Goal: Task Accomplishment & Management: Manage account settings

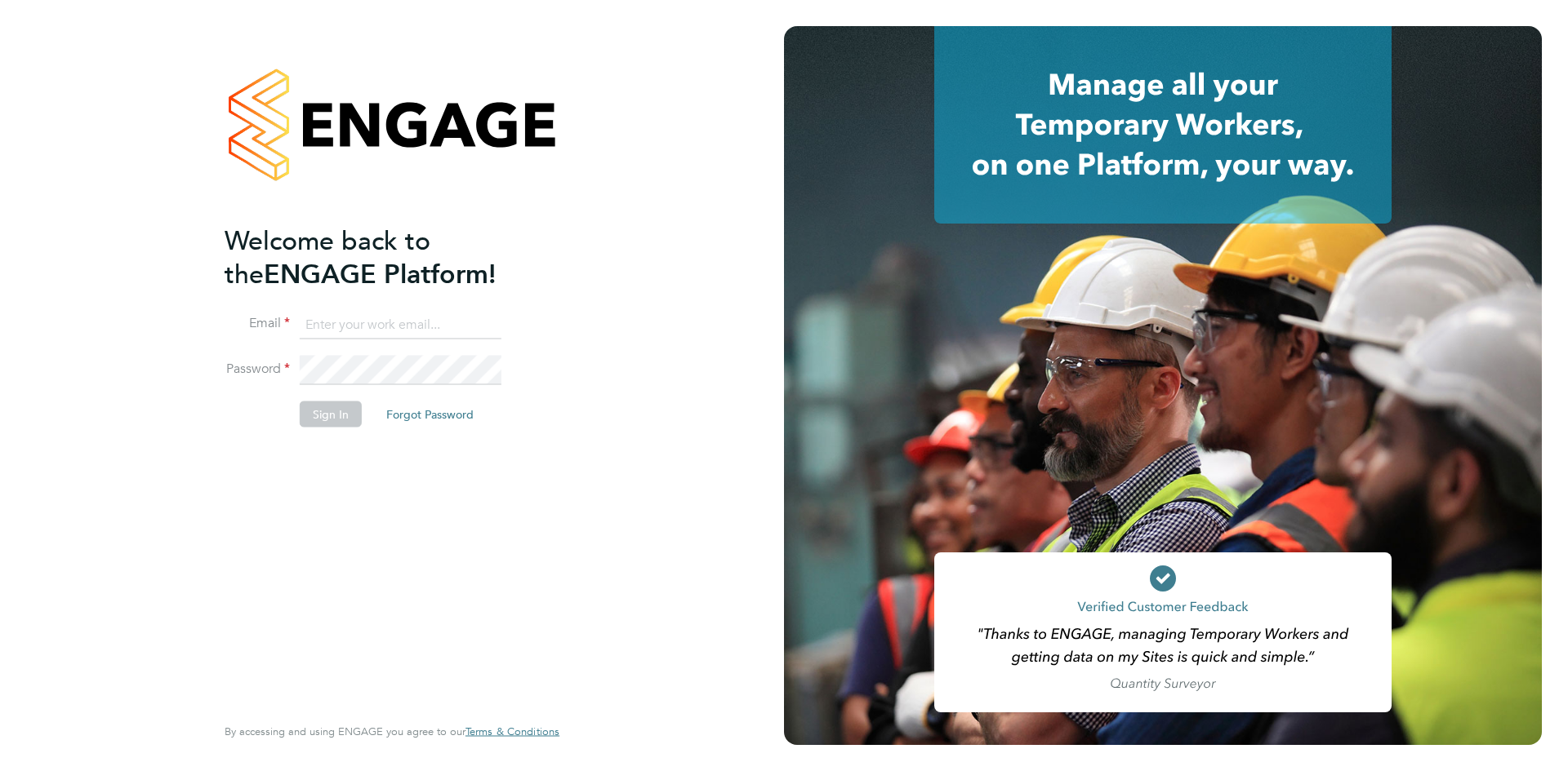
type input "[PERSON_NAME][EMAIL_ADDRESS][DOMAIN_NAME]"
click at [306, 407] on button "Sign In" at bounding box center [331, 415] width 62 height 26
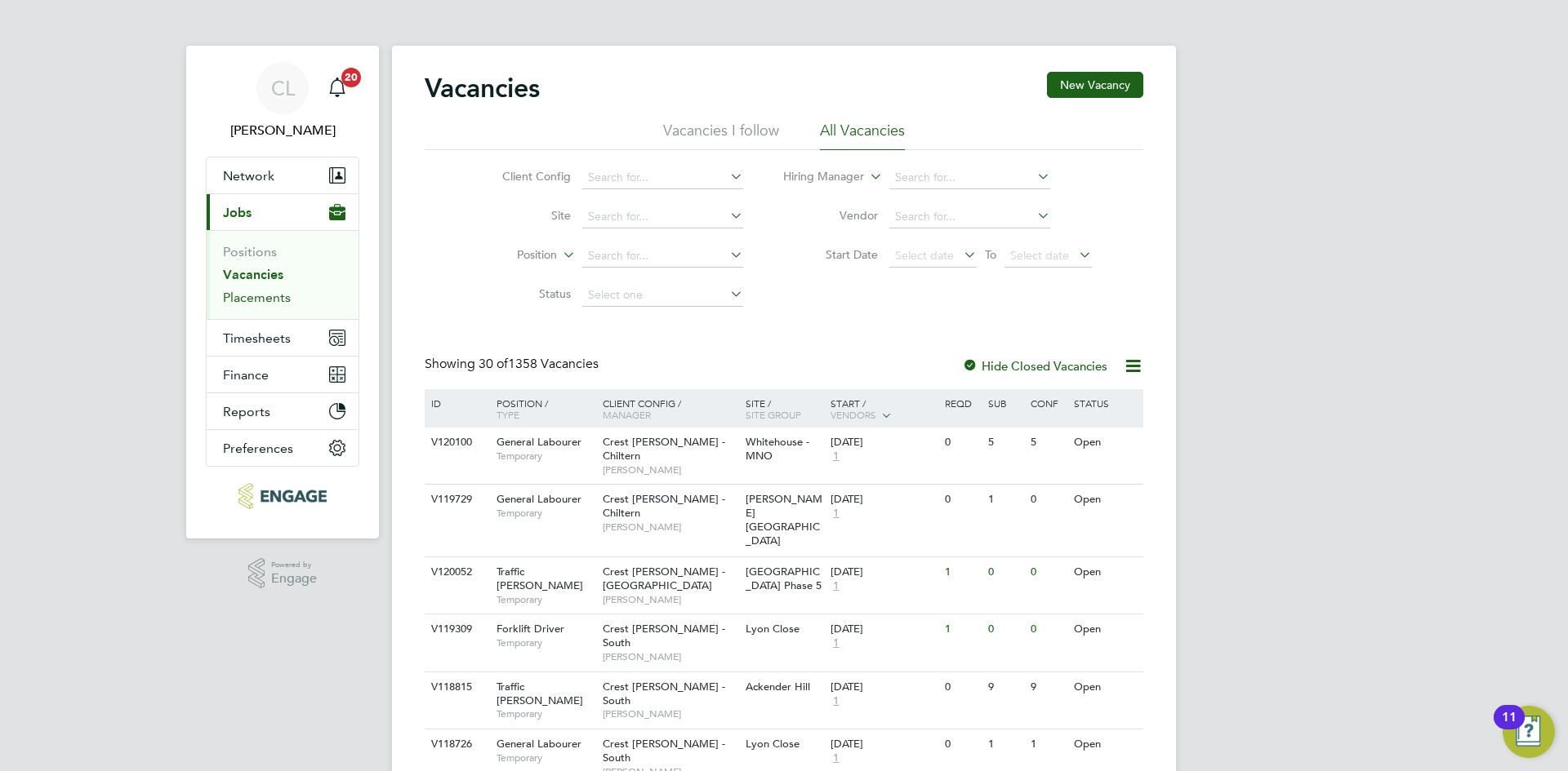
click at [274, 293] on link "Placements" at bounding box center [256, 297] width 68 height 15
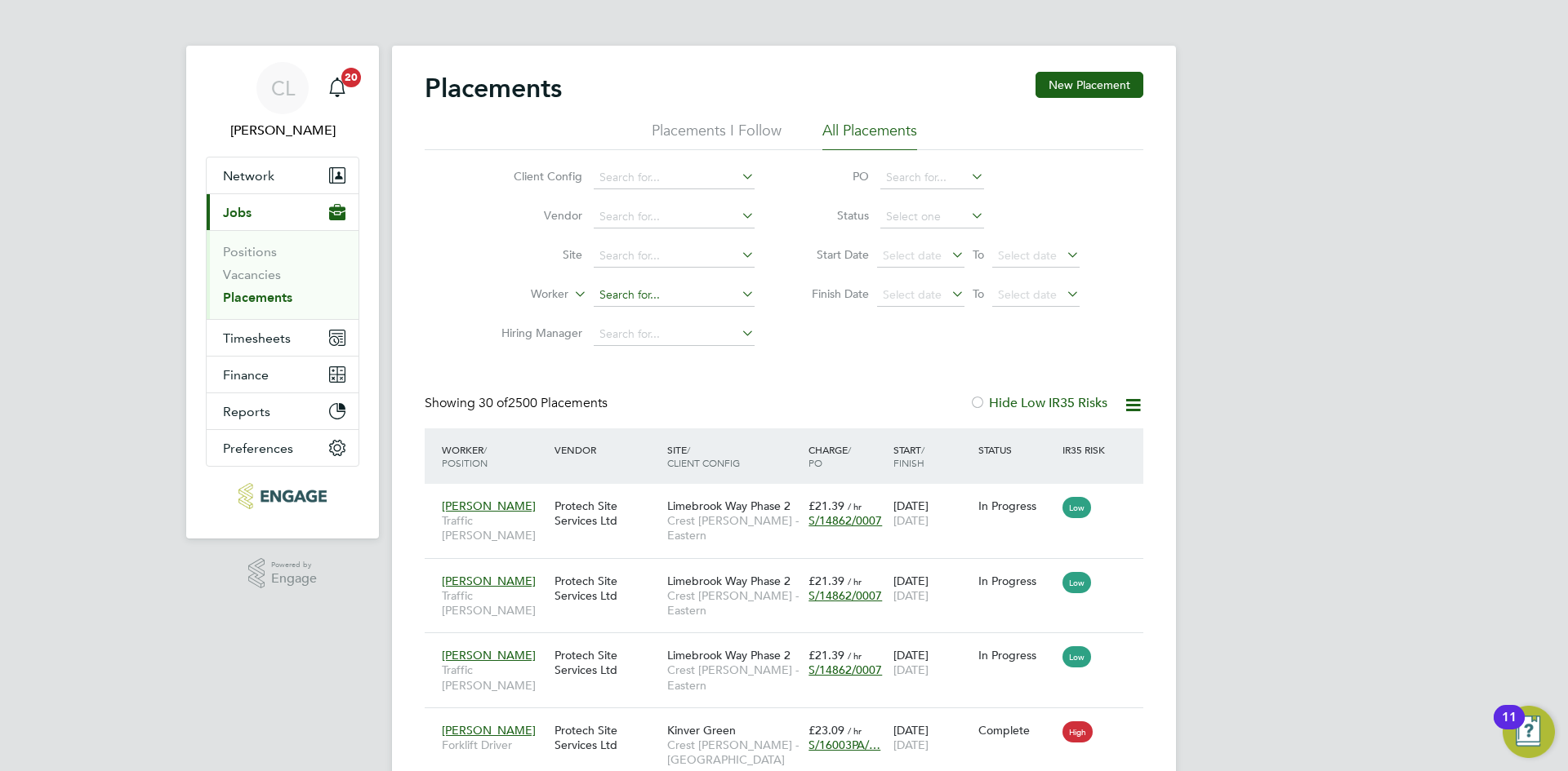
click at [646, 297] on input at bounding box center [674, 295] width 161 height 23
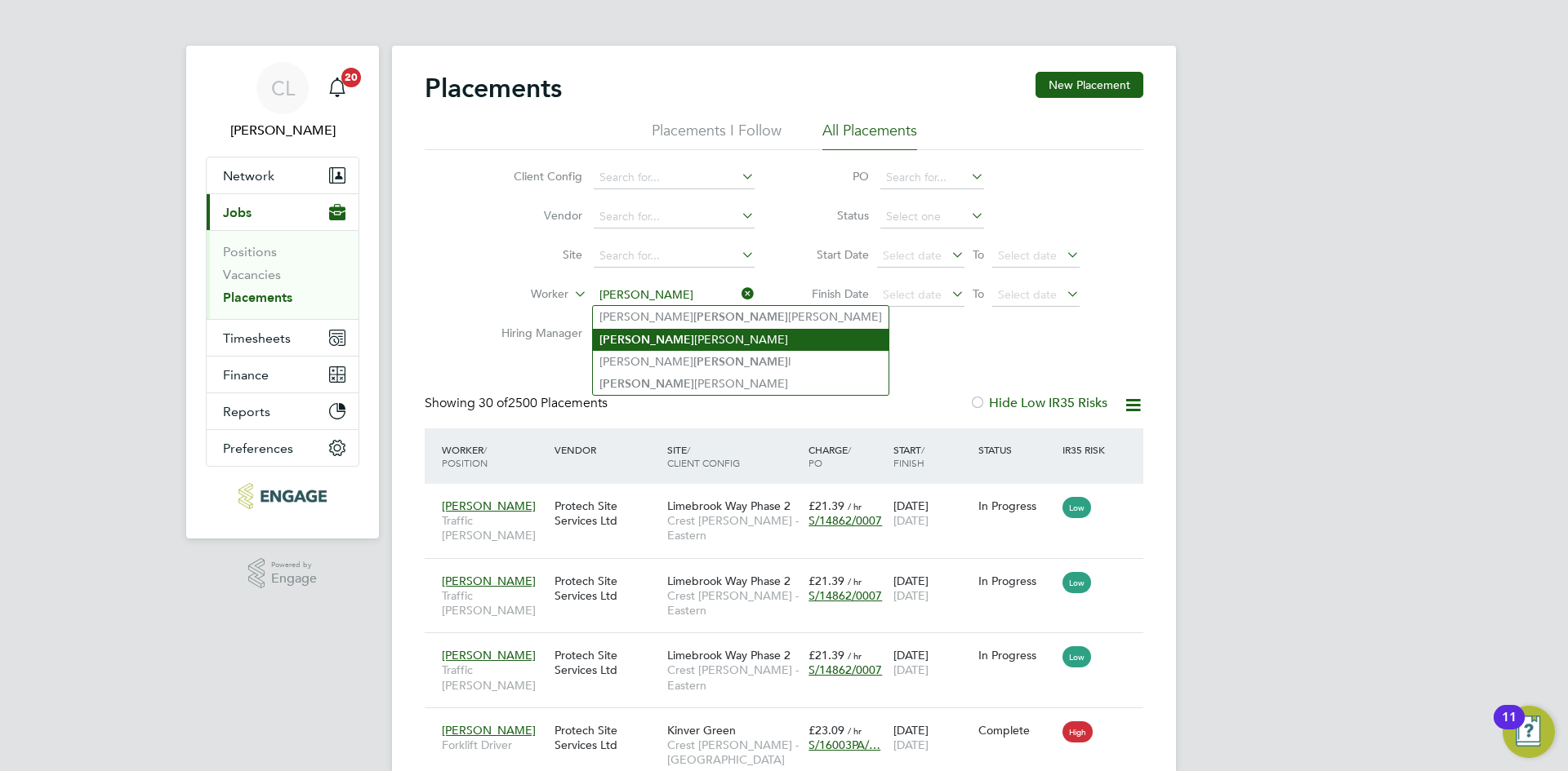
click at [675, 342] on li "Russel George" at bounding box center [741, 339] width 296 height 22
type input "Russel George"
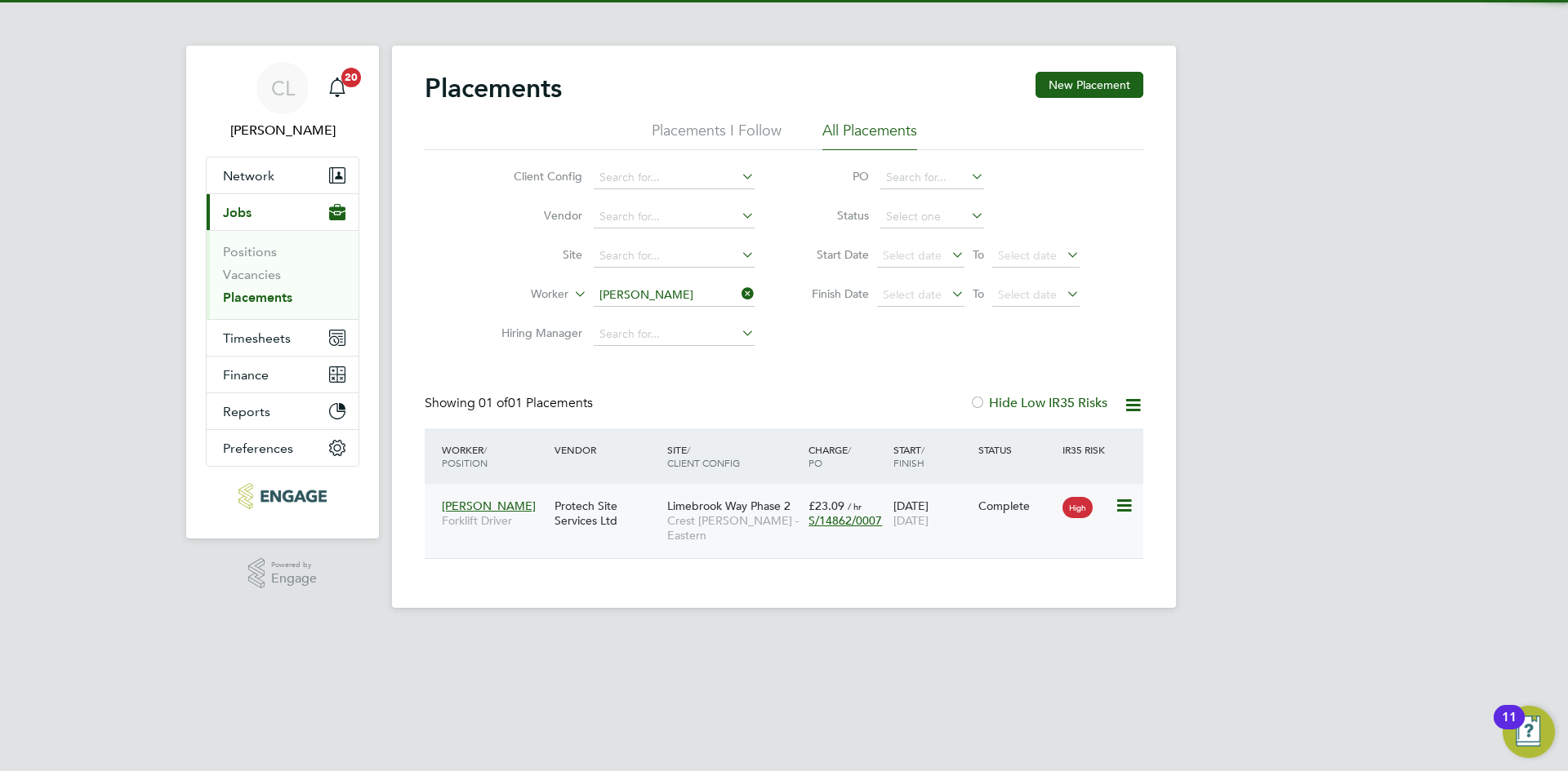
click at [595, 498] on div "Protech Site Services Ltd" at bounding box center [607, 514] width 113 height 46
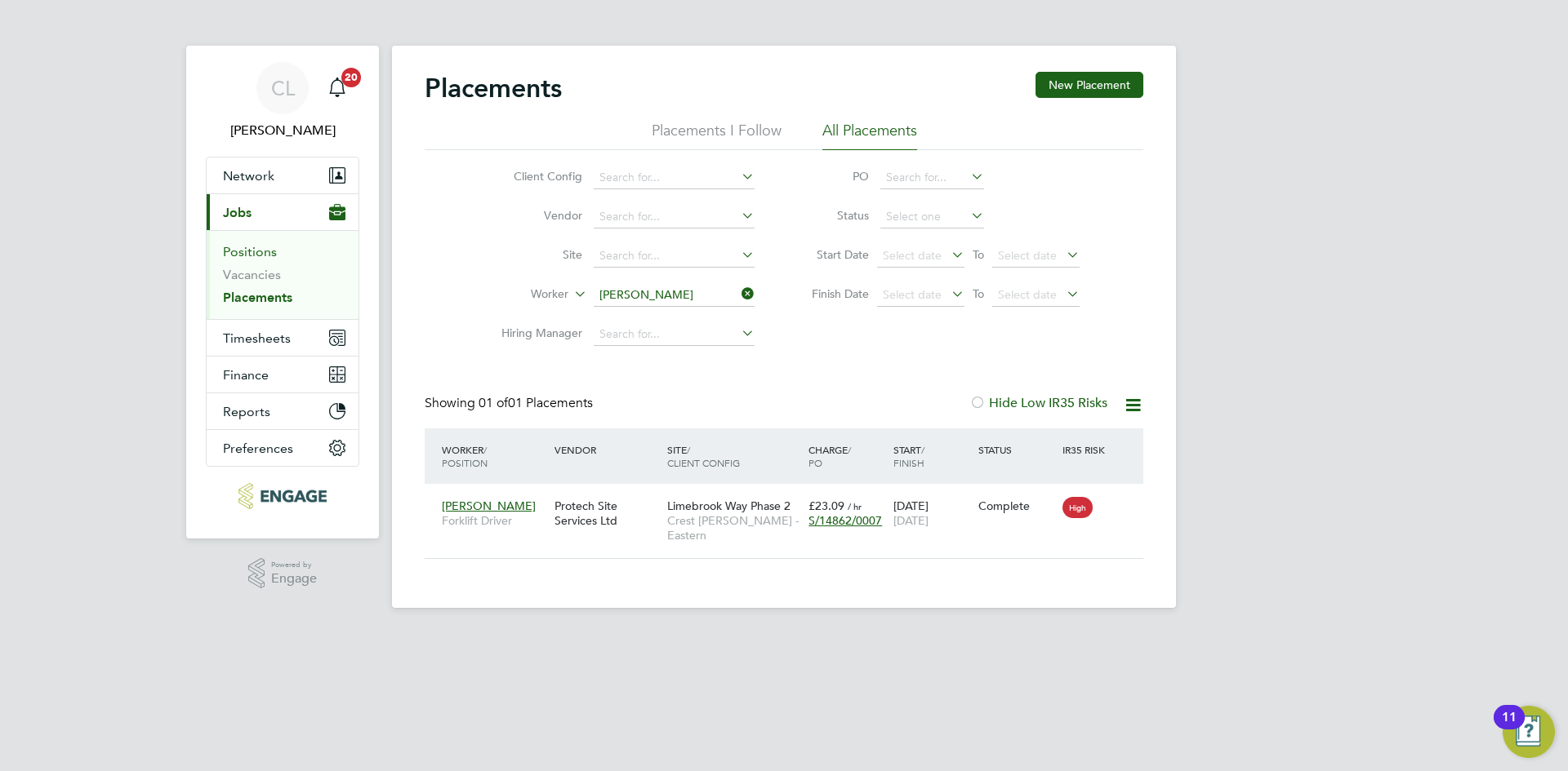
click at [243, 252] on link "Positions" at bounding box center [249, 252] width 54 height 15
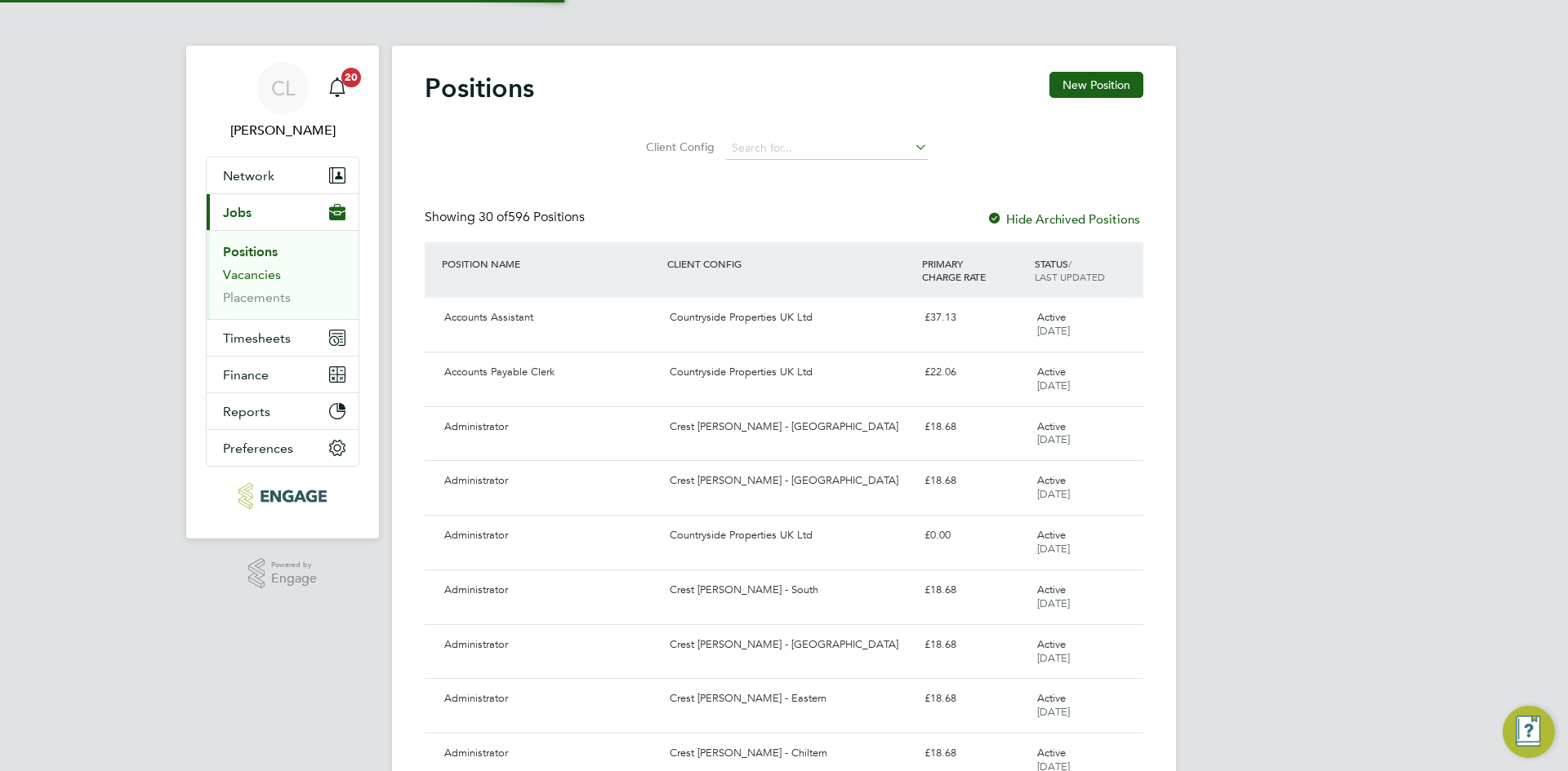
click at [259, 274] on link "Vacancies" at bounding box center [251, 274] width 58 height 15
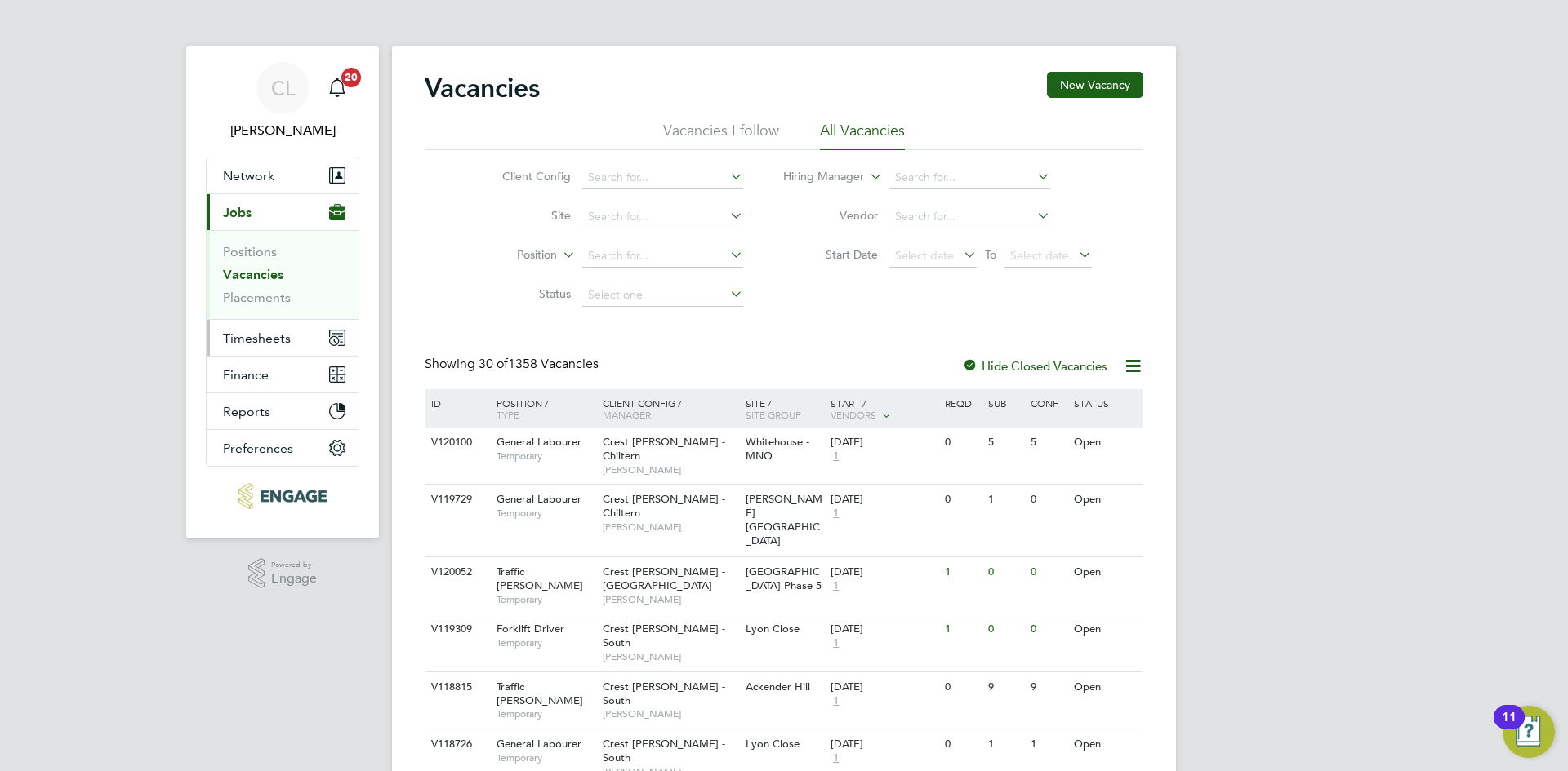
click at [250, 334] on span "Timesheets" at bounding box center [256, 338] width 68 height 15
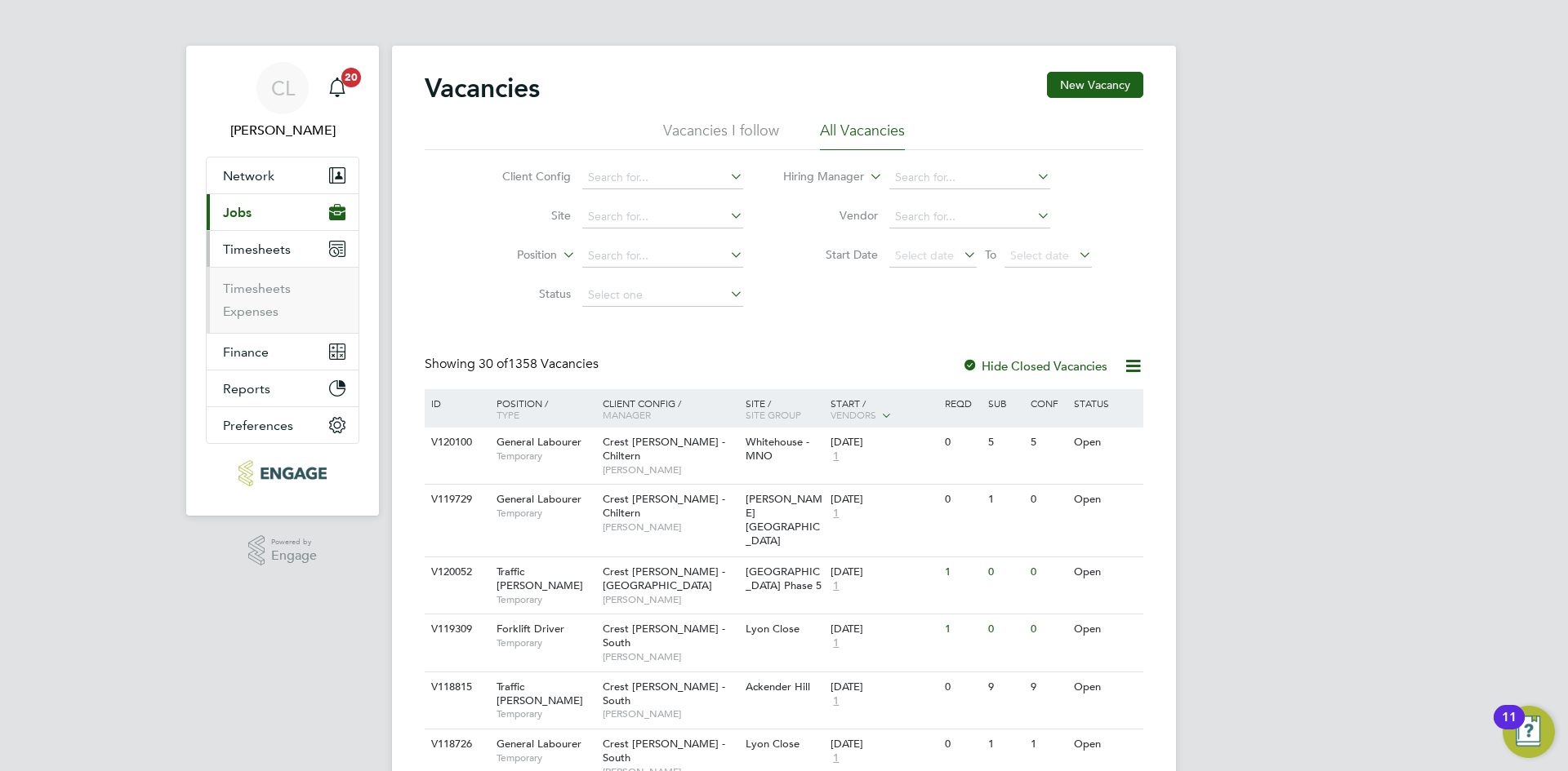
click at [265, 219] on button "Current page: Jobs" at bounding box center [282, 212] width 152 height 36
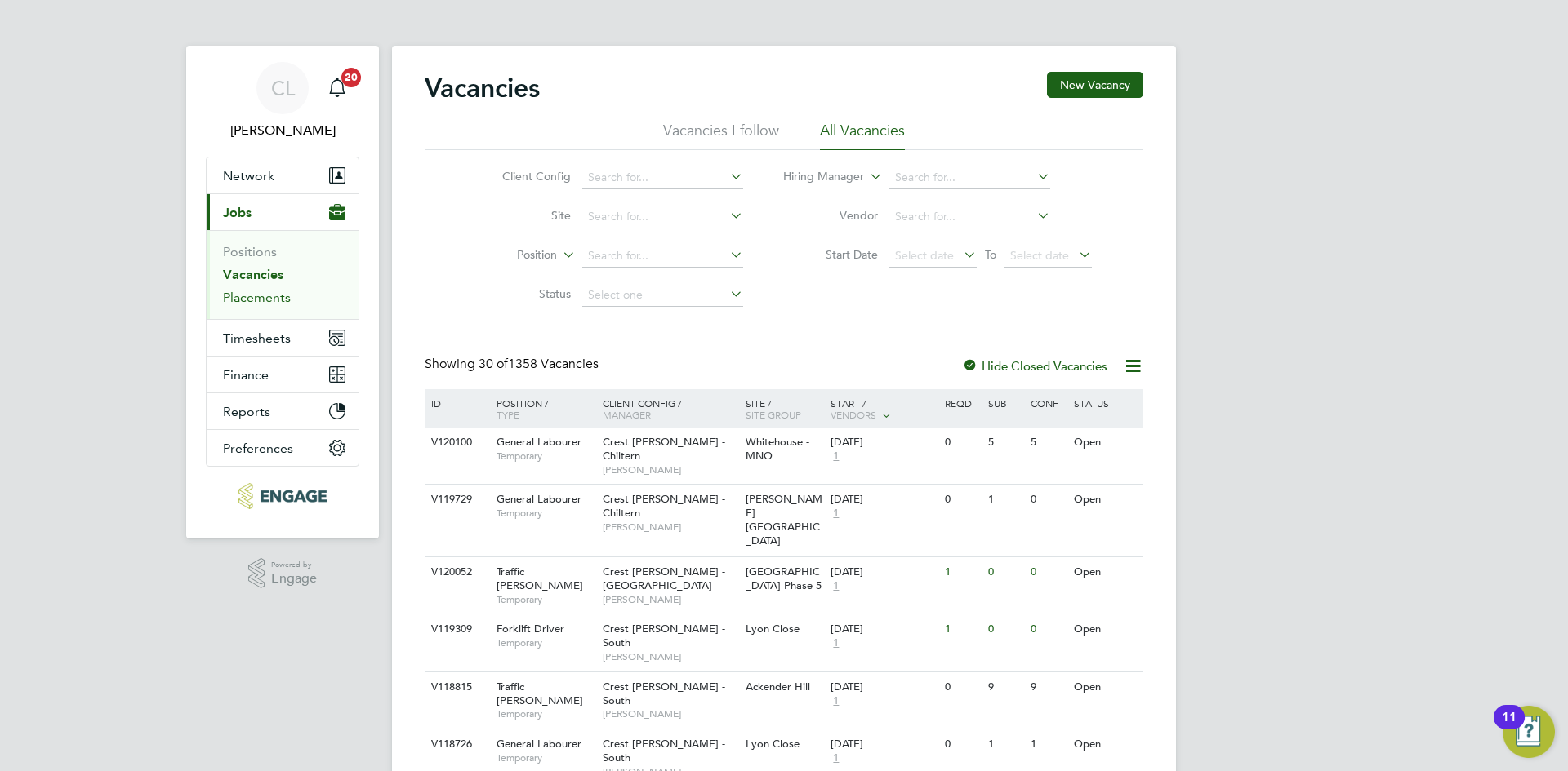
click at [272, 301] on link "Placements" at bounding box center [256, 297] width 68 height 15
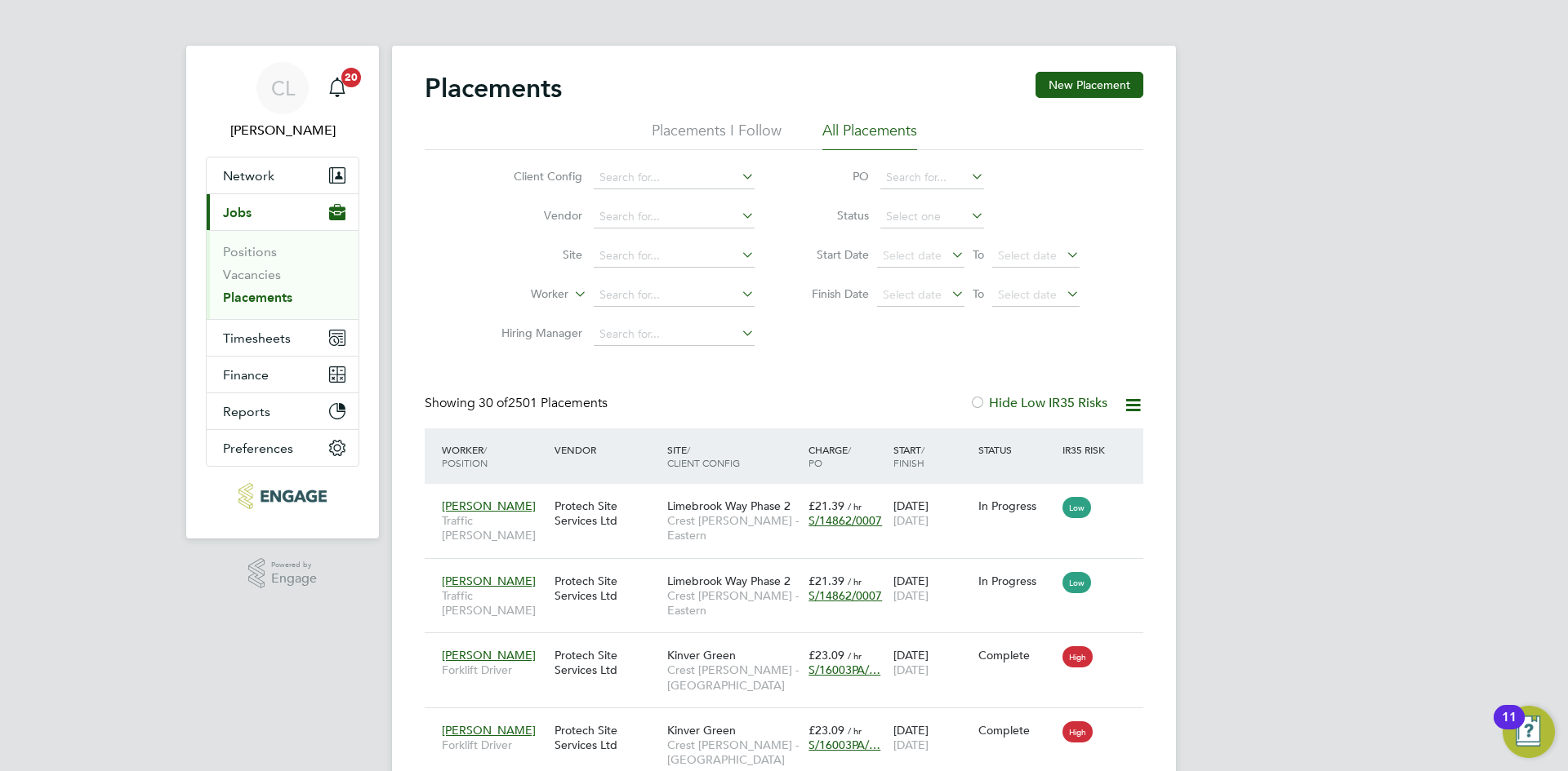
scroll to position [47, 142]
click at [625, 265] on input at bounding box center [674, 256] width 161 height 23
click at [678, 335] on li "Elms brook" at bounding box center [674, 342] width 162 height 22
type input "Elmsbrook"
click at [260, 276] on link "Vacancies" at bounding box center [251, 274] width 58 height 15
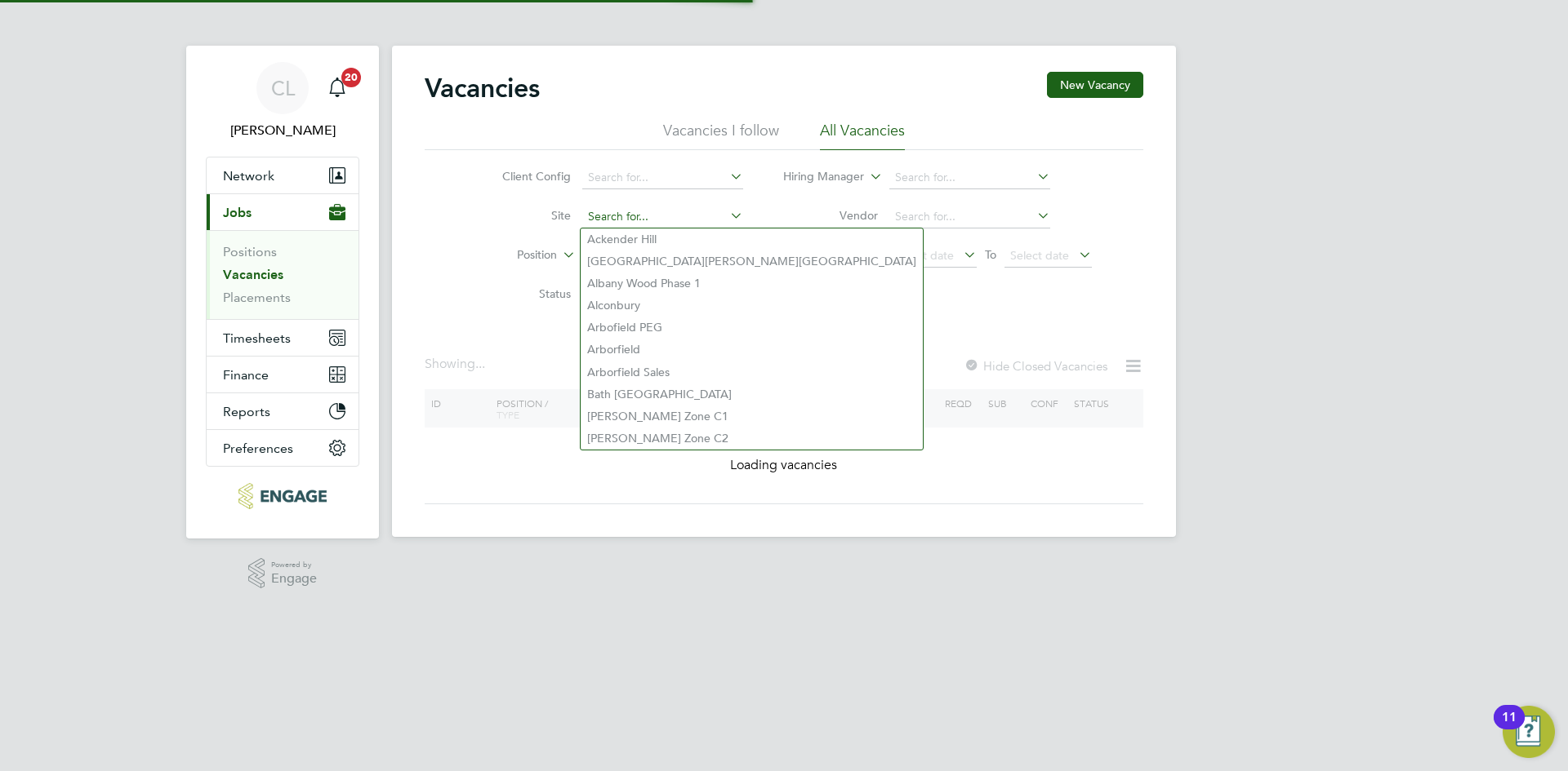
click at [674, 218] on input at bounding box center [663, 217] width 161 height 23
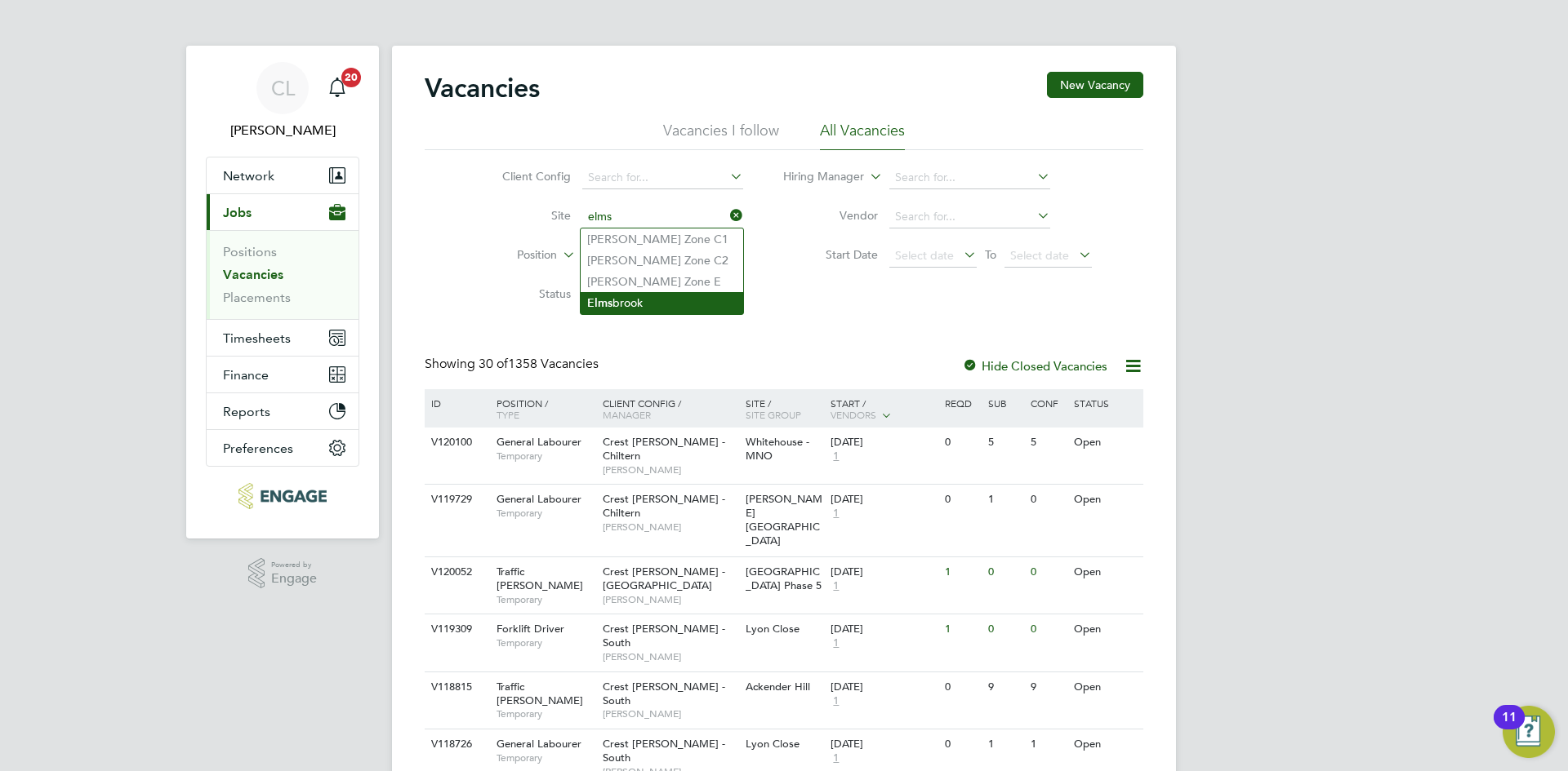
click at [635, 303] on li "Elms brook" at bounding box center [662, 303] width 162 height 22
type input "Elmsbrook"
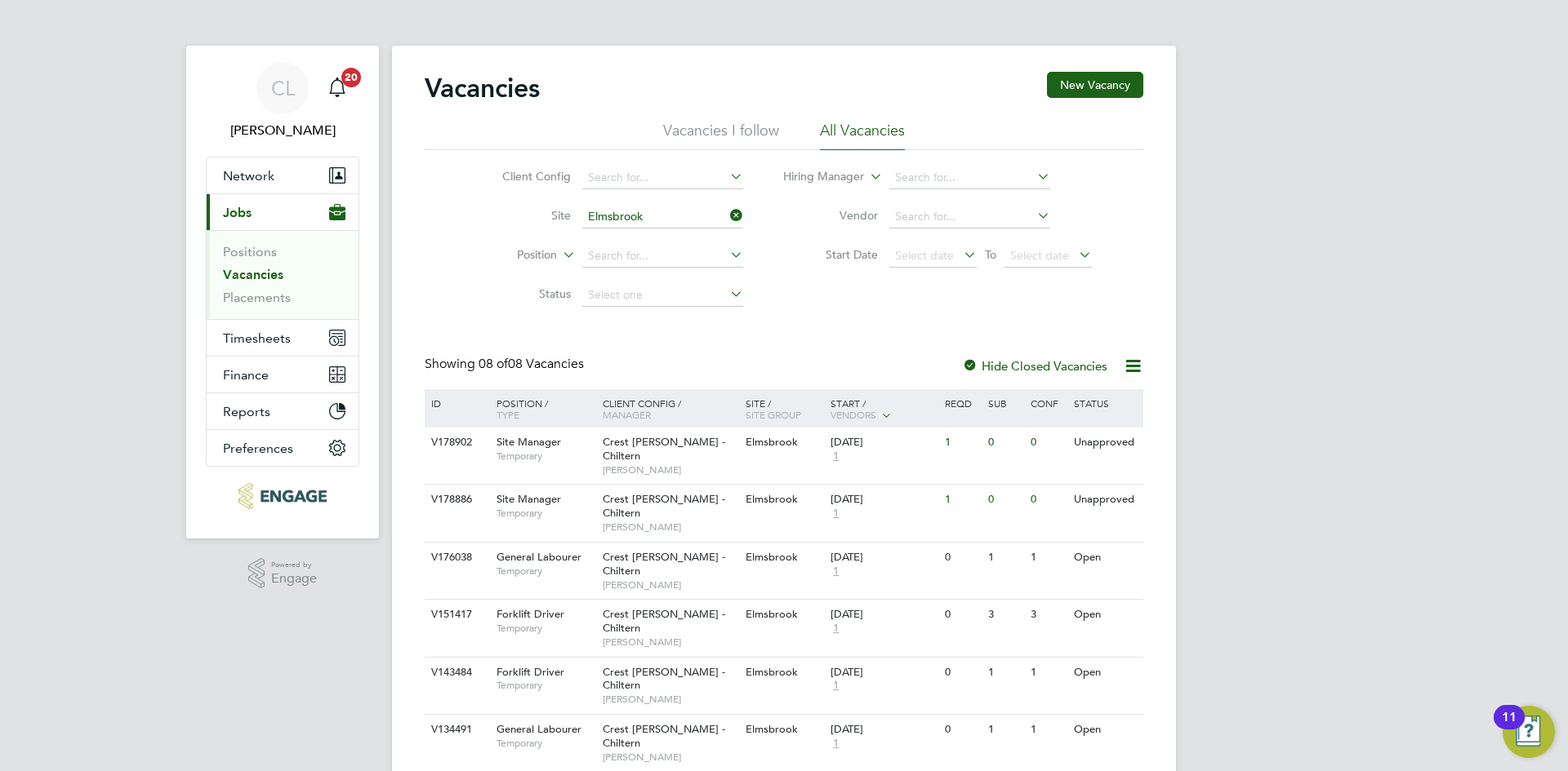
click at [727, 218] on icon at bounding box center [727, 216] width 0 height 23
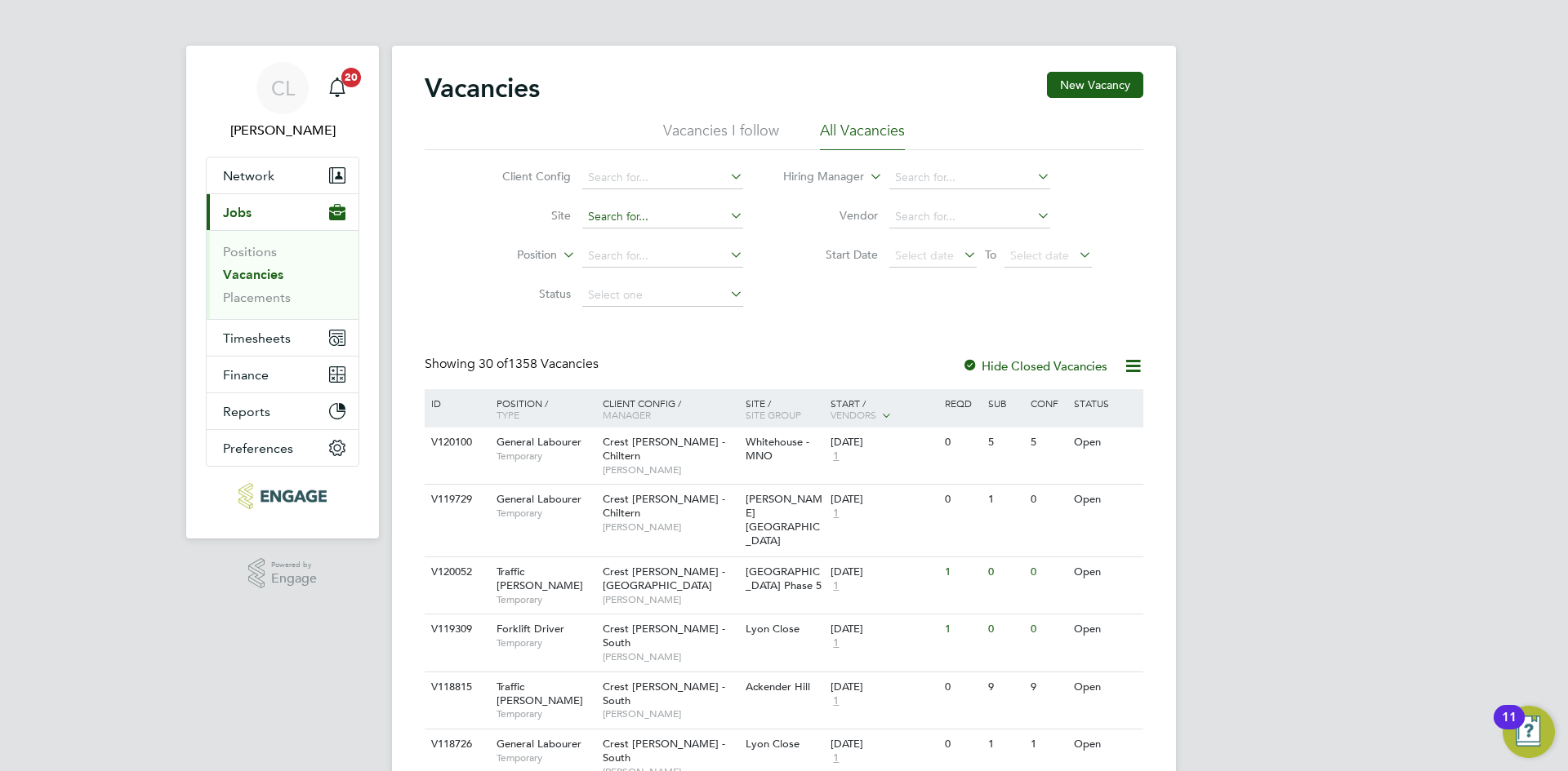
click at [671, 223] on input at bounding box center [663, 217] width 161 height 23
click at [668, 244] on li "Didco t" at bounding box center [662, 239] width 162 height 22
type input "Didcot"
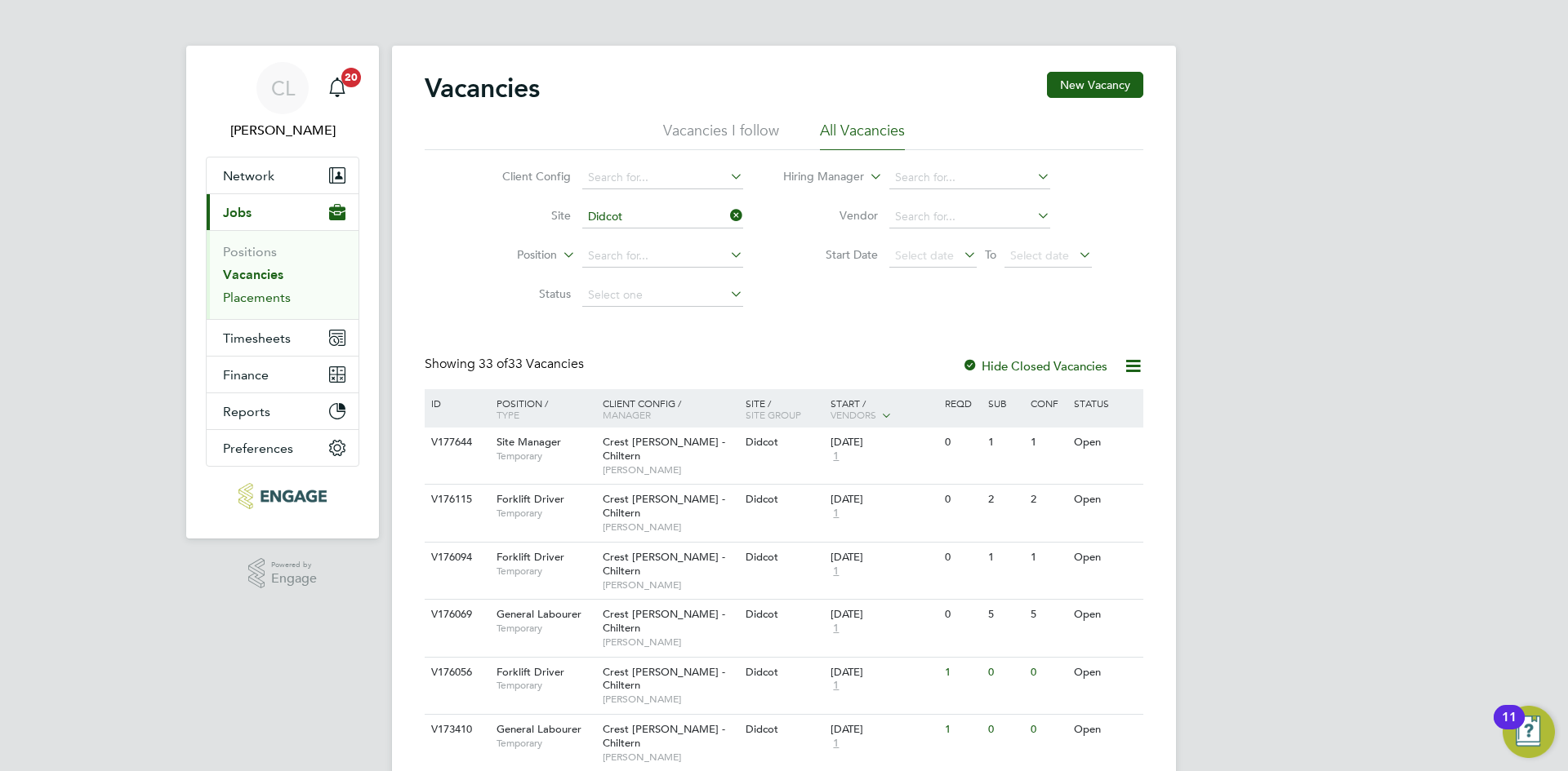
click at [282, 303] on link "Placements" at bounding box center [256, 297] width 68 height 15
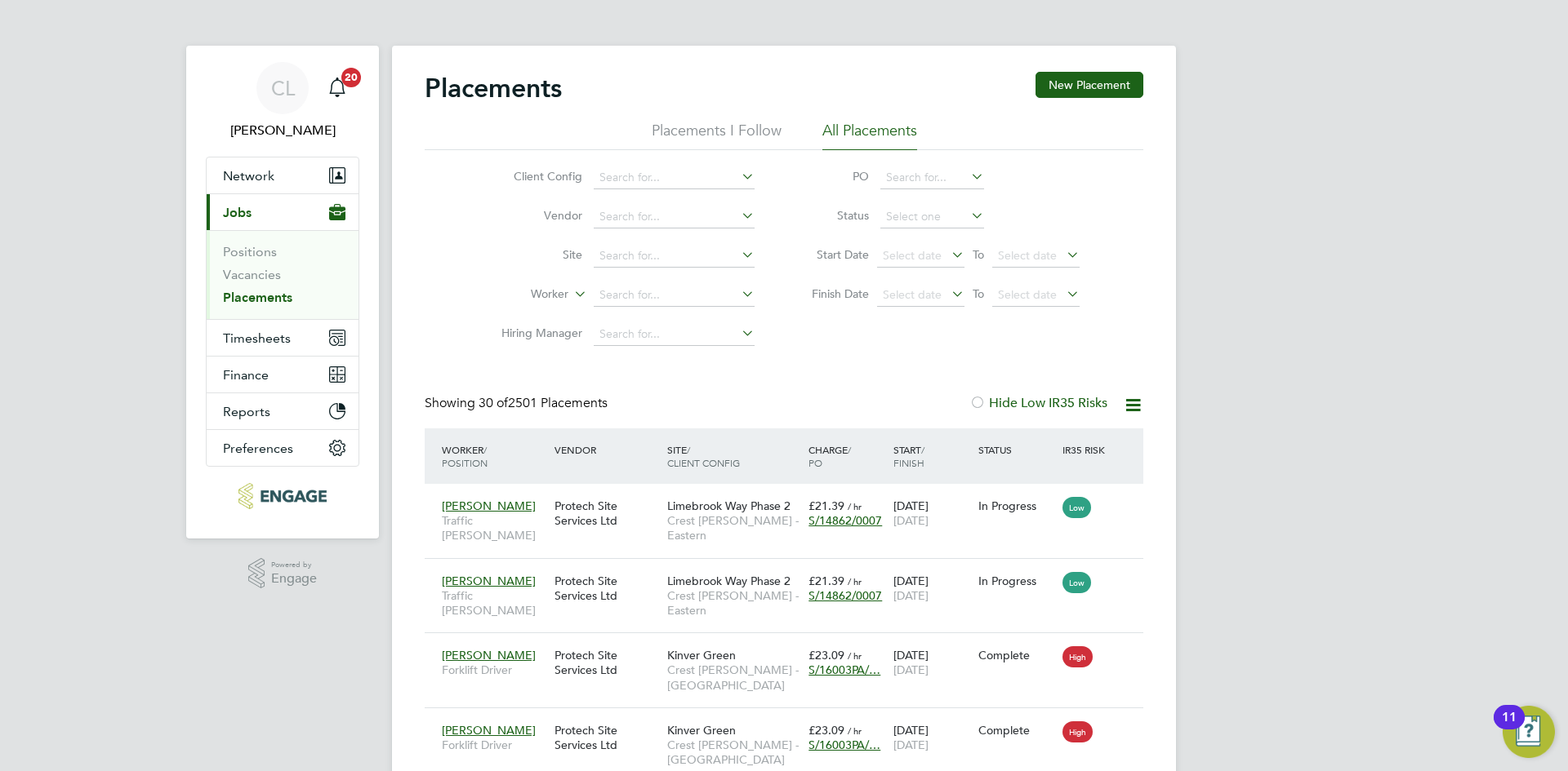
scroll to position [47, 142]
click at [657, 292] on input at bounding box center [674, 295] width 161 height 23
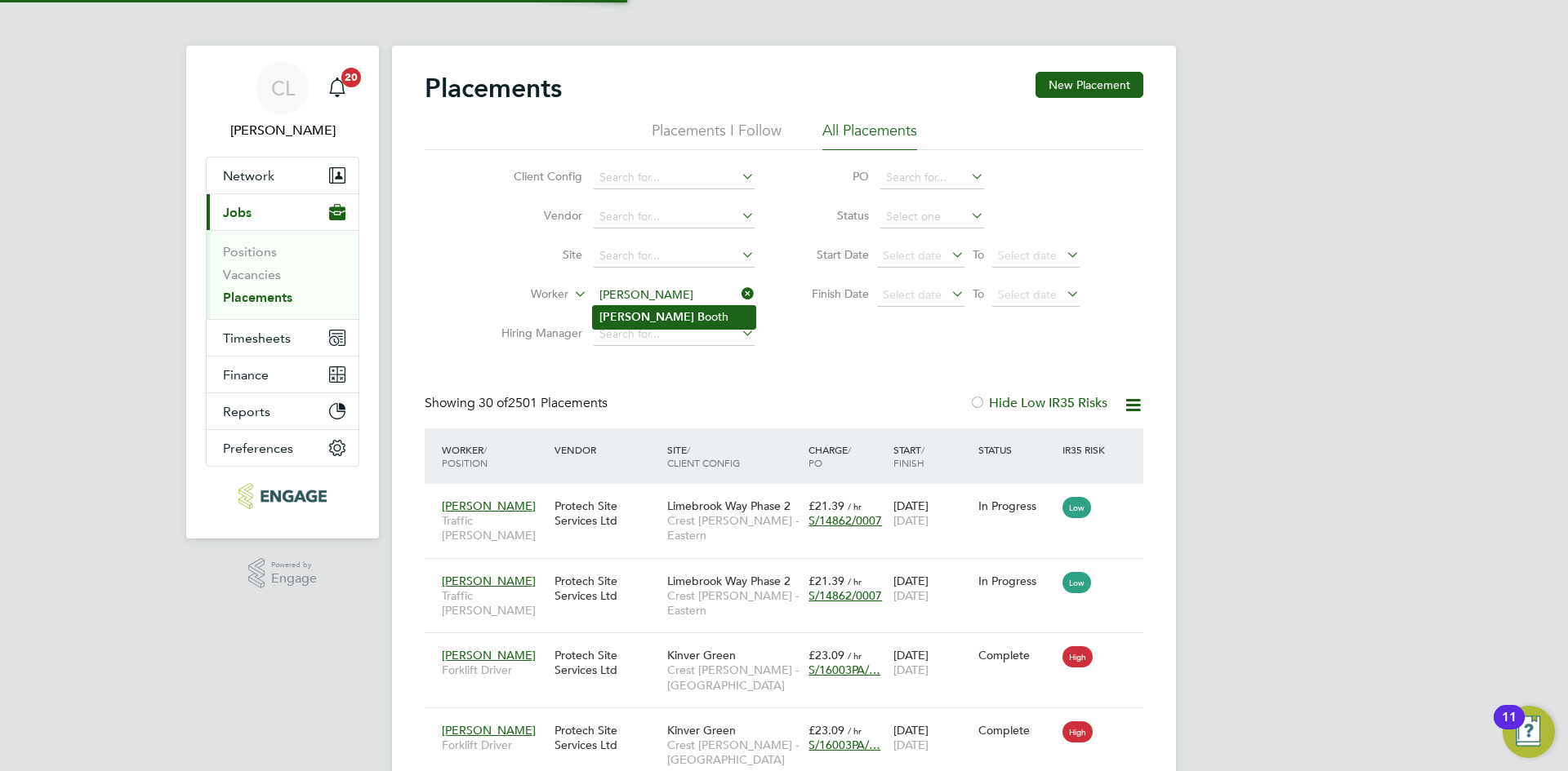
click at [655, 318] on li "Shaun B ooth" at bounding box center [674, 317] width 162 height 22
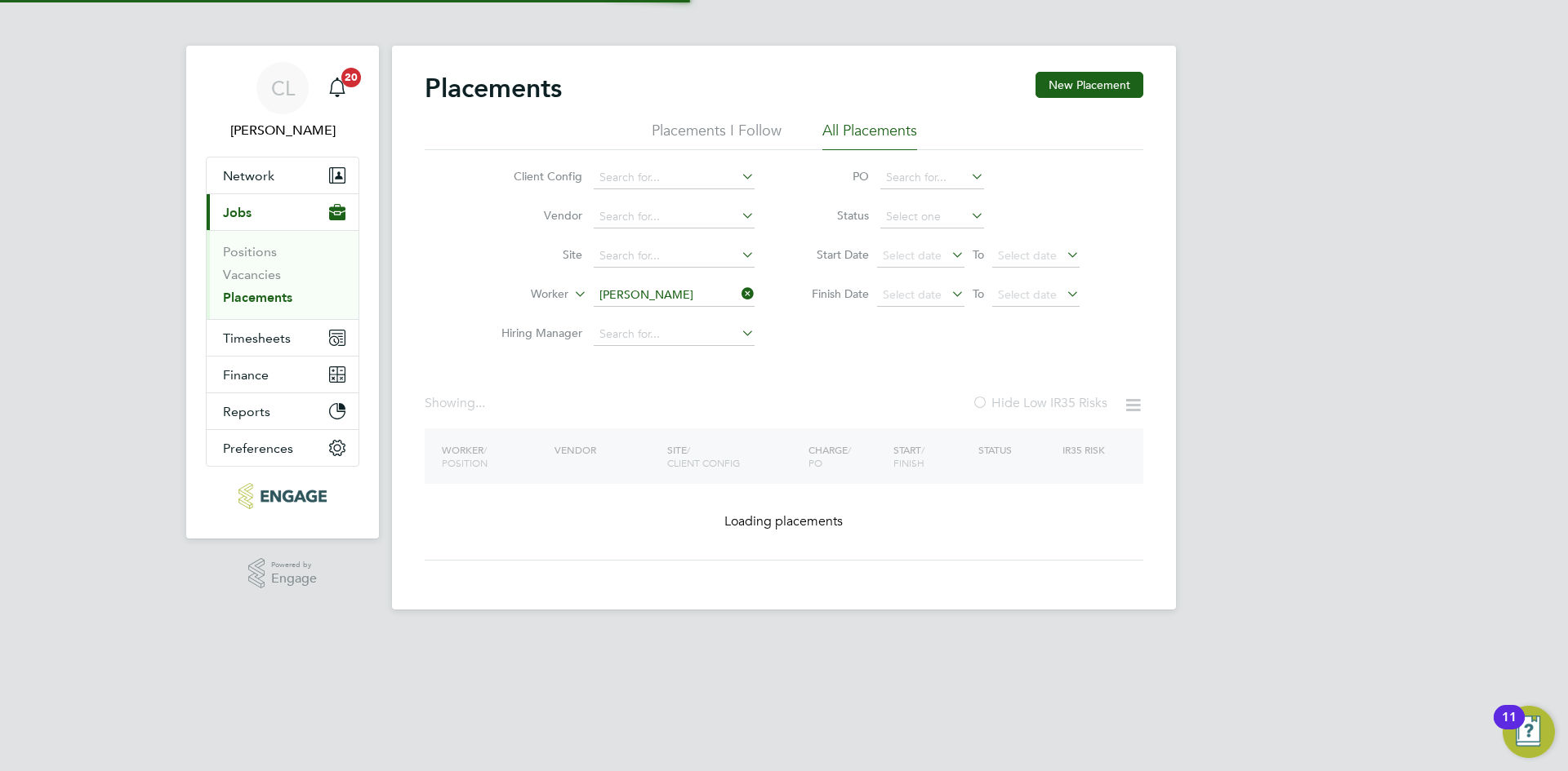
type input "[PERSON_NAME]"
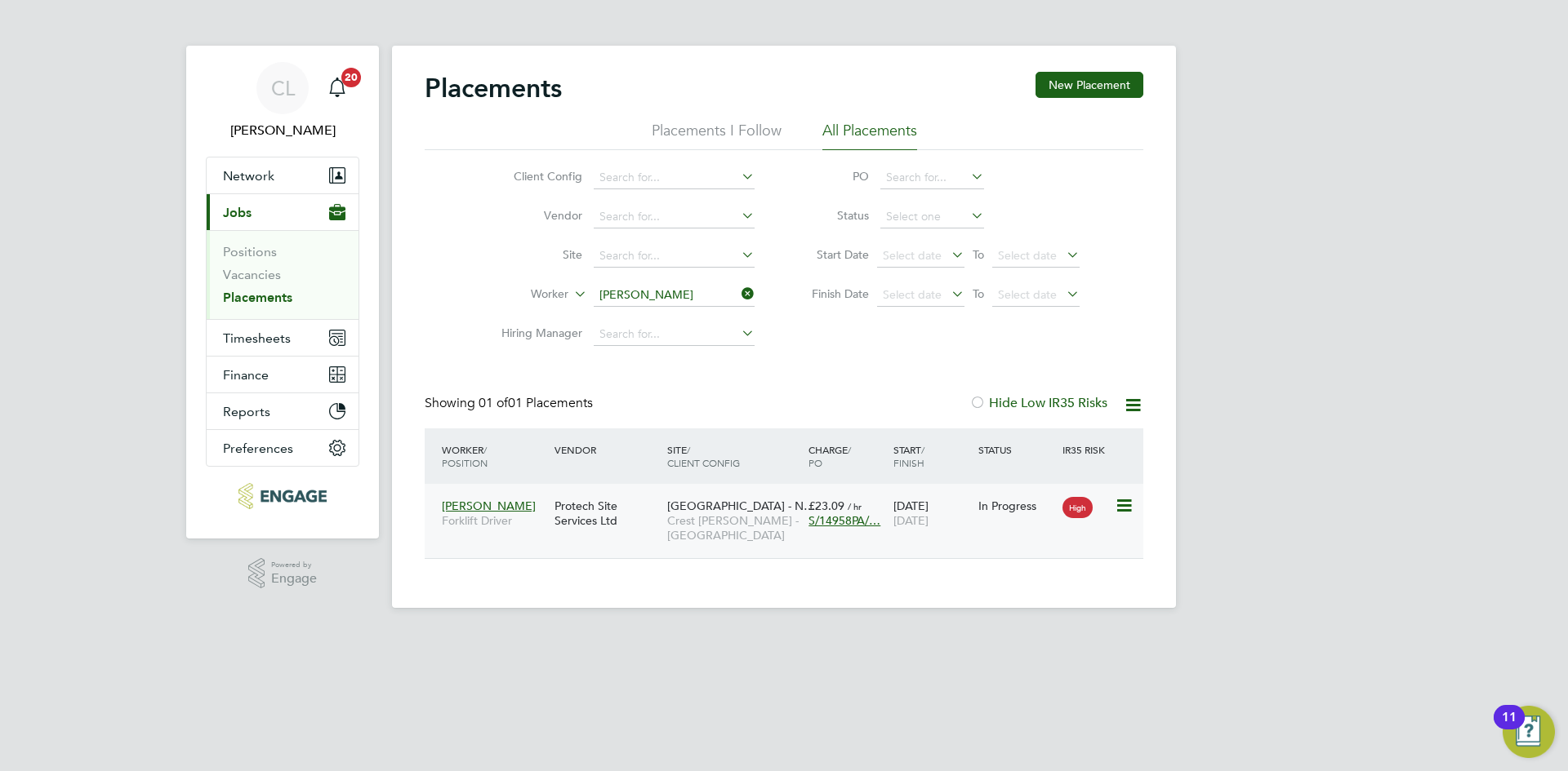
click at [602, 510] on div "Protech Site Services Ltd" at bounding box center [607, 514] width 113 height 46
click at [686, 507] on span "[GEOGRAPHIC_DATA] - N…" at bounding box center [741, 506] width 148 height 15
click at [757, 292] on li "Worker Shaun Booth" at bounding box center [621, 296] width 307 height 40
click at [738, 293] on icon at bounding box center [738, 294] width 0 height 23
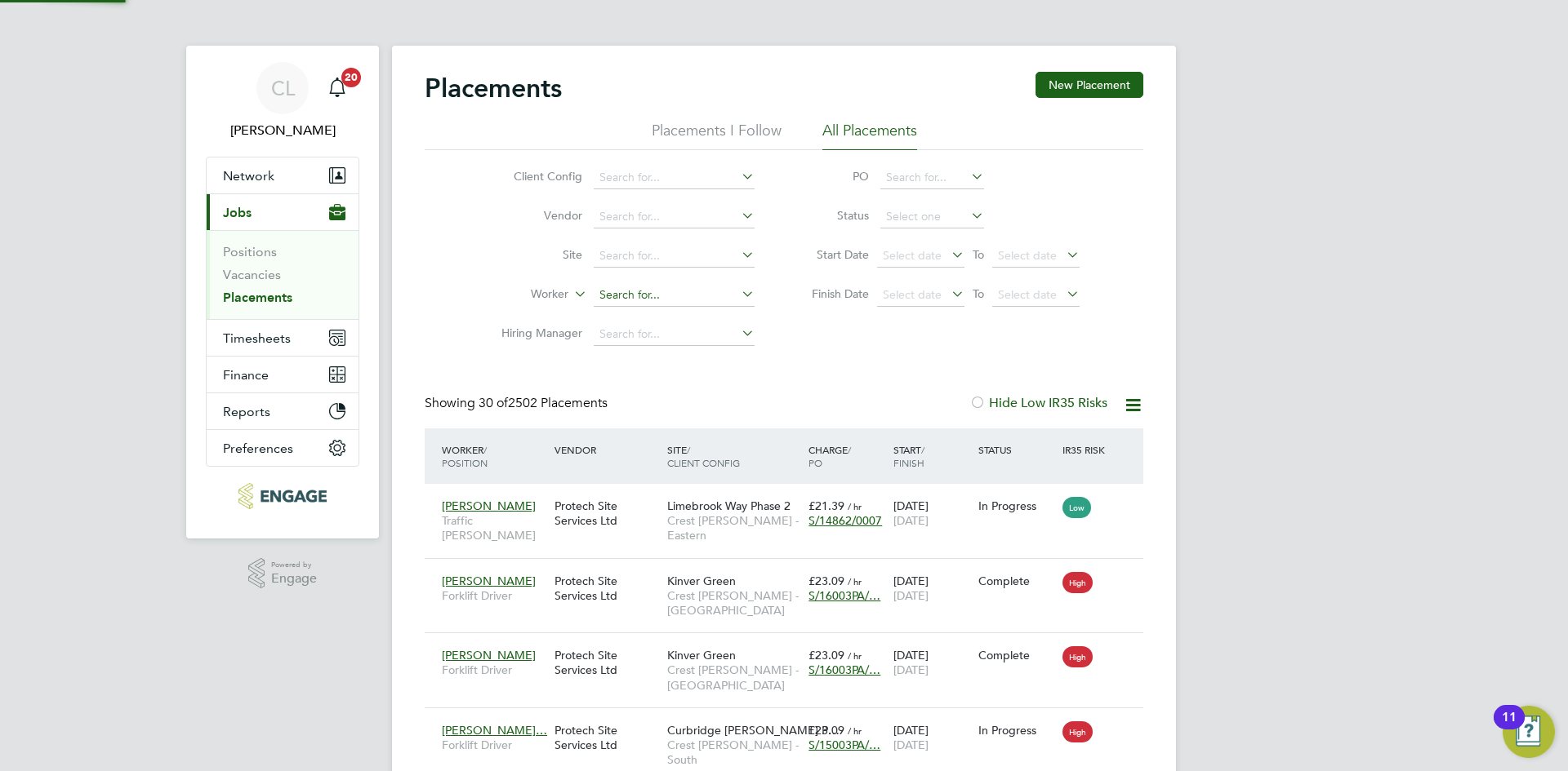
scroll to position [61, 142]
click at [637, 294] on input at bounding box center [674, 295] width 161 height 23
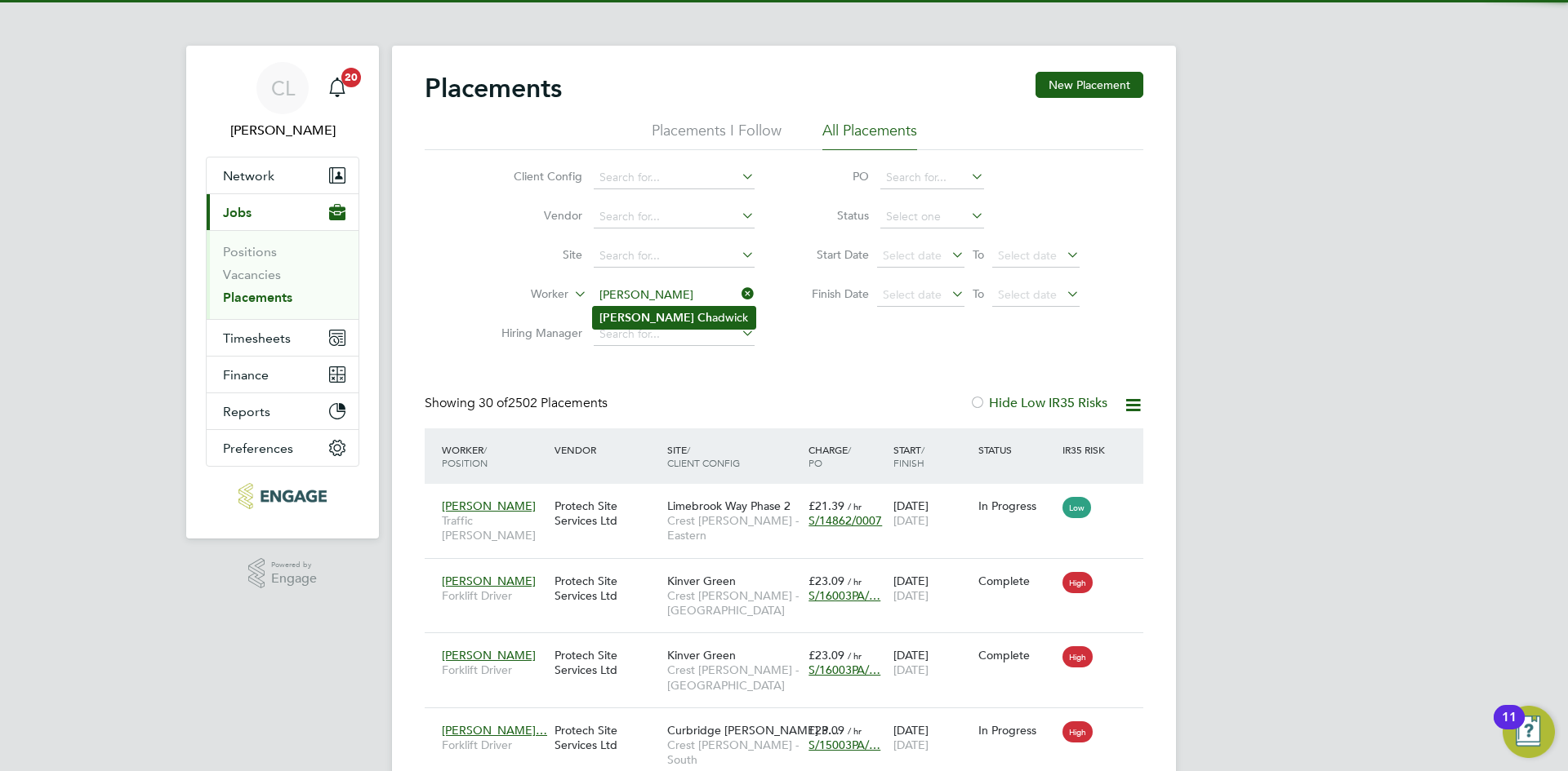
click at [687, 319] on li "Leo Ch adwick" at bounding box center [674, 318] width 162 height 22
type input "Leo Chadwick"
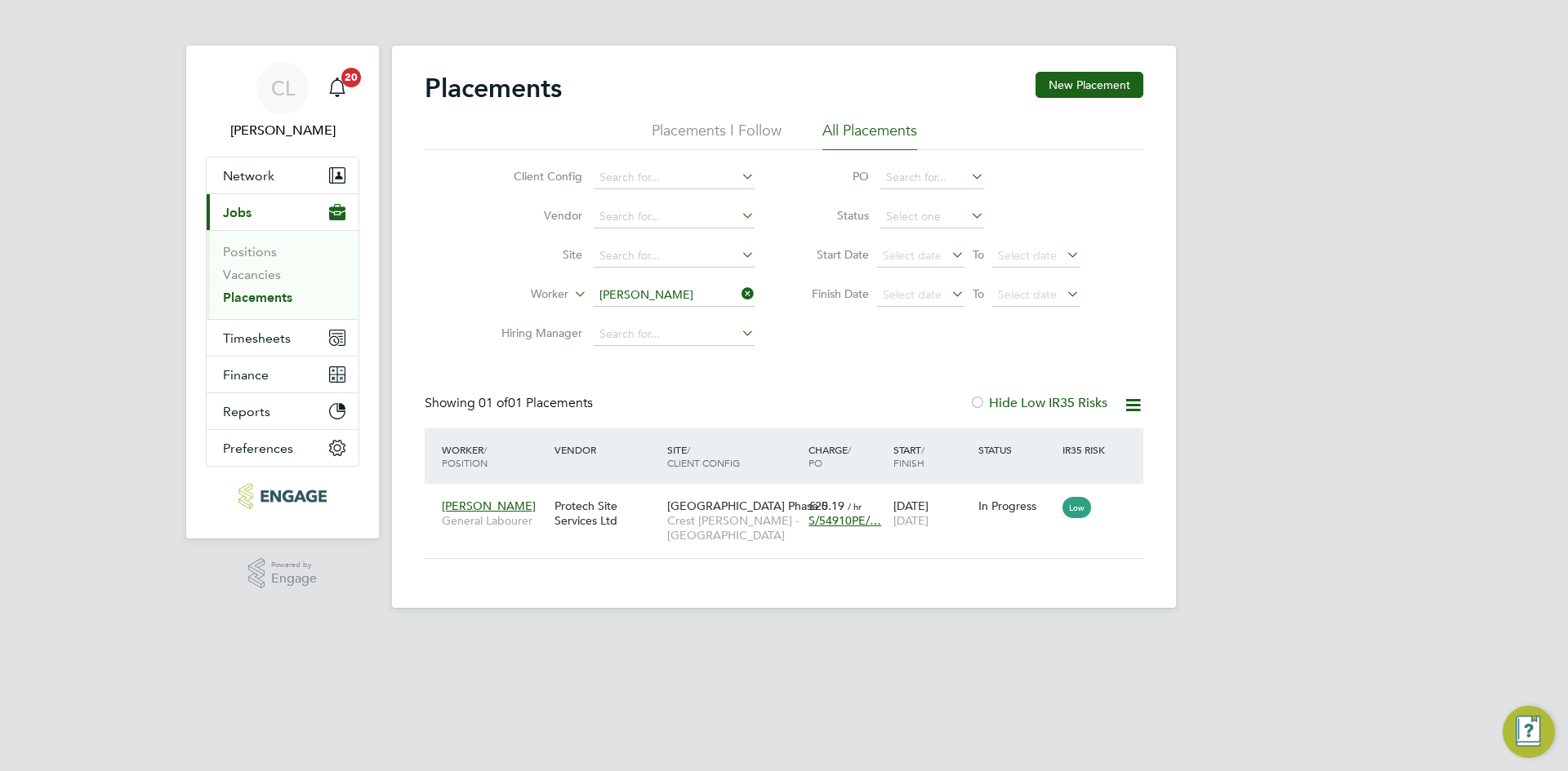
scroll to position [15, 76]
click at [735, 511] on span "Brooklands Park Phase 5" at bounding box center [748, 506] width 161 height 15
drag, startPoint x: 738, startPoint y: 291, endPoint x: 708, endPoint y: 289, distance: 30.1
click at [738, 291] on icon at bounding box center [738, 294] width 0 height 23
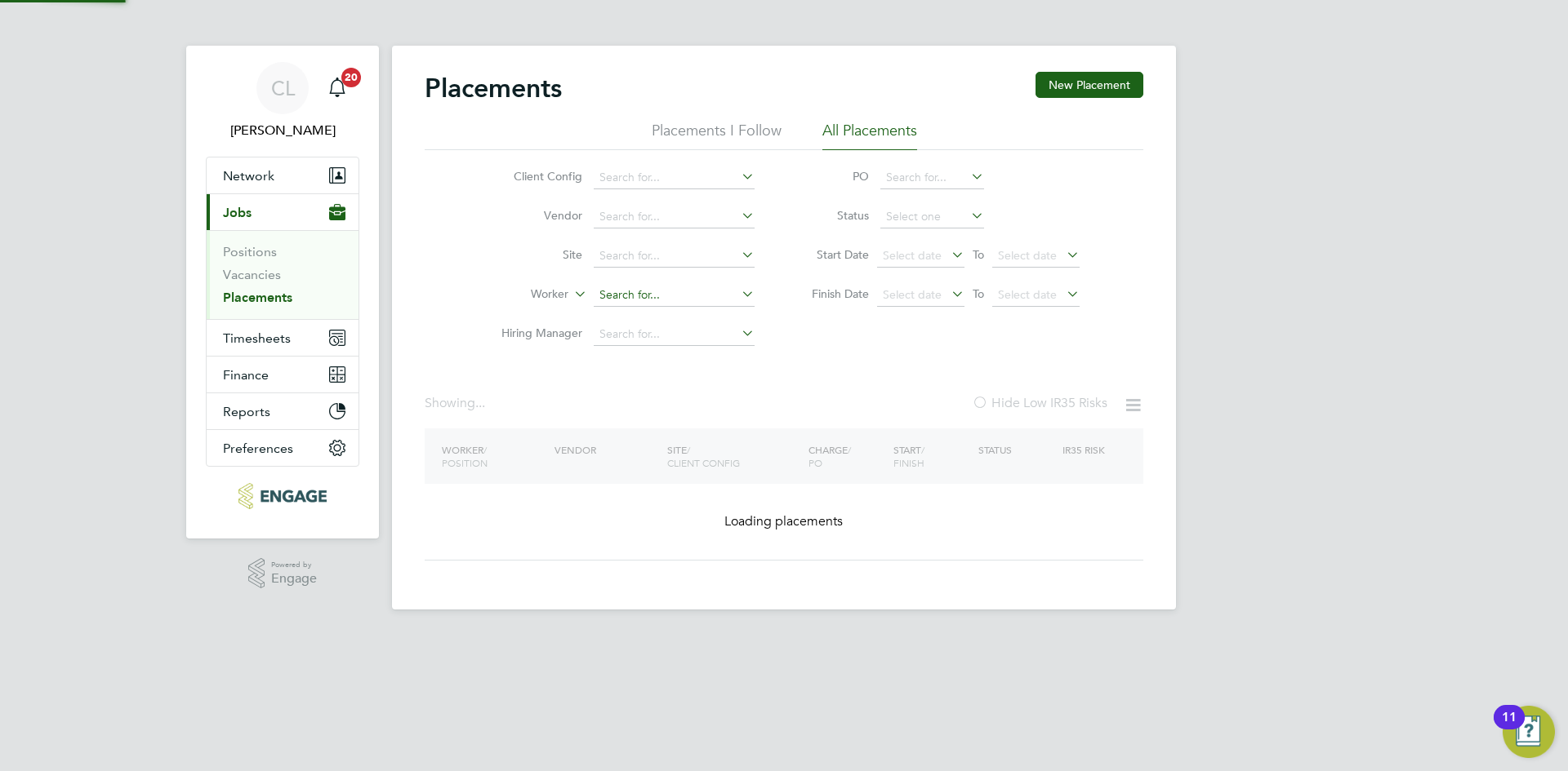
click at [706, 289] on input at bounding box center [674, 295] width 161 height 23
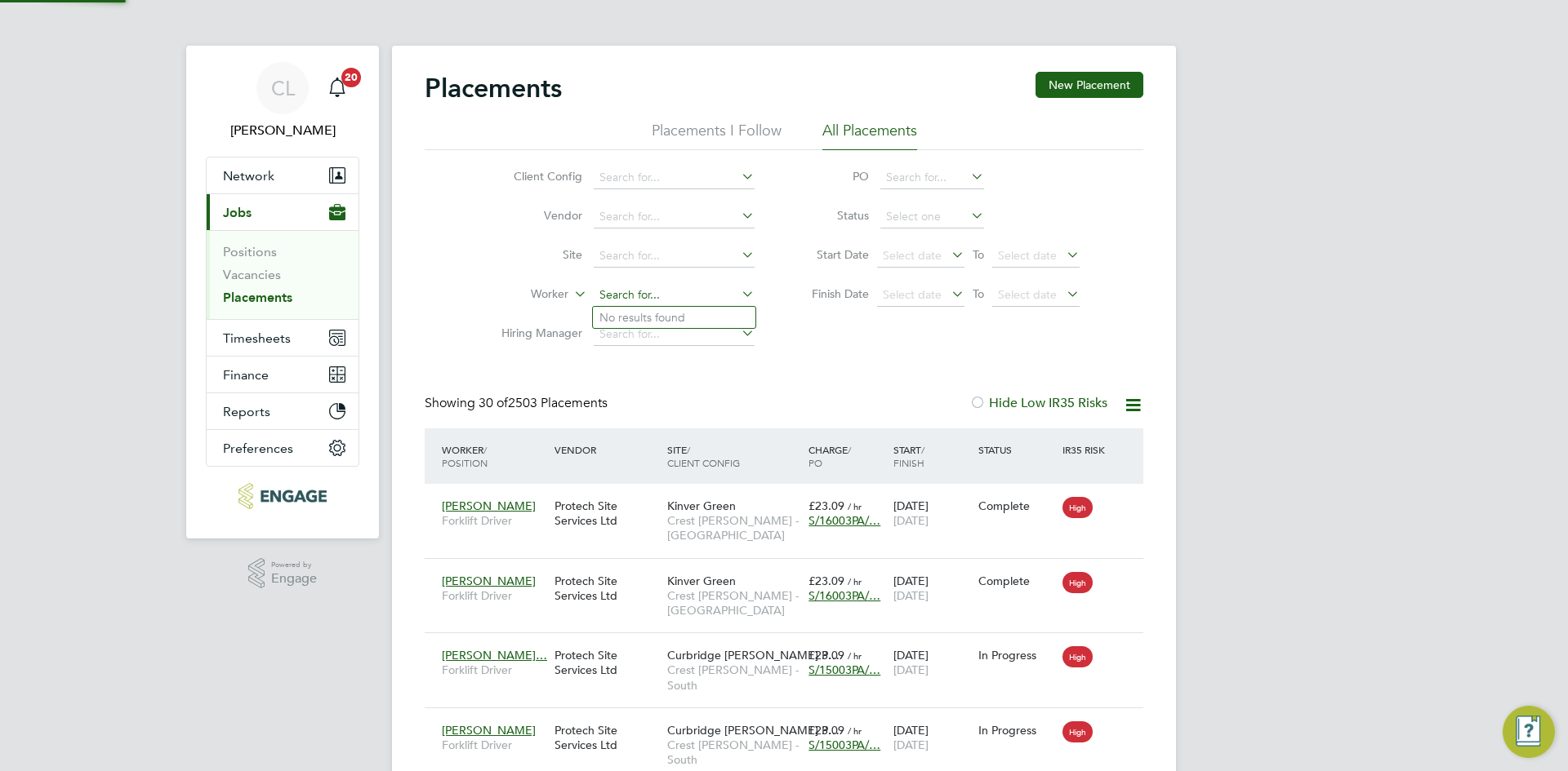
scroll to position [61, 142]
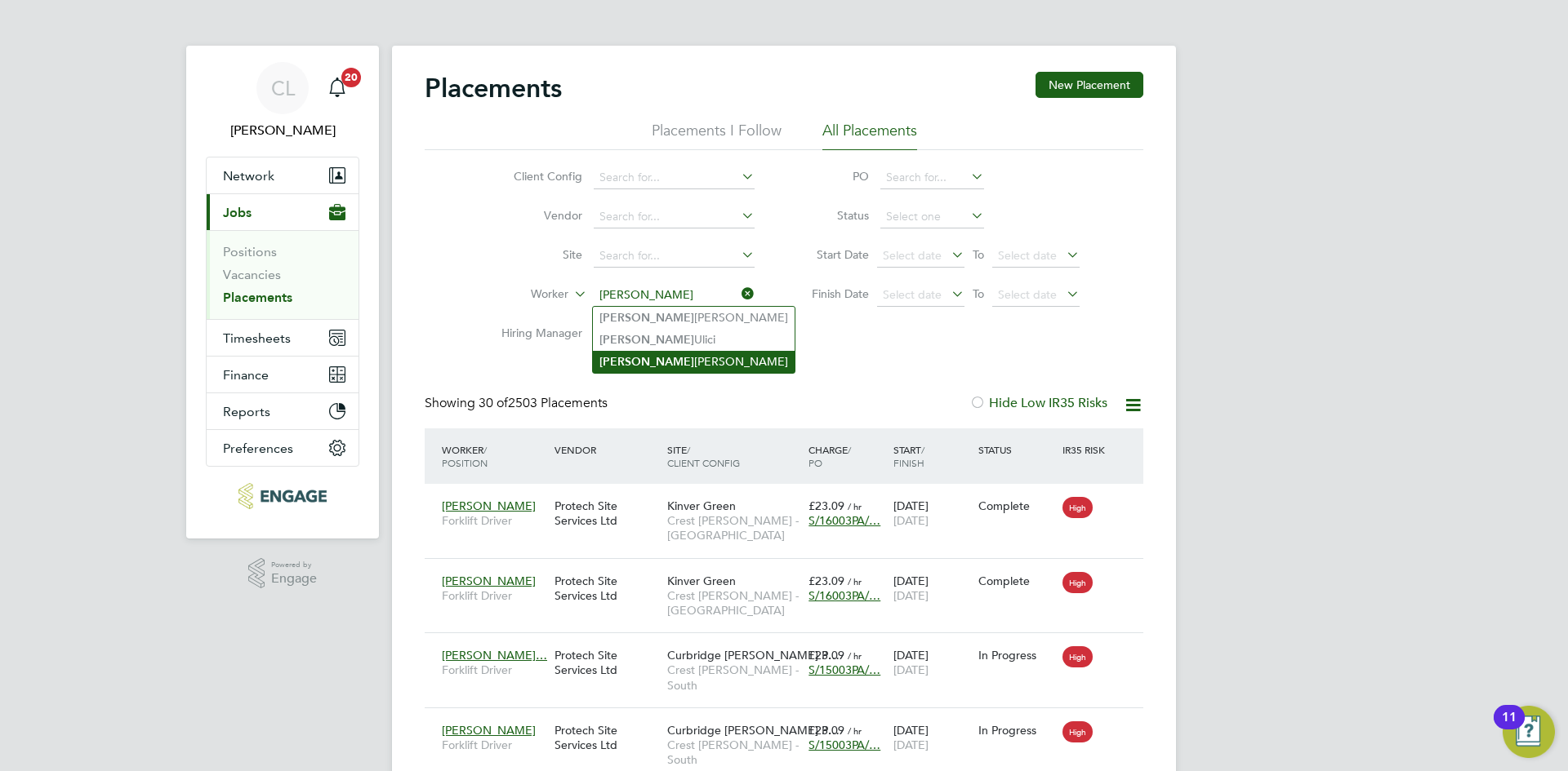
click at [668, 363] on li "Ioan Thomas" at bounding box center [694, 361] width 202 height 22
type input "Ioan Thomas"
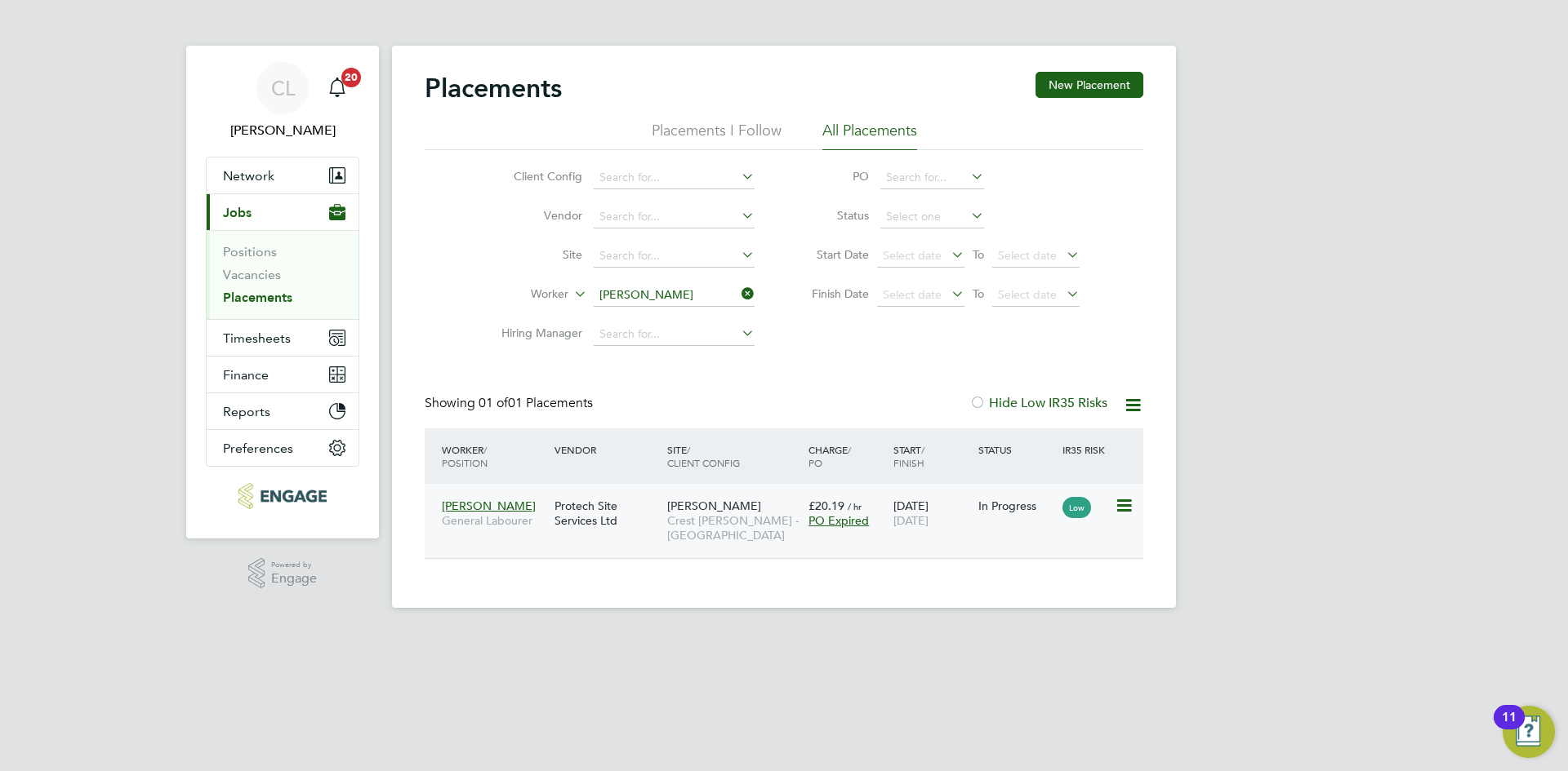
click at [592, 500] on div "Protech Site Services Ltd" at bounding box center [607, 514] width 113 height 46
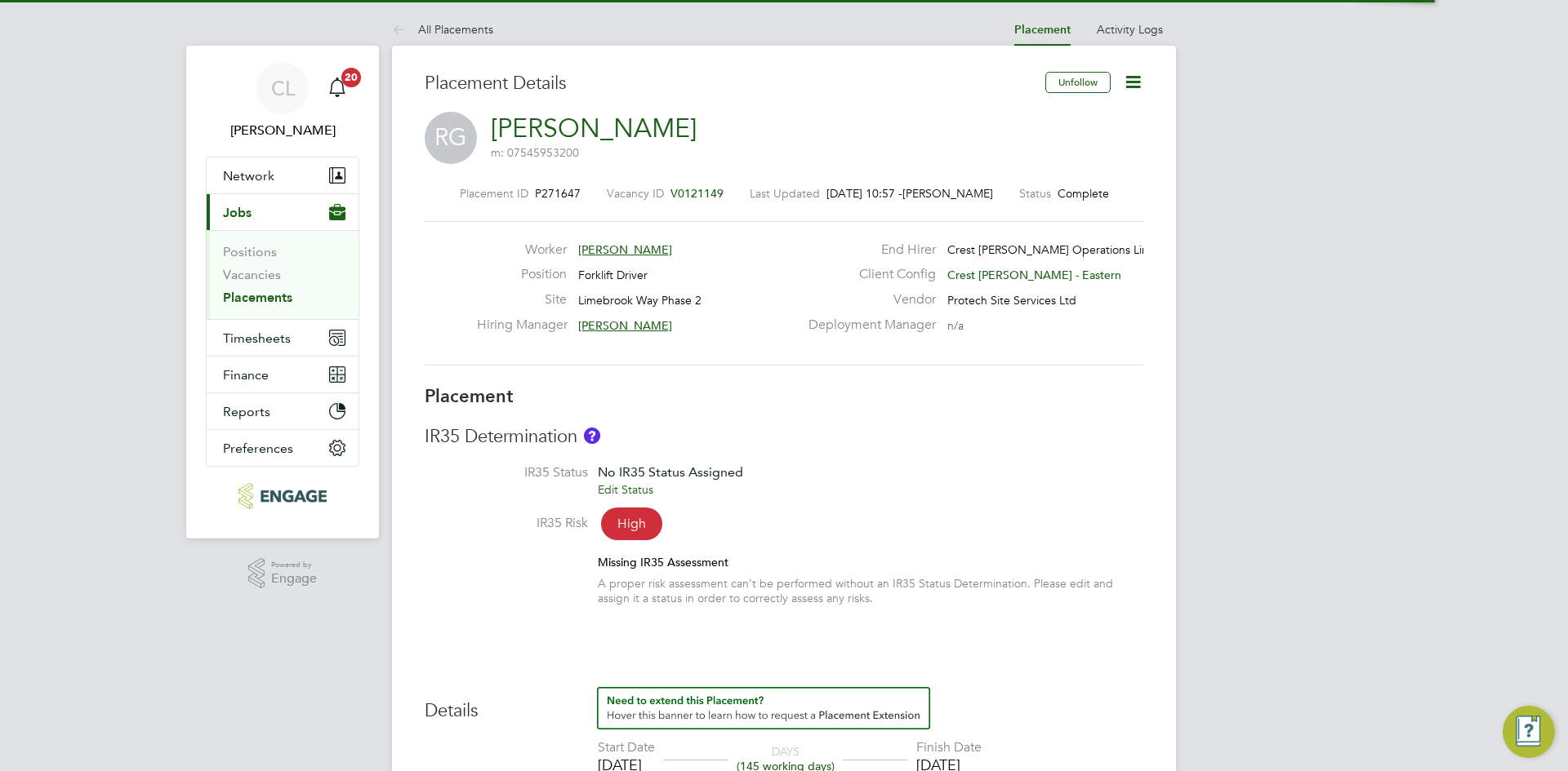
click at [719, 186] on div "Placement ID P271647 Vacancy ID V0121149 Last Updated 02 Sep 2025, 10:57 - Vick…" at bounding box center [784, 276] width 718 height 219
click at [702, 195] on span "V0121149" at bounding box center [697, 193] width 53 height 15
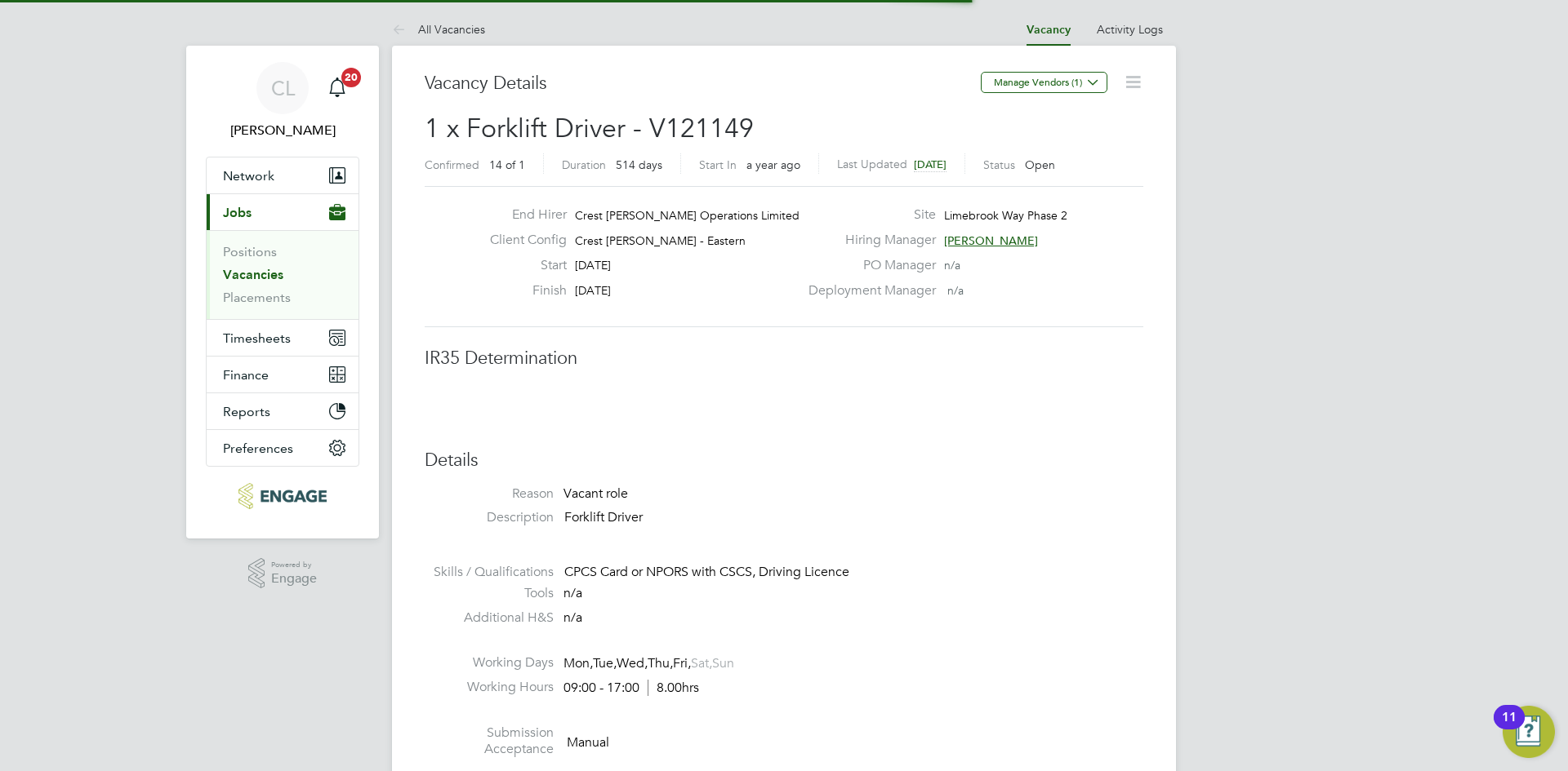
scroll to position [8, 8]
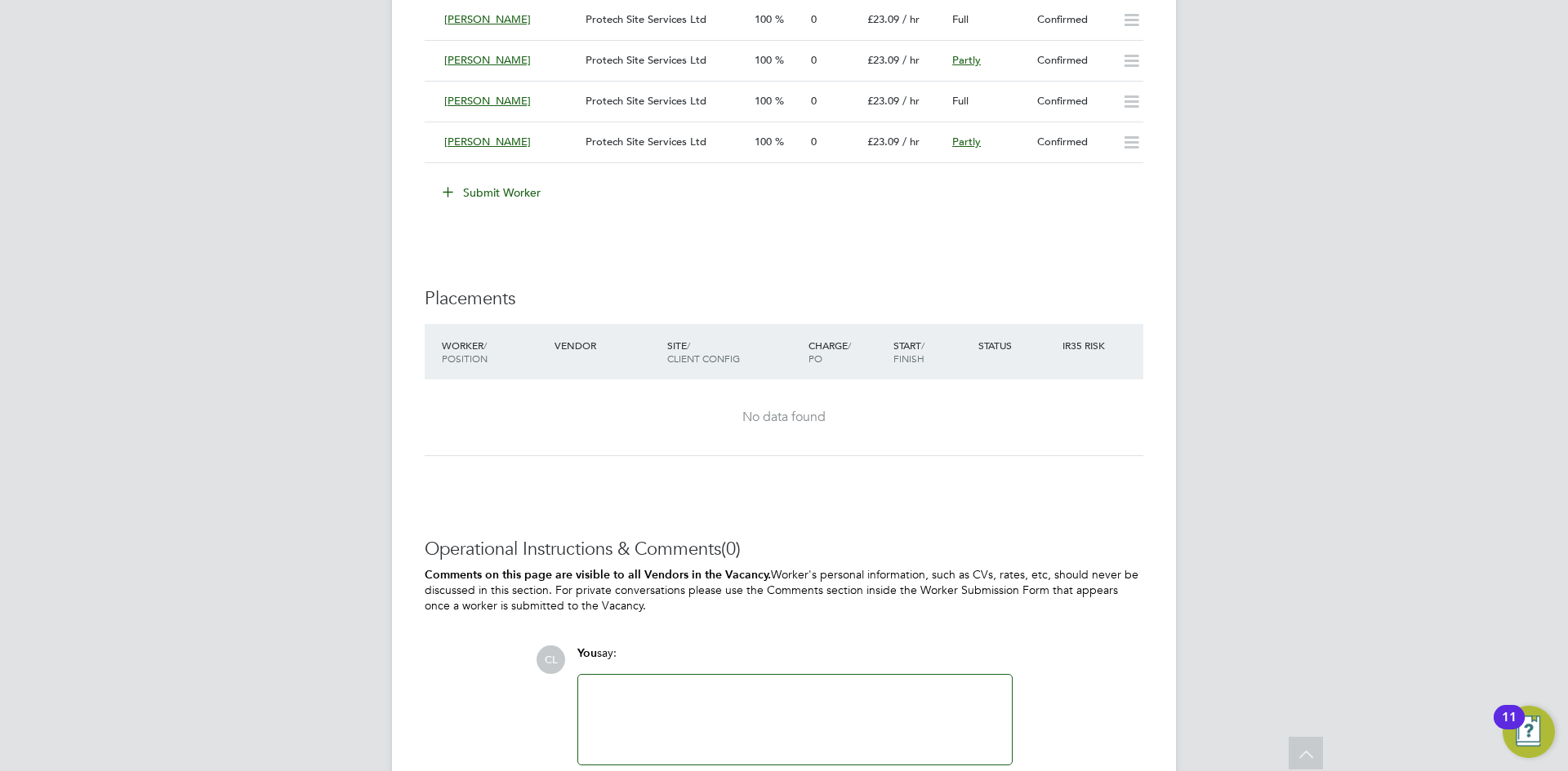
click at [475, 197] on button "Submit Worker" at bounding box center [492, 193] width 123 height 26
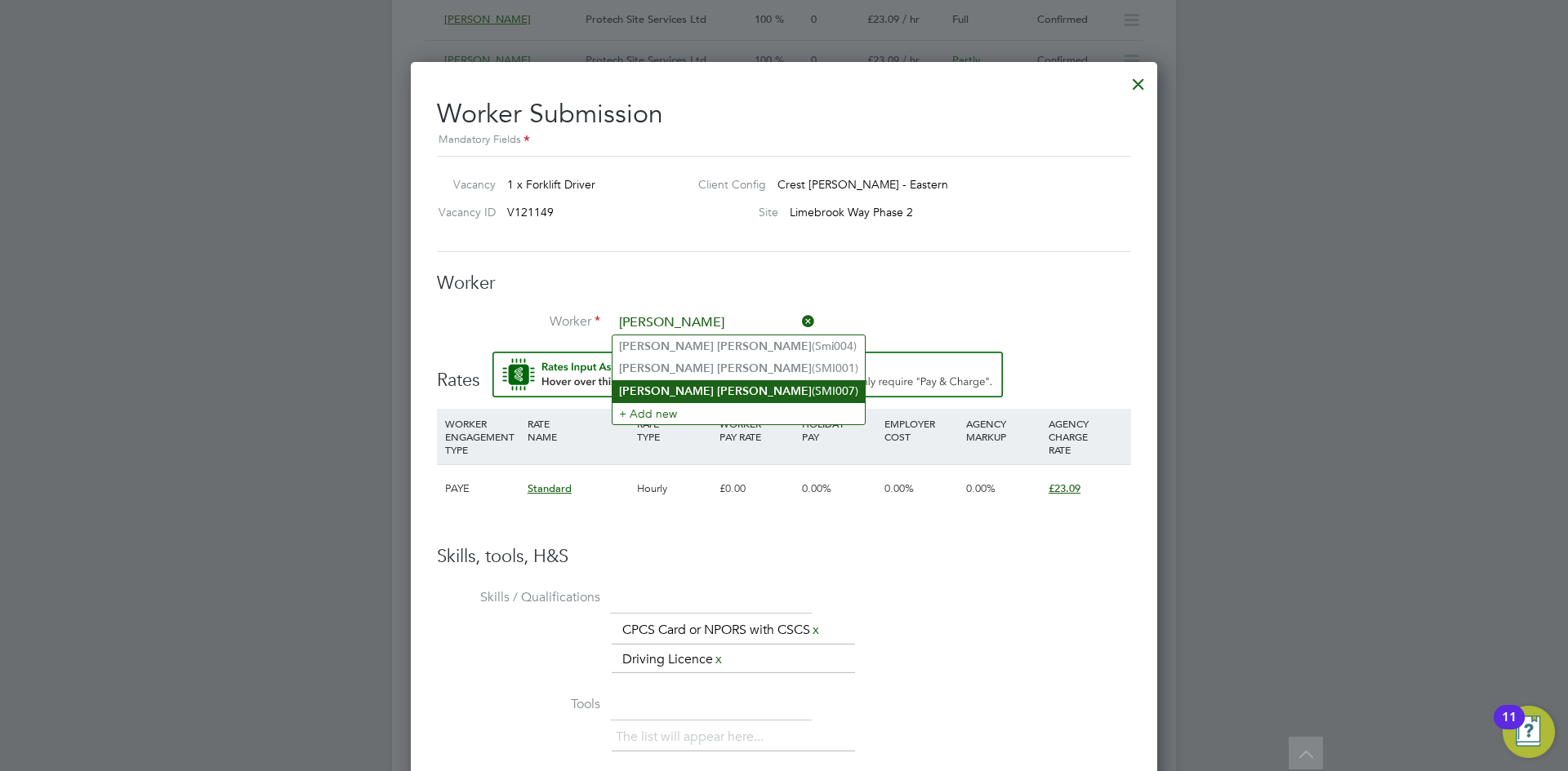
click at [722, 386] on li "Paul Smith (SMI007)" at bounding box center [739, 391] width 253 height 22
type input "Paul Smith (SMI007)"
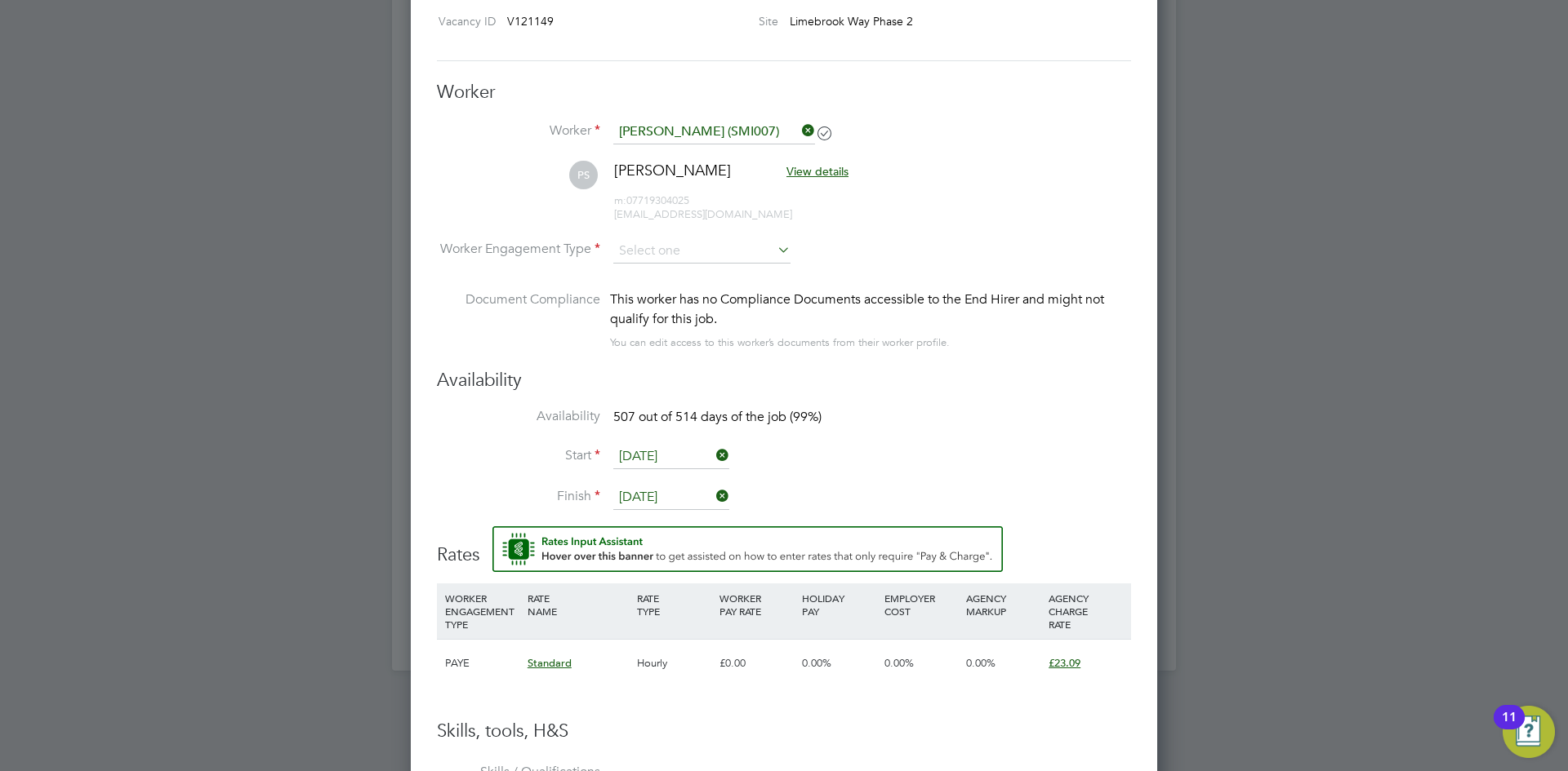
click at [799, 123] on icon at bounding box center [799, 130] width 0 height 23
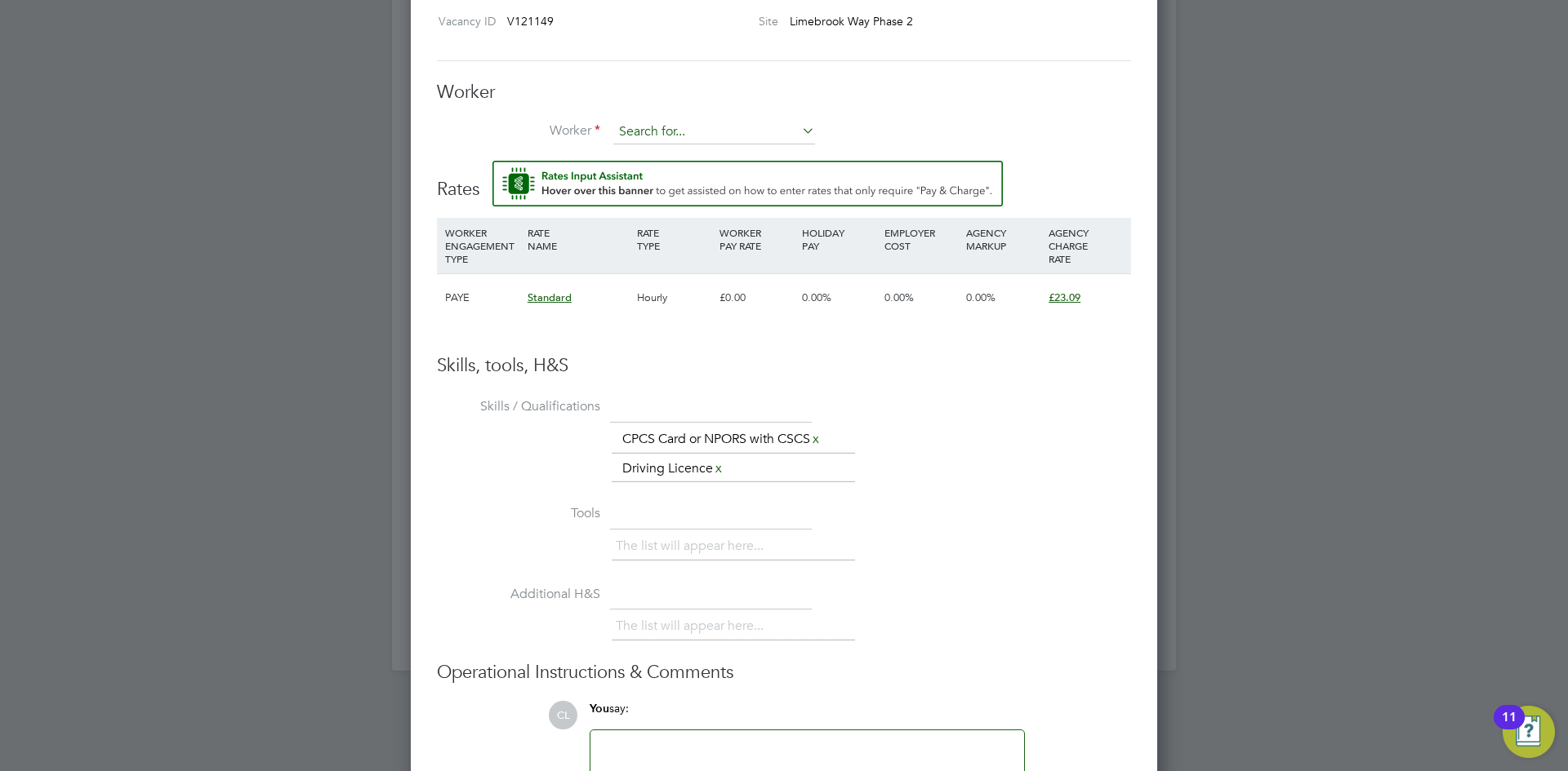
click at [750, 137] on input at bounding box center [714, 132] width 202 height 25
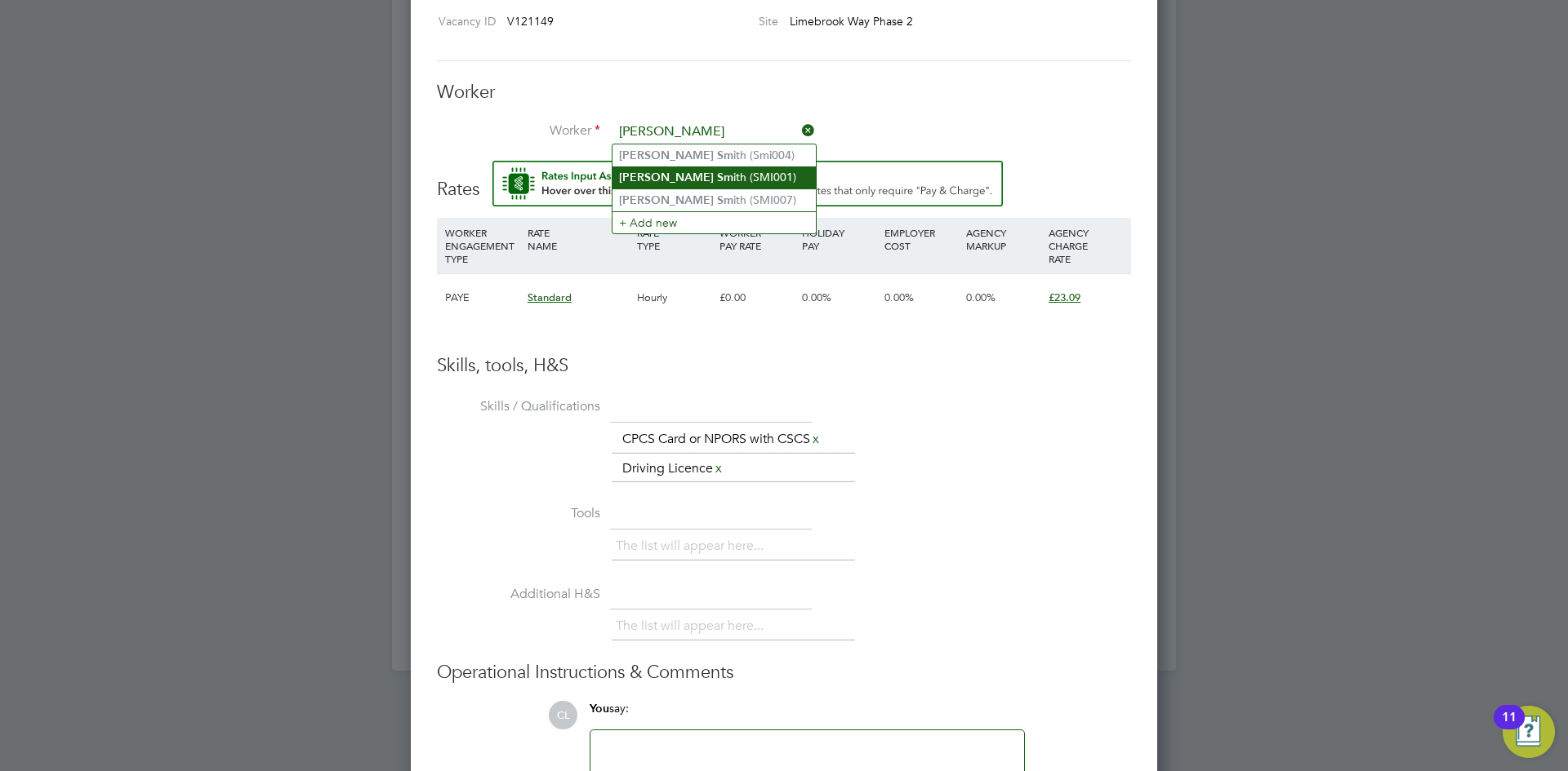
click at [778, 169] on li "Paul Sm ith (SMI001)" at bounding box center [715, 177] width 204 height 22
type input "Paul Smith (SMI001)"
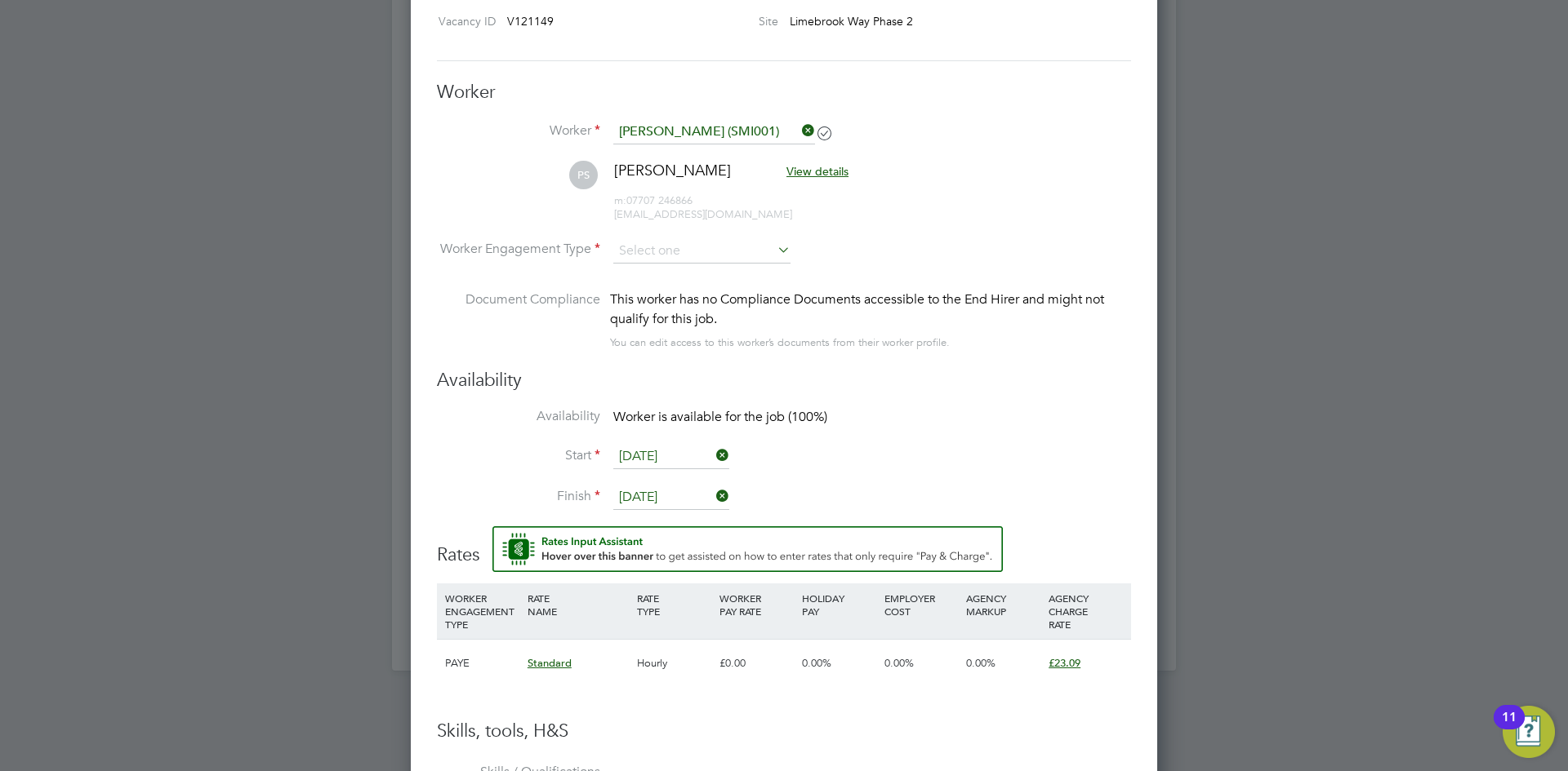
click at [799, 125] on icon at bounding box center [799, 130] width 0 height 23
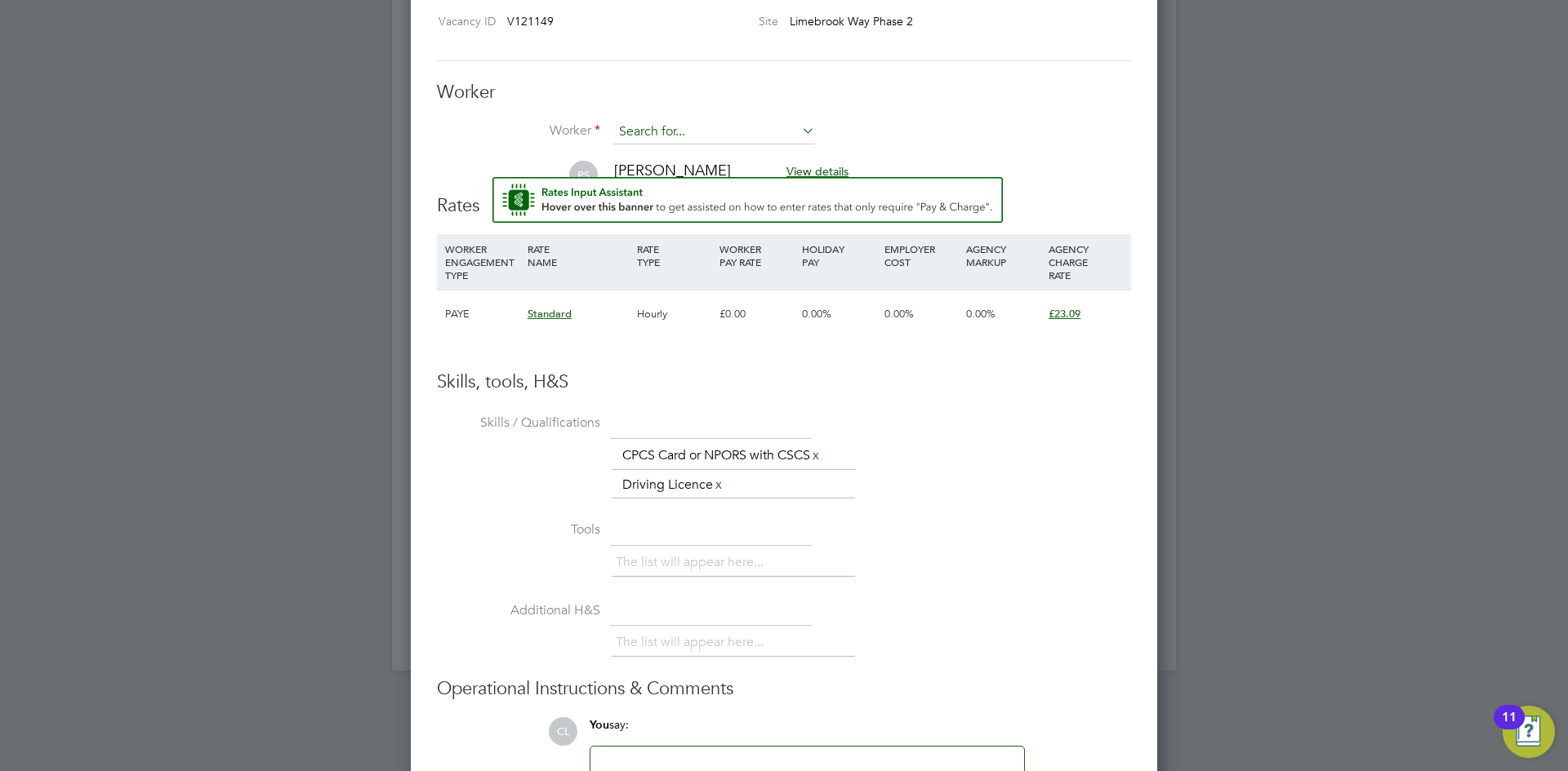
click at [706, 130] on input at bounding box center [714, 132] width 202 height 25
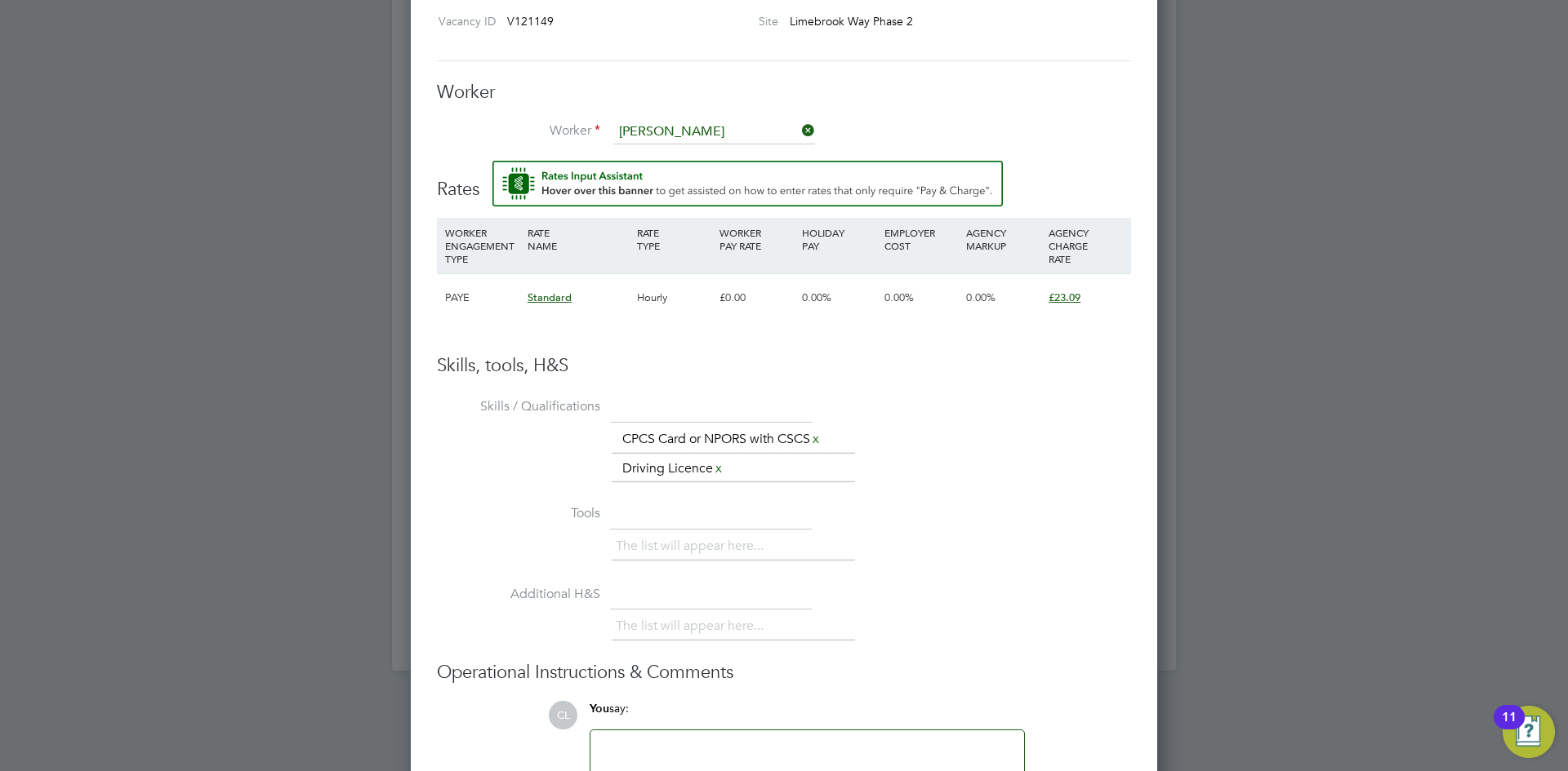
click at [725, 153] on li "Paul Smi th (Smi004)" at bounding box center [715, 155] width 204 height 22
type input "Paul Smith (Smi004)"
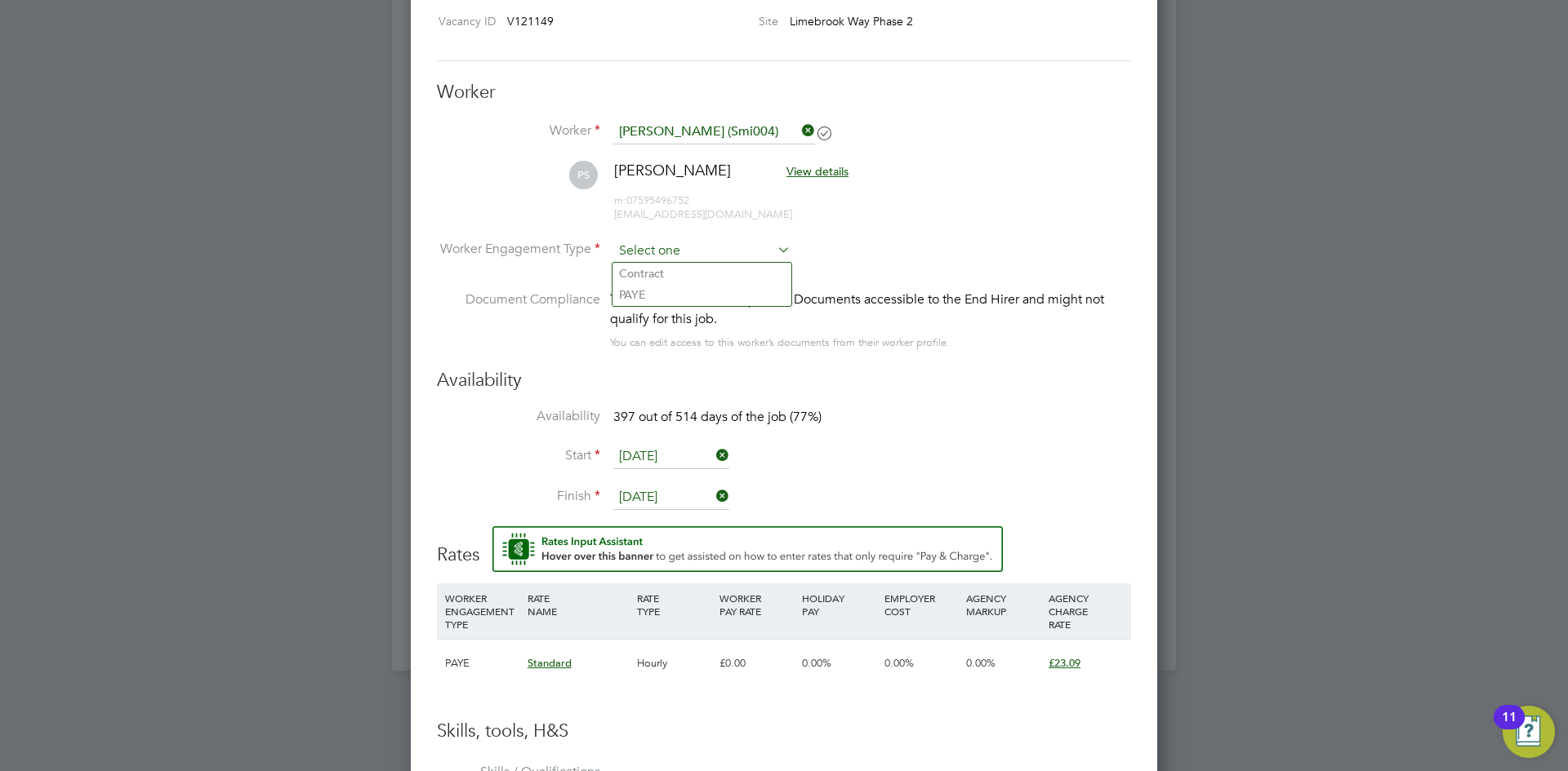
click at [692, 244] on input at bounding box center [701, 252] width 177 height 25
click at [664, 293] on li "PAYE" at bounding box center [702, 294] width 179 height 22
type input "PAYE"
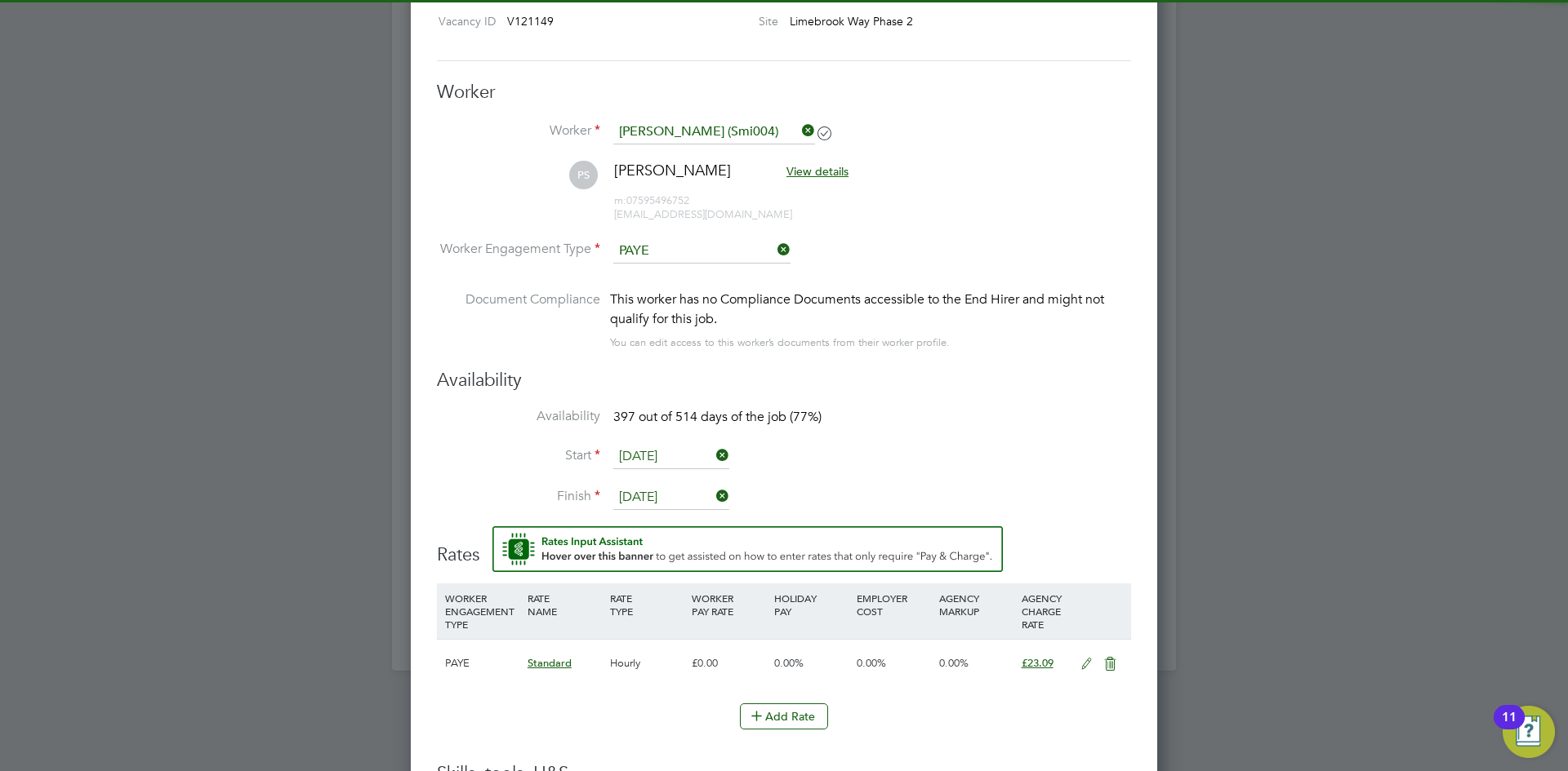
click at [685, 452] on input "05 Apr 2024" at bounding box center [670, 457] width 116 height 25
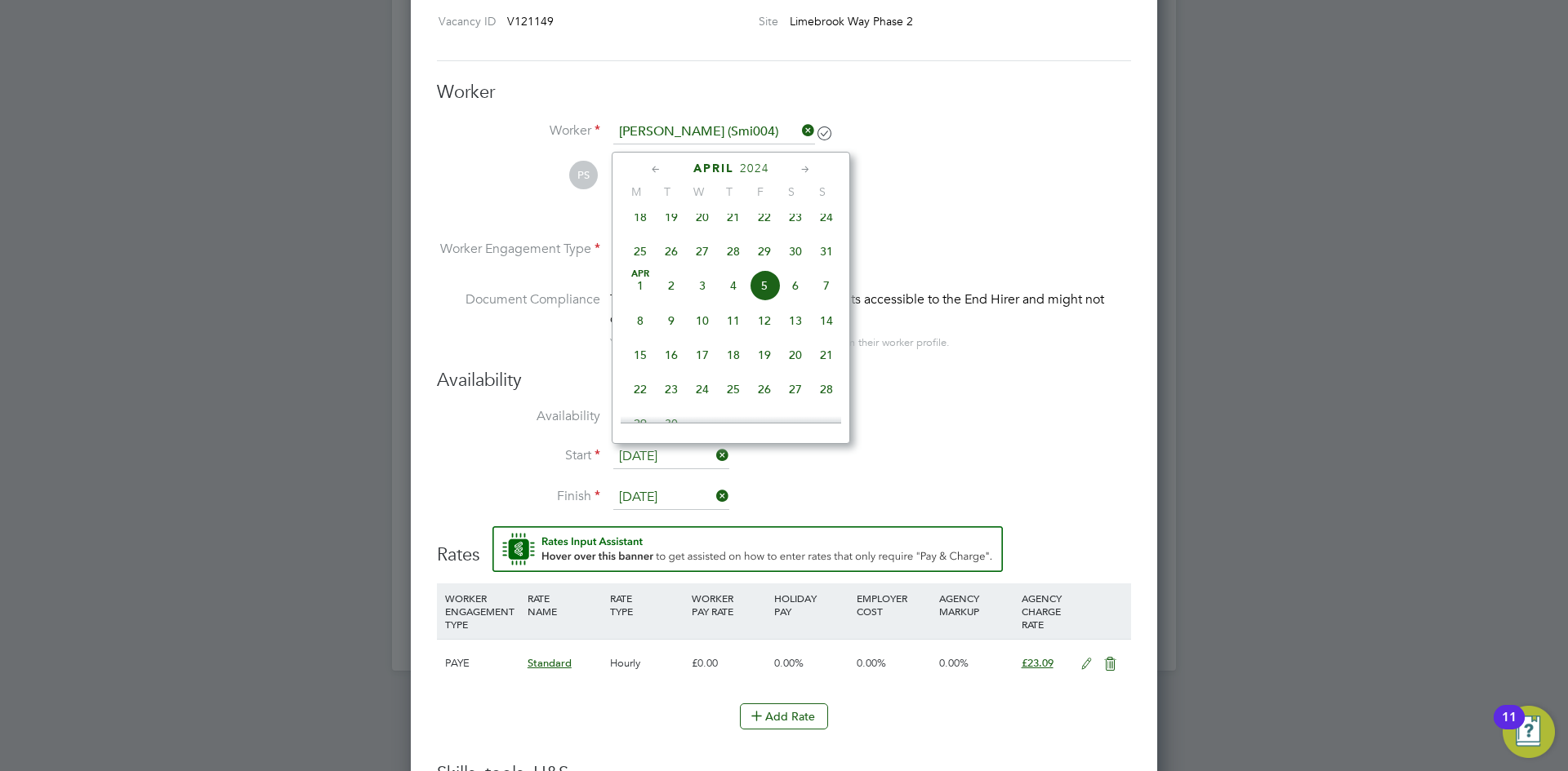
click at [800, 161] on icon at bounding box center [805, 170] width 15 height 18
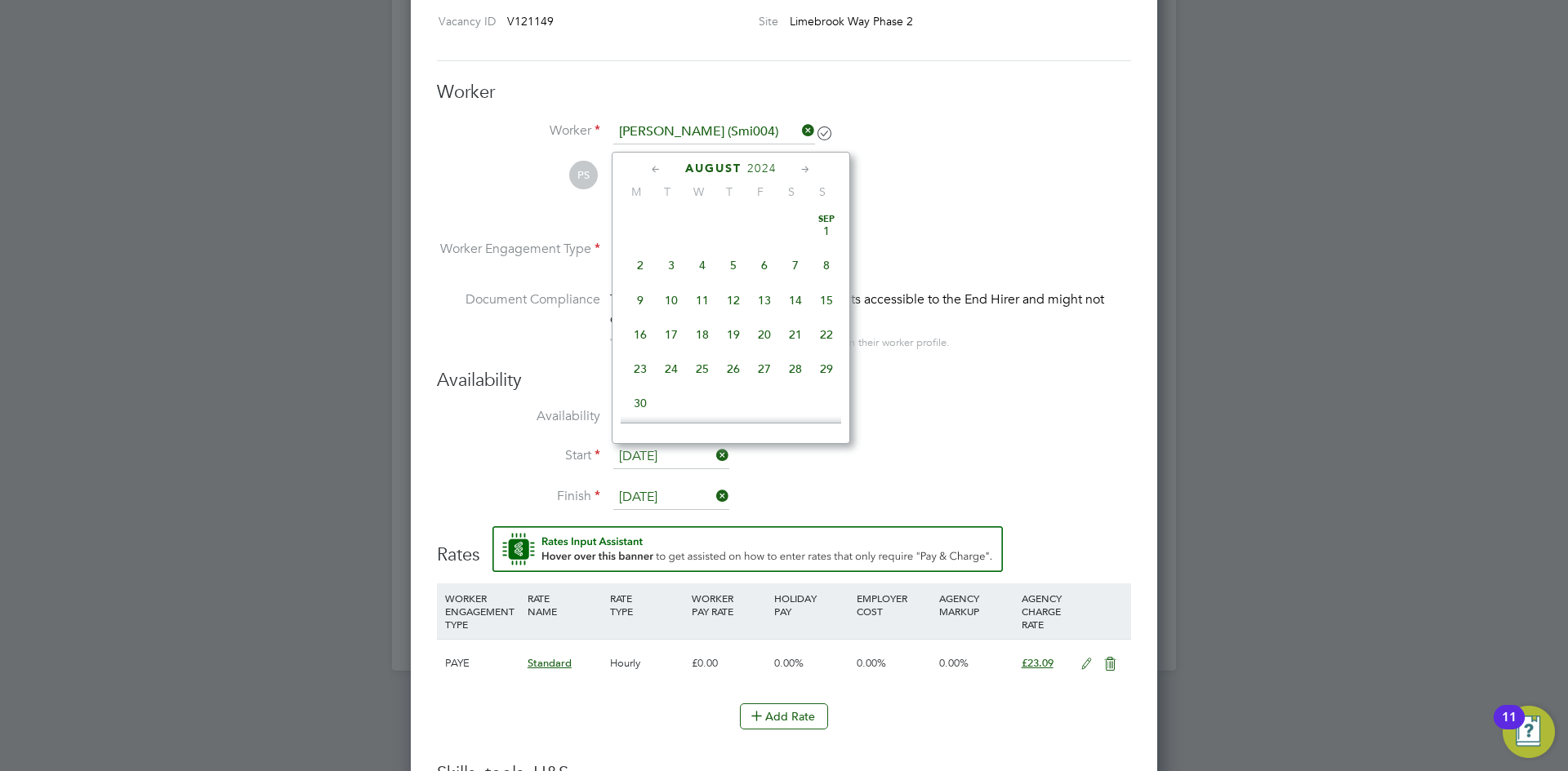
click at [800, 161] on icon at bounding box center [805, 170] width 15 height 18
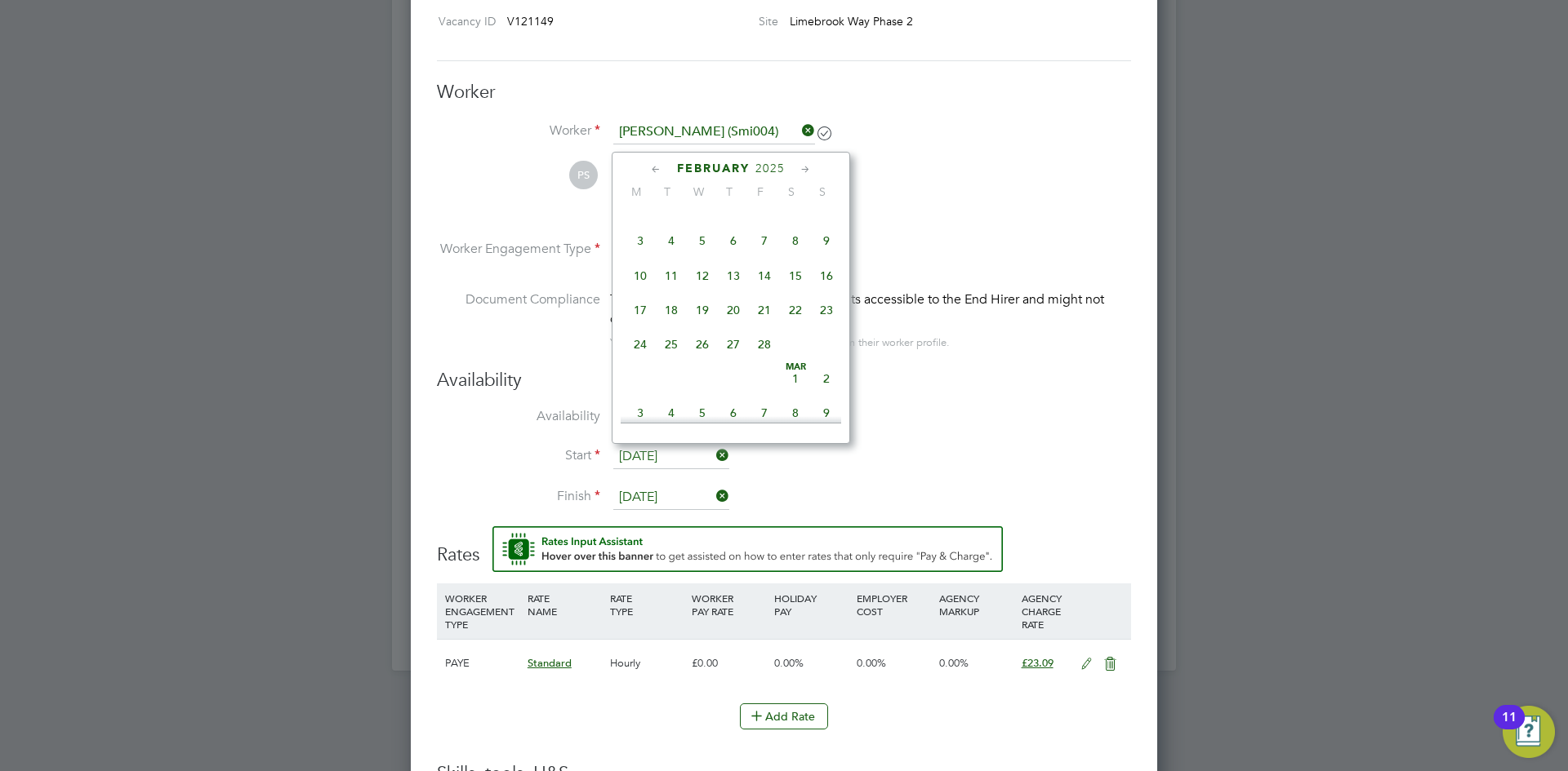
click at [800, 161] on icon at bounding box center [805, 170] width 15 height 18
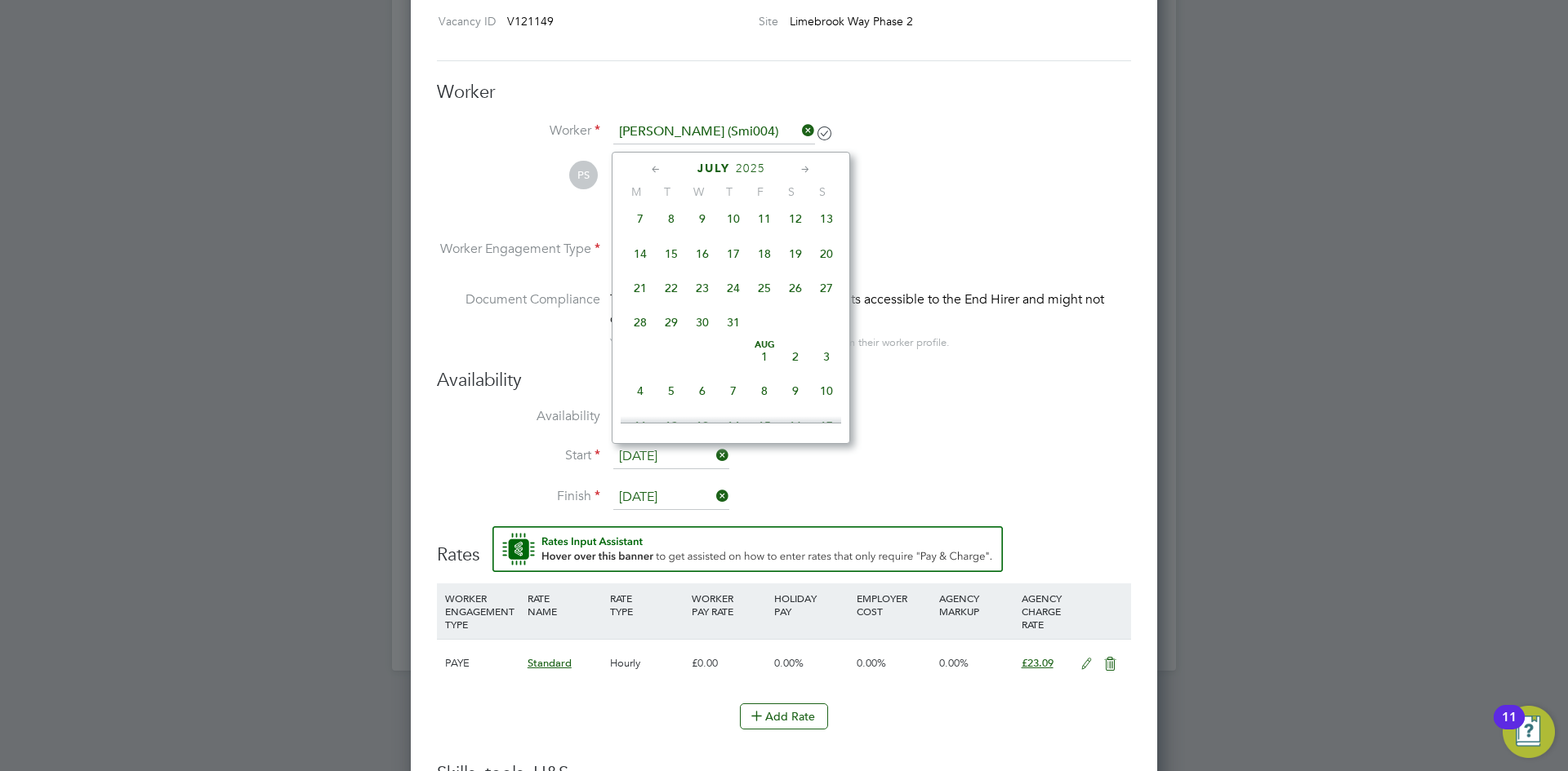
click at [800, 161] on icon at bounding box center [805, 170] width 15 height 18
click at [670, 334] on span "26" at bounding box center [671, 318] width 31 height 31
type input "[DATE]"
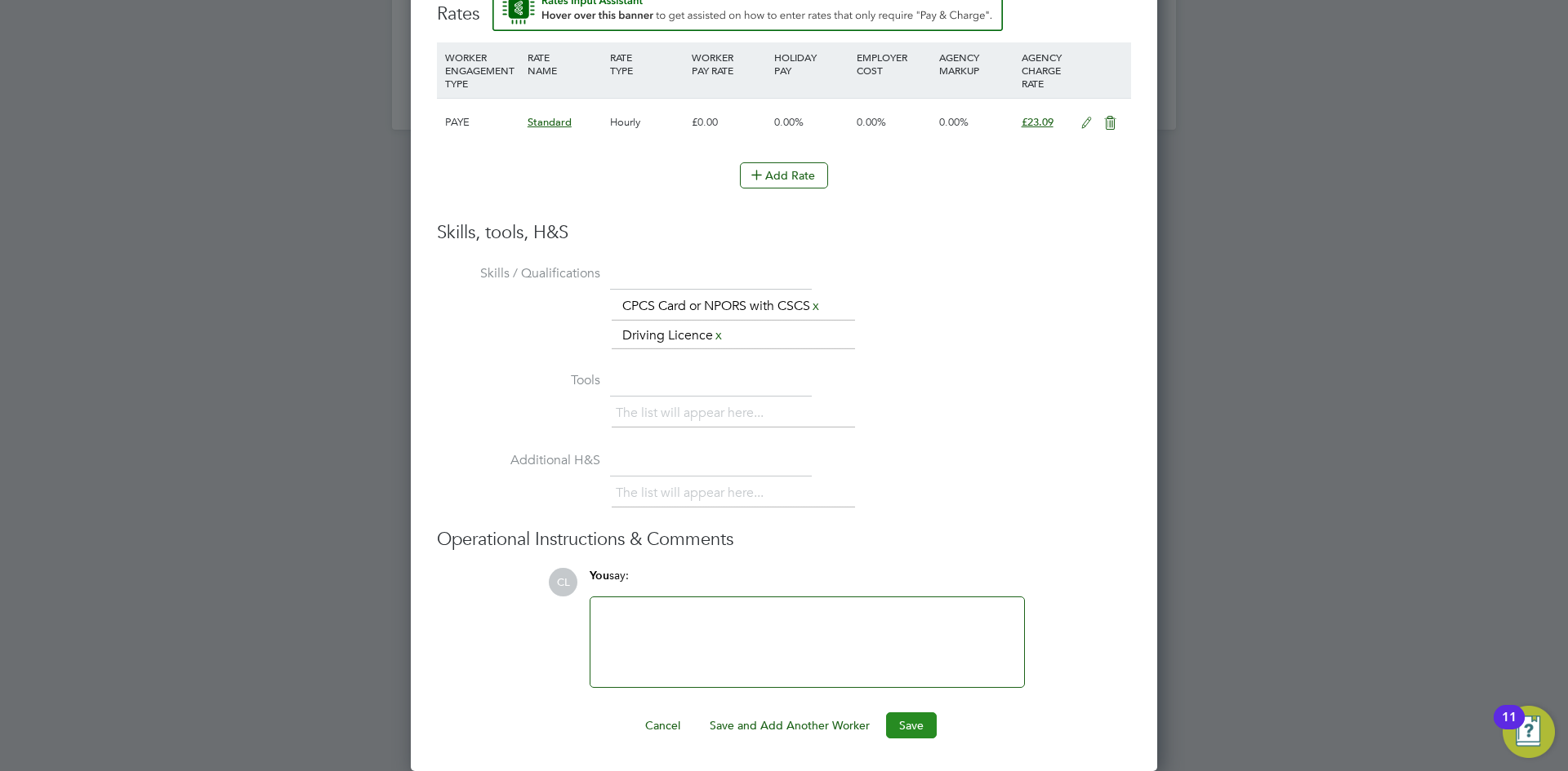
click at [916, 727] on button "Save" at bounding box center [912, 726] width 51 height 26
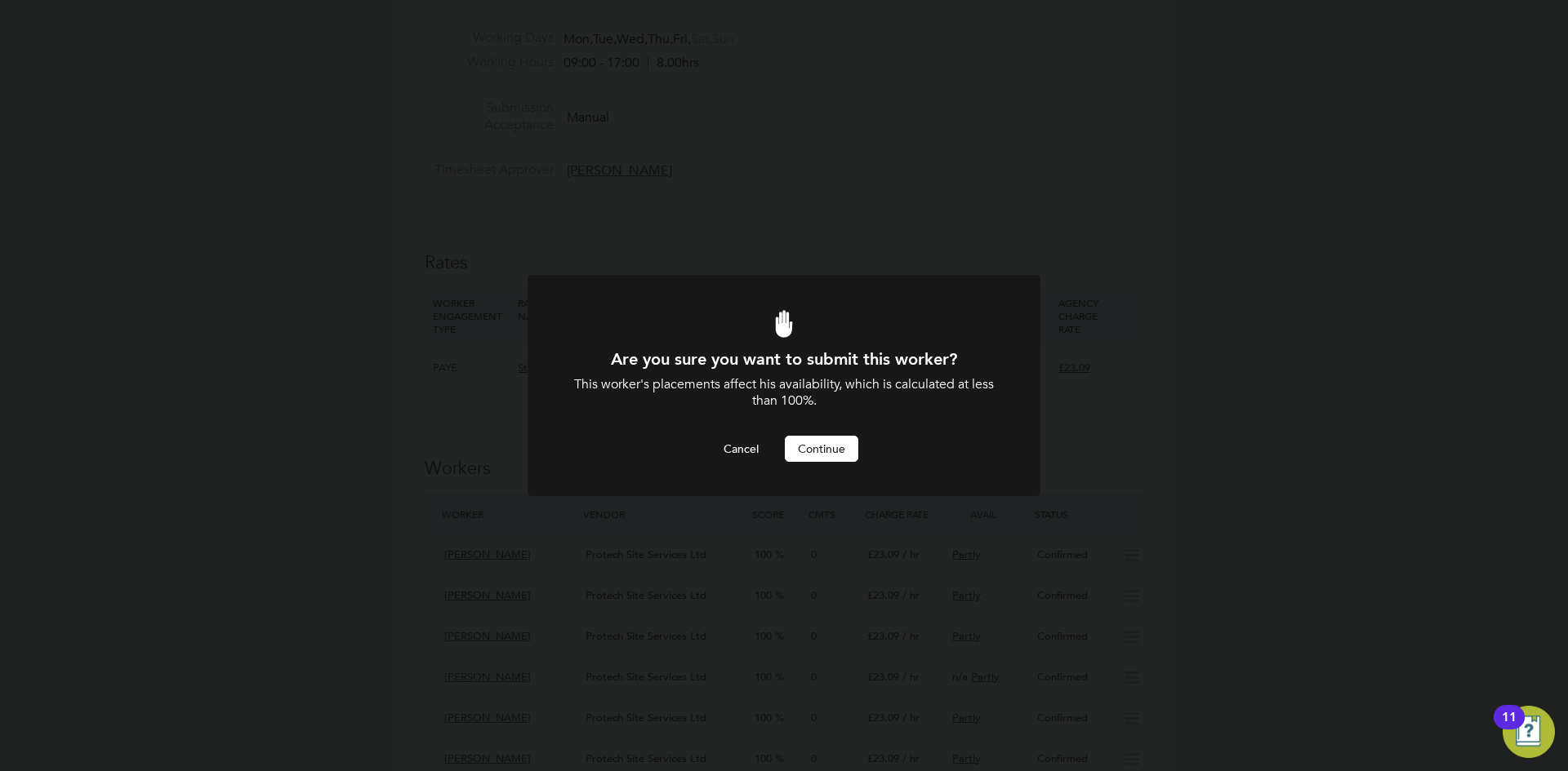
click at [808, 441] on button "Continue" at bounding box center [821, 450] width 74 height 26
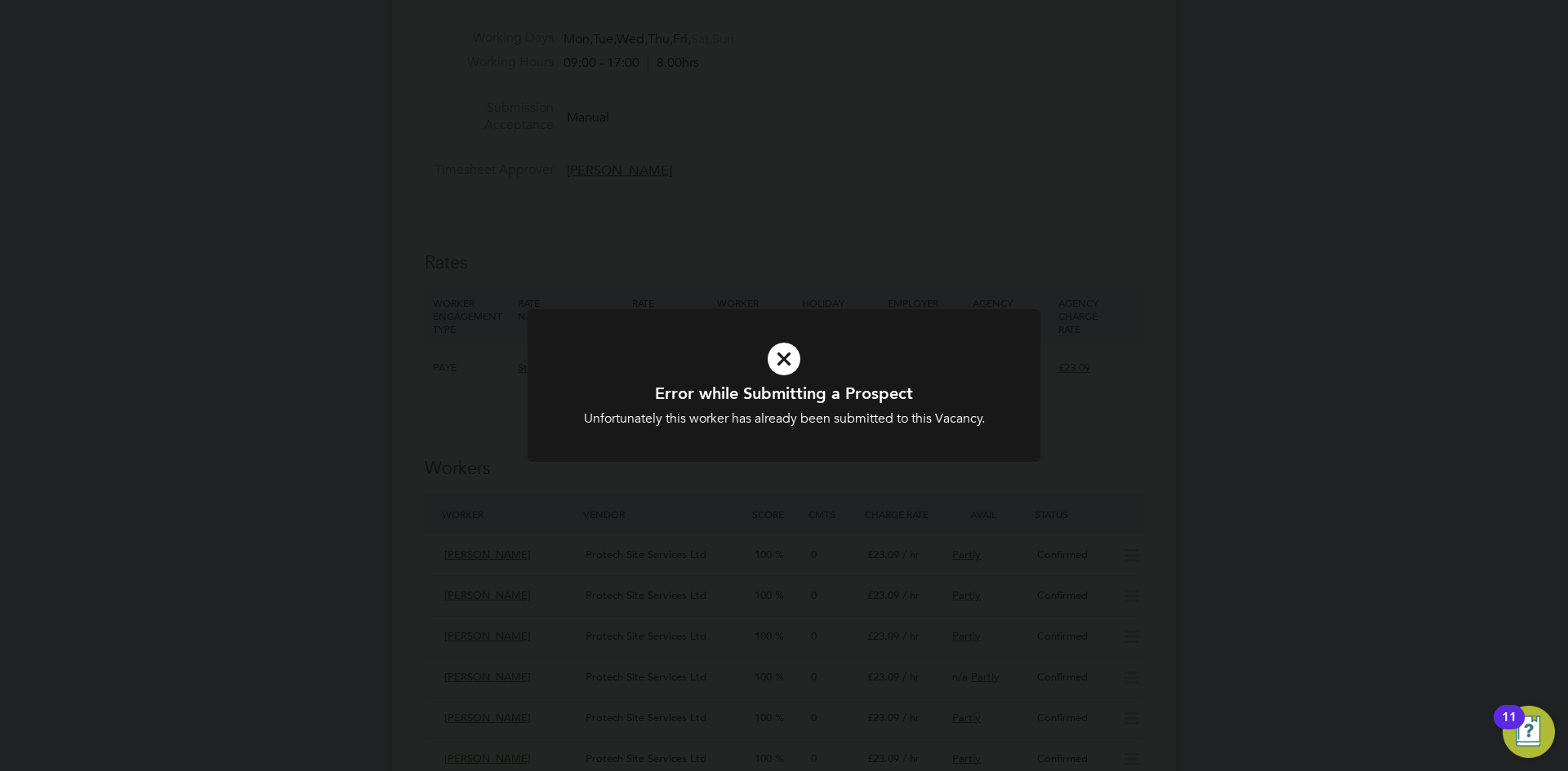
click at [919, 287] on div "Error while Submitting a Prospect Unfortunately this worker has already been su…" at bounding box center [784, 386] width 1568 height 771
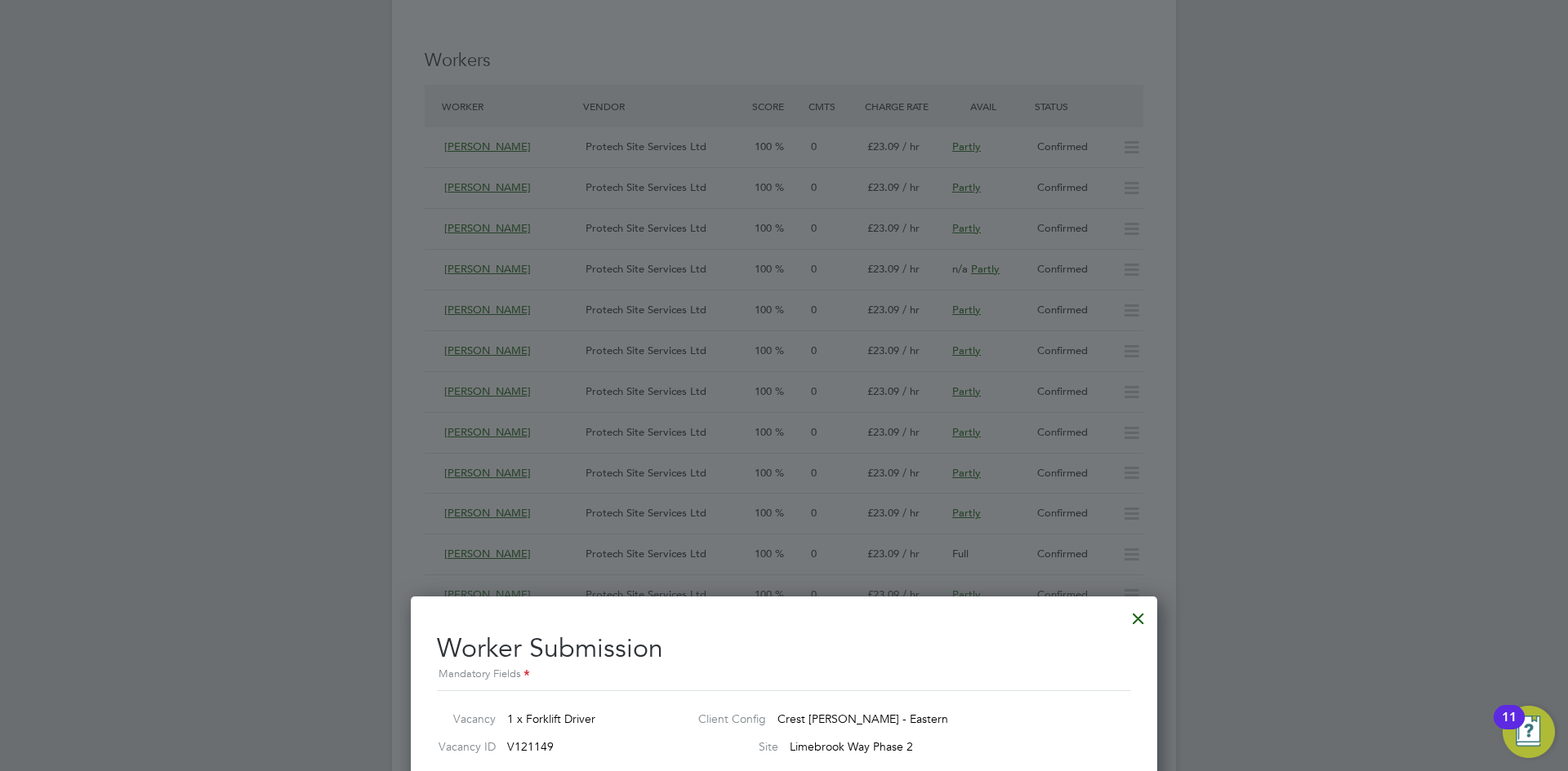
click at [1131, 615] on div at bounding box center [1138, 615] width 29 height 29
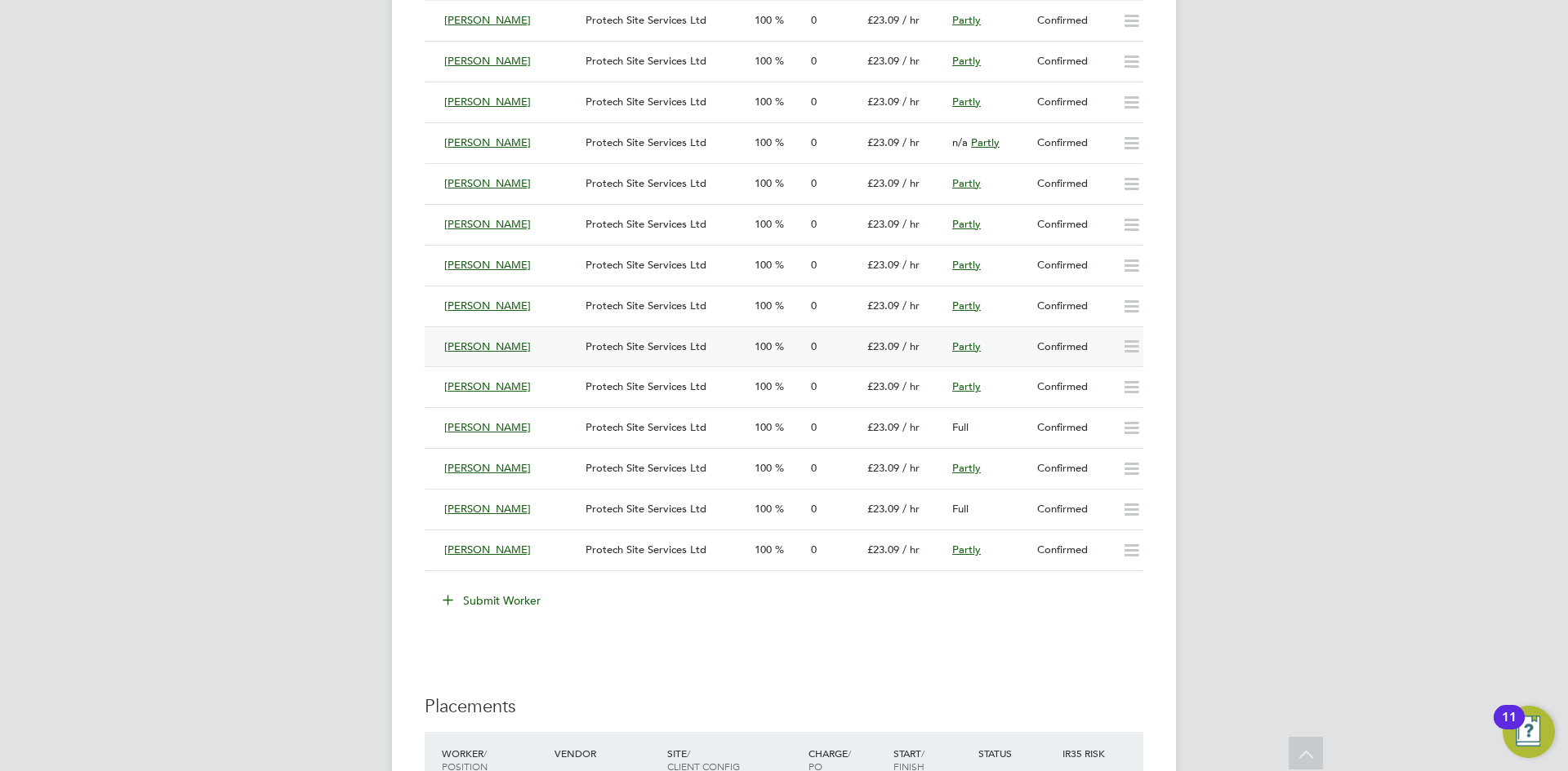
click at [638, 342] on span "Protech Site Services Ltd" at bounding box center [646, 346] width 121 height 14
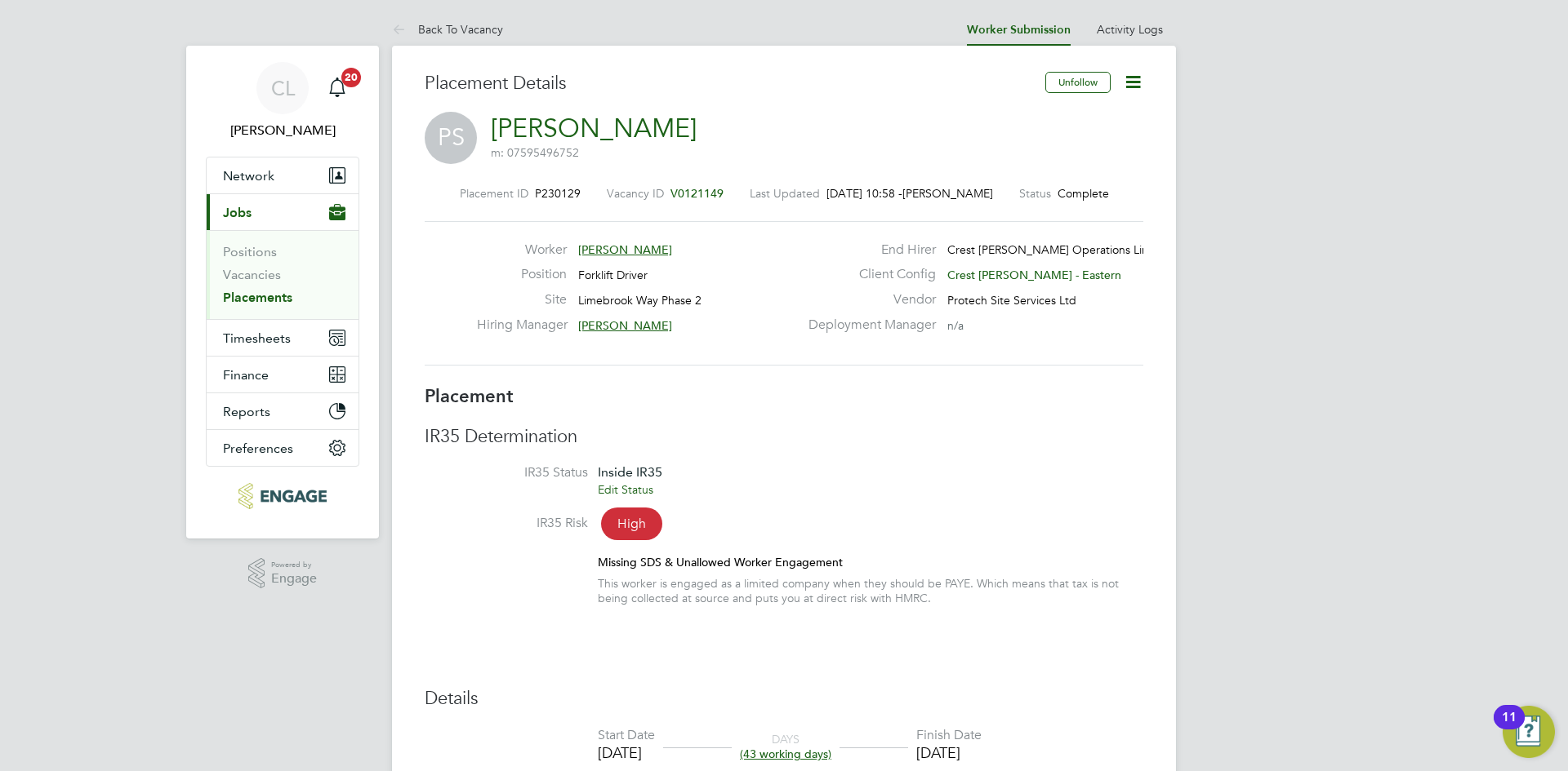
click at [1124, 86] on icon at bounding box center [1133, 82] width 21 height 21
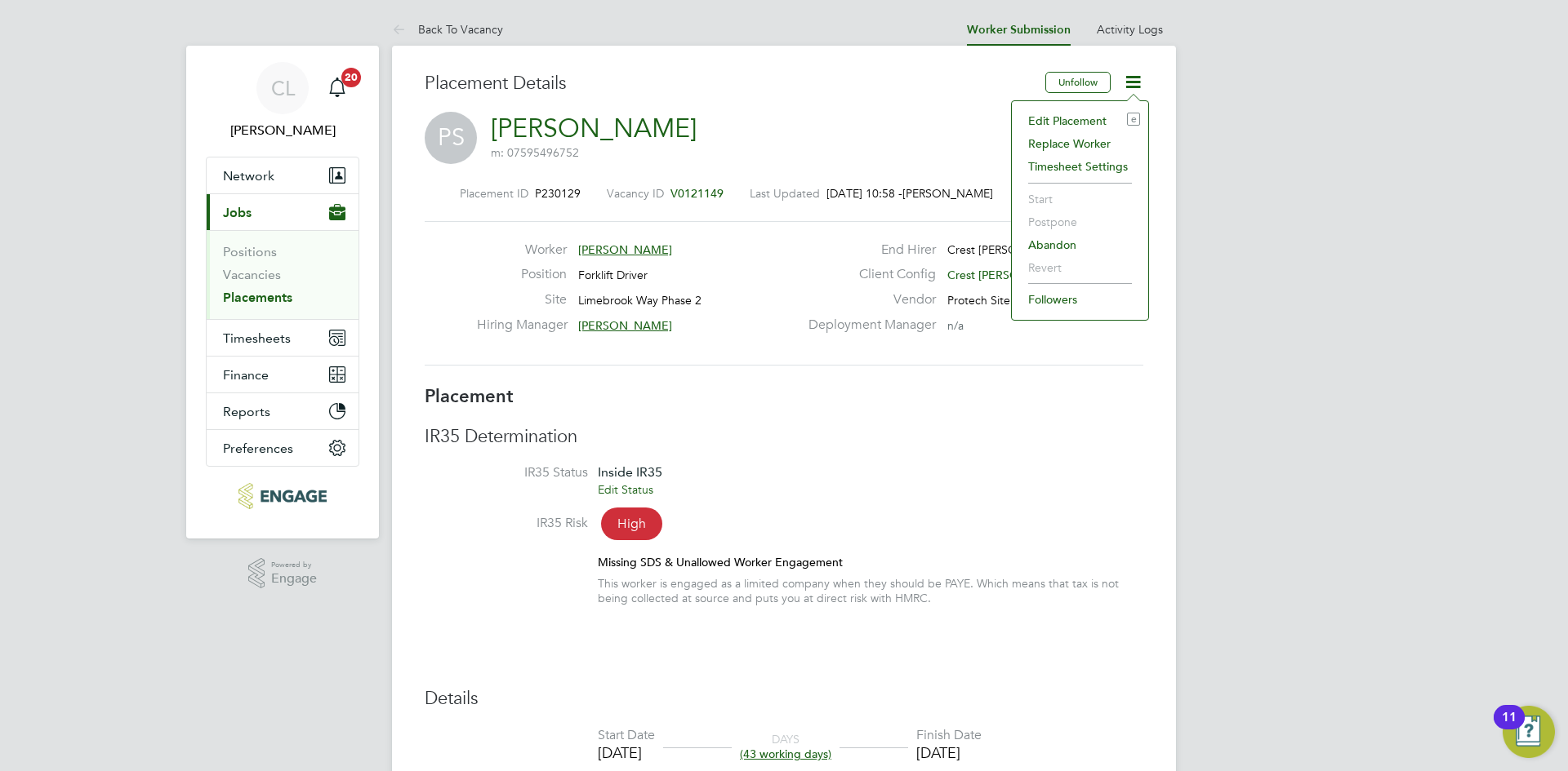
click at [1069, 123] on li "Edit Placement e" at bounding box center [1080, 121] width 120 height 23
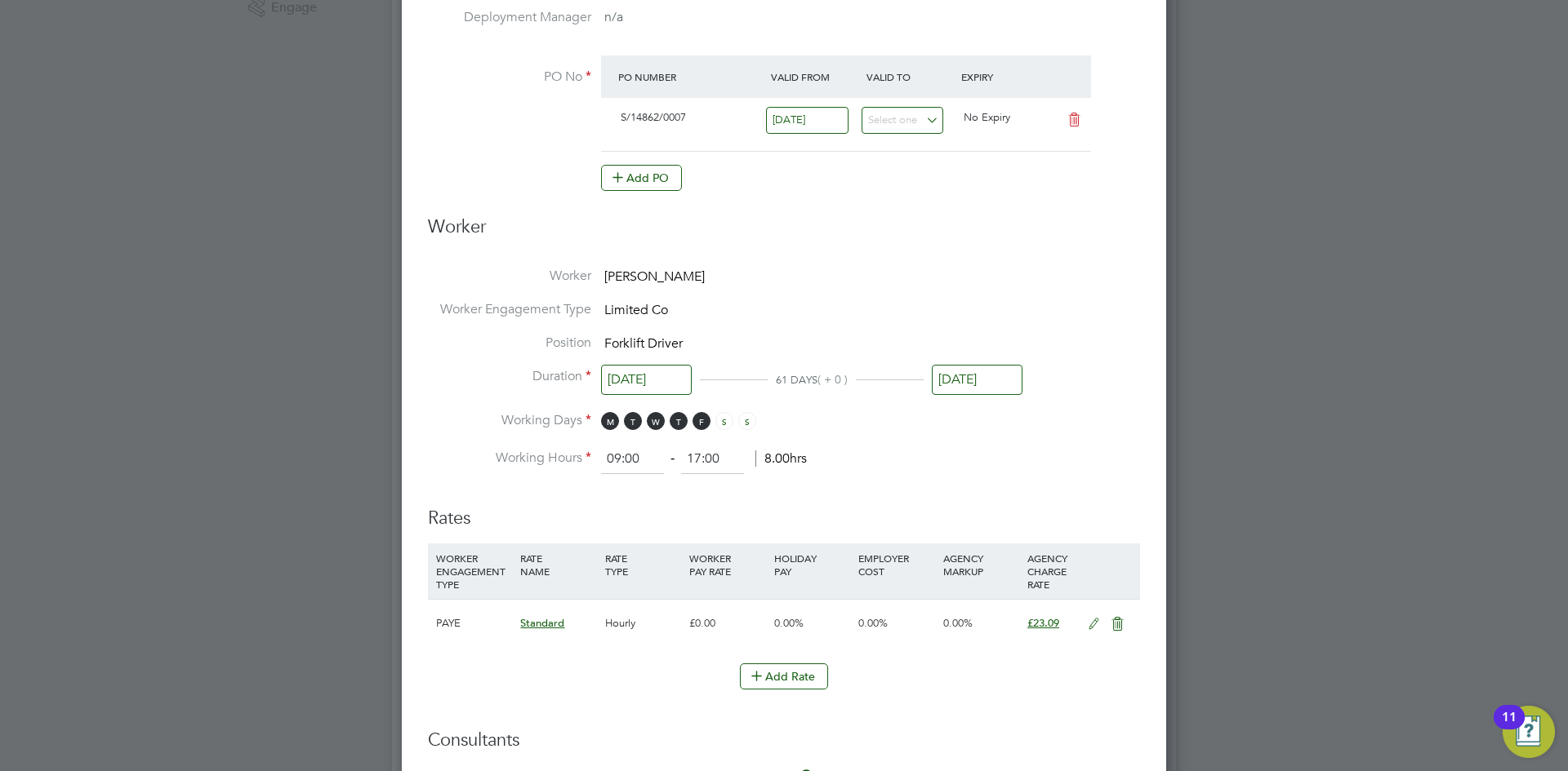
click at [668, 376] on input "10 Jul 2024" at bounding box center [646, 380] width 91 height 30
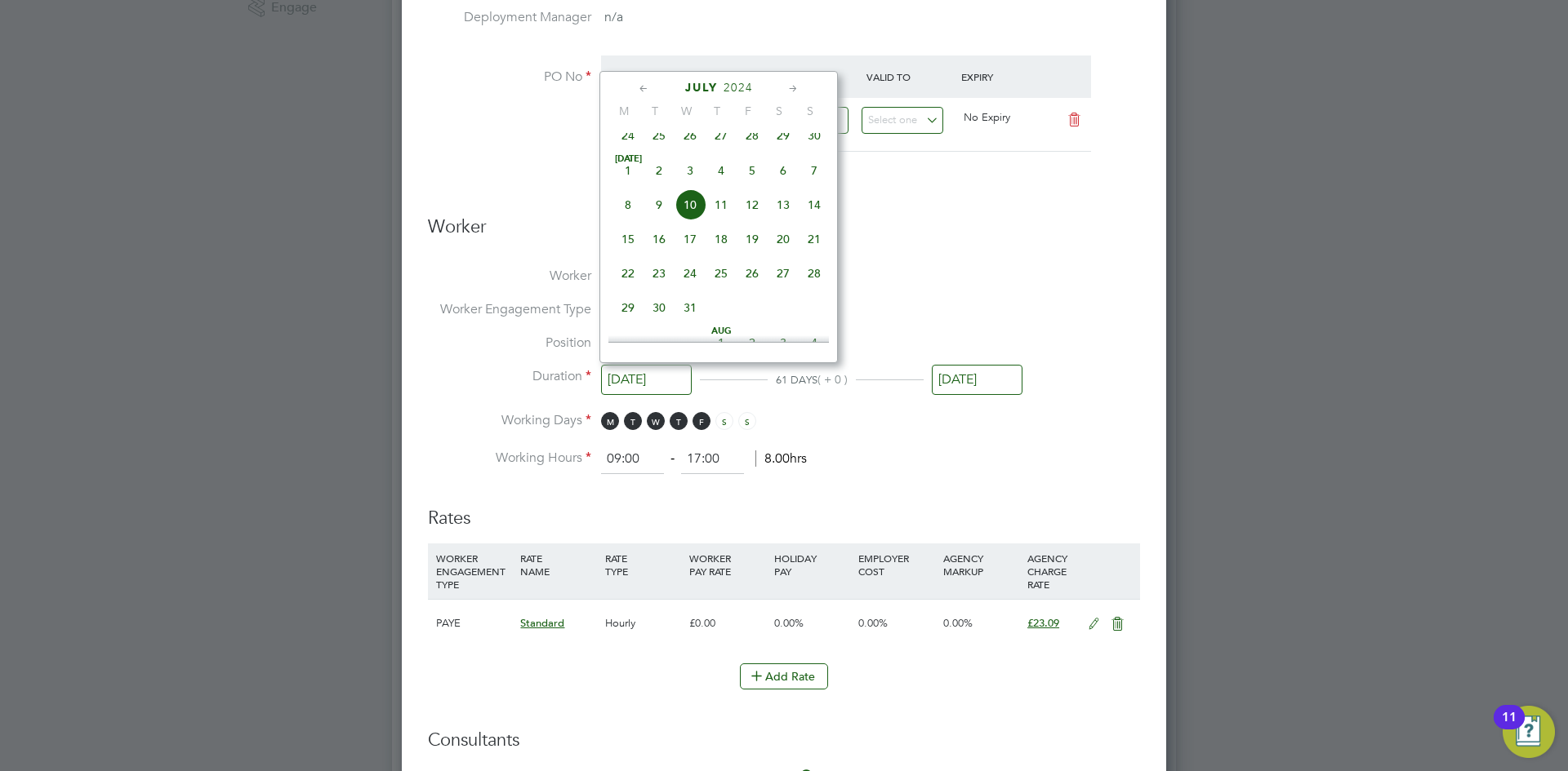
click at [796, 87] on icon at bounding box center [793, 89] width 15 height 18
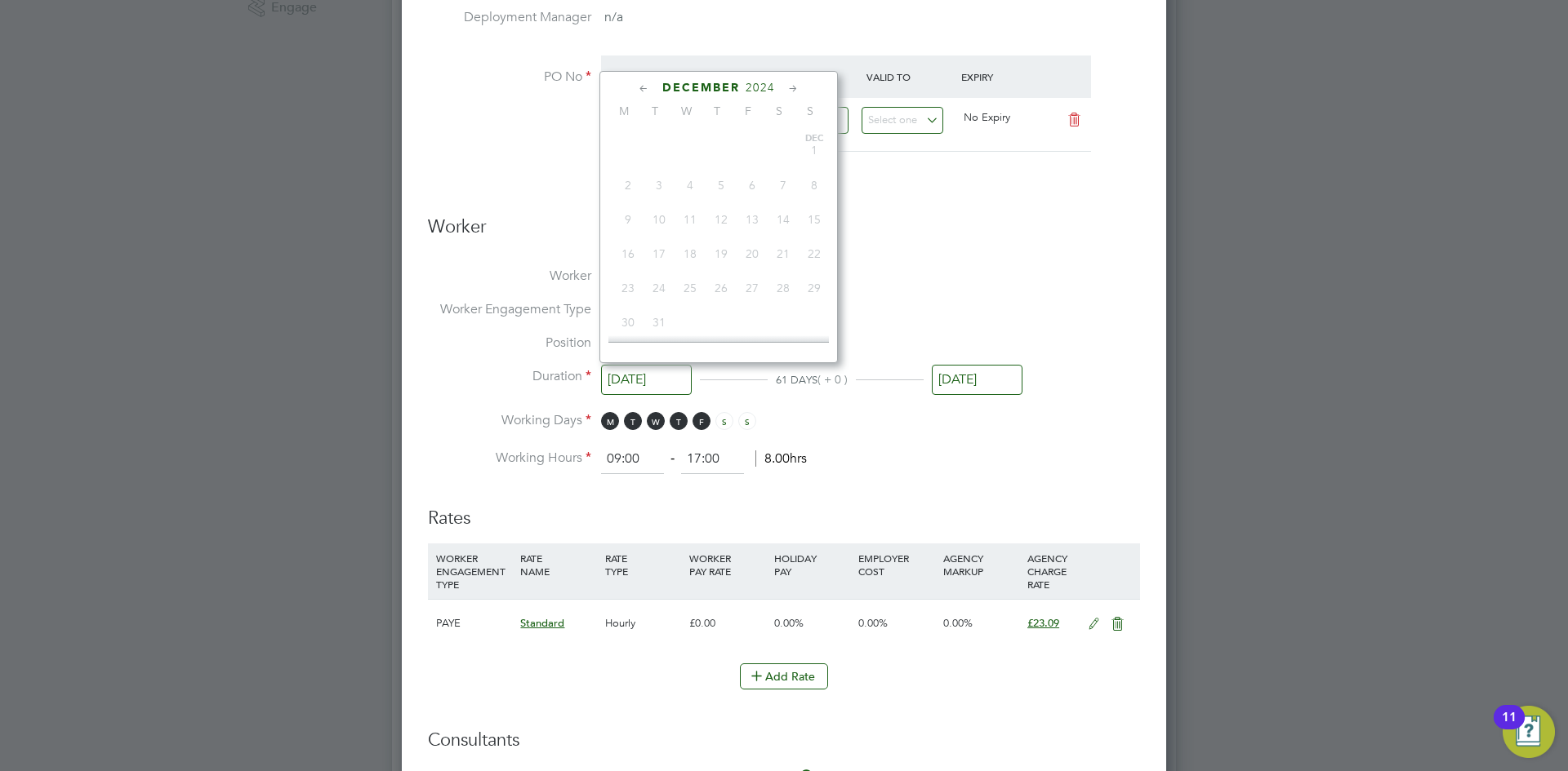
click at [796, 87] on icon at bounding box center [793, 89] width 15 height 18
click at [1034, 242] on h3 "Worker" at bounding box center [784, 234] width 712 height 37
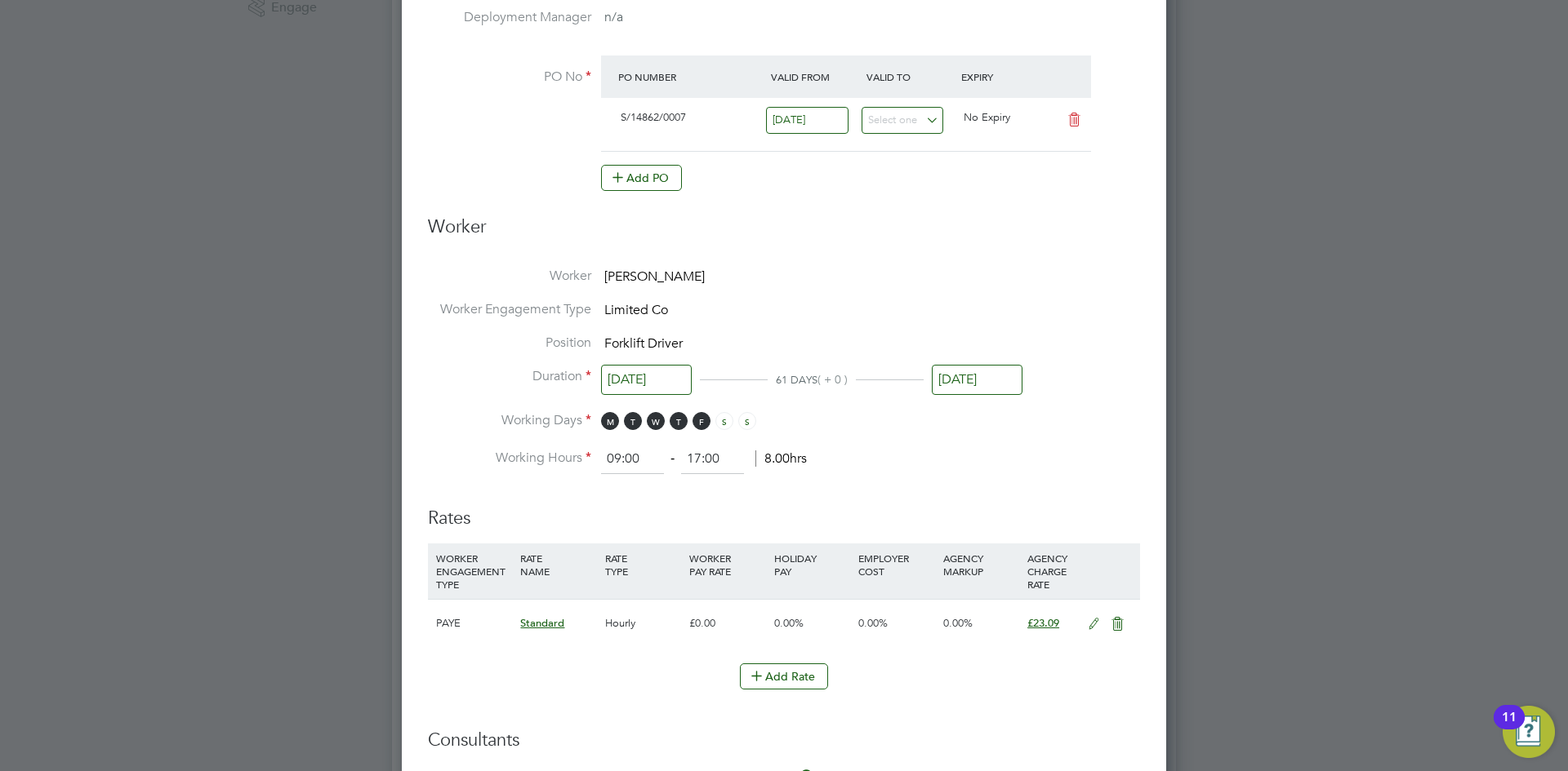
click at [991, 393] on input "08 Sep 2024" at bounding box center [977, 380] width 91 height 30
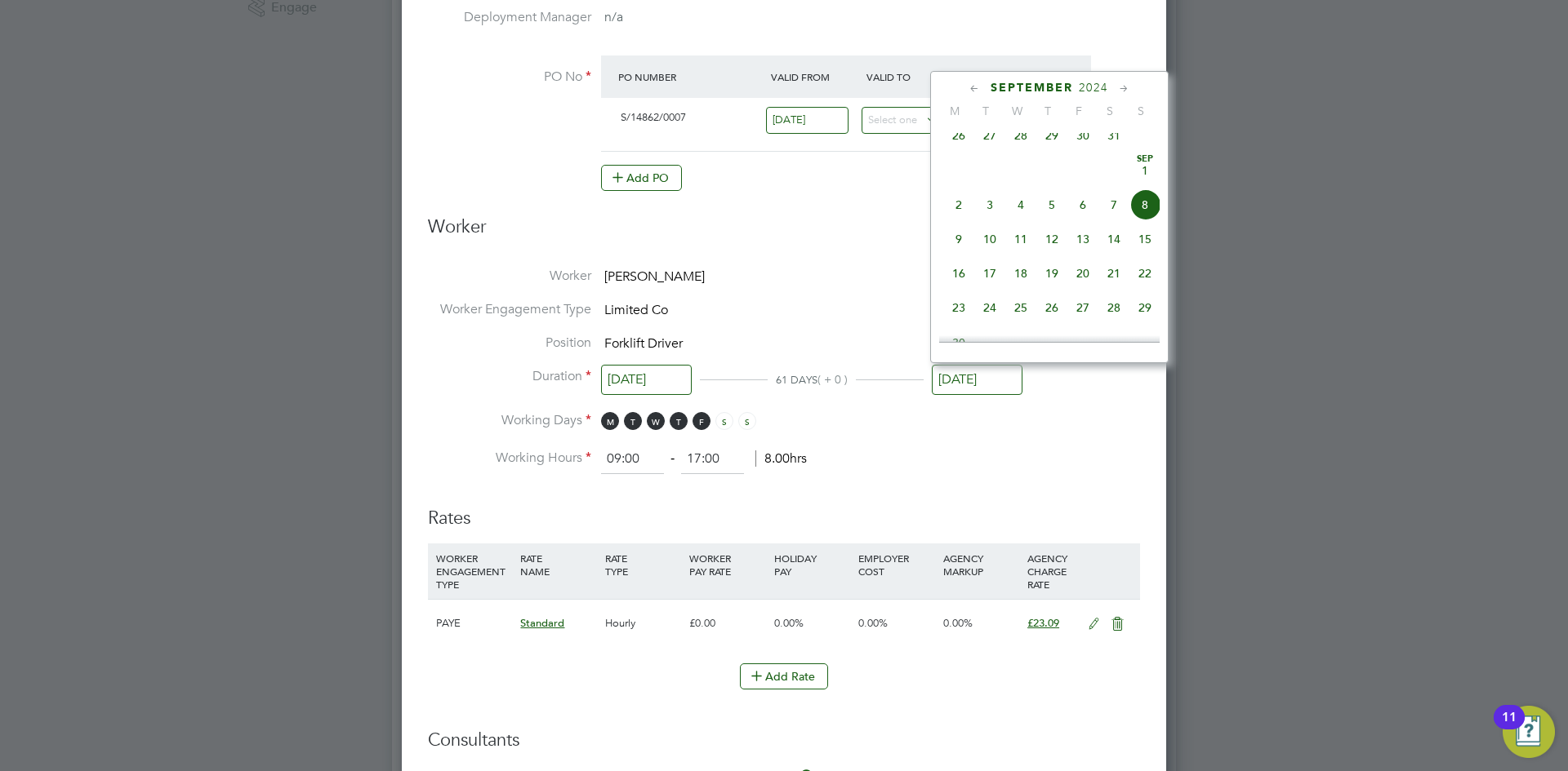
click at [1135, 81] on div "September 2024" at bounding box center [1049, 88] width 221 height 15
click at [1123, 87] on icon at bounding box center [1124, 89] width 15 height 18
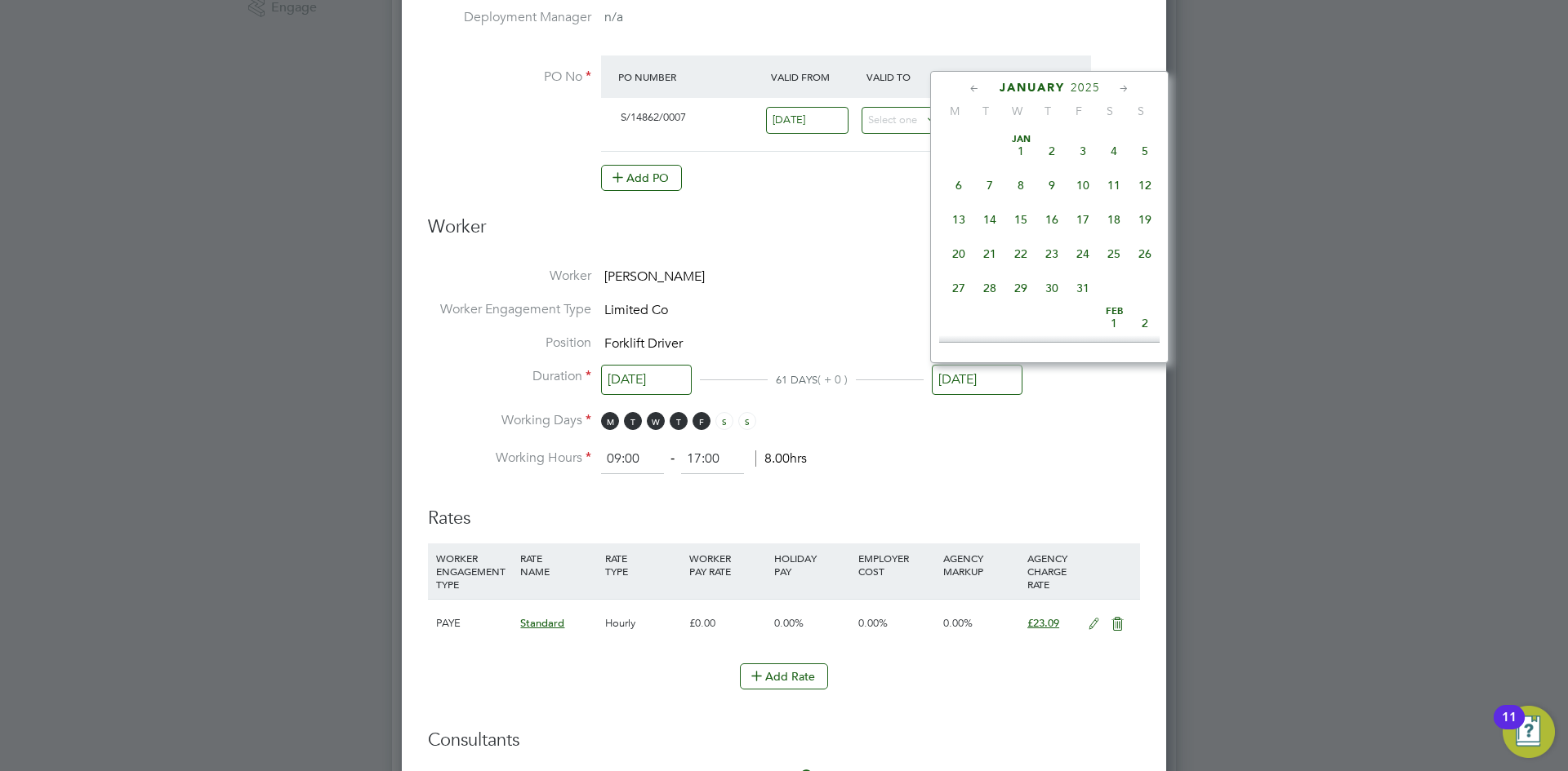
click at [1123, 87] on icon at bounding box center [1124, 89] width 15 height 18
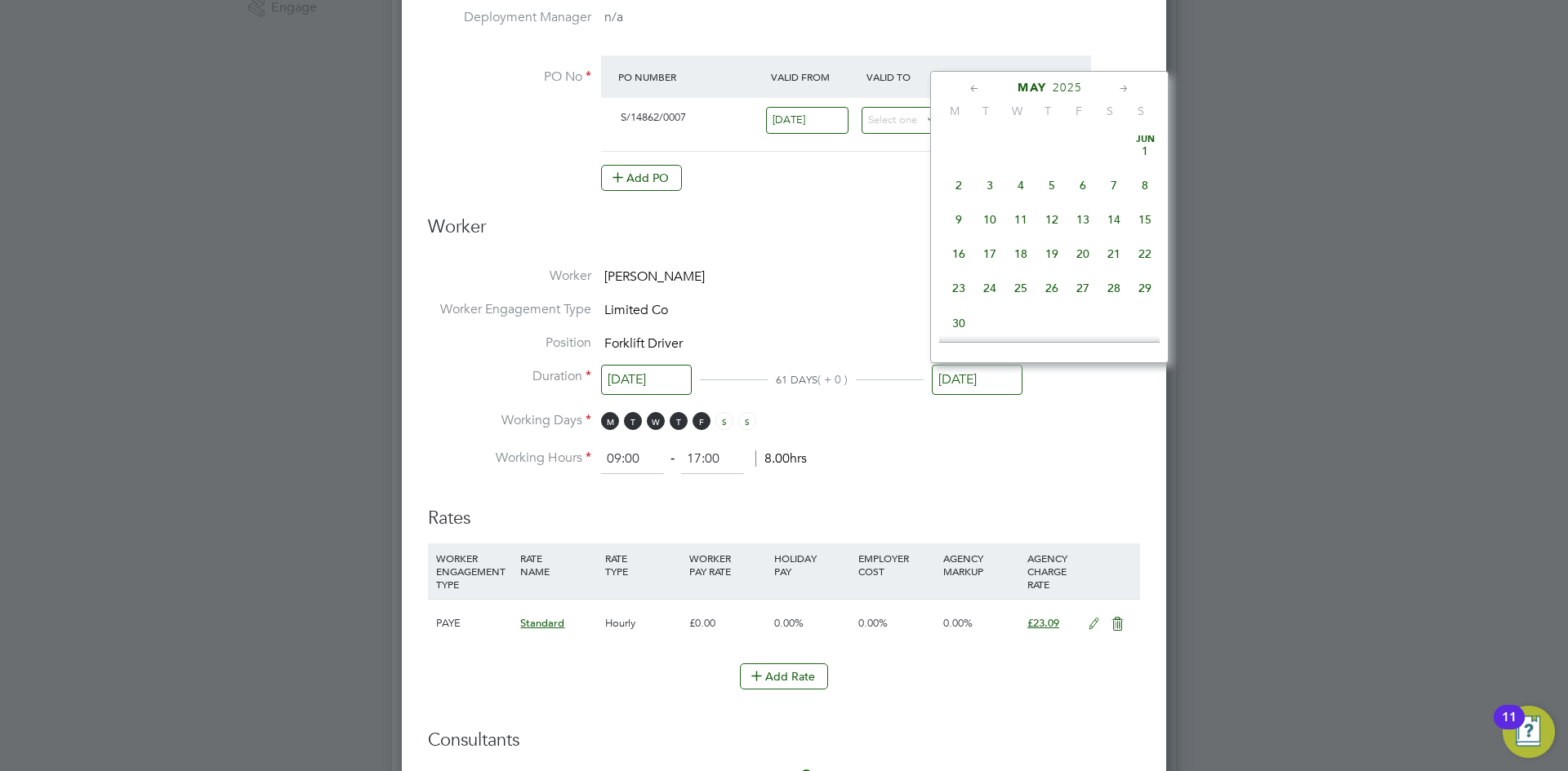
click at [1123, 87] on icon at bounding box center [1124, 89] width 15 height 18
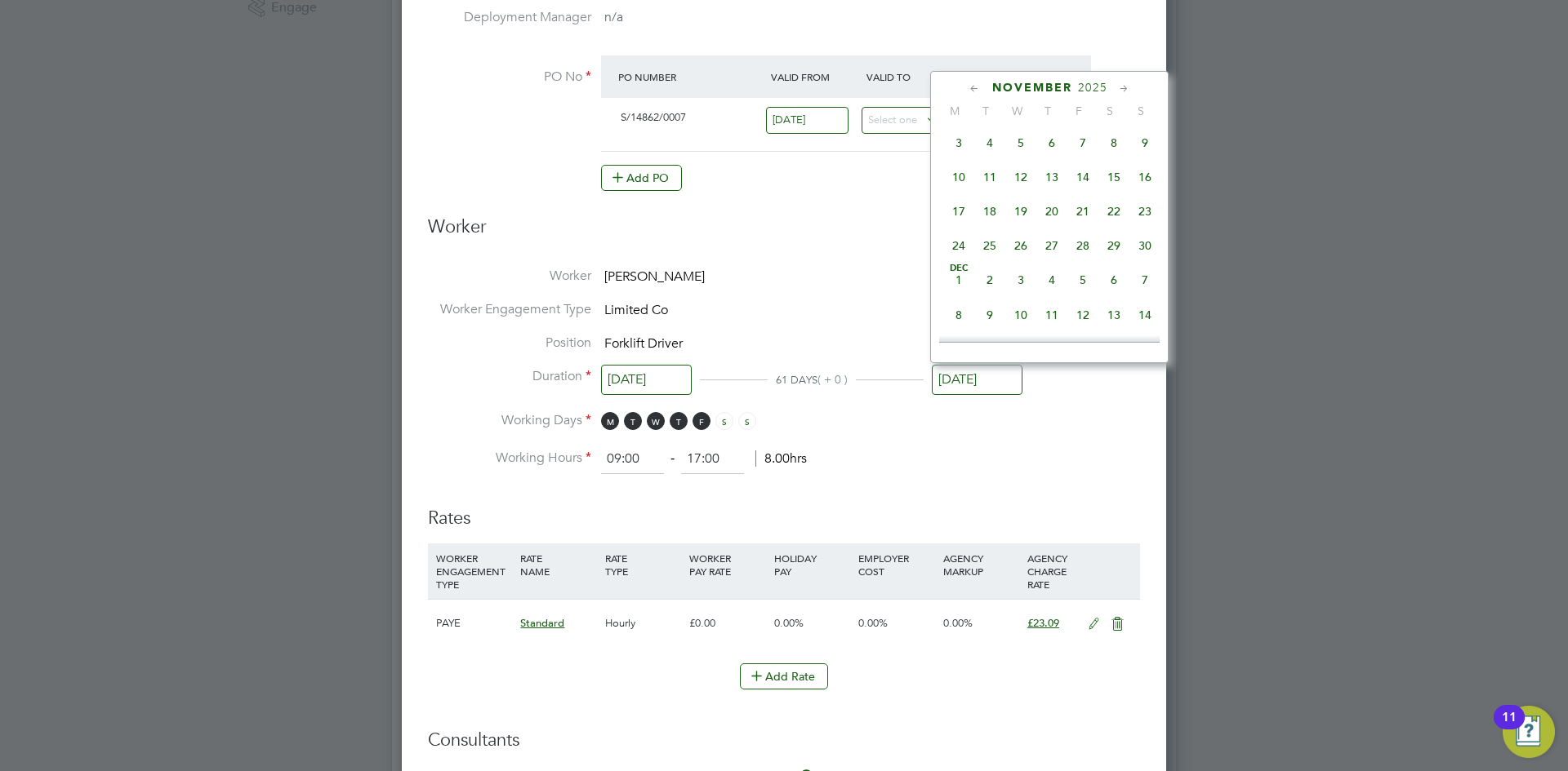
click at [1123, 87] on icon at bounding box center [1124, 89] width 15 height 18
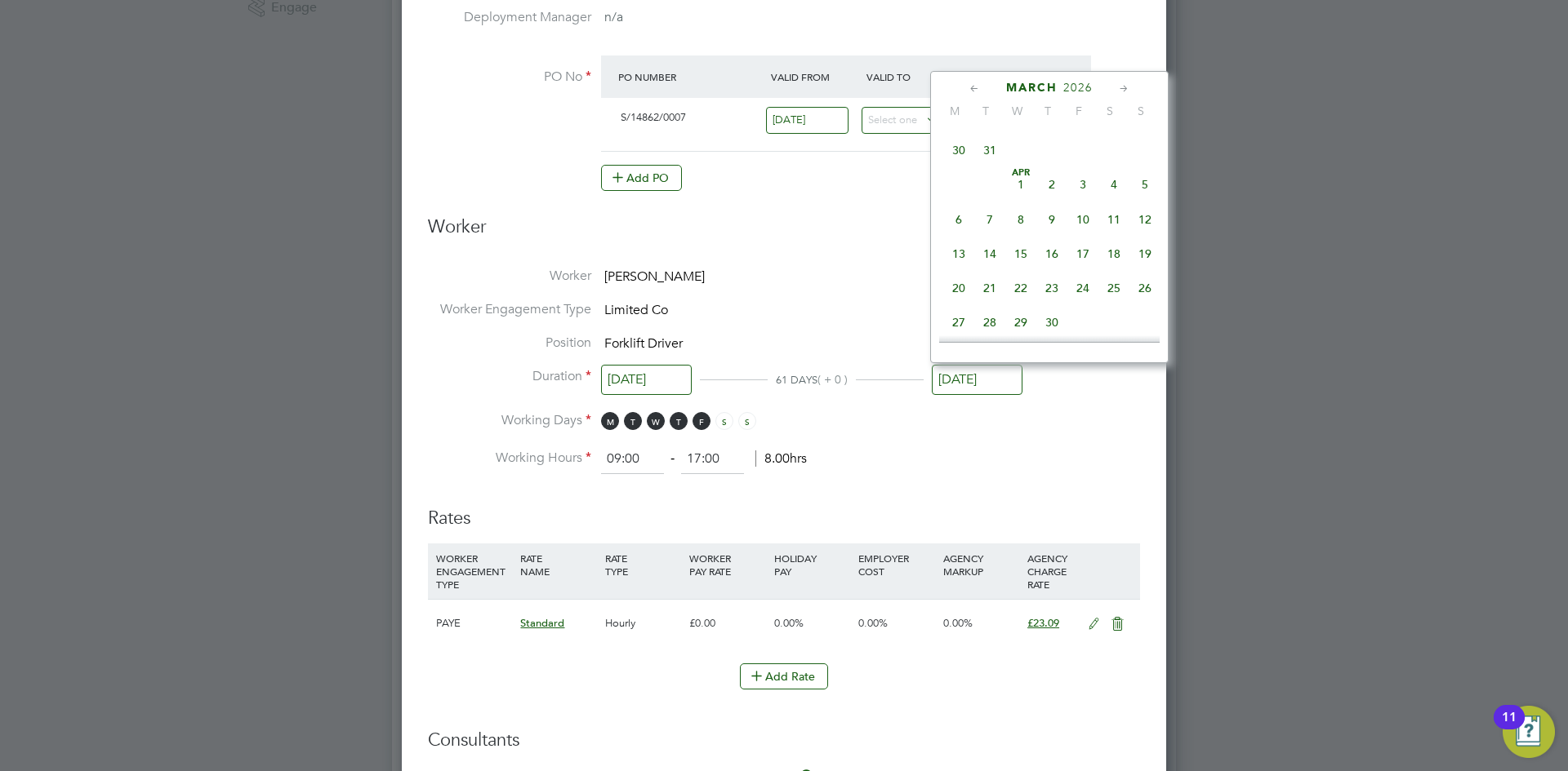
click at [1123, 87] on icon at bounding box center [1124, 89] width 15 height 18
click at [983, 85] on div "June 2026" at bounding box center [1049, 88] width 221 height 15
click at [978, 83] on icon at bounding box center [975, 89] width 15 height 18
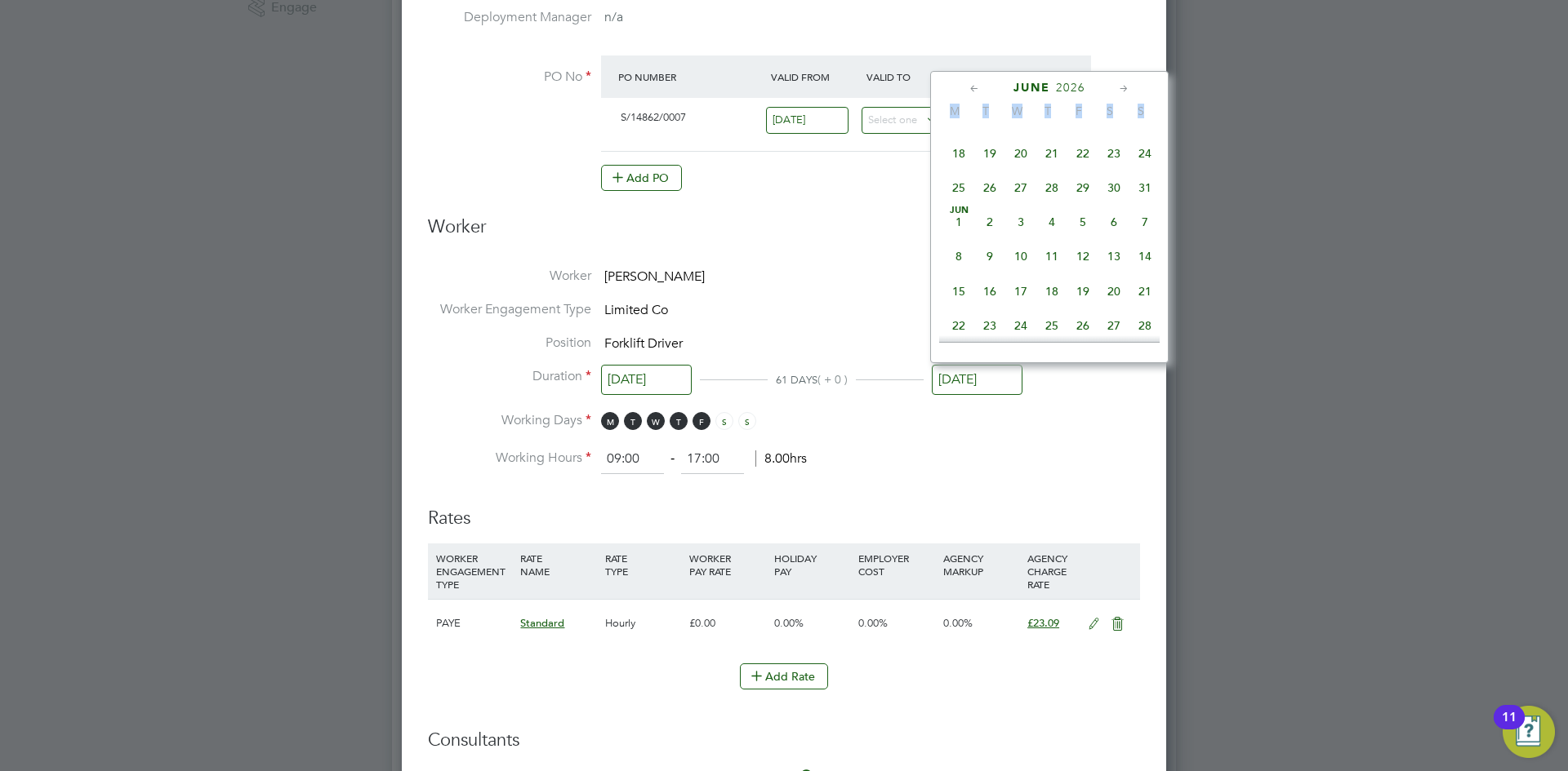
click at [974, 83] on icon at bounding box center [975, 89] width 15 height 18
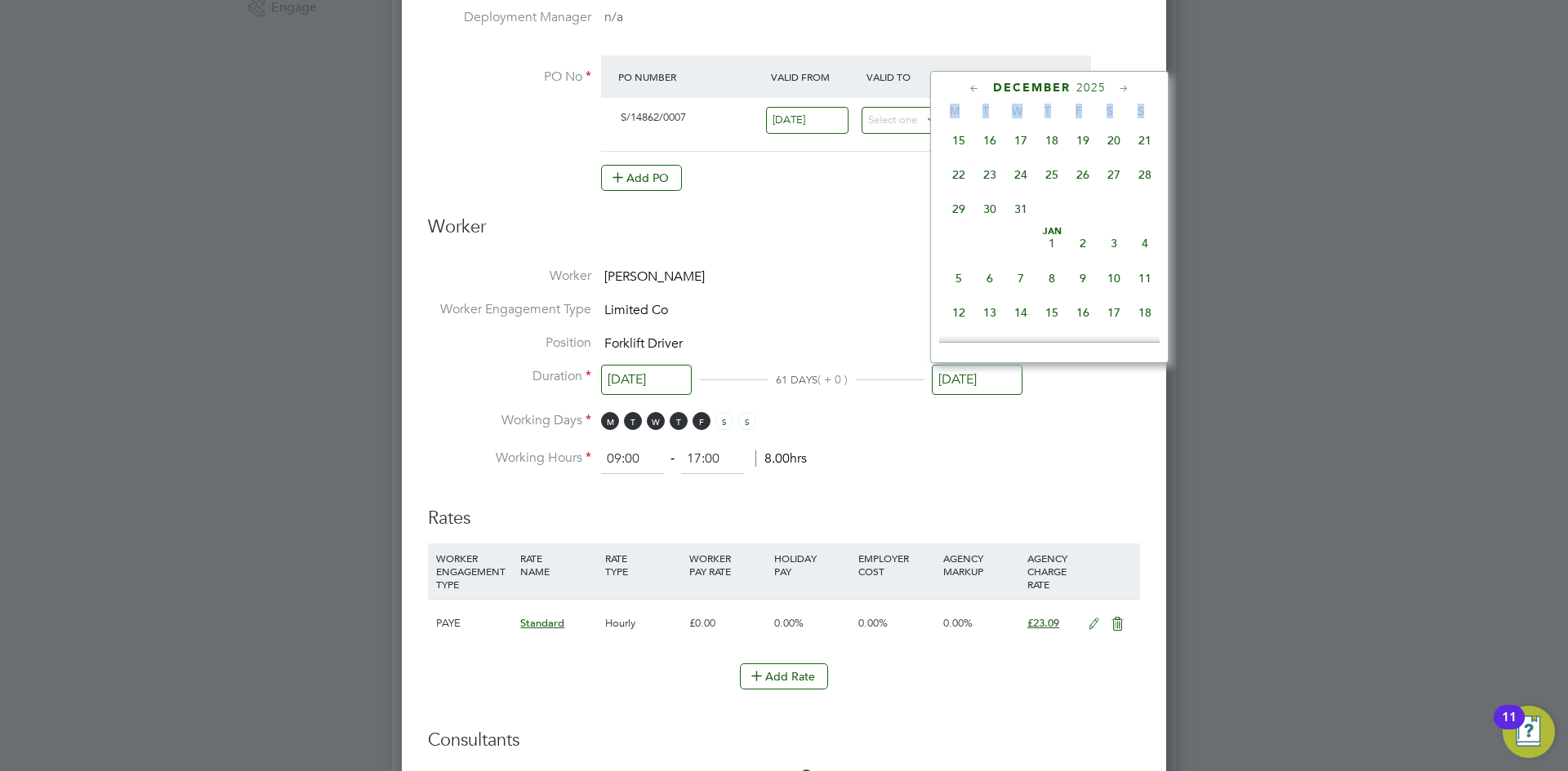
click at [974, 83] on icon at bounding box center [975, 89] width 15 height 18
click at [991, 237] on span "30" at bounding box center [989, 221] width 31 height 31
type input "30 Sep 2025"
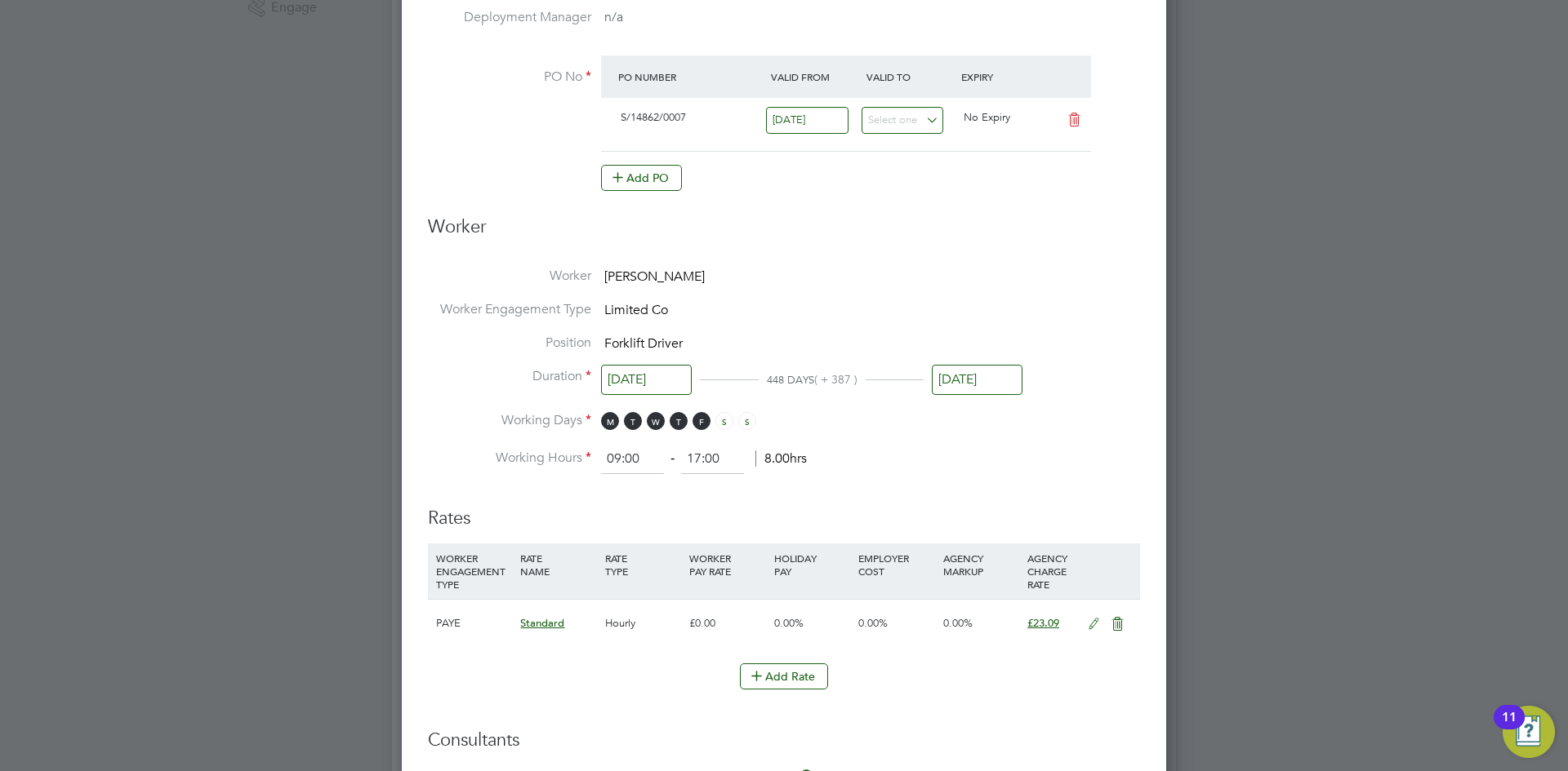
click at [784, 282] on li "Worker Paul Smith" at bounding box center [784, 285] width 712 height 34
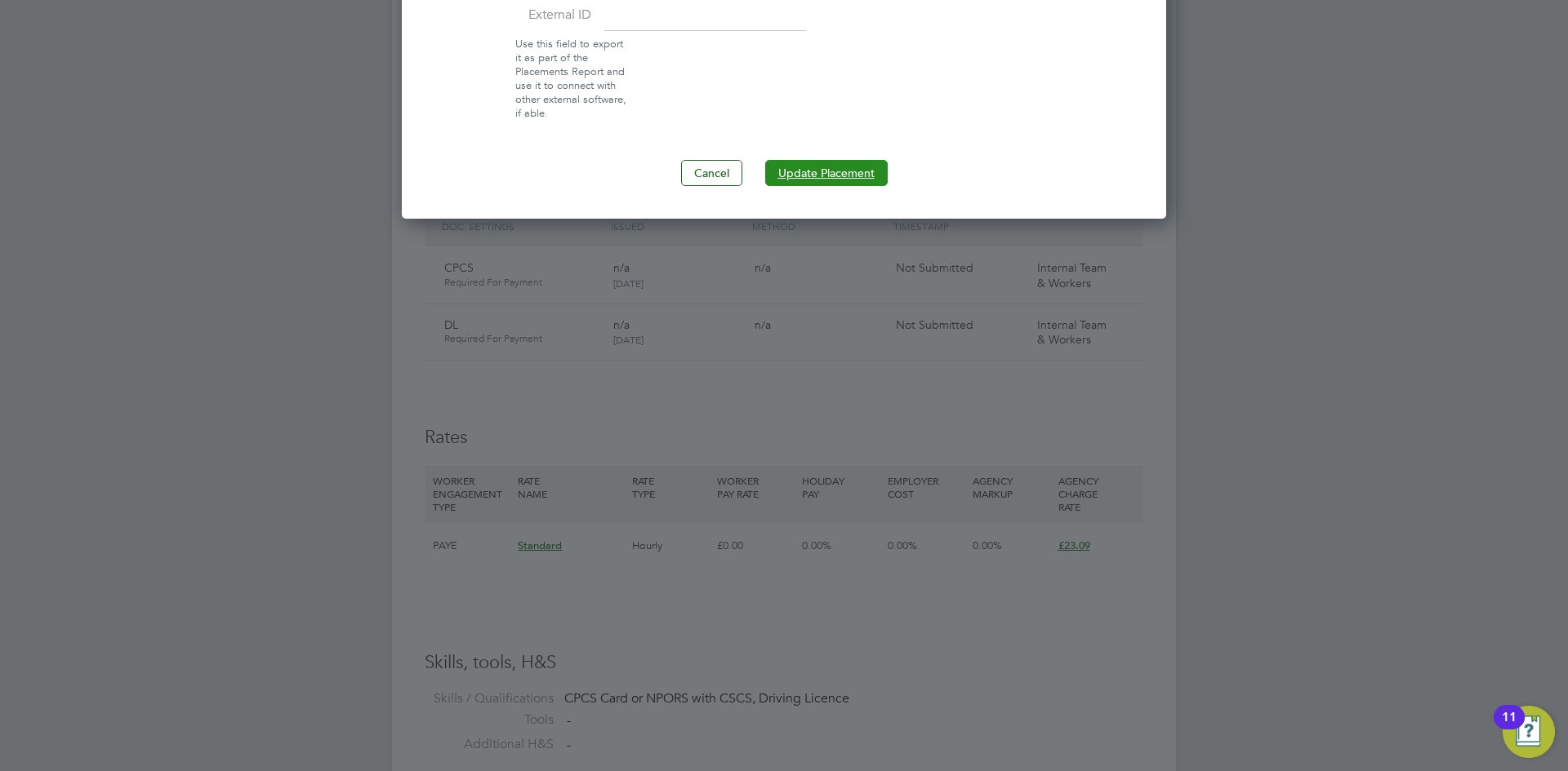
click at [847, 168] on button "Update Placement" at bounding box center [827, 173] width 123 height 26
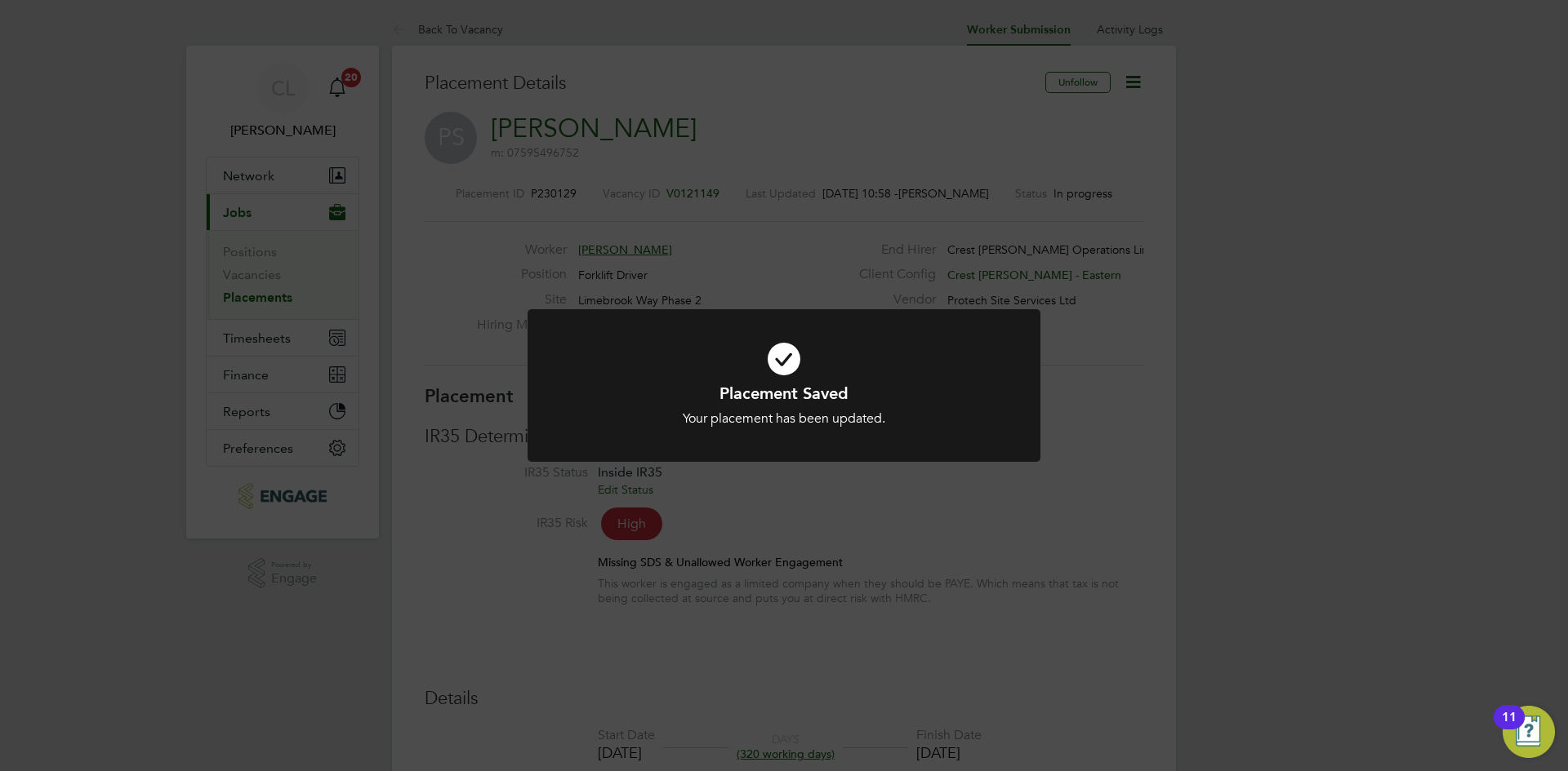
click at [827, 172] on div "Placement Saved Your placement has been updated. Cancel Okay" at bounding box center [784, 386] width 1568 height 771
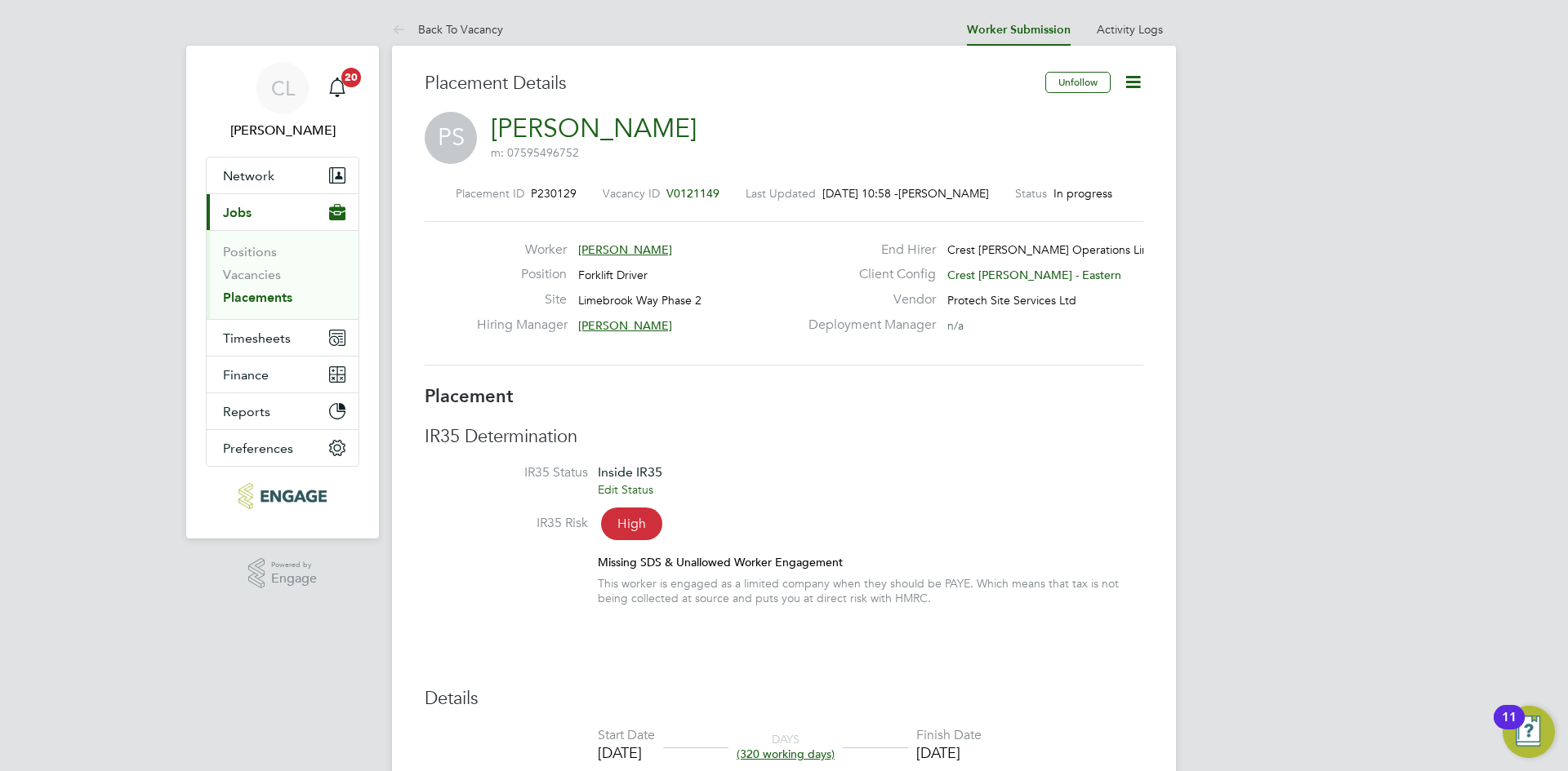
click at [248, 205] on span "Jobs" at bounding box center [237, 212] width 28 height 15
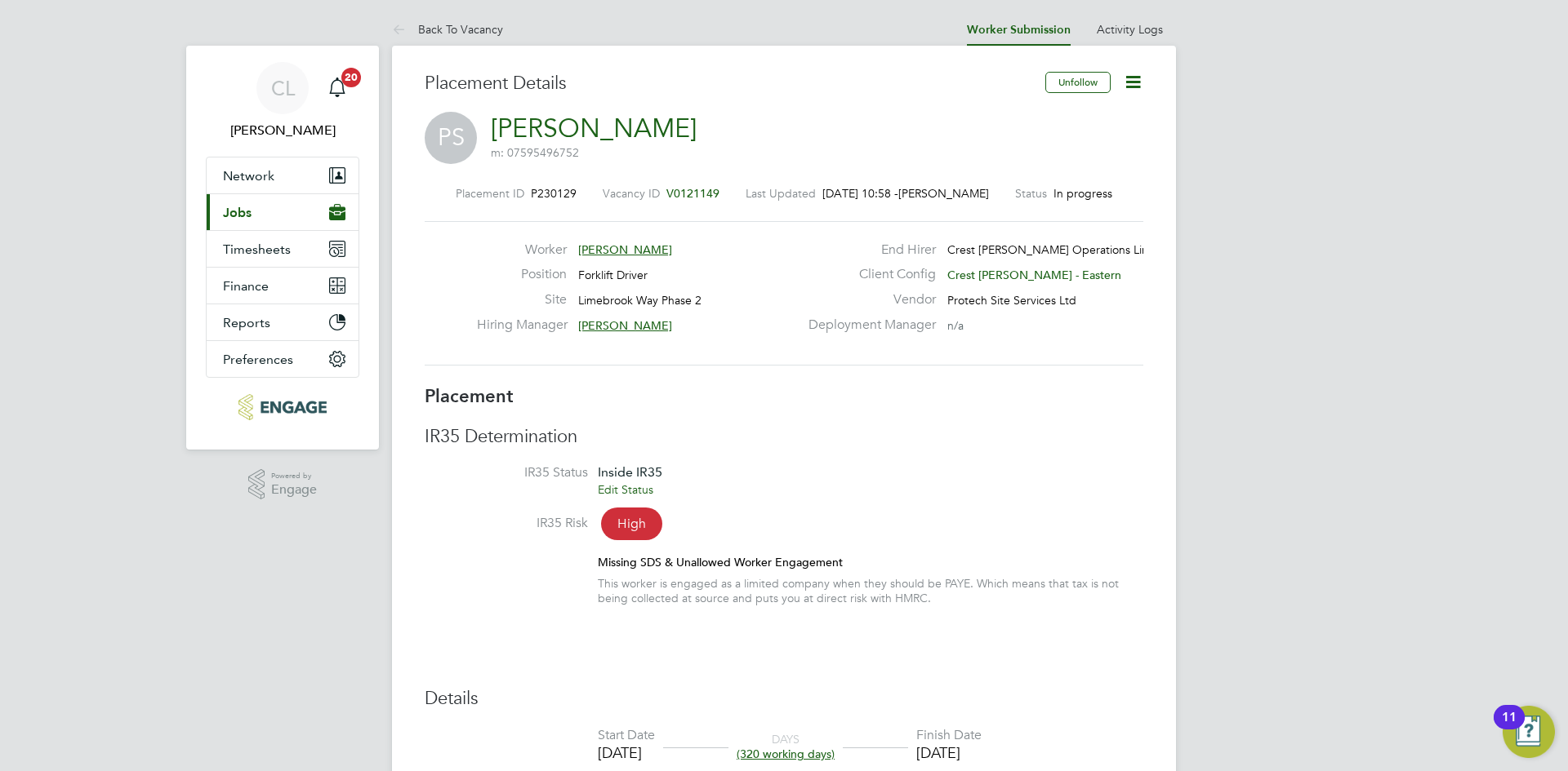
click at [275, 206] on button "Current page: Jobs" at bounding box center [282, 212] width 152 height 36
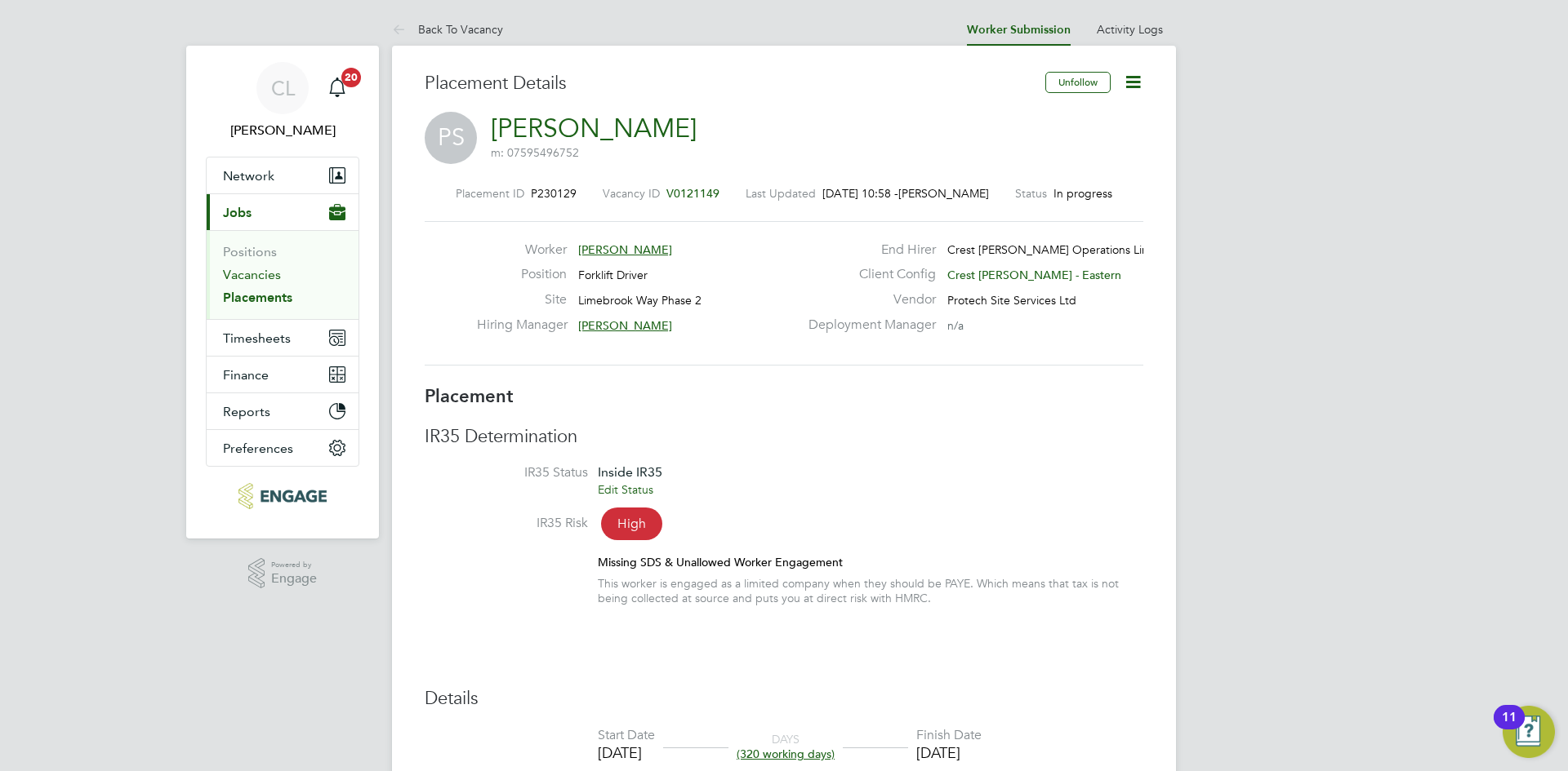
click at [232, 276] on link "Vacancies" at bounding box center [251, 274] width 58 height 15
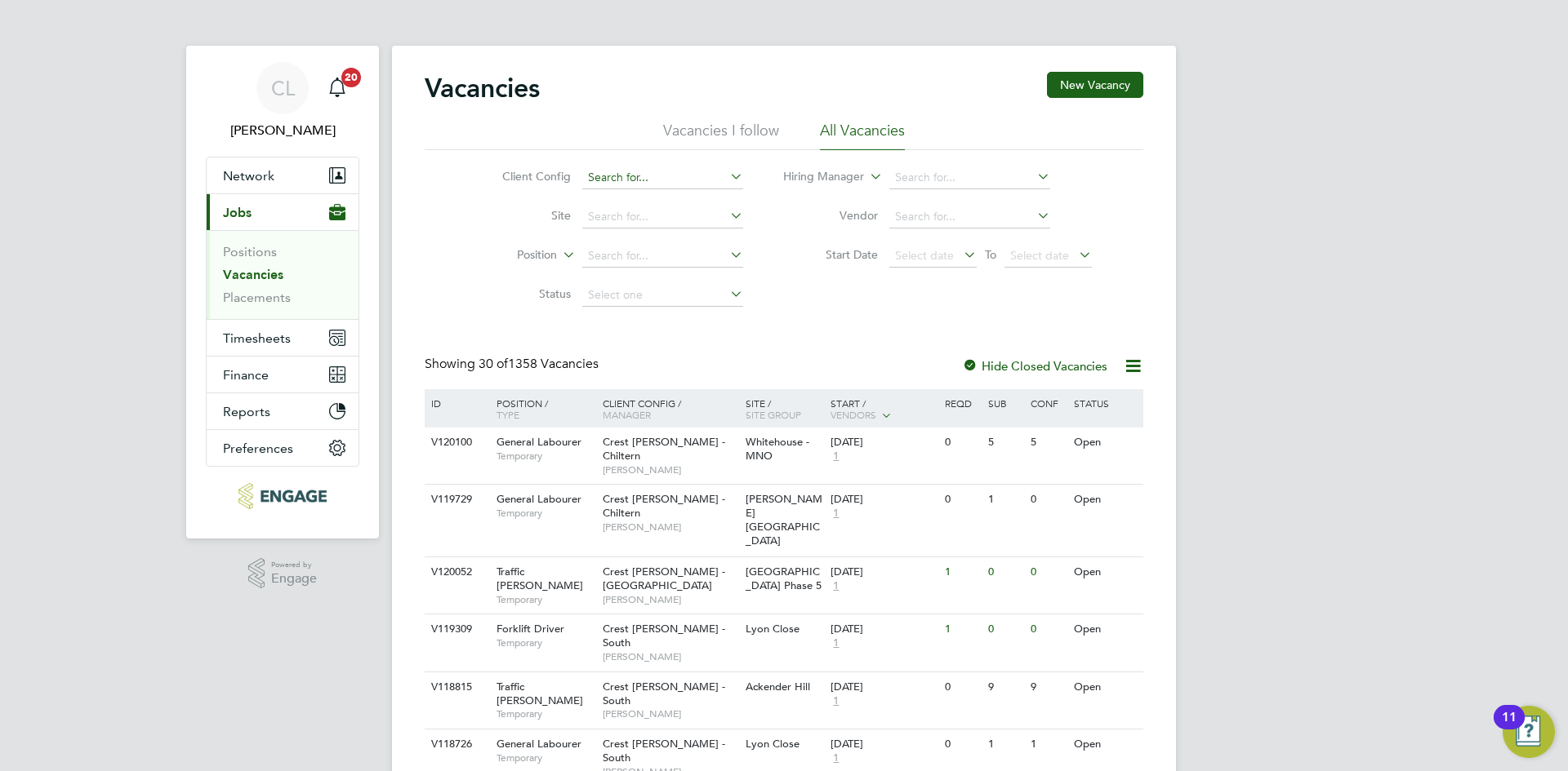
click at [663, 169] on input at bounding box center [663, 178] width 161 height 23
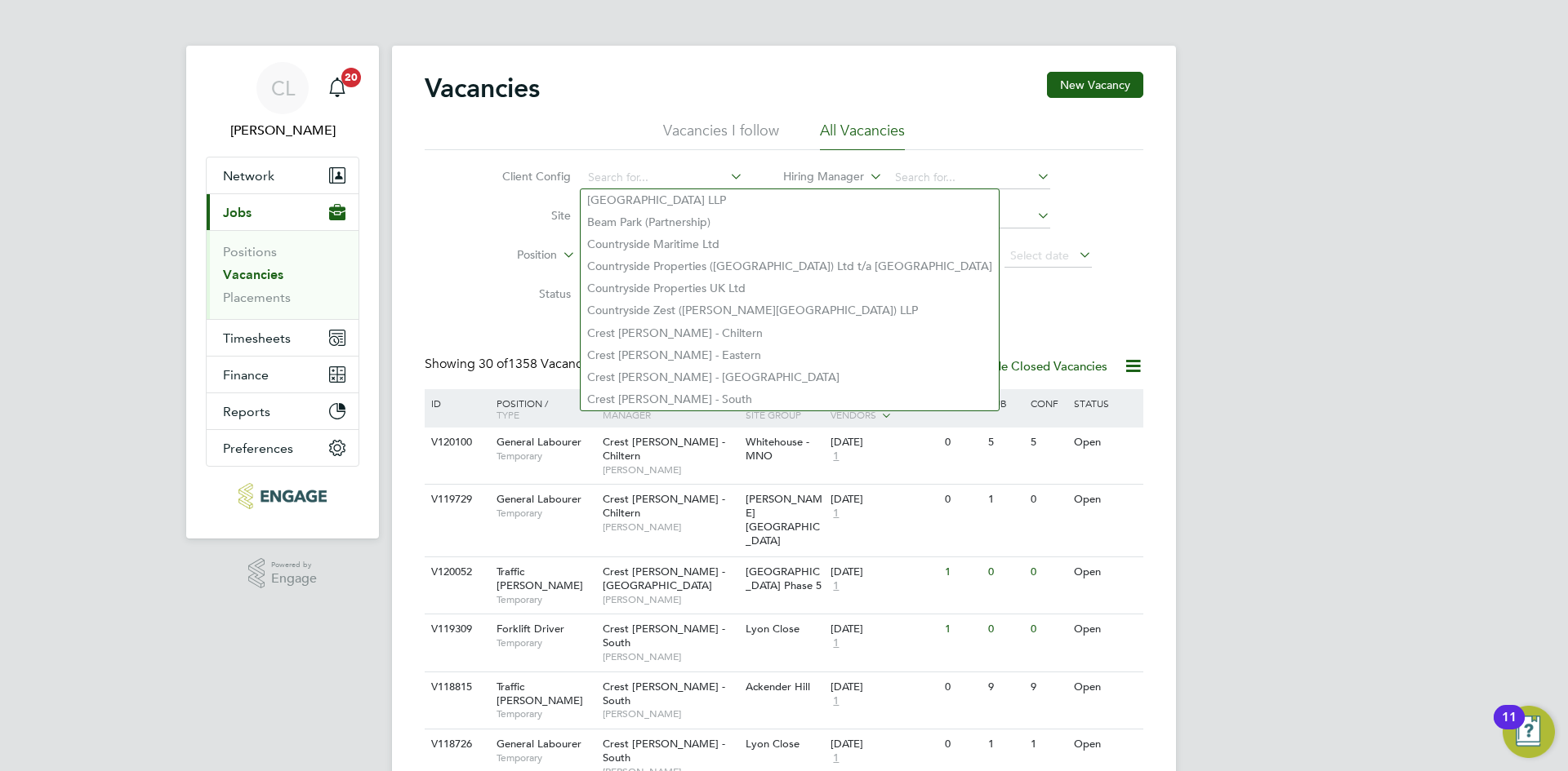
click at [478, 205] on li "Site" at bounding box center [610, 218] width 307 height 40
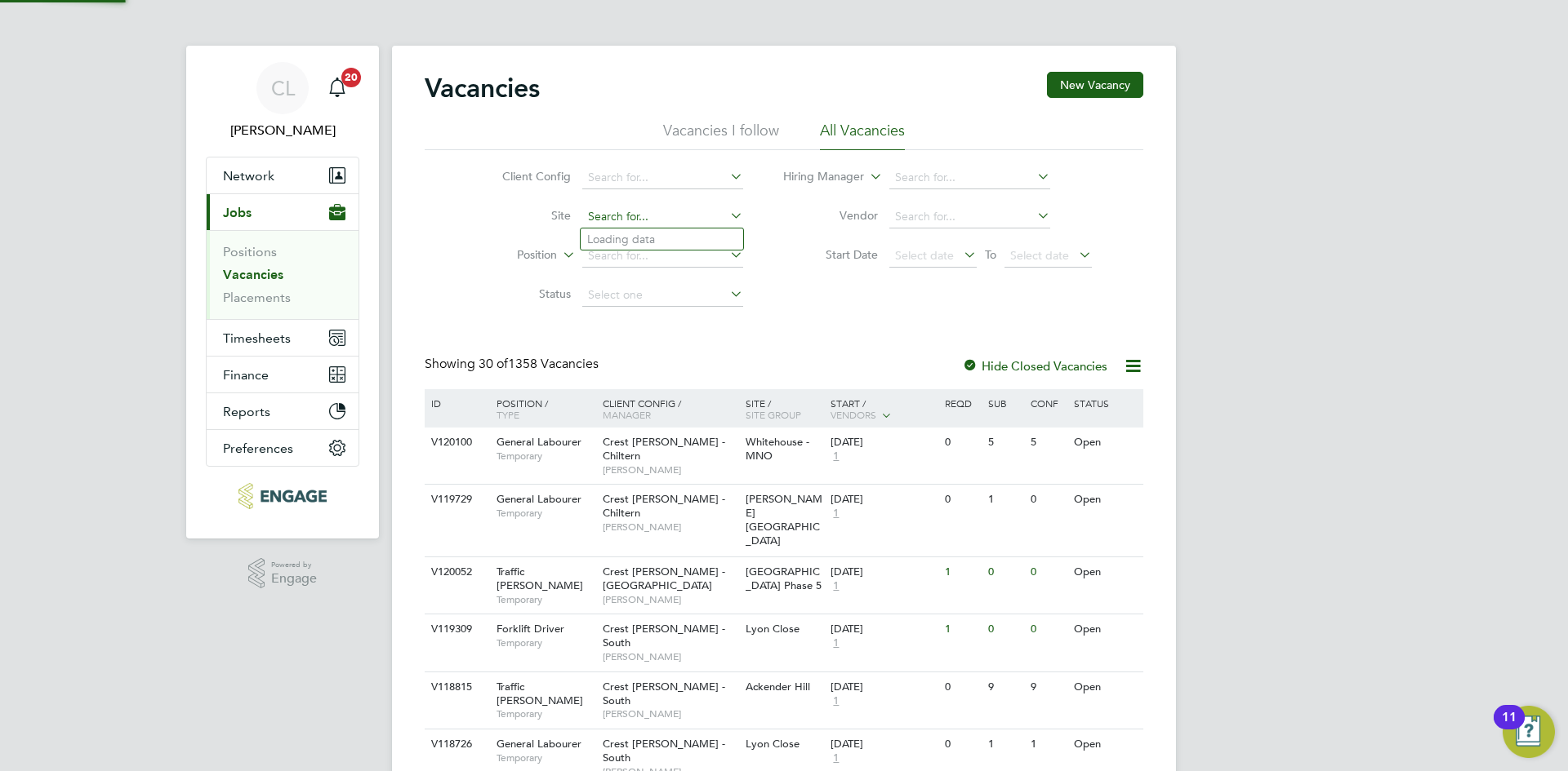
click at [624, 217] on input at bounding box center [663, 217] width 161 height 23
click at [650, 231] on li "Heybr idge" at bounding box center [662, 239] width 162 height 22
type input "Heybridge"
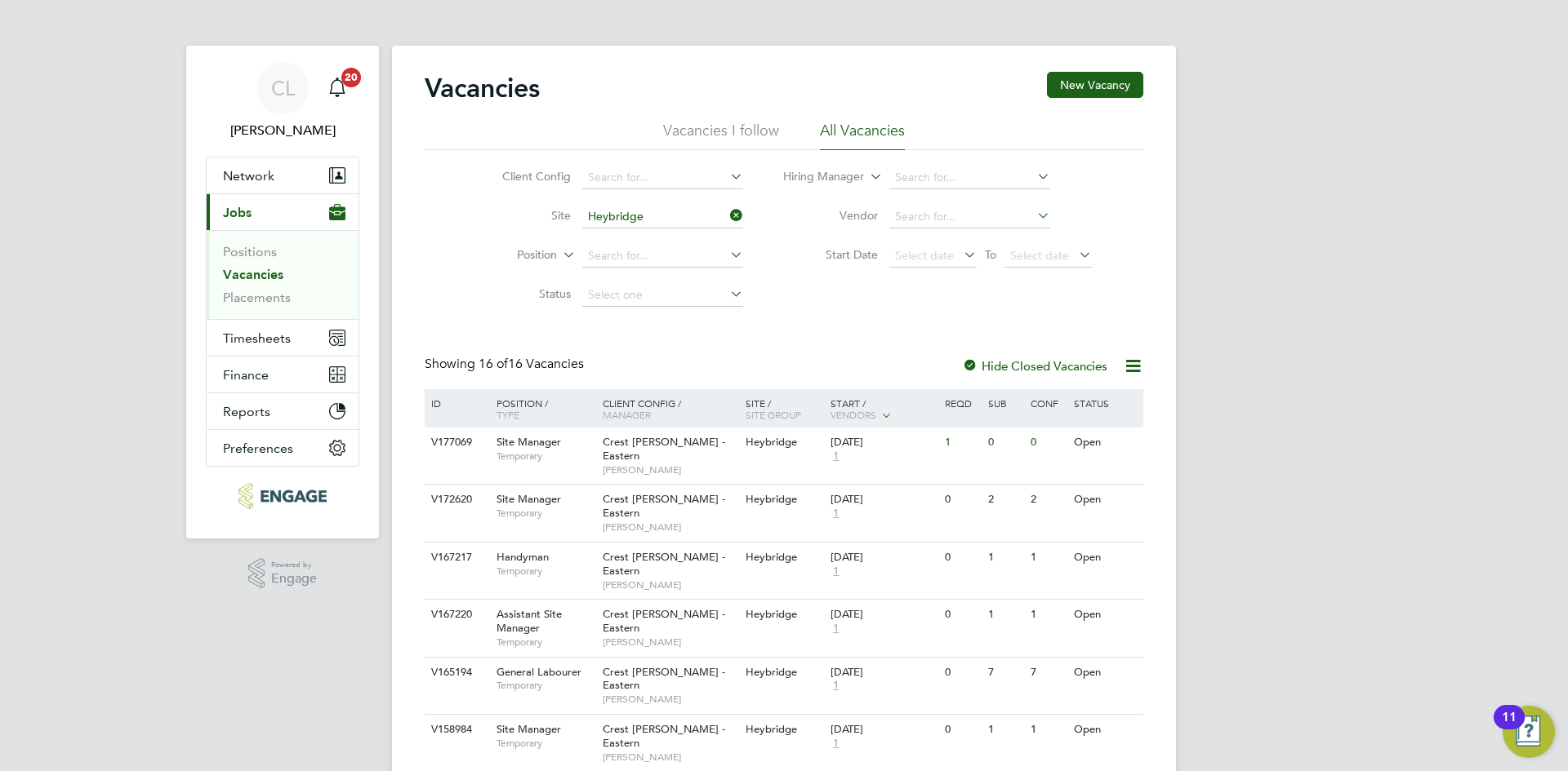
click at [727, 211] on icon at bounding box center [727, 216] width 0 height 23
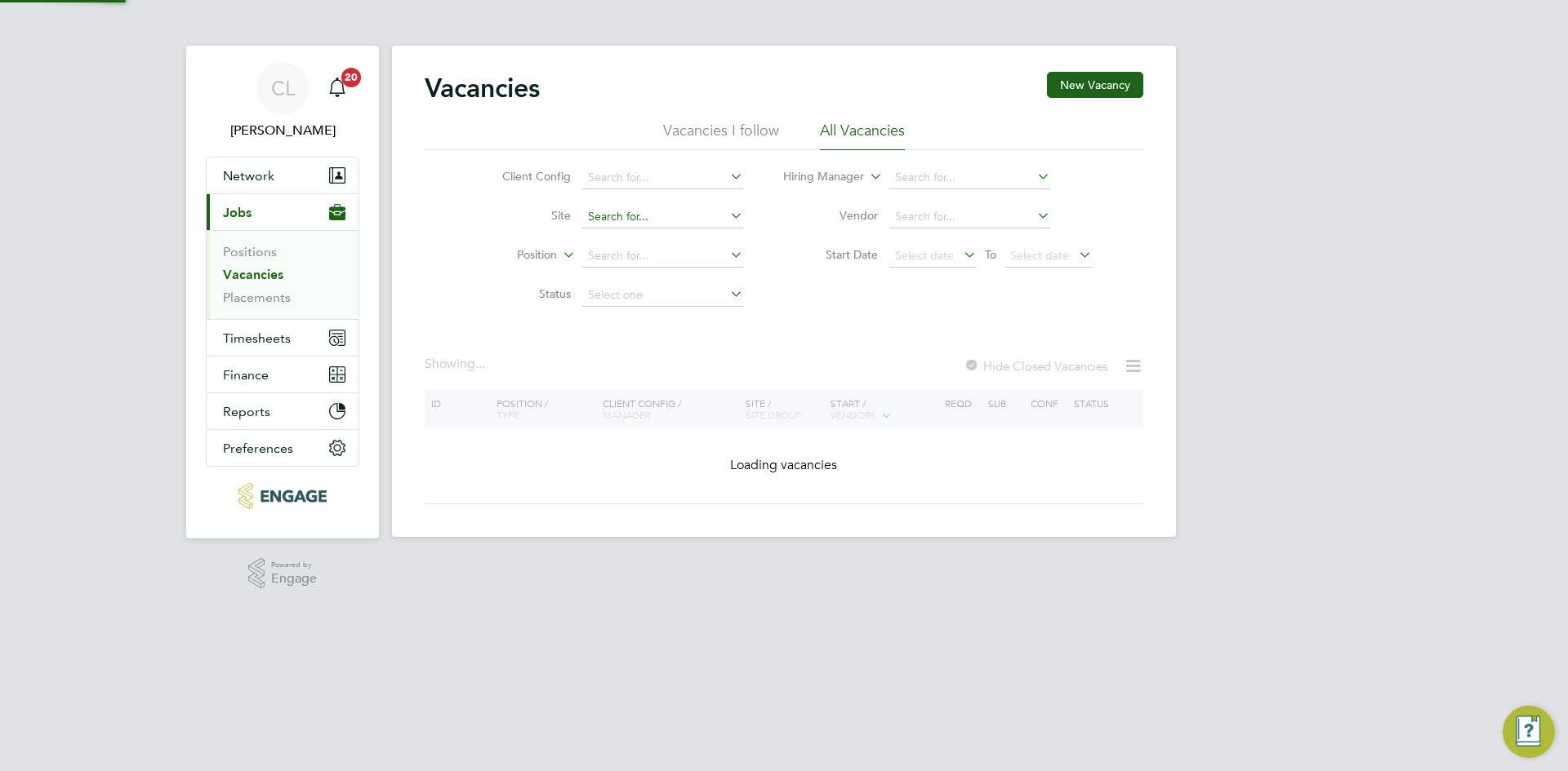
click at [686, 221] on input at bounding box center [663, 217] width 161 height 23
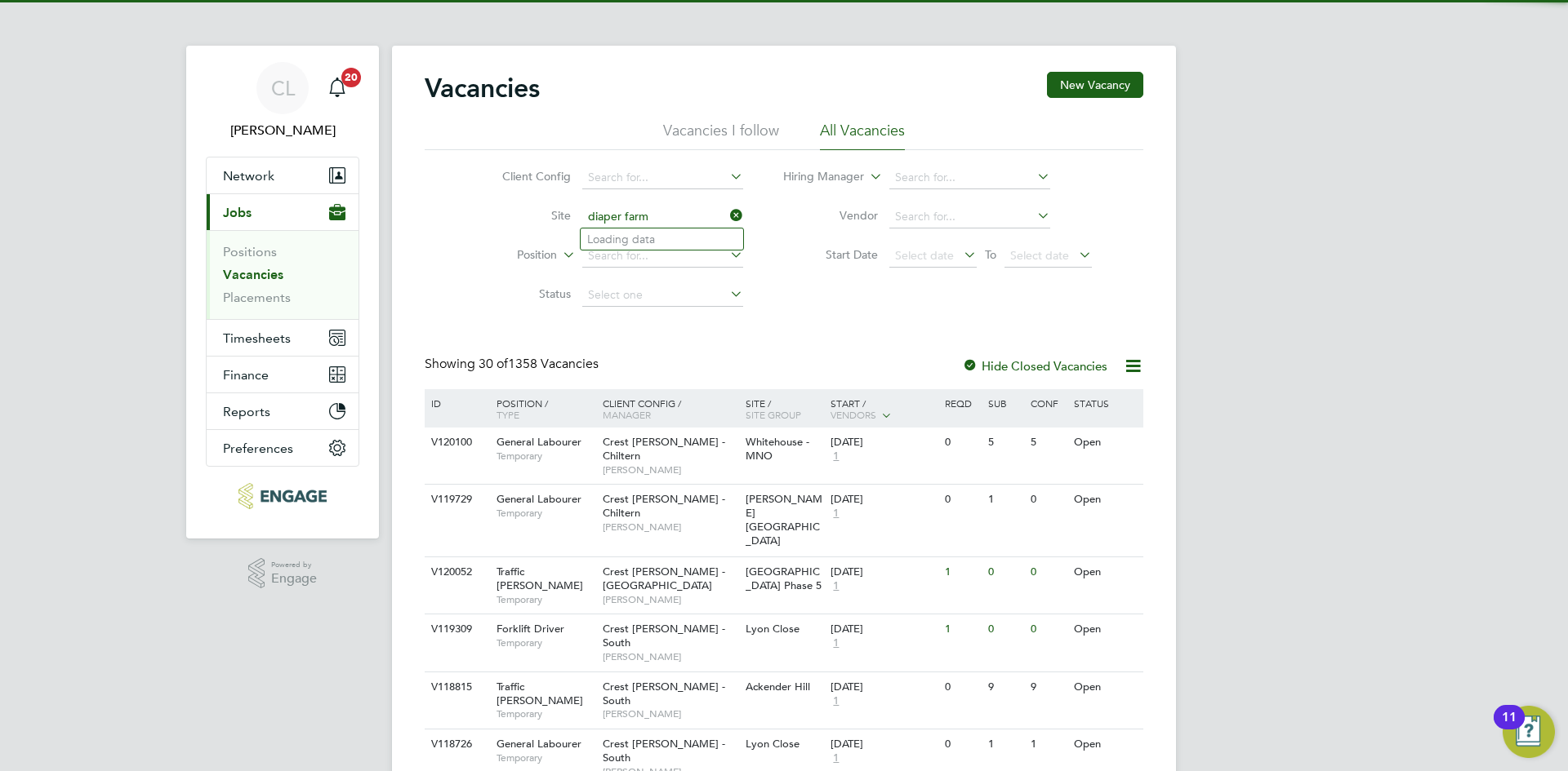
type input "Diaper Farm"
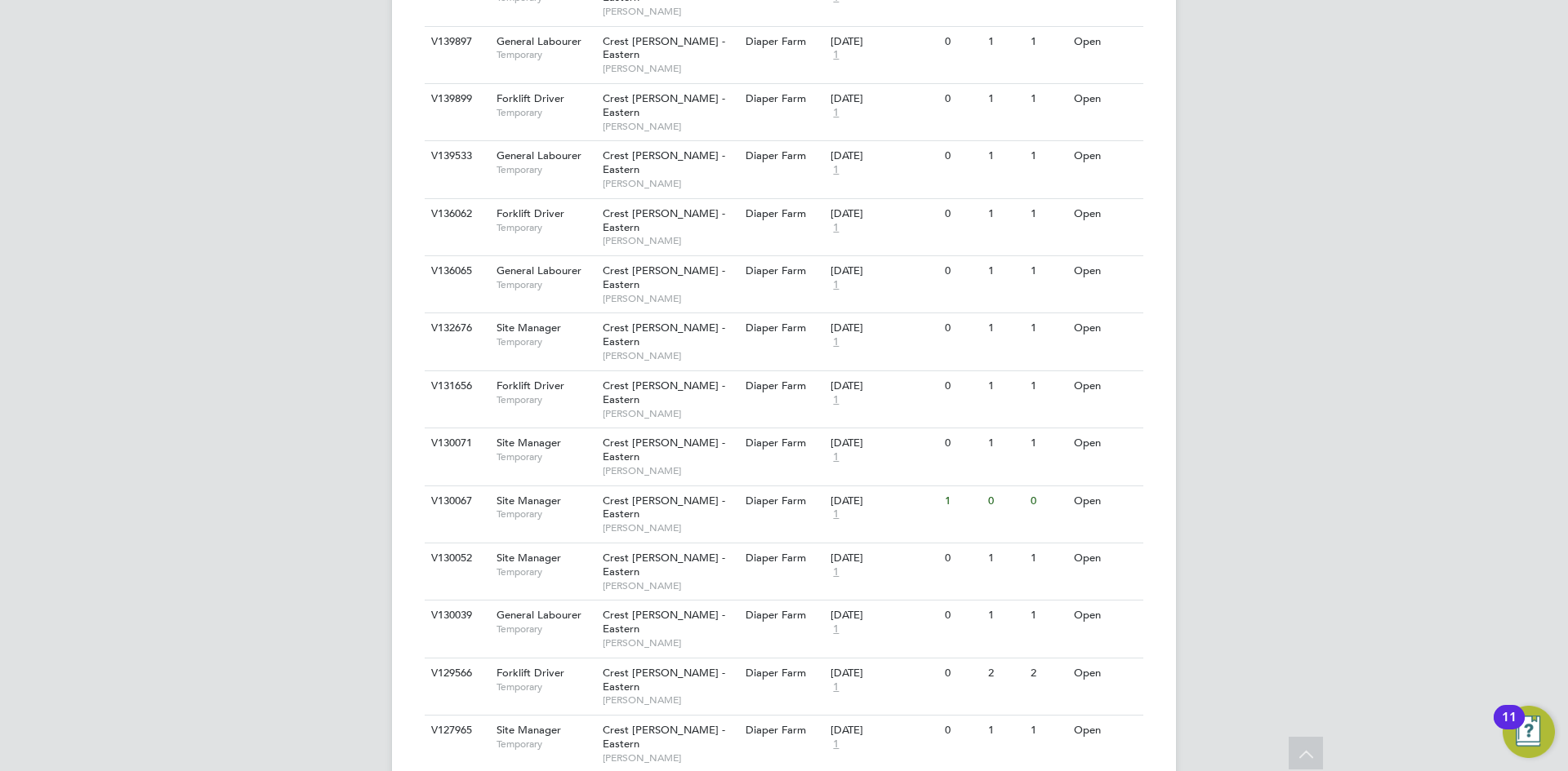
scroll to position [1106, 0]
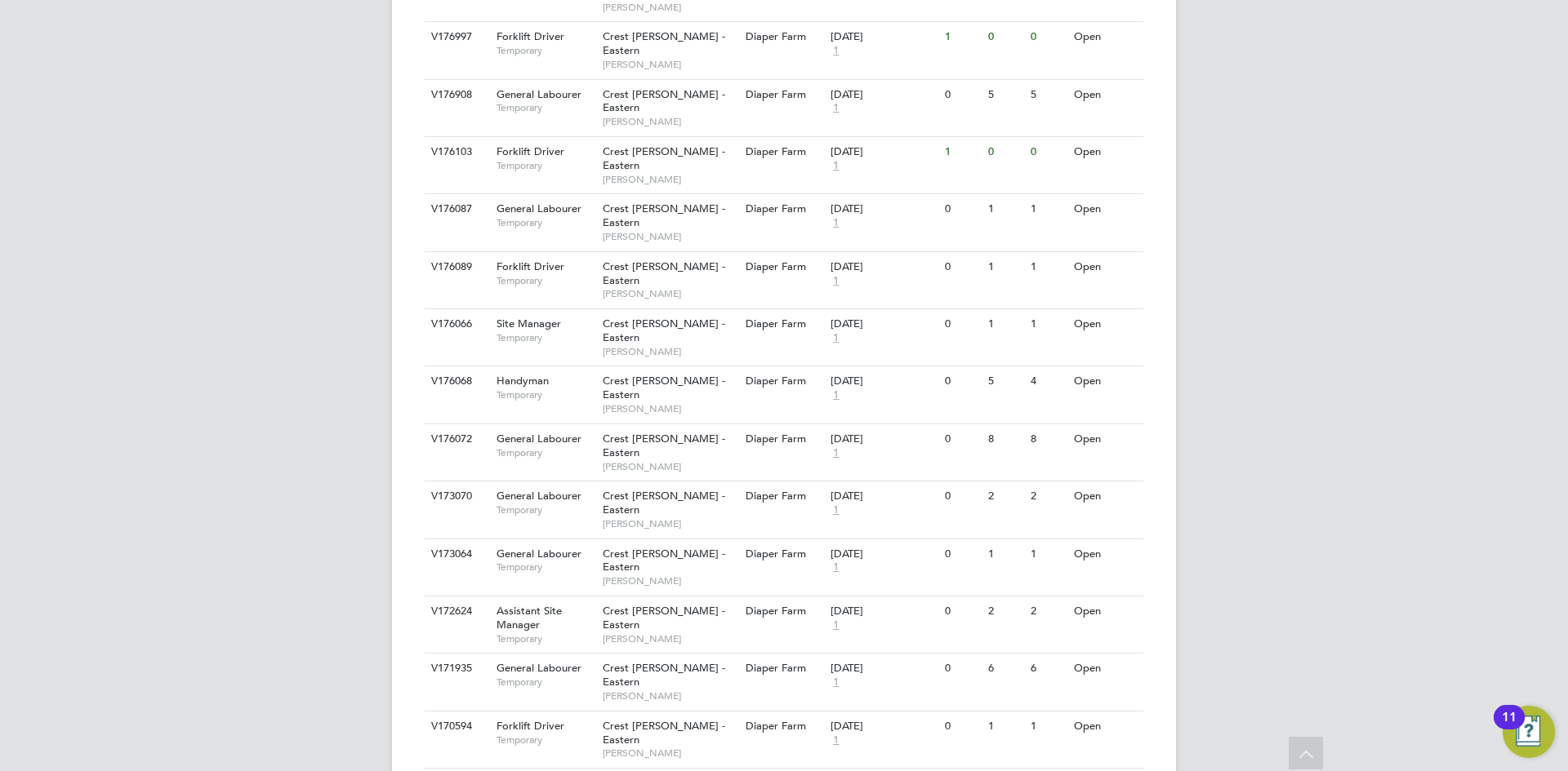
scroll to position [2498, 0]
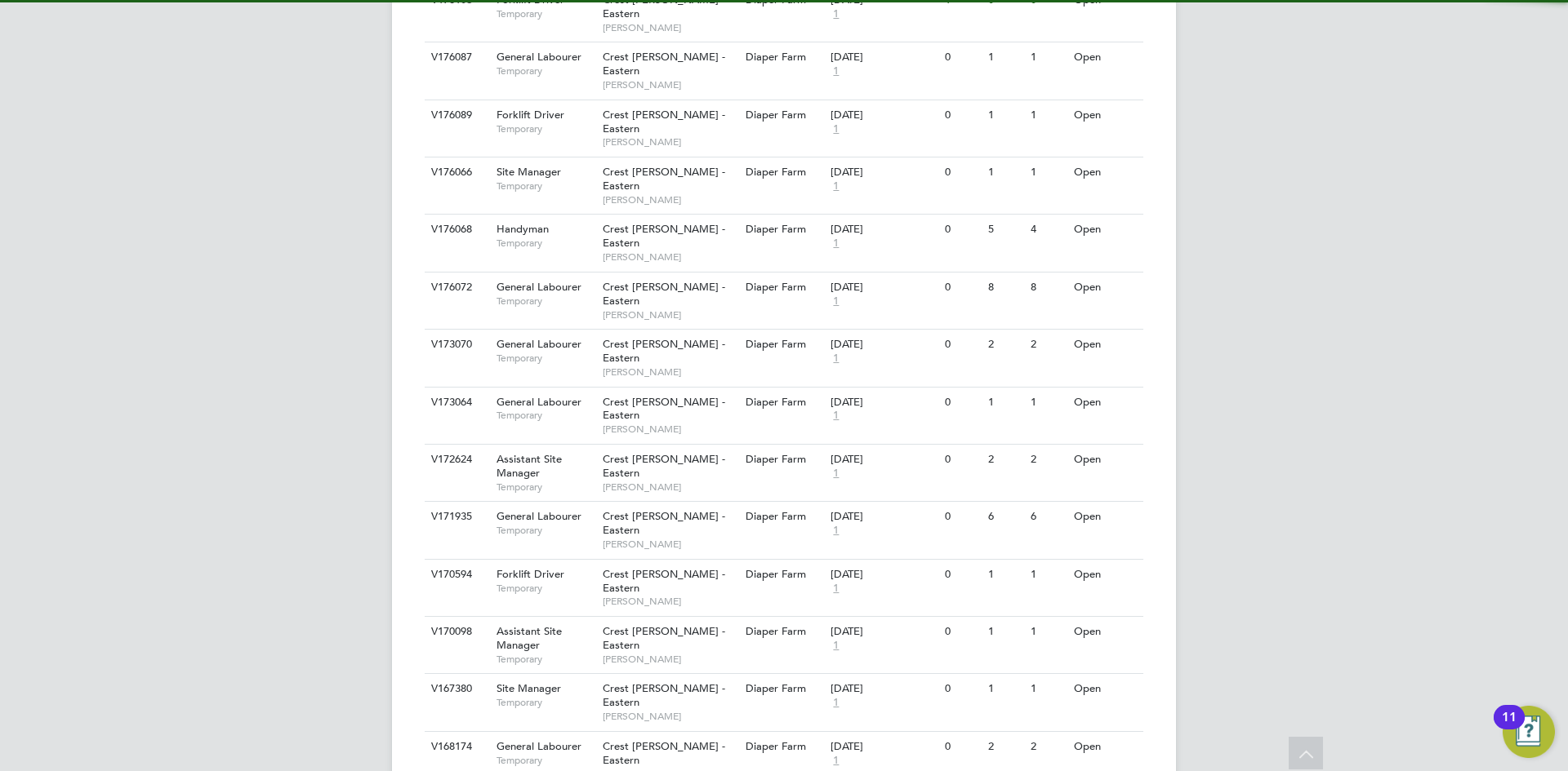
scroll to position [2673, 0]
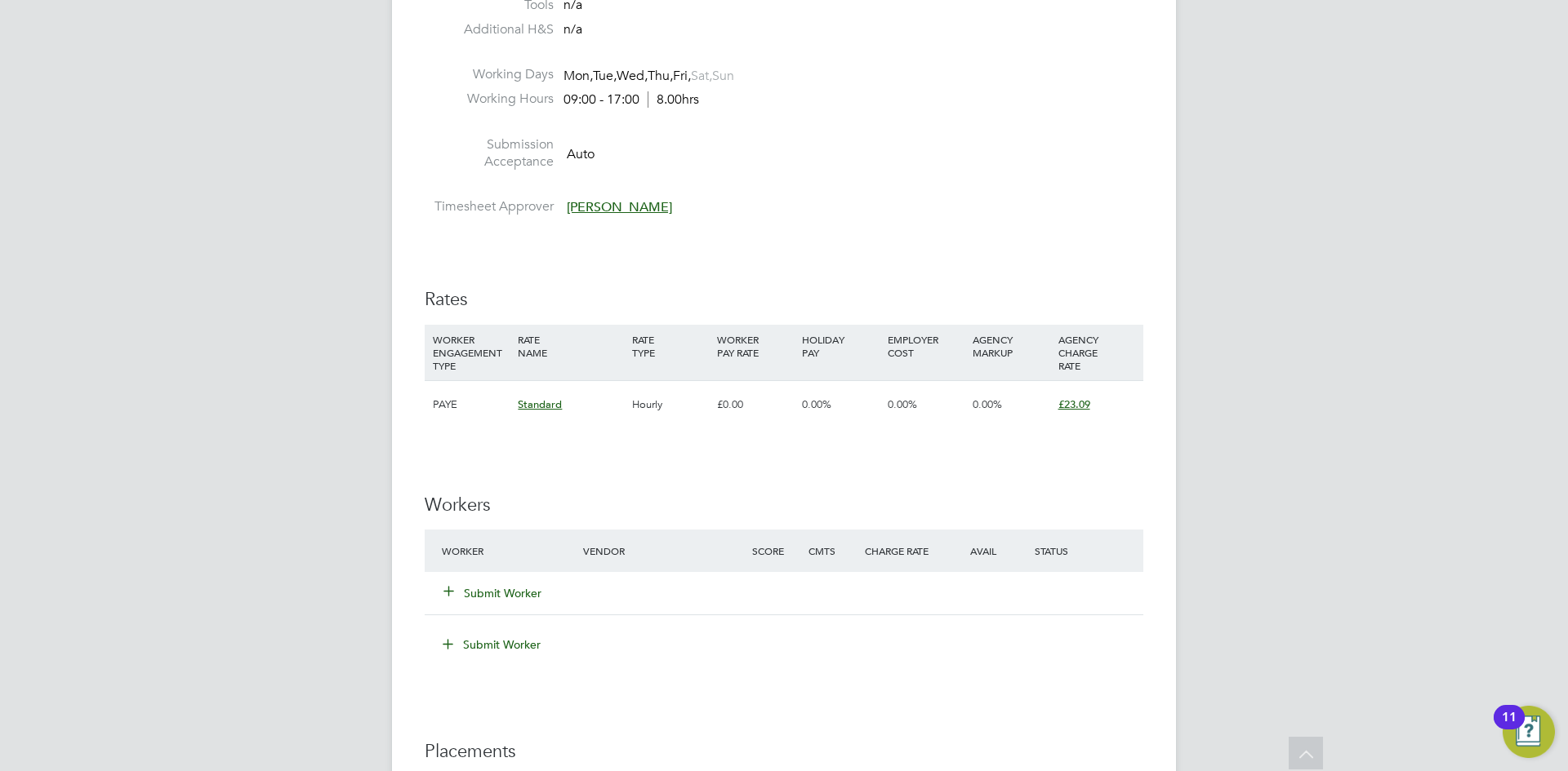
click at [523, 596] on button "Submit Worker" at bounding box center [493, 593] width 98 height 16
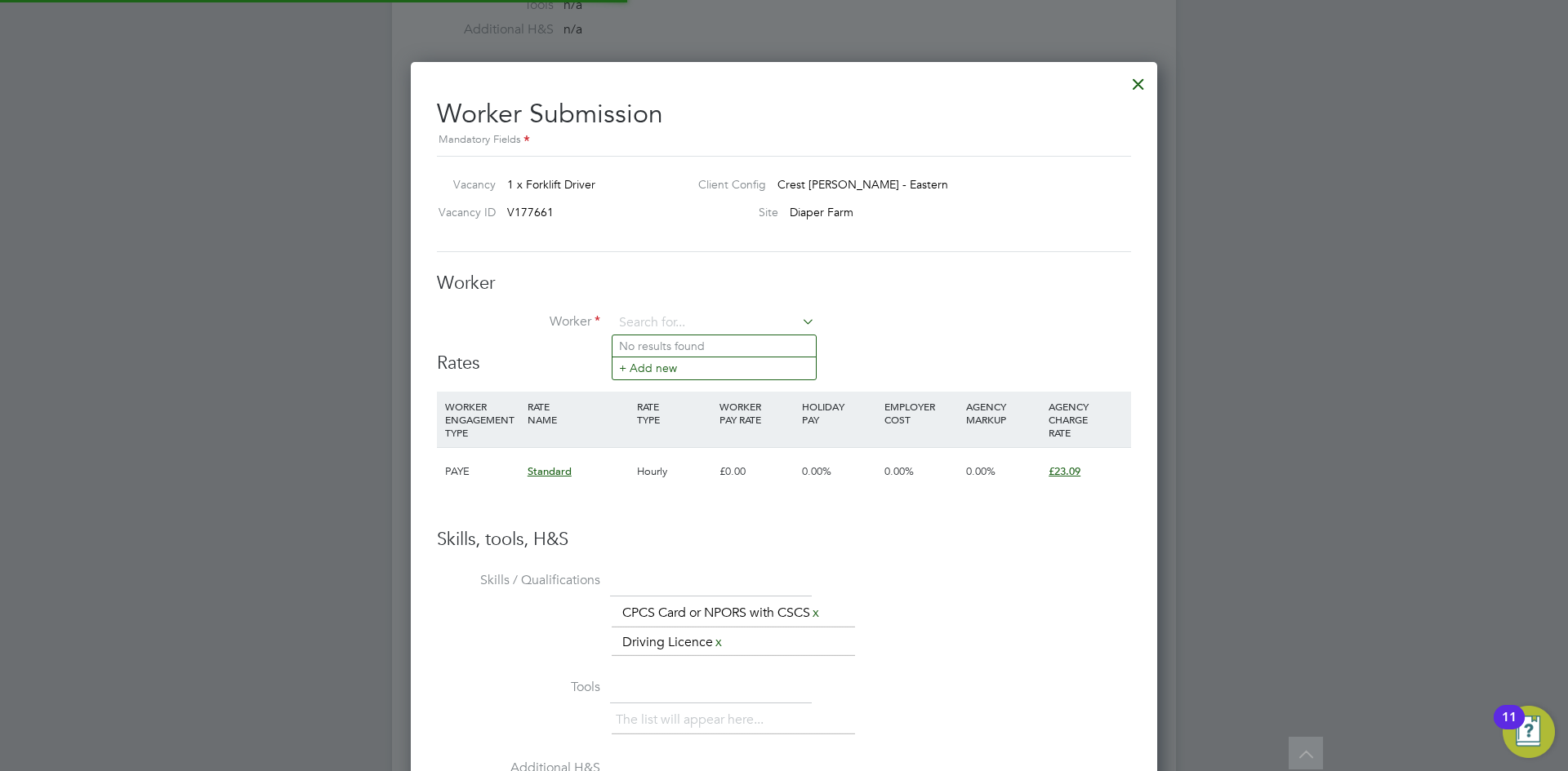
scroll to position [1034, 748]
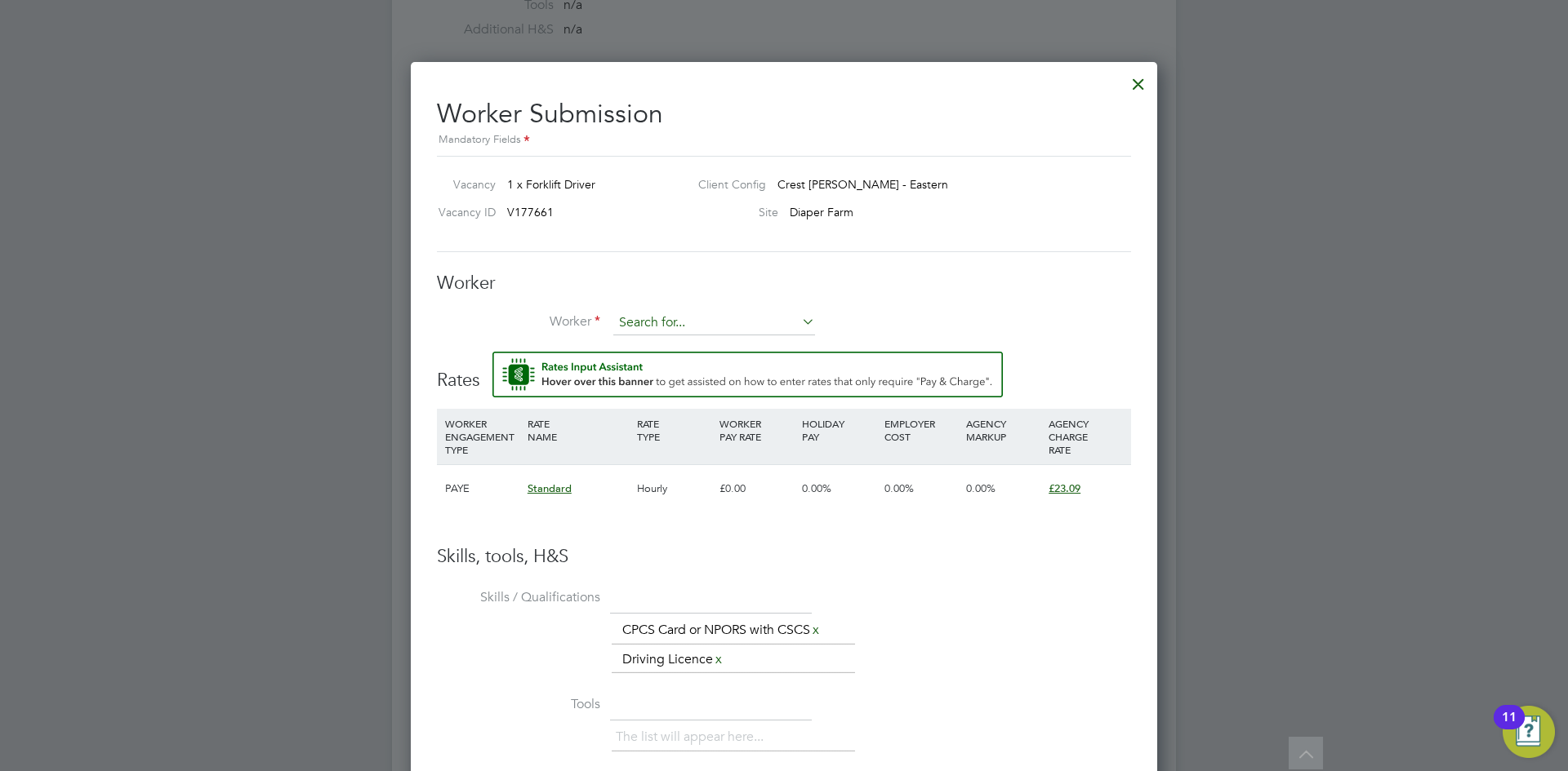
click at [723, 321] on input at bounding box center [714, 323] width 202 height 25
click at [743, 345] on li "Alan Ham ilton (HAM001)" at bounding box center [719, 346] width 214 height 22
type input "Alan Hamilton (HAM001)"
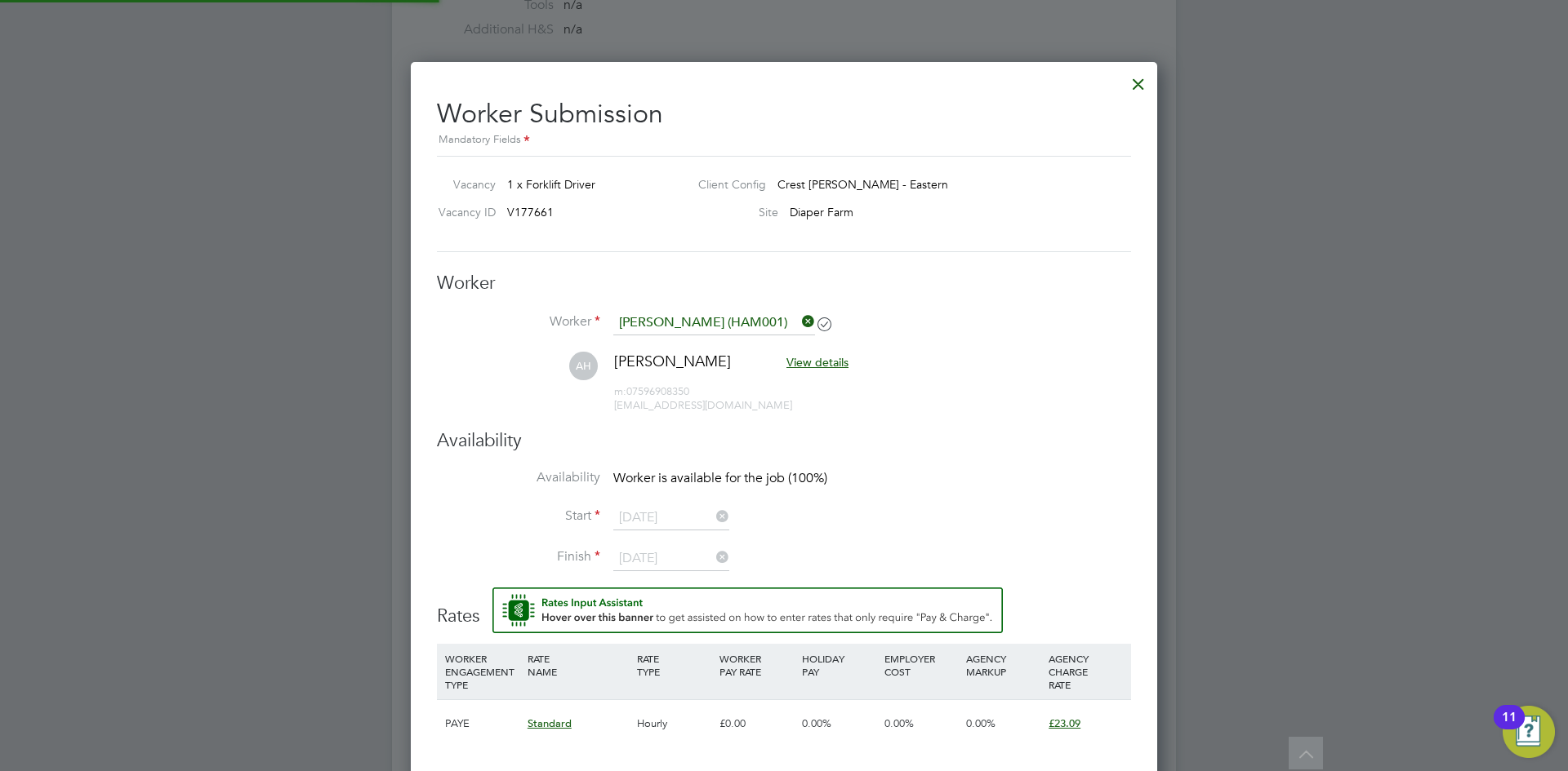
scroll to position [1400, 748]
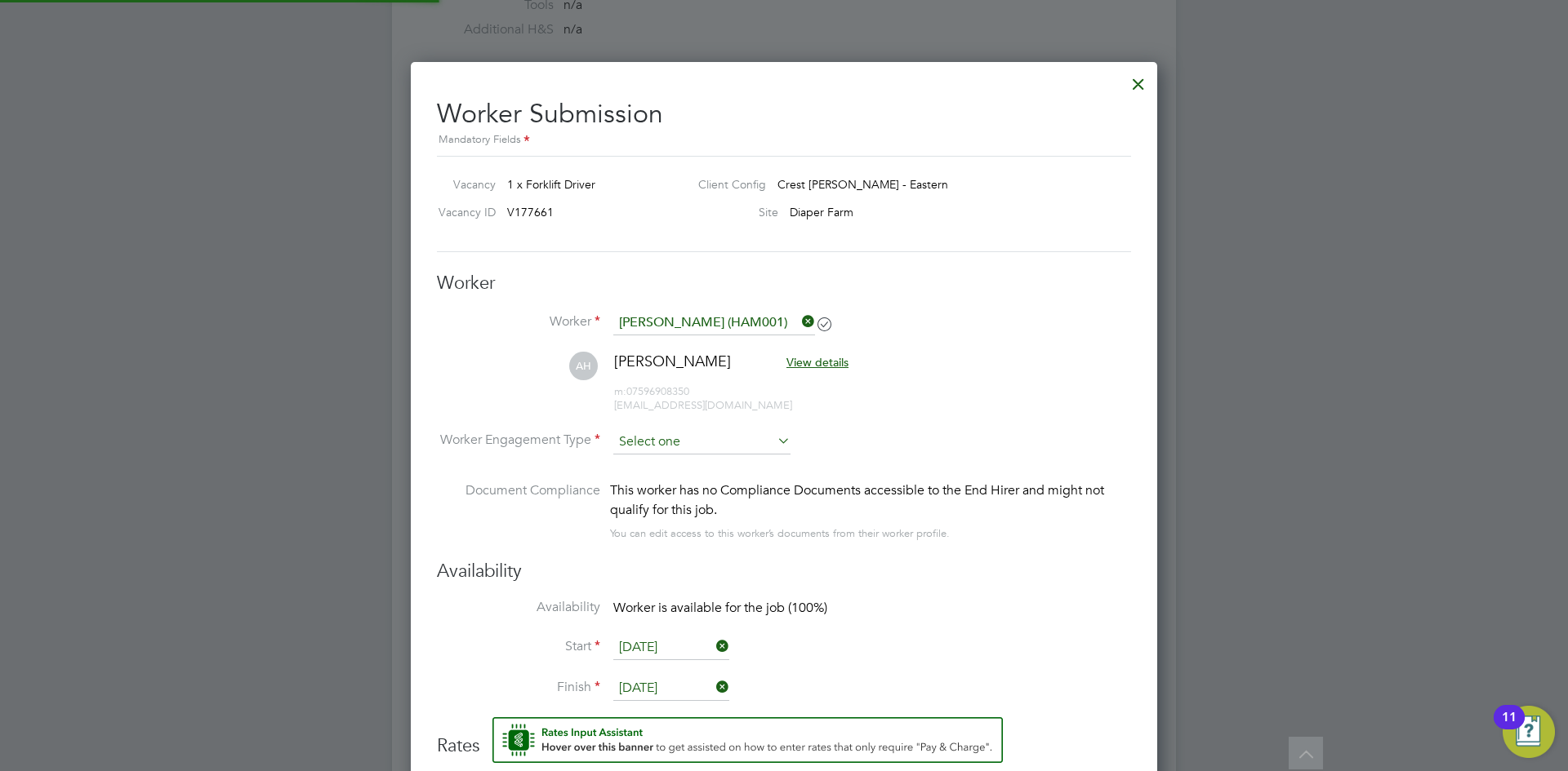
click at [691, 448] on input at bounding box center [701, 442] width 177 height 25
click at [716, 497] on li "PAYE" at bounding box center [702, 485] width 179 height 22
type input "PAYE"
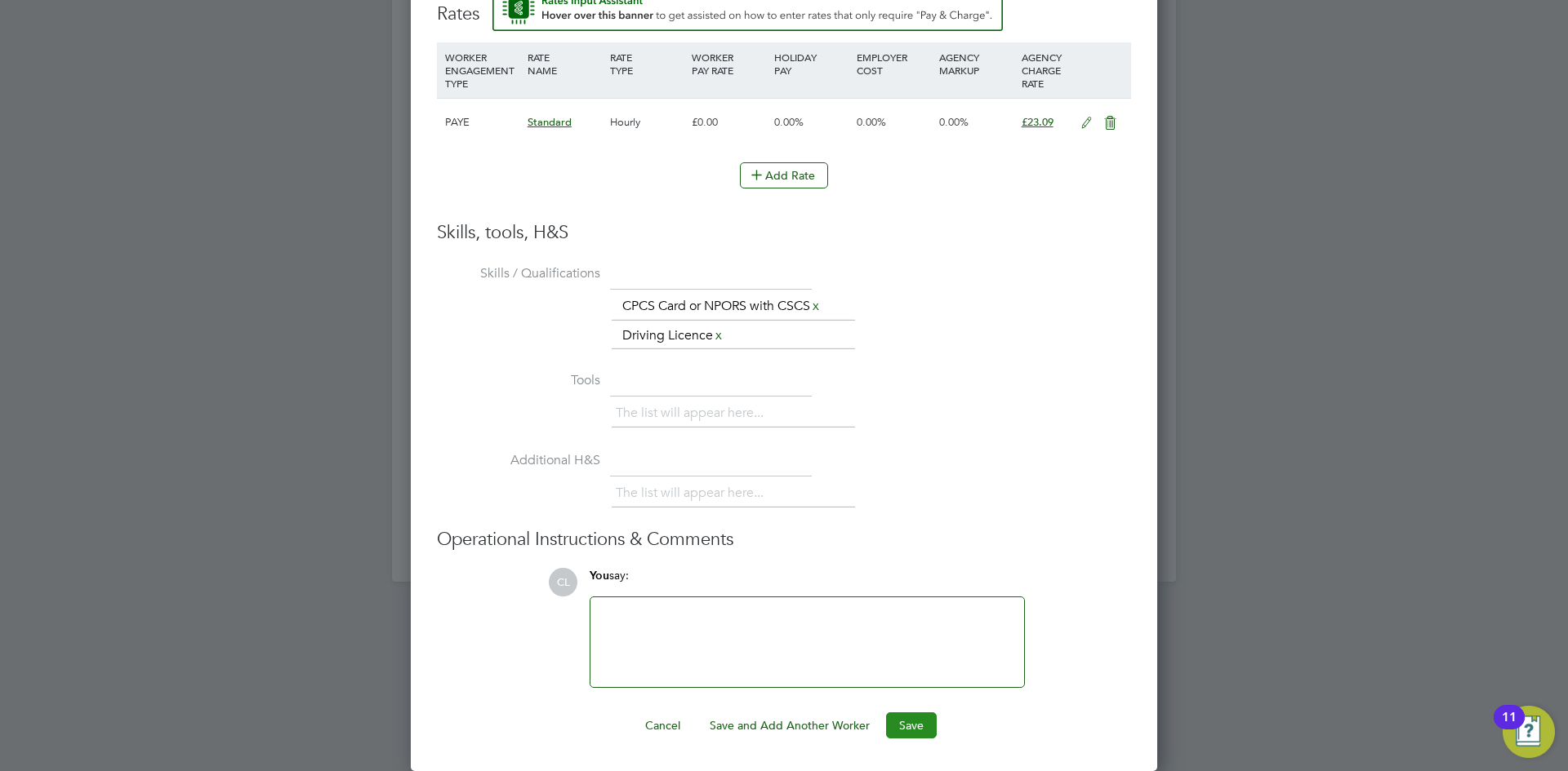
click at [933, 723] on button "Save" at bounding box center [912, 726] width 51 height 26
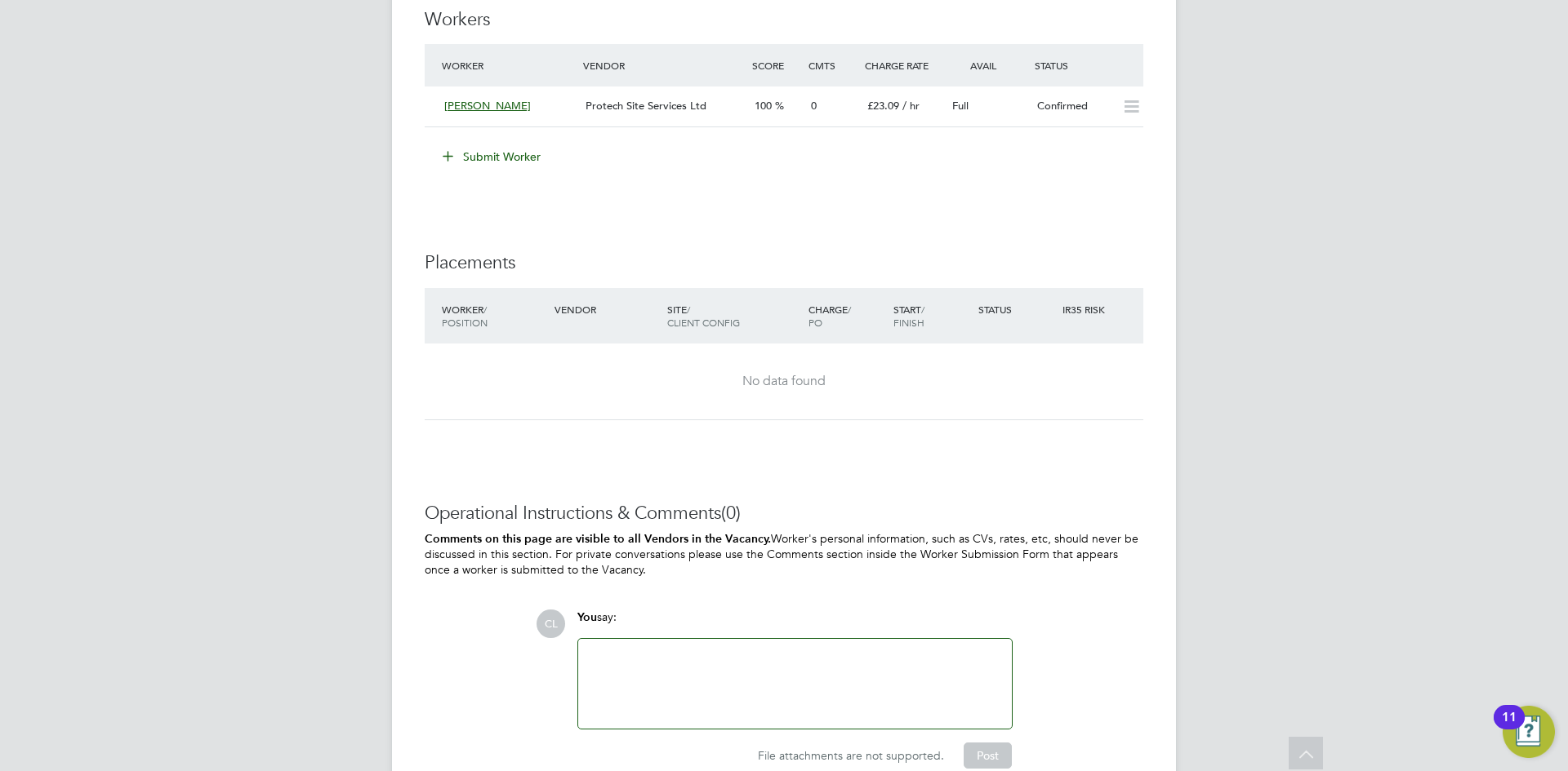
scroll to position [1056, 0]
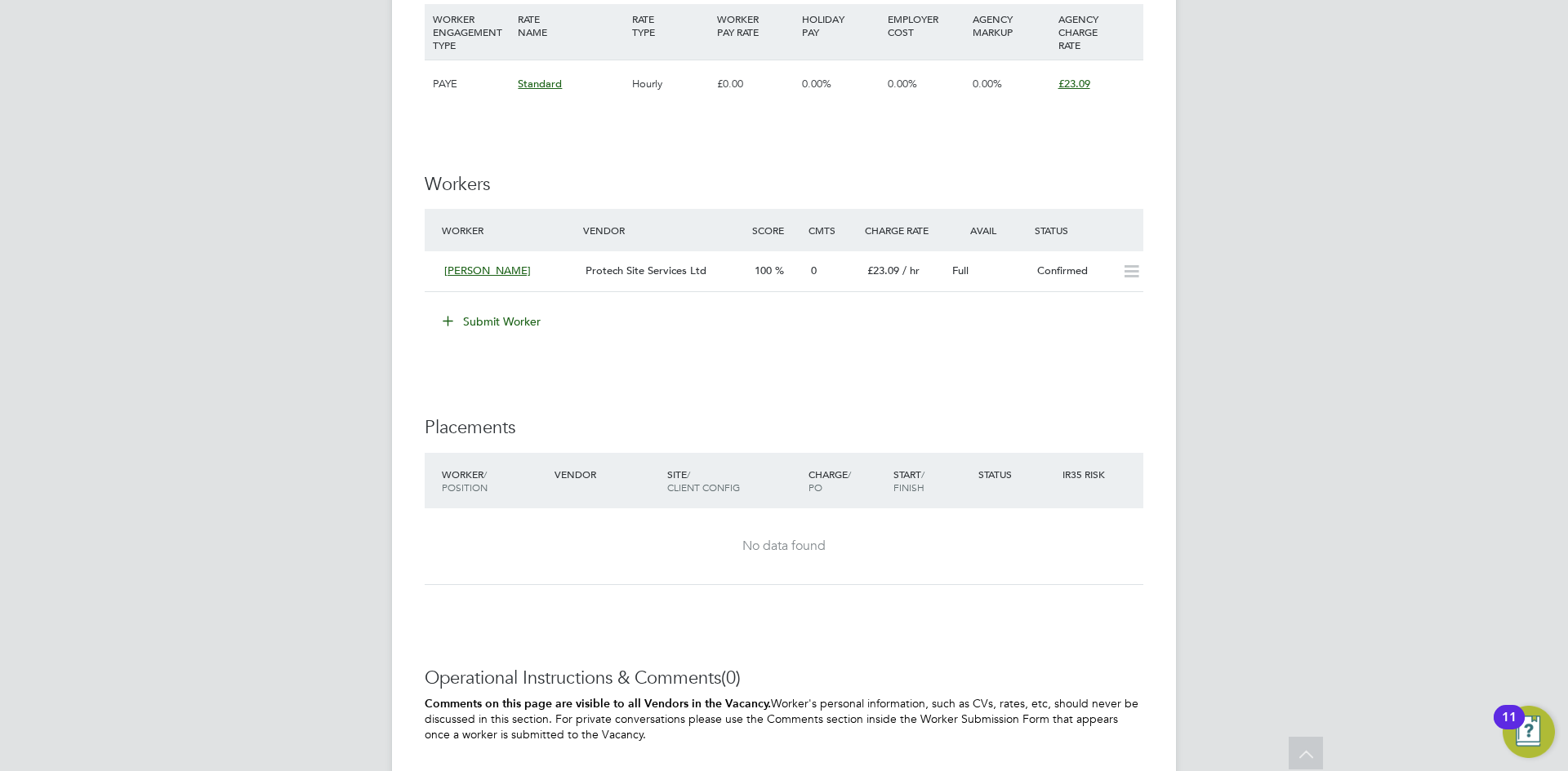
click at [1015, 377] on div "IR35 Determination IR35 Status No IR35 Status Assigned Edit Status Details PO N…" at bounding box center [784, 124] width 718 height 1667
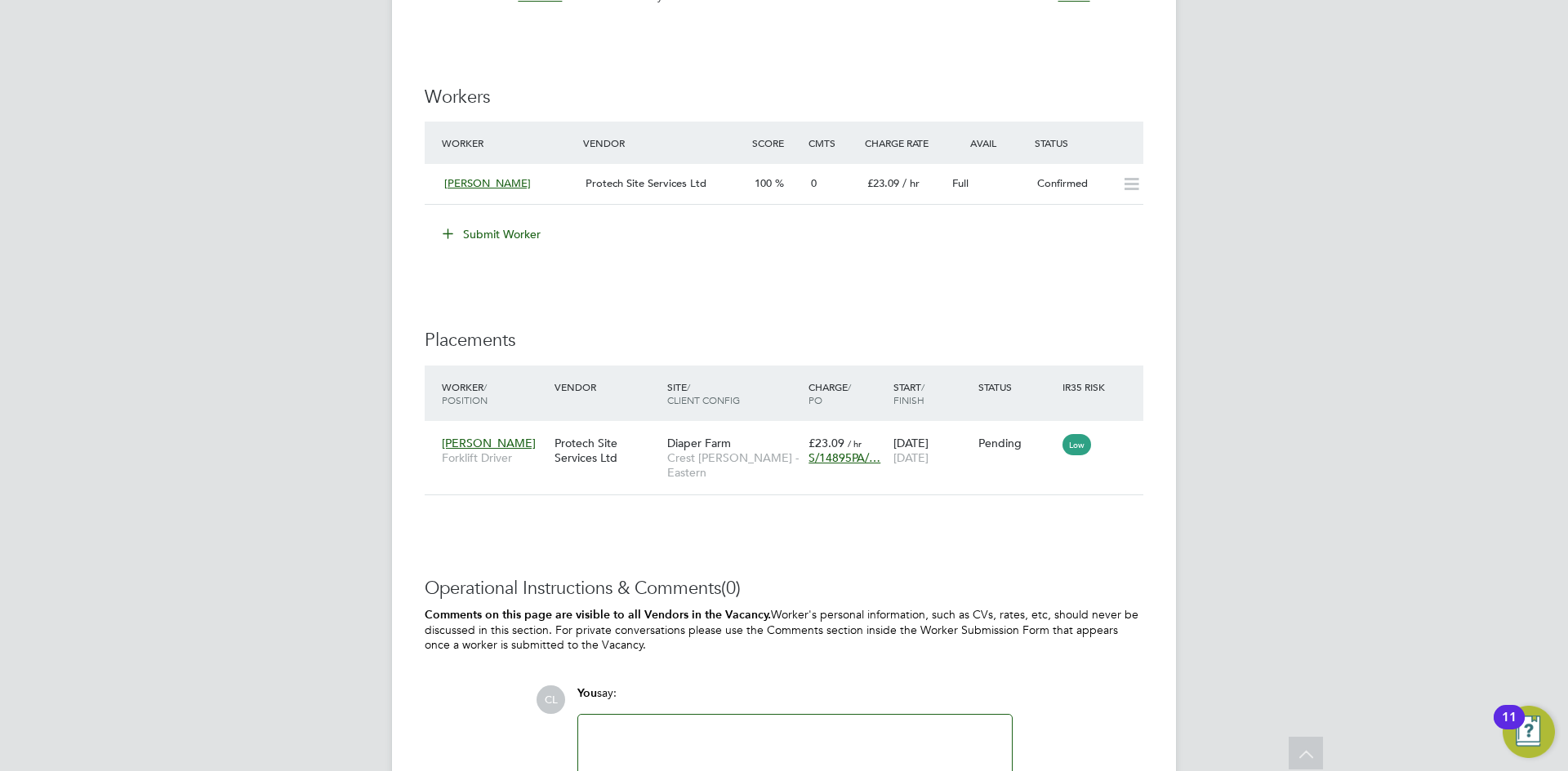
scroll to position [1224, 0]
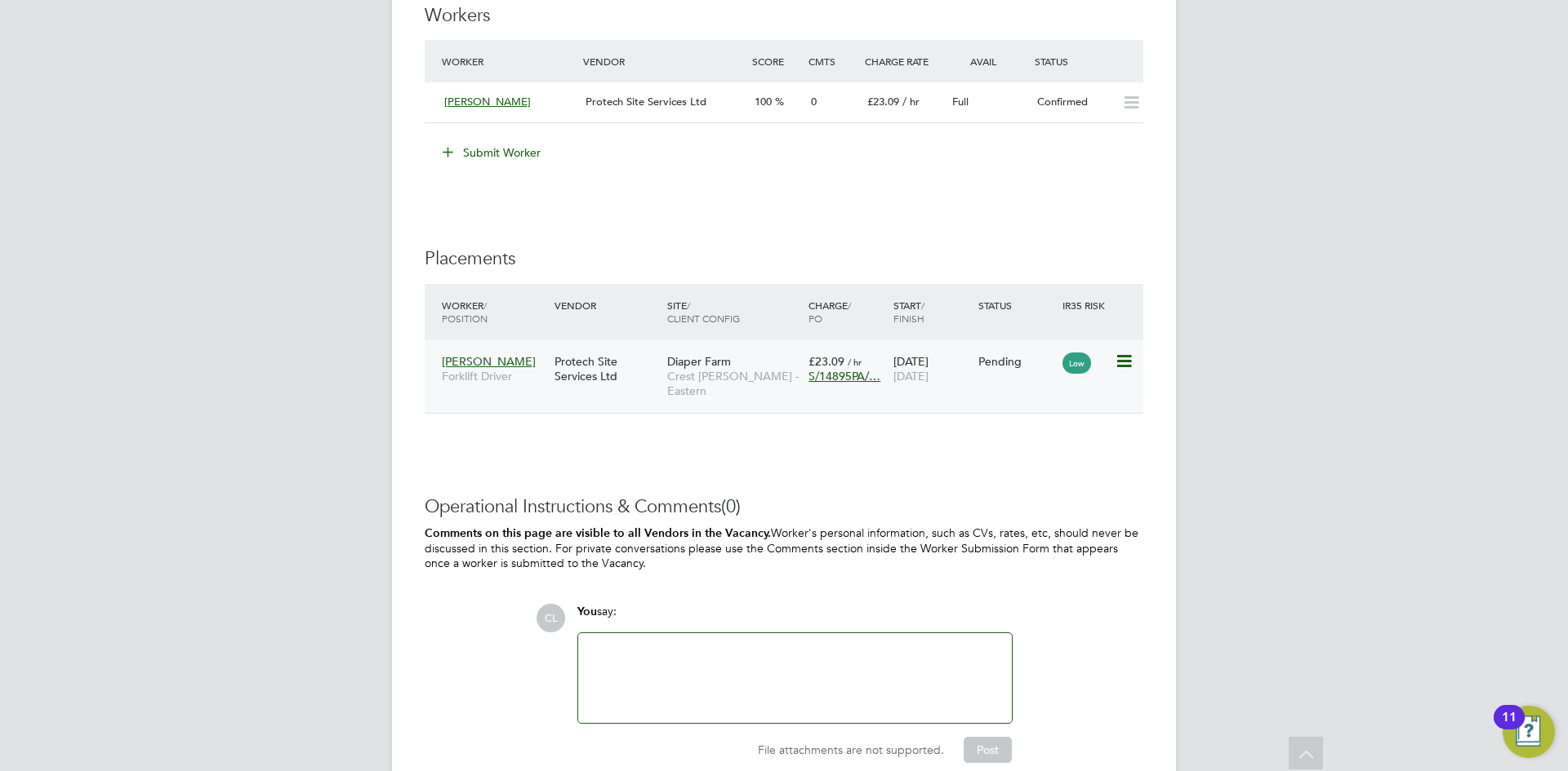
click at [1123, 352] on icon at bounding box center [1122, 361] width 16 height 20
click at [1037, 460] on li "Start" at bounding box center [1073, 463] width 116 height 23
type input "[PERSON_NAME]"
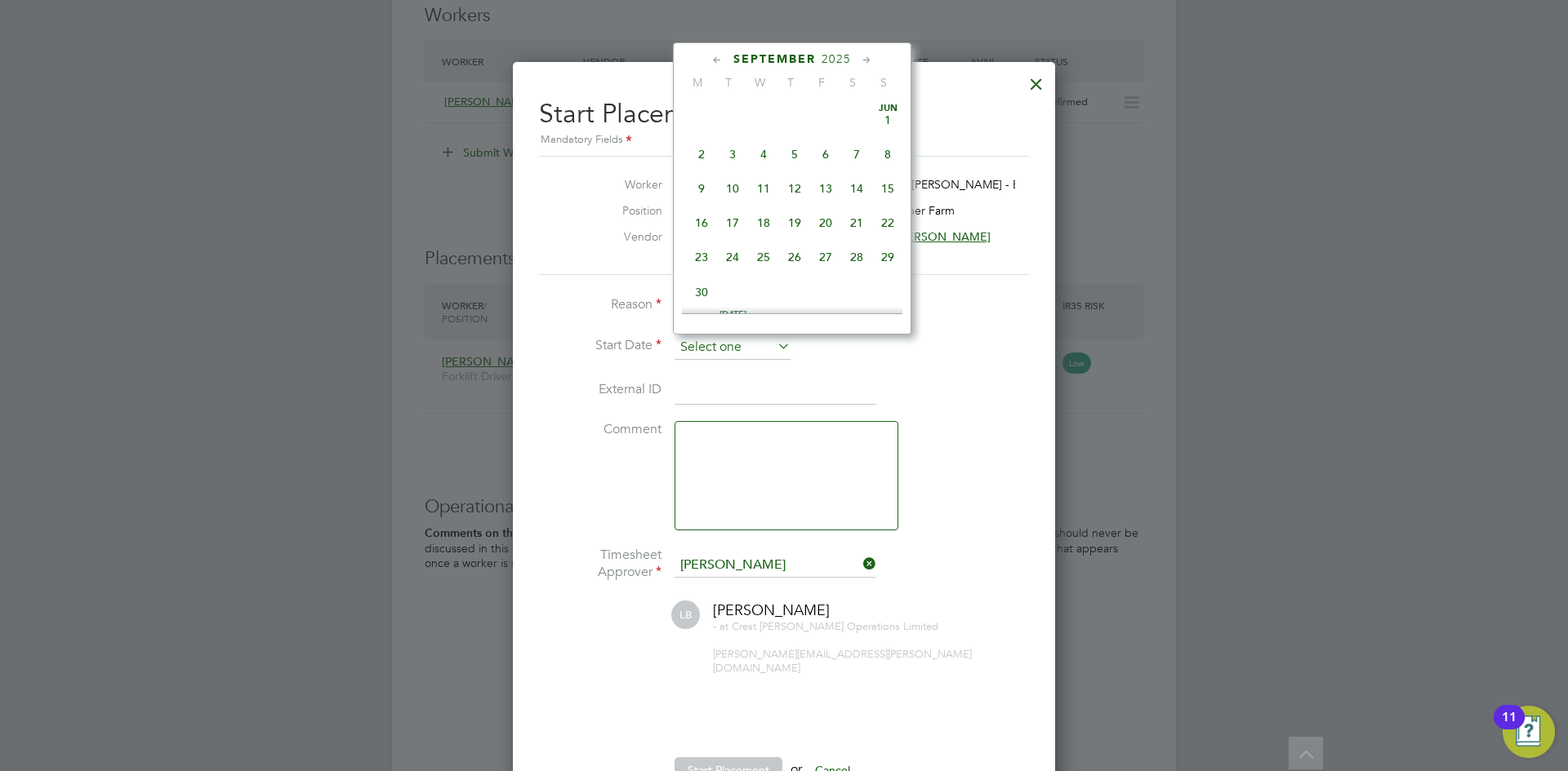
click at [722, 336] on input at bounding box center [732, 348] width 116 height 25
click at [723, 151] on span "26" at bounding box center [732, 141] width 31 height 31
type input "[DATE]"
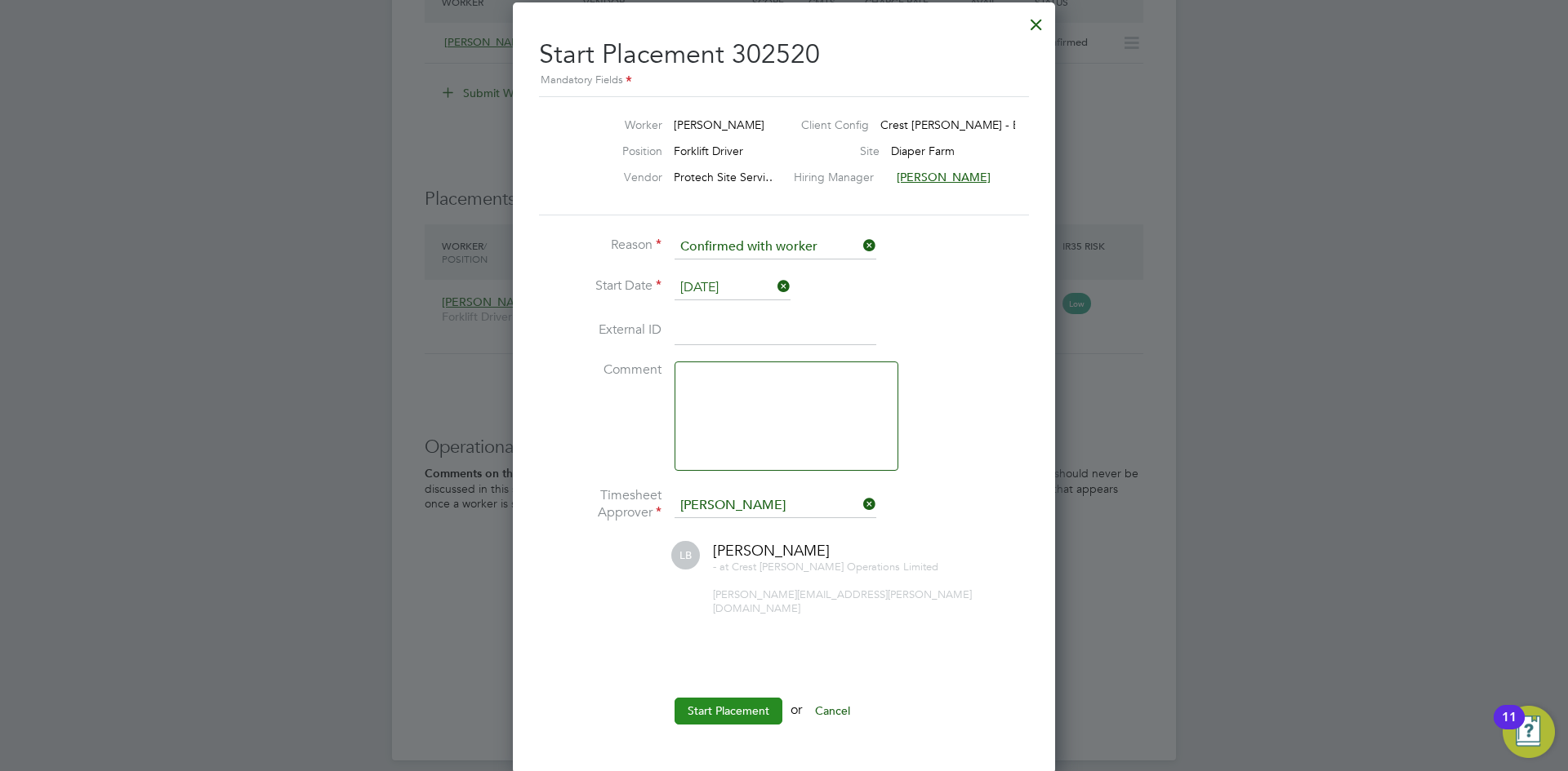
click at [703, 699] on button "Start Placement" at bounding box center [728, 712] width 107 height 26
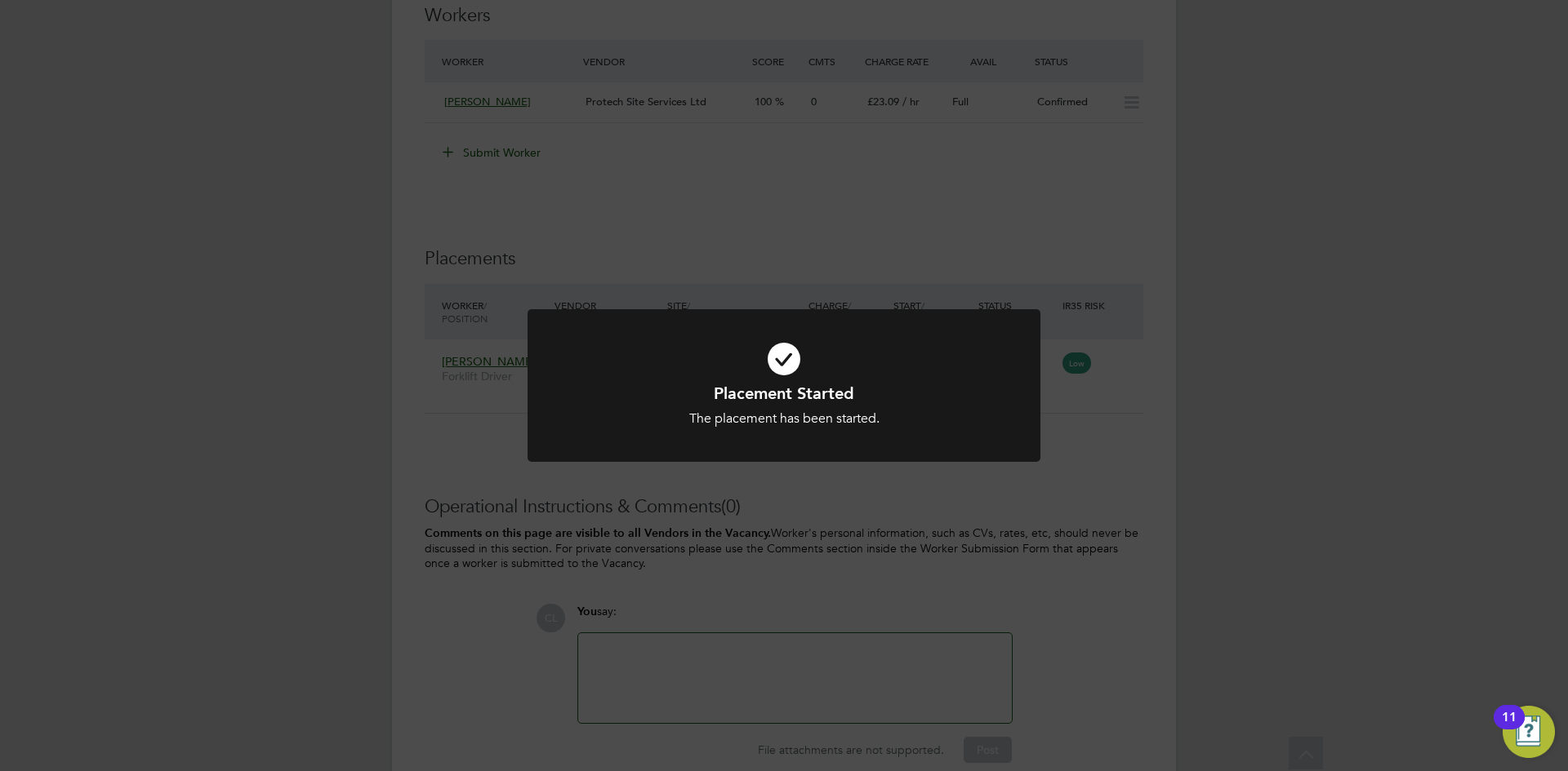
drag, startPoint x: 817, startPoint y: 481, endPoint x: 838, endPoint y: 467, distance: 25.2
click at [823, 479] on div "Placement Started The placement has been started. Cancel Okay" at bounding box center [784, 386] width 1568 height 771
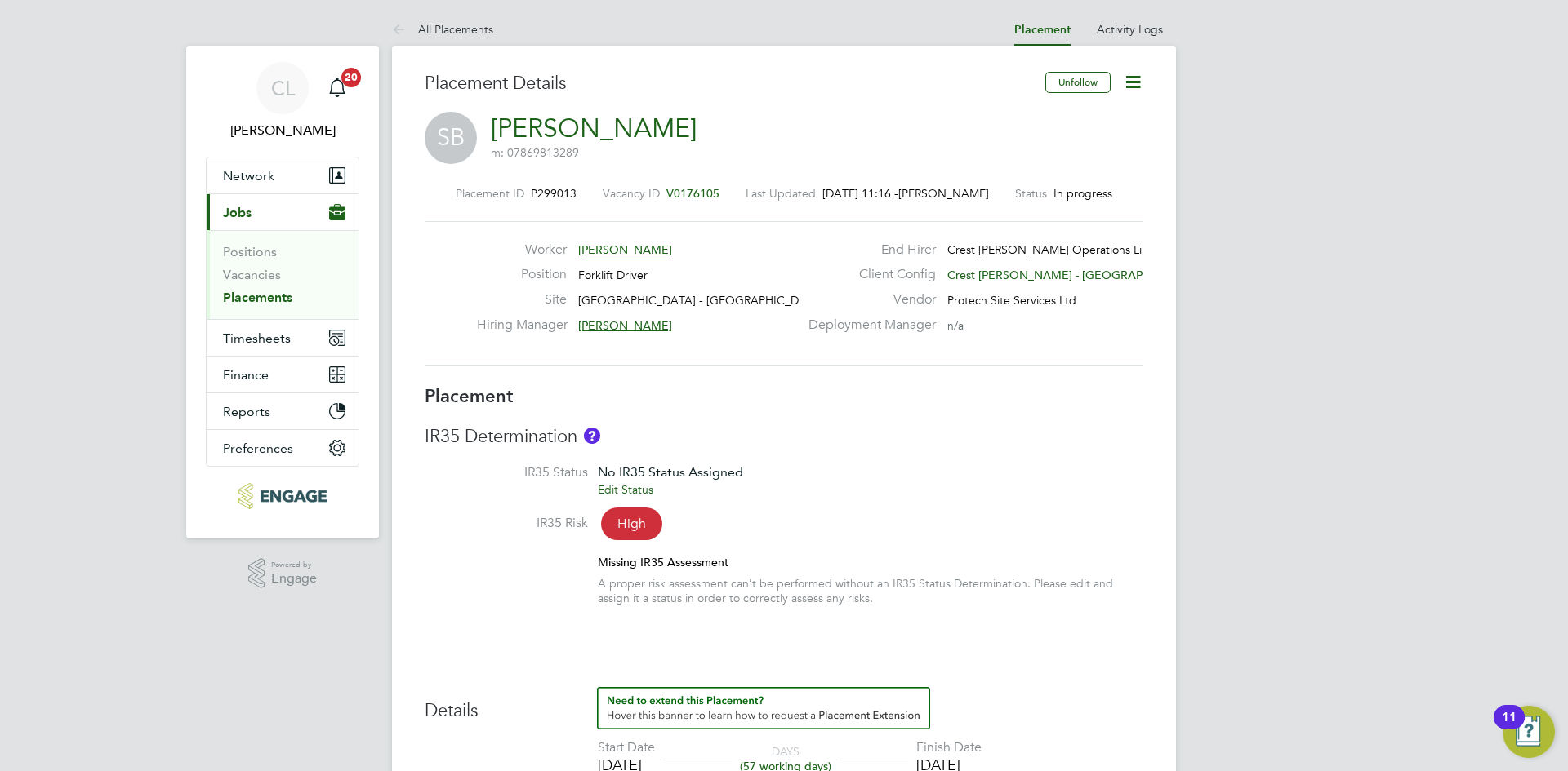
click at [707, 192] on span "V0176105" at bounding box center [693, 193] width 53 height 15
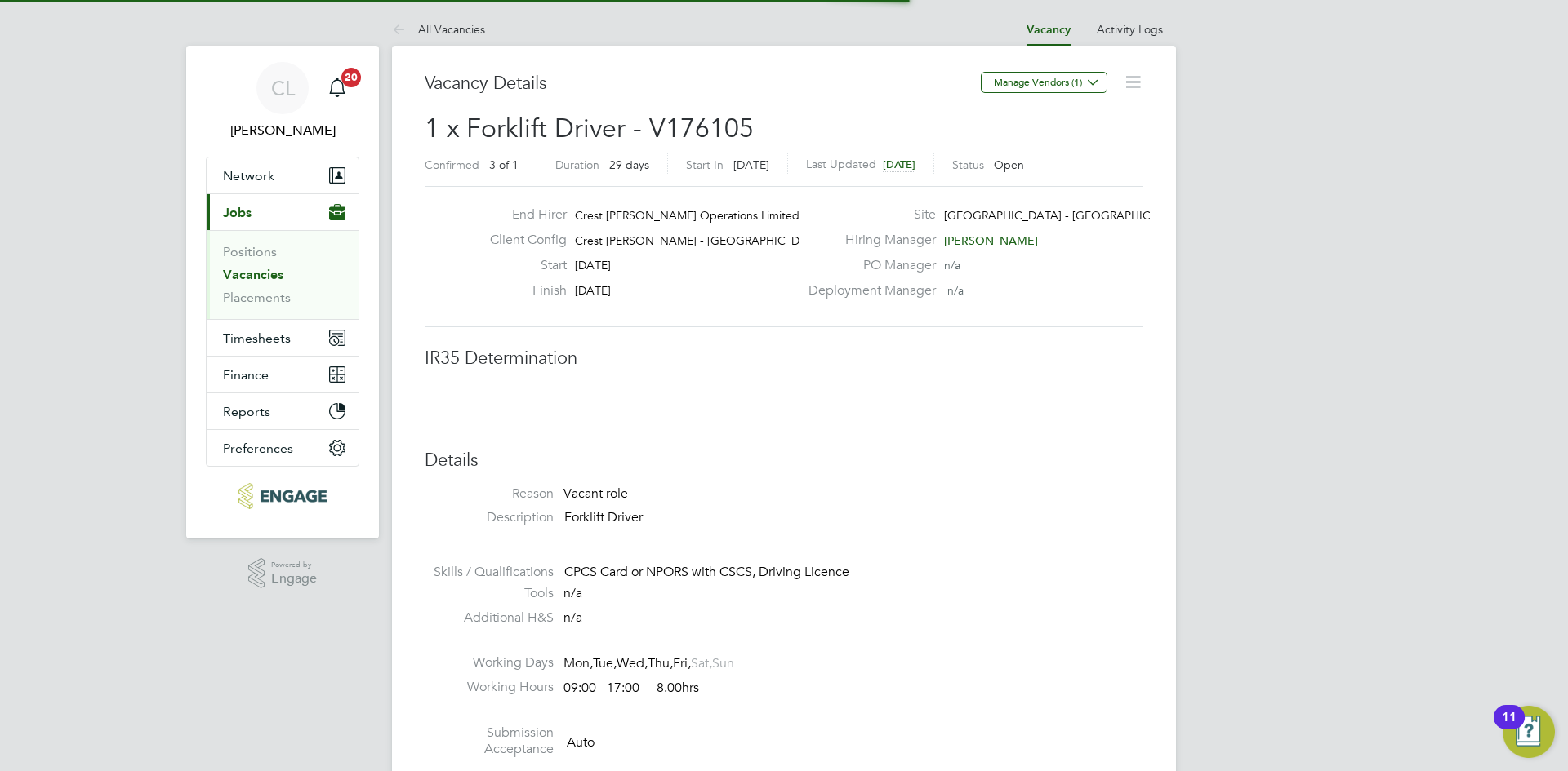
scroll to position [8, 8]
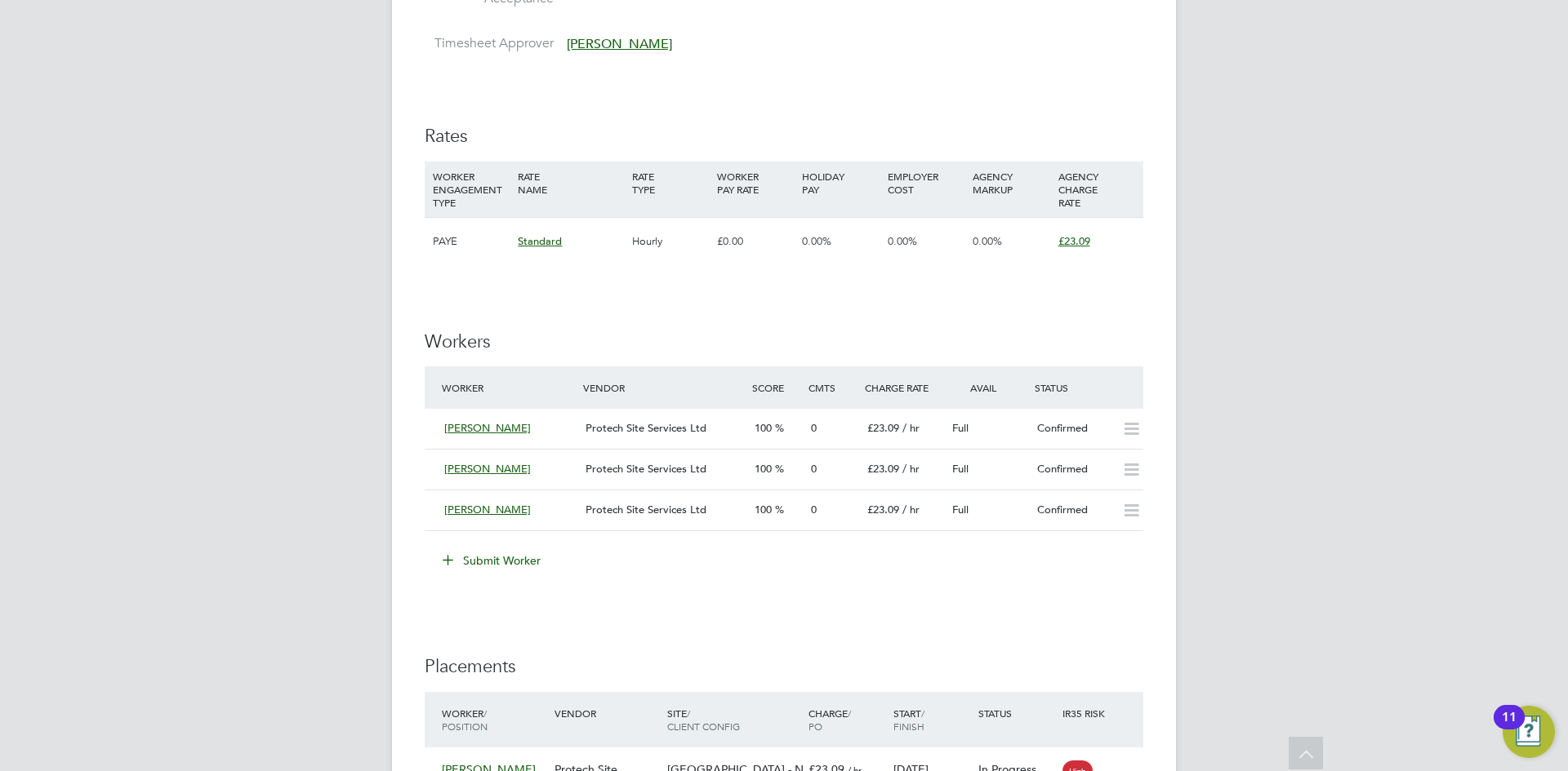
click at [480, 562] on button "Submit Worker" at bounding box center [492, 561] width 123 height 26
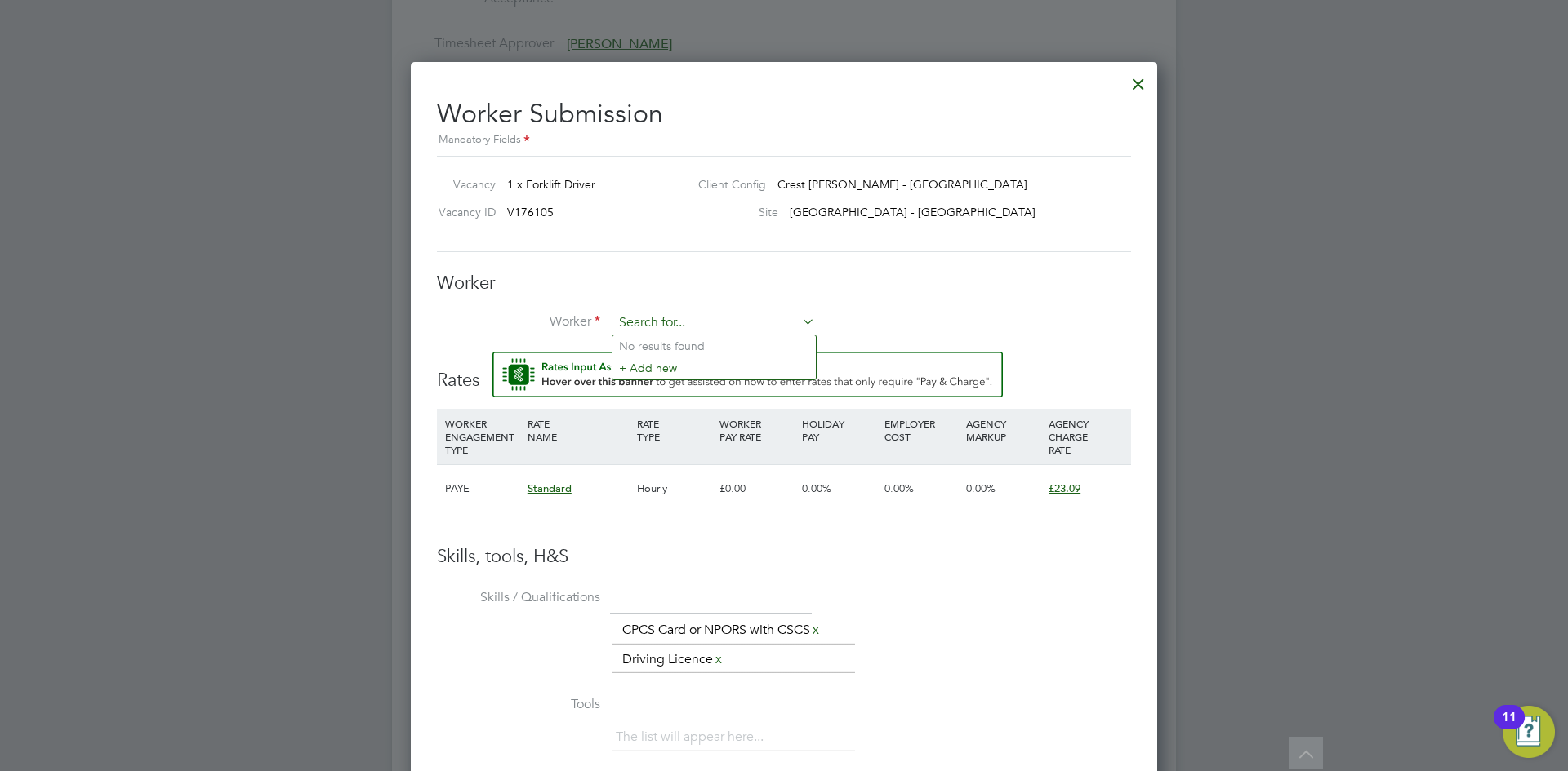
click at [675, 320] on input at bounding box center [714, 323] width 202 height 25
click at [690, 339] on li "[PERSON_NAME] yliss (BAY002)" at bounding box center [715, 346] width 204 height 22
type input "[PERSON_NAME] (BAY002)"
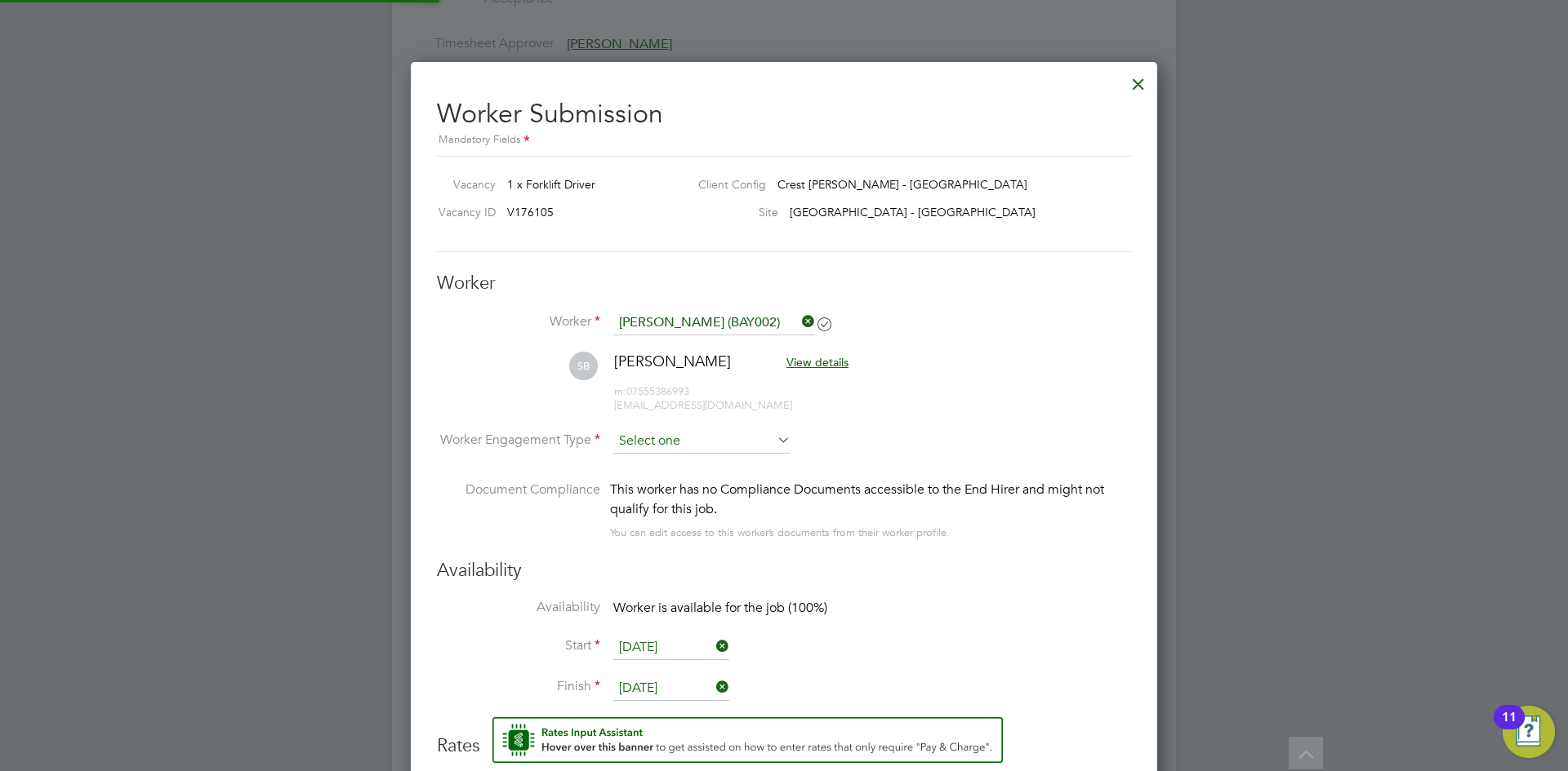
type input "[DATE]"
click at [667, 440] on input at bounding box center [701, 442] width 177 height 25
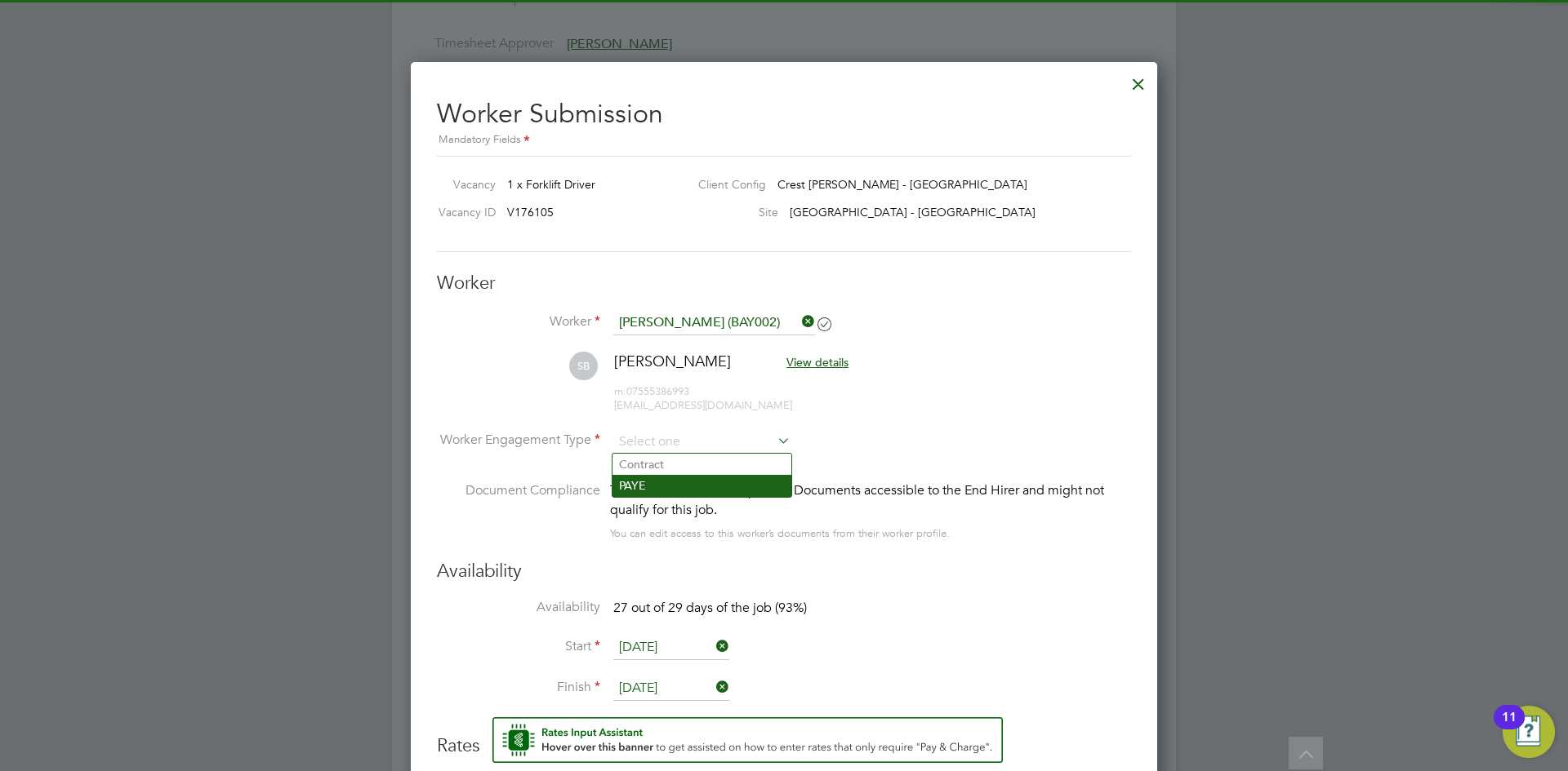
click at [698, 481] on li "PAYE" at bounding box center [702, 485] width 179 height 22
type input "PAYE"
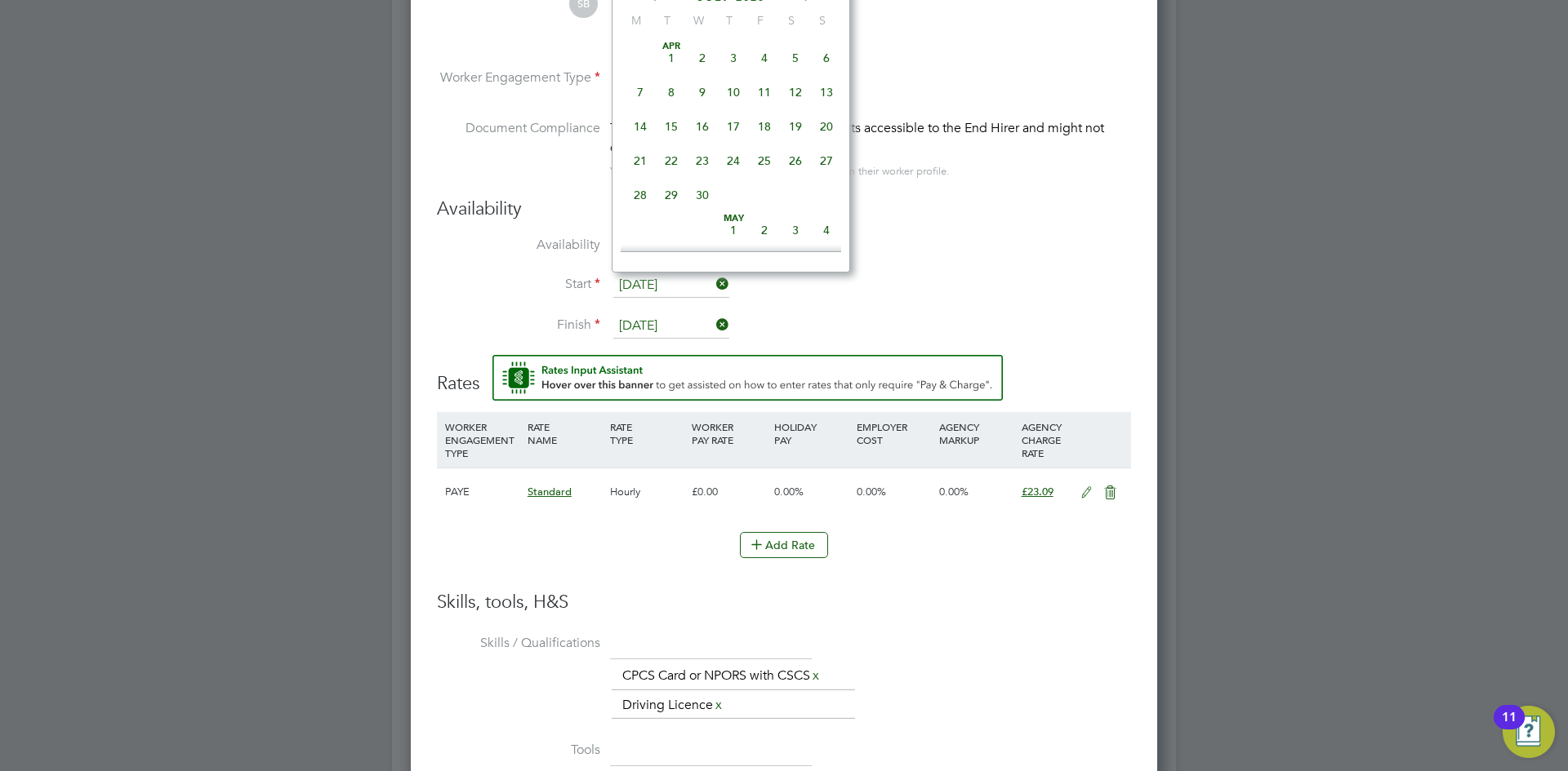
click at [664, 290] on input "[DATE]" at bounding box center [670, 286] width 116 height 25
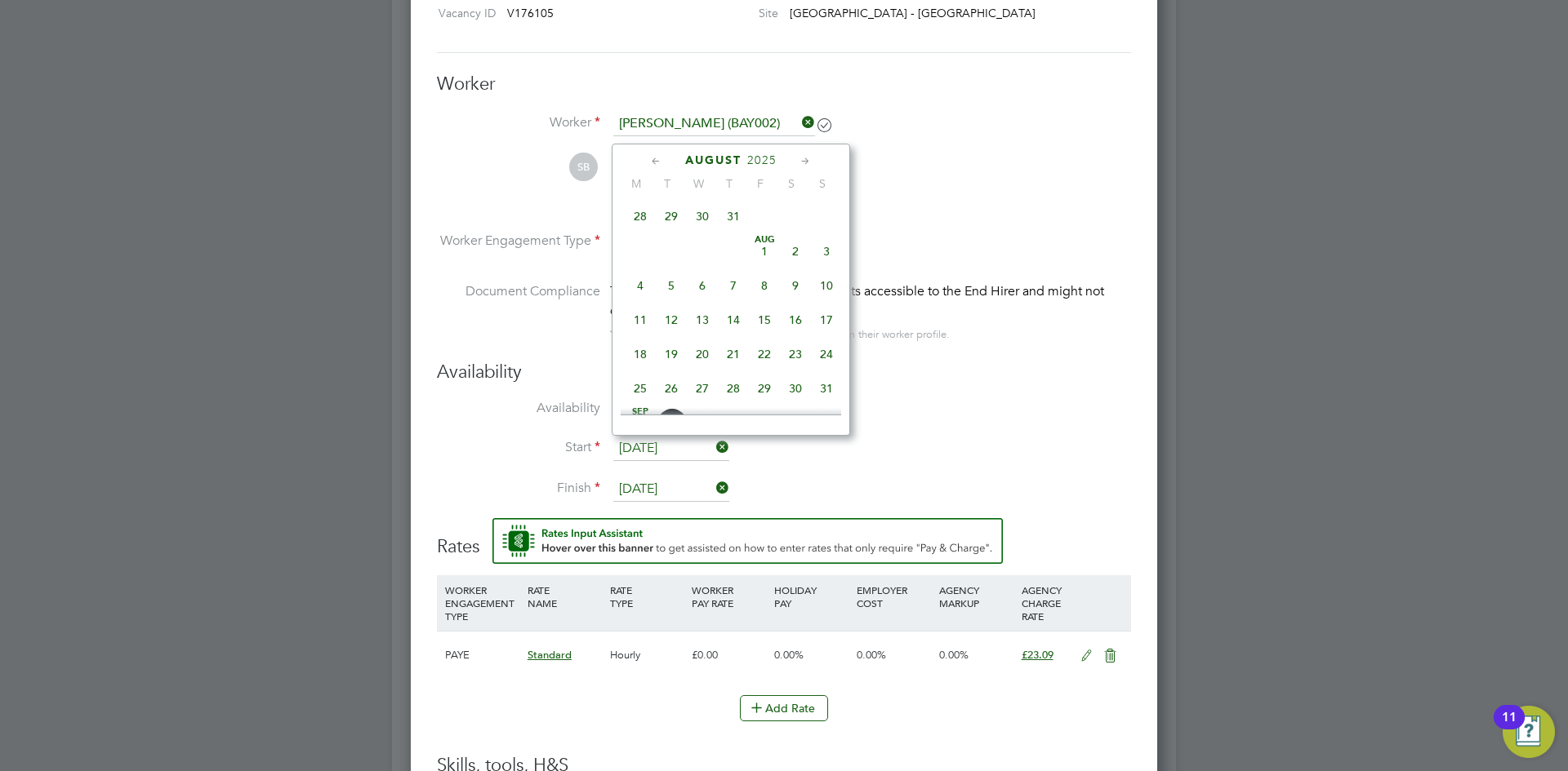
scroll to position [775, 0]
click at [735, 320] on span "28" at bounding box center [733, 306] width 31 height 31
type input "[DATE]"
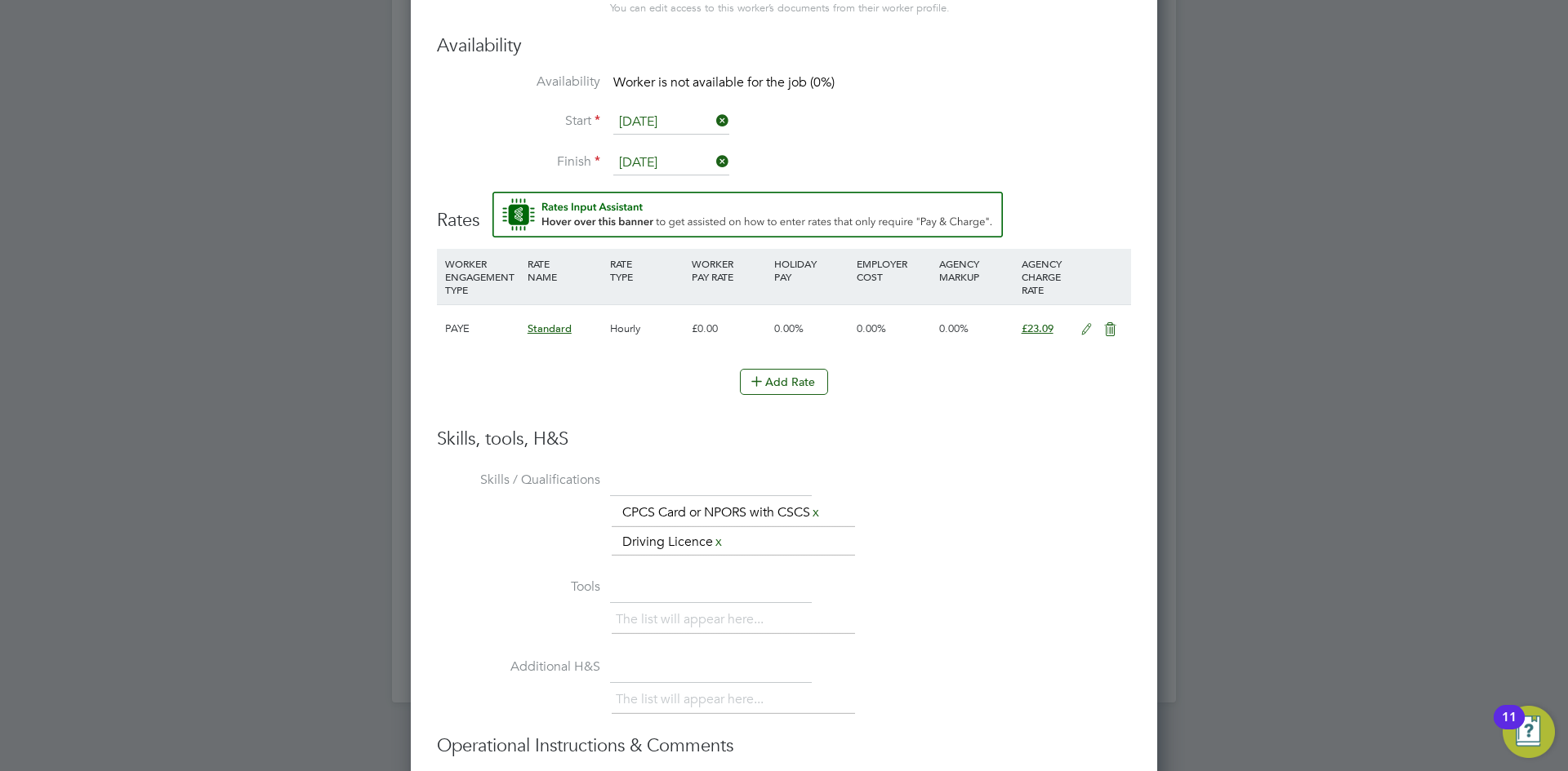
scroll to position [1631, 0]
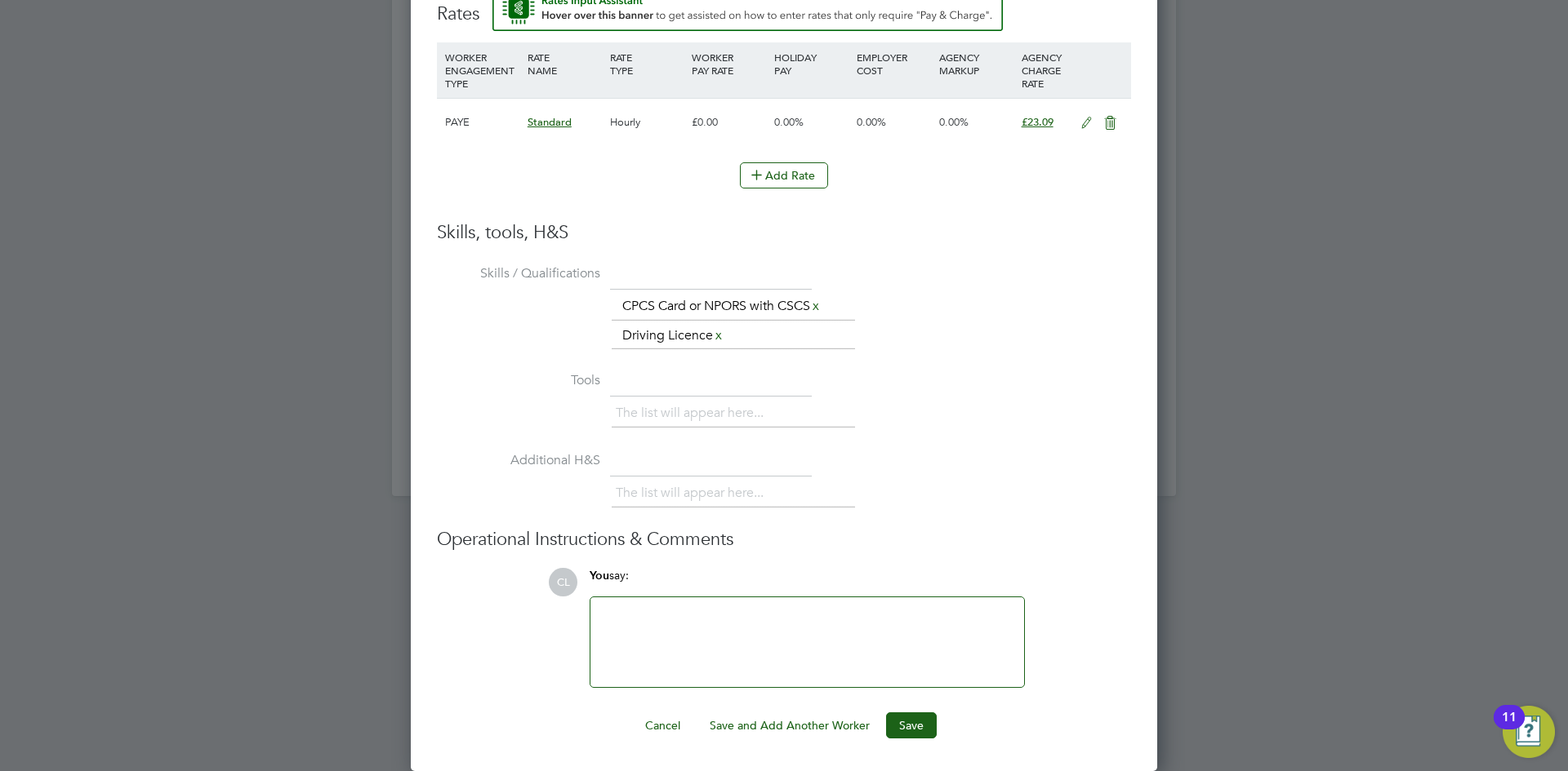
click at [936, 723] on div "Cancel Save and Add Another Worker Save" at bounding box center [784, 726] width 694 height 26
click at [925, 730] on button "Save" at bounding box center [912, 726] width 51 height 26
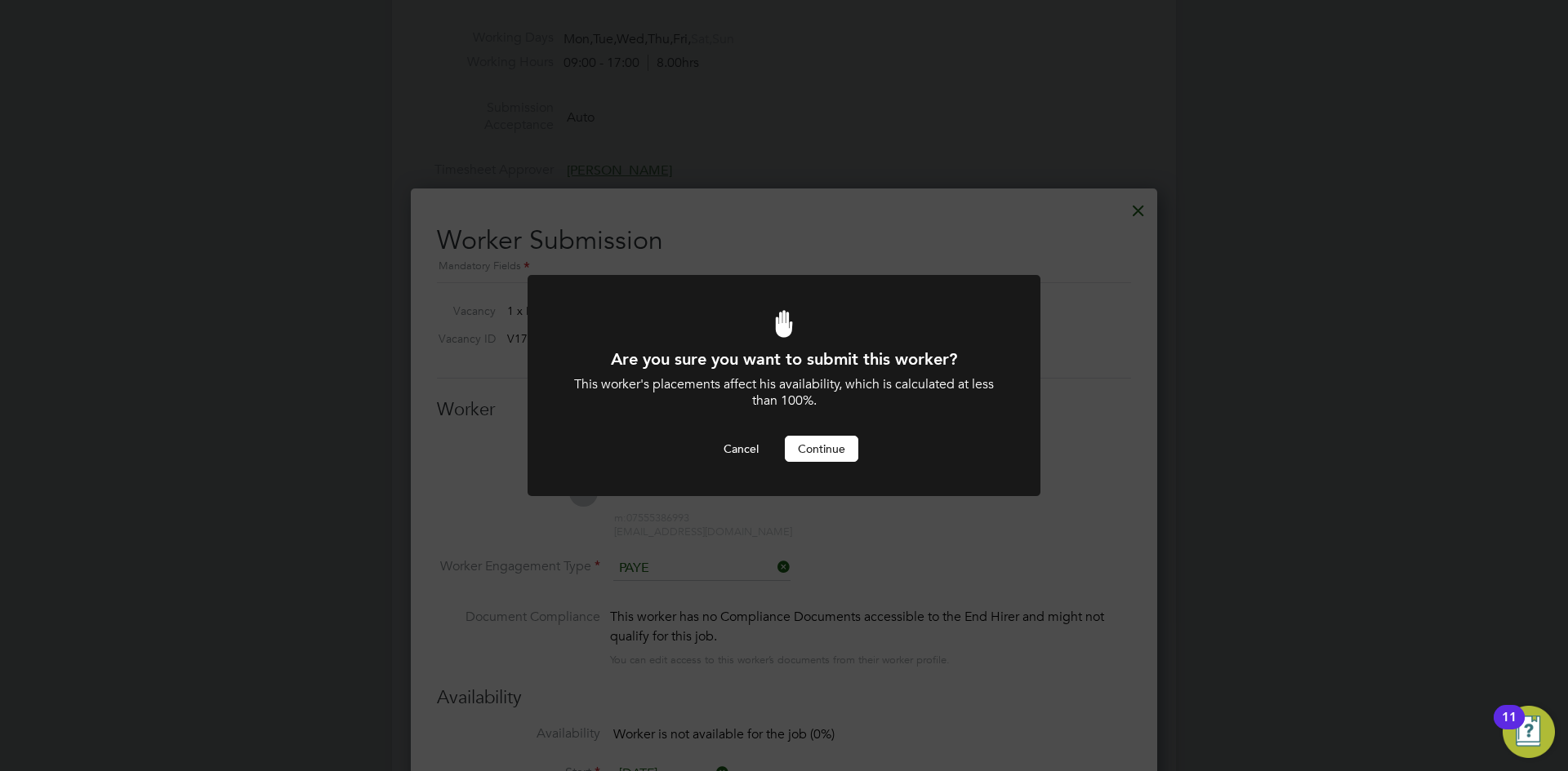
scroll to position [0, 0]
click at [825, 442] on button "Continue" at bounding box center [821, 450] width 74 height 26
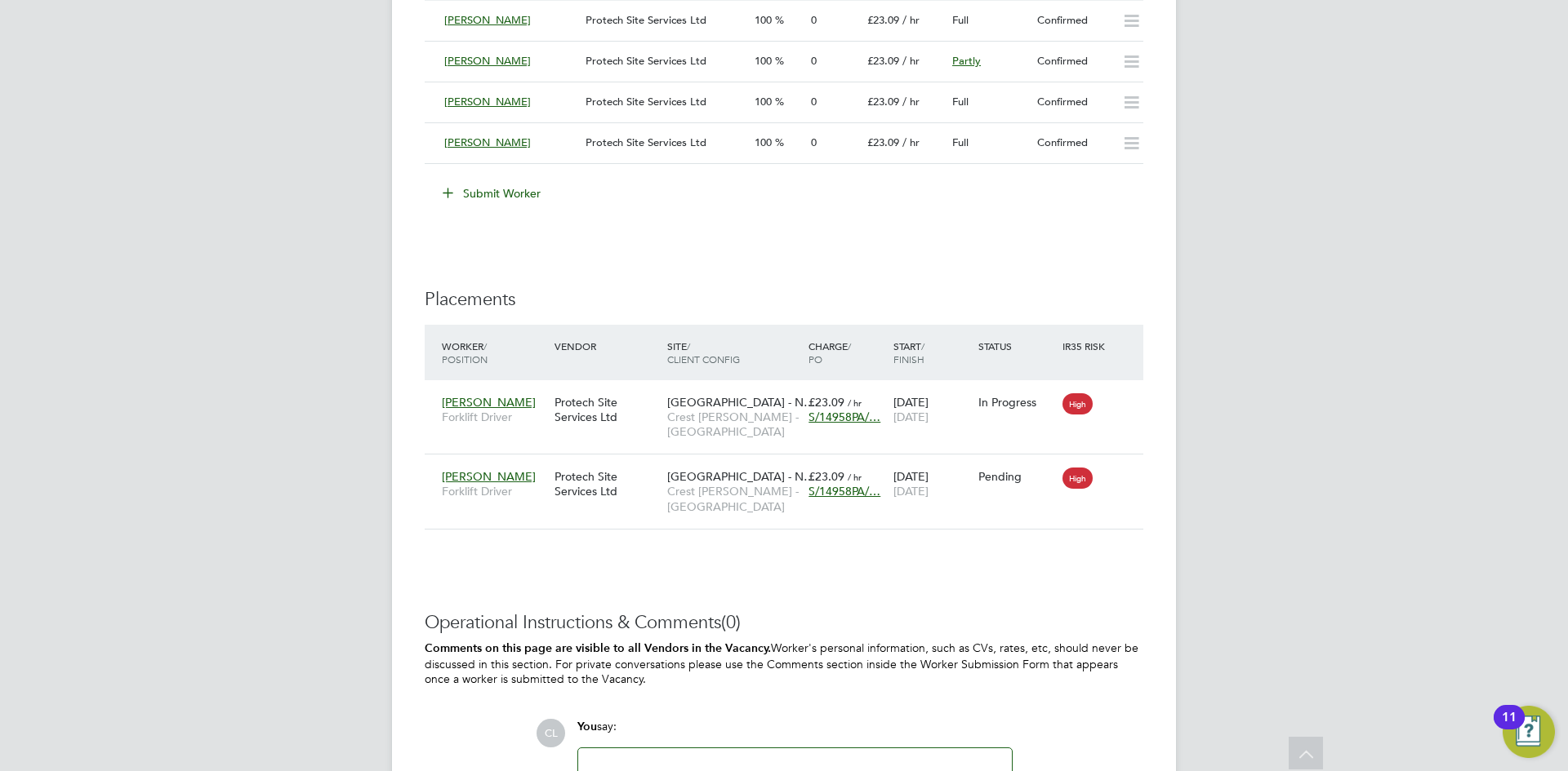
scroll to position [1469, 0]
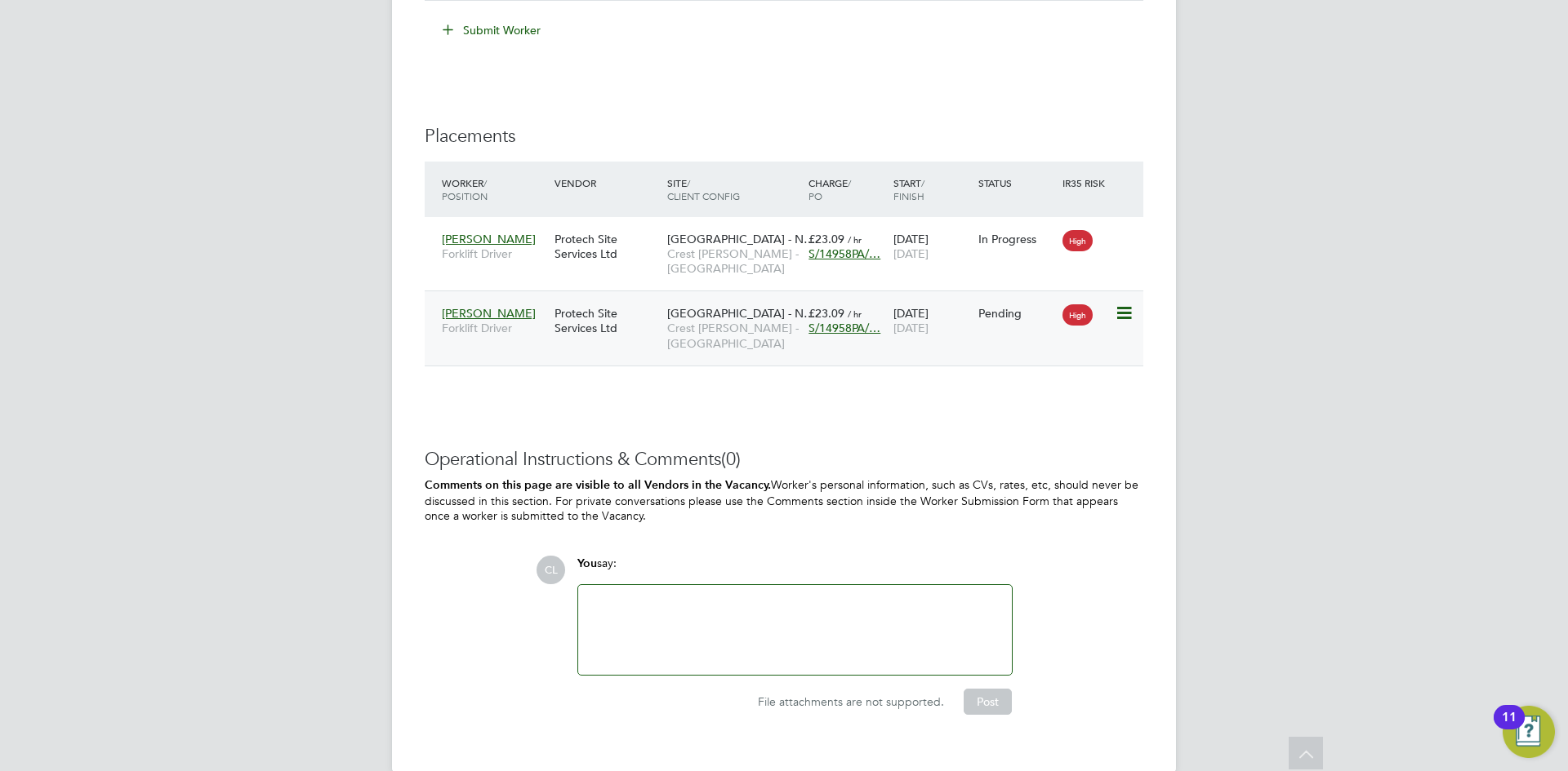
click at [1122, 314] on icon at bounding box center [1122, 313] width 16 height 20
click at [1032, 417] on li "Start" at bounding box center [1073, 416] width 116 height 23
type input "[PERSON_NAME]"
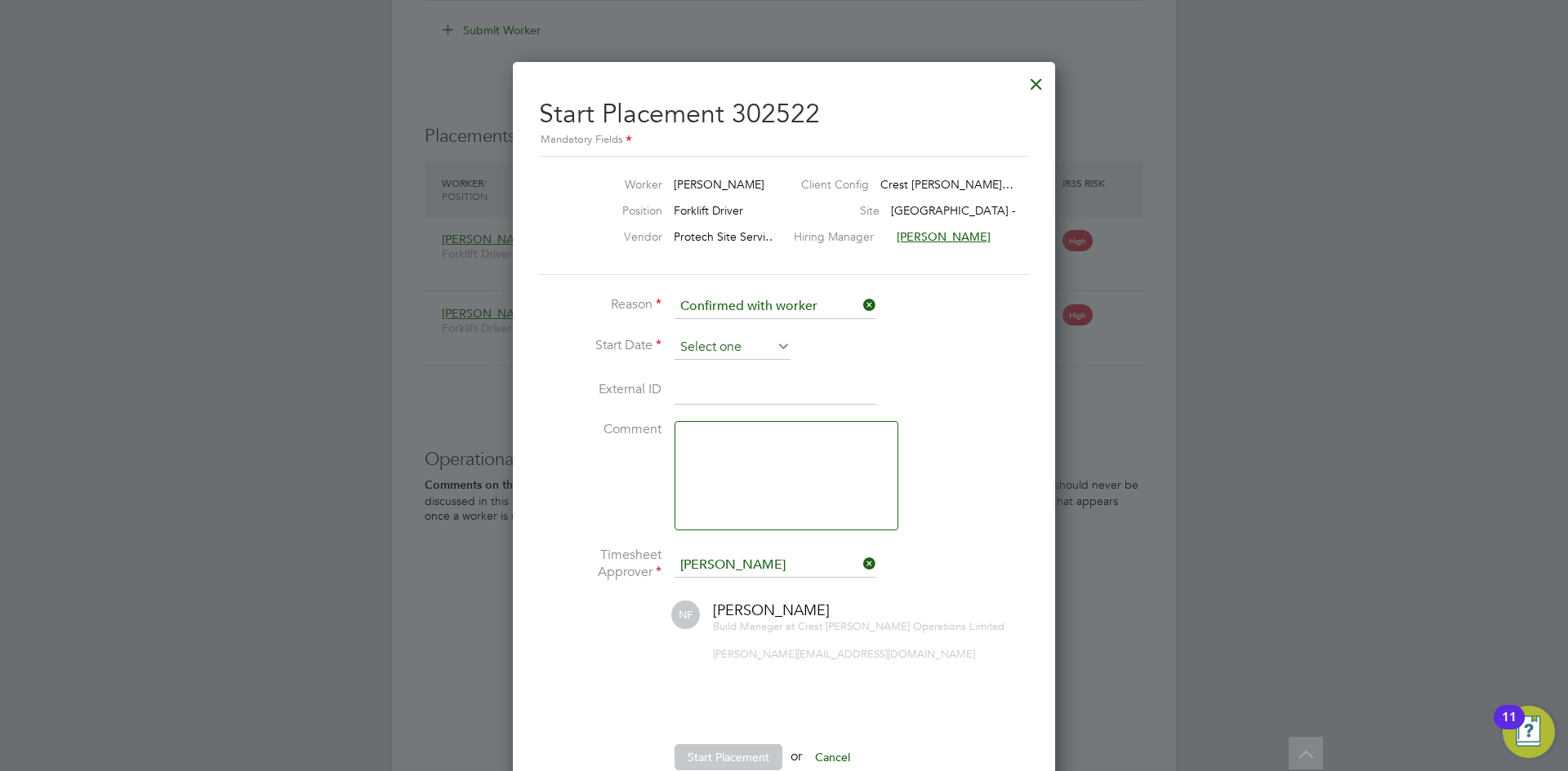
click at [730, 356] on input at bounding box center [732, 348] width 116 height 25
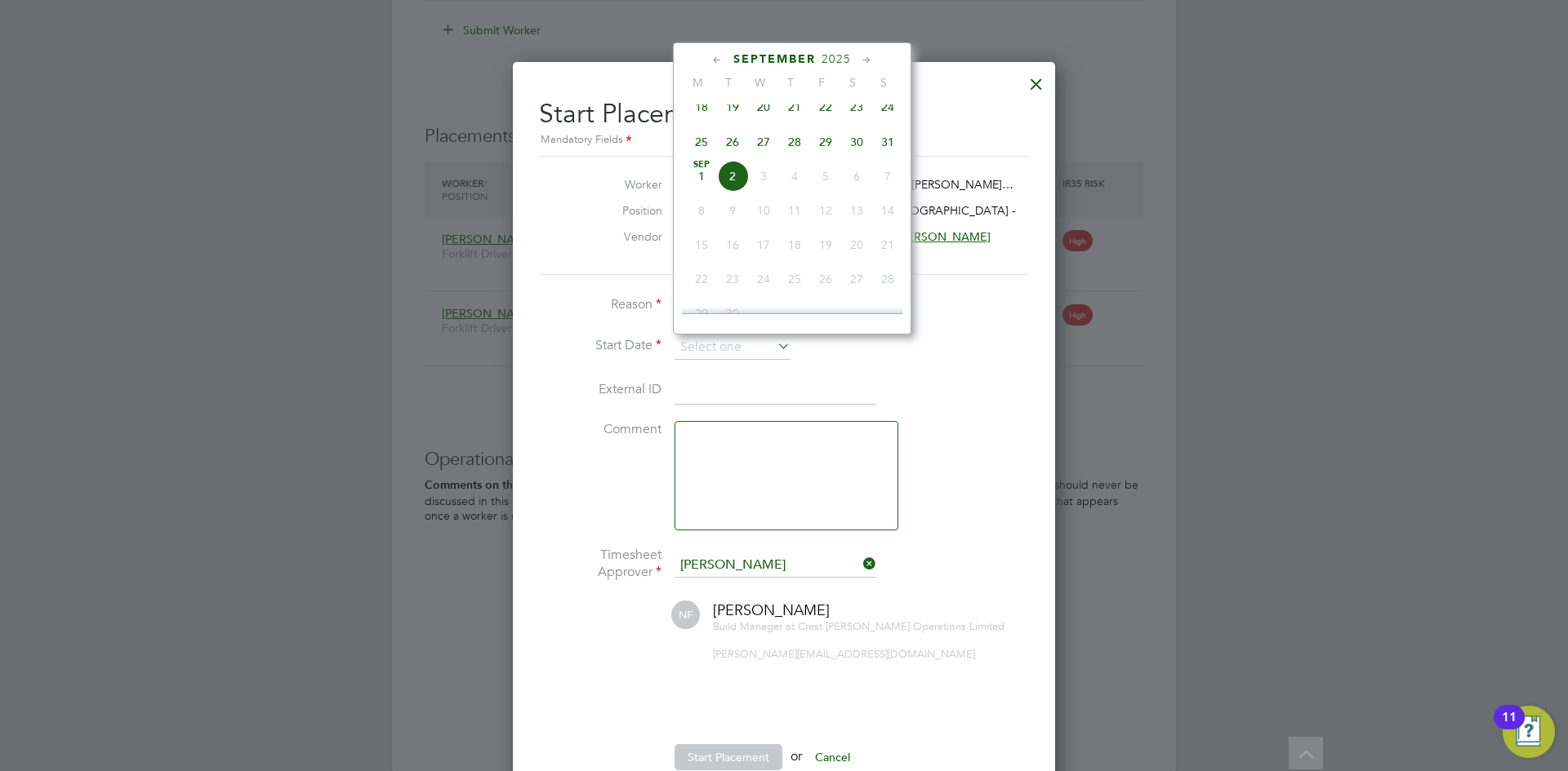
click at [796, 156] on span "28" at bounding box center [794, 141] width 31 height 31
type input "[DATE]"
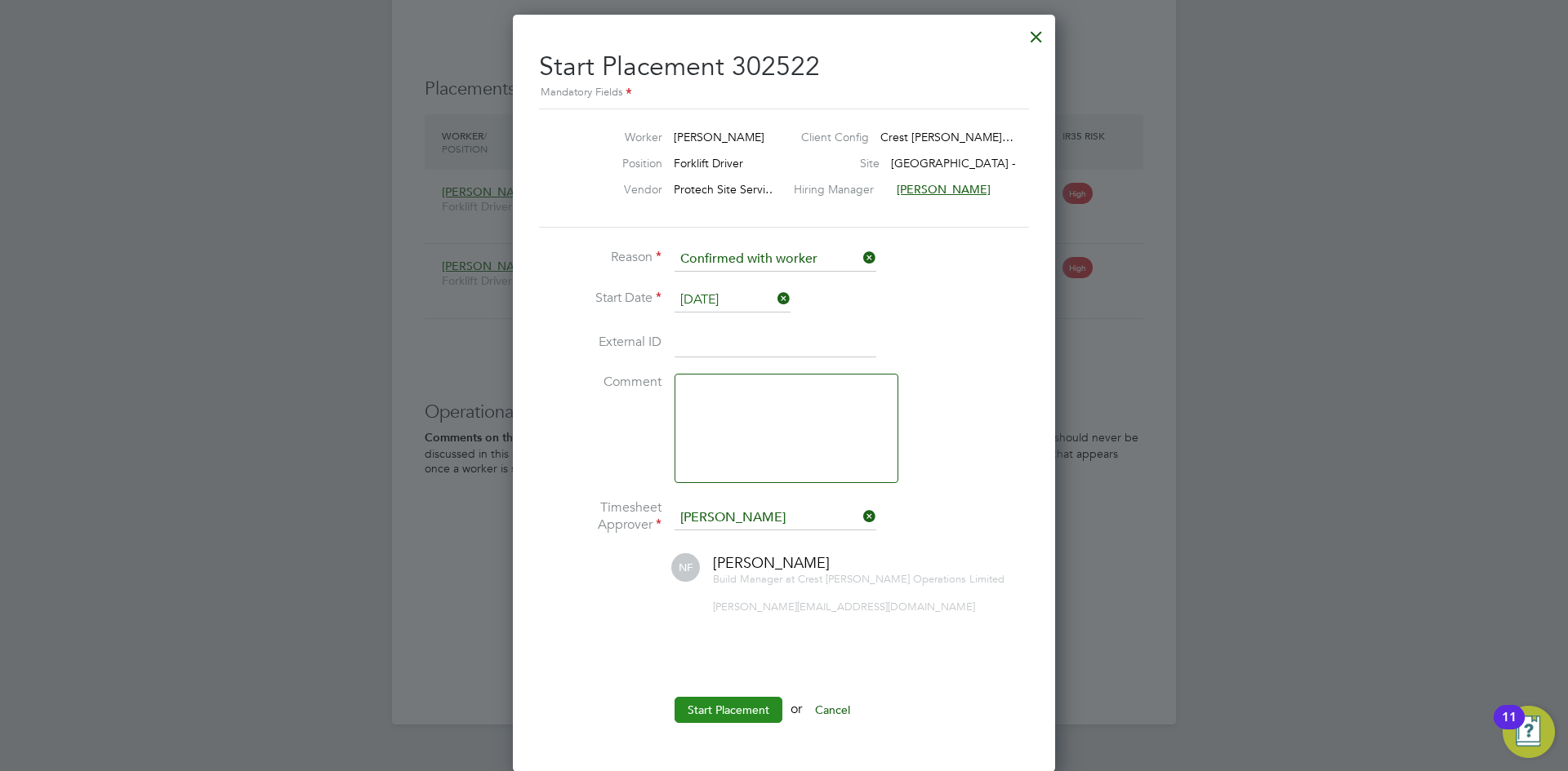
click at [737, 702] on button "Start Placement" at bounding box center [728, 711] width 107 height 26
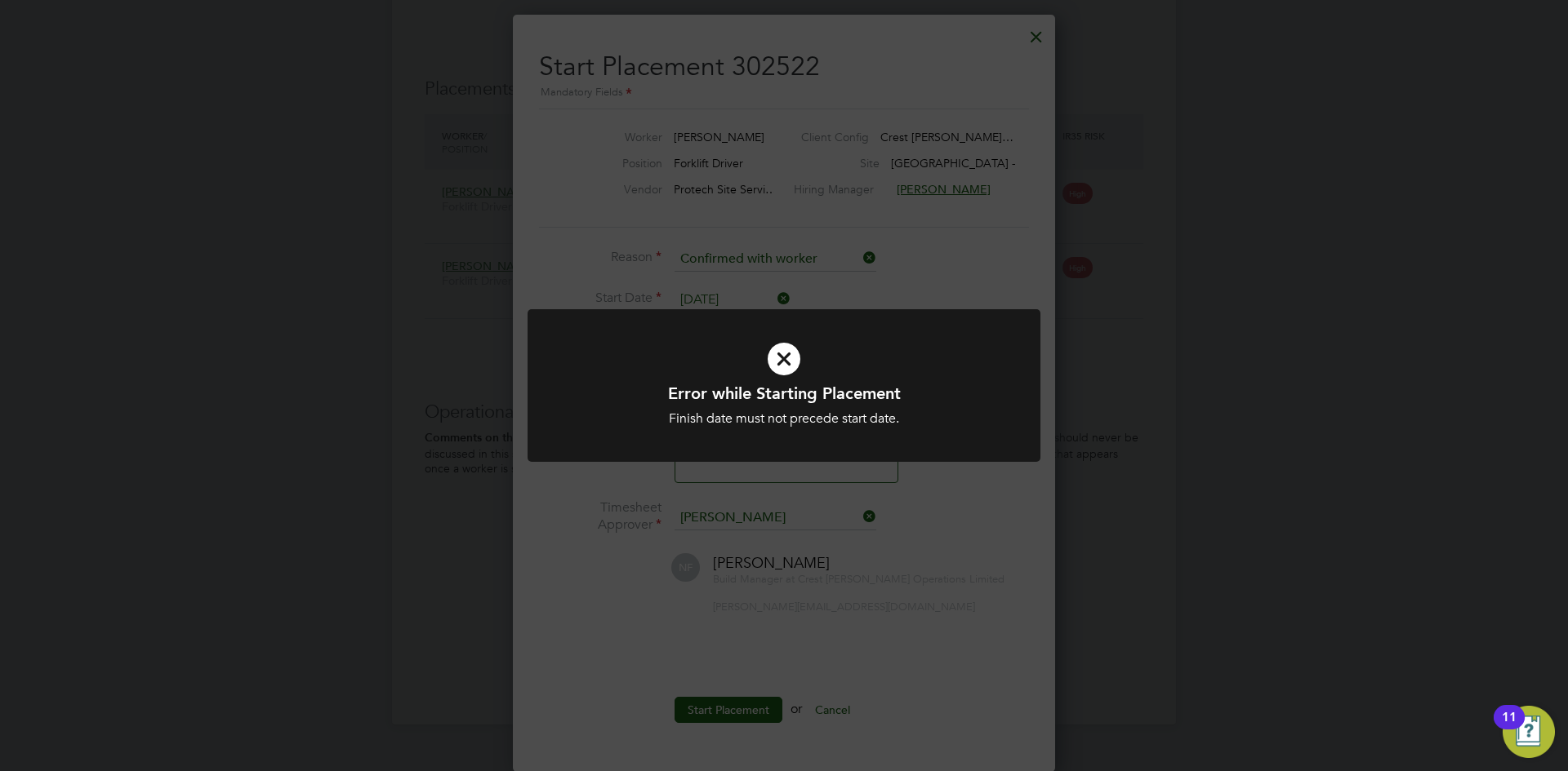
click at [916, 370] on icon at bounding box center [784, 359] width 424 height 64
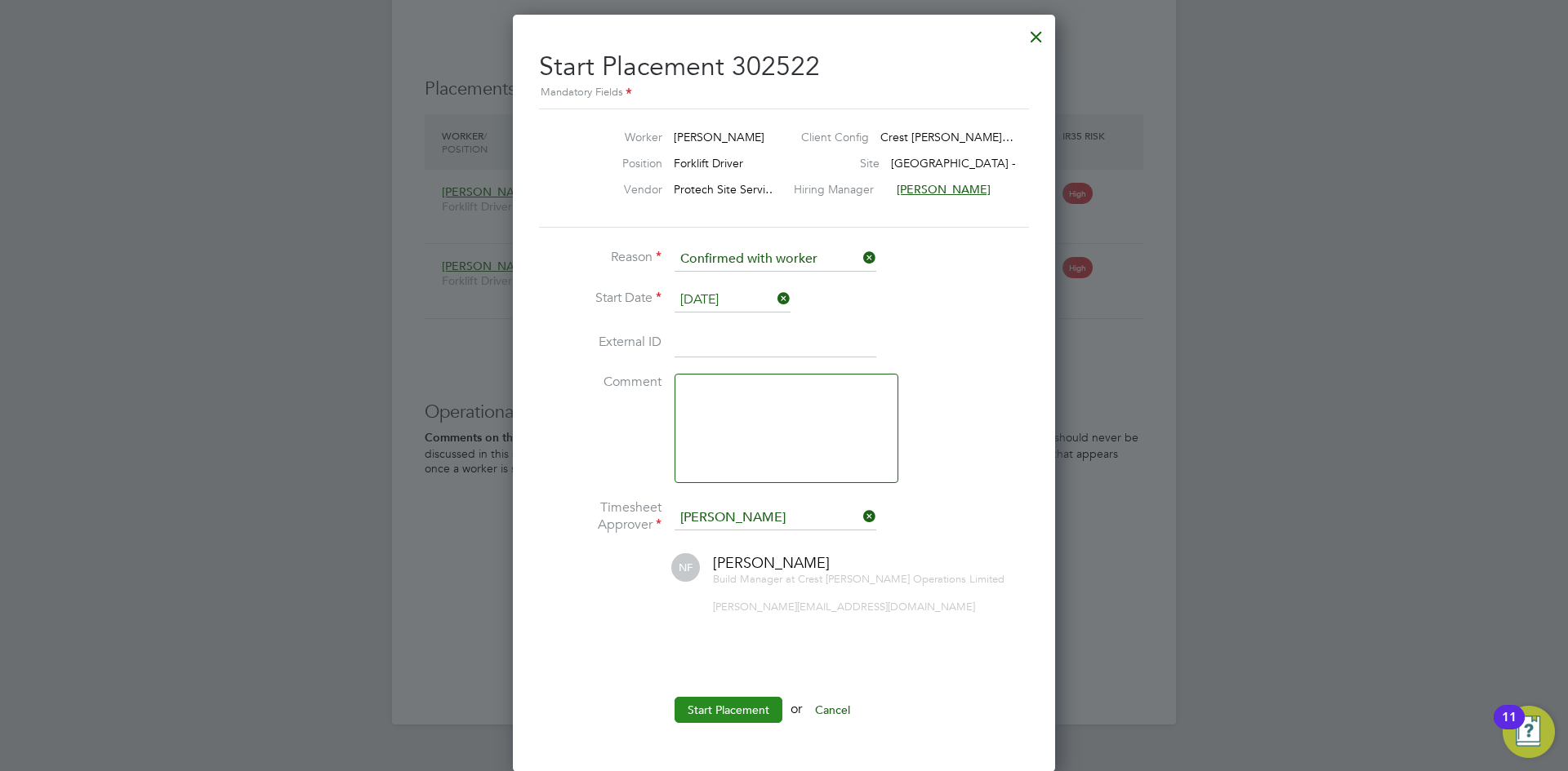
click at [729, 697] on ul "Reason Confirmed with worker Start Date 28 Aug 2025 External ID Comment Timeshe…" at bounding box center [784, 493] width 490 height 492
click at [720, 714] on button "Start Placement" at bounding box center [728, 711] width 107 height 26
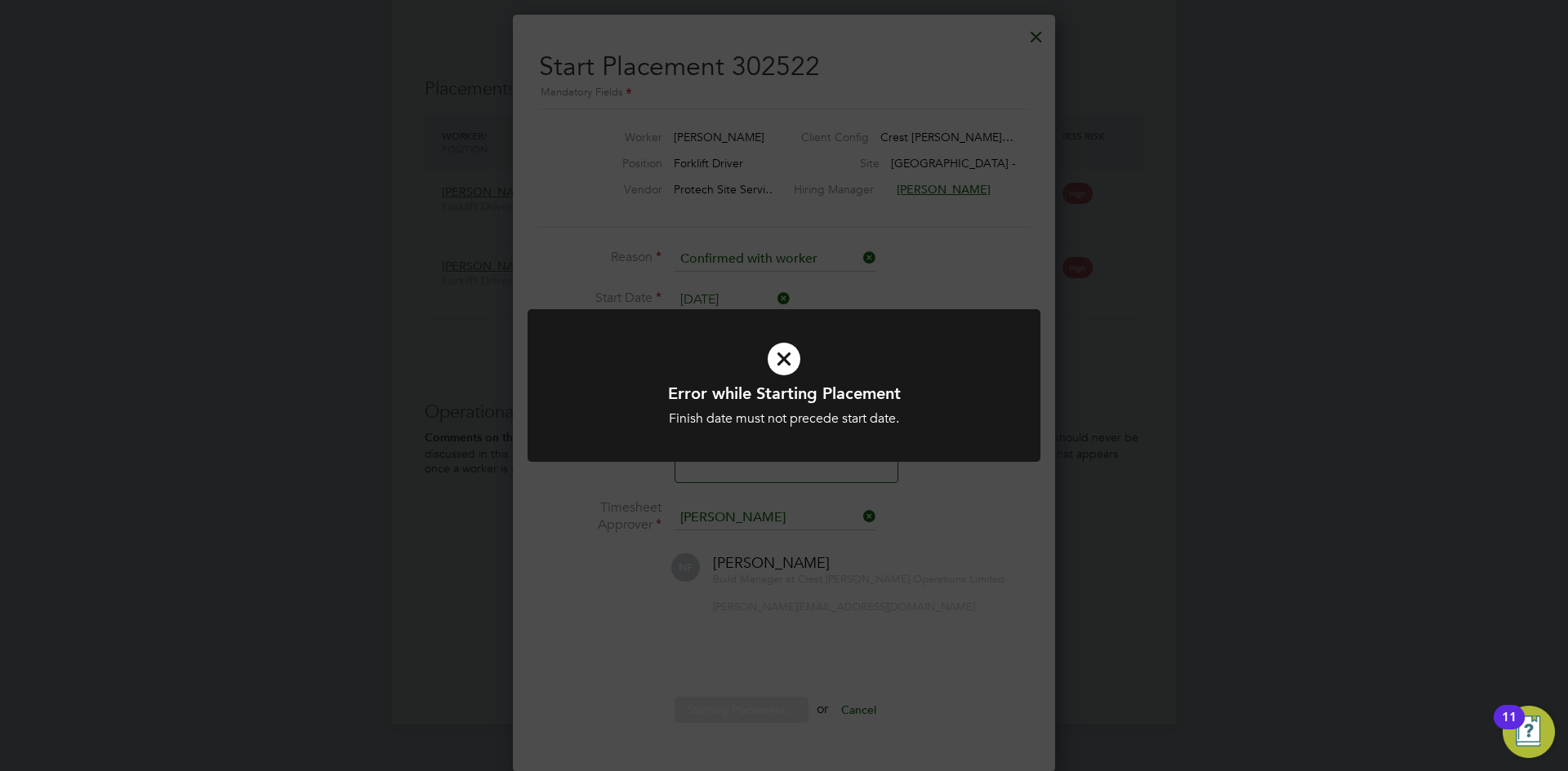
click at [831, 326] on div at bounding box center [784, 386] width 513 height 153
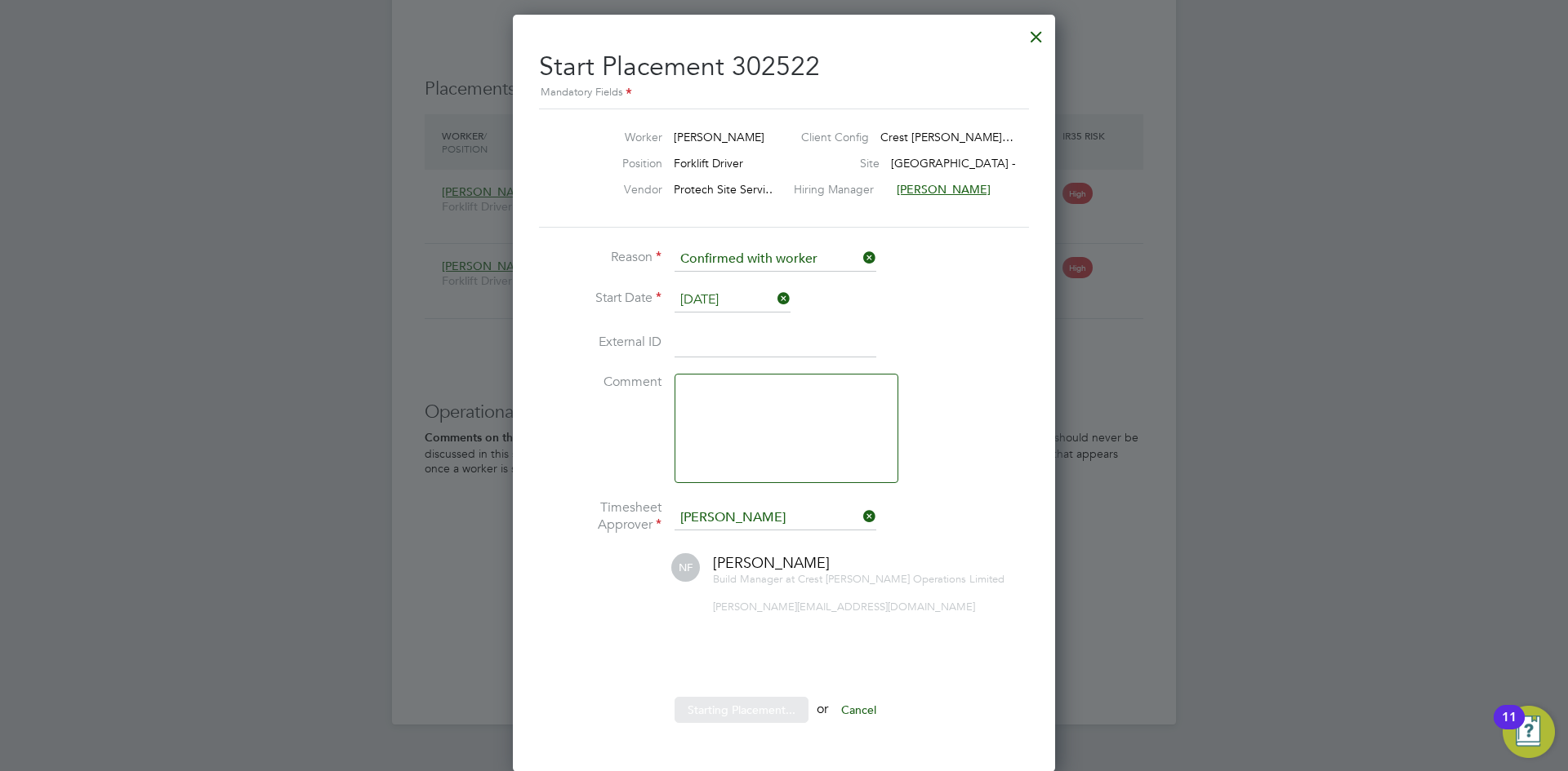
click at [1038, 33] on div at bounding box center [1036, 32] width 29 height 29
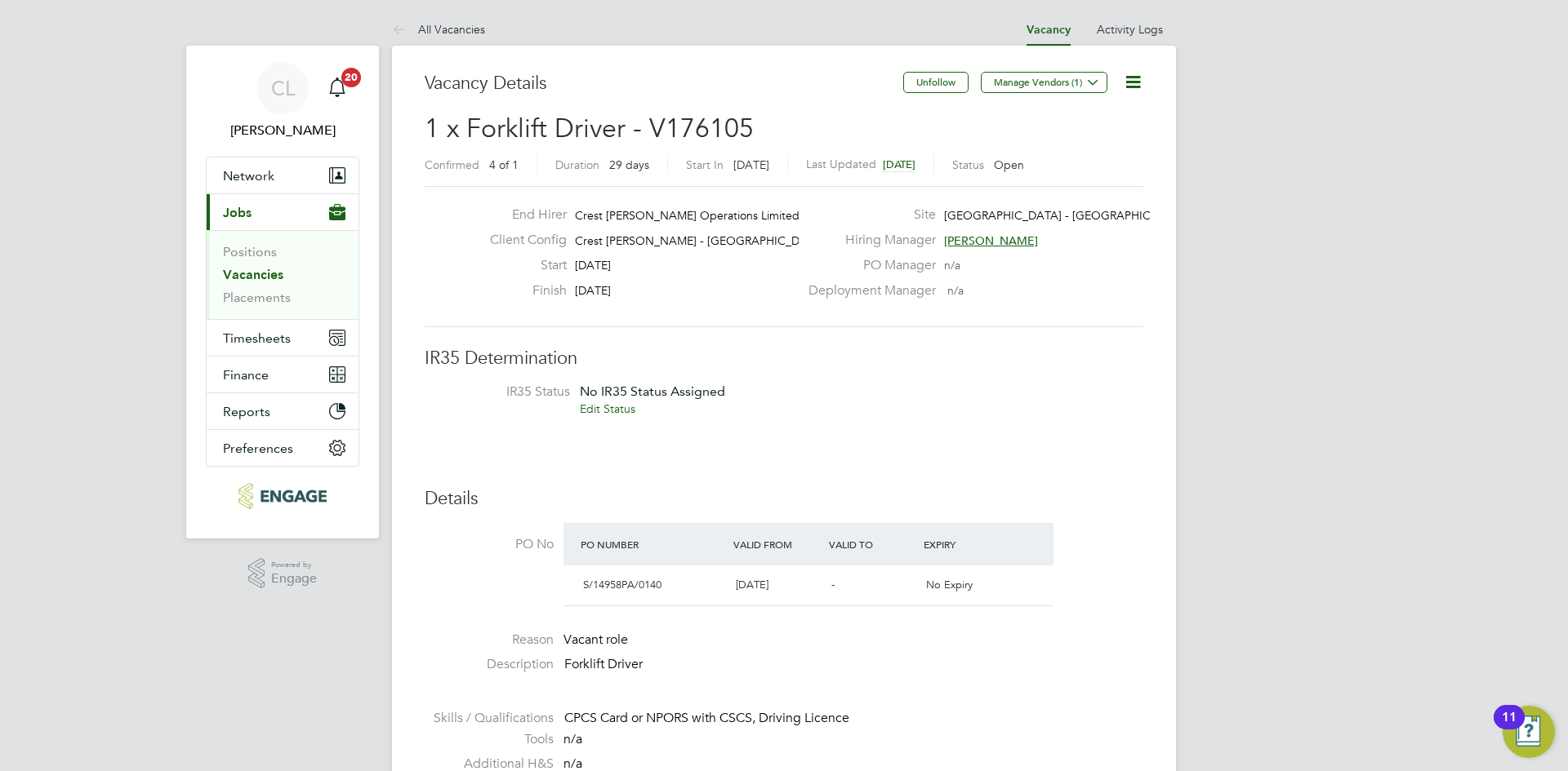
click at [1141, 77] on icon at bounding box center [1133, 82] width 21 height 21
click at [1090, 117] on li "Edit Vacancy e" at bounding box center [1094, 121] width 94 height 23
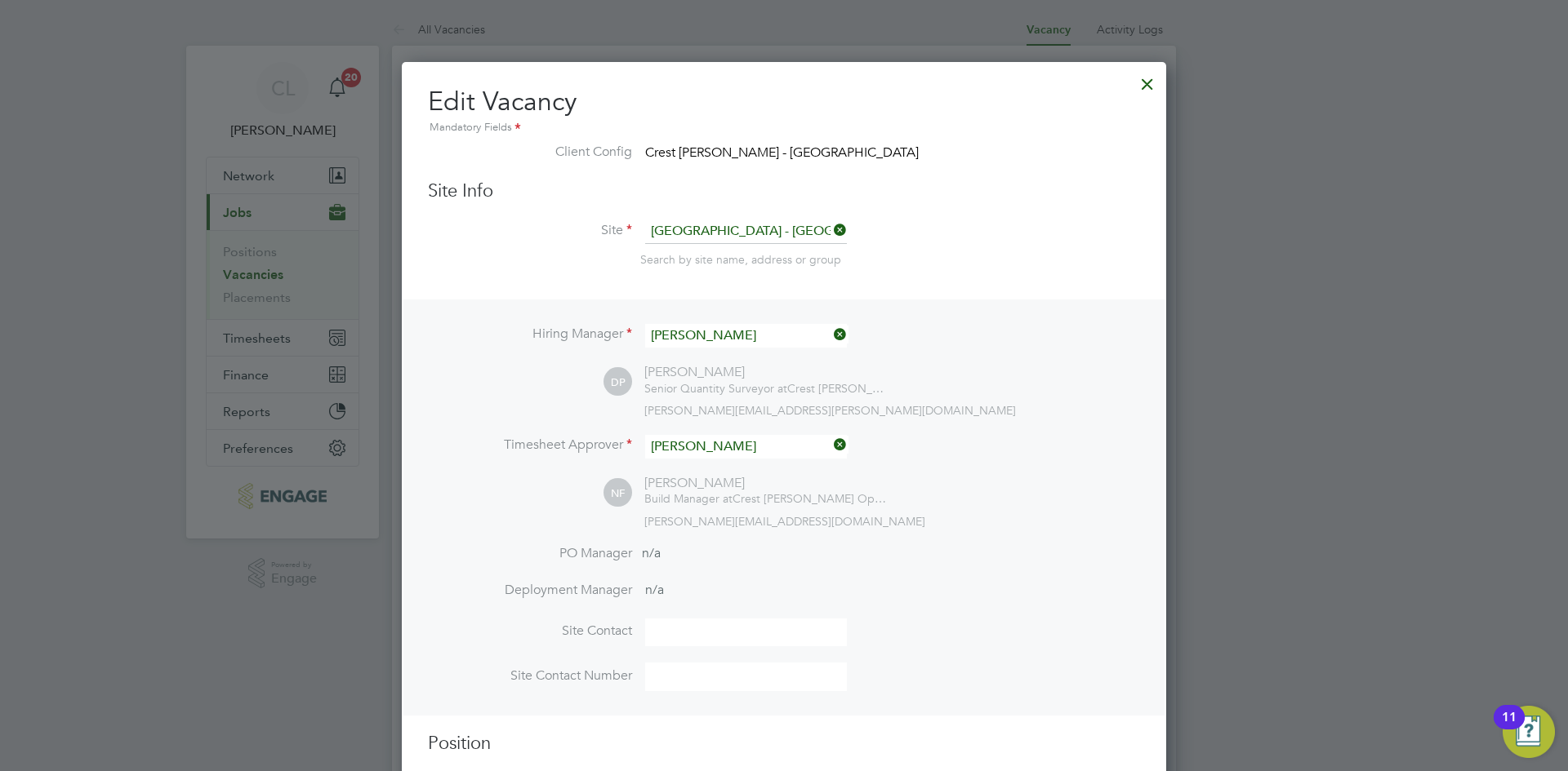
click at [1161, 75] on div at bounding box center [1147, 79] width 29 height 29
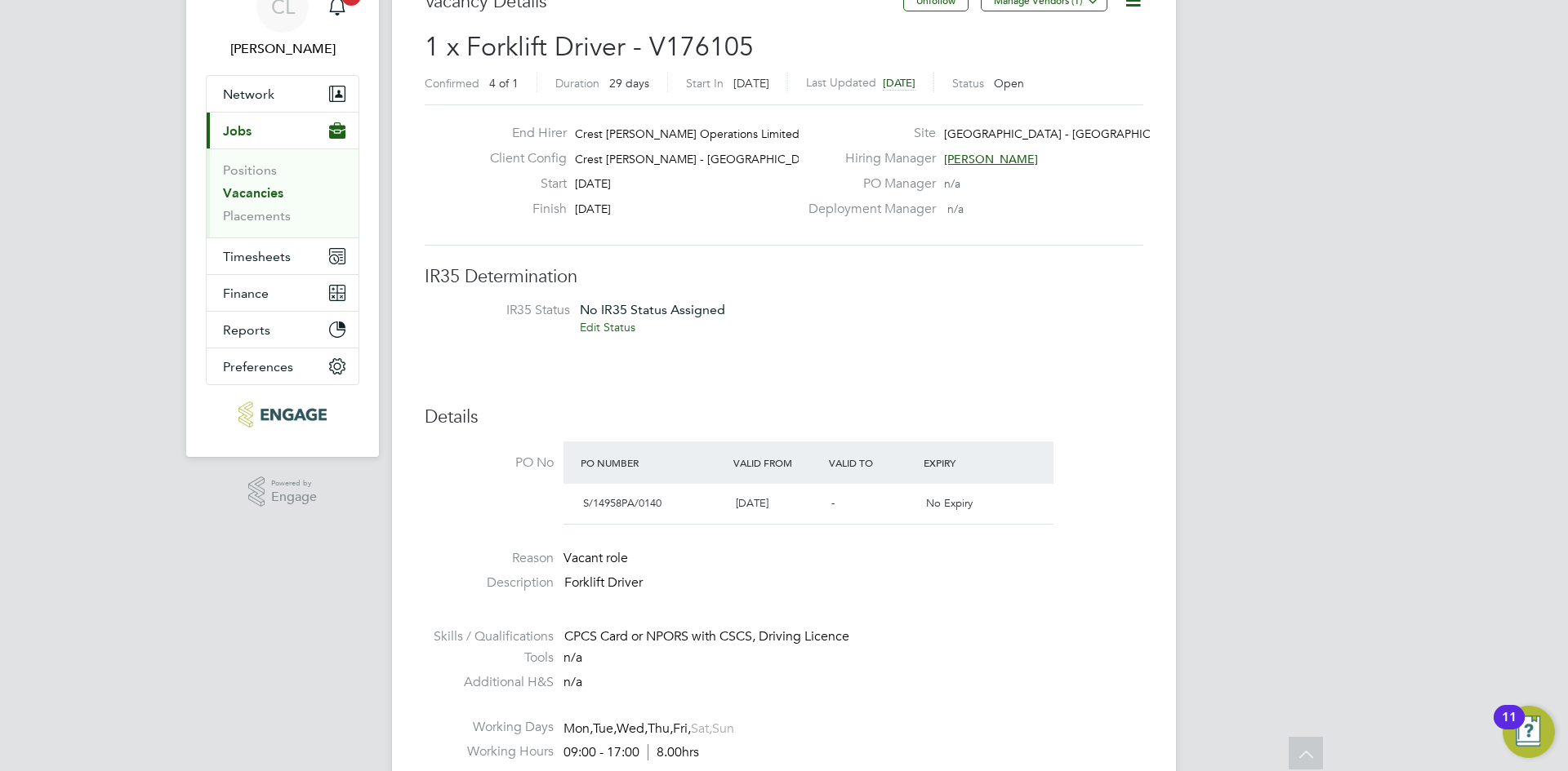
click at [601, 212] on span "[DATE]" at bounding box center [593, 209] width 36 height 15
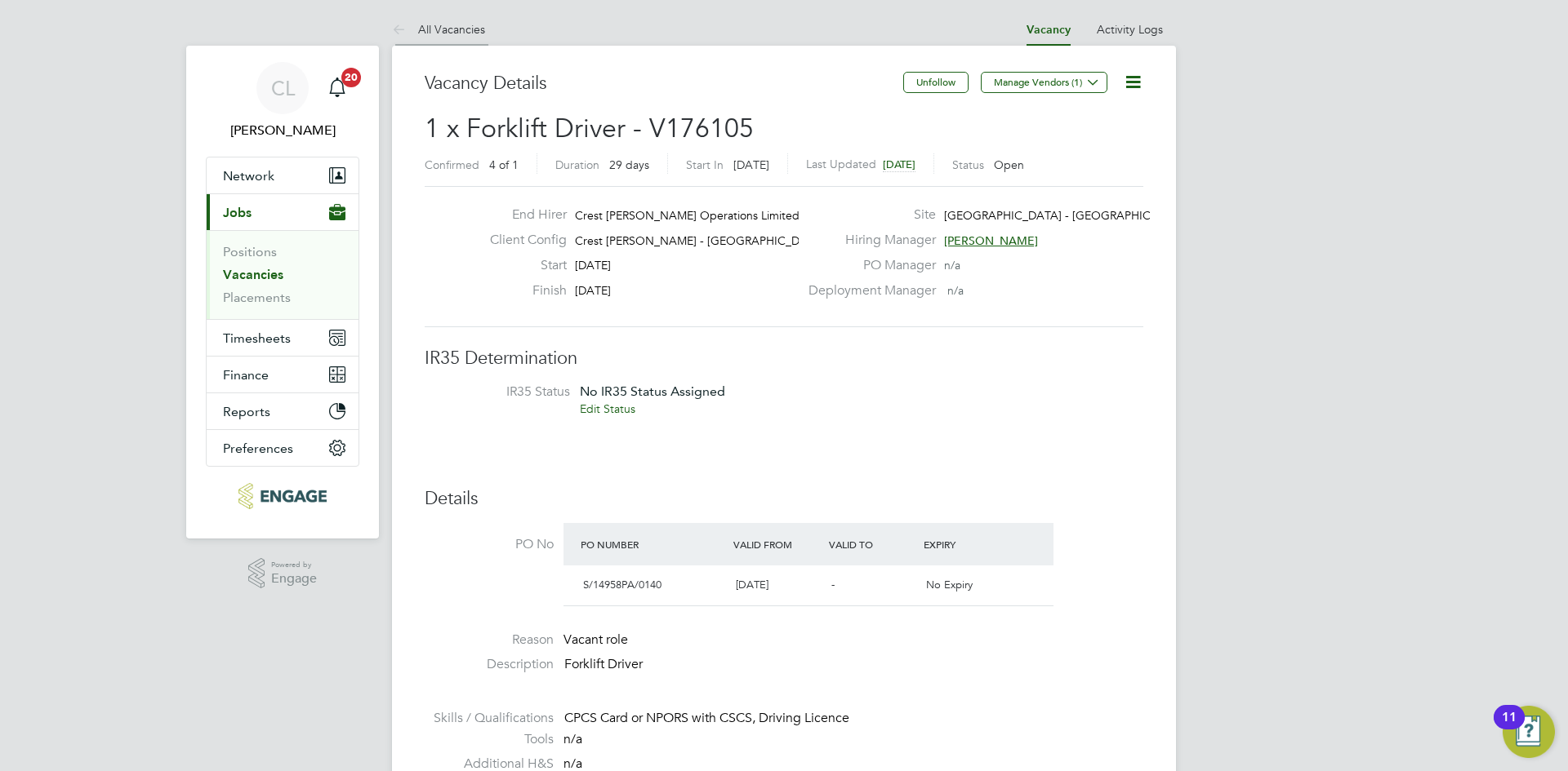
click at [460, 26] on link "All Vacancies" at bounding box center [438, 29] width 93 height 15
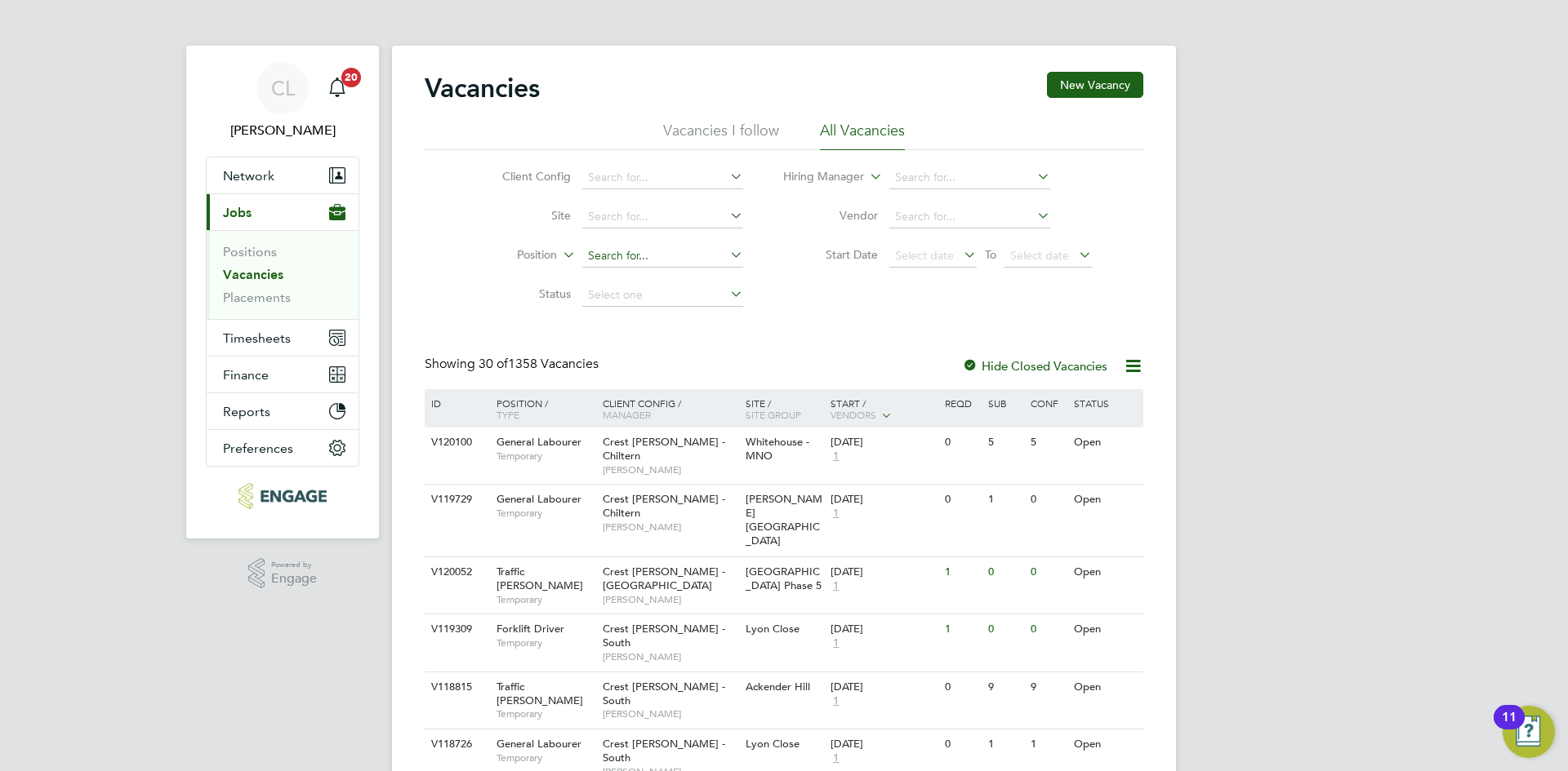
click at [656, 252] on input at bounding box center [663, 256] width 161 height 23
type input "shaun"
click at [251, 302] on link "Placements" at bounding box center [256, 297] width 68 height 15
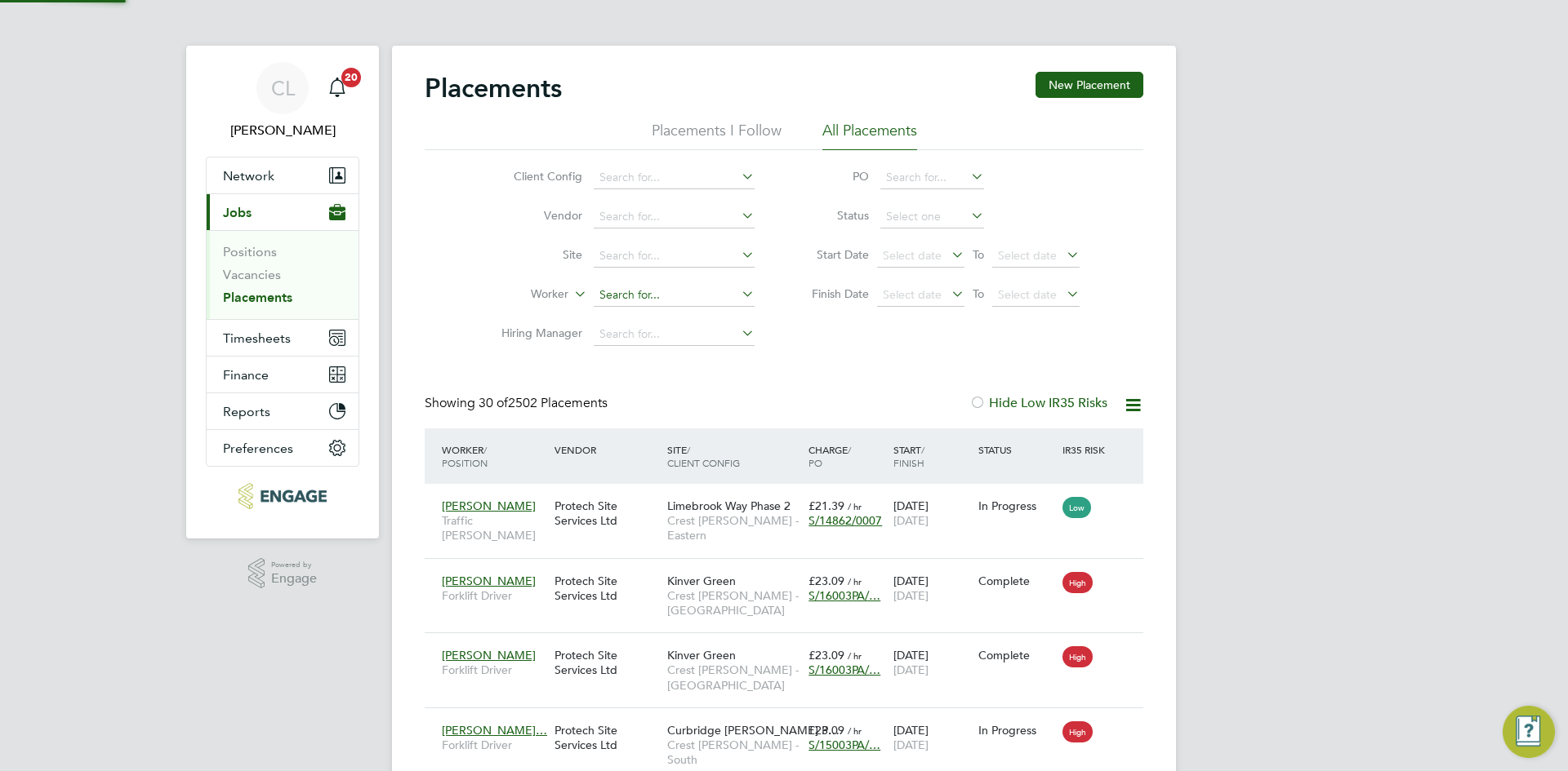
click at [642, 297] on input at bounding box center [674, 295] width 161 height 23
click at [685, 320] on li "Shaun Booth" at bounding box center [694, 318] width 202 height 22
type input "Shaun Booth"
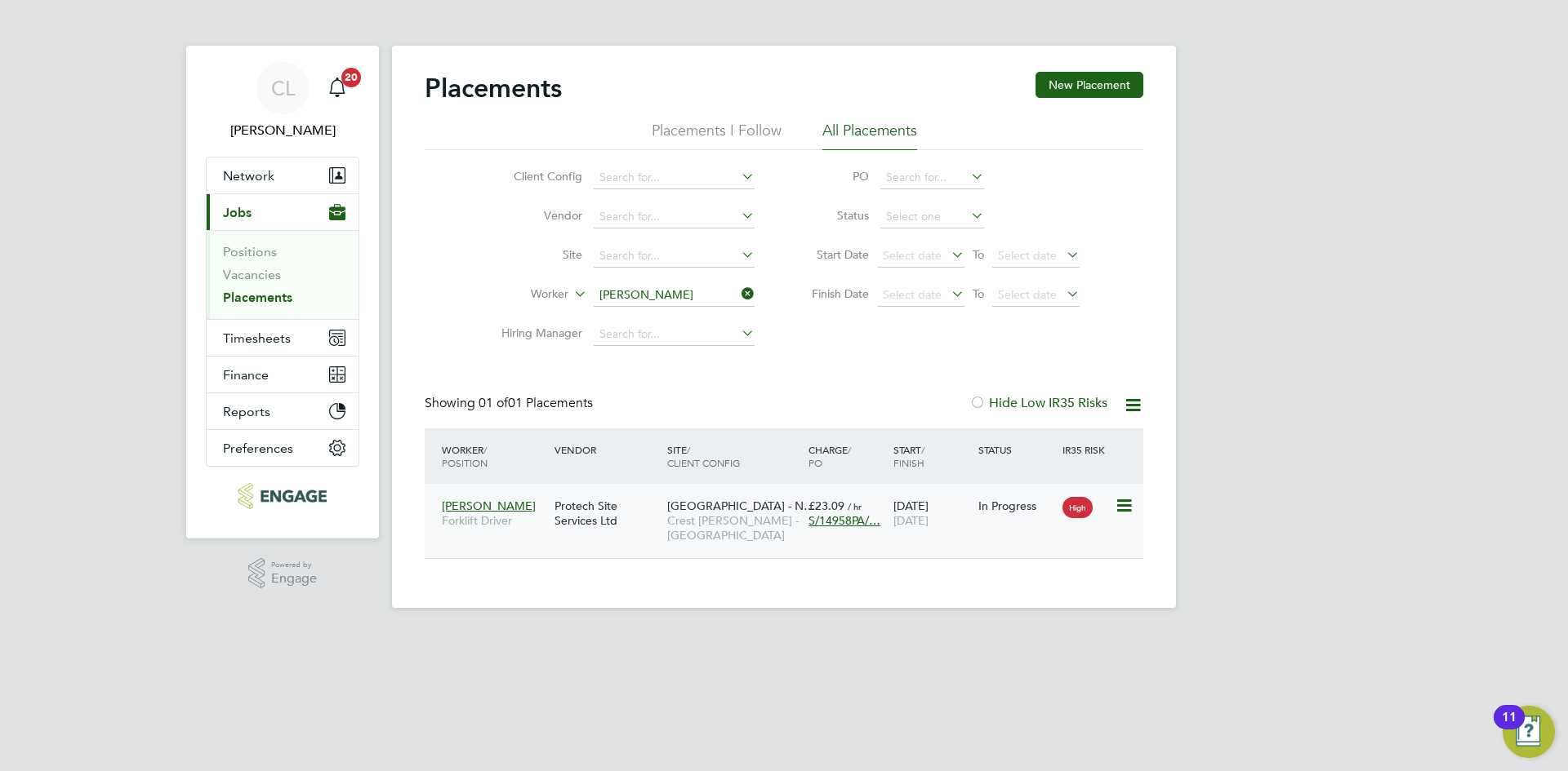
click at [608, 523] on div "Protech Site Services Ltd" at bounding box center [607, 514] width 113 height 46
click at [586, 516] on div "Protech Site Services Ltd" at bounding box center [607, 514] width 113 height 46
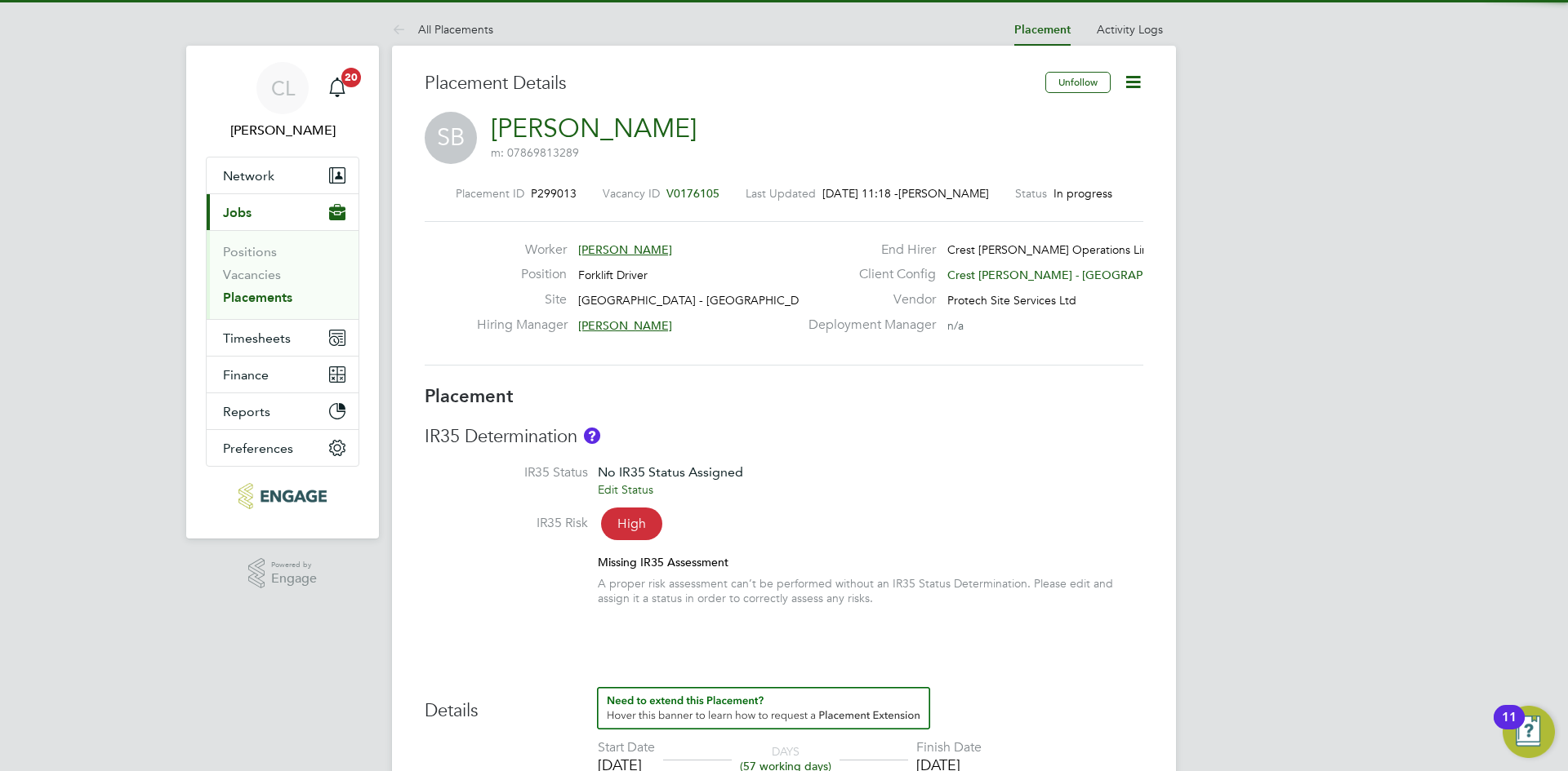
click at [1123, 88] on icon at bounding box center [1133, 82] width 21 height 21
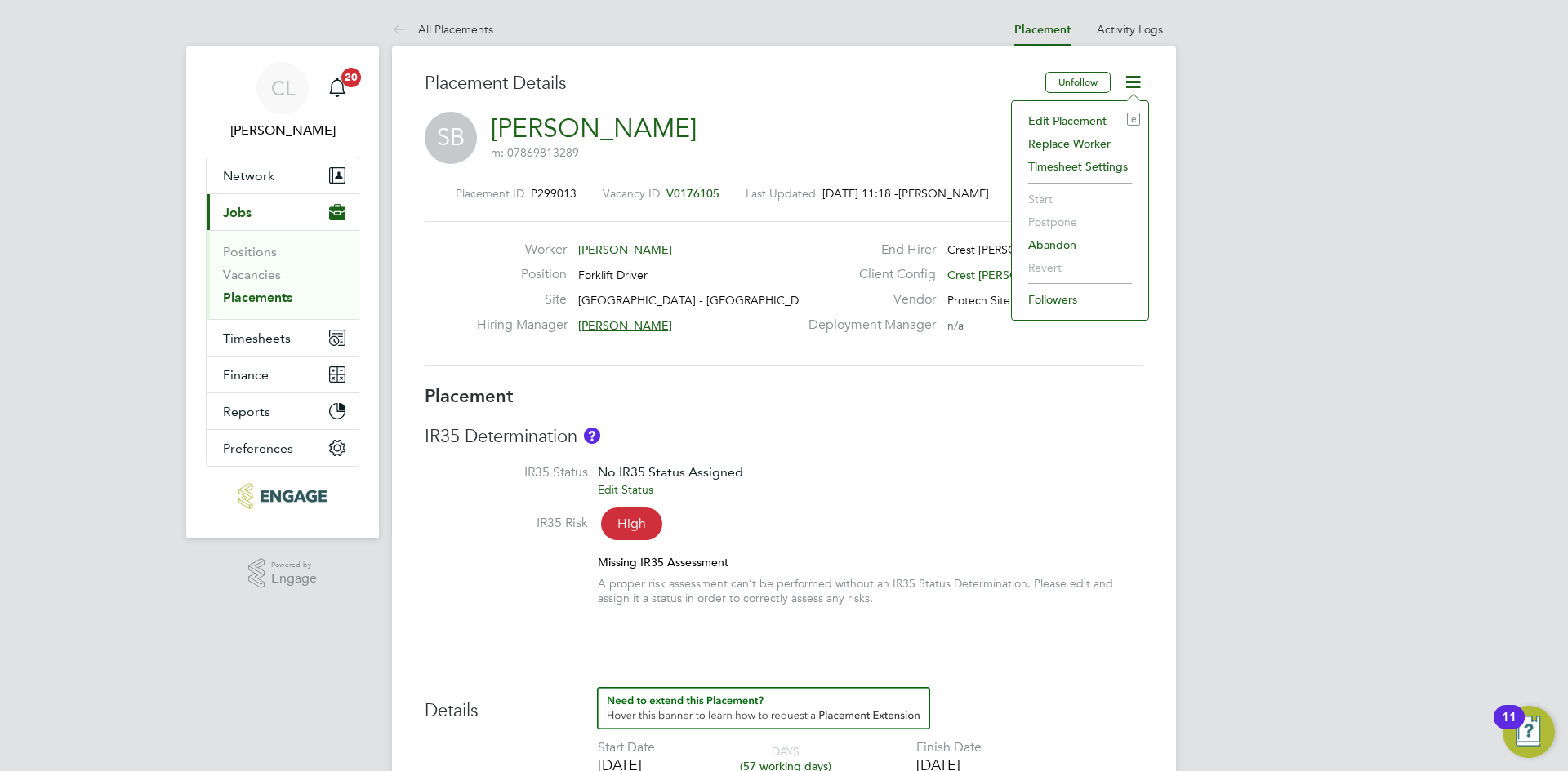
click at [1083, 120] on li "Edit Placement e" at bounding box center [1080, 121] width 120 height 23
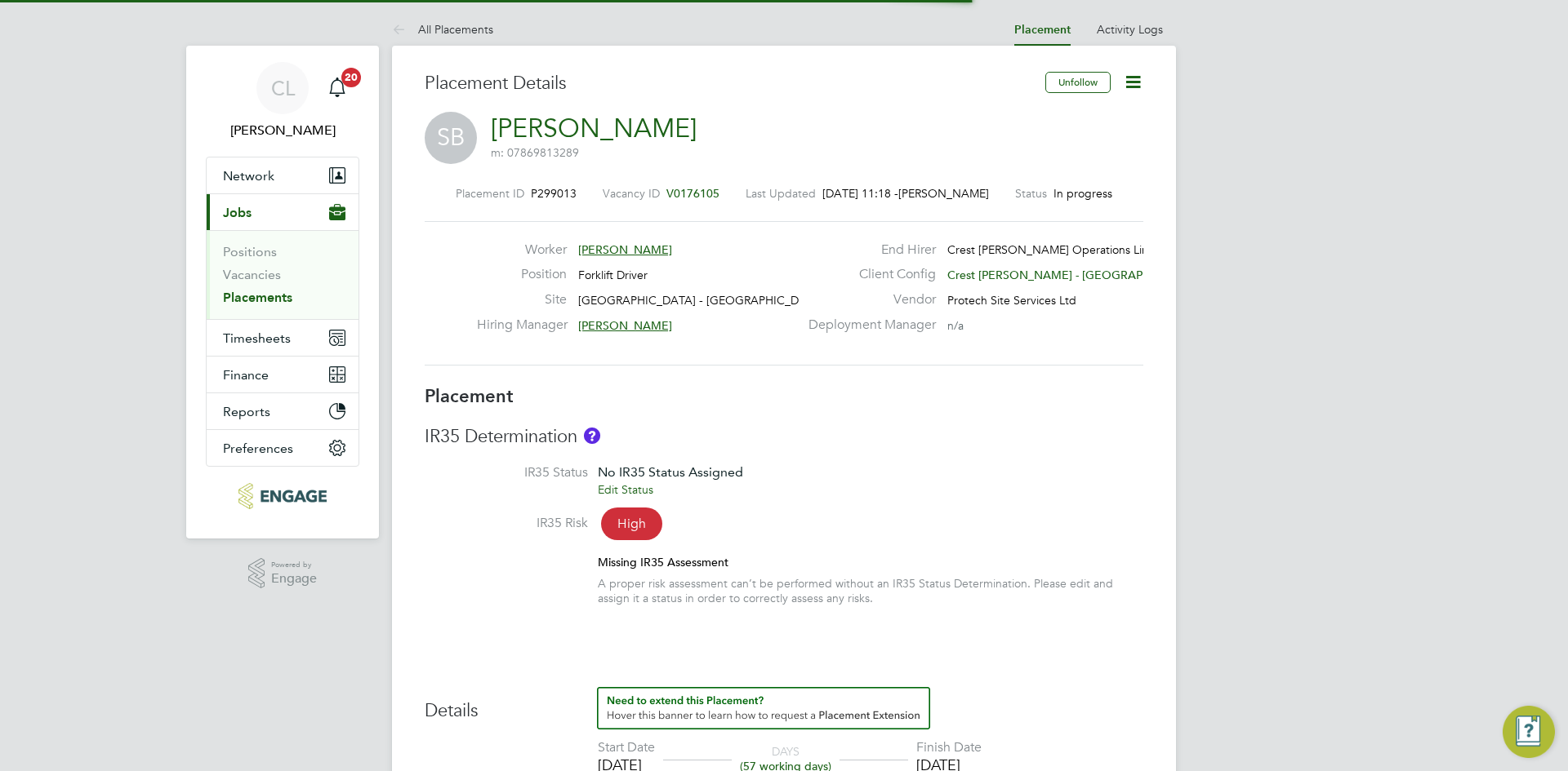
scroll to position [8, 8]
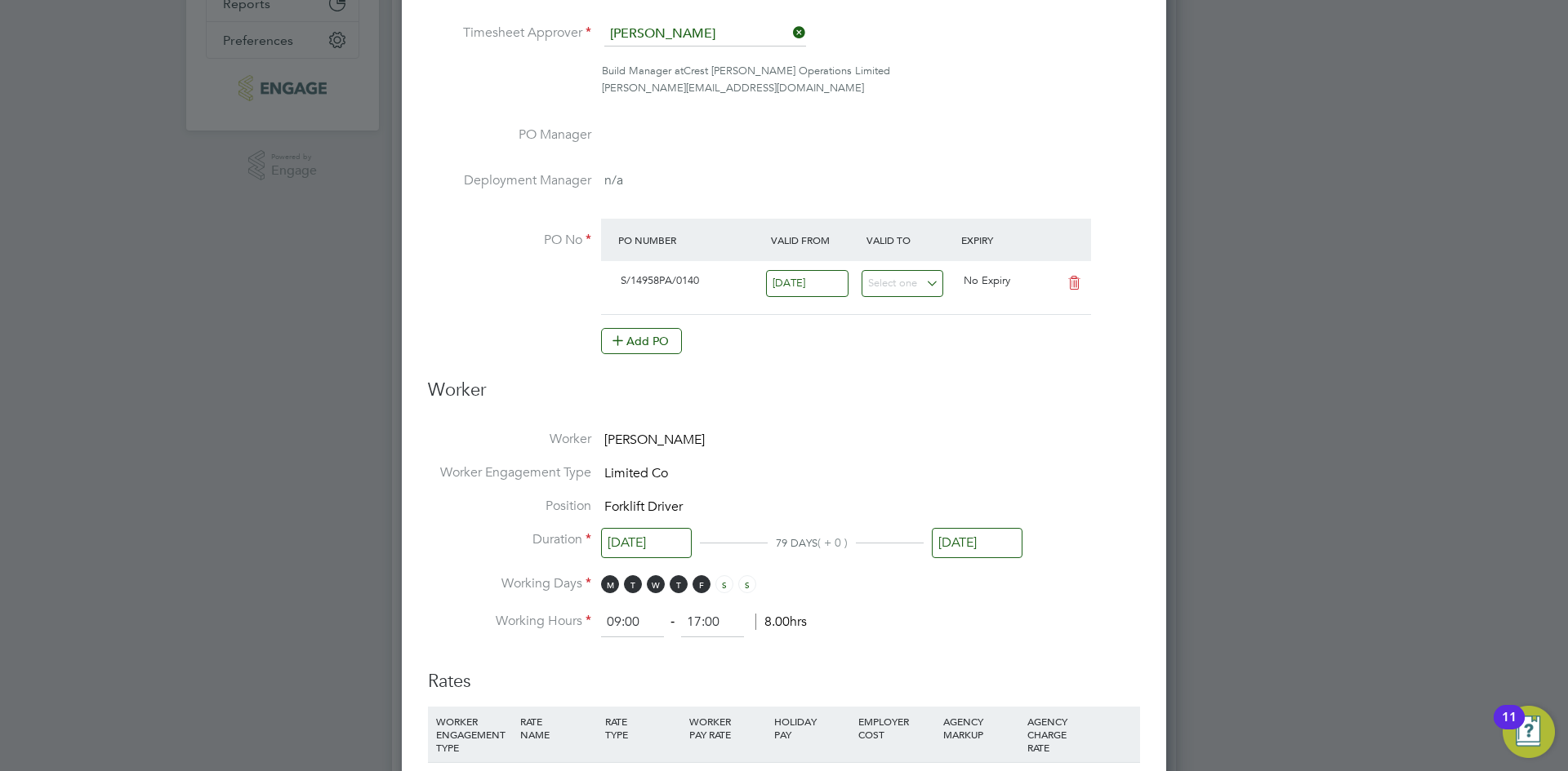
click at [1095, 412] on h3 "Worker" at bounding box center [784, 397] width 712 height 37
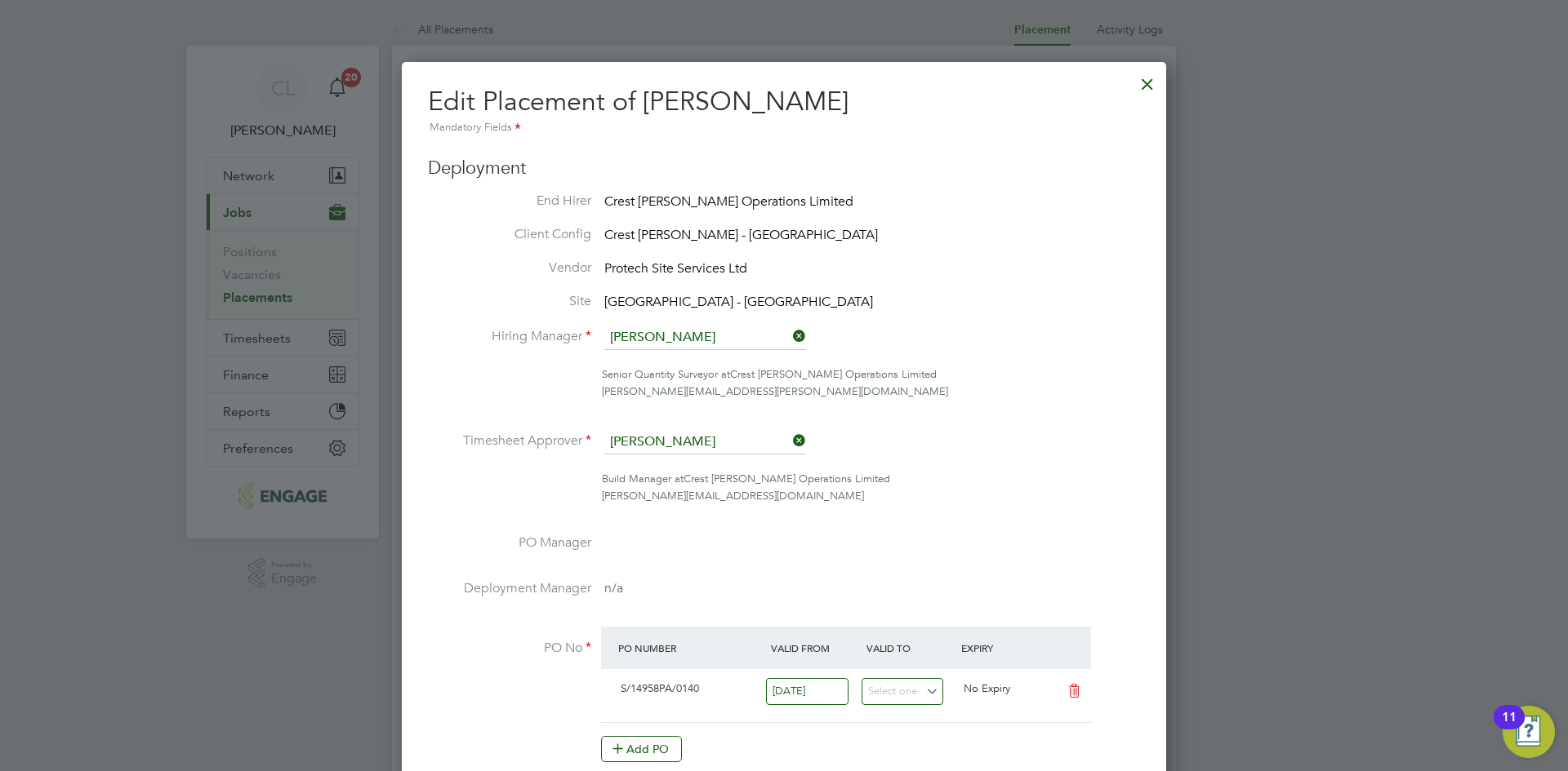
click at [1149, 76] on div at bounding box center [1147, 79] width 29 height 29
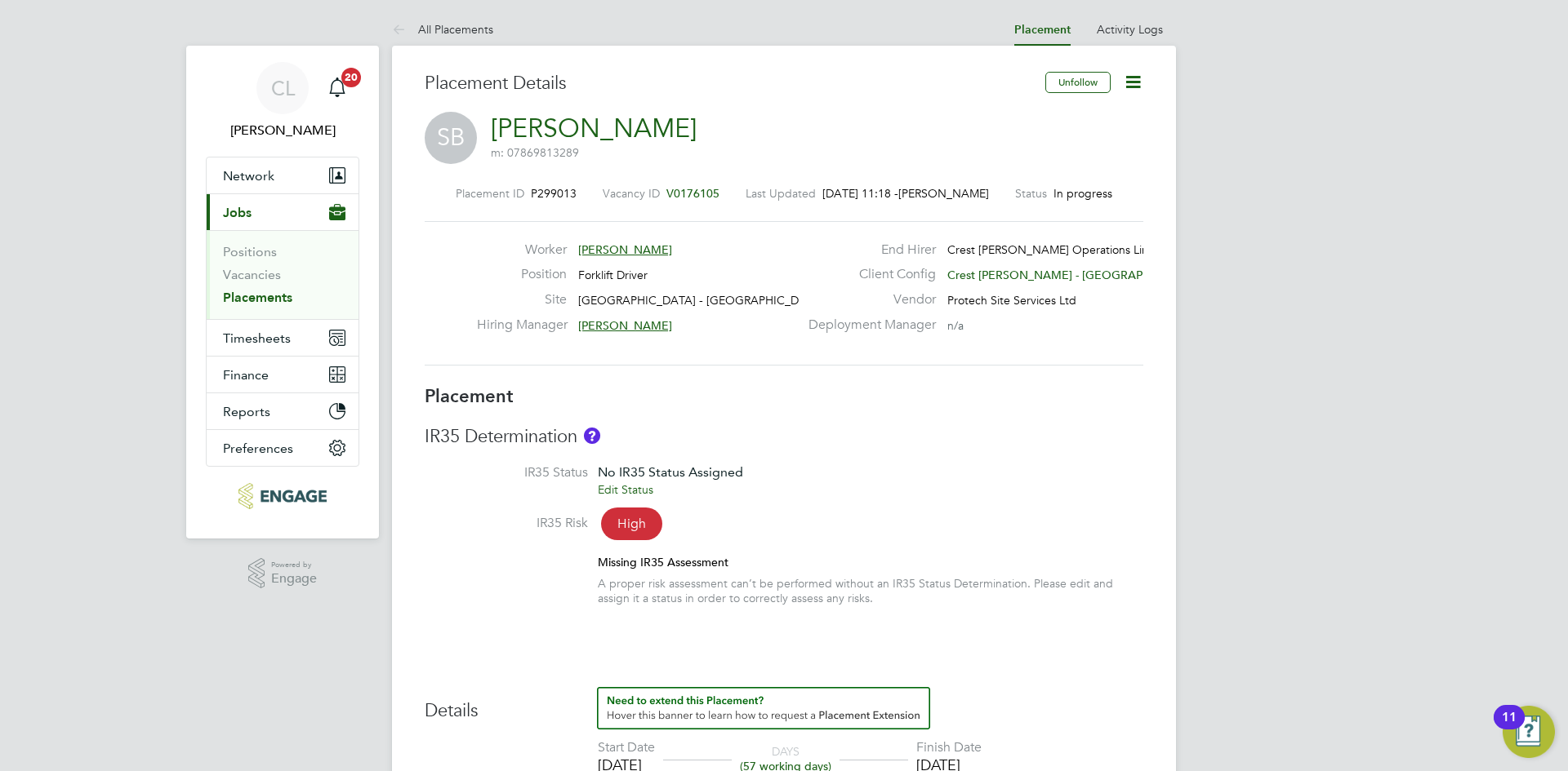
click at [701, 189] on span "V0176105" at bounding box center [693, 193] width 53 height 15
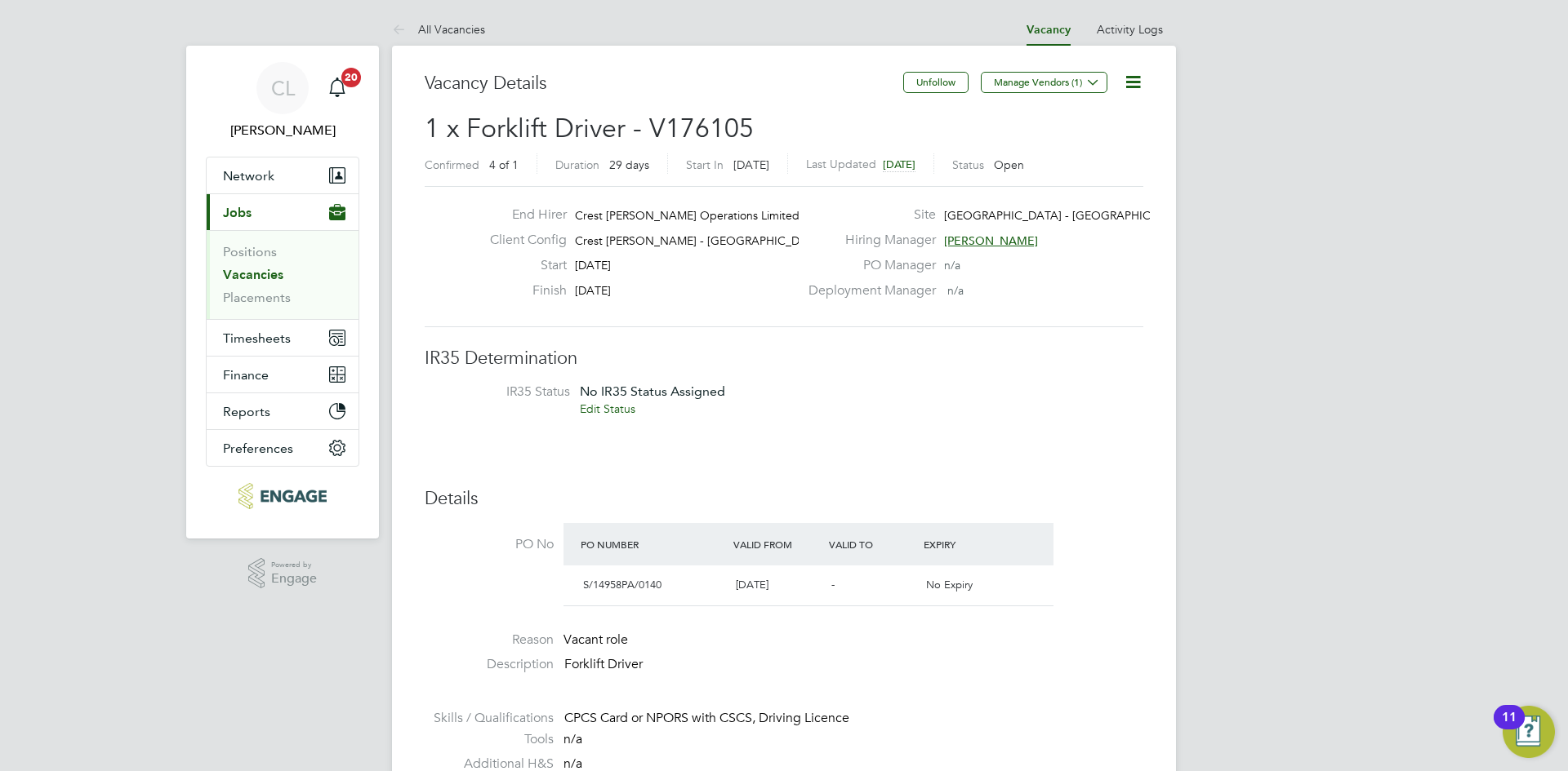
click at [611, 288] on span "[DATE]" at bounding box center [593, 291] width 36 height 15
click at [1132, 82] on icon at bounding box center [1133, 82] width 21 height 21
click at [1062, 121] on li "Edit Vacancy e" at bounding box center [1094, 121] width 94 height 23
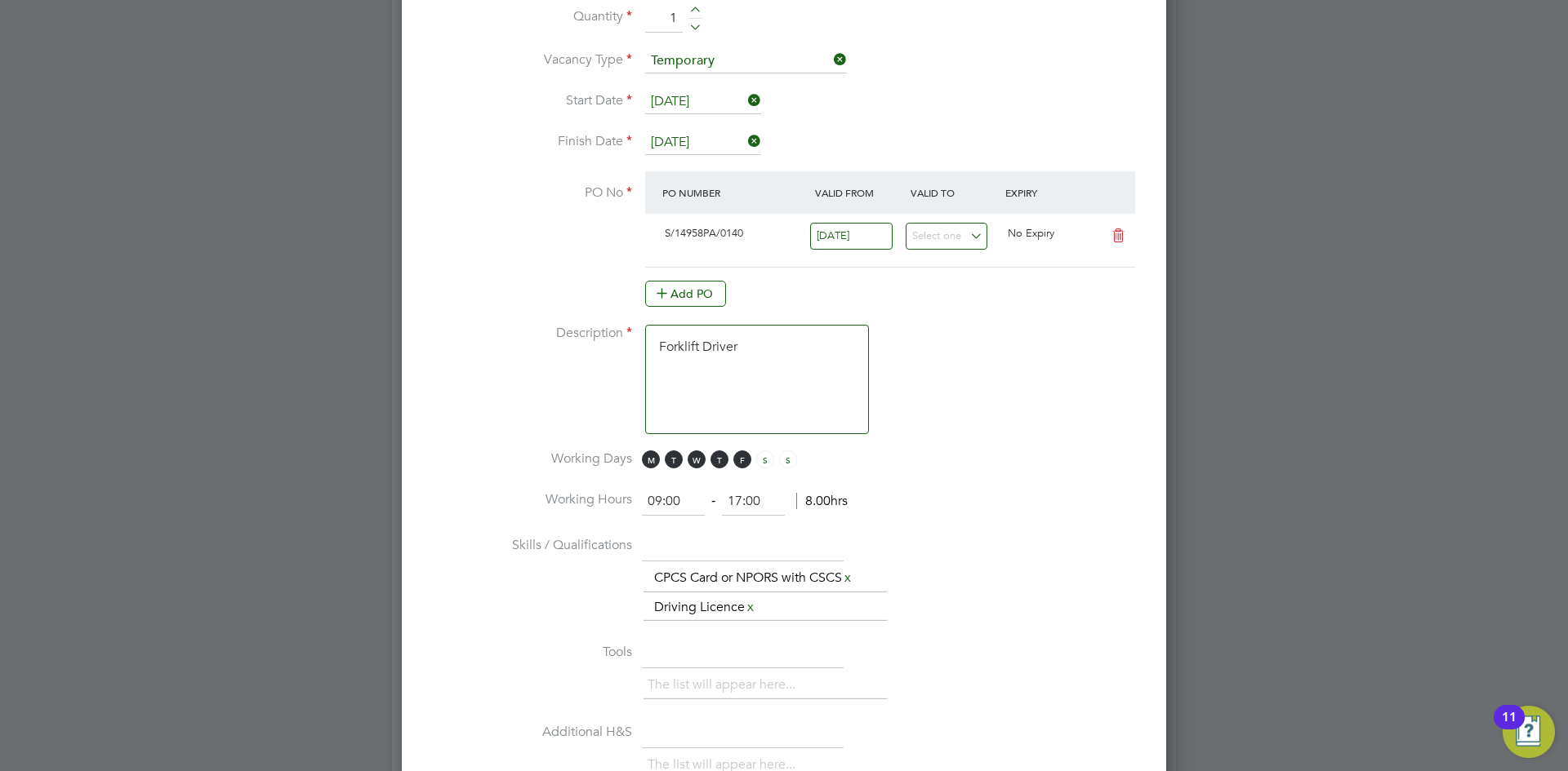
click at [745, 150] on icon at bounding box center [745, 141] width 0 height 23
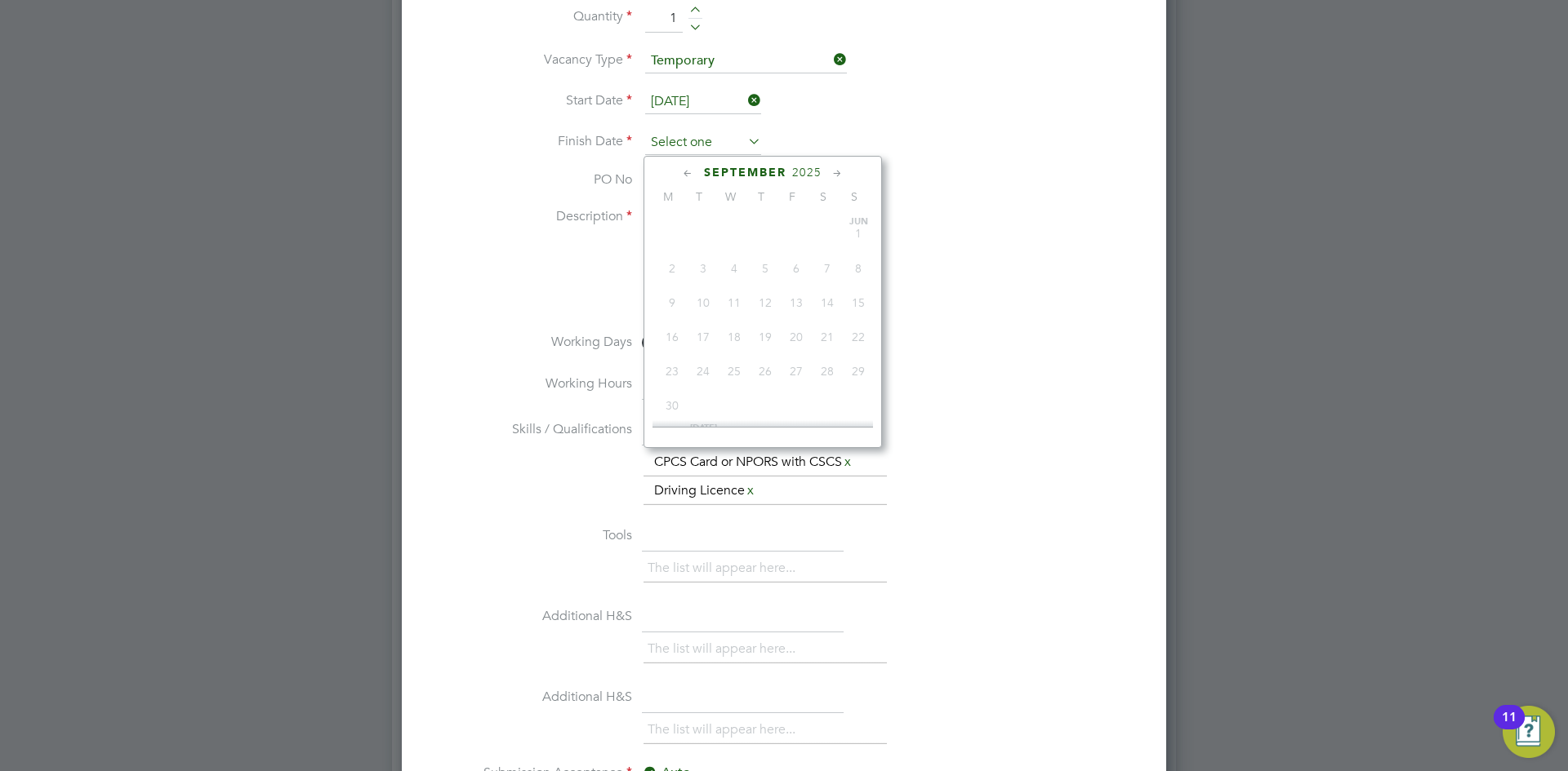
click at [702, 147] on input at bounding box center [702, 143] width 116 height 25
click at [697, 359] on span "30" at bounding box center [702, 346] width 31 height 31
type input "[DATE]"
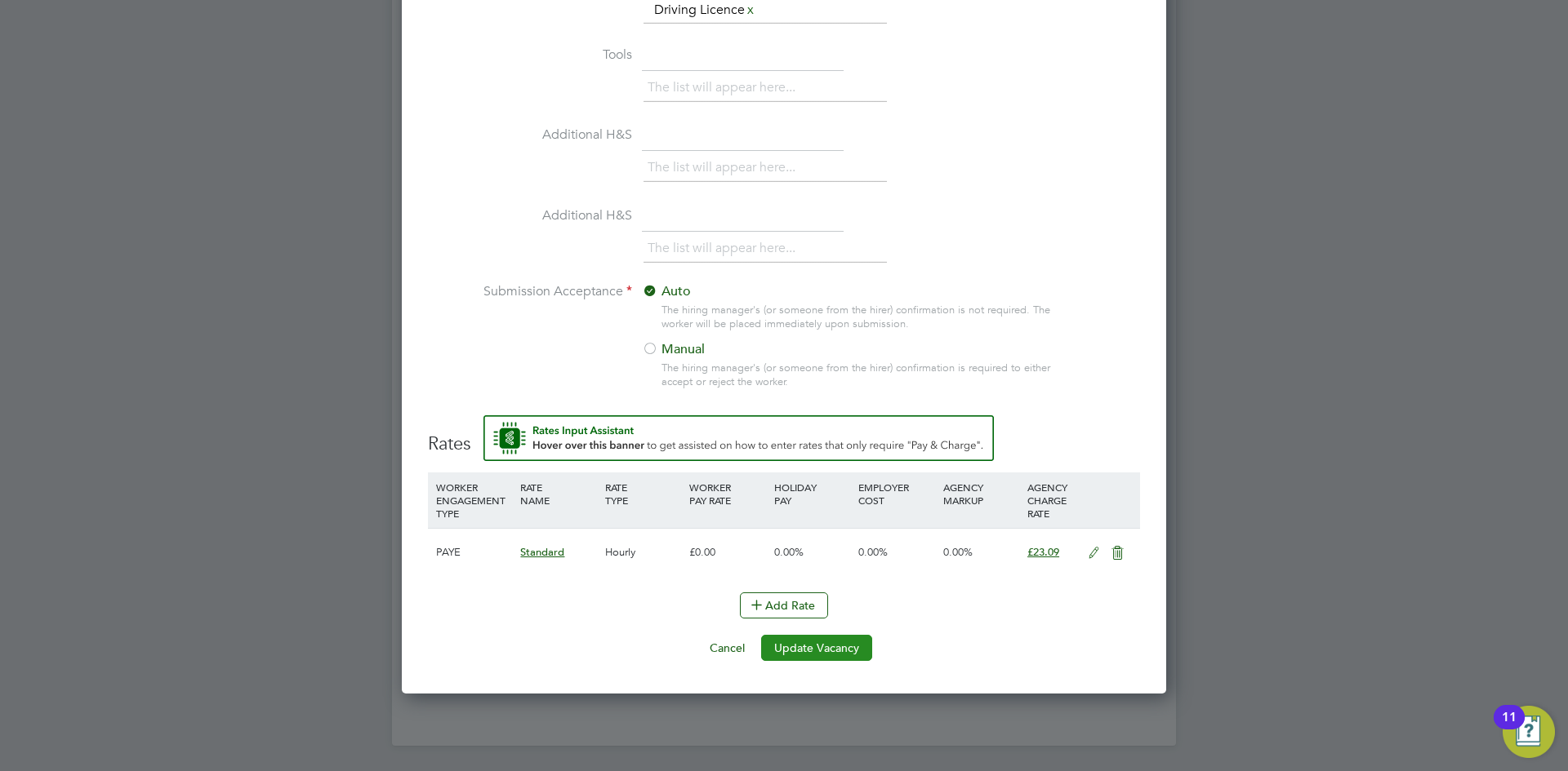
click at [857, 656] on button "Update Vacancy" at bounding box center [817, 648] width 111 height 26
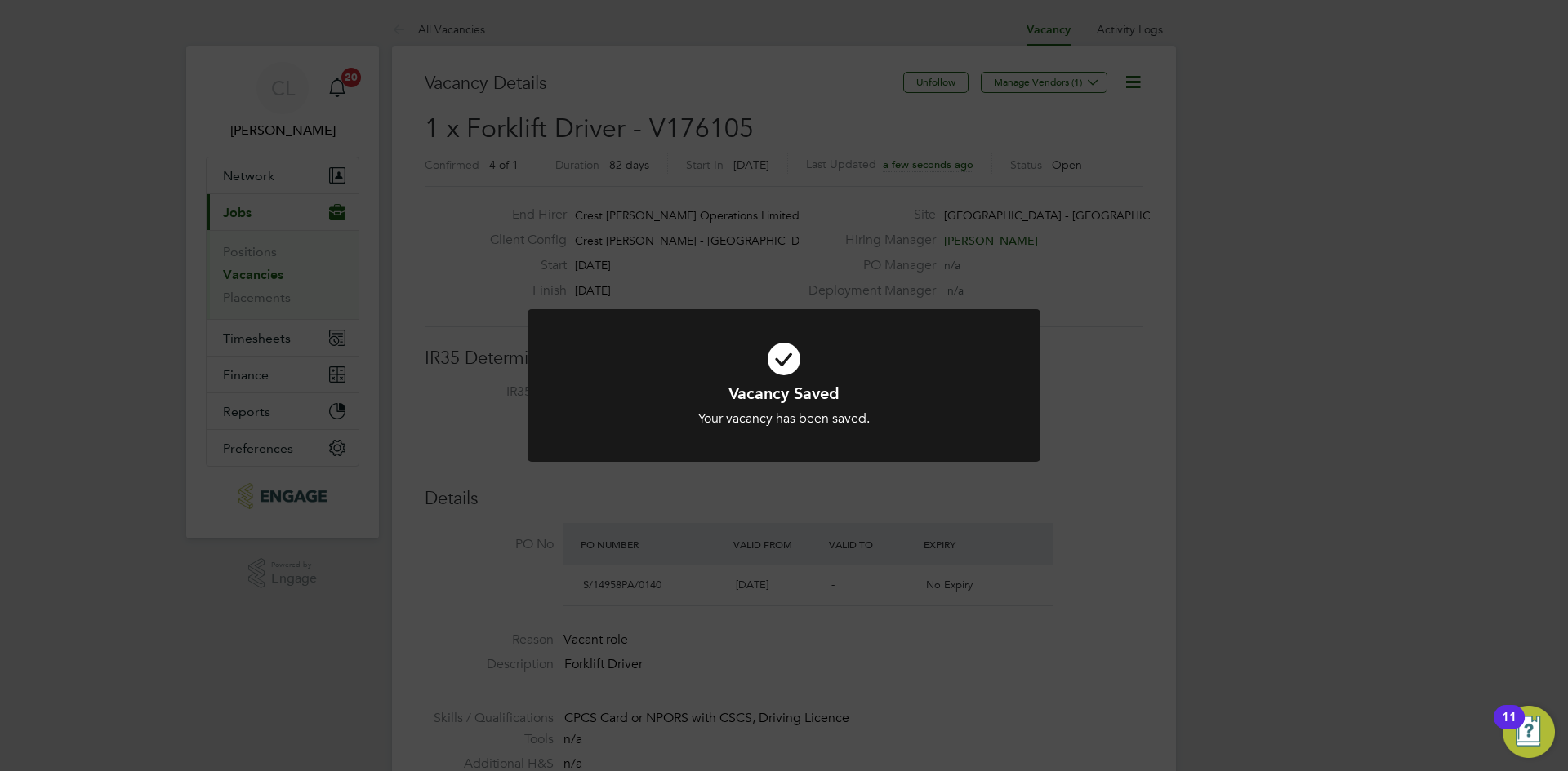
click at [636, 122] on div "Vacancy Saved Your vacancy has been saved. Cancel Okay" at bounding box center [784, 386] width 1568 height 771
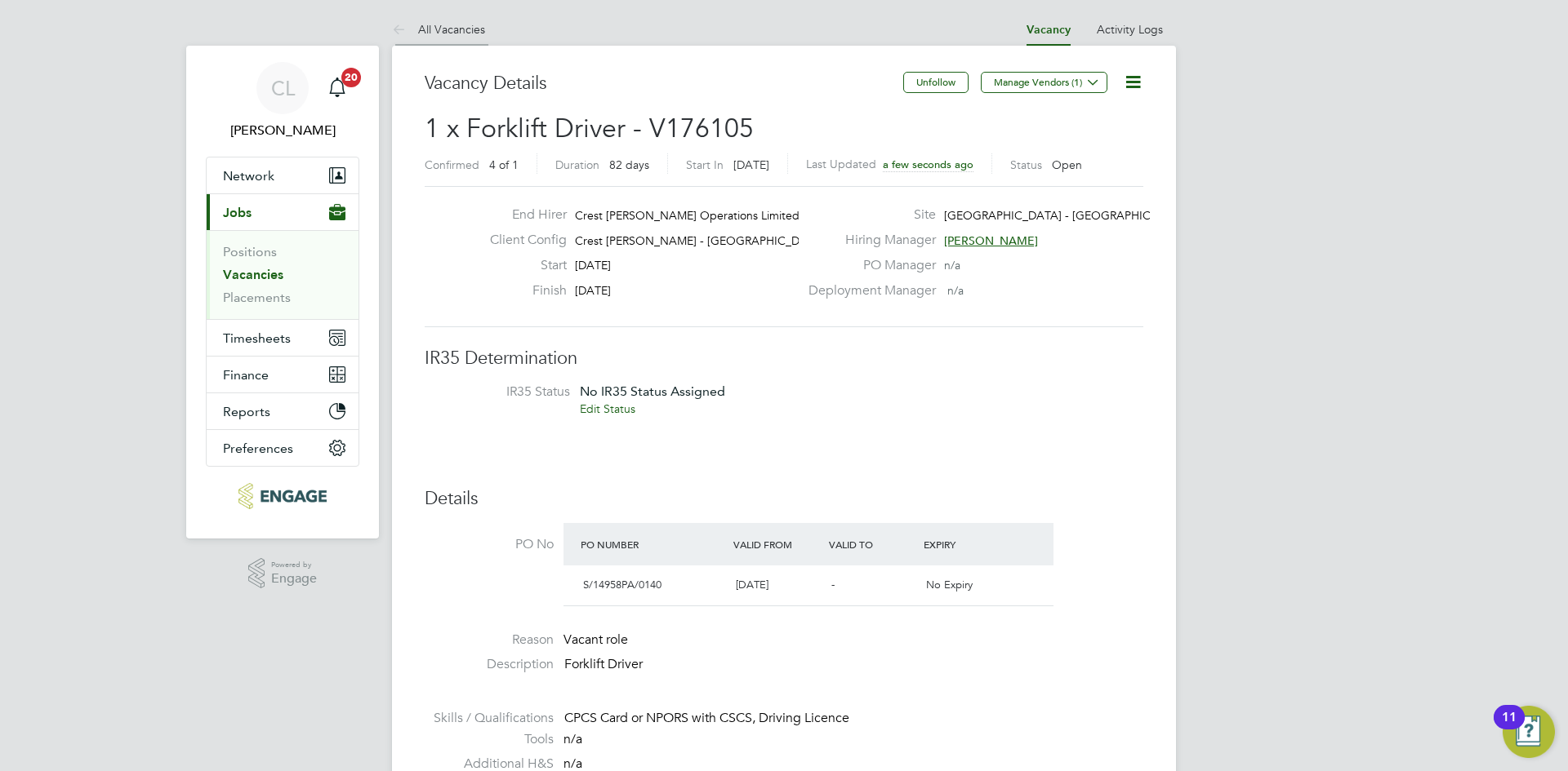
click at [469, 38] on li "All Vacancies" at bounding box center [438, 29] width 93 height 33
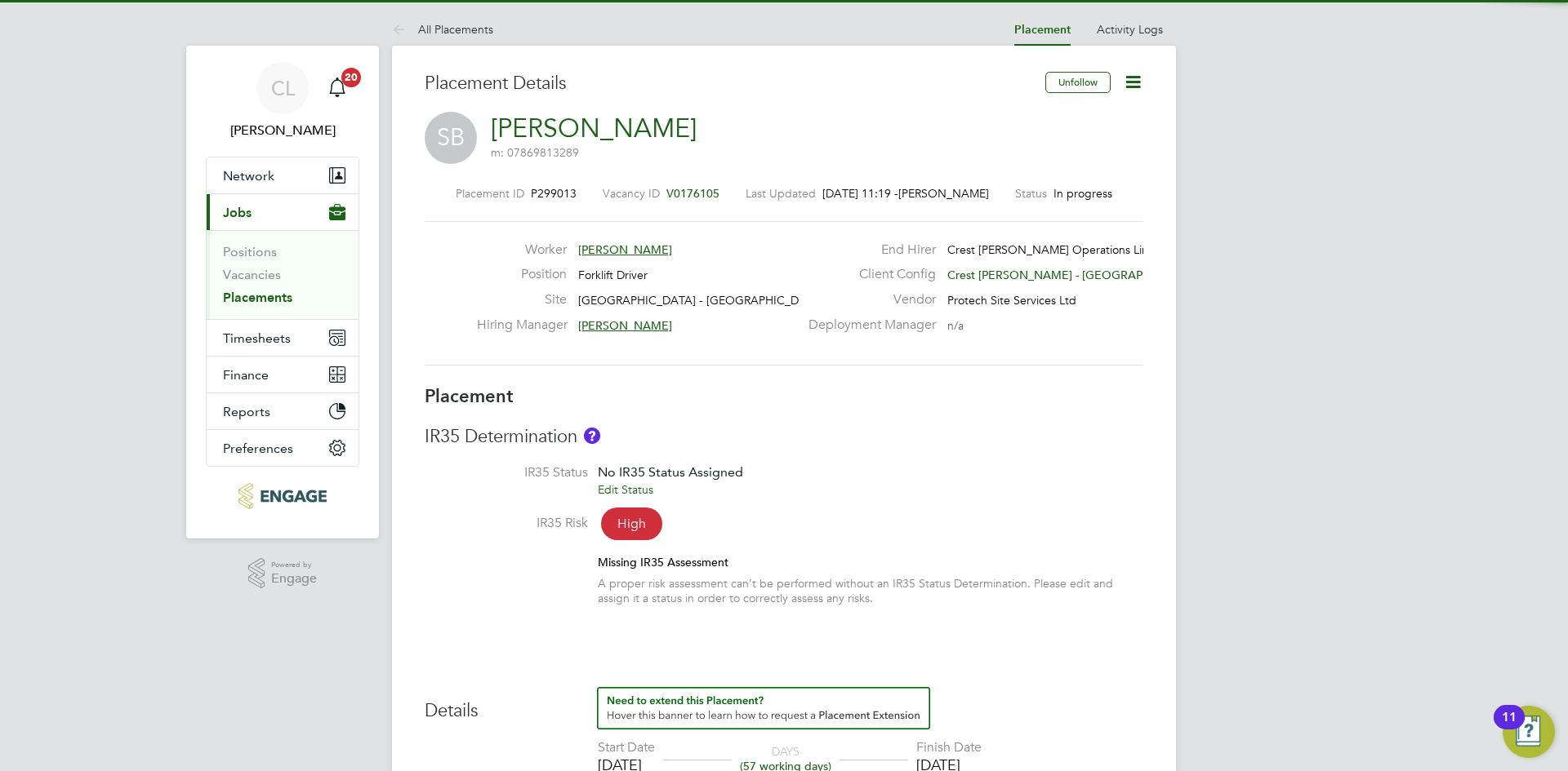
click at [697, 192] on span "V0176105" at bounding box center [693, 193] width 53 height 15
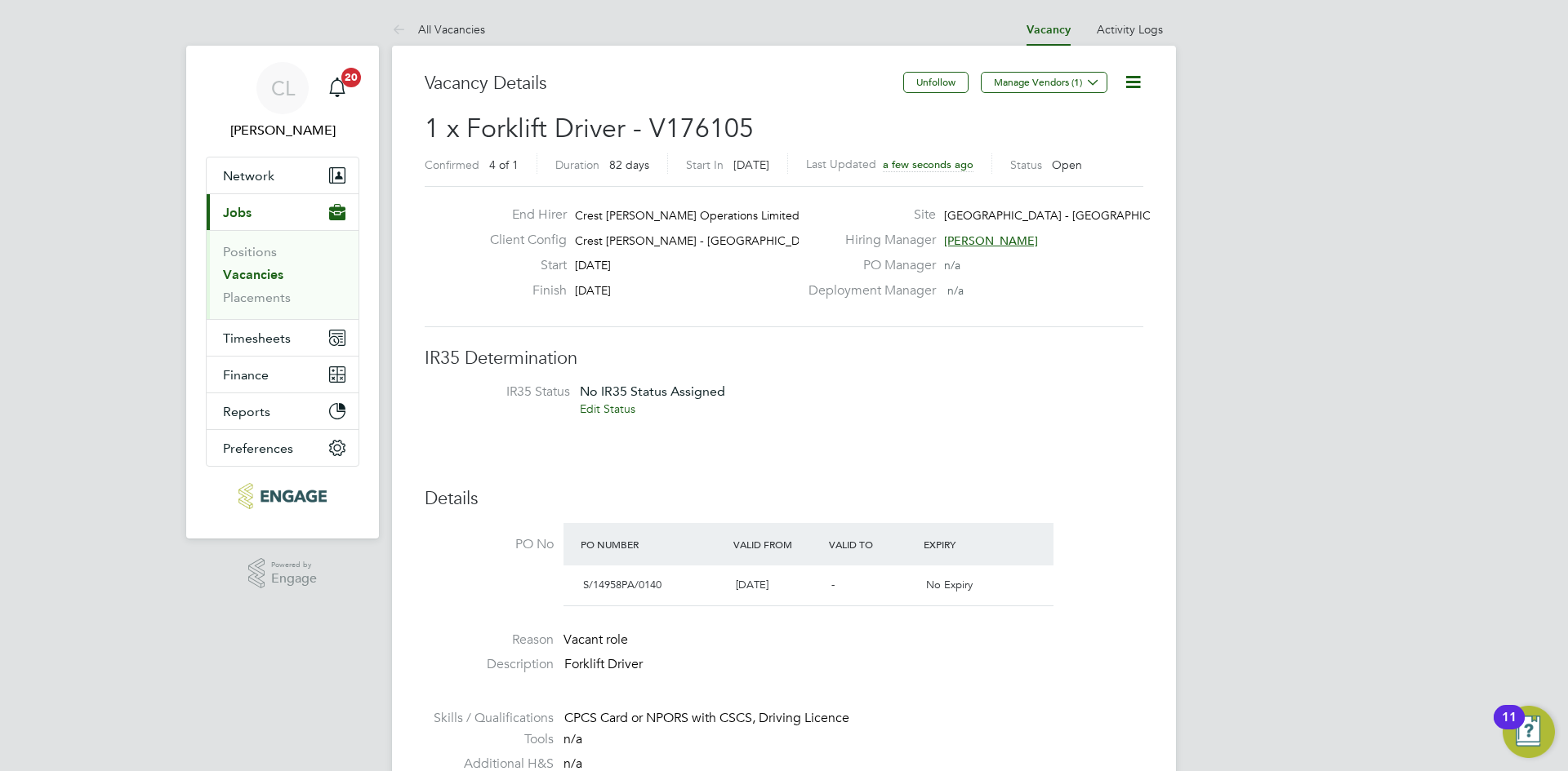
scroll to position [8, 8]
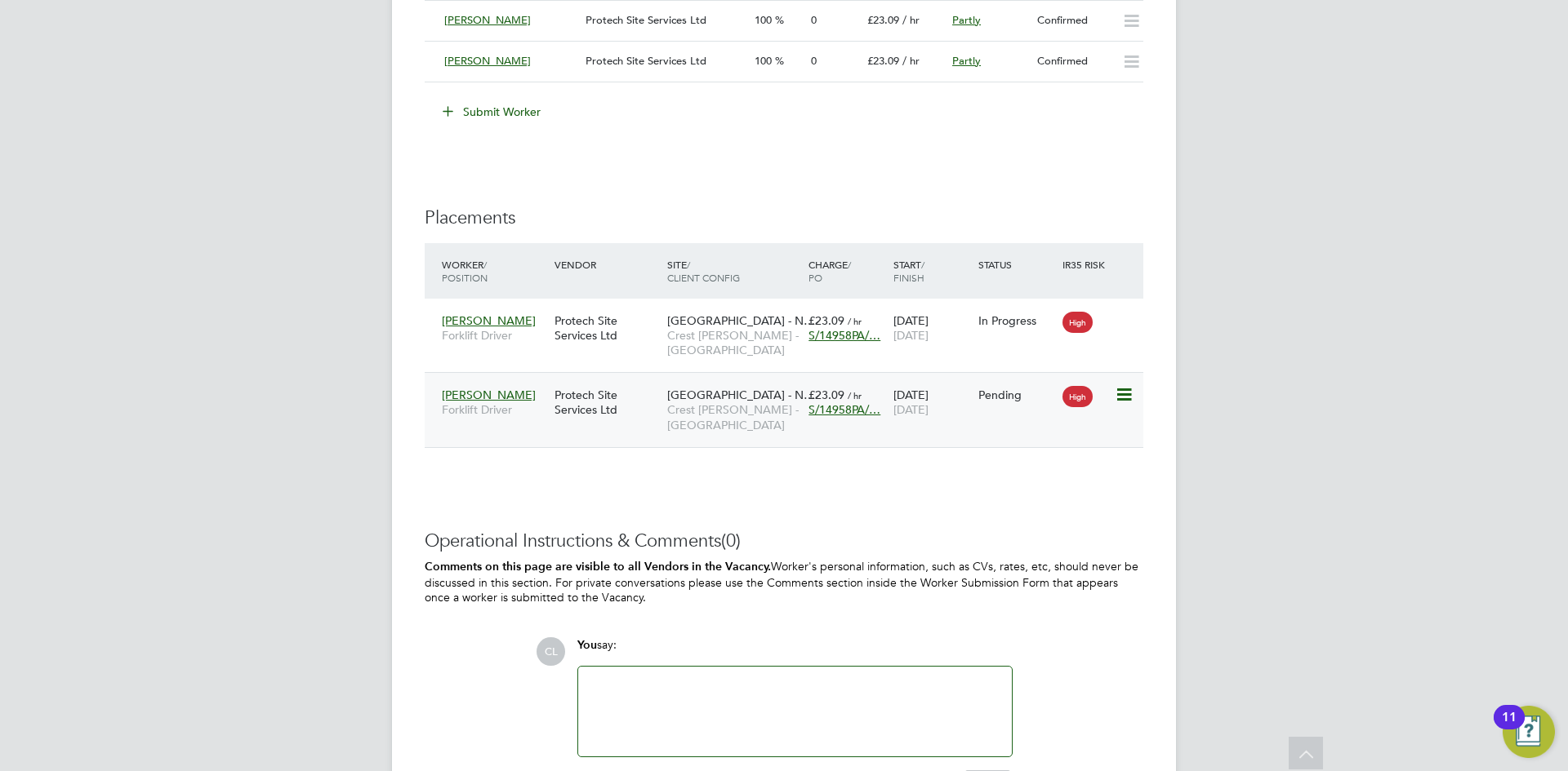
click at [1120, 397] on icon at bounding box center [1122, 395] width 16 height 20
click at [1042, 490] on li "Start" at bounding box center [1073, 497] width 116 height 23
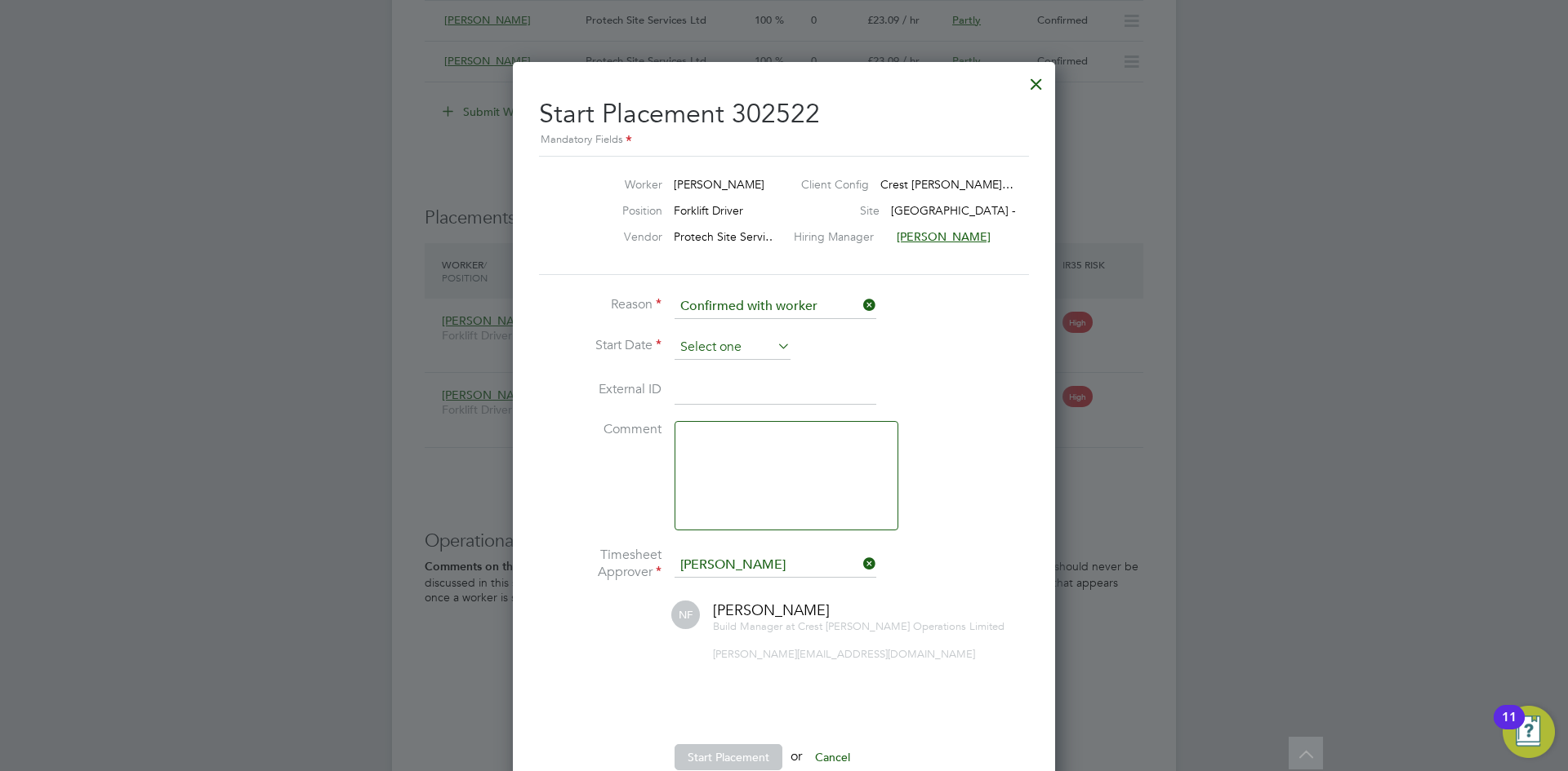
click at [727, 348] on input at bounding box center [732, 348] width 116 height 25
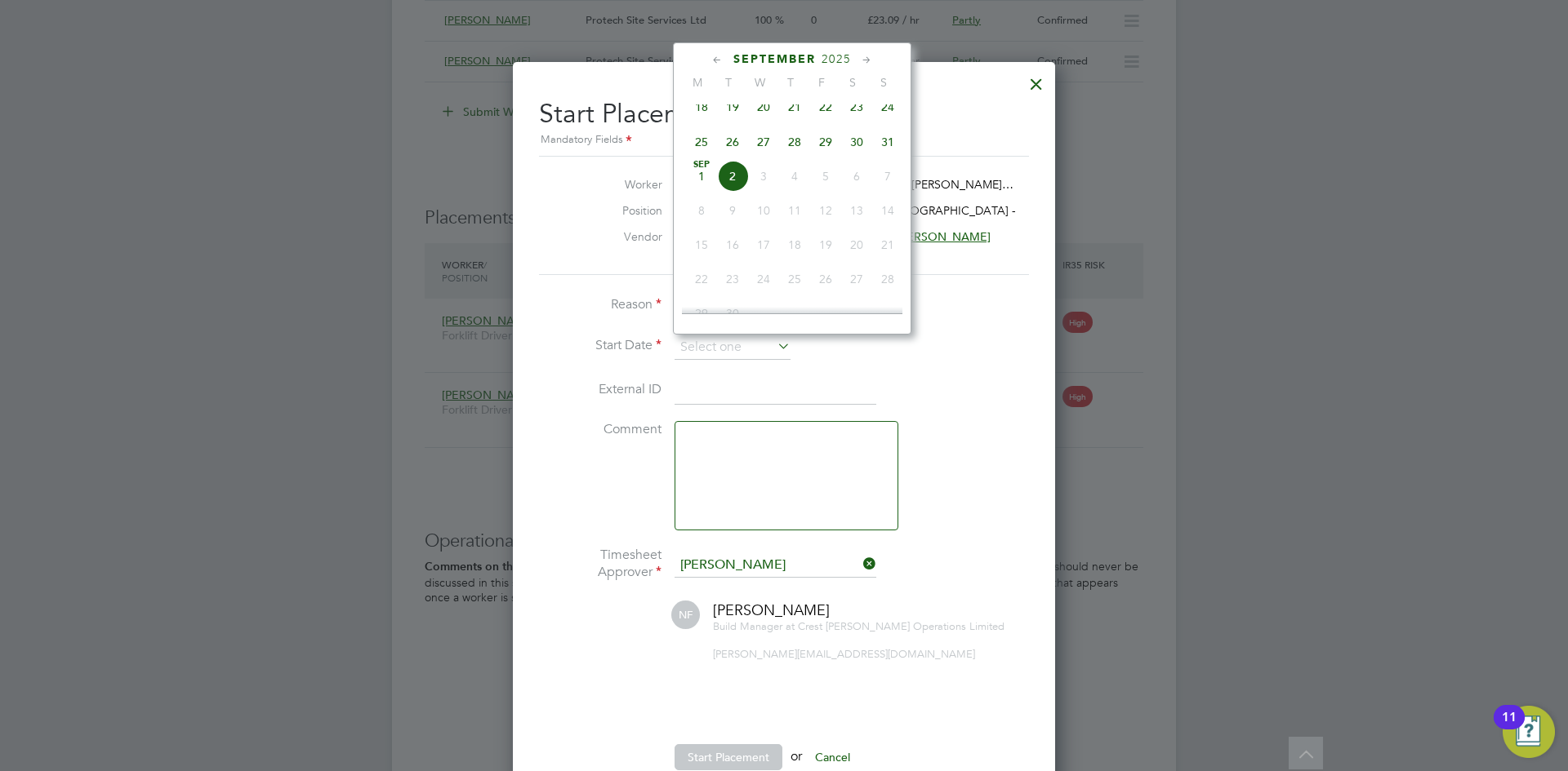
click at [718, 59] on icon at bounding box center [718, 60] width 15 height 18
click at [790, 260] on span "28" at bounding box center [794, 249] width 31 height 31
type input "[DATE]"
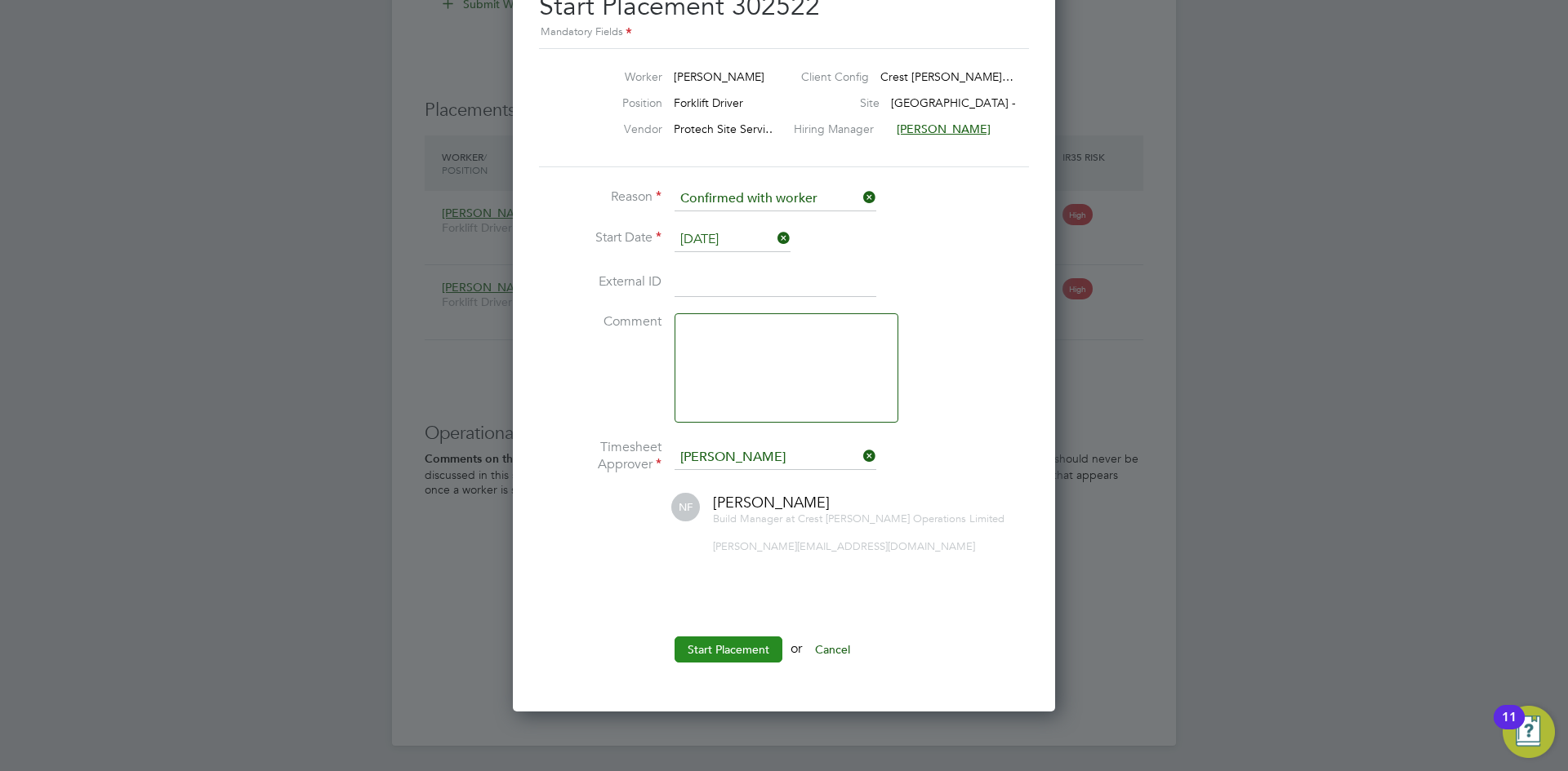
click at [727, 648] on button "Start Placement" at bounding box center [728, 650] width 107 height 26
click at [756, 647] on button "Start Placement" at bounding box center [728, 650] width 107 height 26
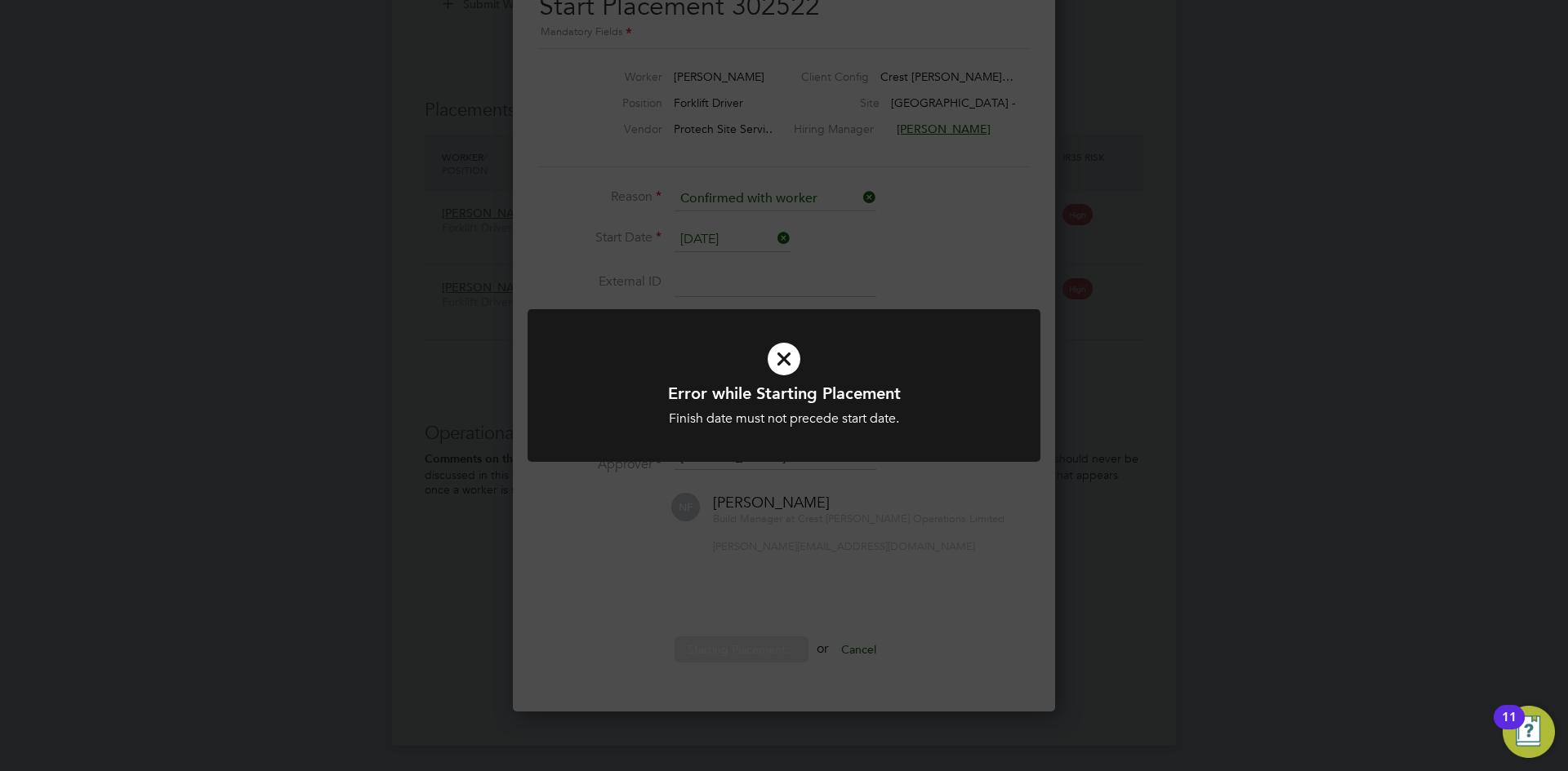
click at [906, 416] on div "Finish date must not precede start date." at bounding box center [784, 419] width 424 height 17
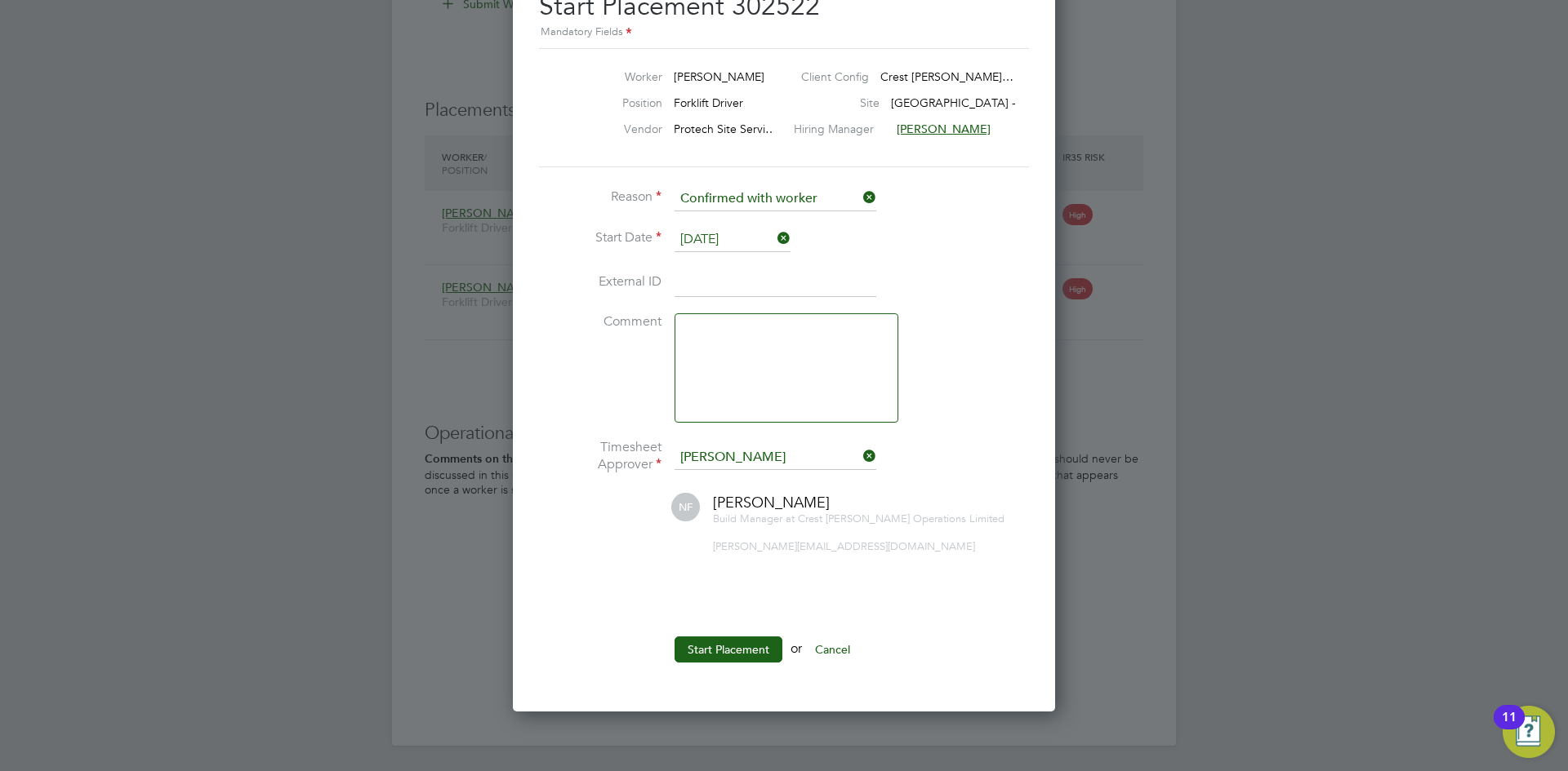
click at [845, 651] on button "Cancel" at bounding box center [833, 650] width 61 height 26
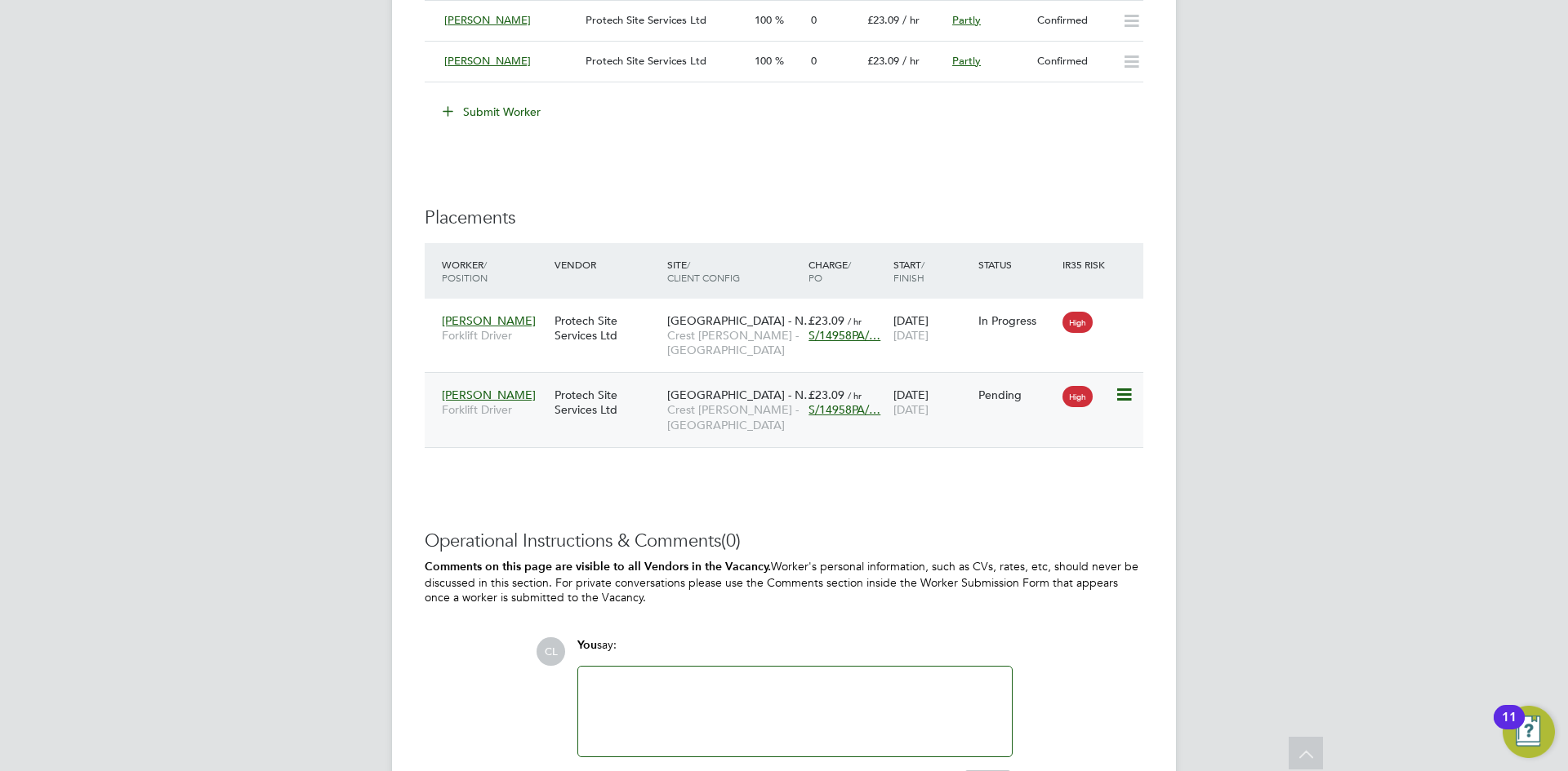
click at [1114, 393] on div "High" at bounding box center [1087, 395] width 57 height 31
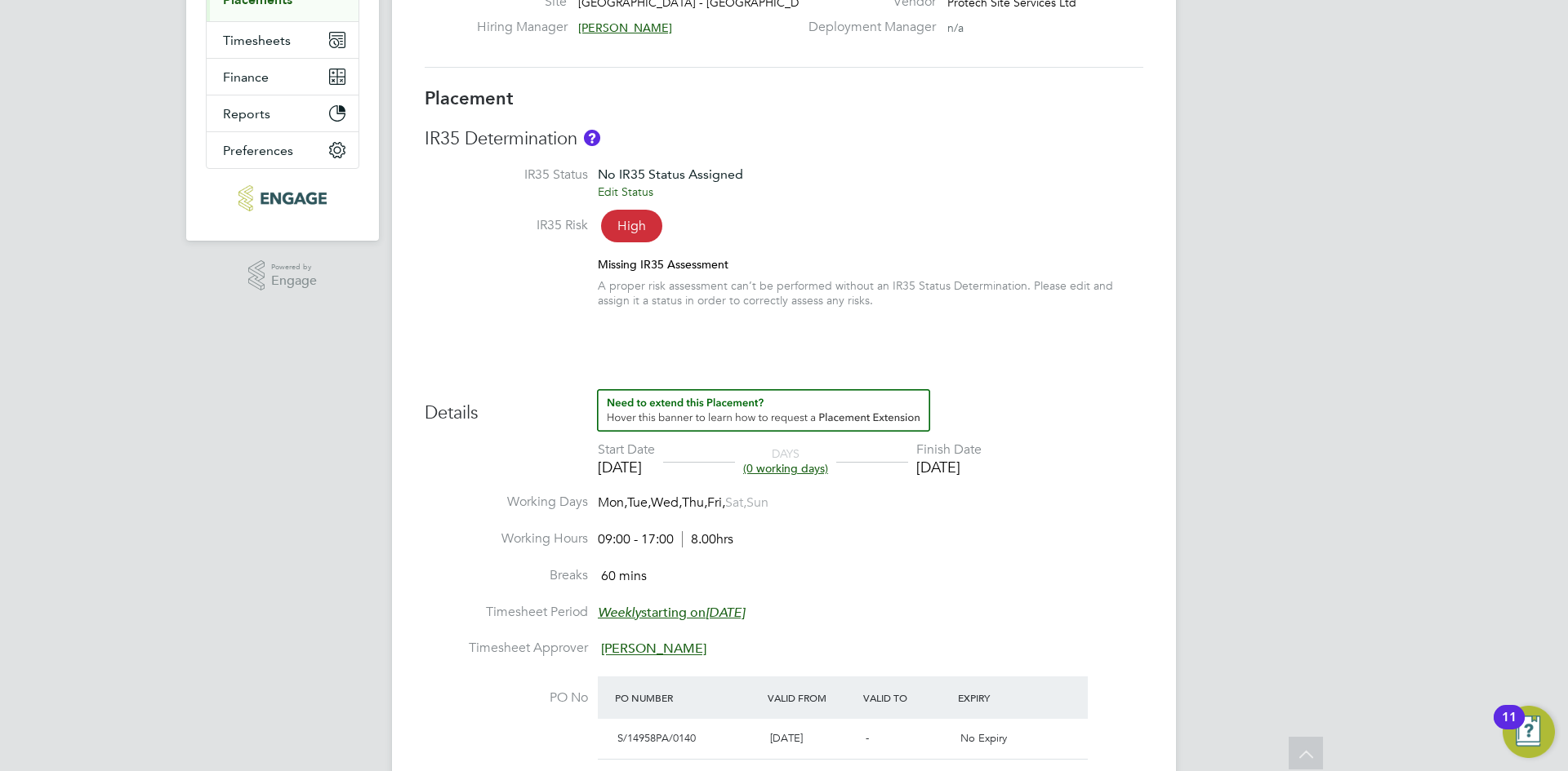
scroll to position [326, 0]
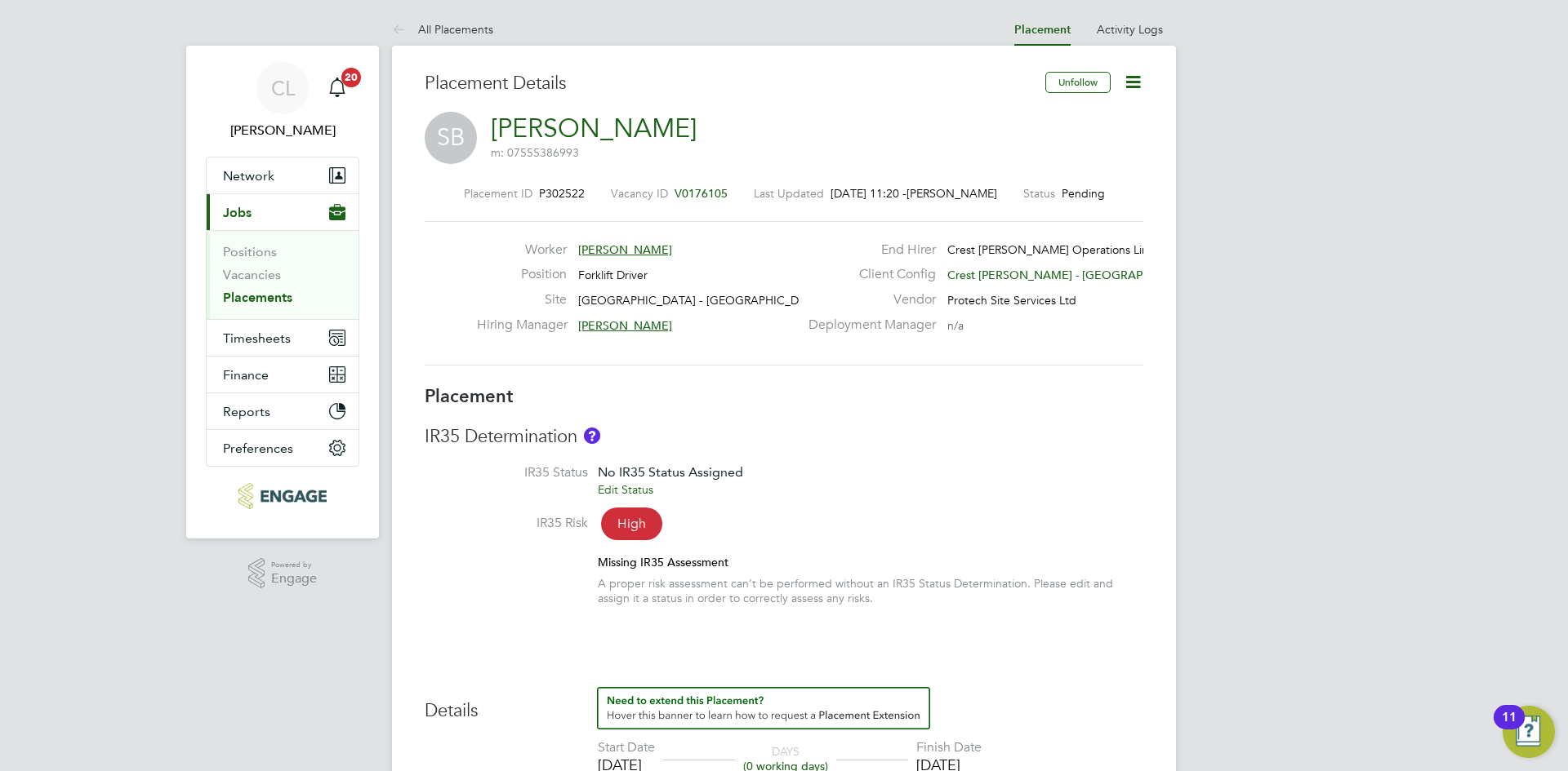
click at [1136, 96] on div "Unfollow" at bounding box center [1088, 90] width 110 height 38
click at [1142, 80] on icon at bounding box center [1133, 82] width 21 height 21
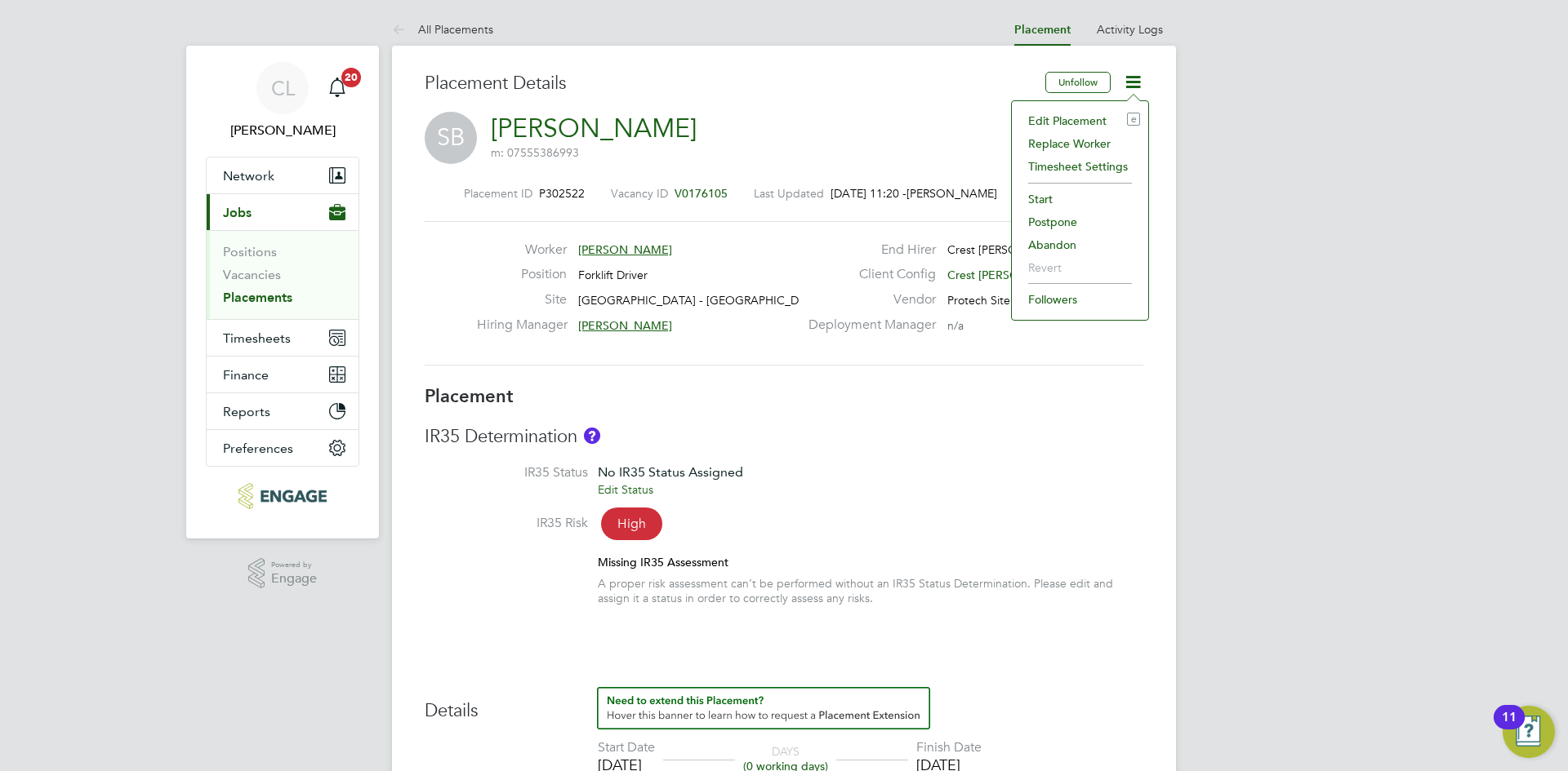
click at [1089, 123] on li "Edit Placement e" at bounding box center [1080, 121] width 120 height 23
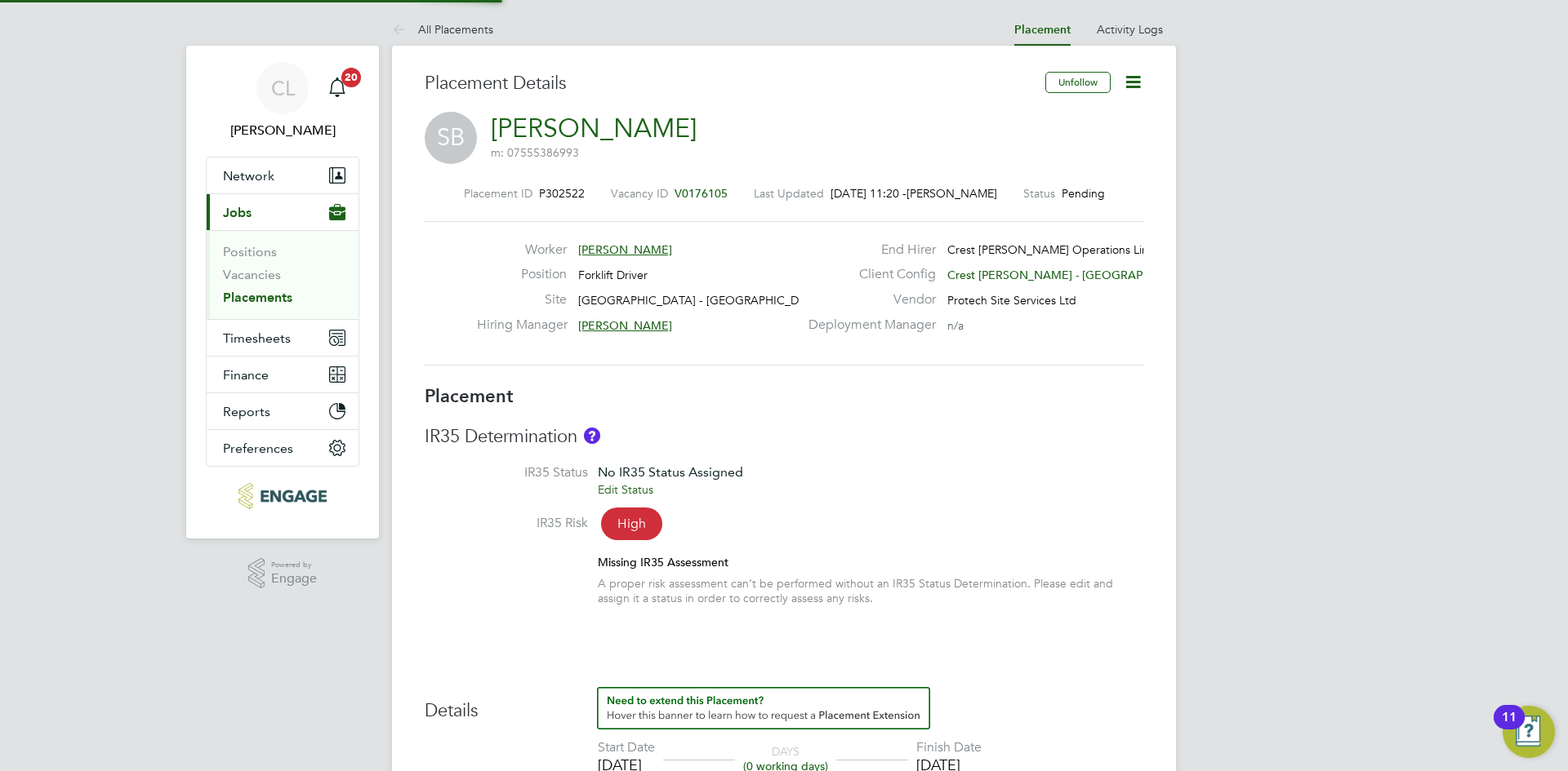
type input "[PERSON_NAME]"
type input "[DATE]"
type input "09:00"
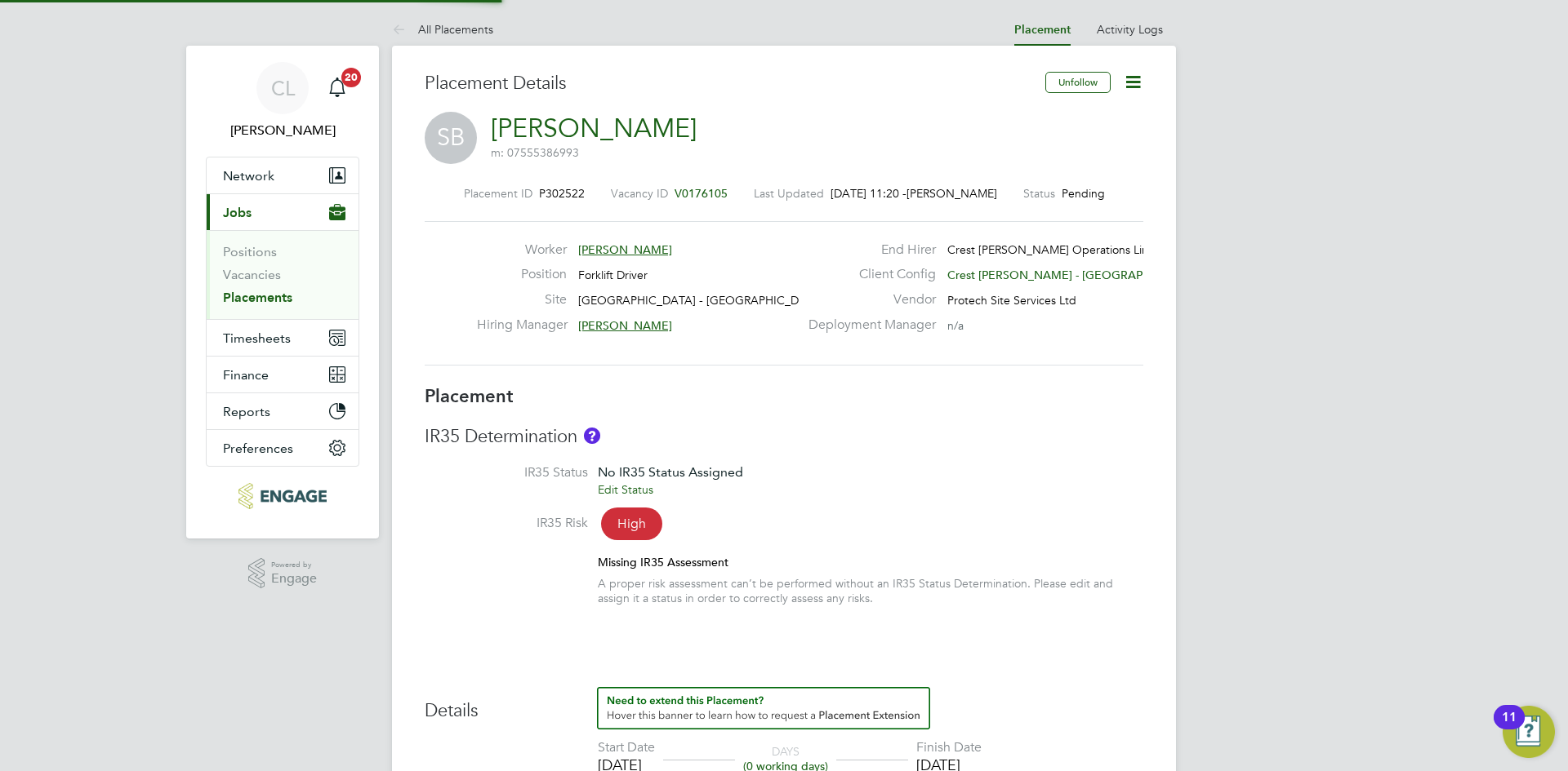
type input "17:00"
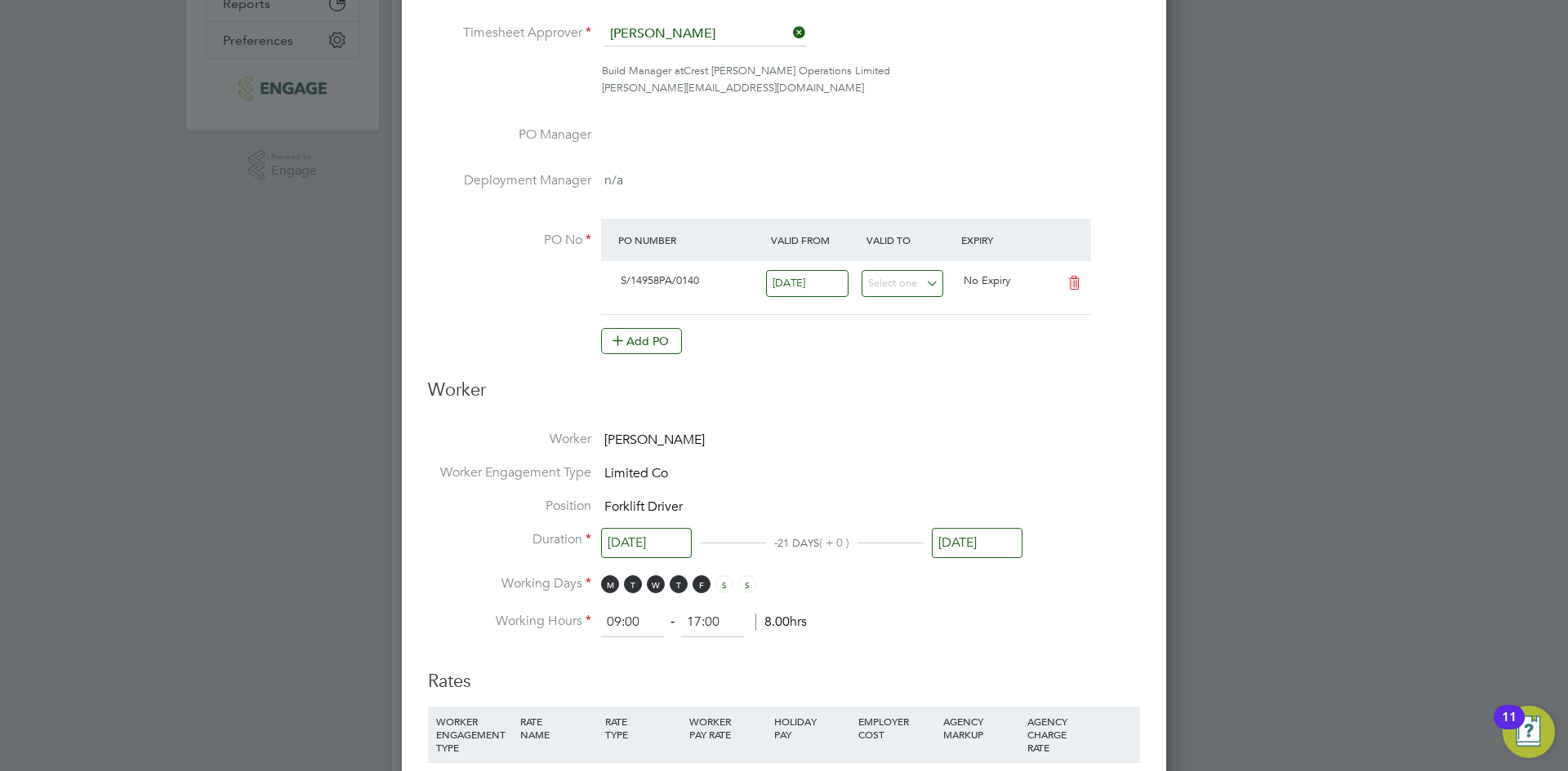
click at [979, 547] on input "[DATE]" at bounding box center [977, 543] width 91 height 30
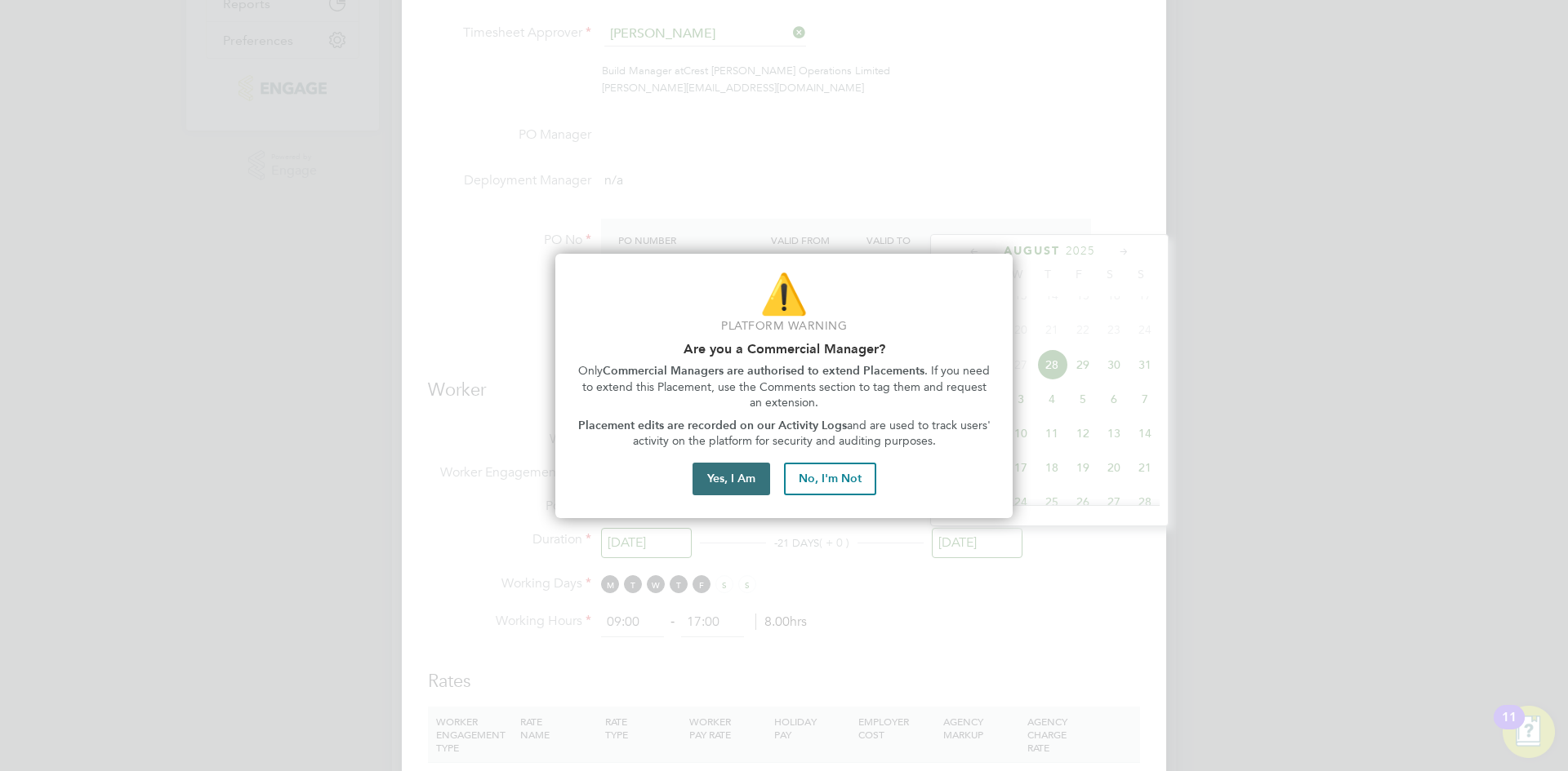
click at [752, 483] on button "Yes, I Am" at bounding box center [731, 479] width 77 height 33
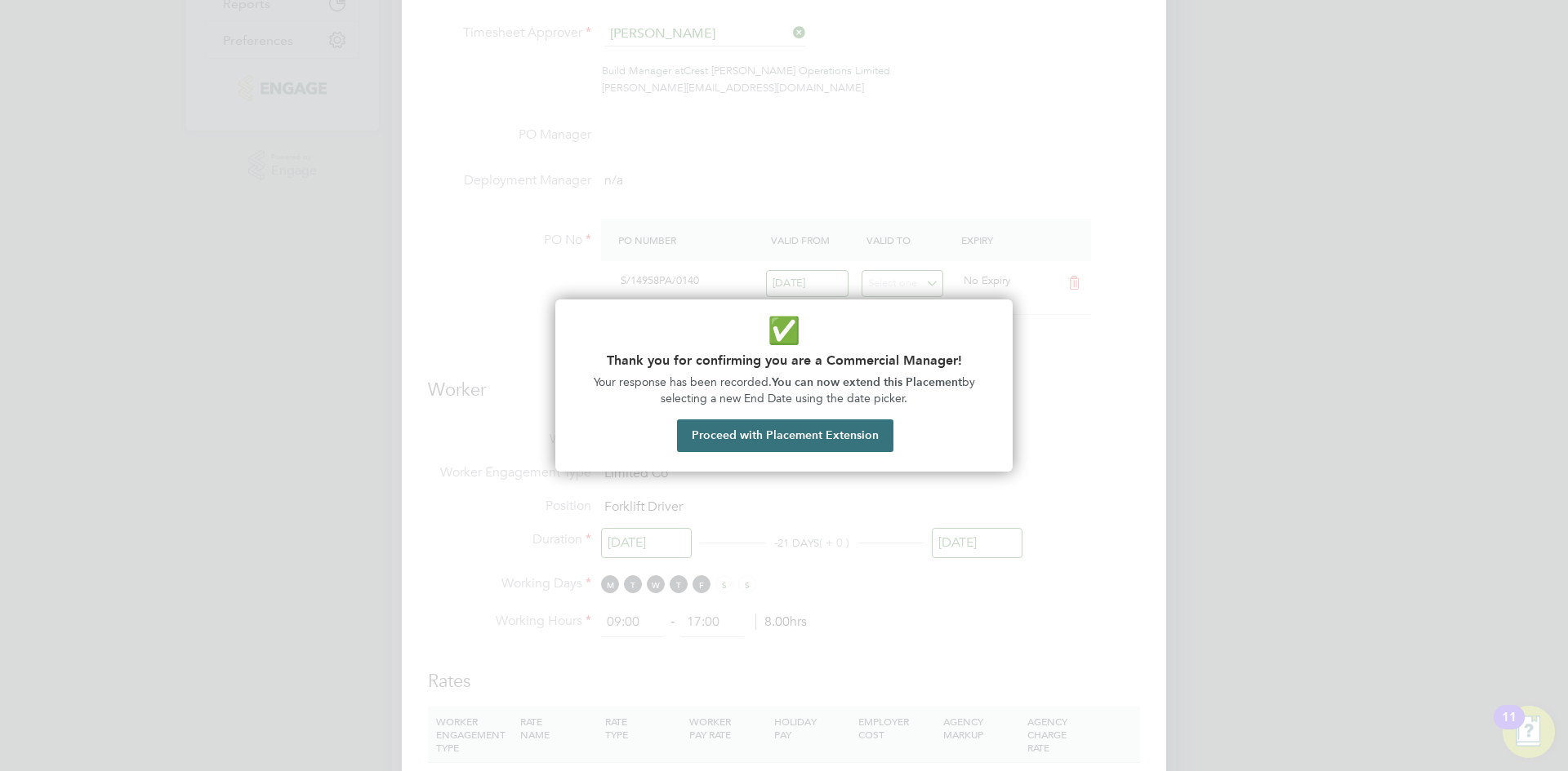
click at [756, 435] on button "Proceed with Placement Extension" at bounding box center [785, 435] width 217 height 33
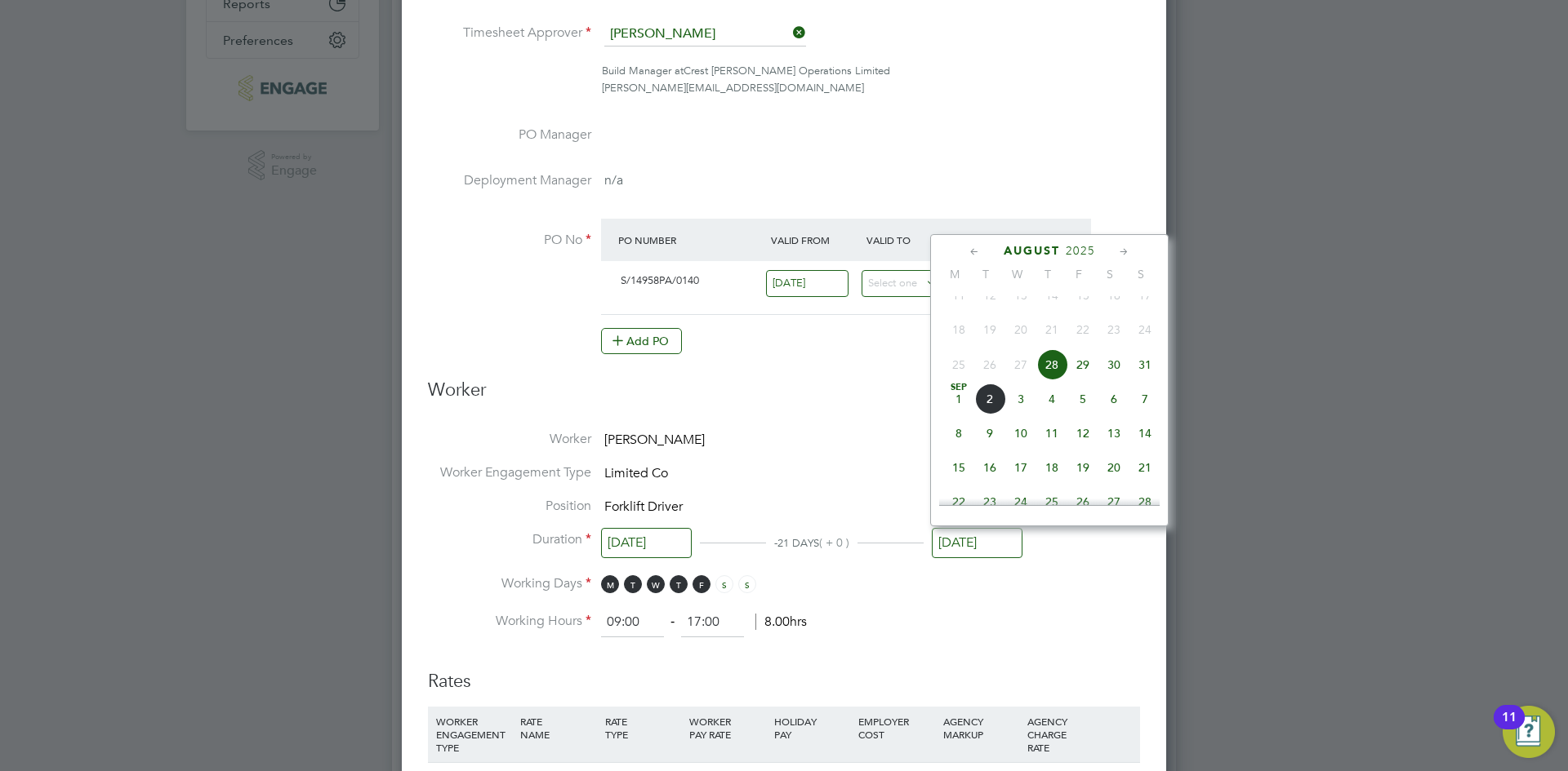
click at [1119, 248] on icon at bounding box center [1124, 252] width 15 height 18
click at [988, 448] on span "30" at bounding box center [989, 432] width 31 height 31
type input "30 Sep 2025"
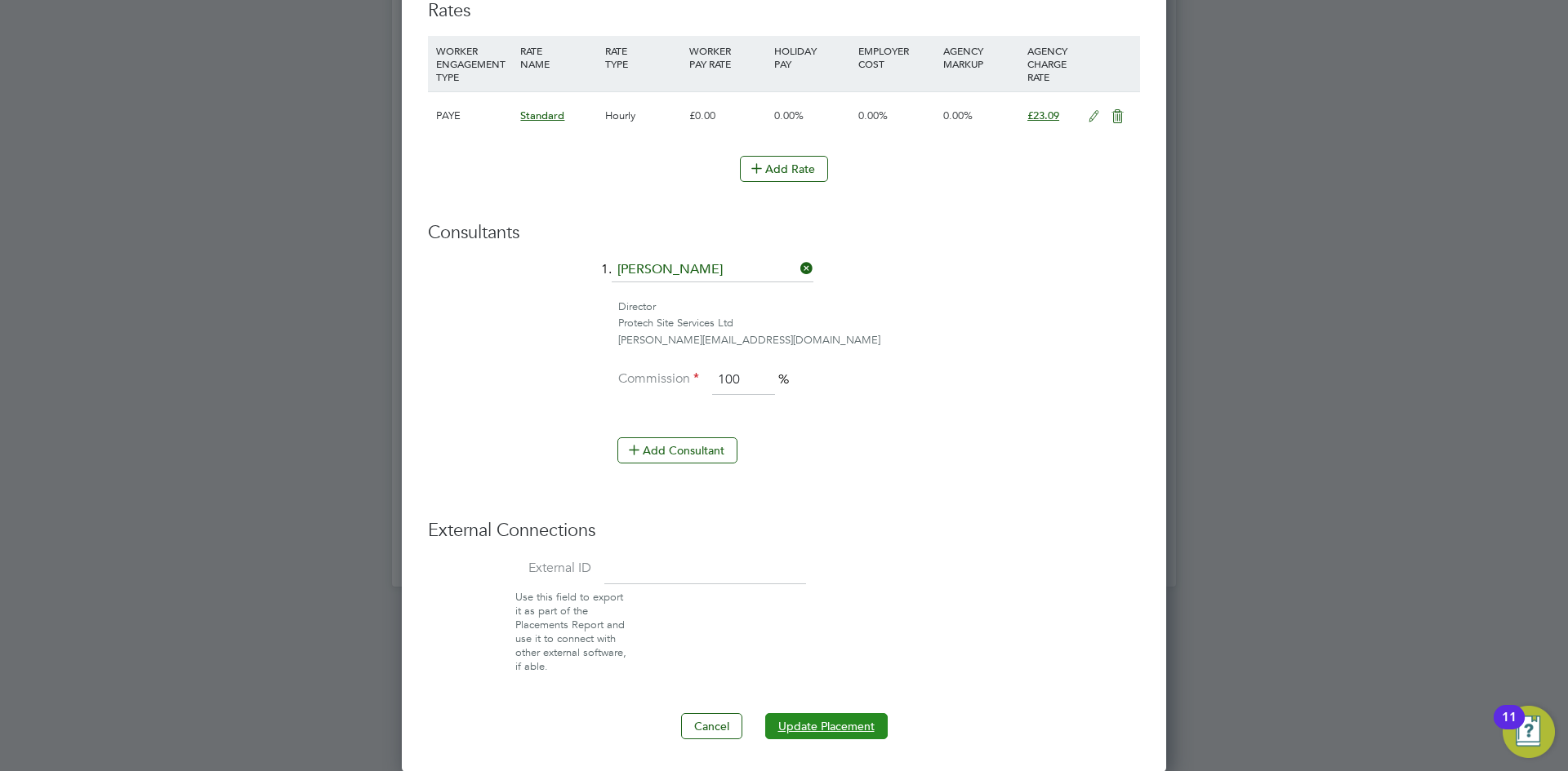
click at [834, 720] on button "Update Placement" at bounding box center [827, 727] width 123 height 26
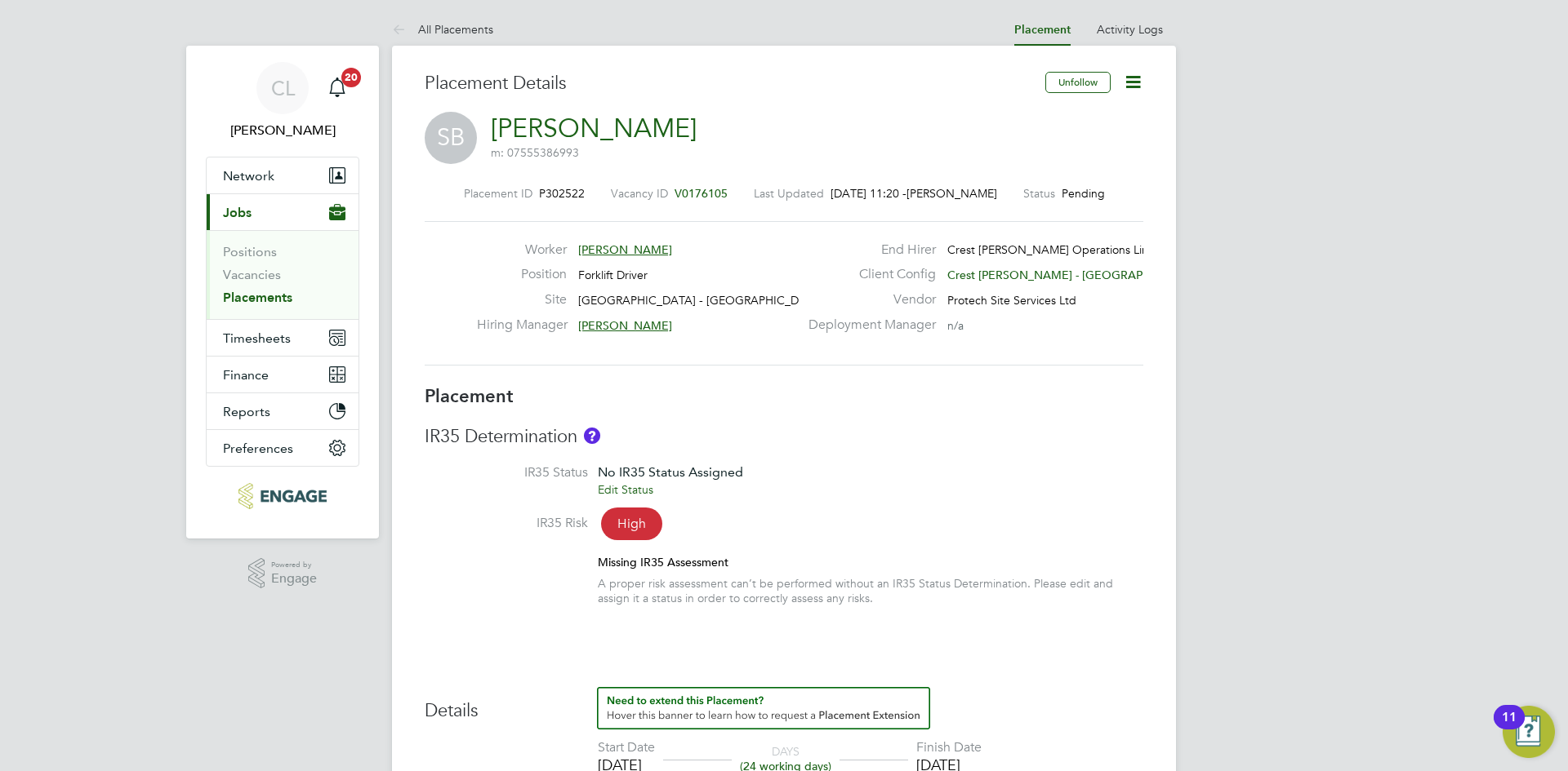
click at [467, 24] on link "All Placements" at bounding box center [442, 29] width 101 height 15
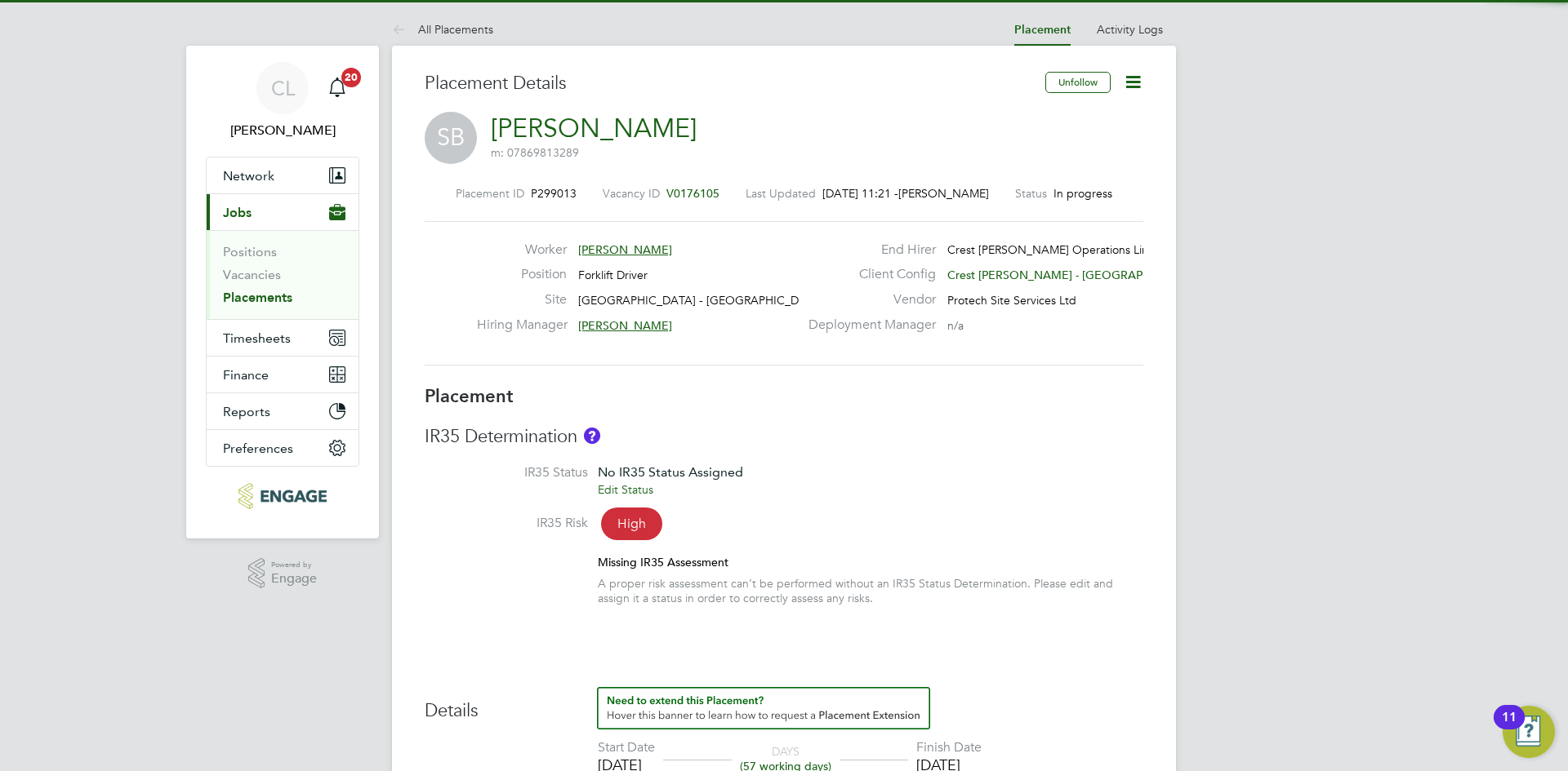
click at [695, 187] on span "V0176105" at bounding box center [693, 193] width 53 height 15
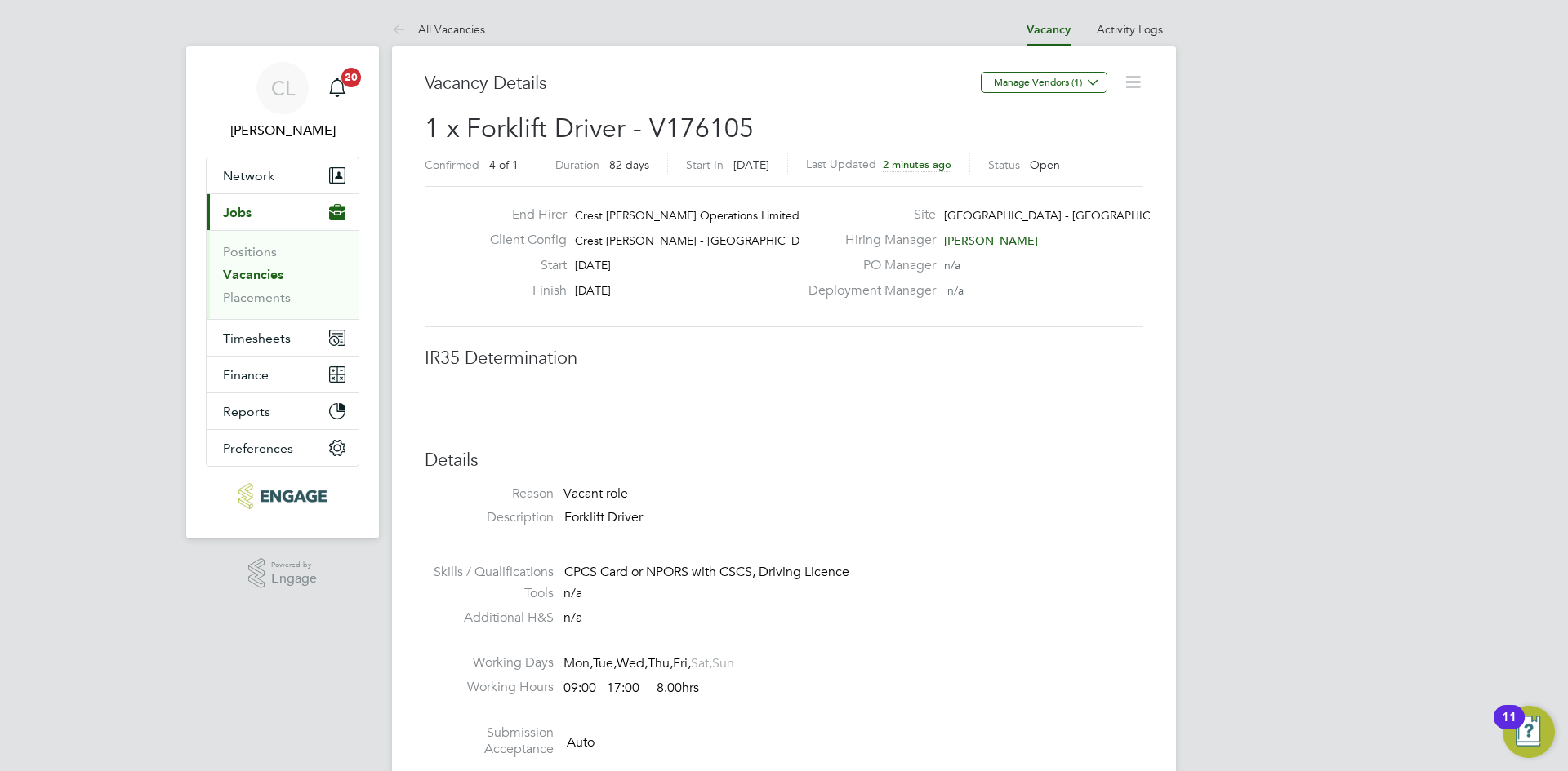
scroll to position [8, 8]
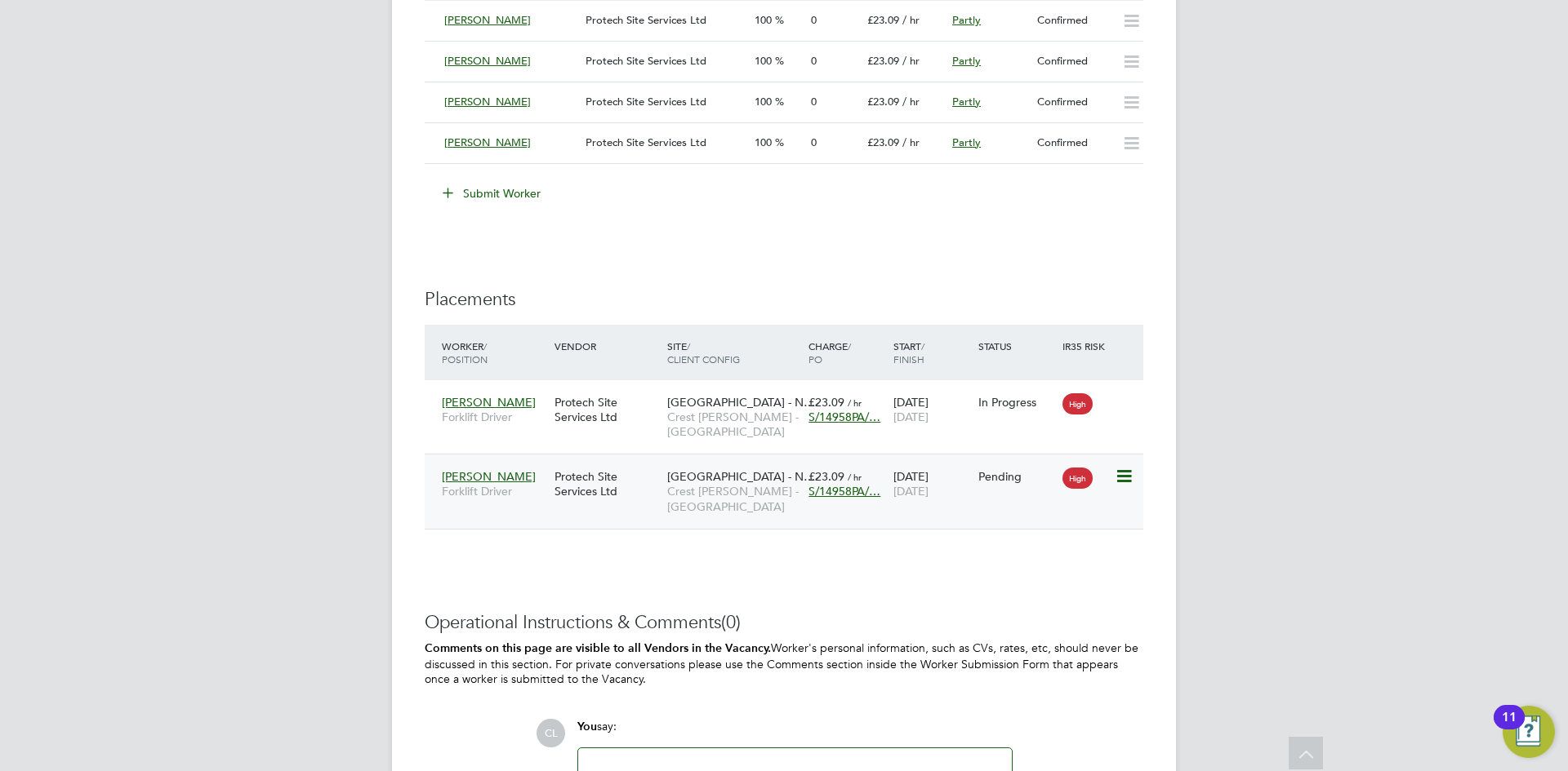
click at [1127, 474] on icon at bounding box center [1122, 476] width 16 height 20
click at [1048, 569] on li "Start" at bounding box center [1073, 579] width 116 height 23
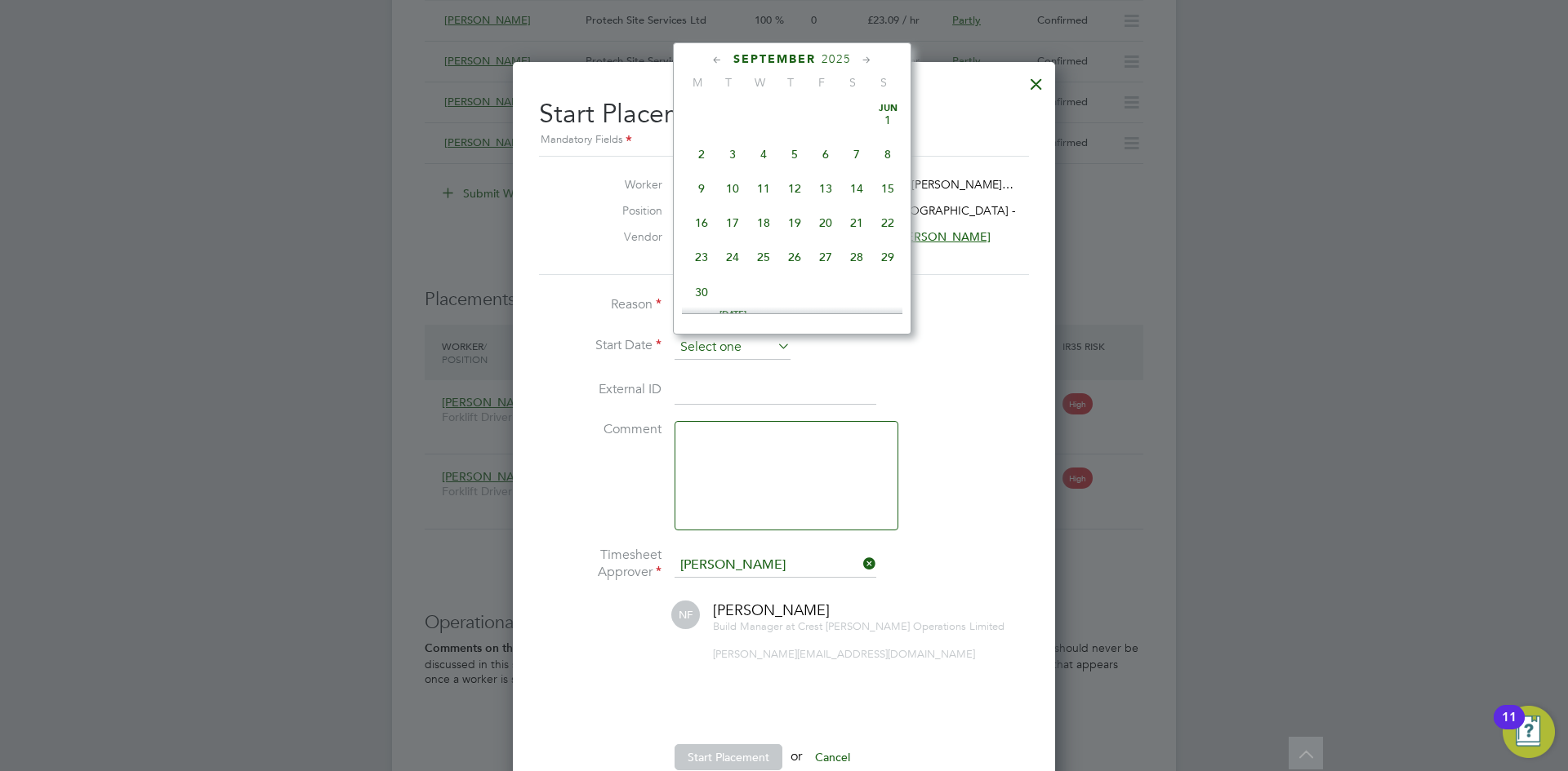
click at [767, 349] on input at bounding box center [732, 348] width 116 height 25
click at [796, 152] on span "28" at bounding box center [794, 141] width 31 height 31
type input "28 Aug 2025"
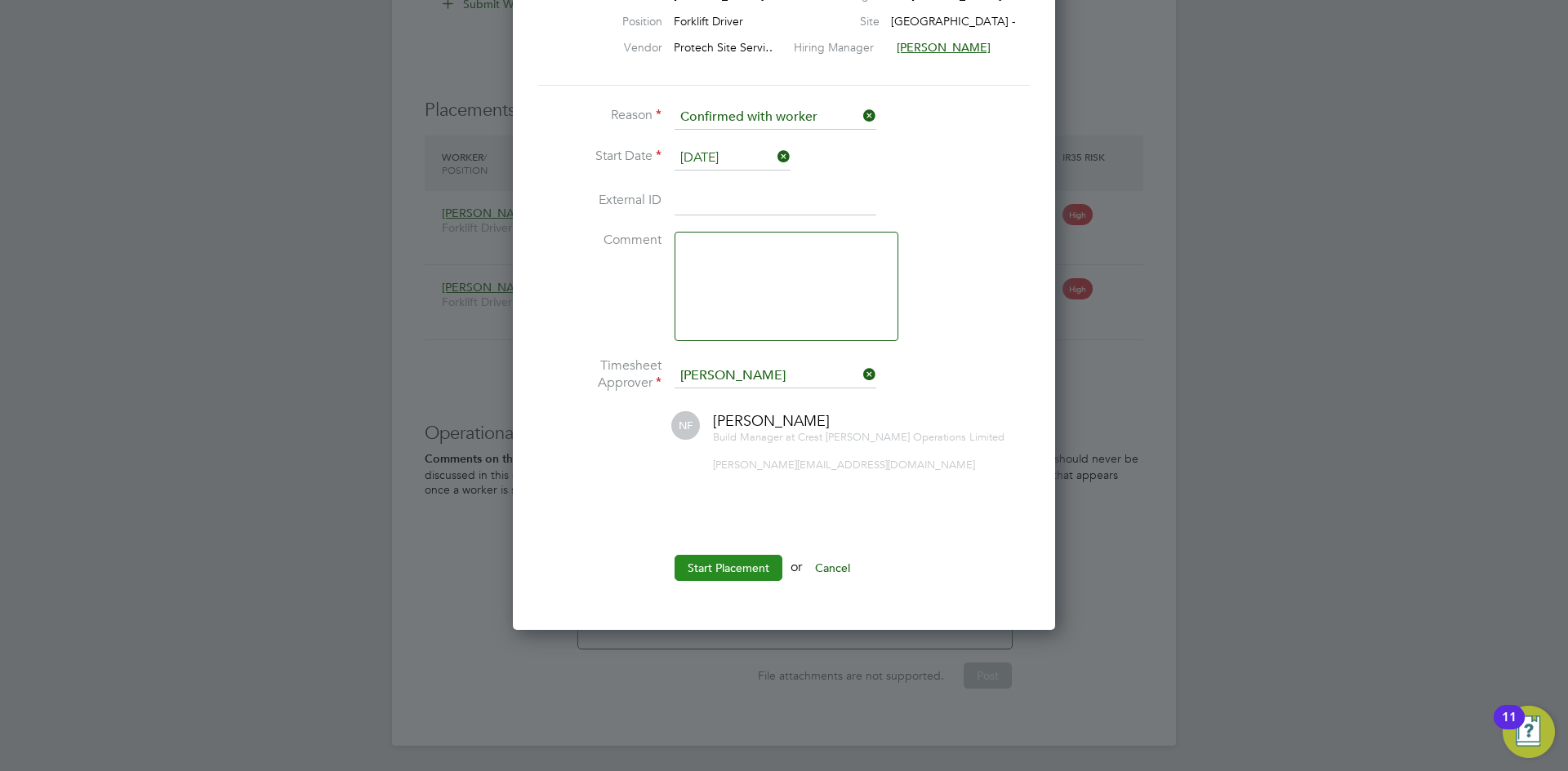
click at [736, 556] on button "Start Placement" at bounding box center [728, 568] width 107 height 26
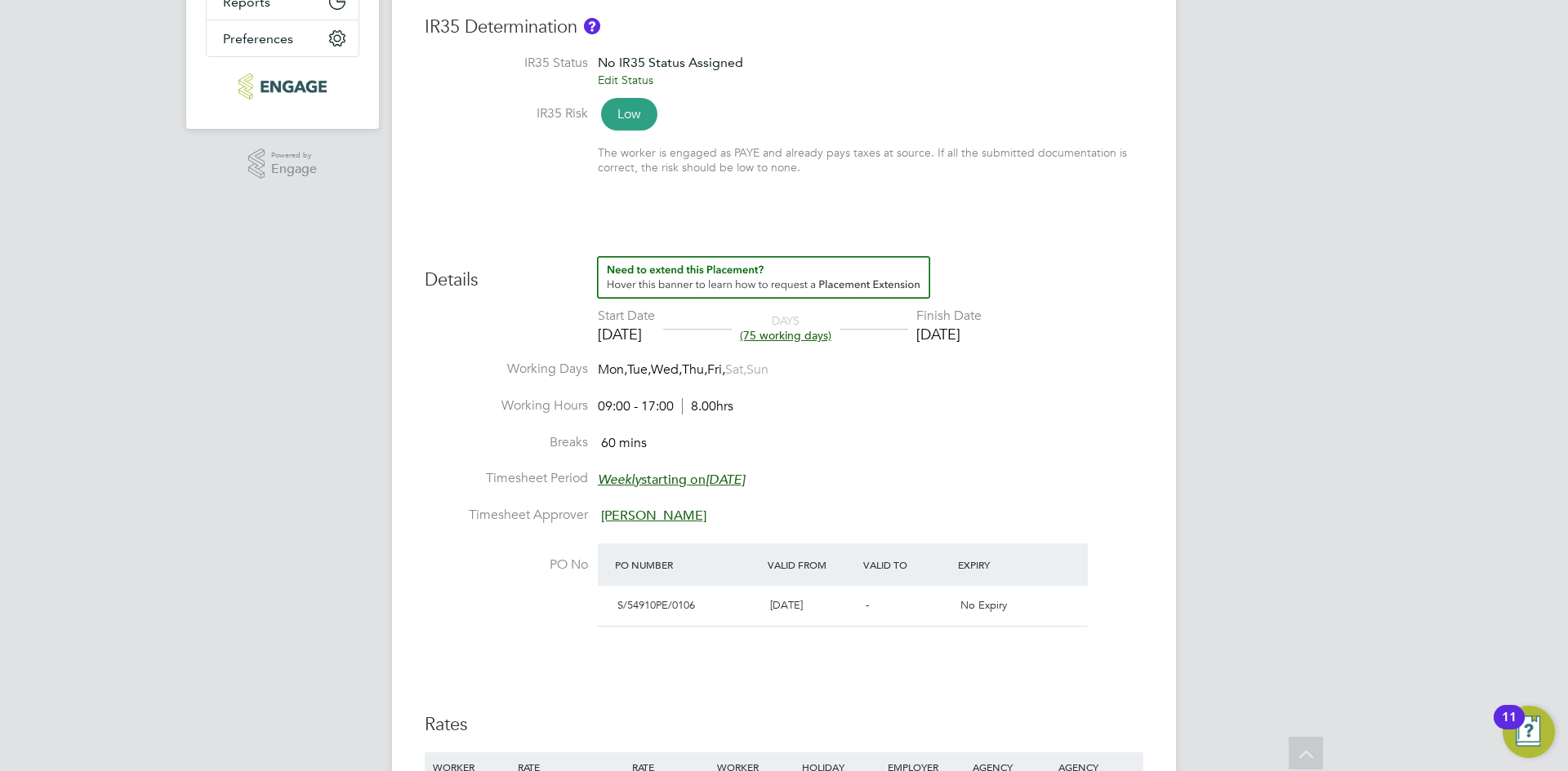
scroll to position [189, 0]
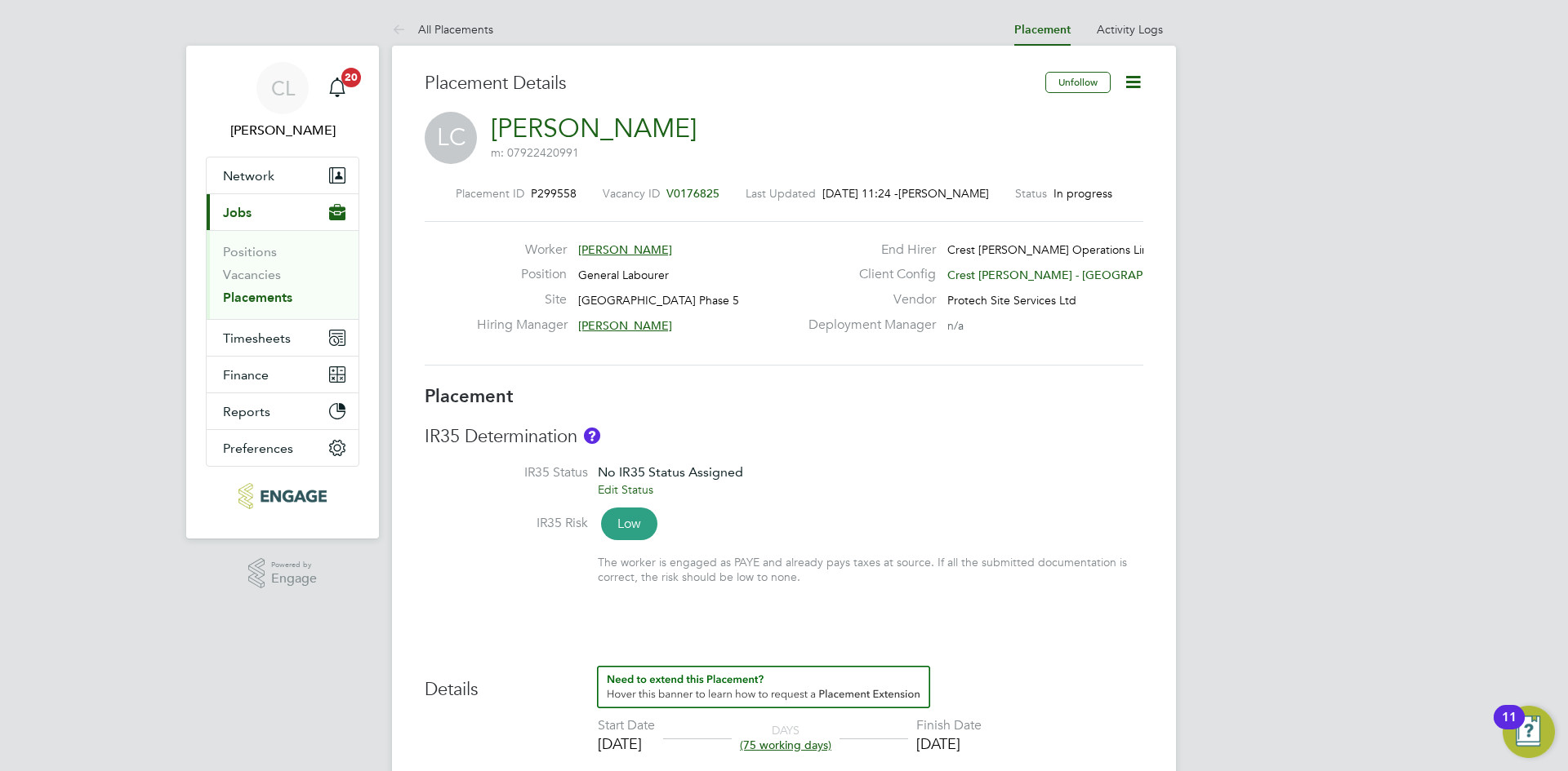
click at [698, 197] on span "V0176825" at bounding box center [693, 193] width 53 height 15
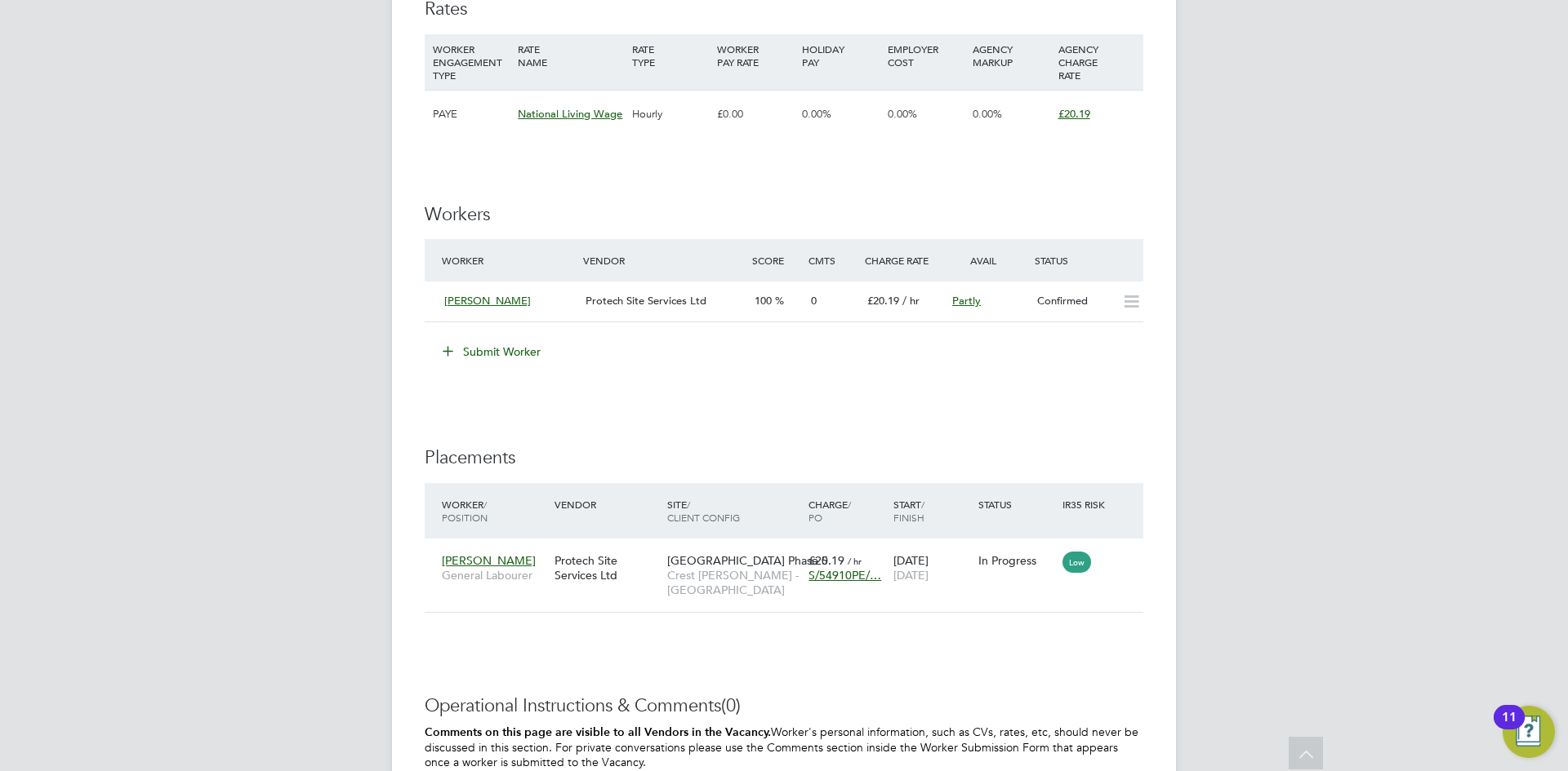
click at [481, 351] on button "Submit Worker" at bounding box center [492, 352] width 123 height 26
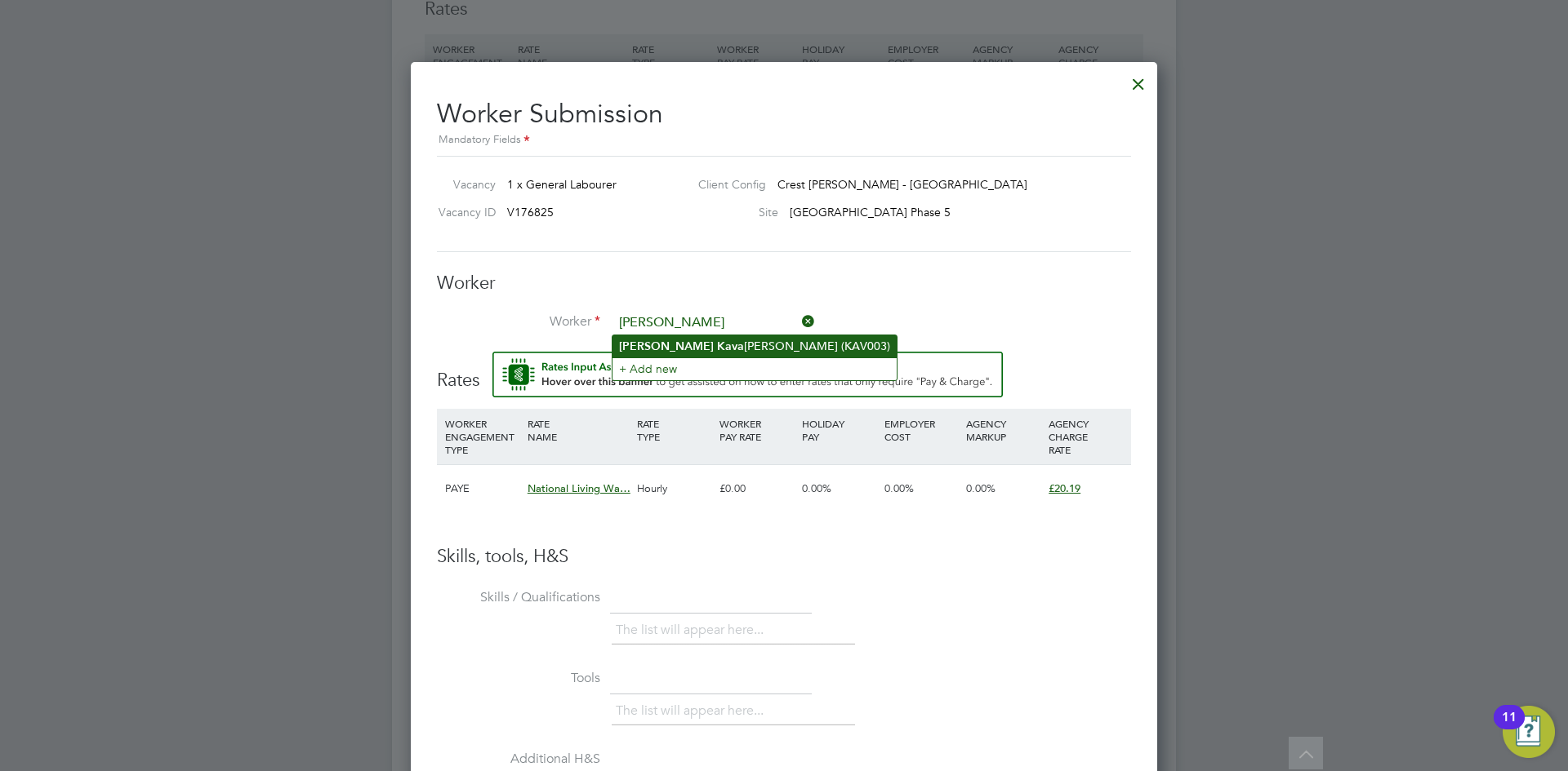
click at [729, 344] on li "Charlie Kava nagh-Ward (KAV003)" at bounding box center [754, 346] width 284 height 22
type input "Charlie Kavanagh-Ward (KAV003)"
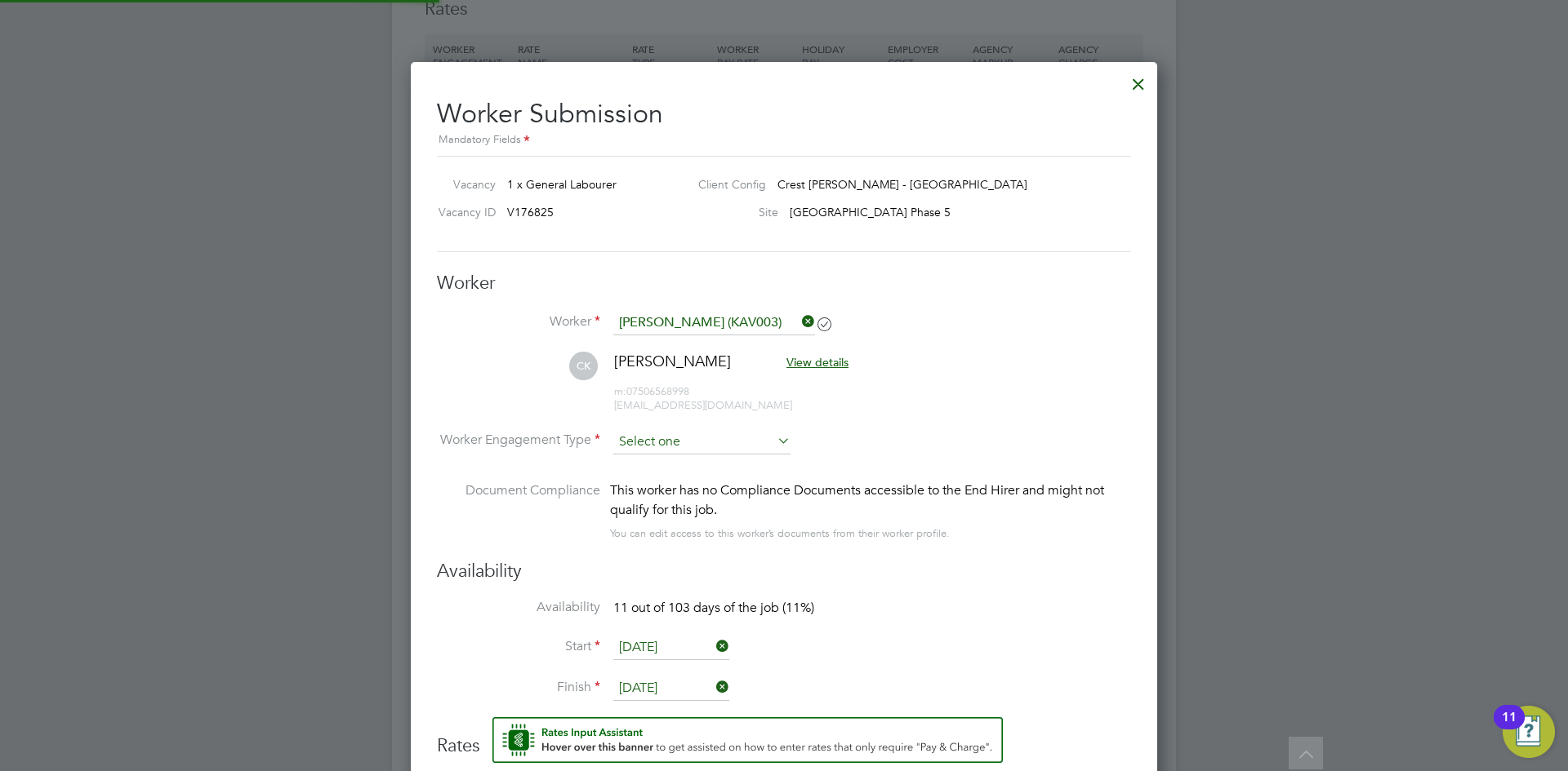
type input "31 Jul 2025"
click at [700, 449] on input at bounding box center [701, 442] width 177 height 25
click at [691, 481] on li "PAYE" at bounding box center [702, 485] width 179 height 22
type input "PAYE"
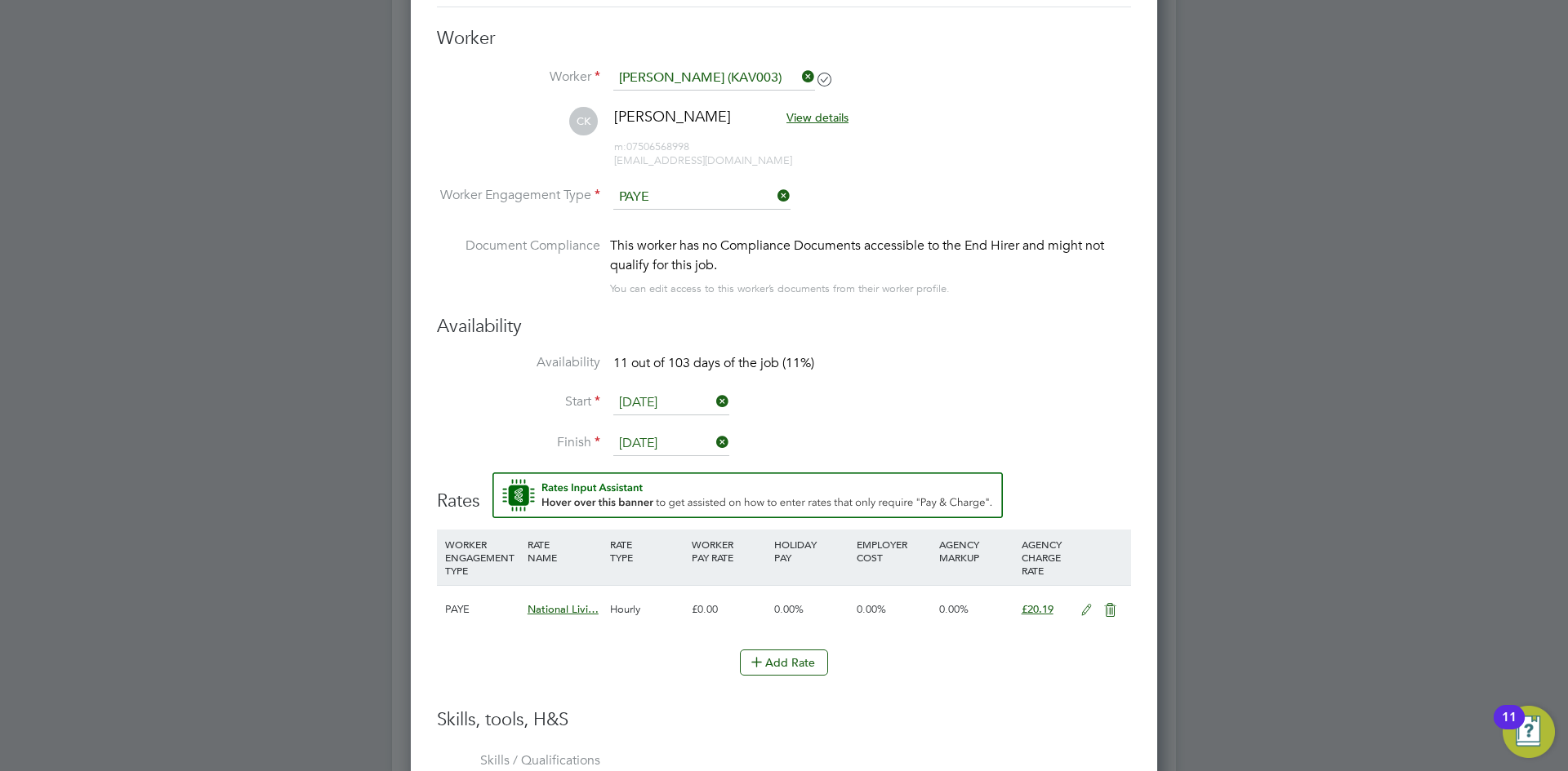
click at [657, 391] on input "[DATE]" at bounding box center [670, 403] width 116 height 25
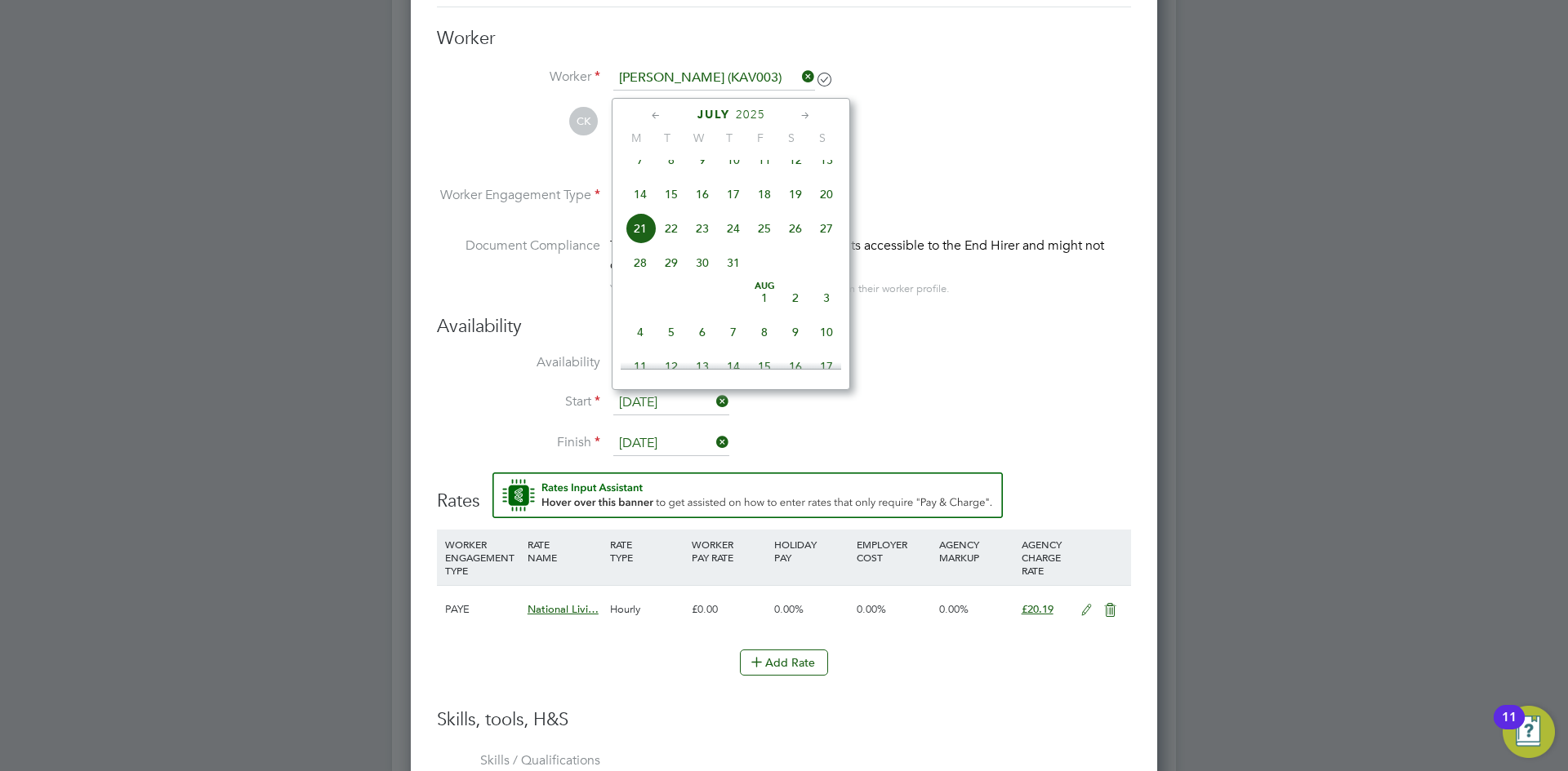
click at [803, 113] on icon at bounding box center [805, 115] width 15 height 18
click at [657, 107] on icon at bounding box center [656, 115] width 15 height 18
click at [674, 309] on span "26" at bounding box center [671, 295] width 31 height 31
type input "[DATE]"
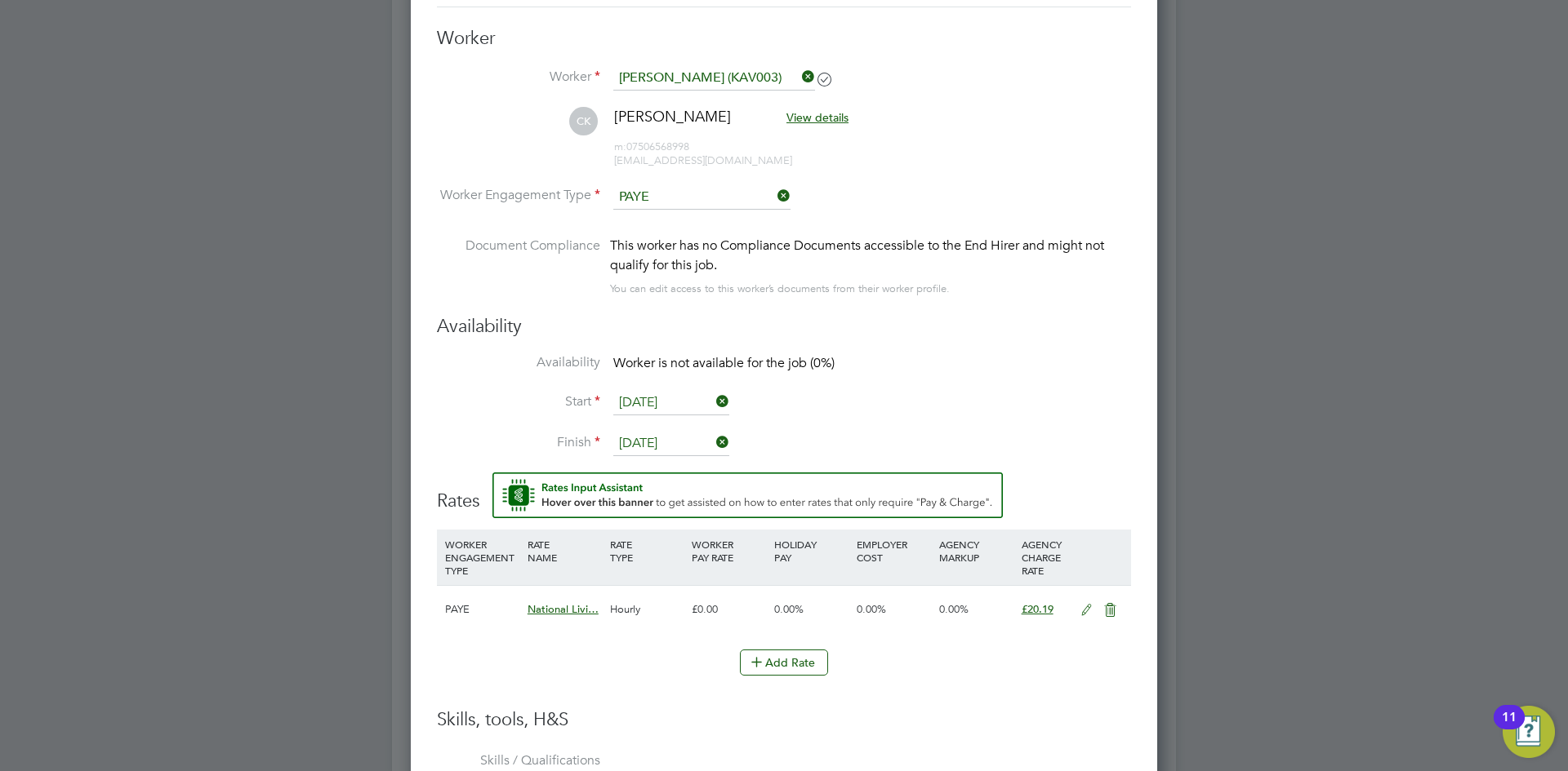
click at [634, 446] on input "31 Jul 2025" at bounding box center [670, 444] width 116 height 25
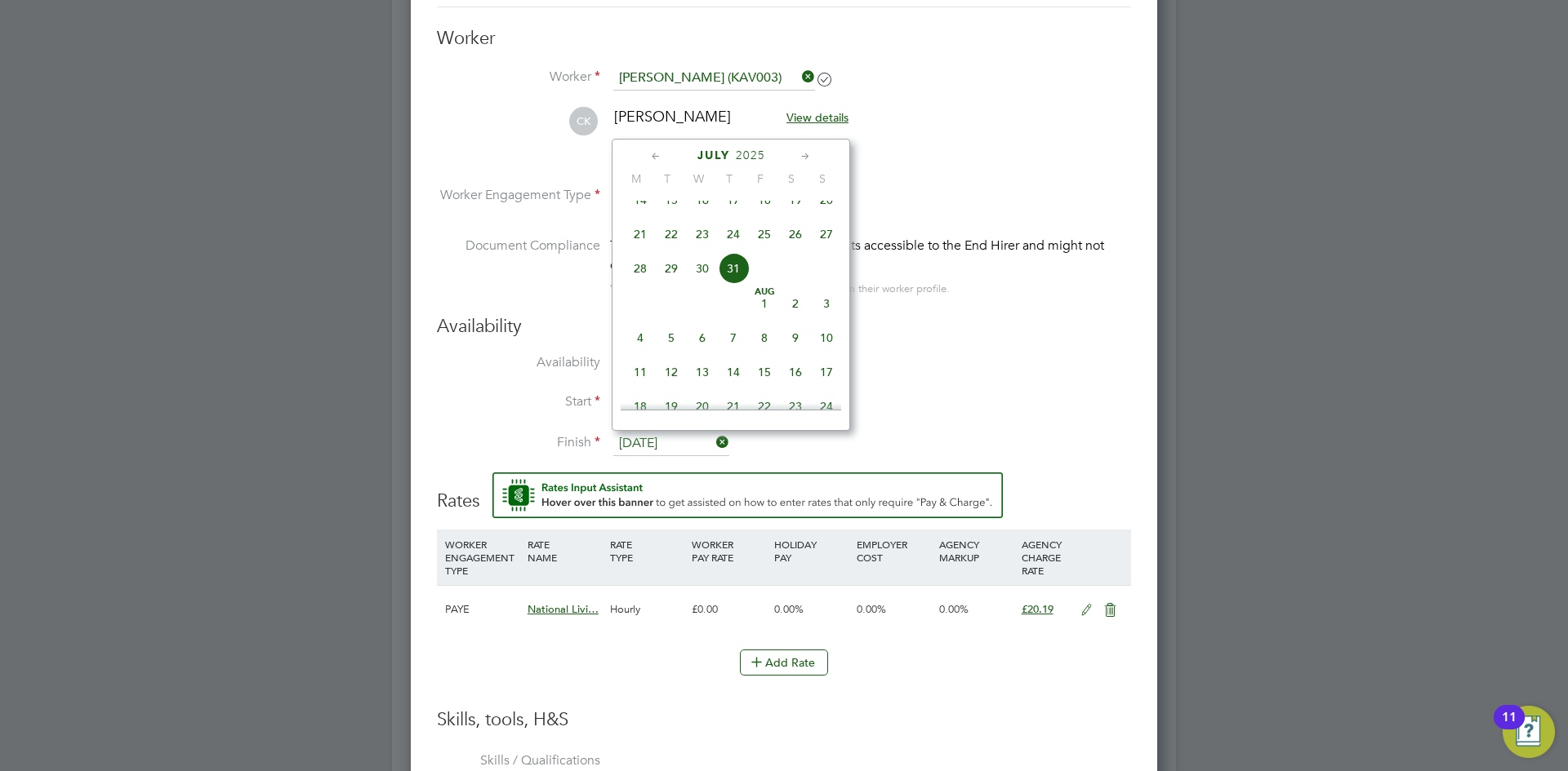
click at [804, 156] on icon at bounding box center [805, 156] width 15 height 18
click at [758, 344] on span "31" at bounding box center [764, 328] width 31 height 31
type input "[DATE]"
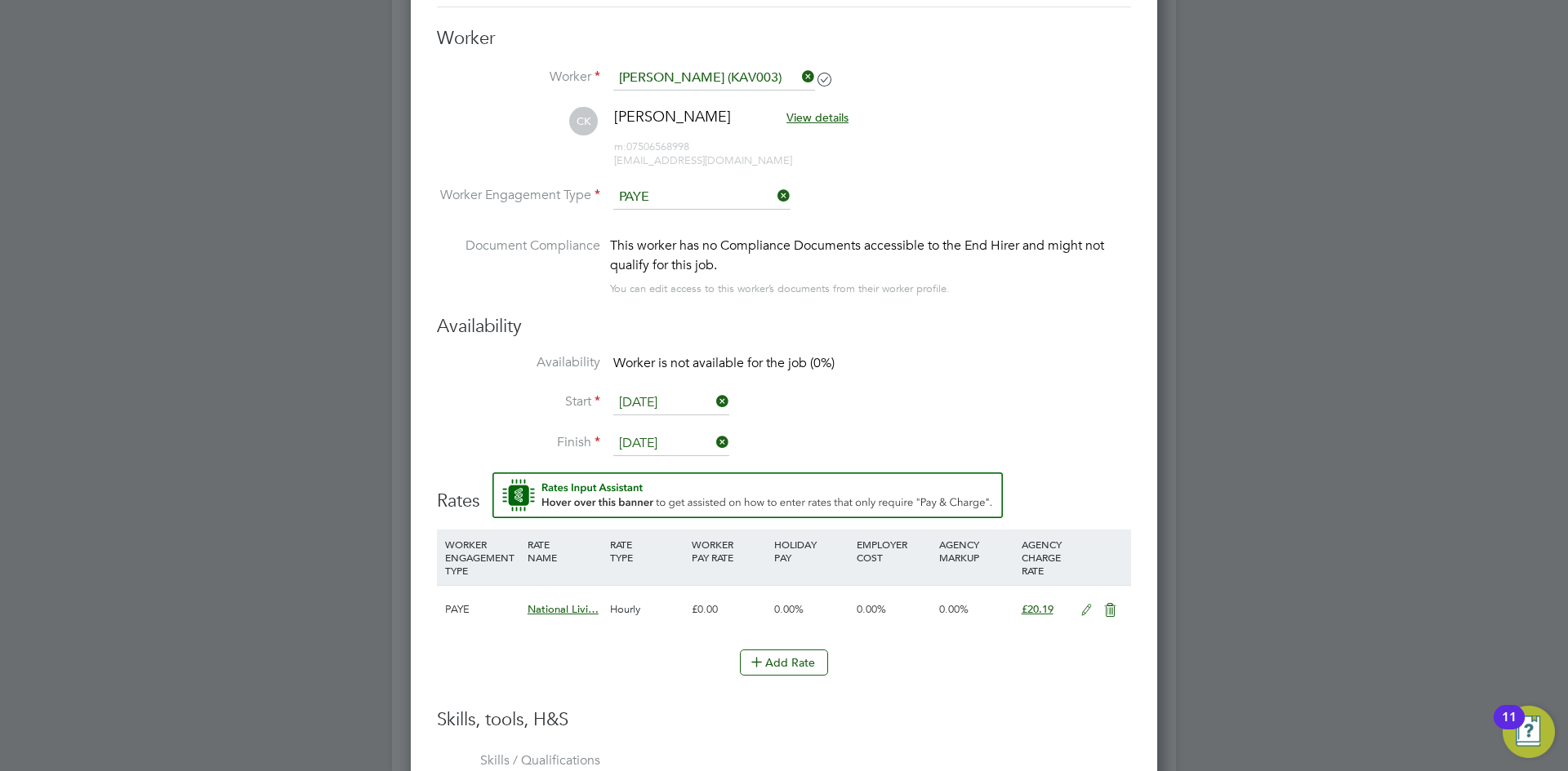
click at [1028, 354] on li "Availability Worker is not available for the job (0%)" at bounding box center [784, 372] width 694 height 37
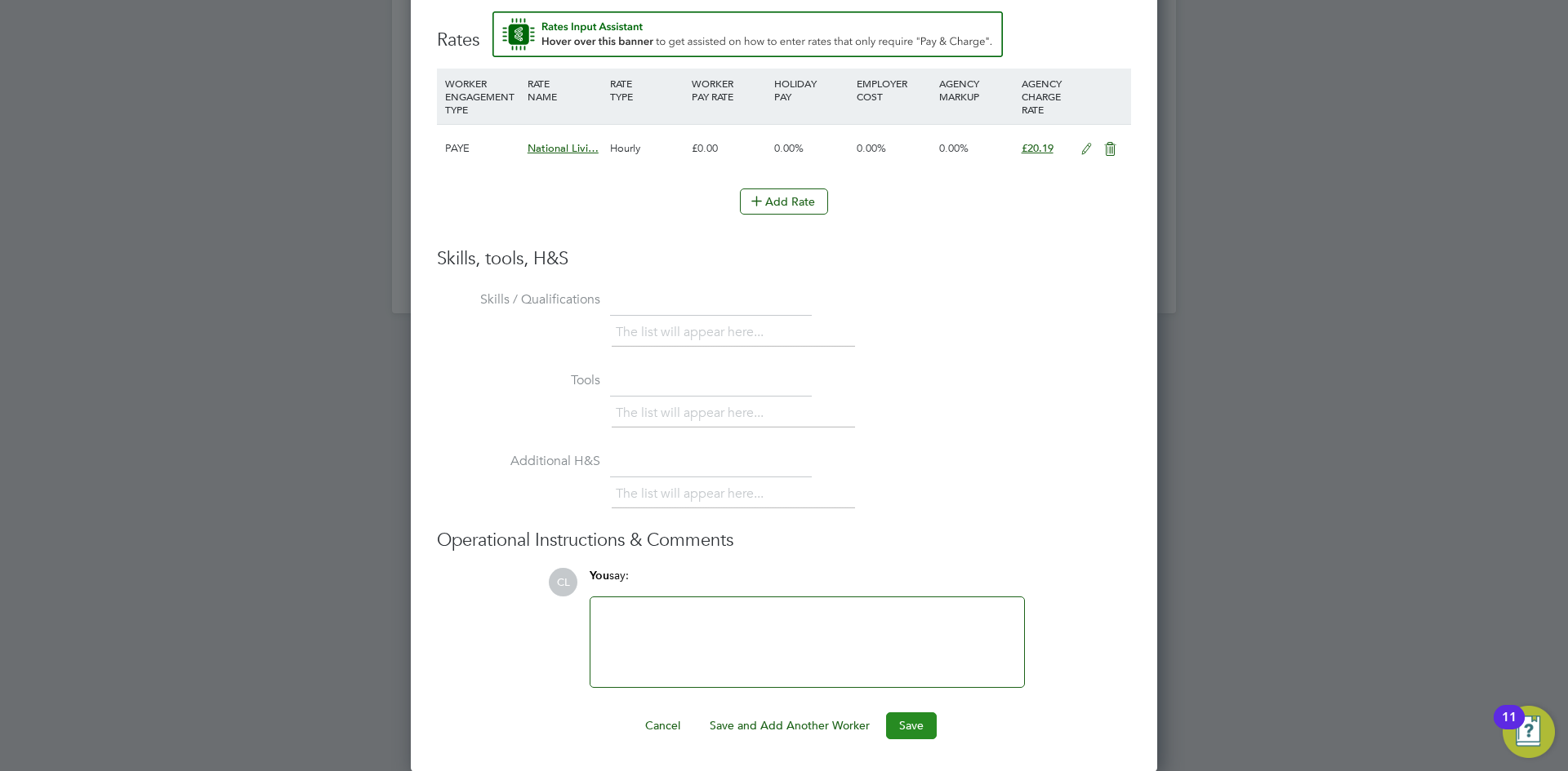
click at [903, 734] on button "Save" at bounding box center [912, 726] width 51 height 26
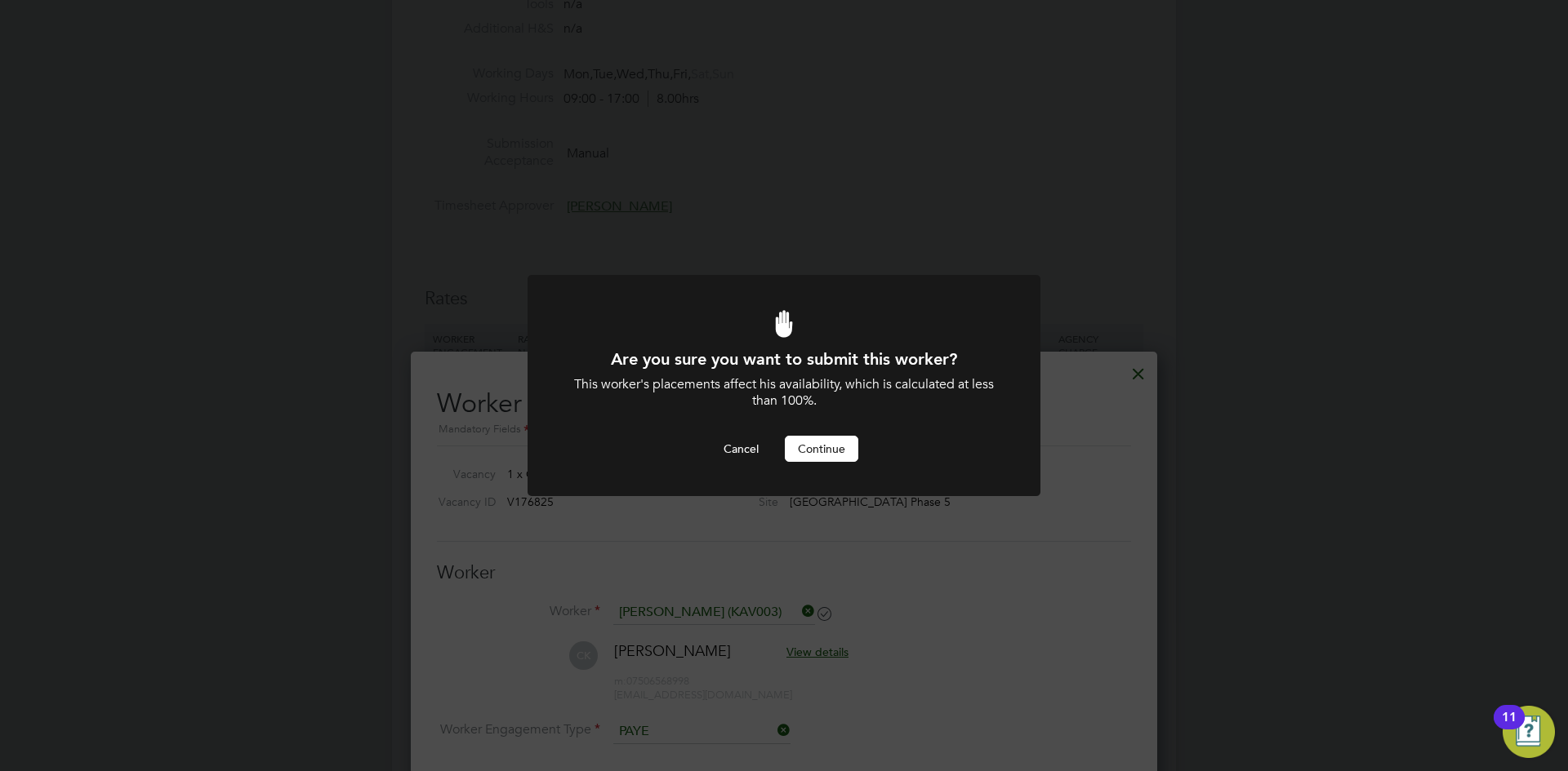
click at [829, 446] on button "Continue" at bounding box center [821, 450] width 74 height 26
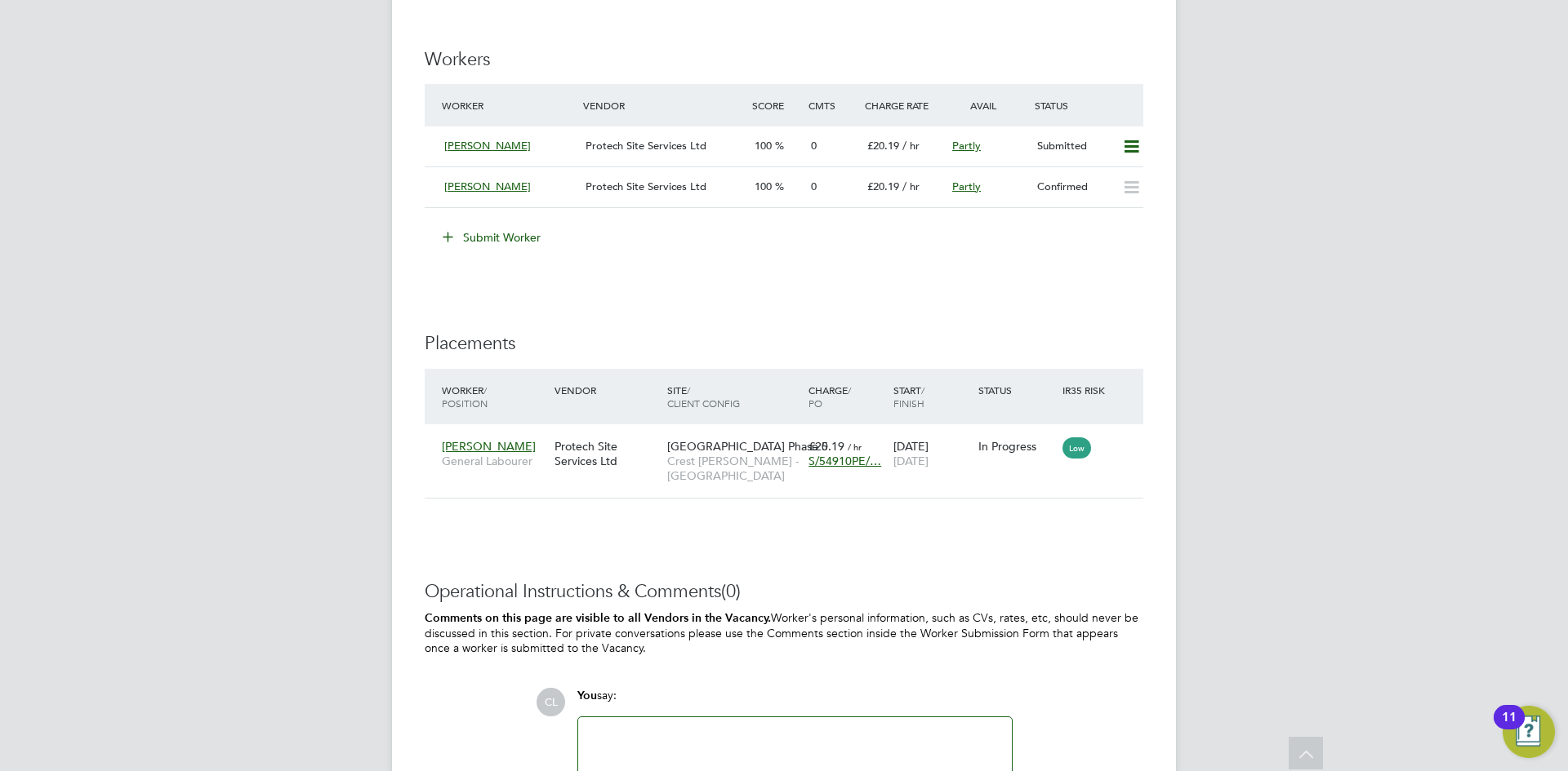
scroll to position [1212, 0]
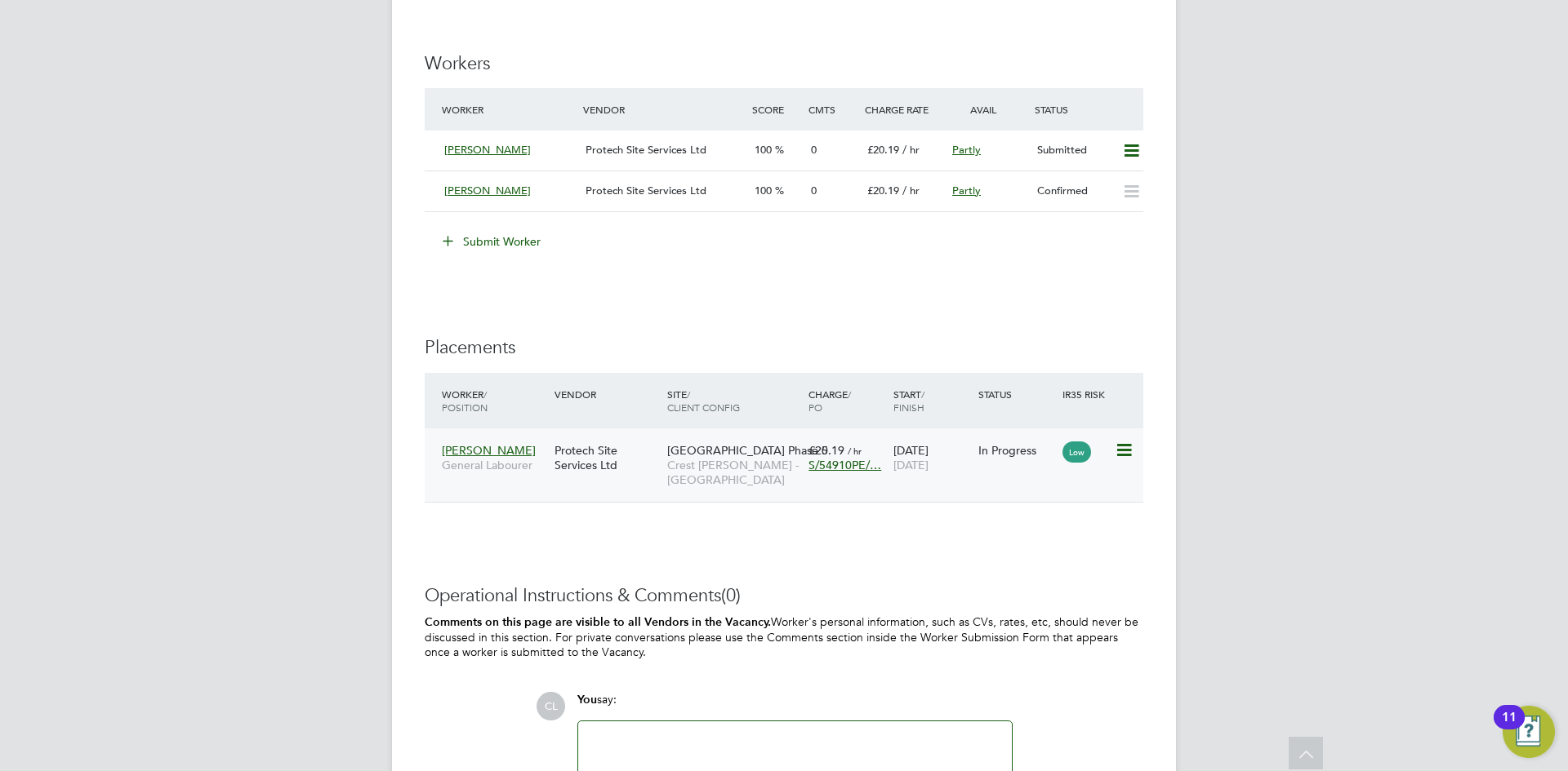
click at [1117, 449] on icon at bounding box center [1122, 451] width 16 height 20
click at [861, 540] on div "IR35 Determination IR35 Status No IR35 Status Assigned Edit Status Details PO N…" at bounding box center [784, 5] width 718 height 1741
click at [1127, 150] on icon at bounding box center [1131, 151] width 21 height 13
click at [1106, 188] on li "Offer" at bounding box center [1108, 186] width 63 height 23
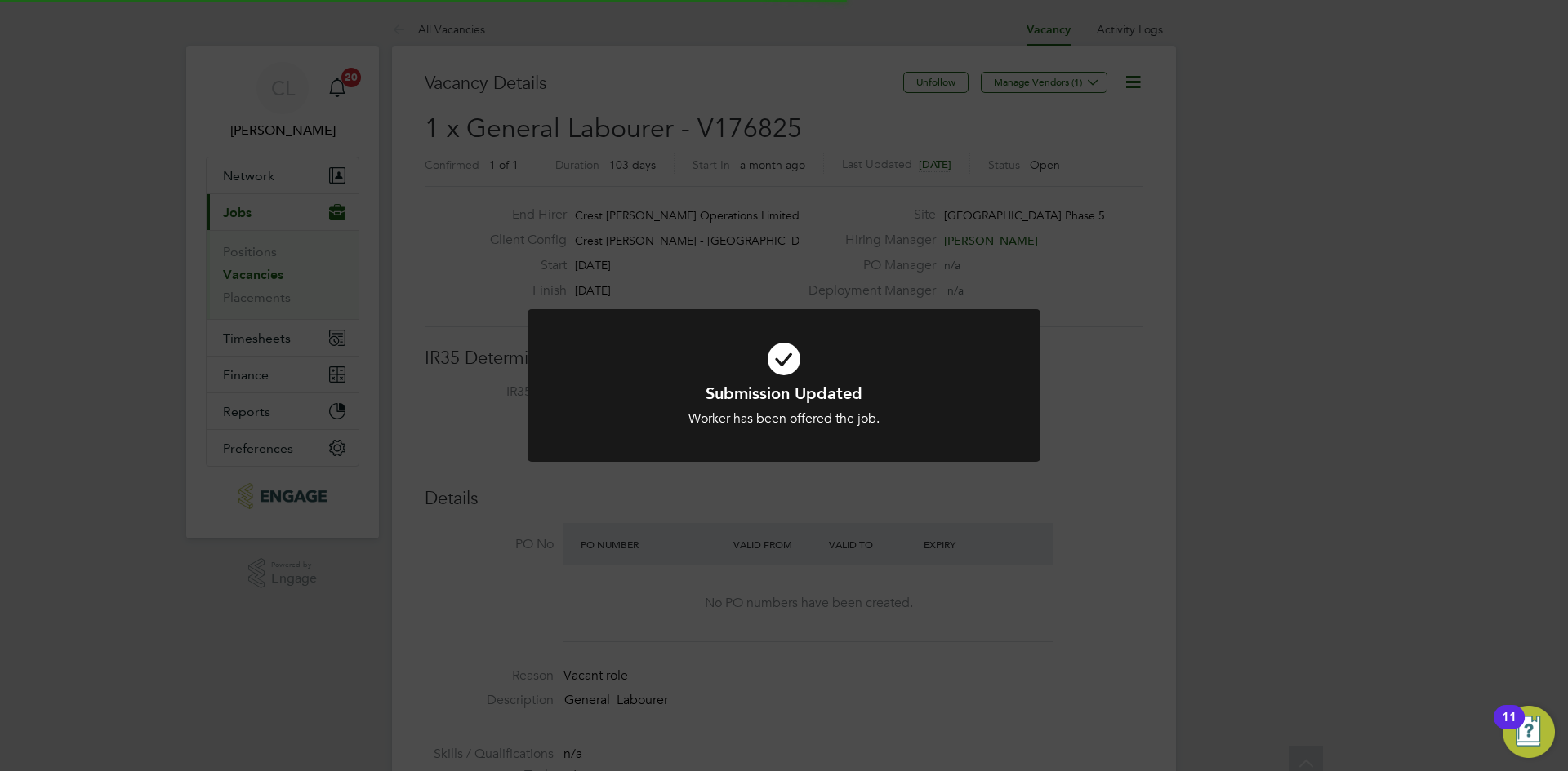
scroll to position [48, 114]
click at [890, 403] on h1 "Submission Updated" at bounding box center [784, 393] width 424 height 22
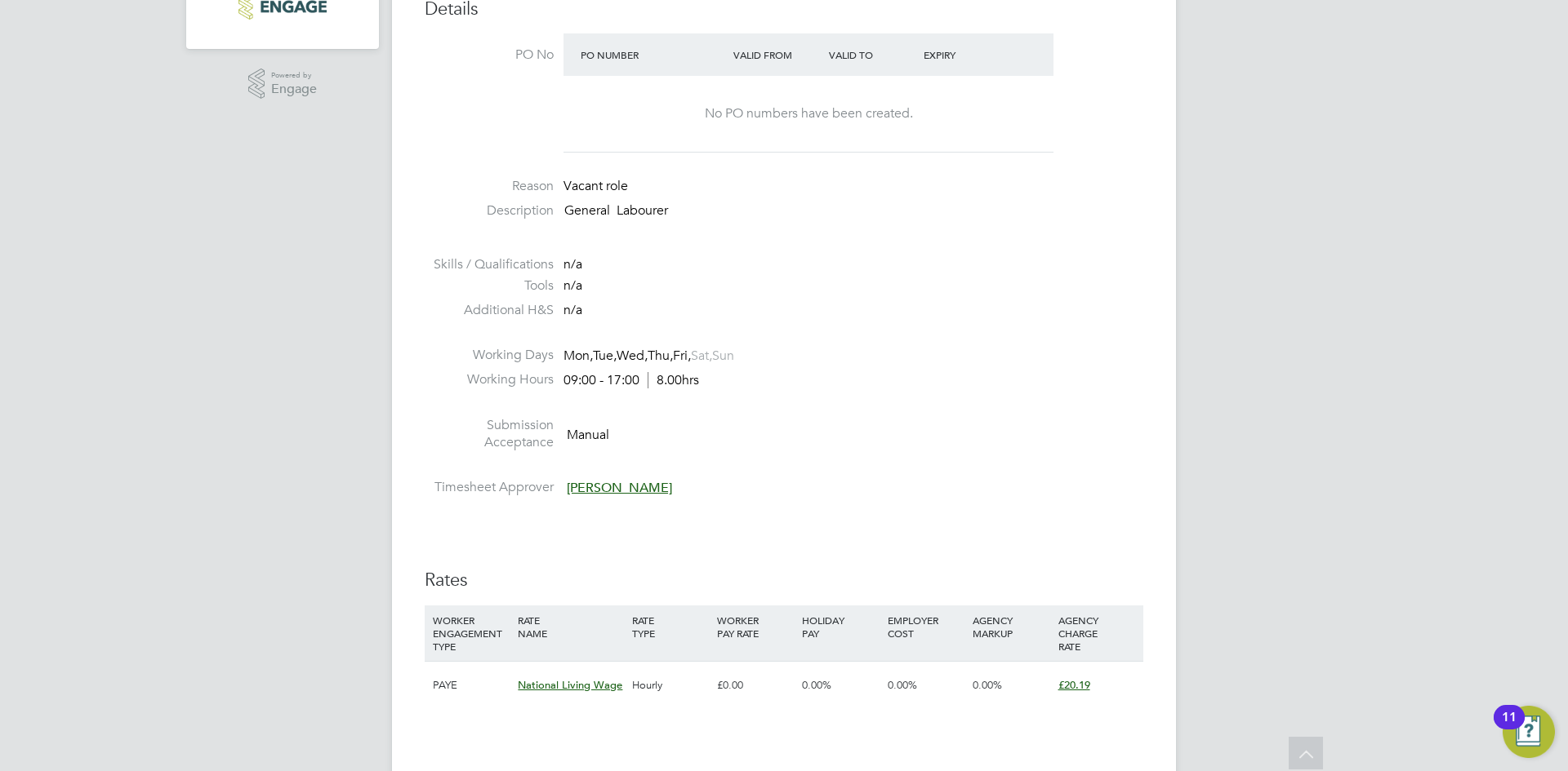
scroll to position [898, 0]
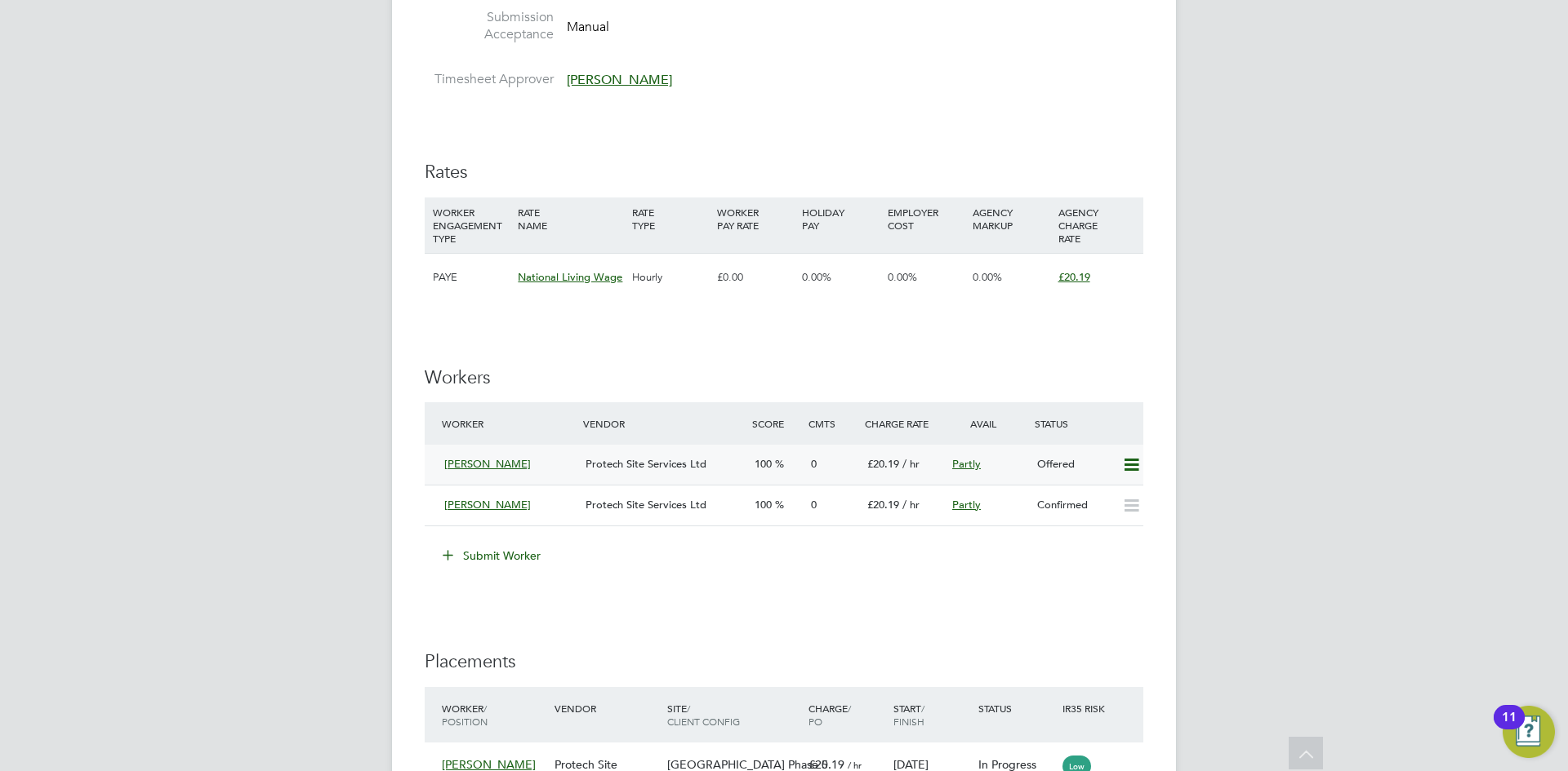
click at [1121, 459] on icon at bounding box center [1131, 466] width 21 height 13
click at [1109, 495] on li "Confirm" at bounding box center [1108, 500] width 62 height 23
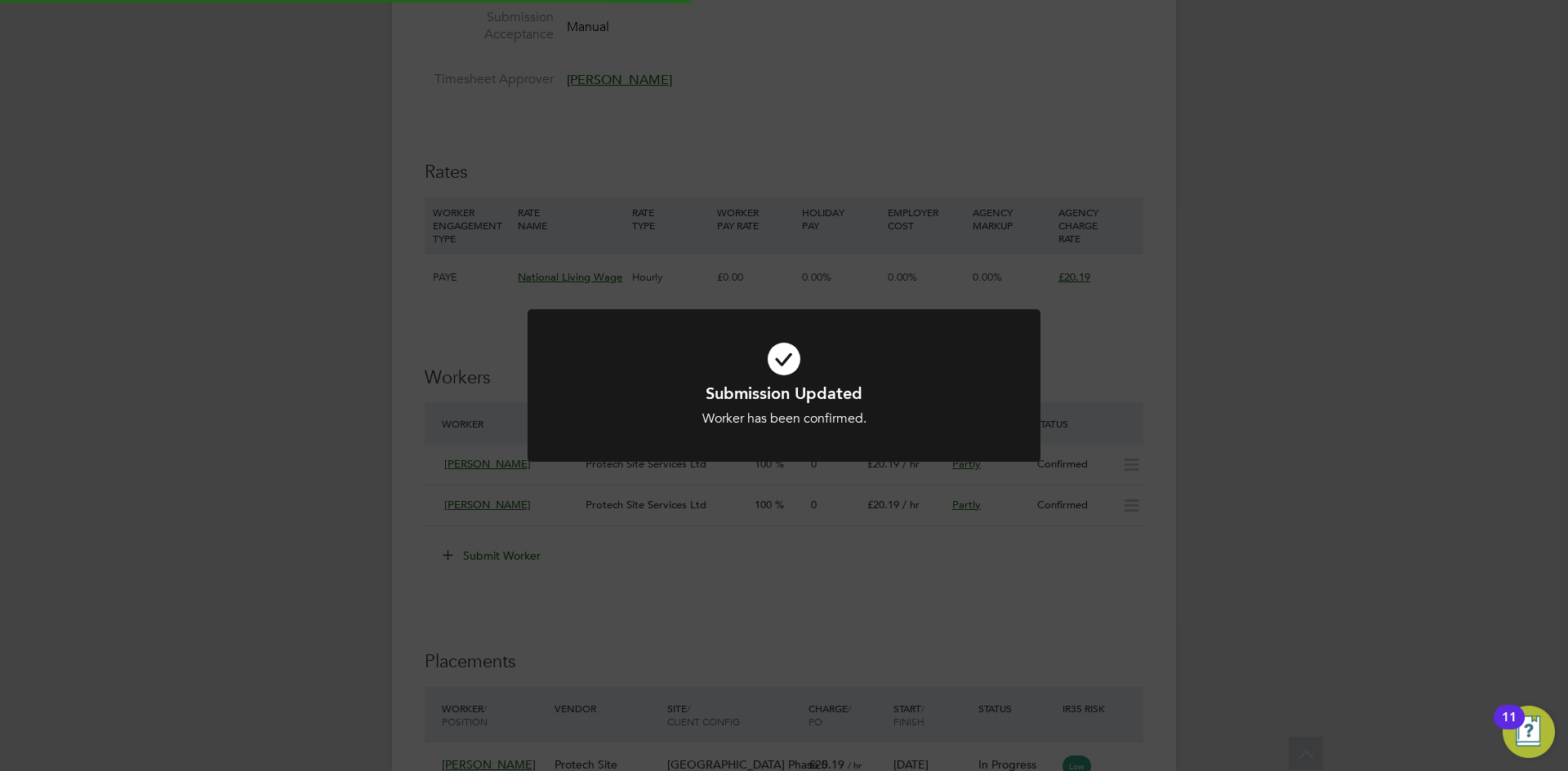
scroll to position [0, 0]
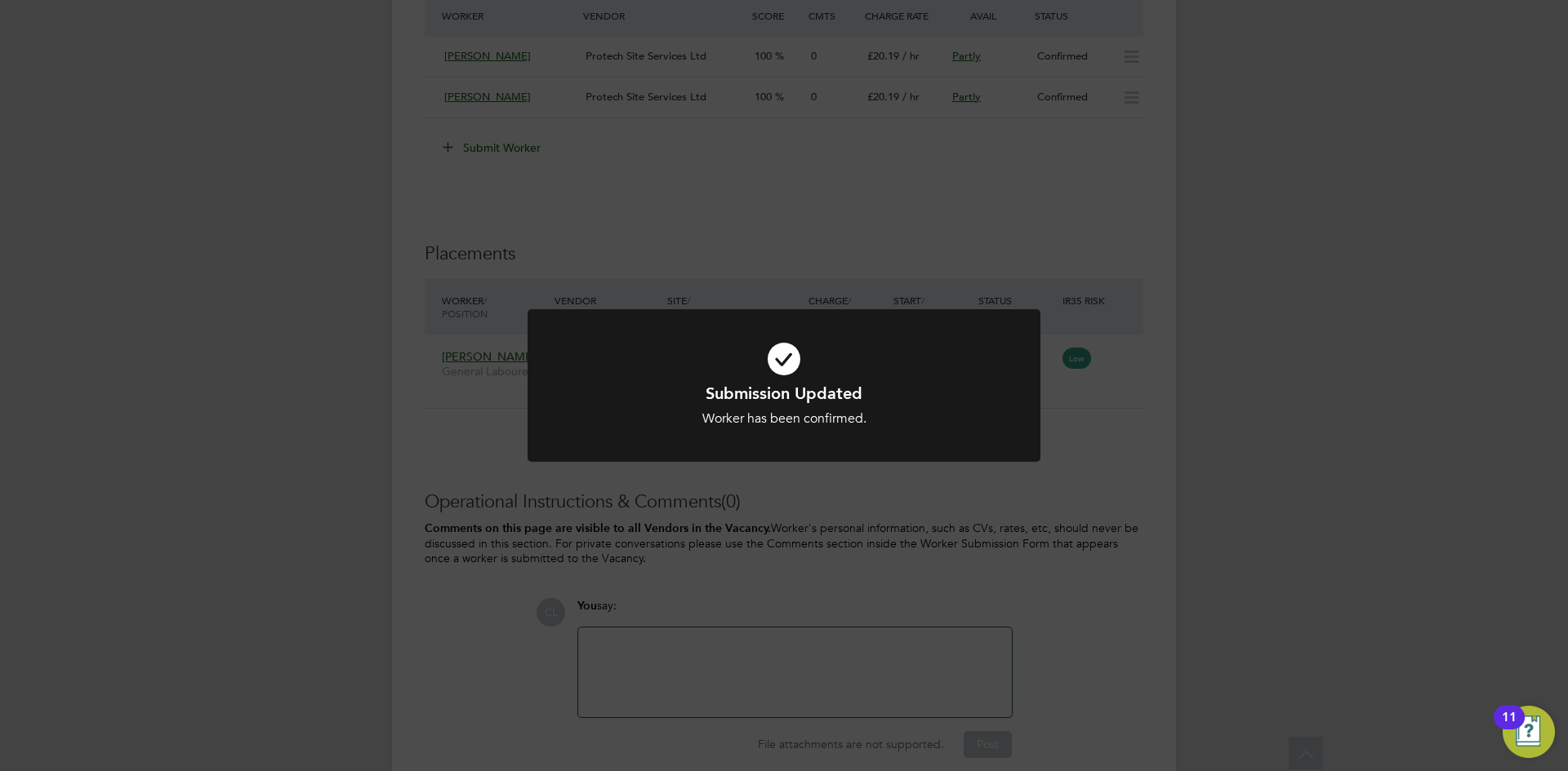
click at [1022, 603] on div "Submission Updated Worker has been confirmed. Cancel Okay" at bounding box center [784, 386] width 1568 height 771
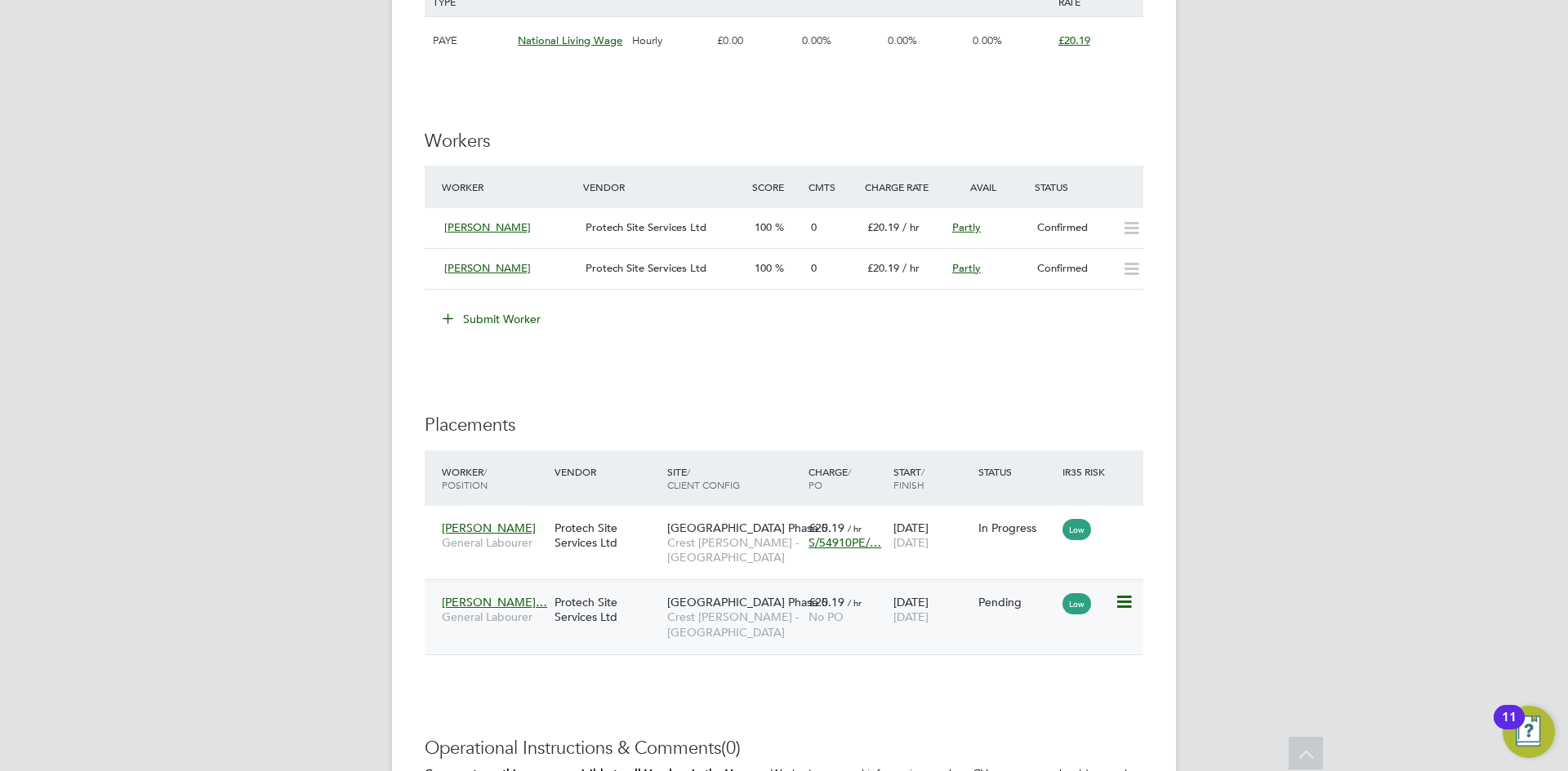
scroll to position [1306, 0]
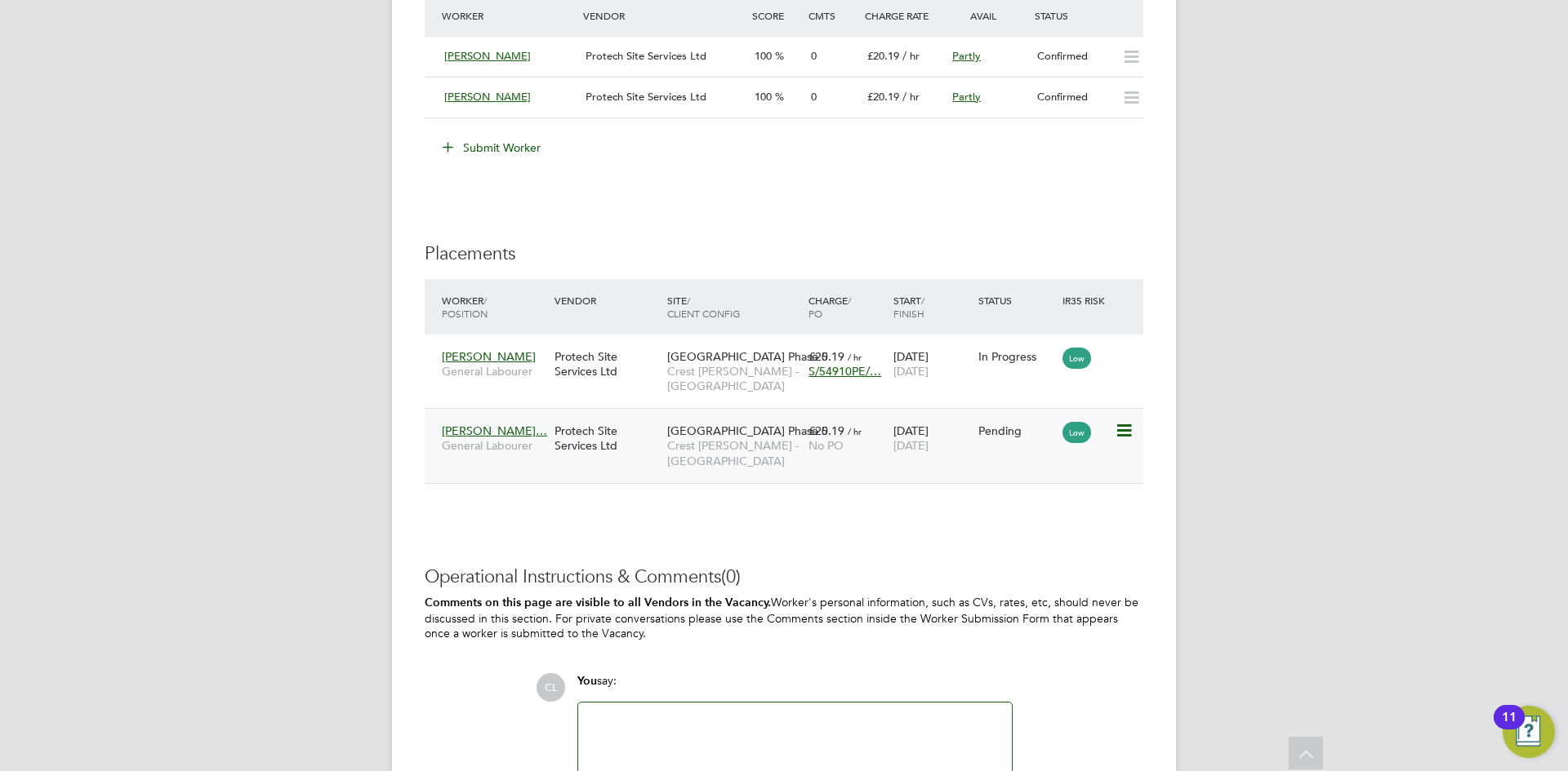
click at [1118, 429] on icon at bounding box center [1122, 431] width 16 height 20
click at [1048, 521] on li "Start" at bounding box center [1073, 533] width 116 height 23
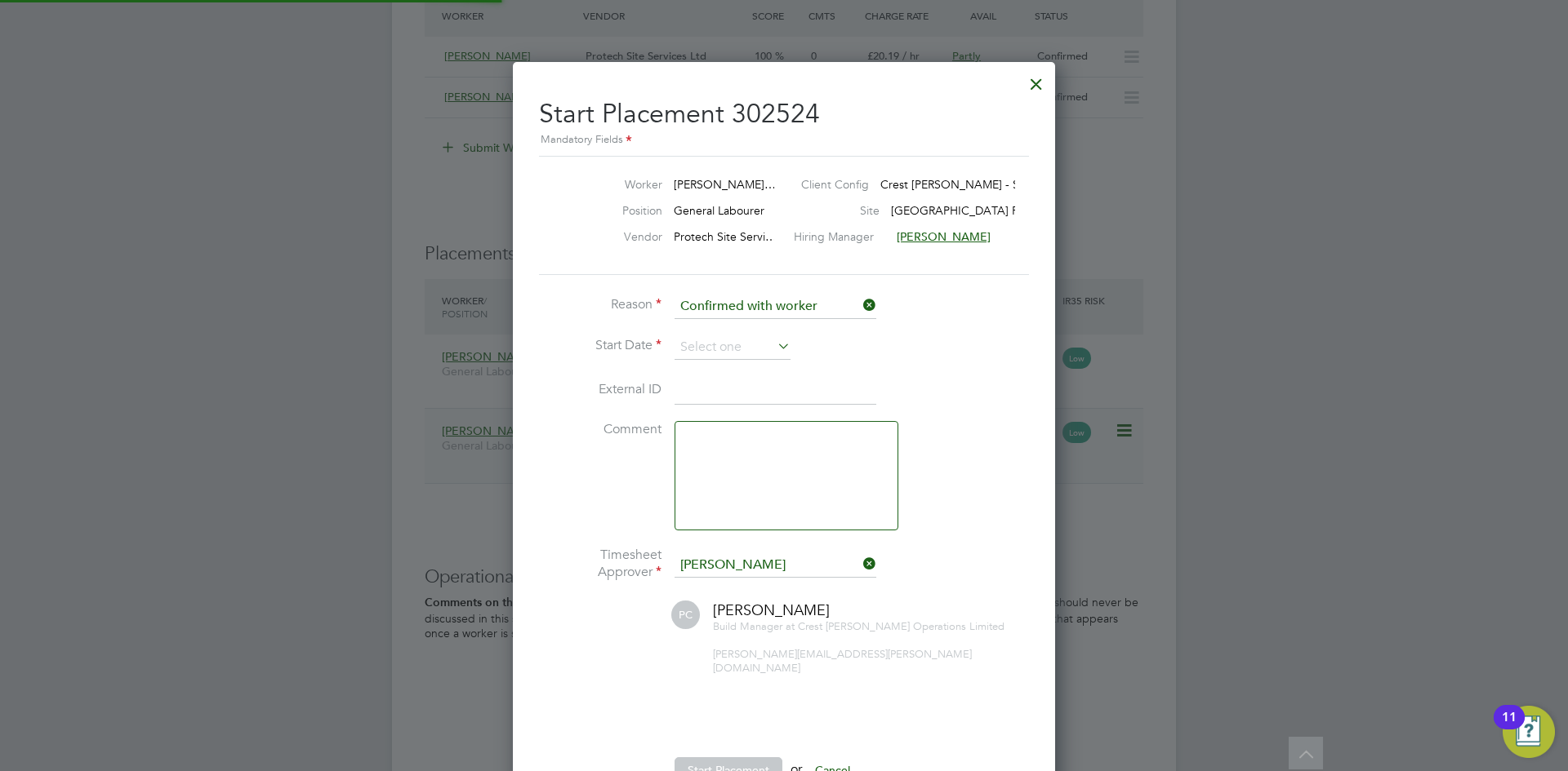
scroll to position [16, 203]
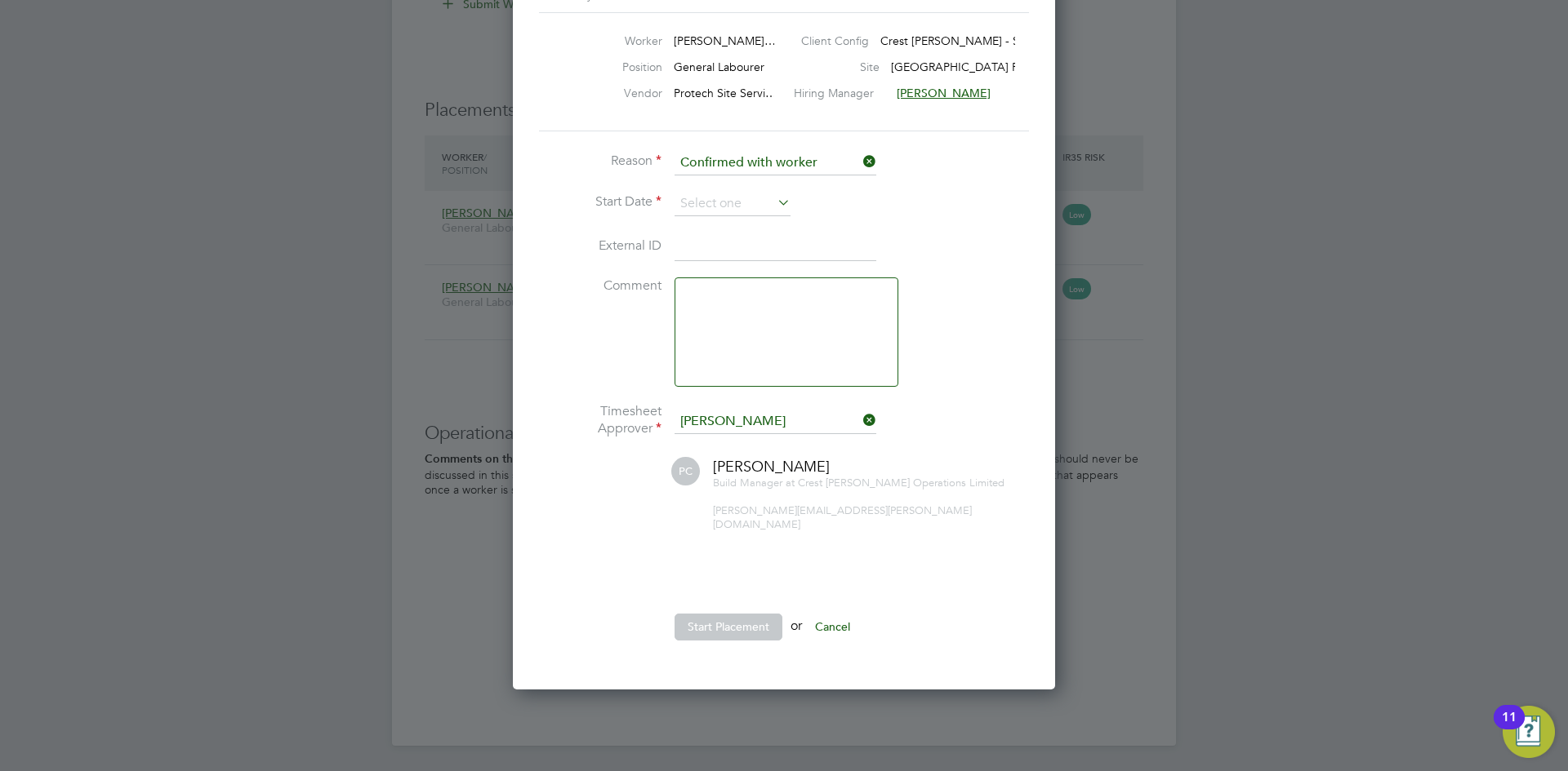
click at [718, 217] on li "Start Date" at bounding box center [784, 212] width 490 height 41
click at [727, 201] on input at bounding box center [732, 205] width 116 height 25
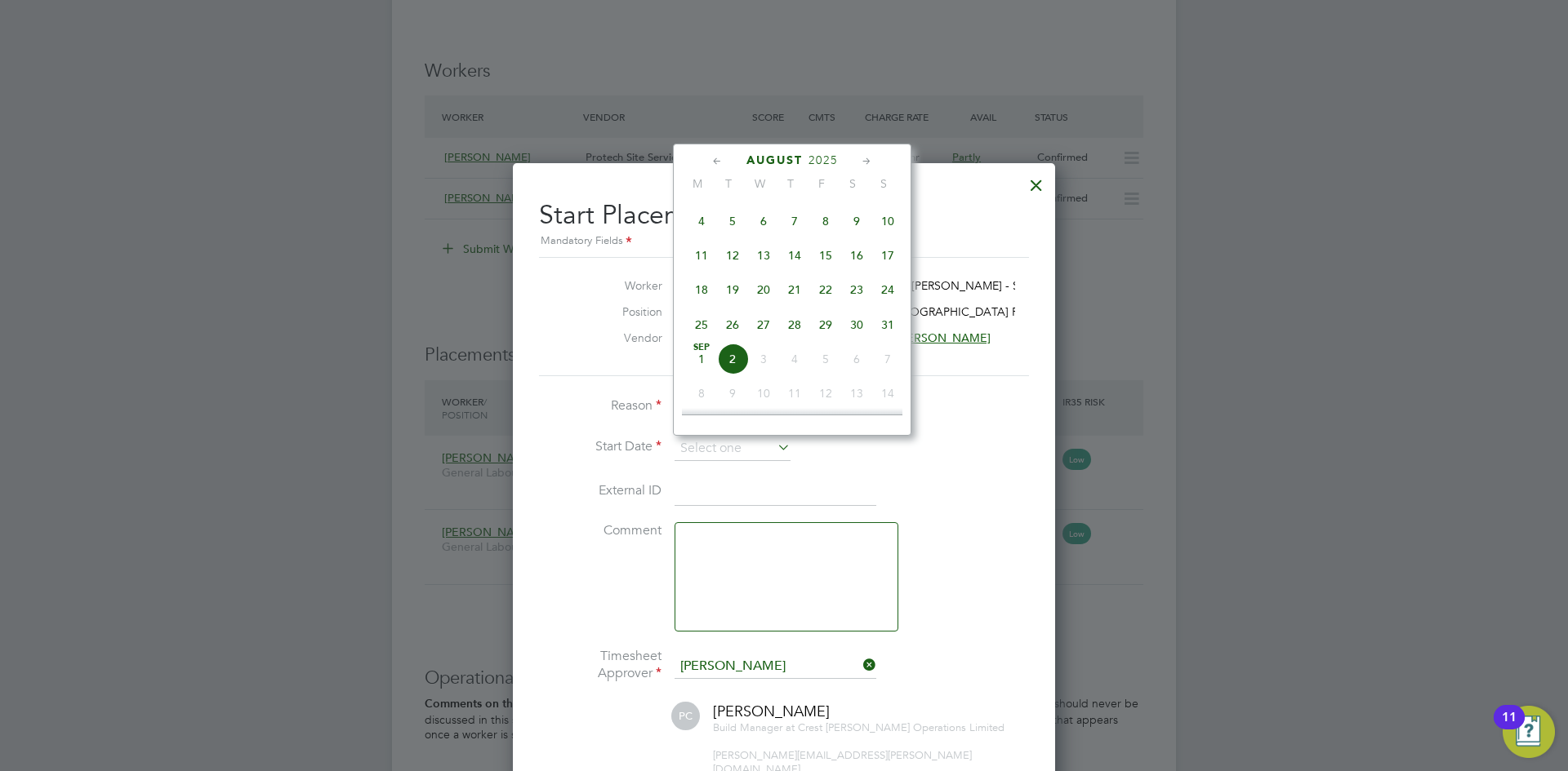
click at [739, 330] on span "26" at bounding box center [732, 324] width 31 height 31
type input "[DATE]"
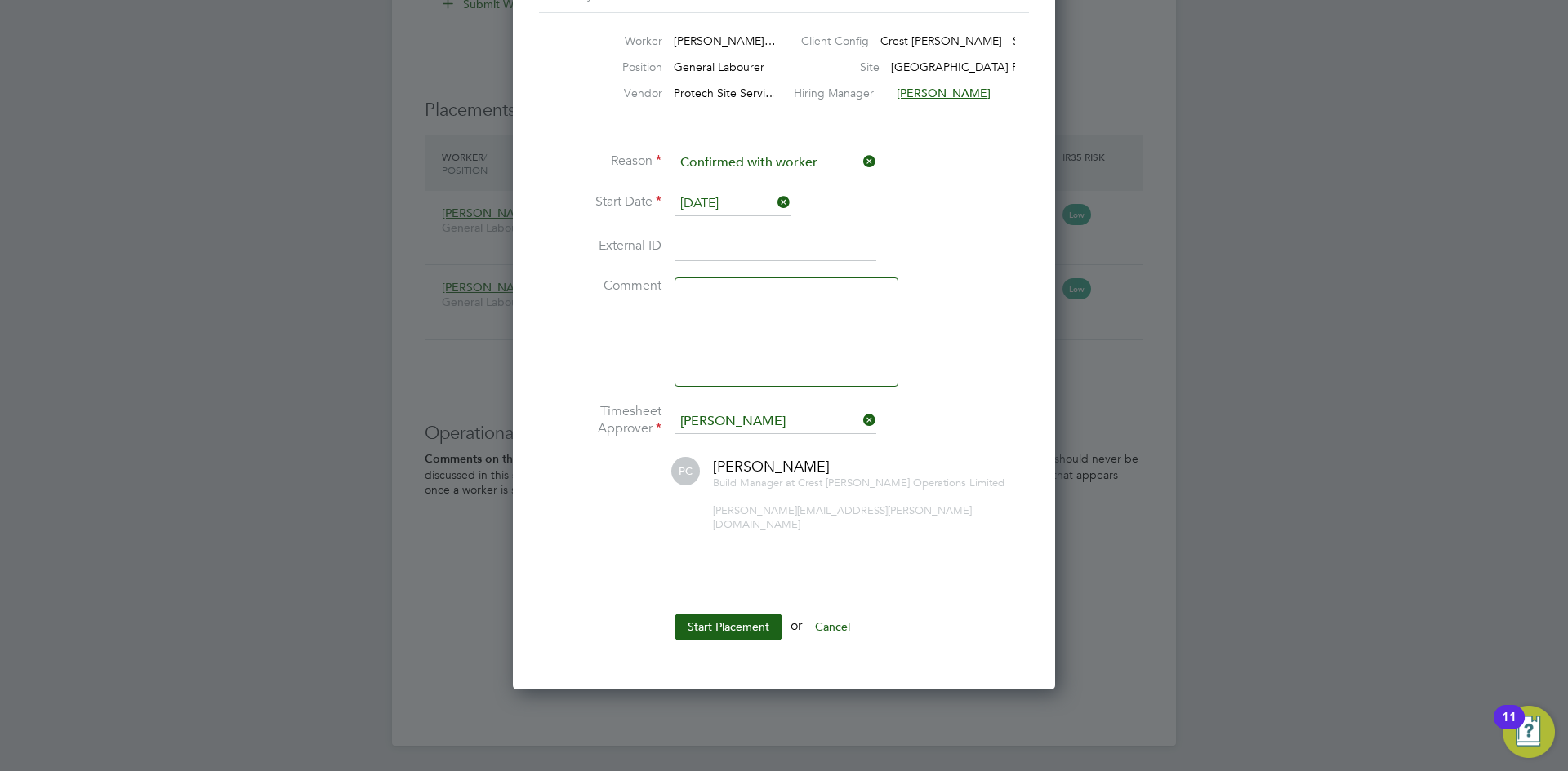
click at [737, 614] on button "Start Placement" at bounding box center [728, 627] width 107 height 26
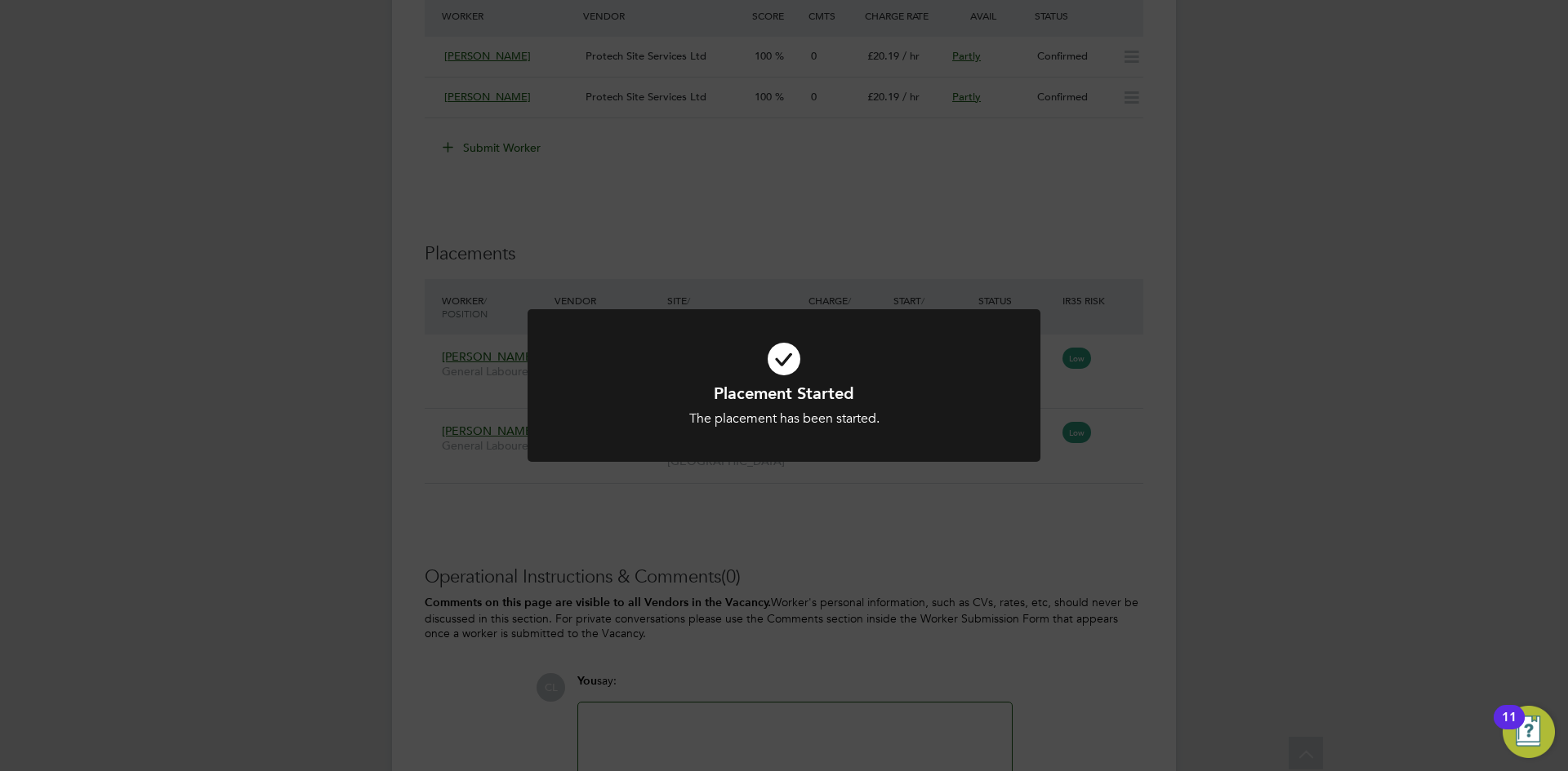
click at [756, 504] on div "Placement Started The placement has been started. Cancel Okay" at bounding box center [784, 386] width 1568 height 771
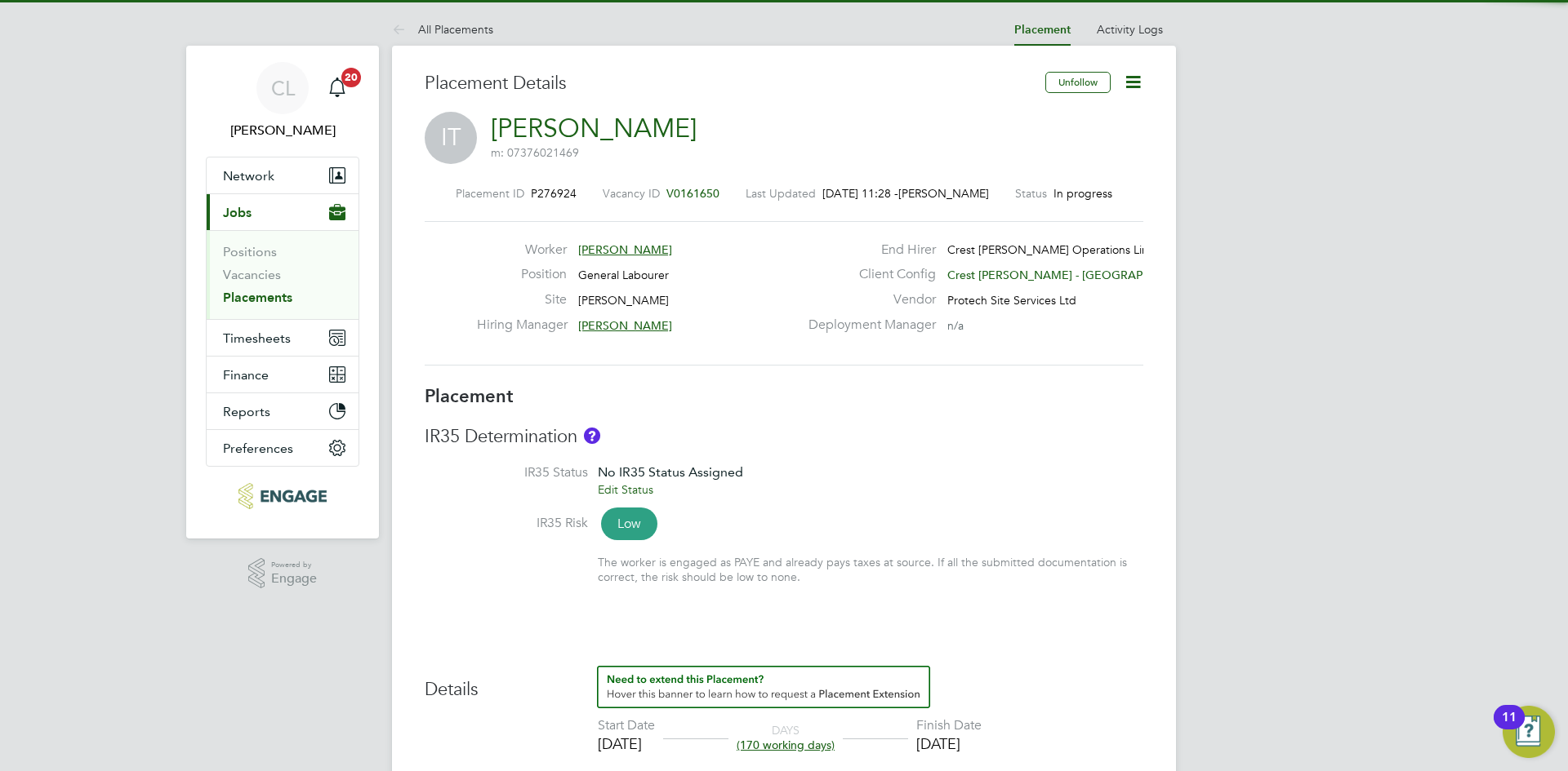
click at [696, 192] on span "V0161650" at bounding box center [693, 193] width 53 height 15
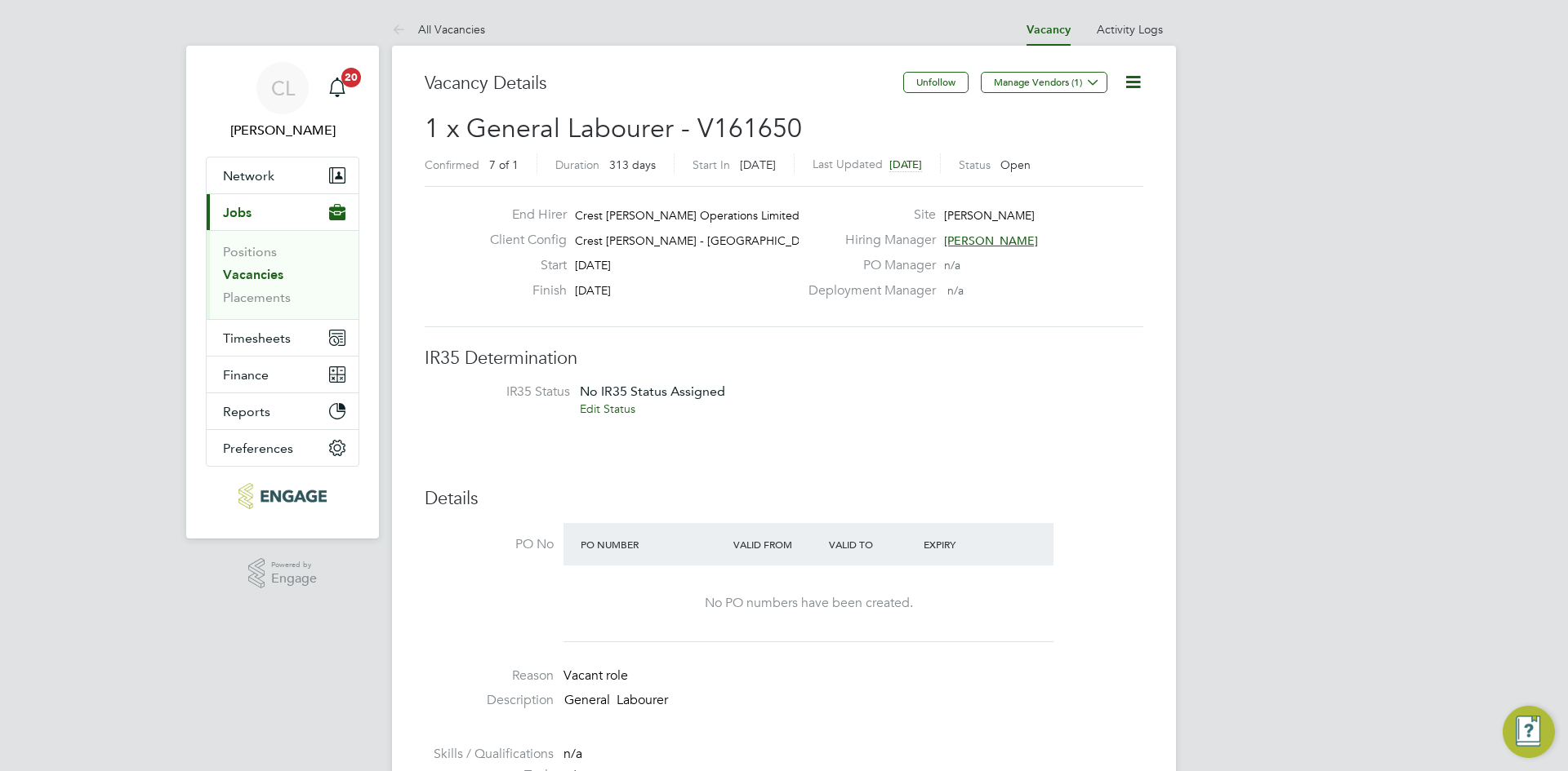
scroll to position [8, 8]
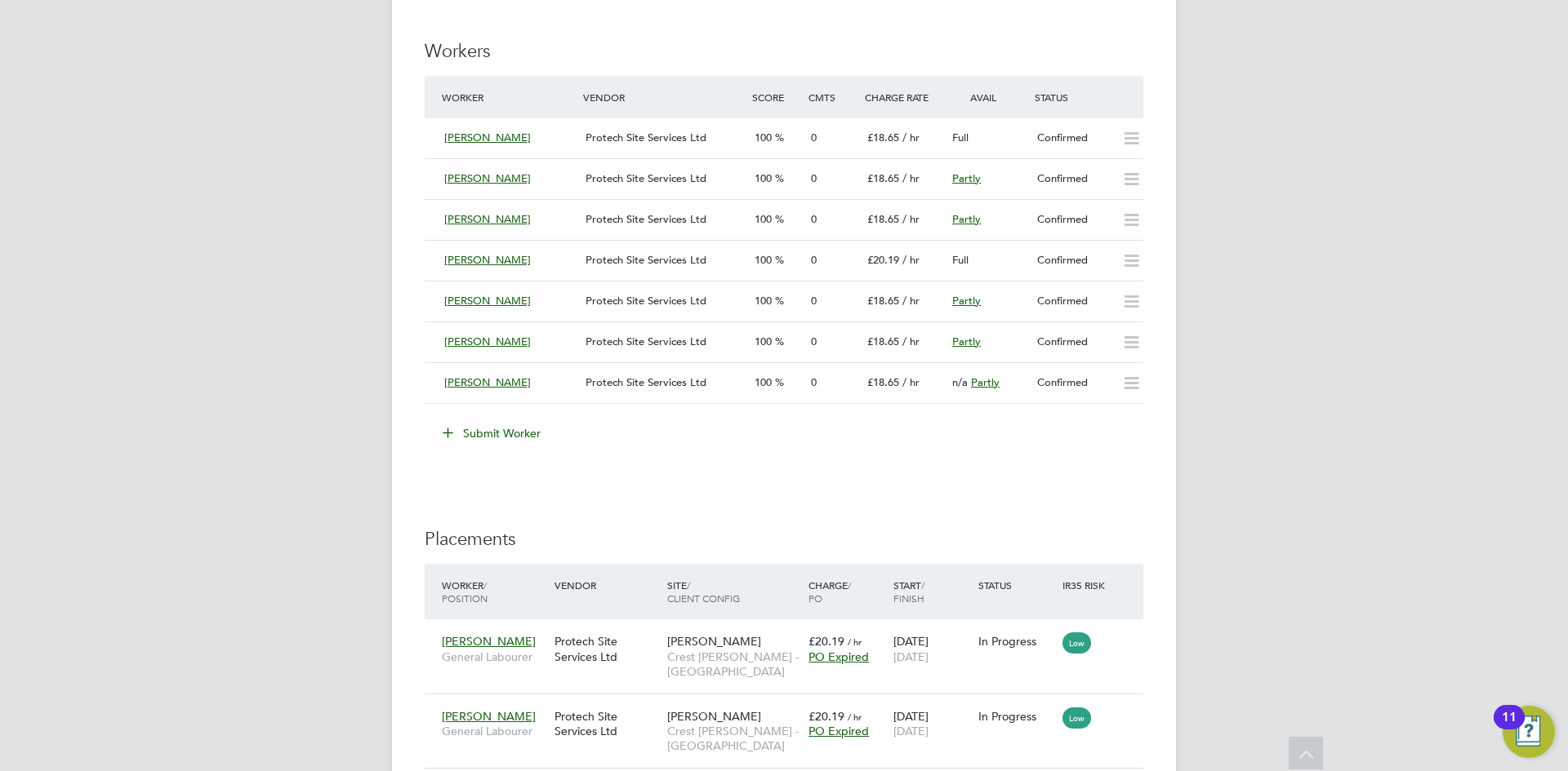
click at [472, 424] on button "Submit Worker" at bounding box center [492, 434] width 123 height 26
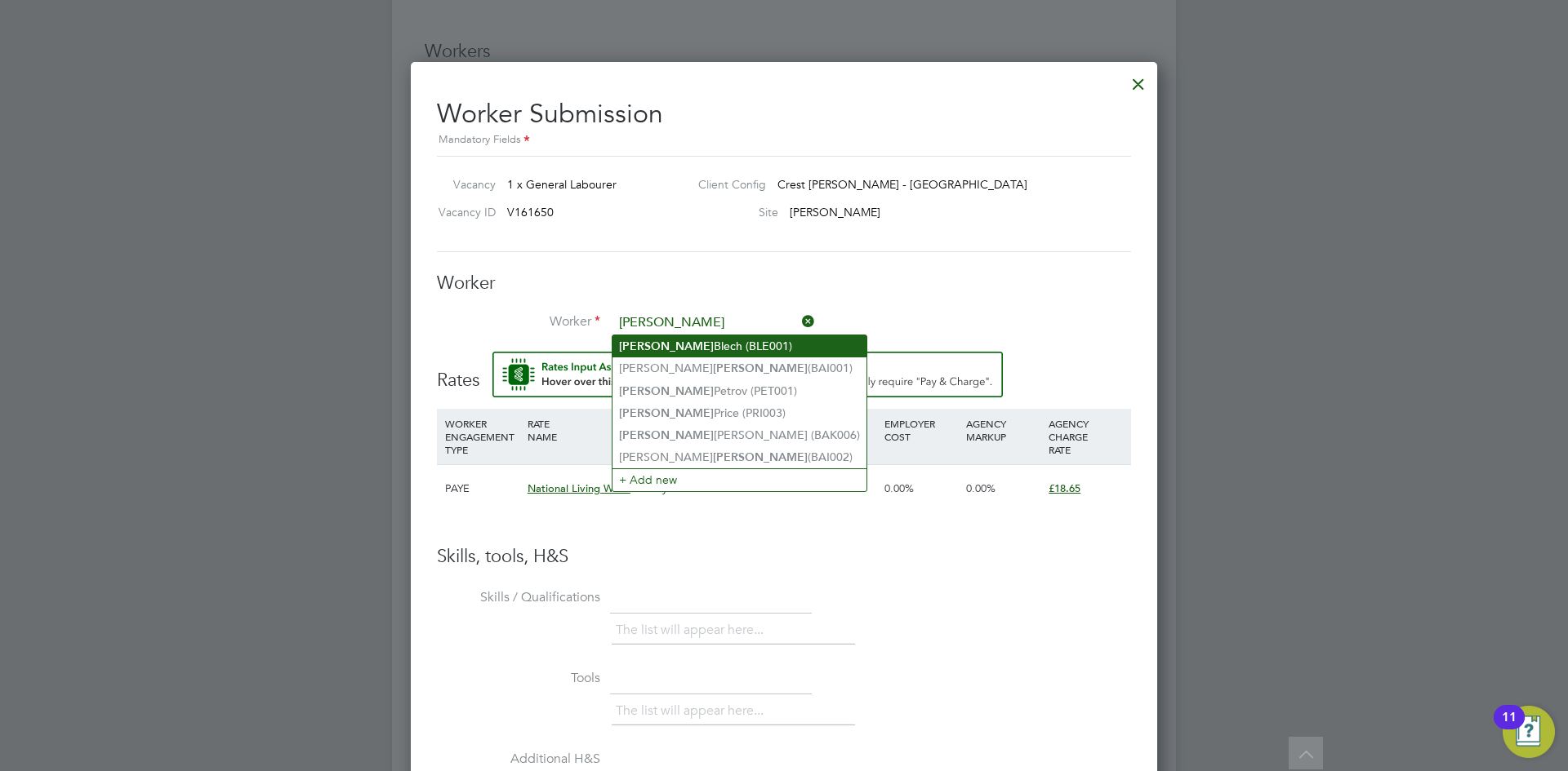
click at [707, 347] on li "Bailey Blech (BLE001)" at bounding box center [739, 346] width 254 height 22
type input "Bailey Blech (BLE001)"
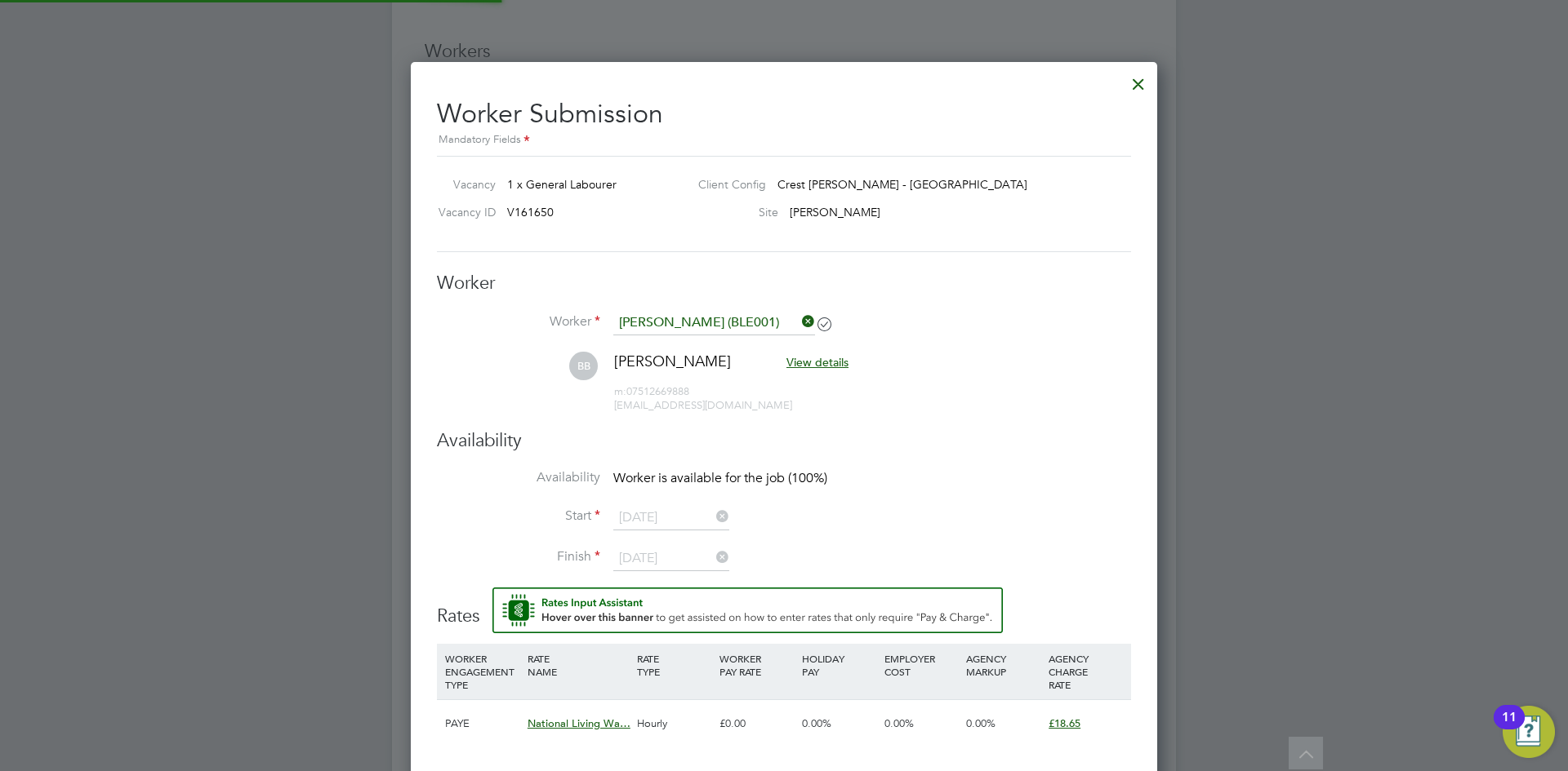
type input "01 Jun 2025"
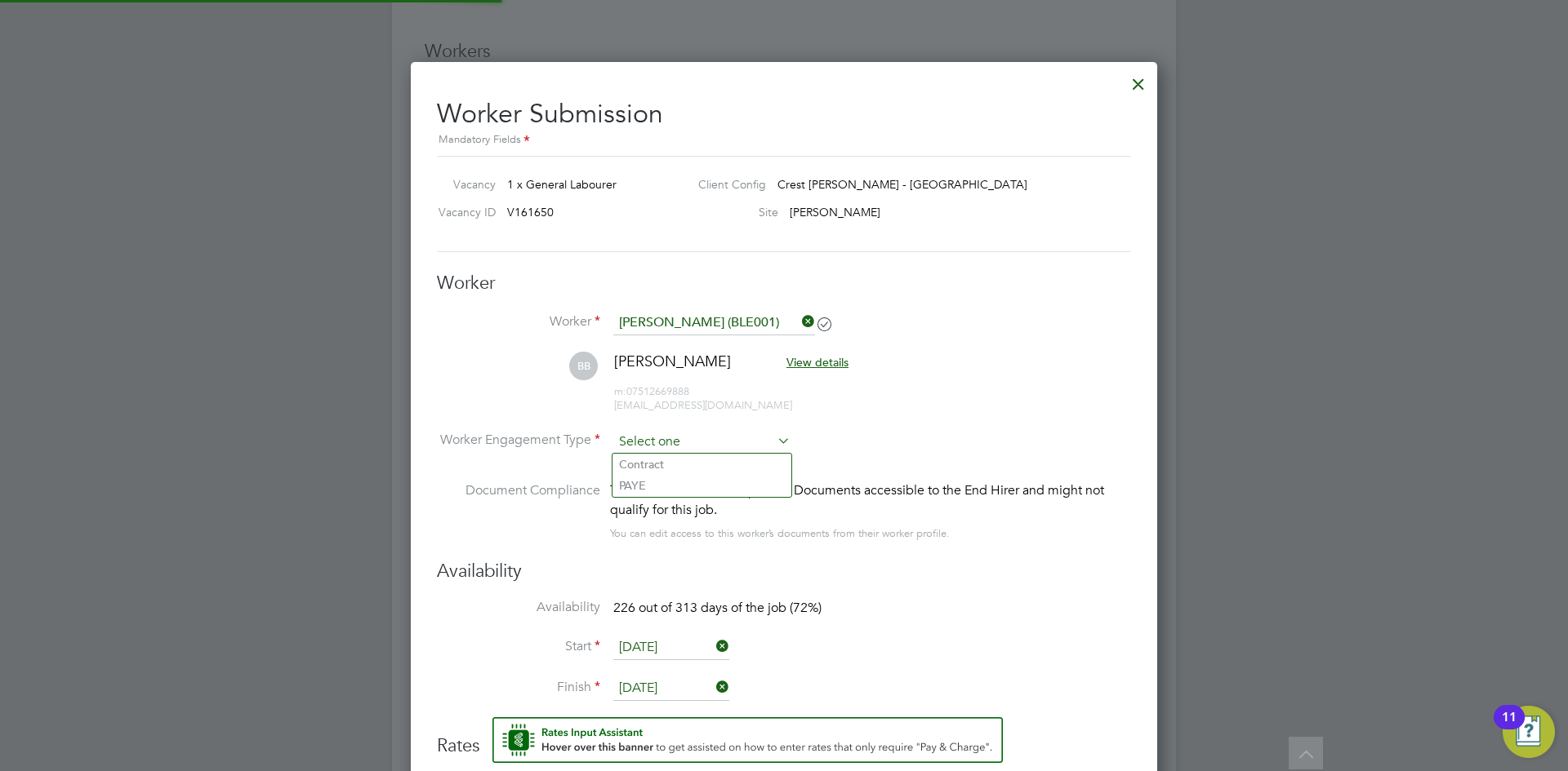
click at [664, 446] on input at bounding box center [701, 442] width 177 height 25
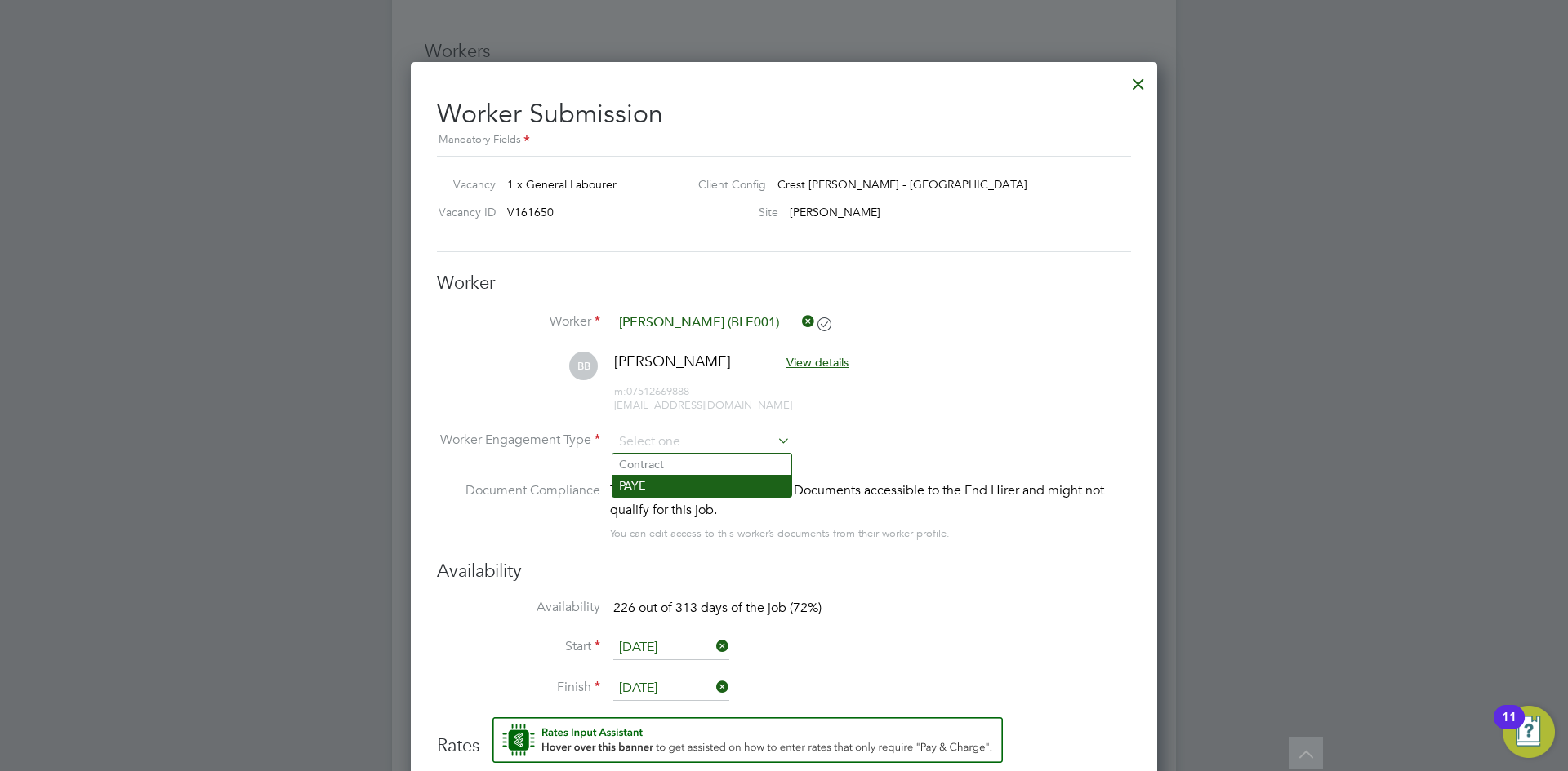
click at [688, 481] on li "PAYE" at bounding box center [702, 485] width 179 height 22
type input "PAYE"
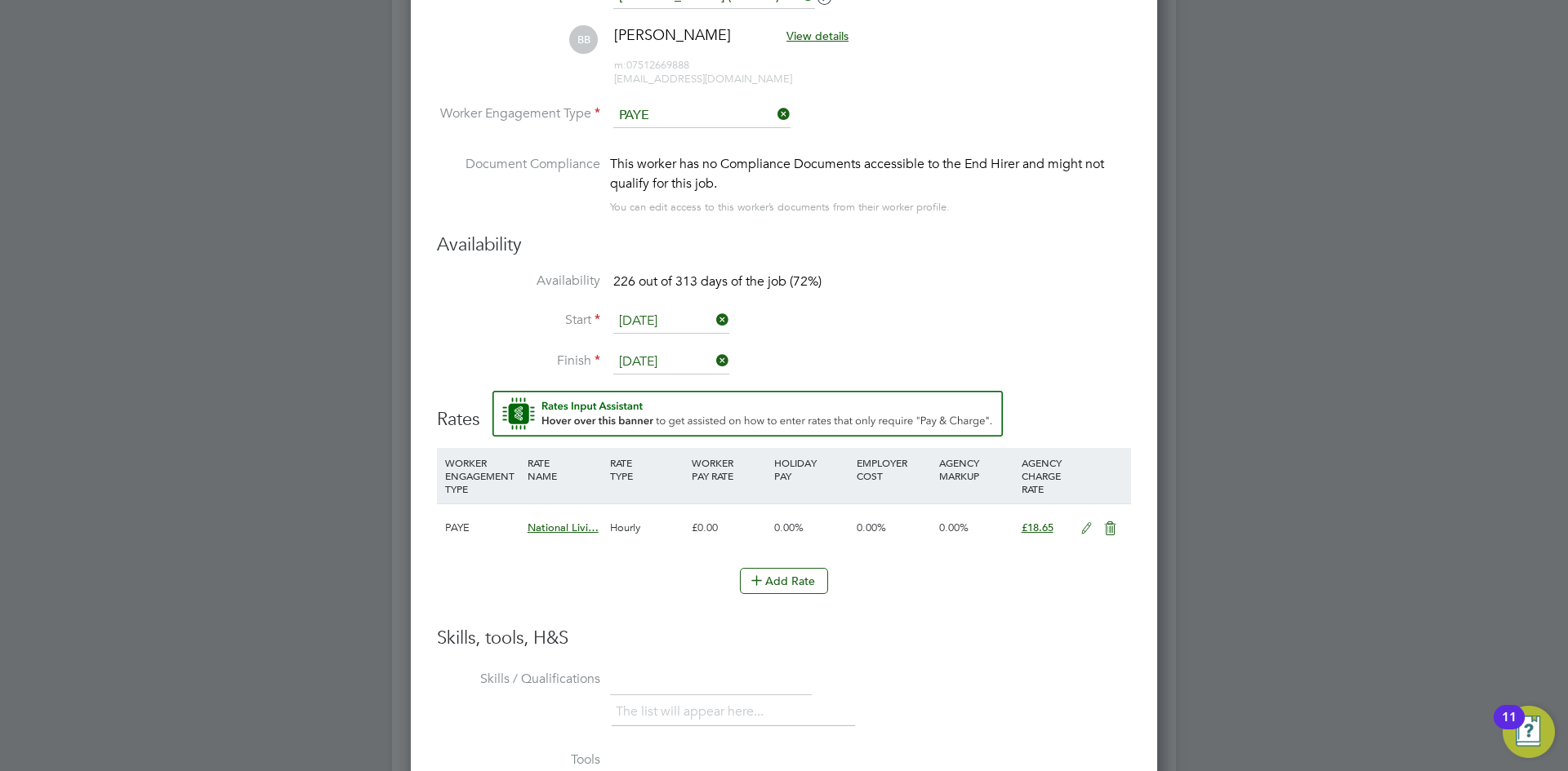
click at [686, 316] on input "01 Jun 2025" at bounding box center [670, 321] width 116 height 25
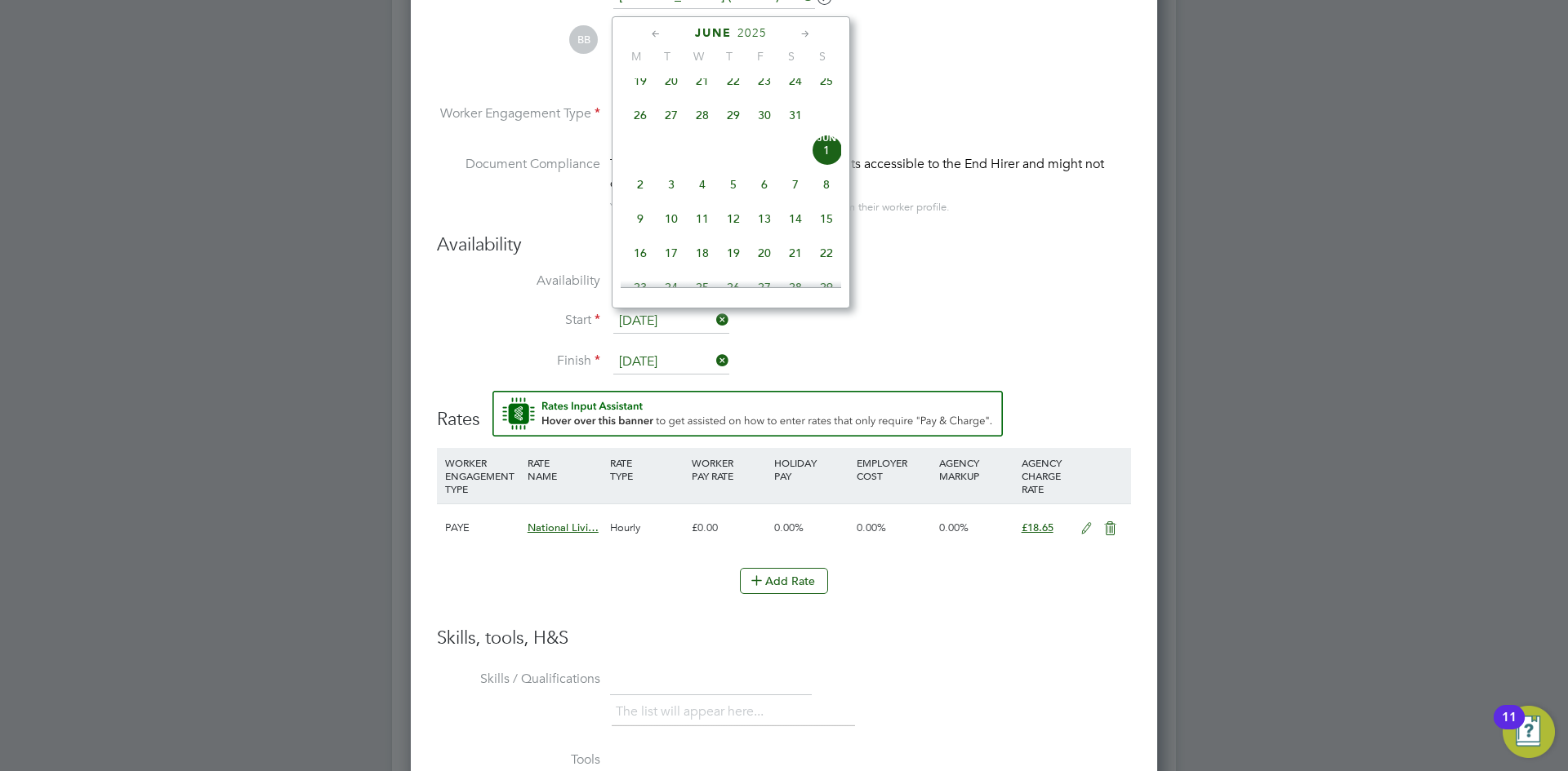
click at [801, 26] on icon at bounding box center [805, 34] width 15 height 18
click at [806, 27] on icon at bounding box center [805, 34] width 15 height 18
click at [701, 224] on span "27" at bounding box center [701, 208] width 31 height 31
type input "27 Aug 2025"
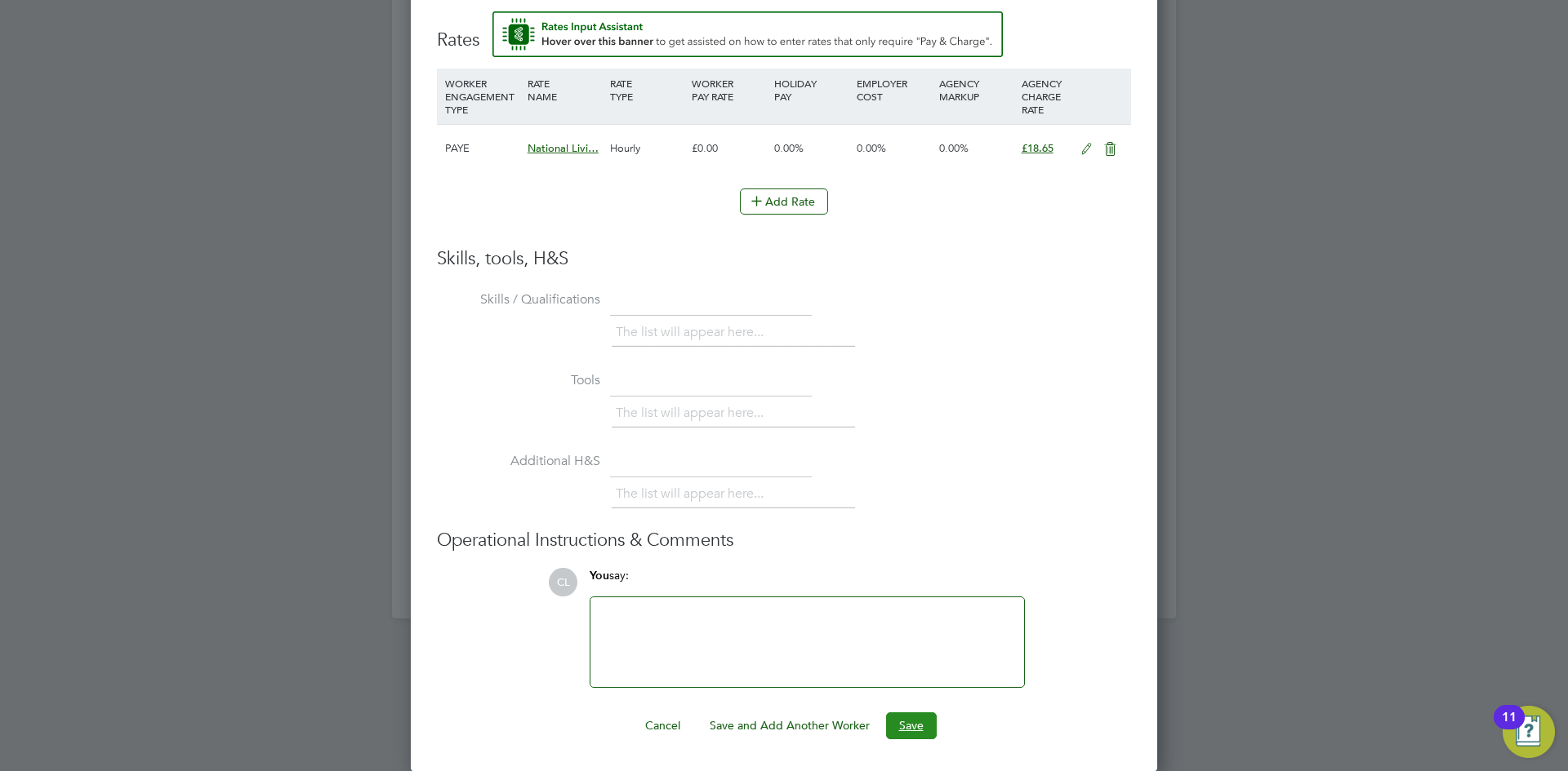
click at [900, 716] on button "Save" at bounding box center [912, 726] width 51 height 26
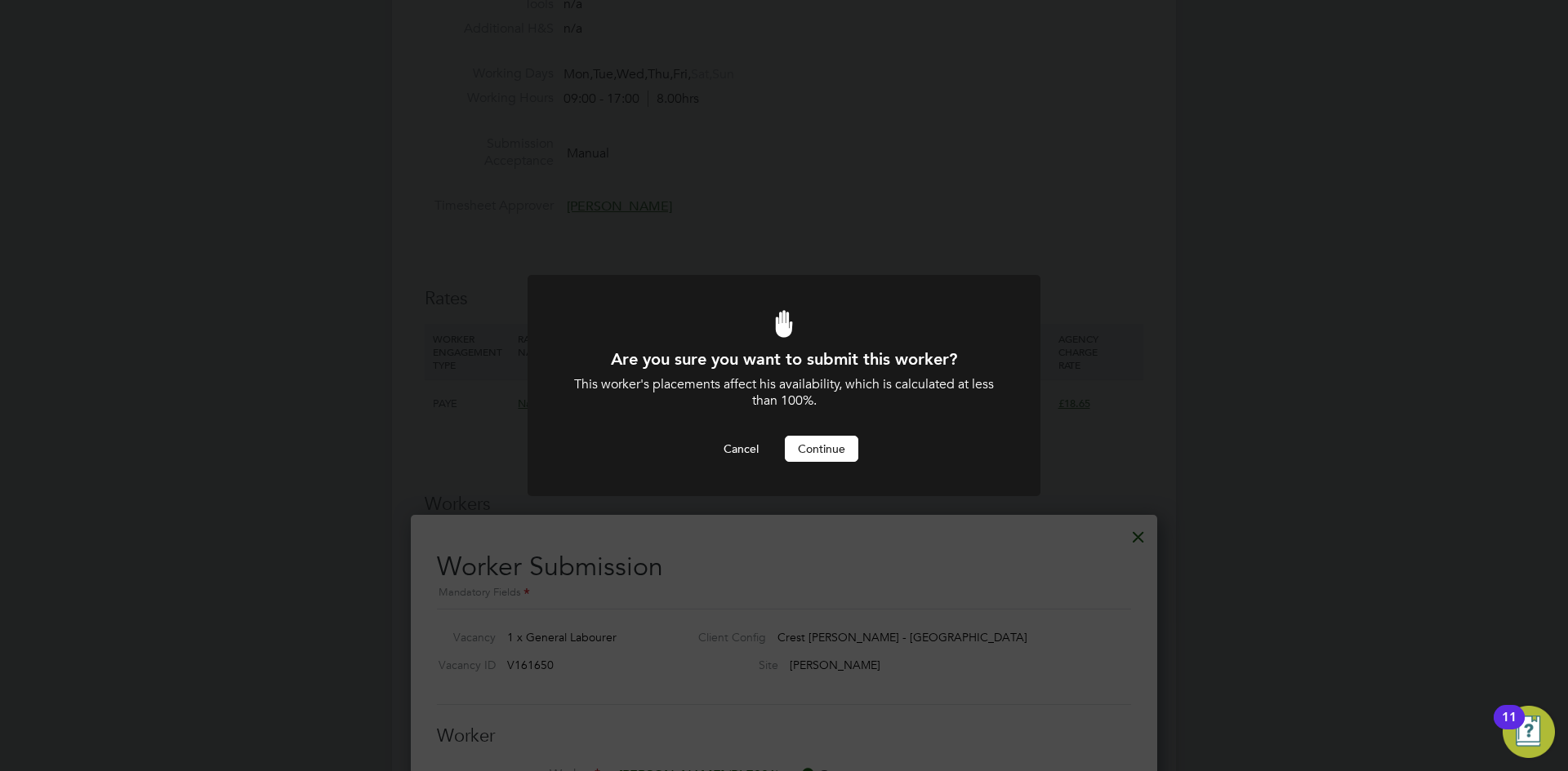
click at [839, 441] on button "Continue" at bounding box center [821, 450] width 74 height 26
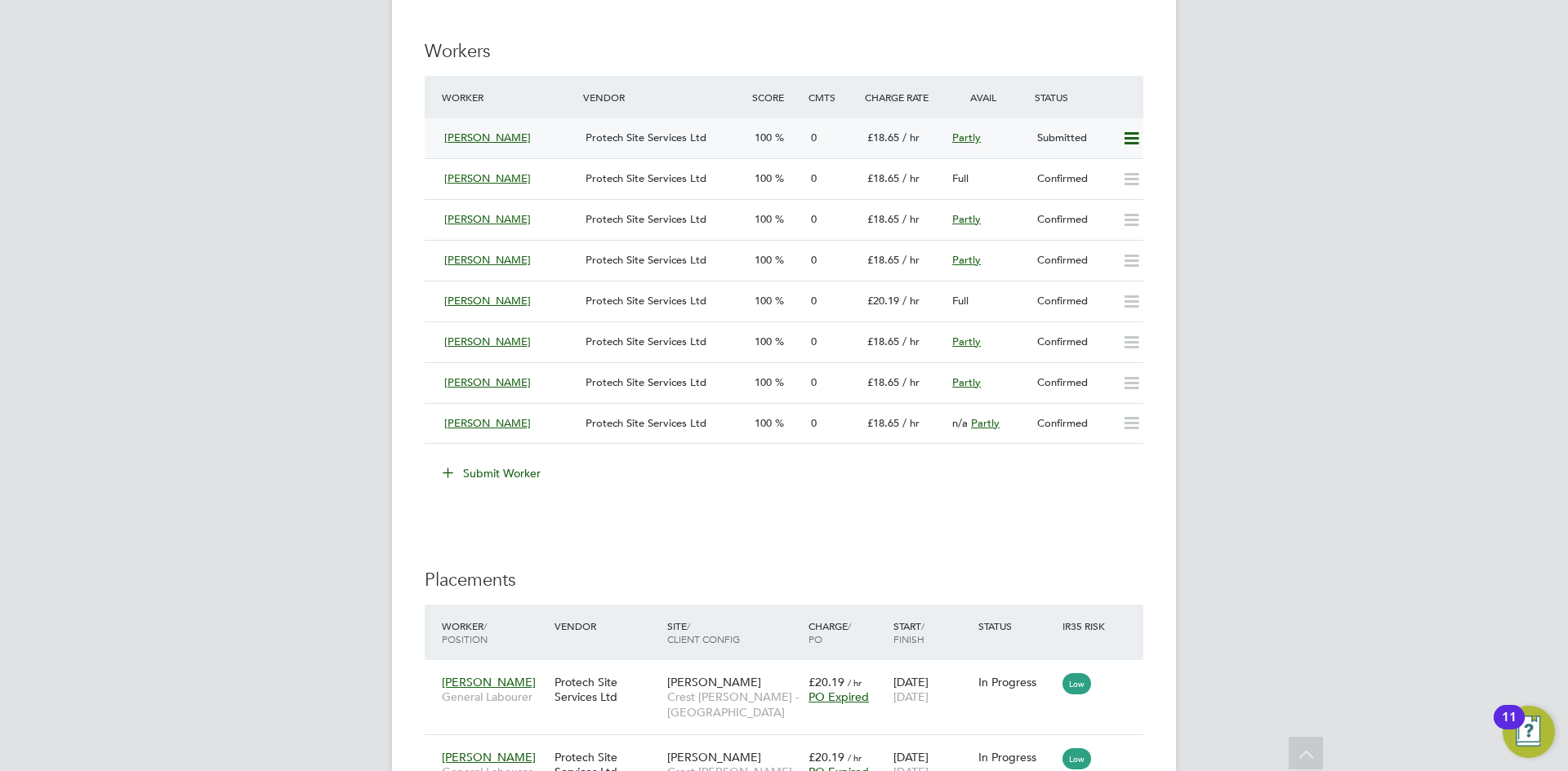
click at [1138, 135] on icon at bounding box center [1131, 139] width 21 height 13
click at [1105, 173] on li "Offer" at bounding box center [1108, 173] width 63 height 23
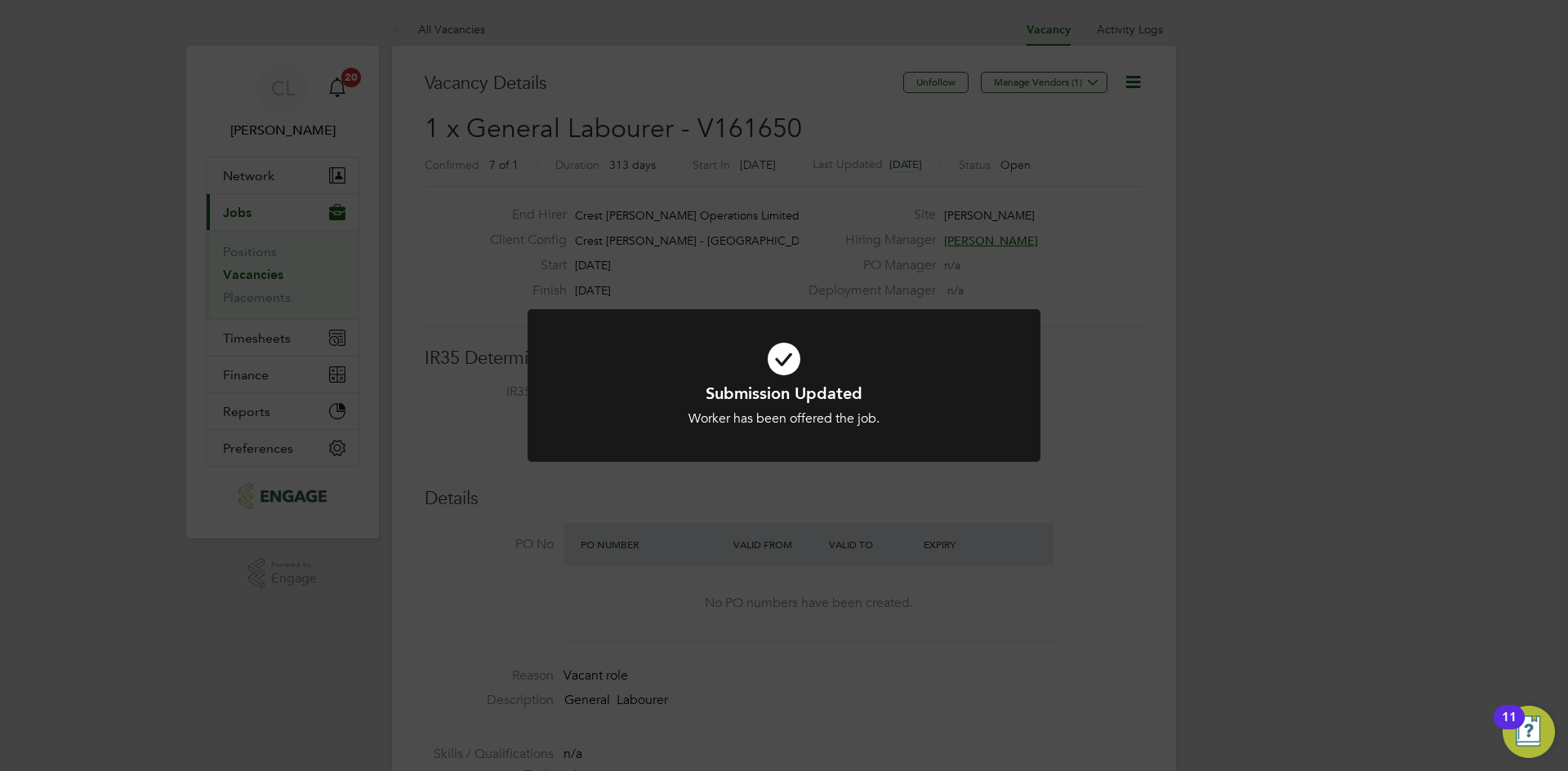
drag, startPoint x: 1141, startPoint y: 357, endPoint x: 1058, endPoint y: 343, distance: 84.2
click at [1140, 357] on div "Submission Updated Worker has been offered the job. Cancel Okay" at bounding box center [784, 386] width 1568 height 771
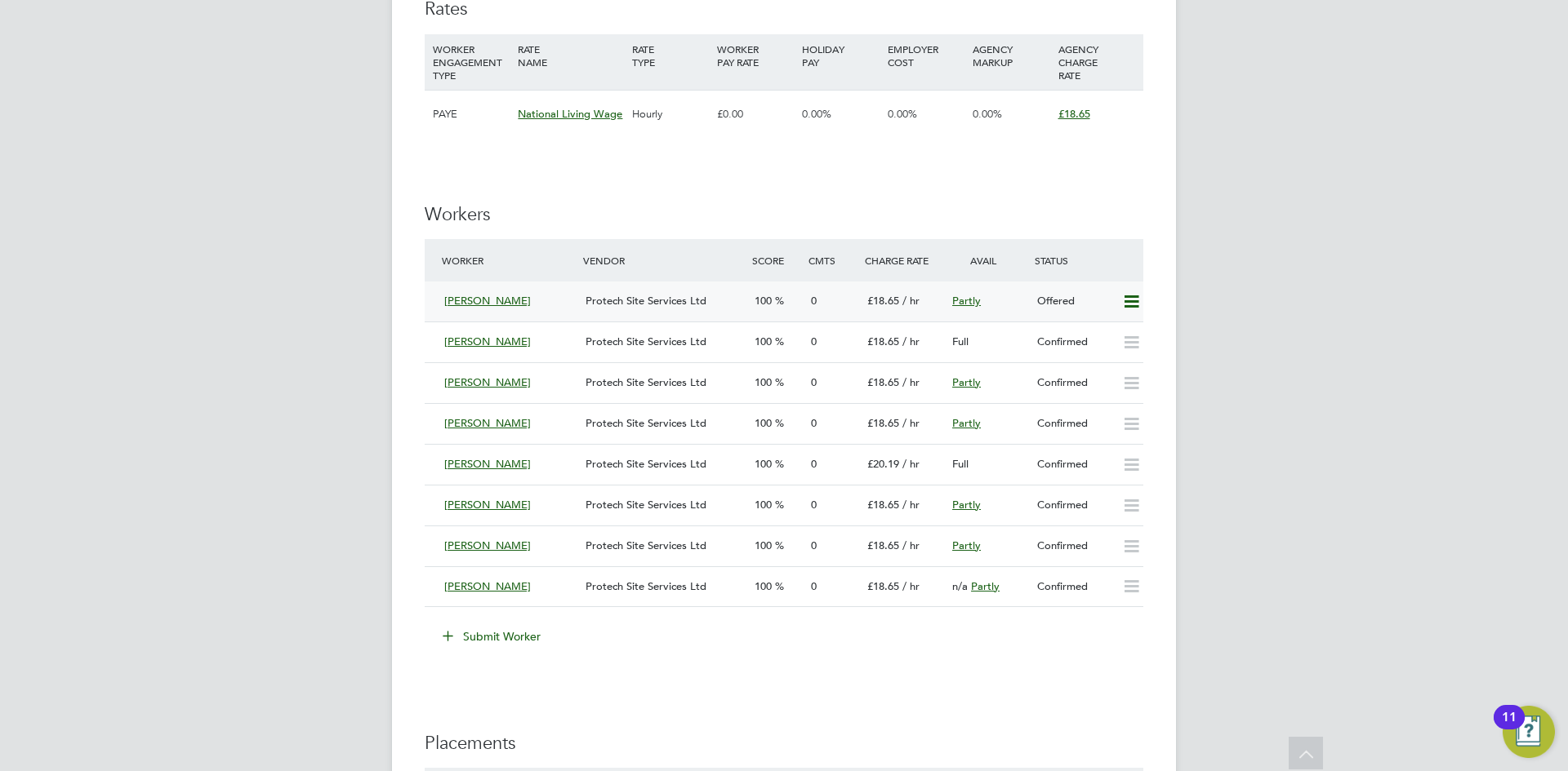
click at [1135, 296] on icon at bounding box center [1131, 303] width 21 height 13
click at [1117, 350] on li "Cancel" at bounding box center [1108, 360] width 62 height 23
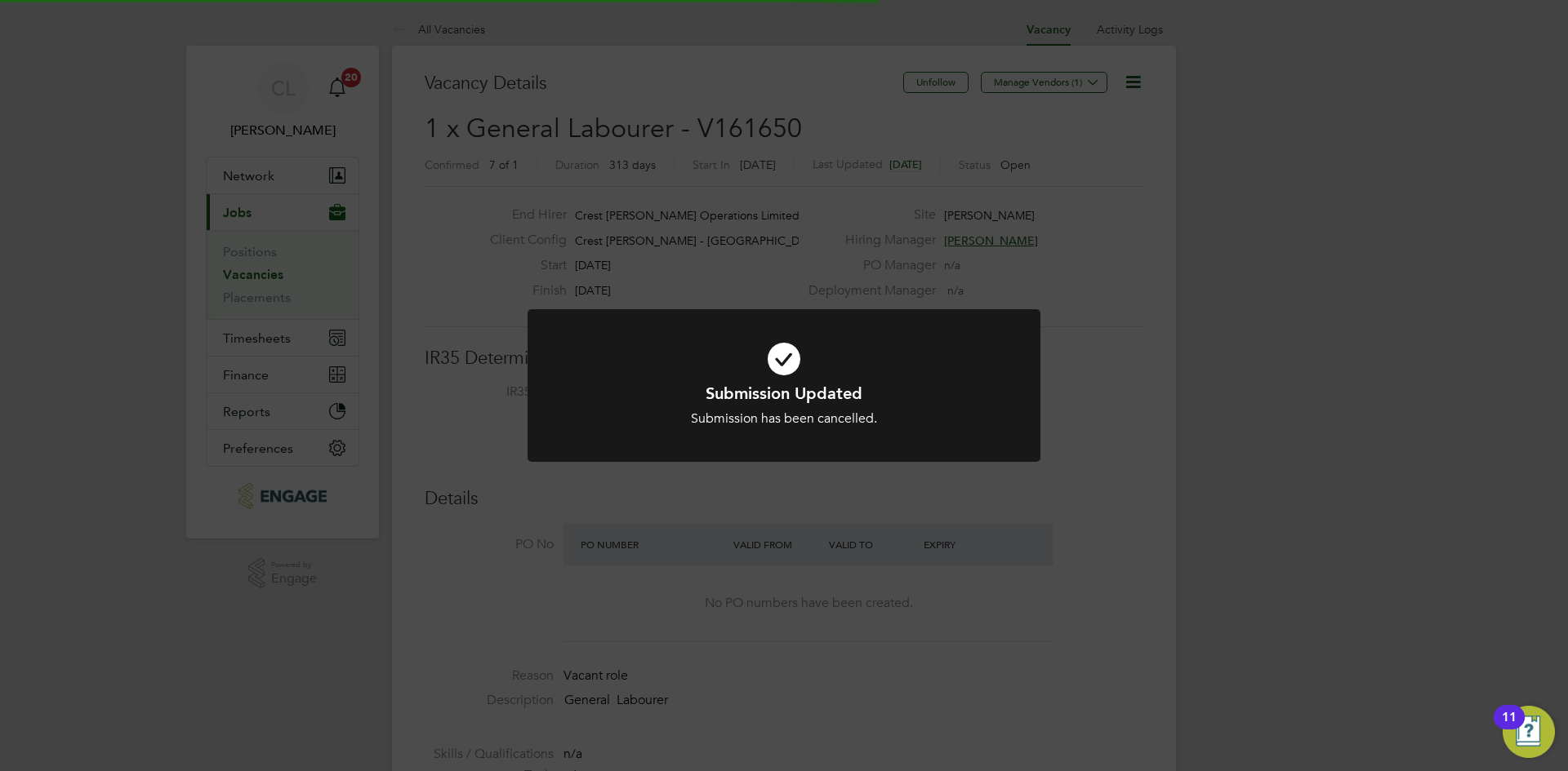
click at [1091, 271] on div "Submission Updated Submission has been cancelled. Cancel Okay" at bounding box center [784, 386] width 1568 height 771
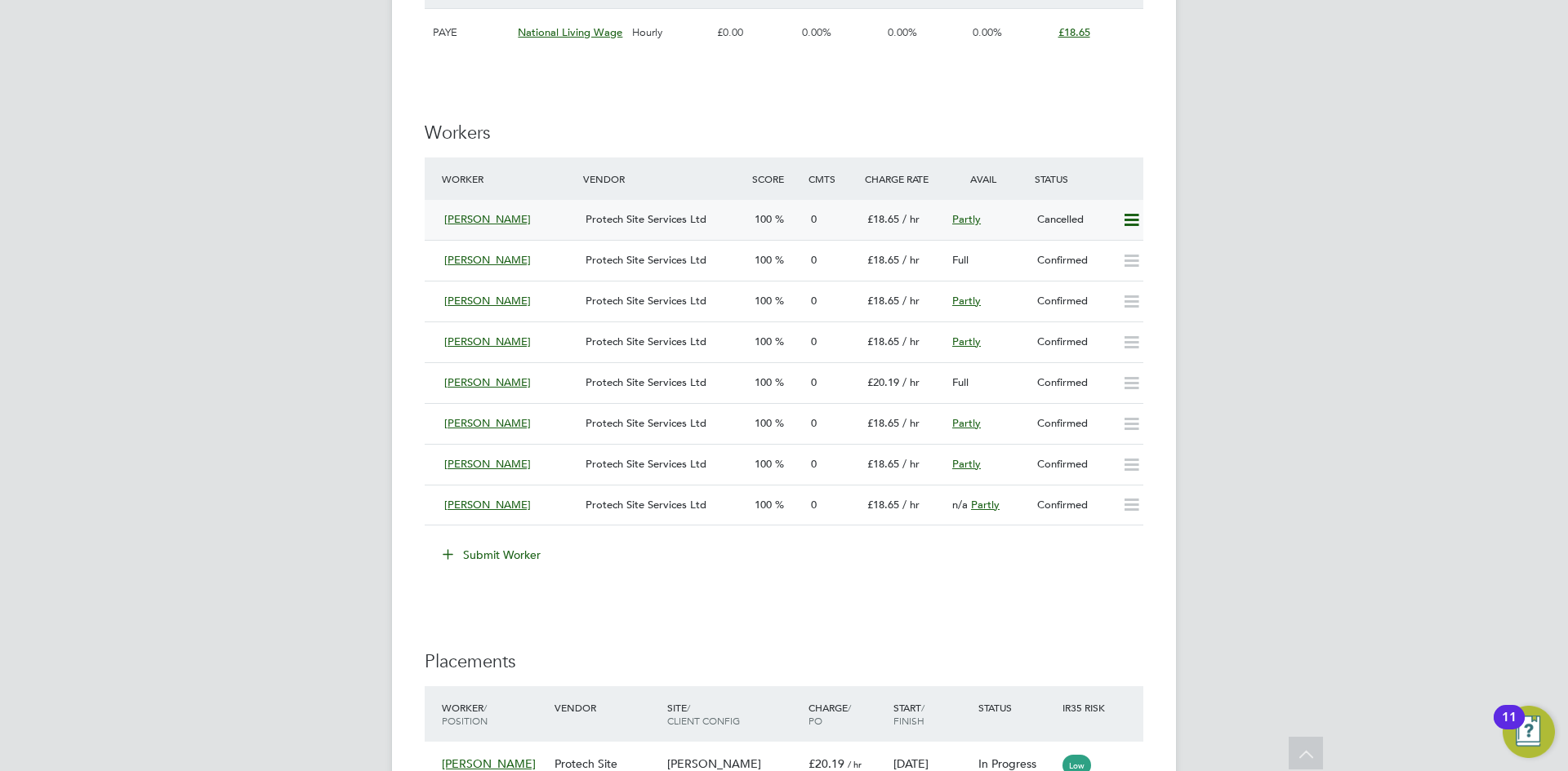
click at [1129, 221] on icon at bounding box center [1131, 221] width 21 height 13
click at [1108, 254] on li "Resubmit" at bounding box center [1105, 255] width 70 height 23
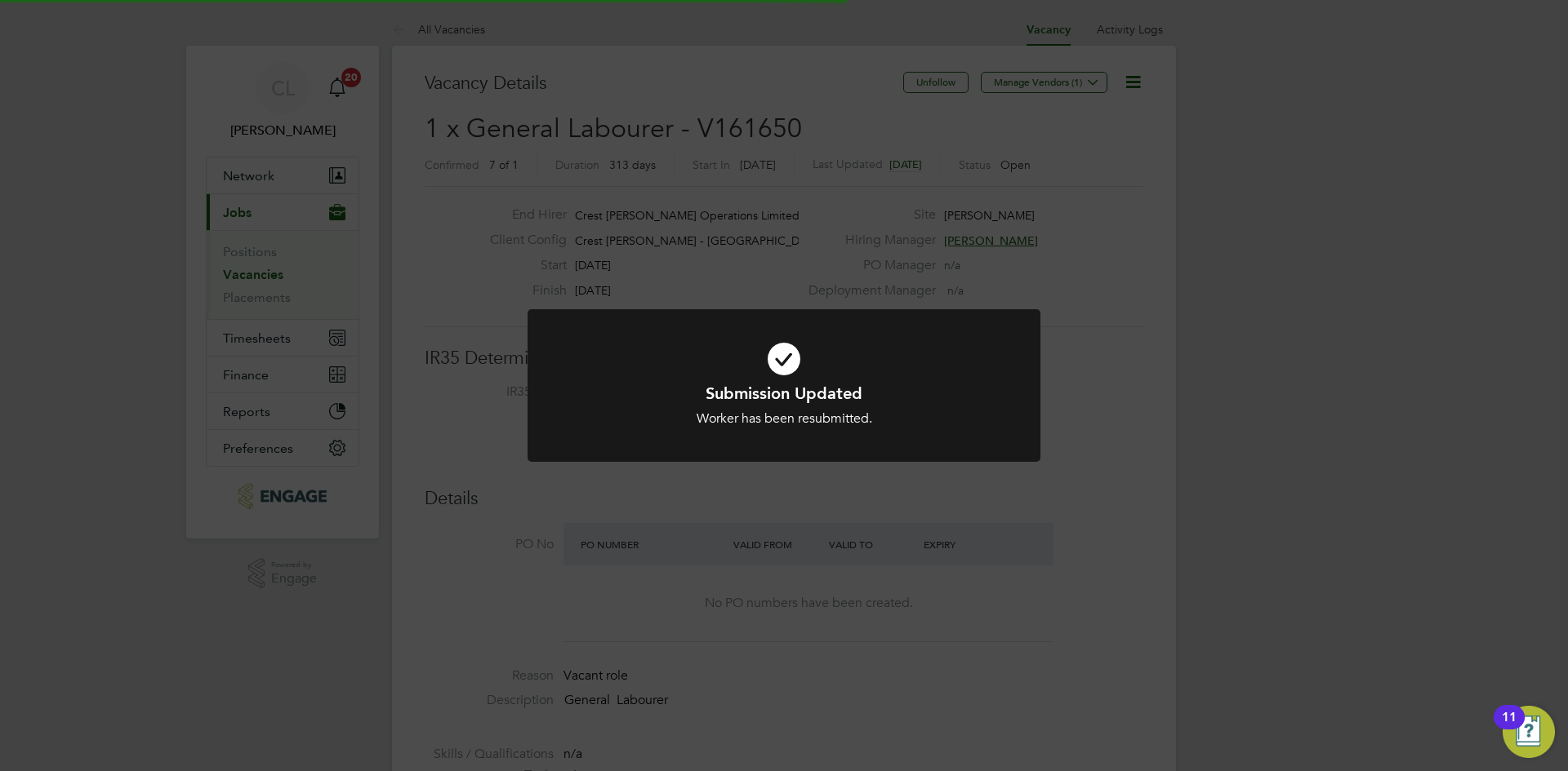
click at [1036, 260] on div "Submission Updated Worker has been resubmitted. Cancel Okay" at bounding box center [784, 386] width 1568 height 771
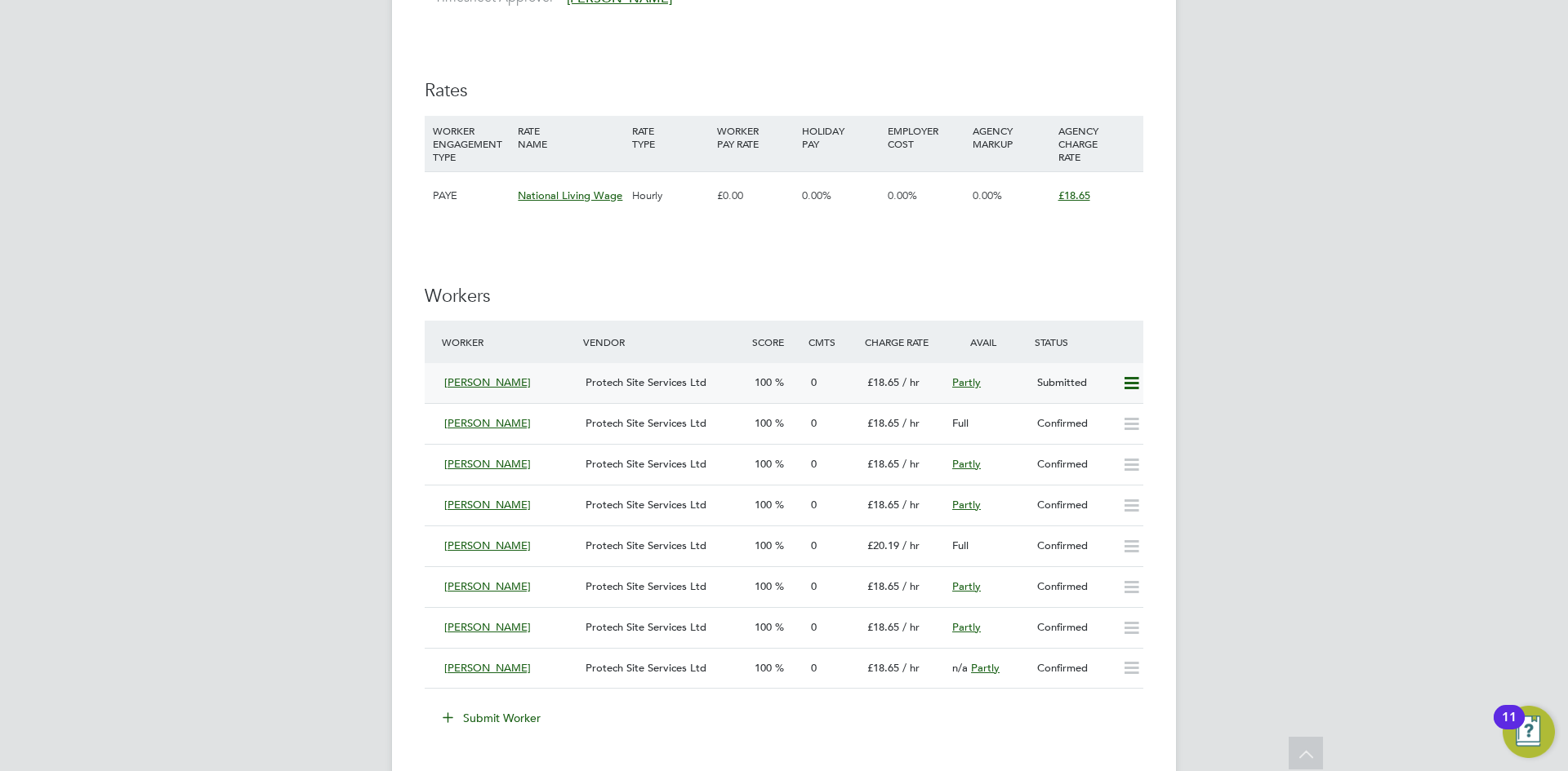
click at [1121, 380] on icon at bounding box center [1131, 384] width 21 height 13
click at [1095, 410] on li "Offer" at bounding box center [1108, 418] width 63 height 23
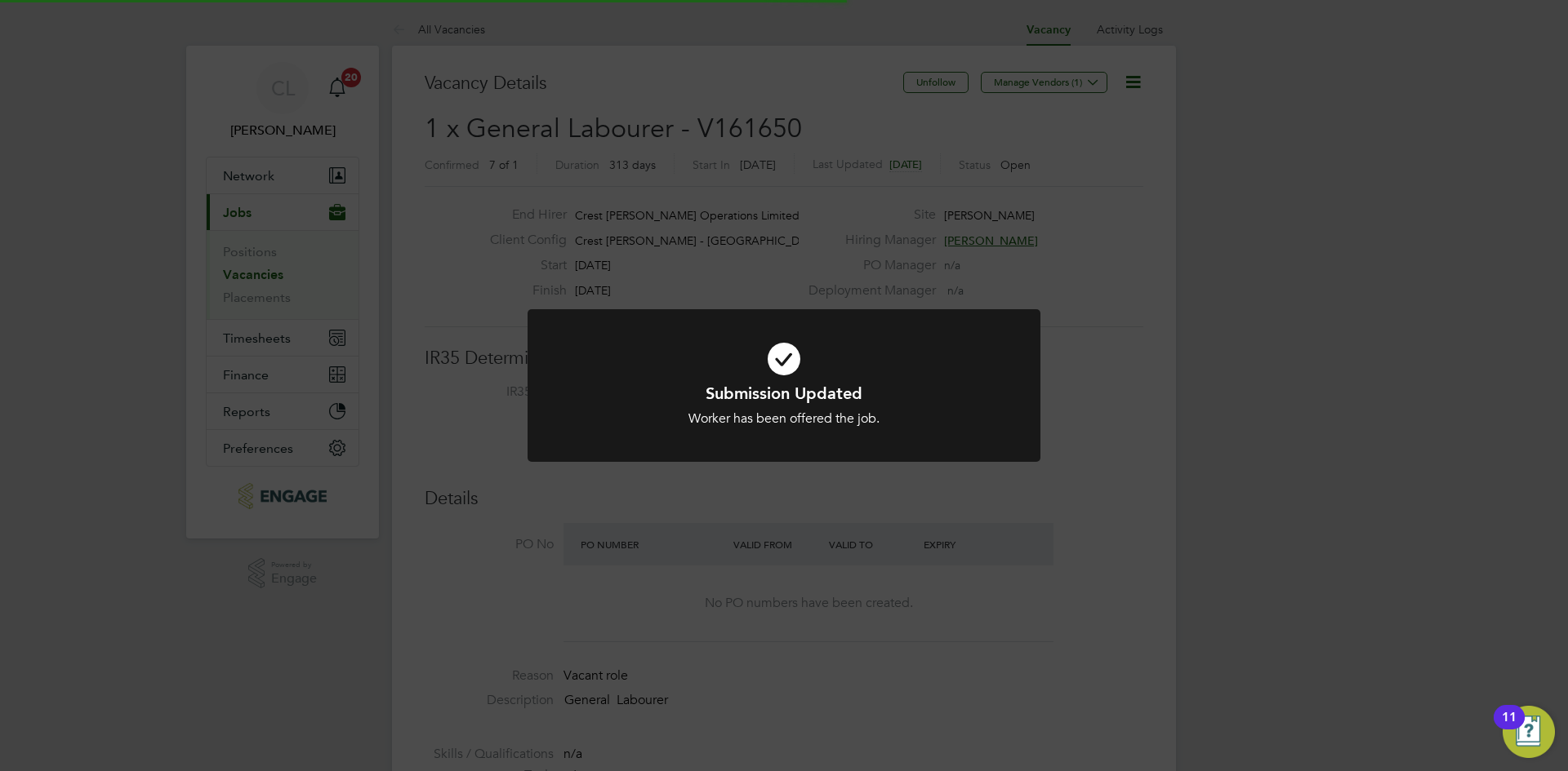
click at [1025, 213] on div "Submission Updated Worker has been offered the job. Cancel Okay" at bounding box center [784, 386] width 1568 height 771
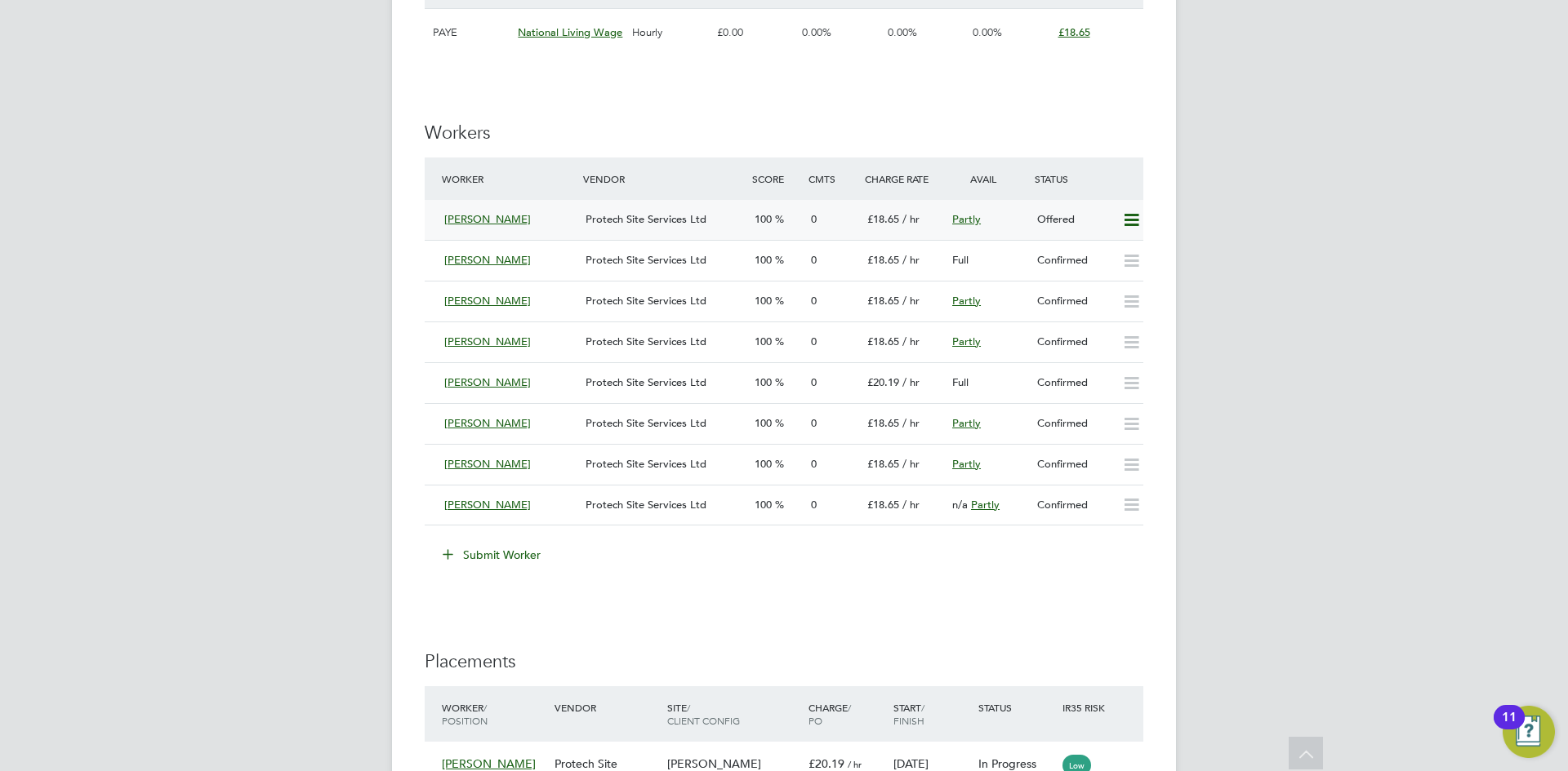
click at [1137, 222] on icon at bounding box center [1131, 221] width 21 height 13
drag, startPoint x: 1126, startPoint y: 253, endPoint x: 1001, endPoint y: 261, distance: 125.3
click at [1124, 253] on li "Confirm" at bounding box center [1108, 255] width 62 height 23
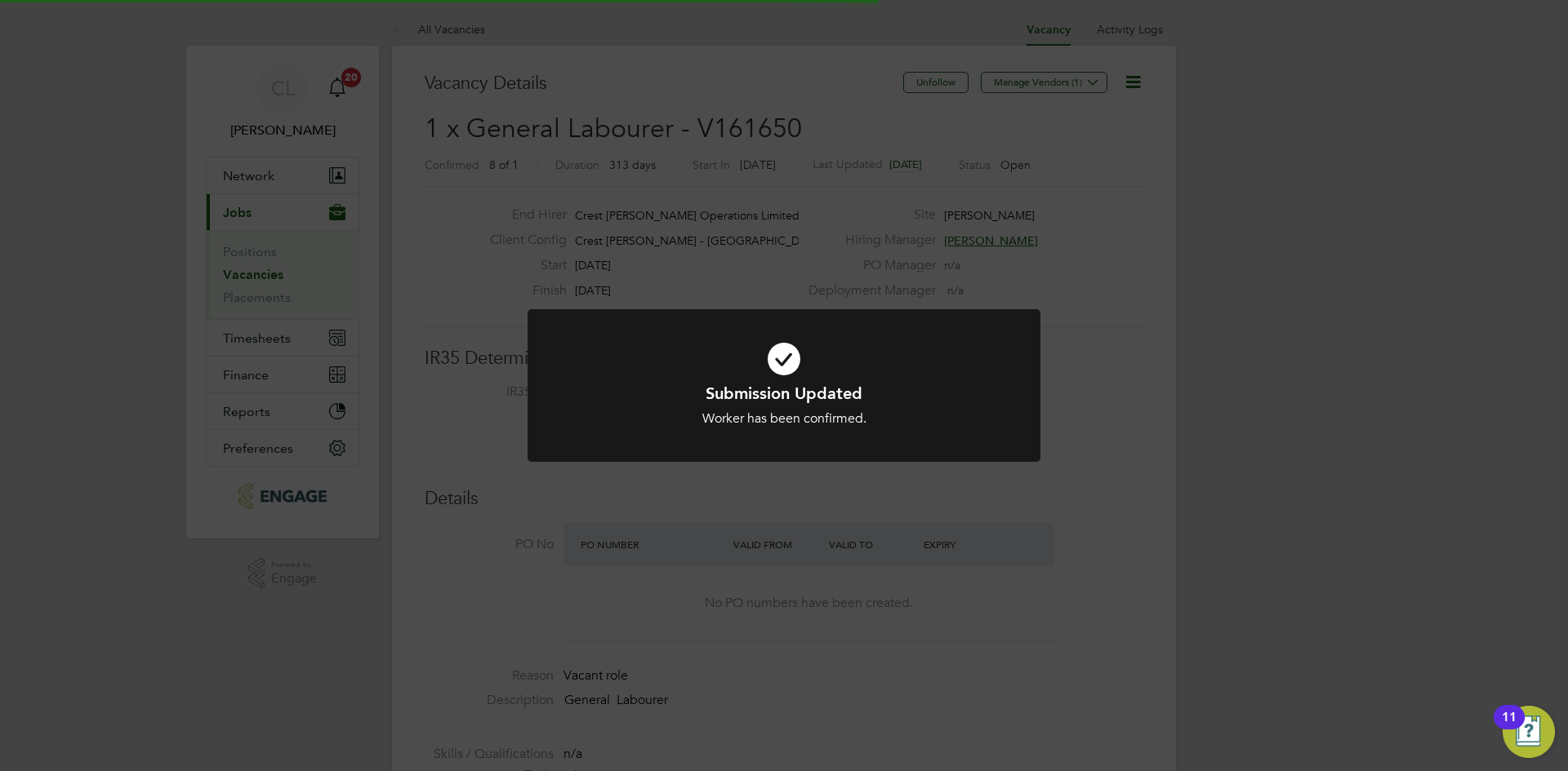
click at [836, 143] on div "Submission Updated Worker has been confirmed. Cancel Okay" at bounding box center [784, 386] width 1568 height 771
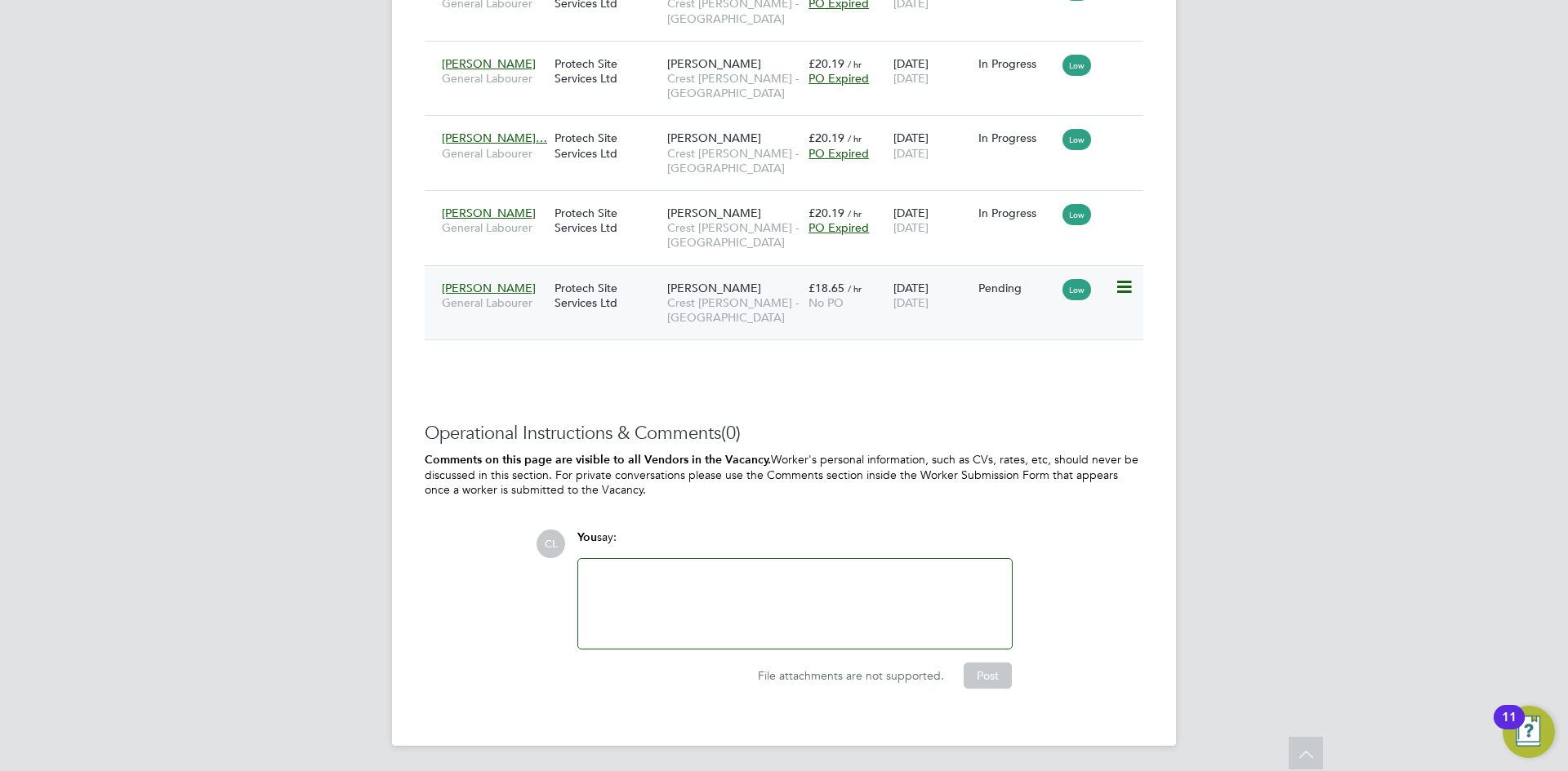
click at [1120, 289] on icon at bounding box center [1122, 287] width 16 height 20
click at [1032, 385] on li "Start" at bounding box center [1073, 389] width 116 height 23
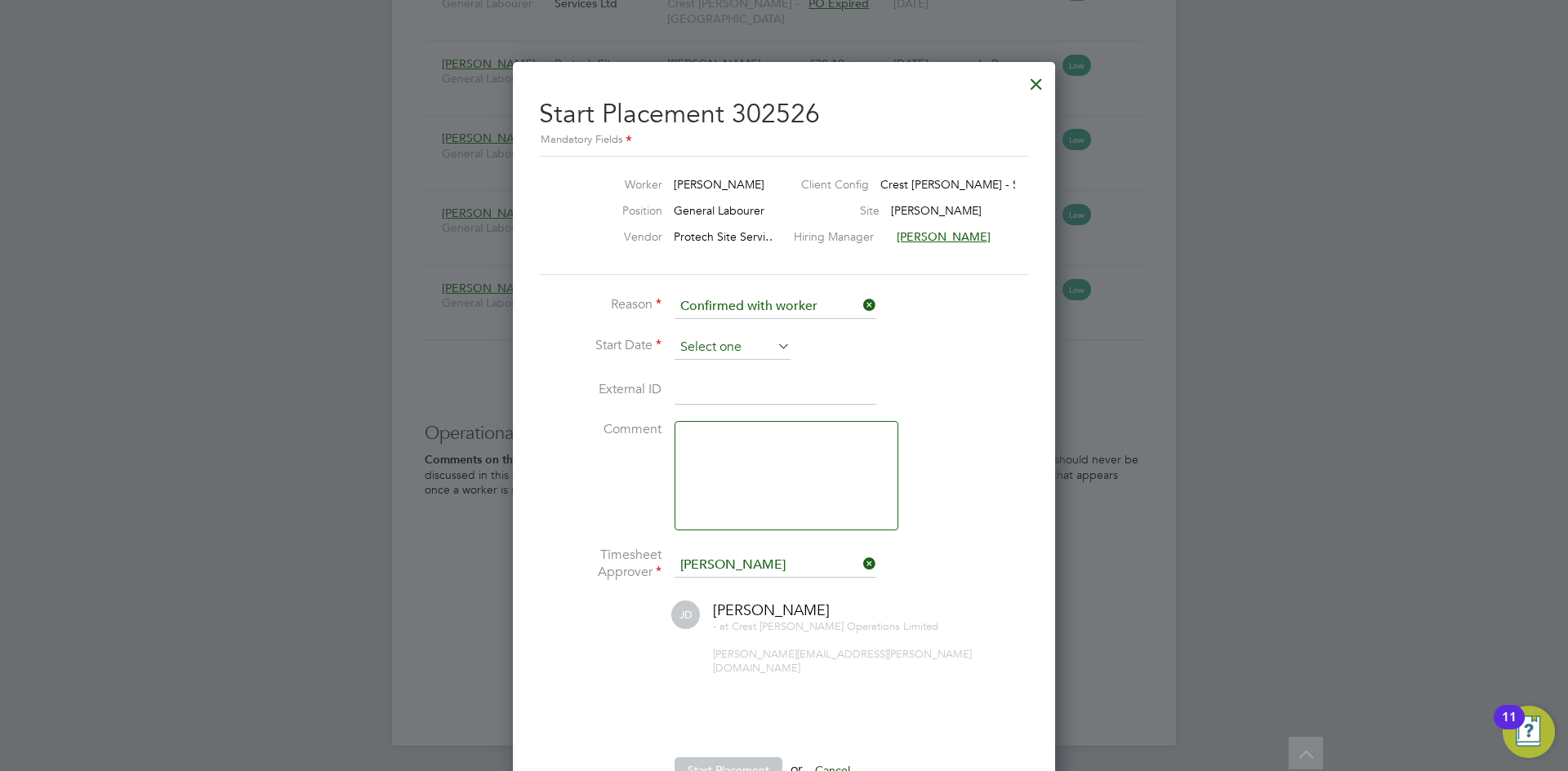
click at [724, 348] on input at bounding box center [732, 348] width 116 height 25
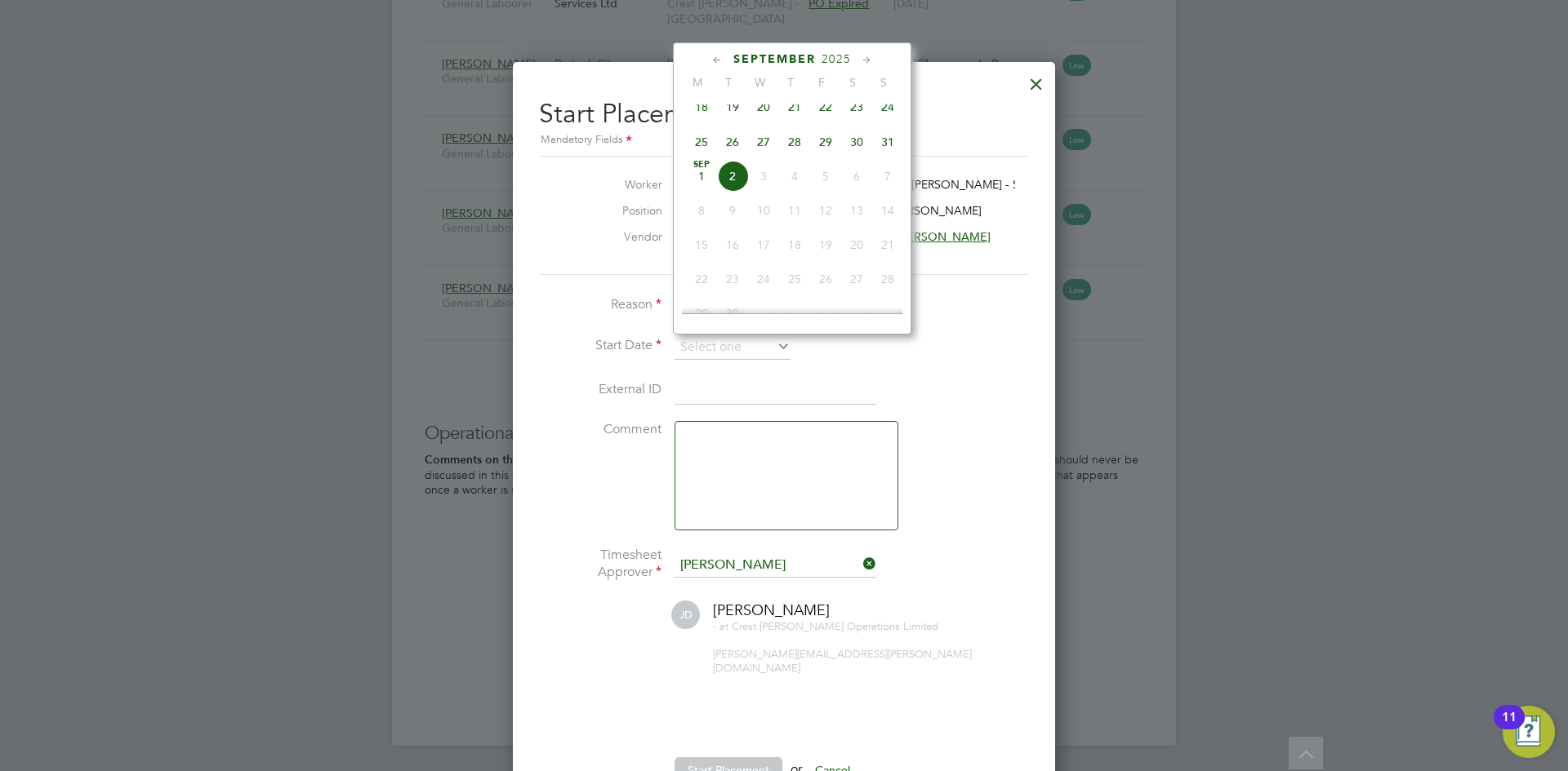
click at [733, 156] on span "26" at bounding box center [732, 141] width 31 height 31
type input "[DATE]"
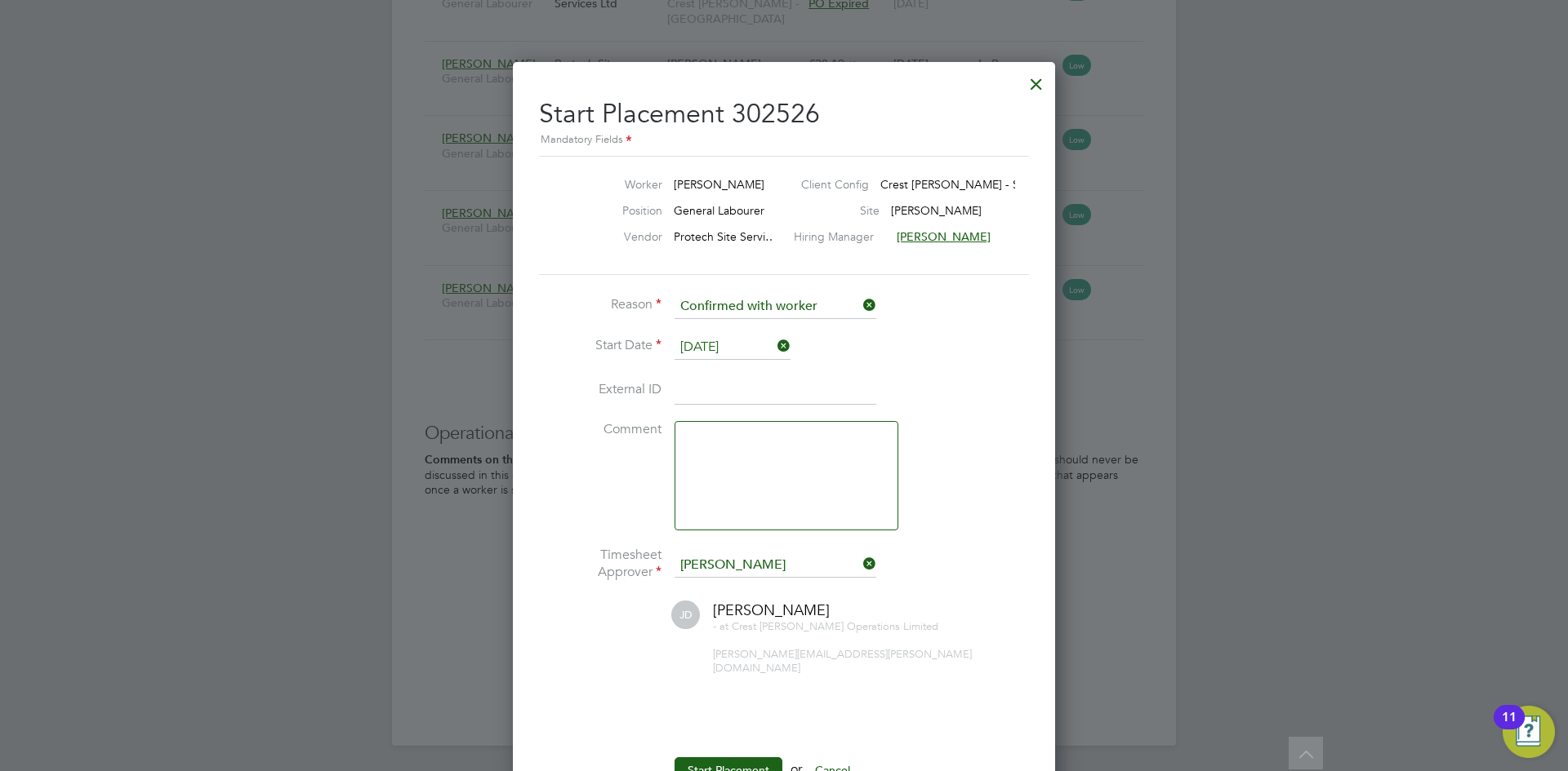
click at [937, 419] on li "External ID" at bounding box center [784, 399] width 490 height 46
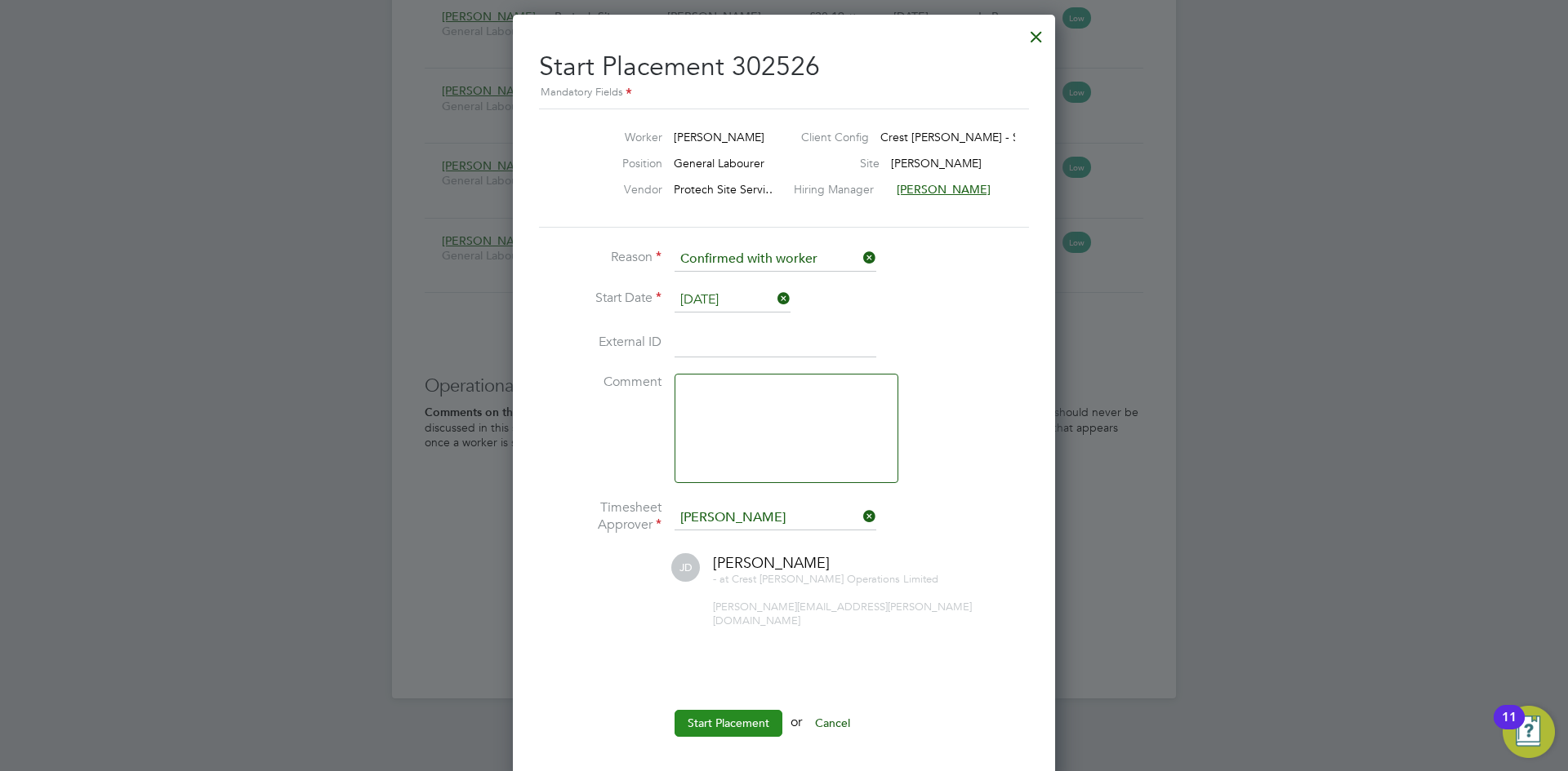
click at [740, 711] on button "Start Placement" at bounding box center [728, 724] width 107 height 26
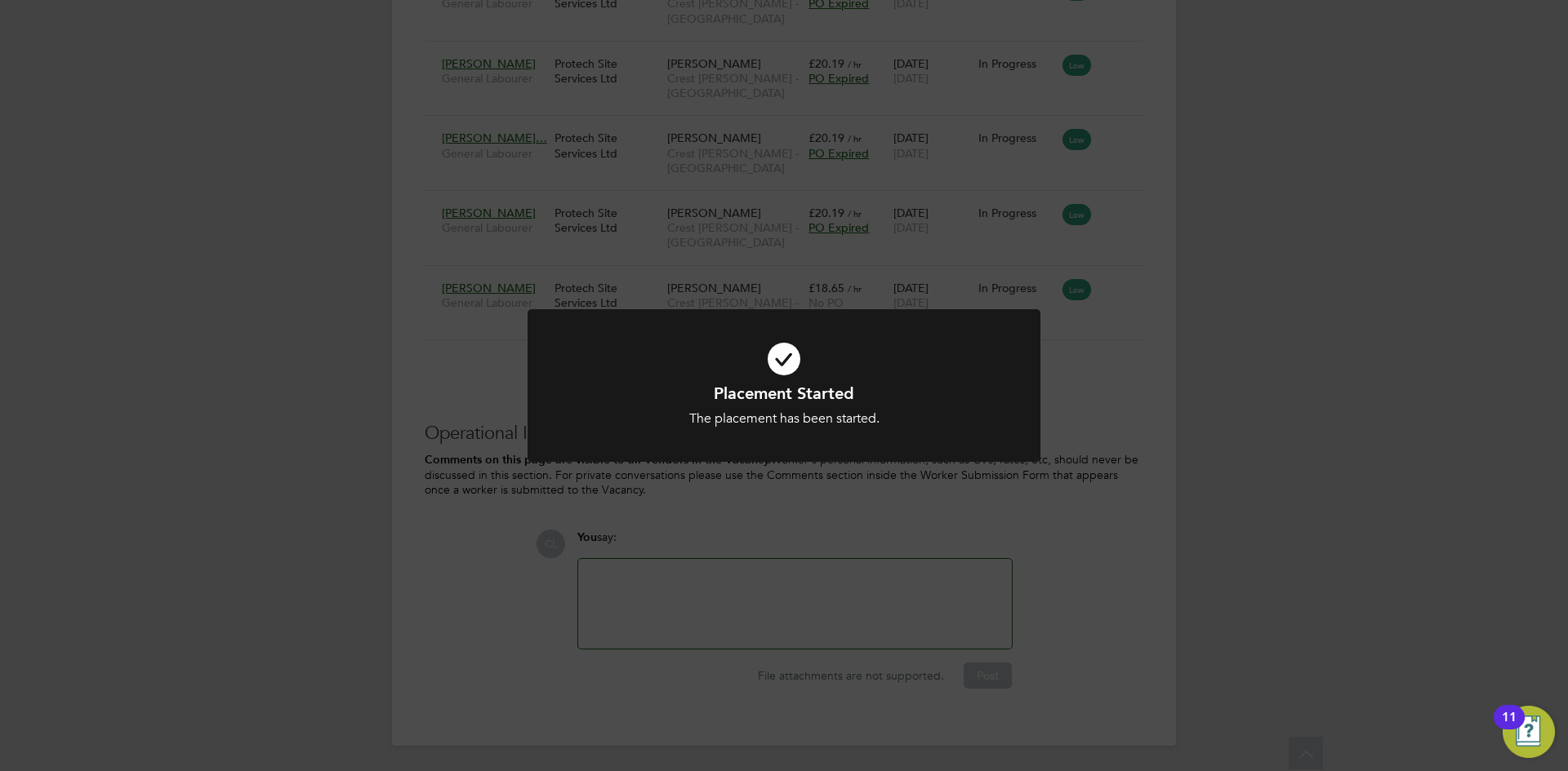
click at [674, 586] on div "Placement Started The placement has been started. Cancel Okay" at bounding box center [784, 386] width 1568 height 771
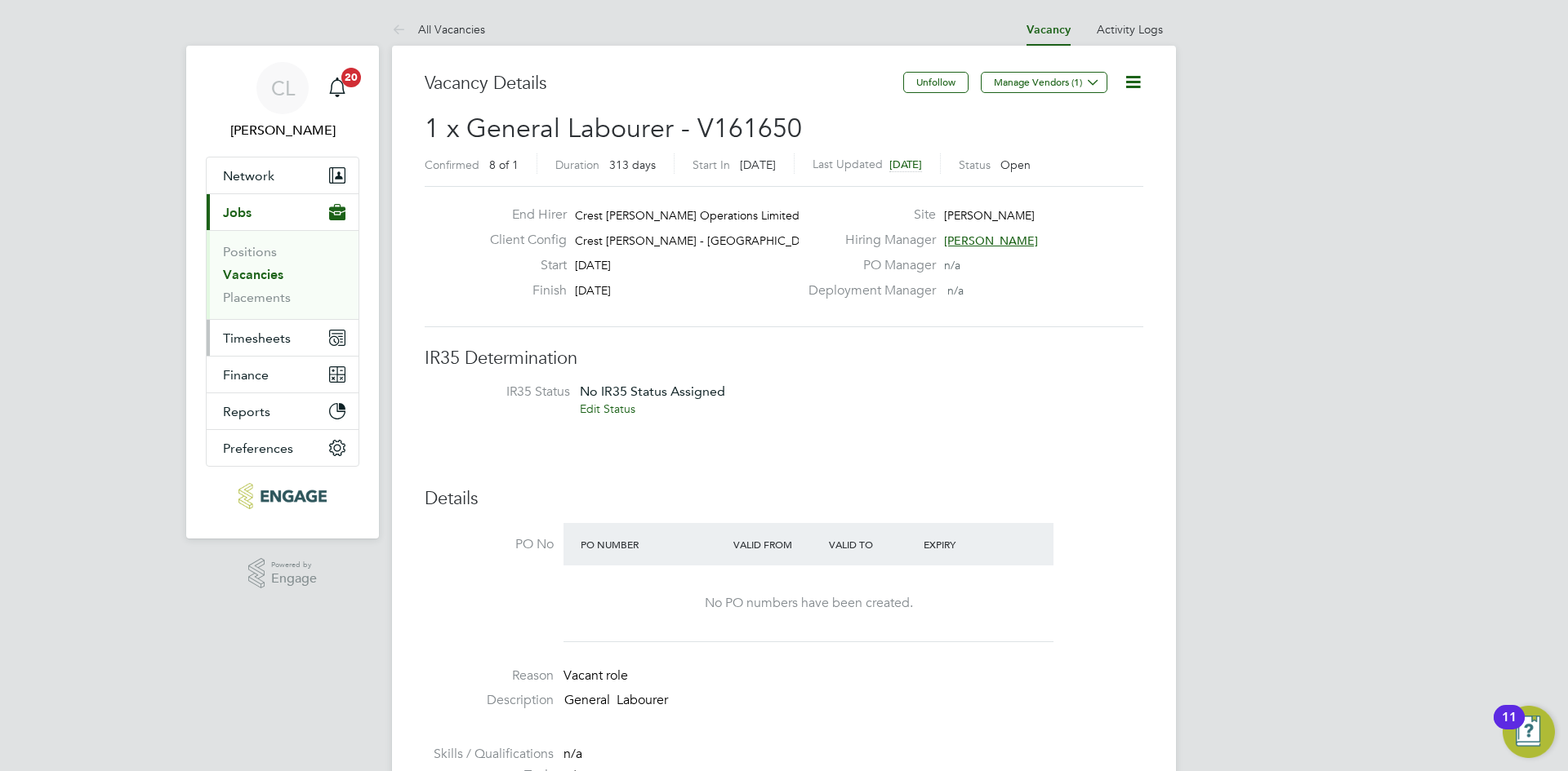
click at [281, 334] on span "Timesheets" at bounding box center [256, 338] width 68 height 15
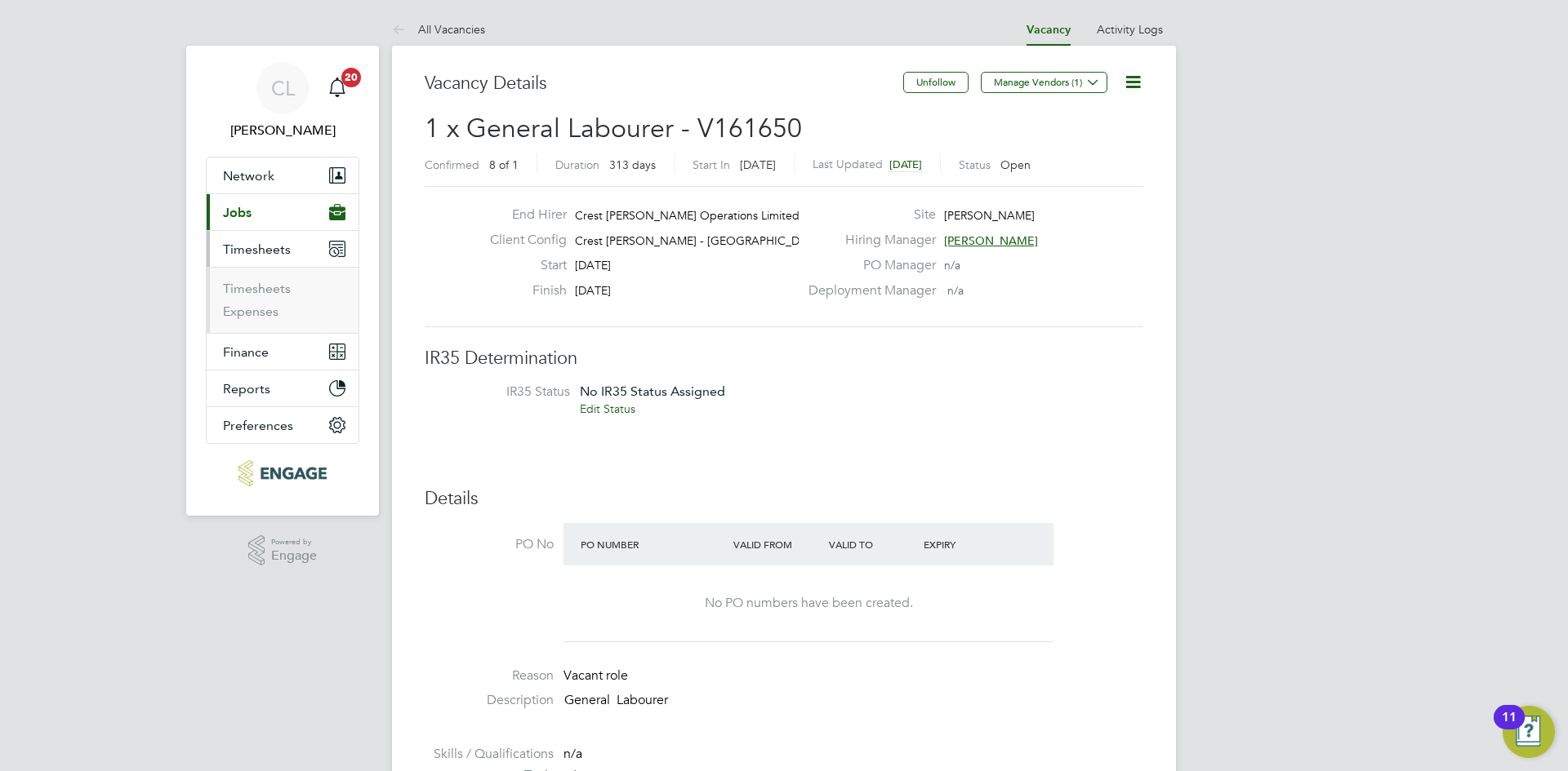
click at [272, 302] on li "Timesheets" at bounding box center [284, 292] width 123 height 23
click at [272, 210] on button "Current page: Jobs" at bounding box center [282, 212] width 152 height 36
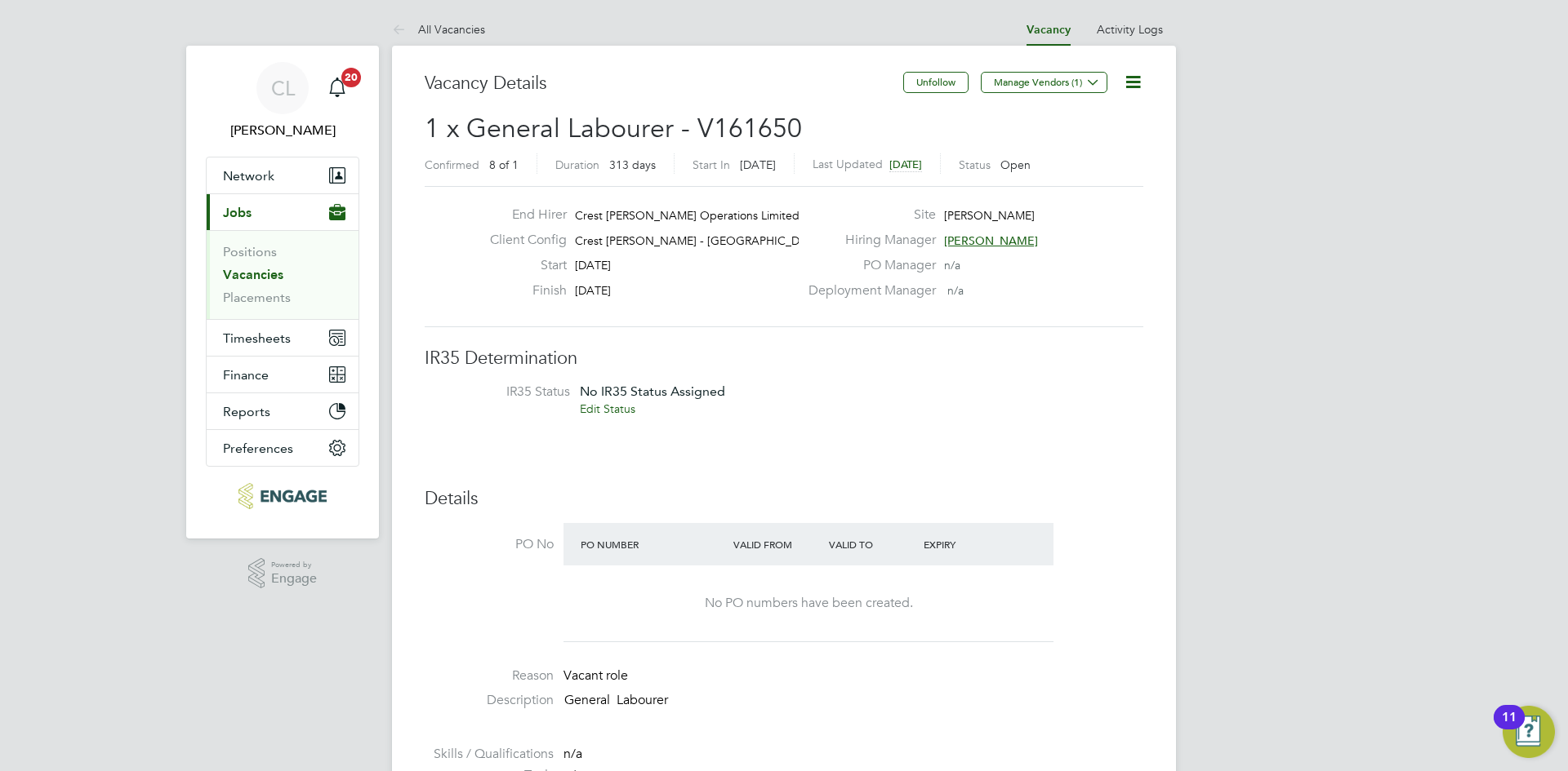
click at [271, 280] on link "Vacancies" at bounding box center [253, 274] width 60 height 15
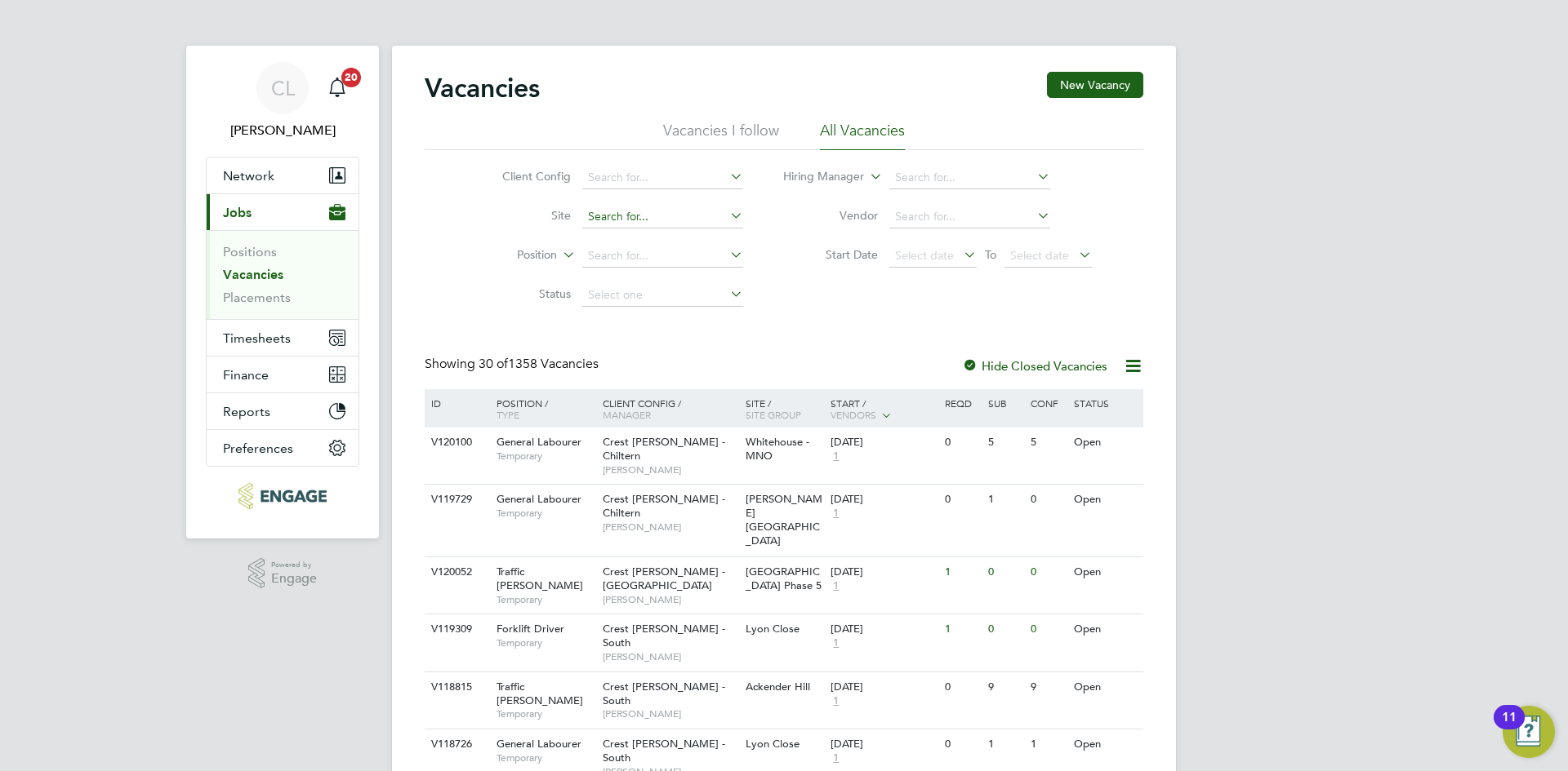
click at [626, 222] on input at bounding box center [663, 217] width 161 height 23
click at [654, 238] on li "Never ton Grange" at bounding box center [662, 239] width 162 height 22
type input "Neverton Grange"
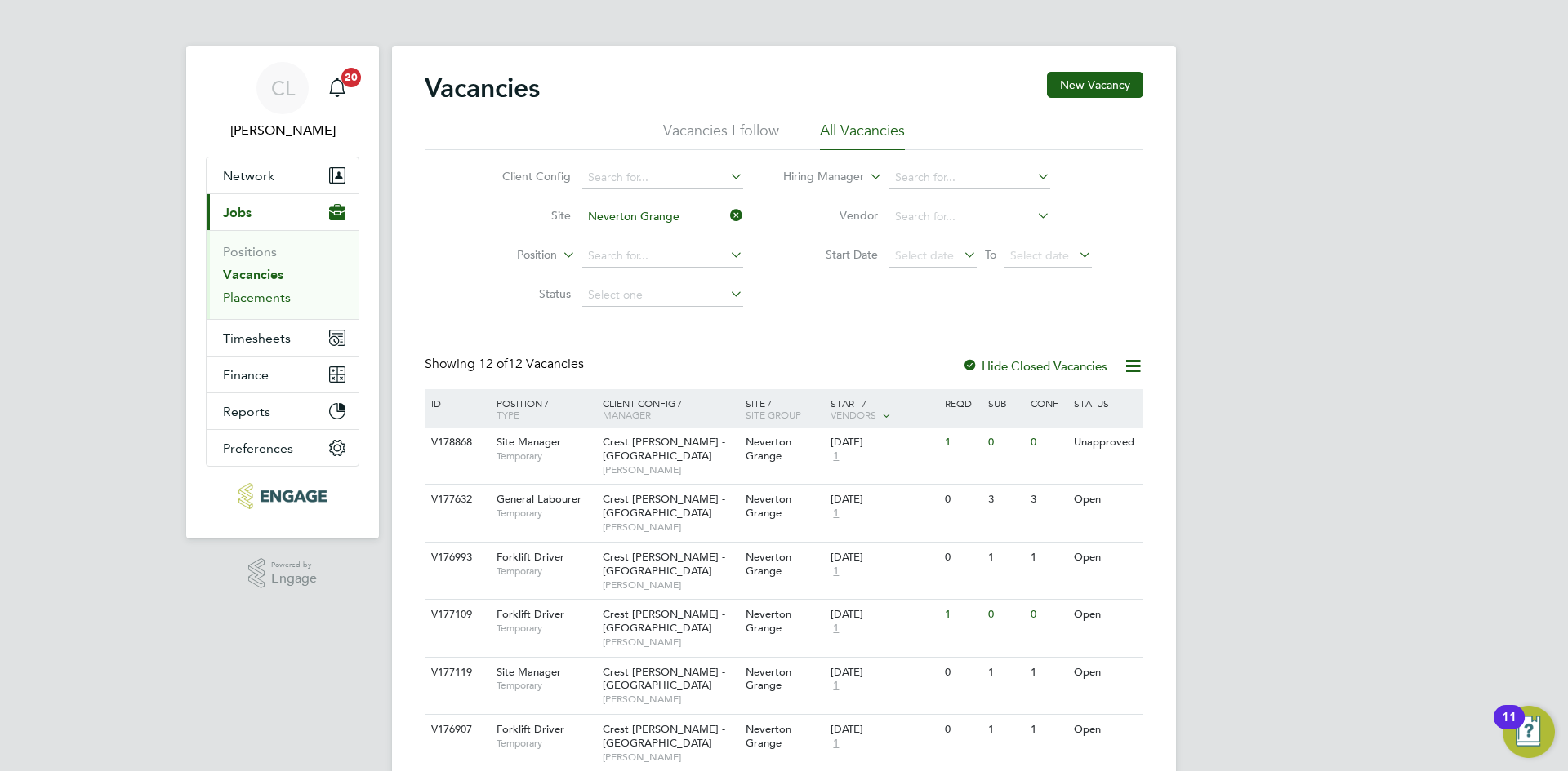
drag, startPoint x: 273, startPoint y: 294, endPoint x: 317, endPoint y: 303, distance: 44.9
click at [273, 294] on link "Placements" at bounding box center [256, 297] width 68 height 15
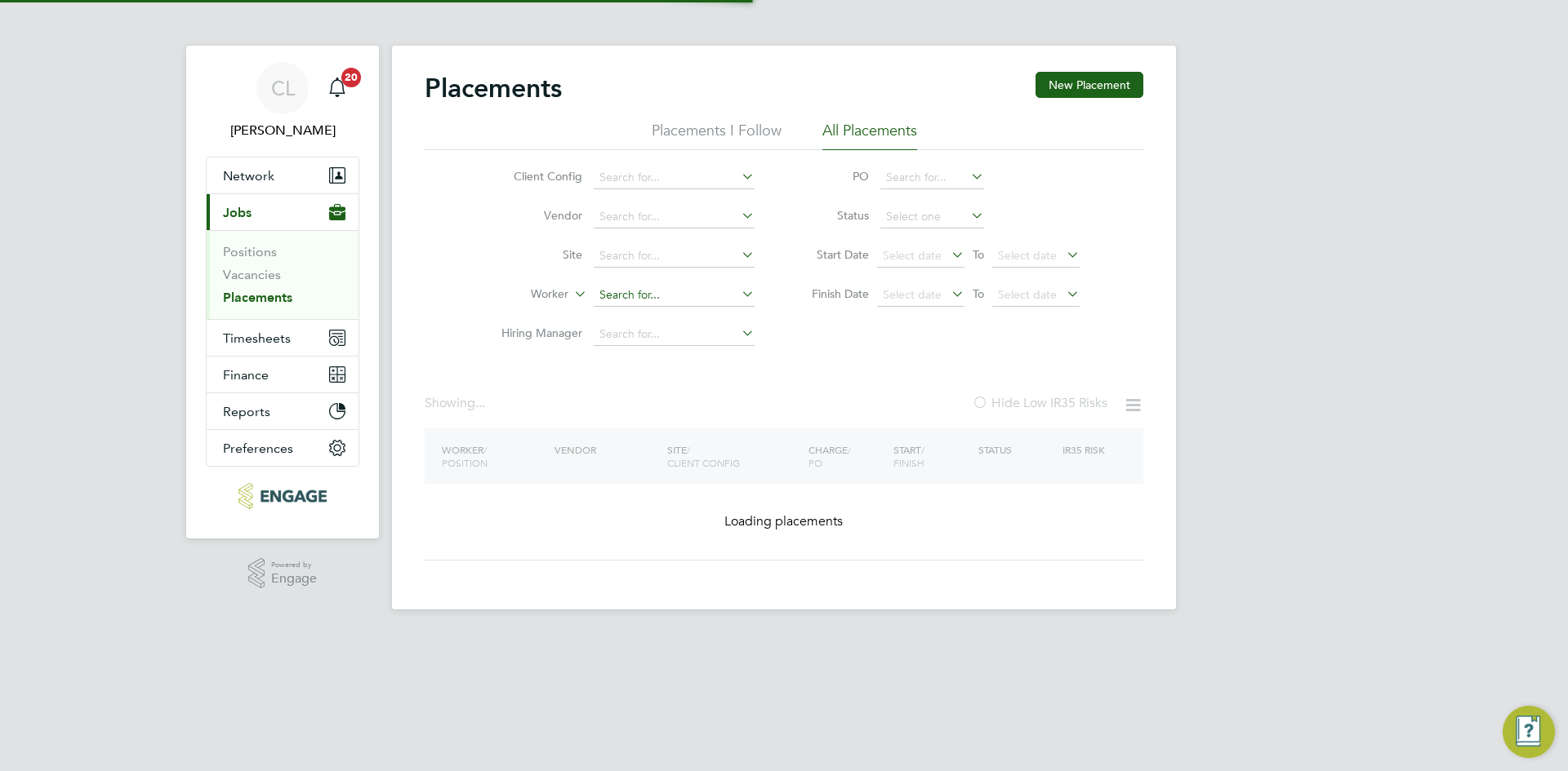
click at [661, 296] on input at bounding box center [674, 295] width 161 height 23
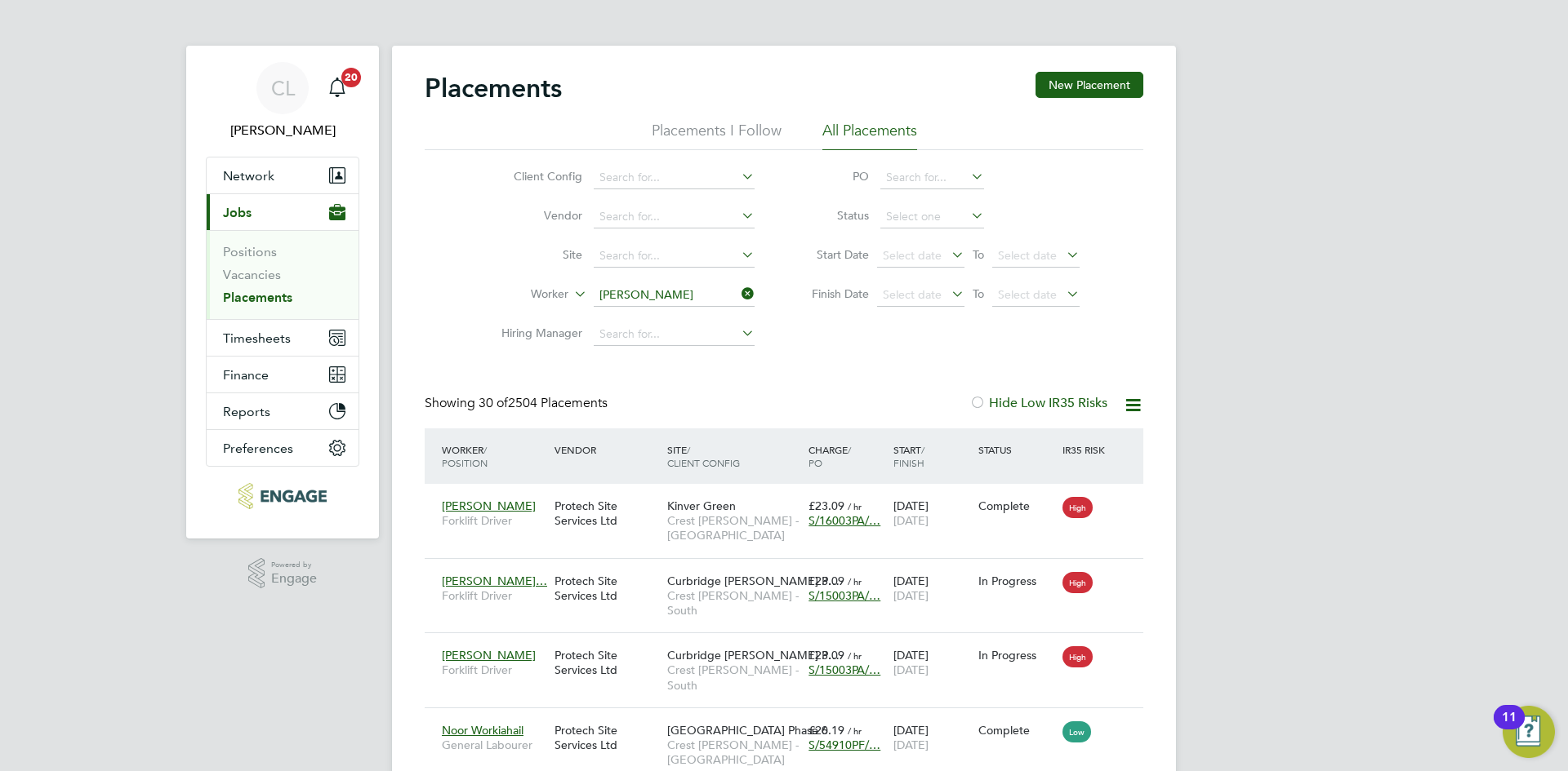
click at [680, 311] on li "Christopher Li nd" at bounding box center [674, 318] width 162 height 22
type input "Christopher Lind"
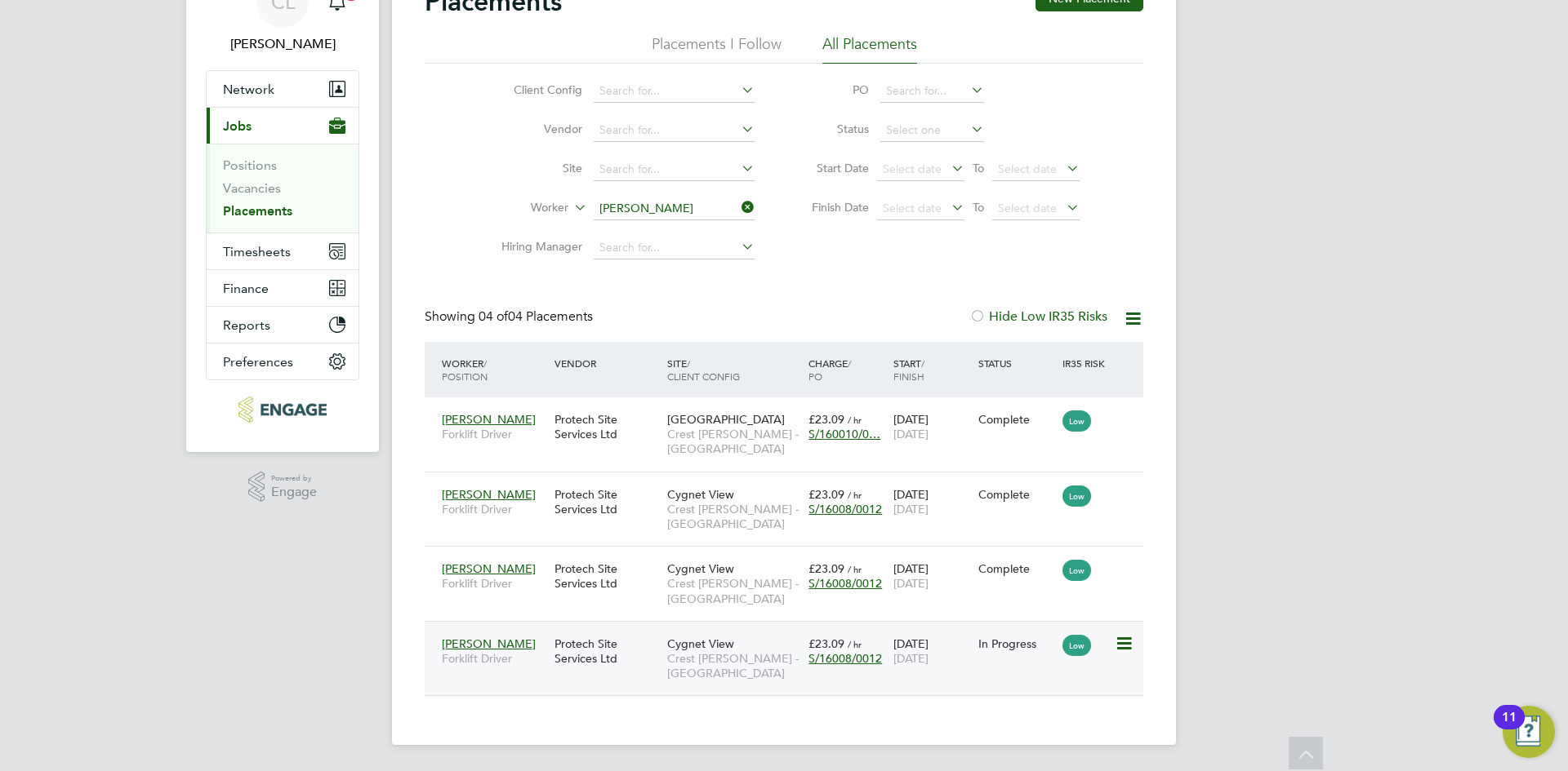
click at [587, 646] on div "Protech Site Services Ltd" at bounding box center [607, 651] width 113 height 46
click at [738, 212] on icon at bounding box center [738, 207] width 0 height 23
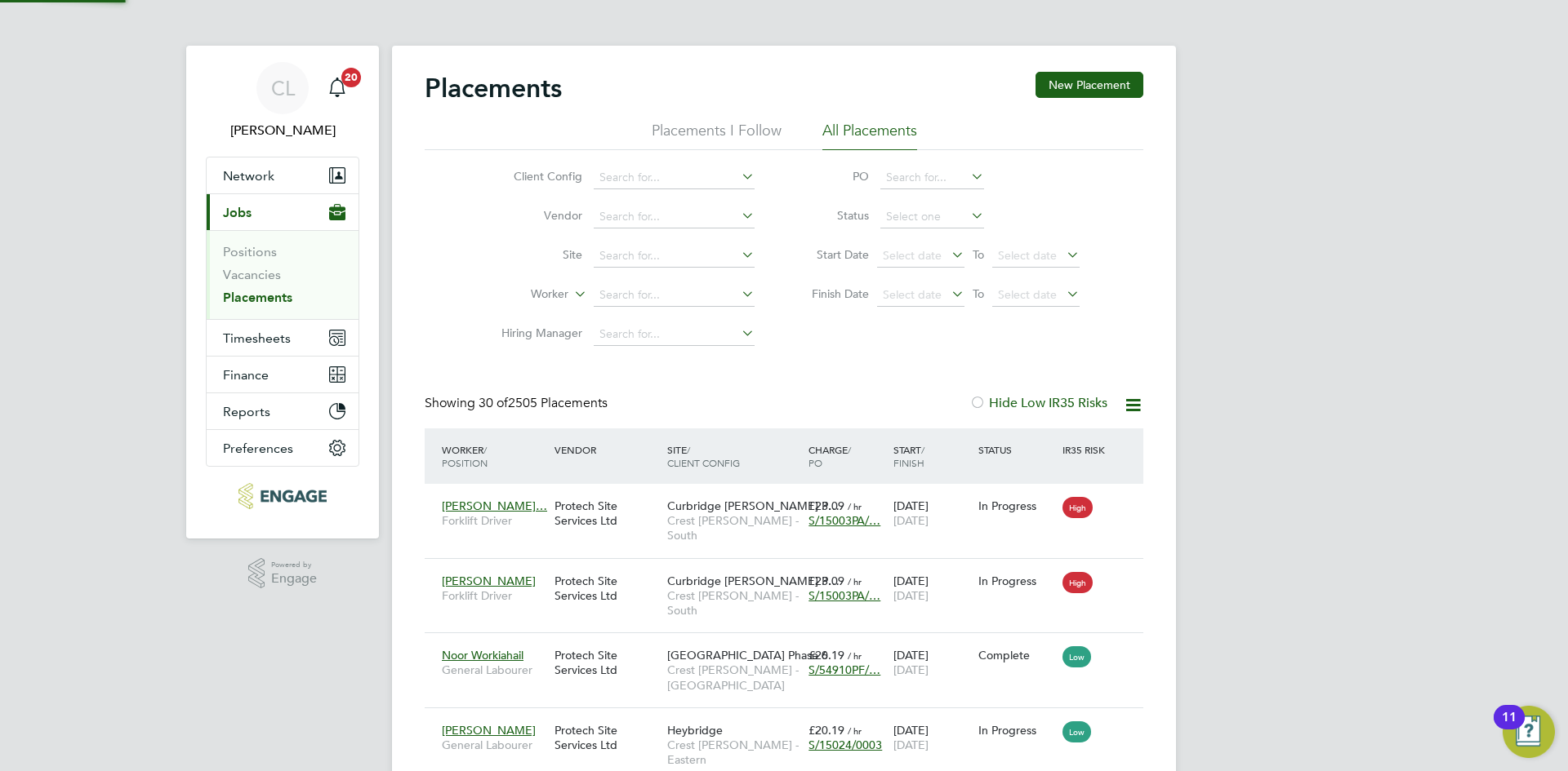
scroll to position [8, 8]
click at [685, 249] on input at bounding box center [674, 256] width 161 height 23
type input "joe mcc"
click at [738, 248] on icon at bounding box center [738, 254] width 0 height 23
click at [648, 293] on input at bounding box center [674, 295] width 161 height 23
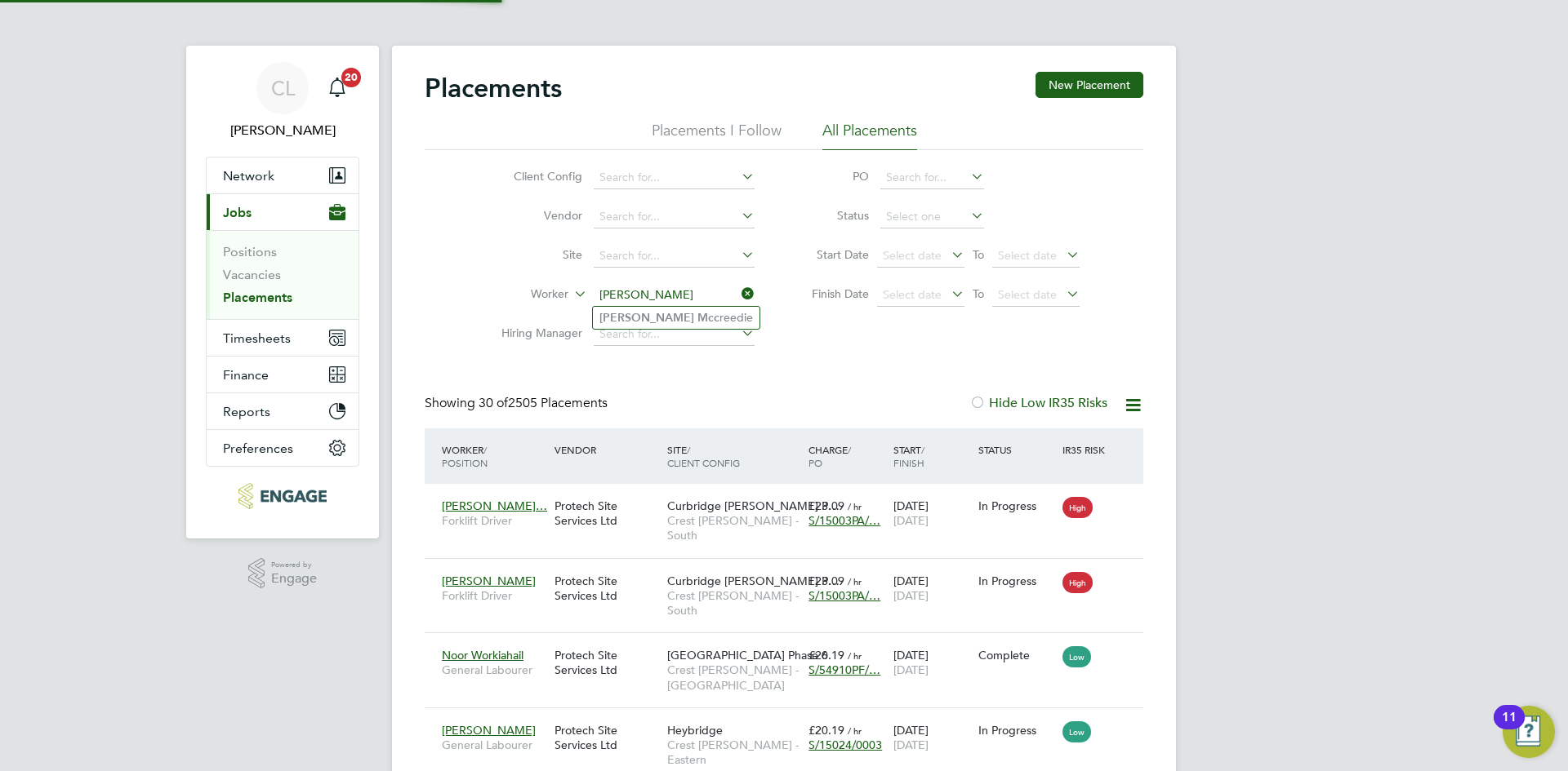
click at [665, 320] on li "Joe Mcc reedie" at bounding box center [676, 318] width 167 height 22
type input "Joe Mccreedie"
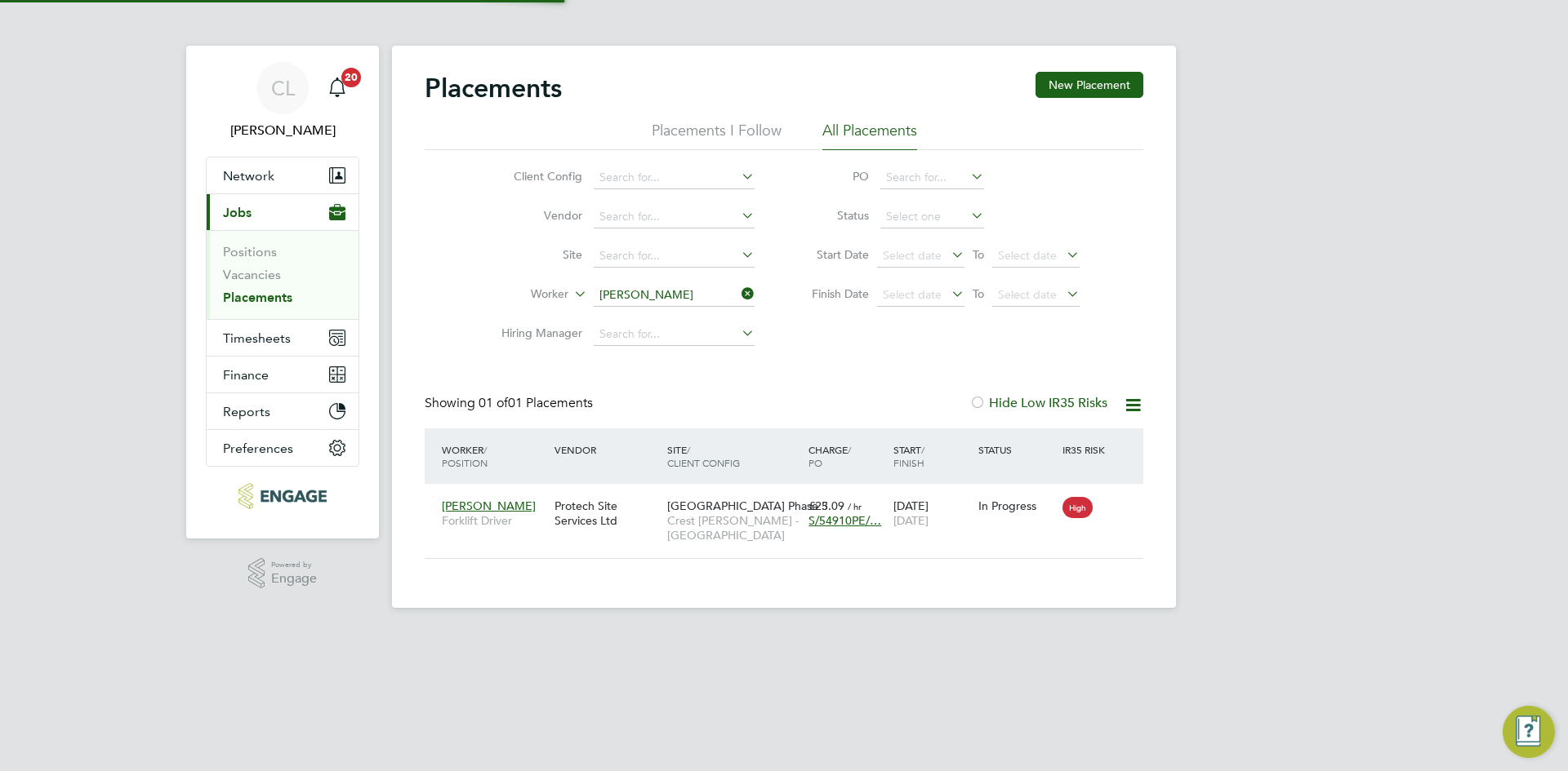
scroll to position [15, 76]
click at [704, 506] on span "Brooklands Park Phase 5" at bounding box center [748, 506] width 161 height 15
click at [588, 513] on div "Protech Site Services Ltd" at bounding box center [607, 514] width 113 height 46
click at [738, 294] on icon at bounding box center [738, 294] width 0 height 23
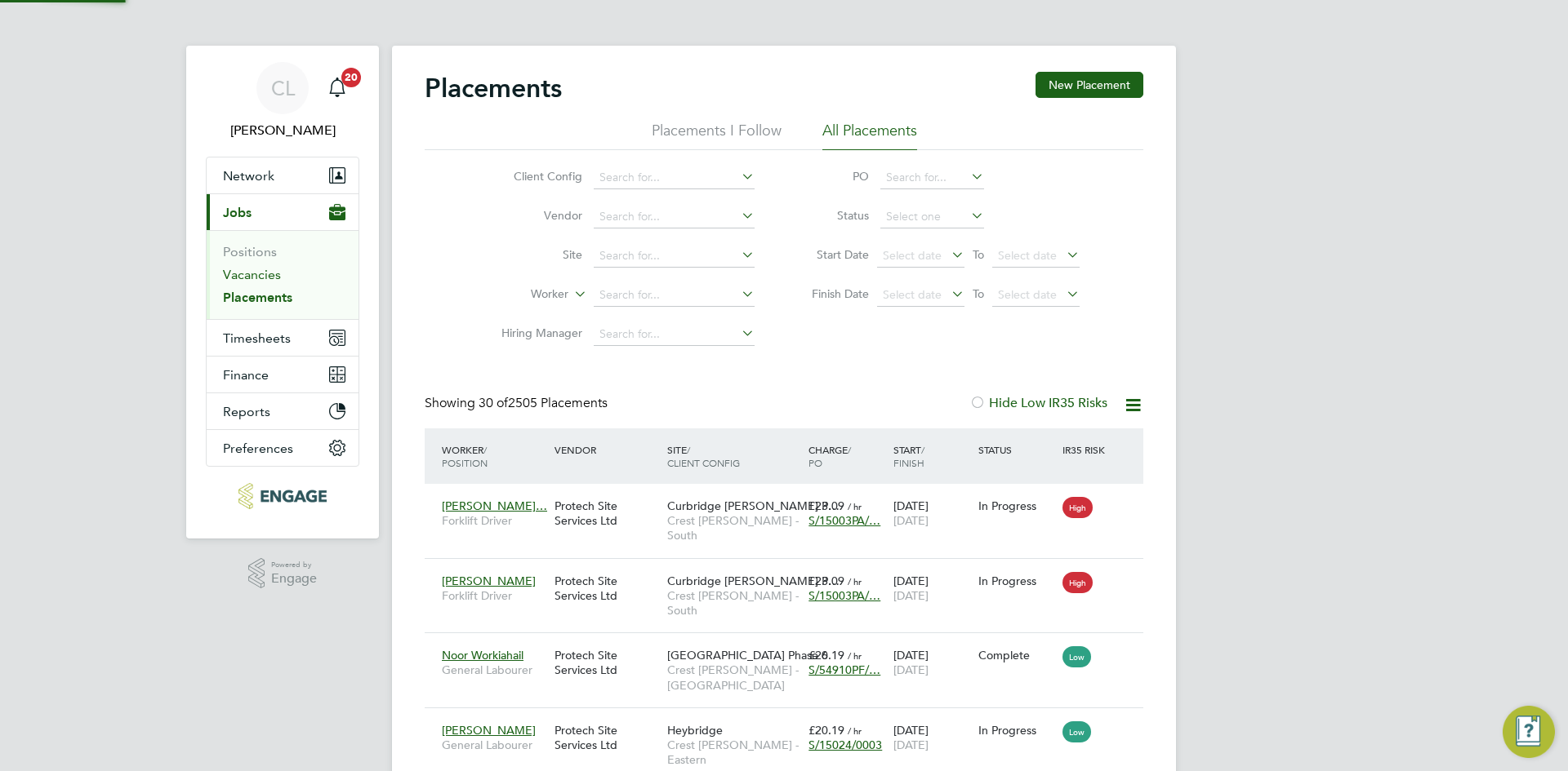
click at [261, 281] on link "Vacancies" at bounding box center [251, 274] width 58 height 15
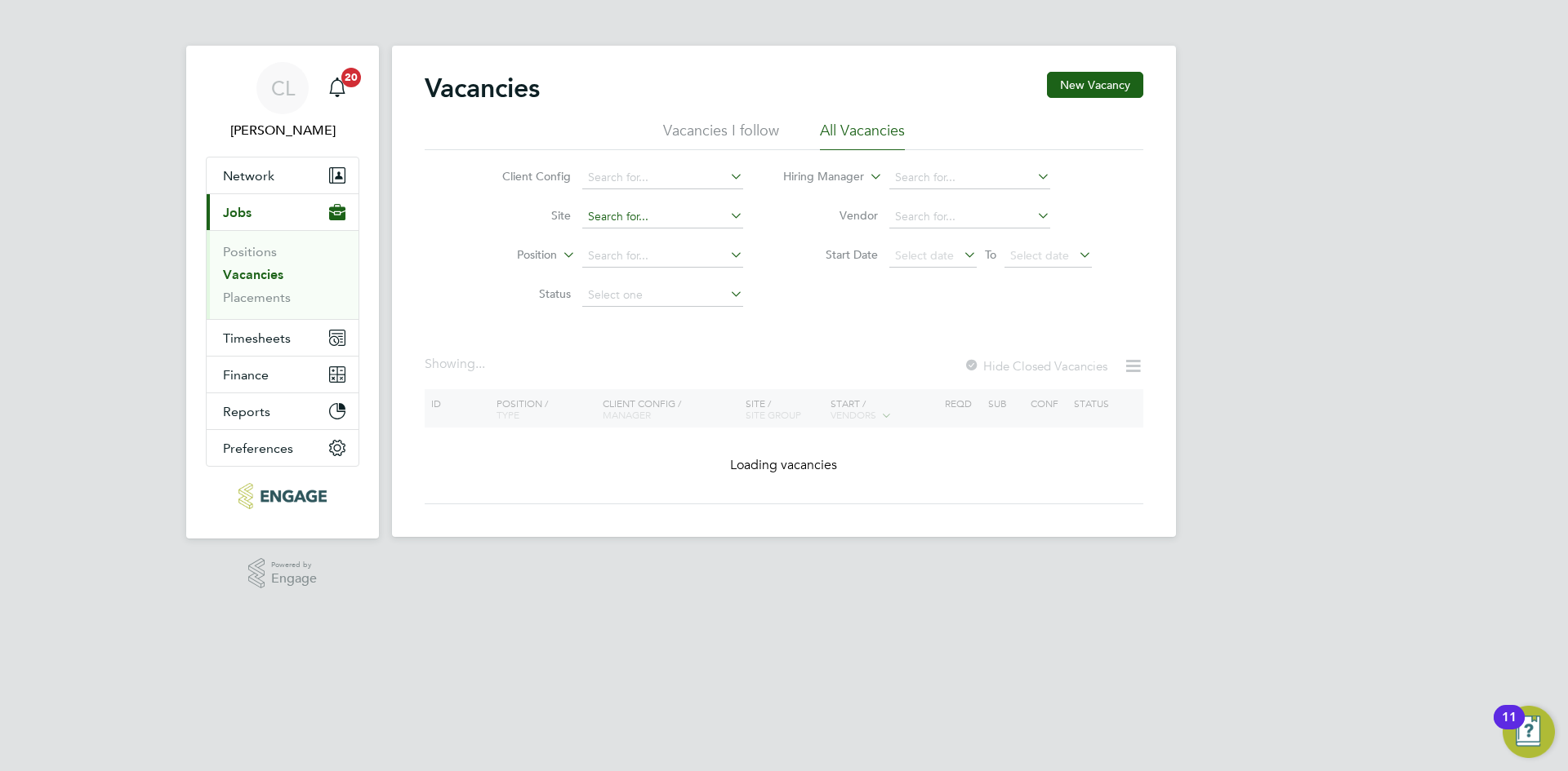
click at [636, 209] on input at bounding box center [663, 217] width 161 height 23
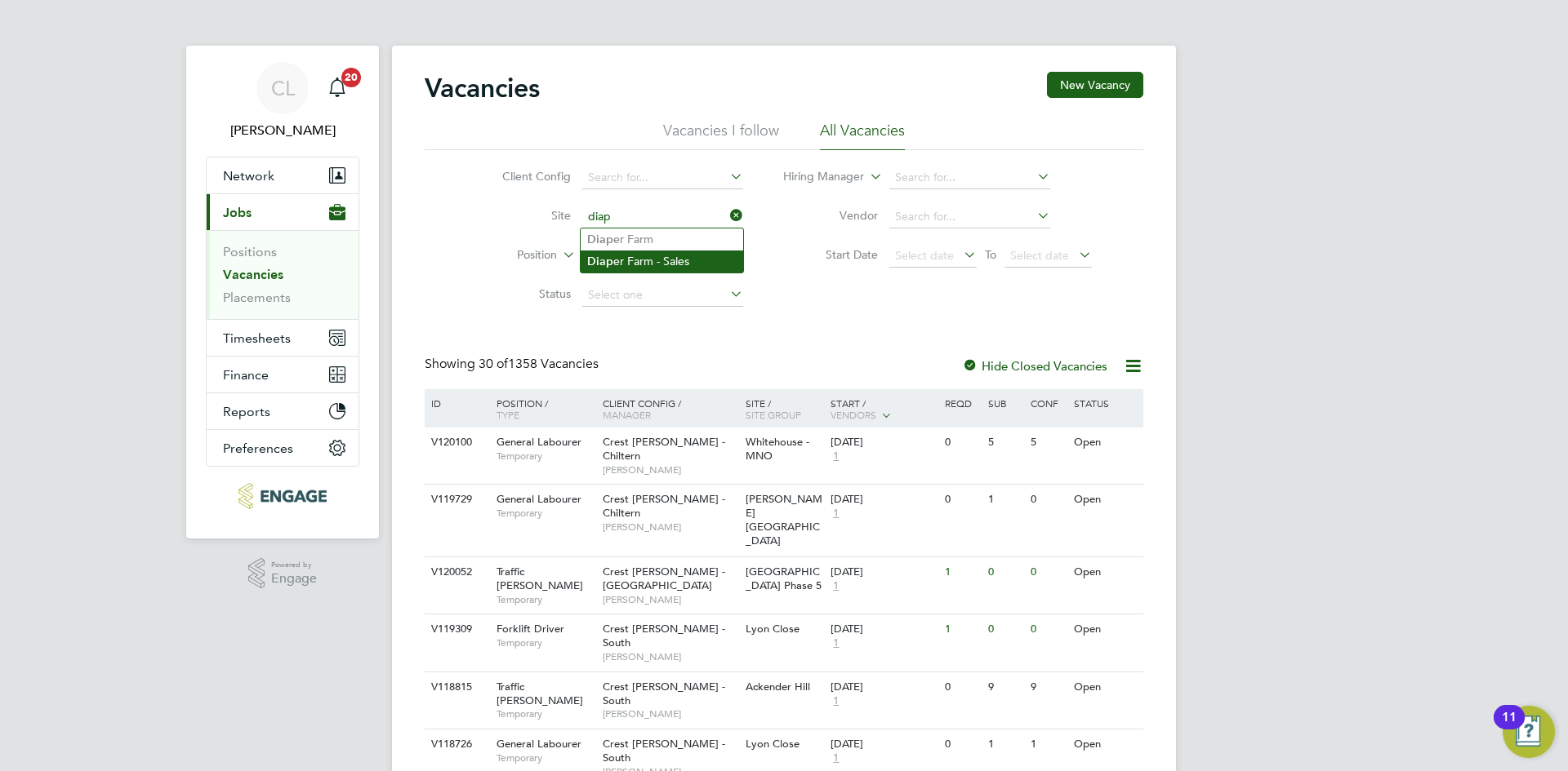
click at [695, 258] on li "Diap er Farm - Sales" at bounding box center [662, 261] width 162 height 22
type input "Diaper Farm - Sales"
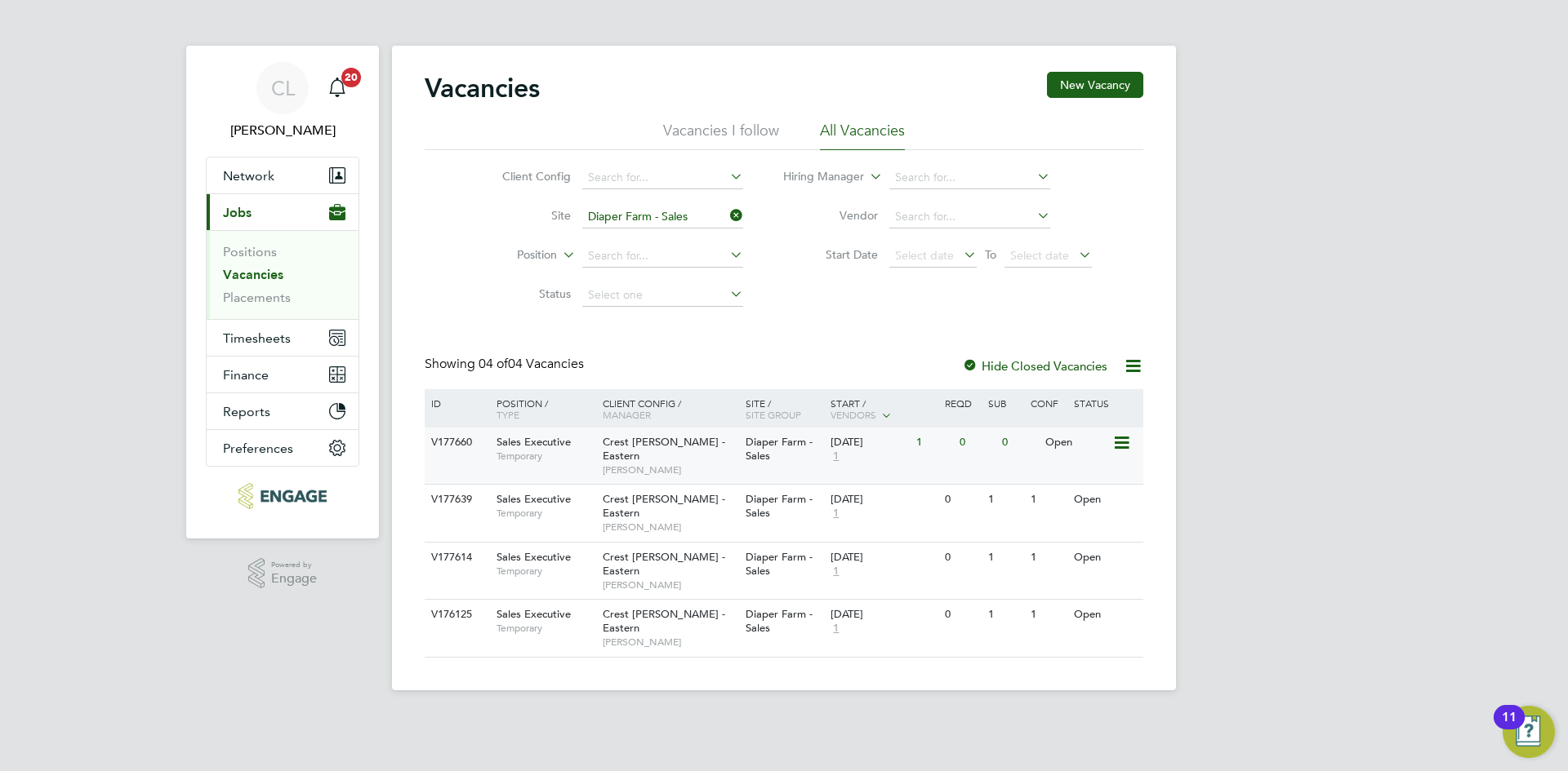
click at [648, 437] on span "Crest [PERSON_NAME] - Eastern" at bounding box center [664, 449] width 123 height 27
click at [712, 215] on input at bounding box center [663, 217] width 161 height 23
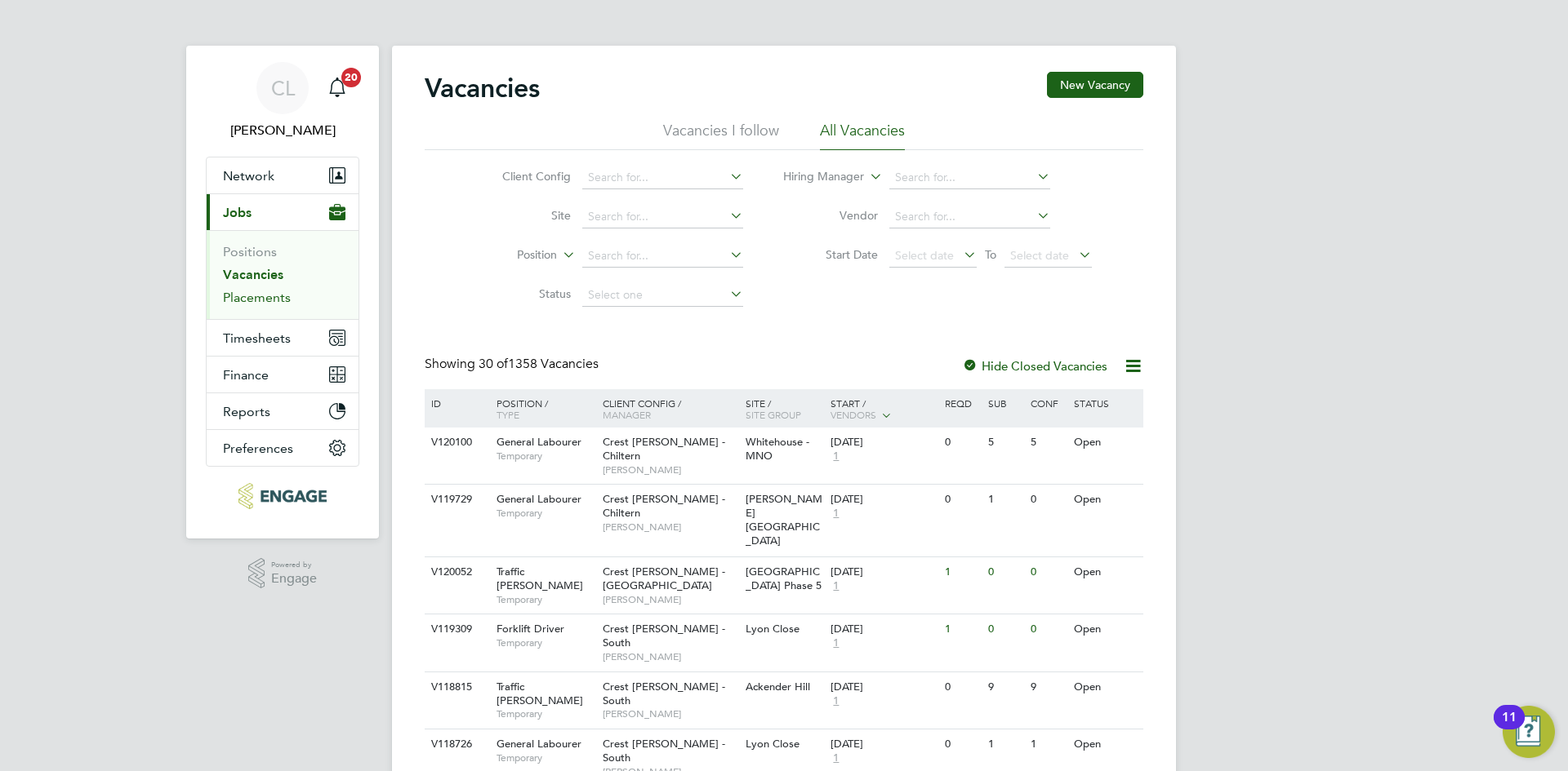
click at [272, 303] on link "Placements" at bounding box center [256, 297] width 68 height 15
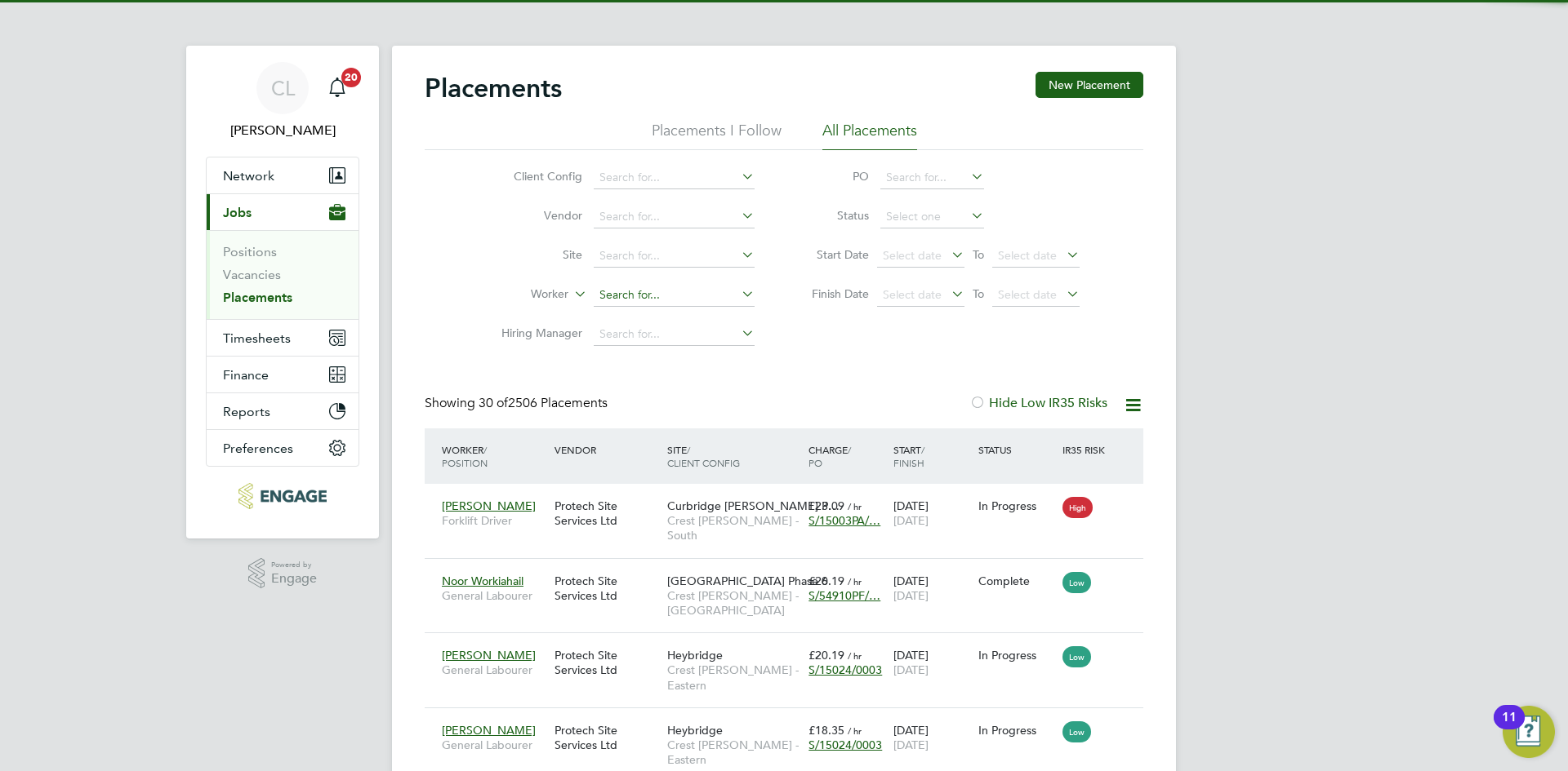
scroll to position [61, 142]
click at [682, 285] on input at bounding box center [674, 295] width 161 height 23
click at [690, 316] on li "Hayden Gardener" at bounding box center [674, 318] width 162 height 22
type input "Hayden Gardener"
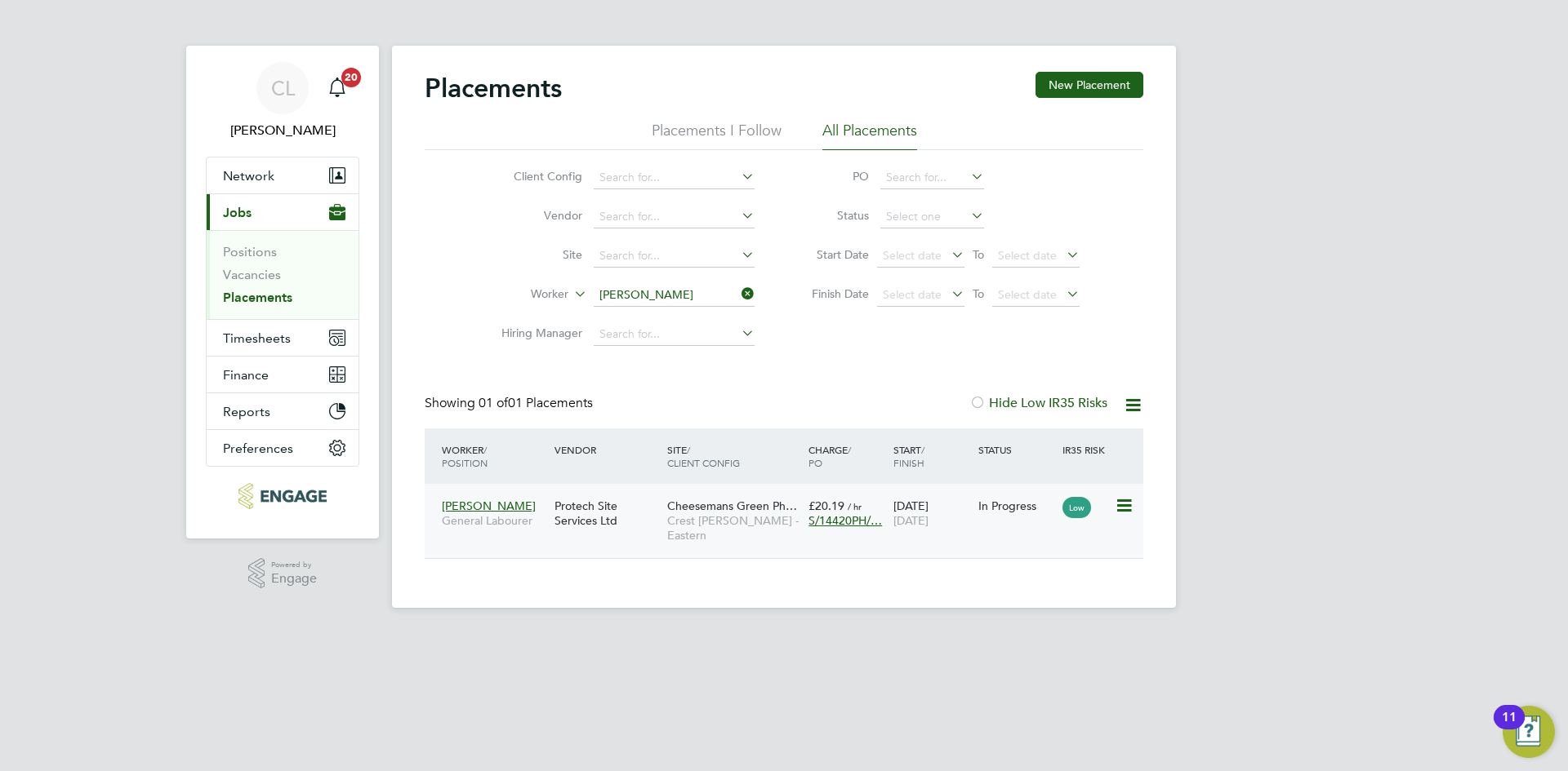
click at [576, 509] on div "Protech Site Services Ltd" at bounding box center [607, 514] width 113 height 46
click at [738, 289] on icon at bounding box center [738, 294] width 0 height 23
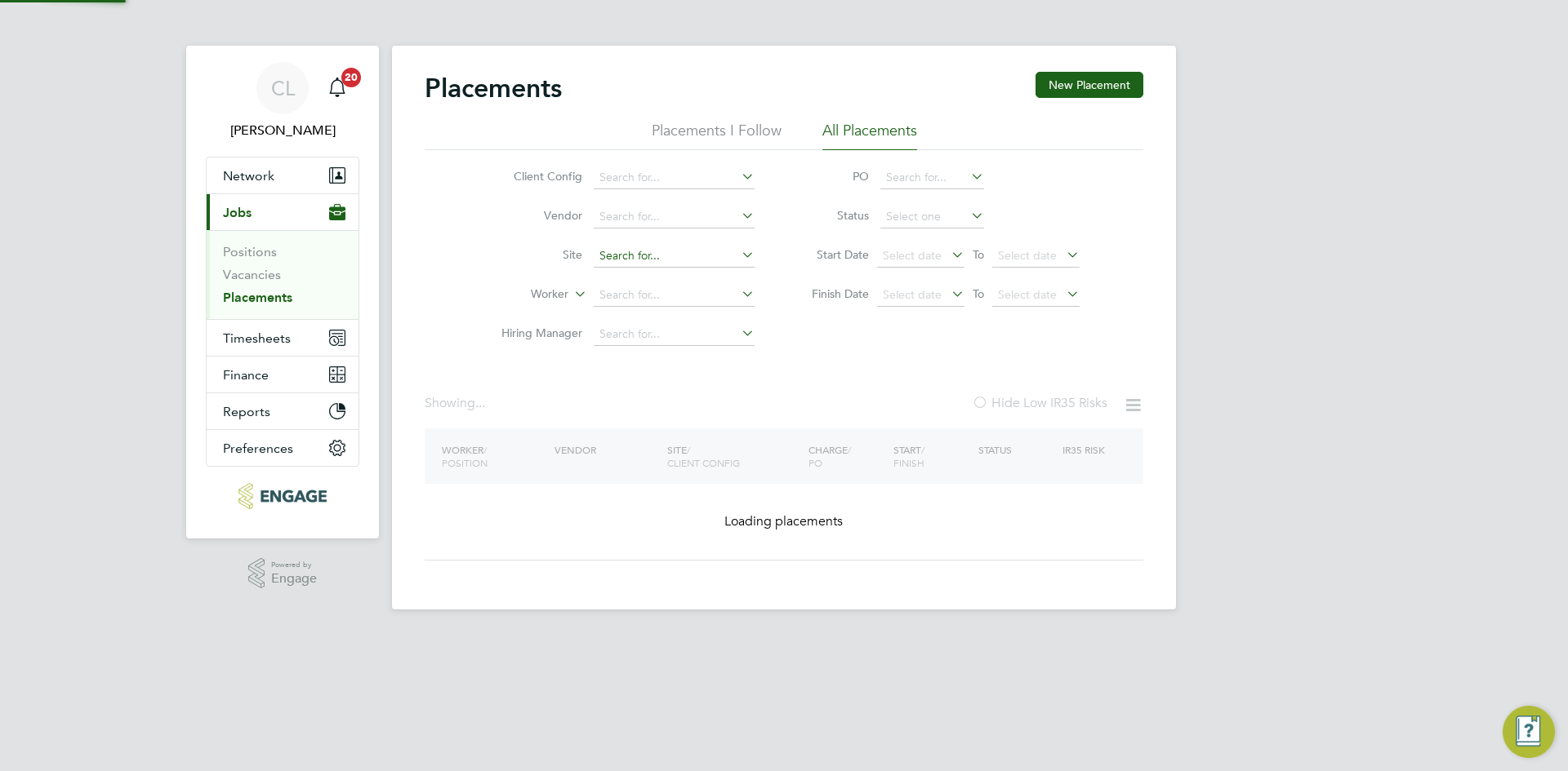
click at [651, 254] on input at bounding box center [674, 256] width 161 height 23
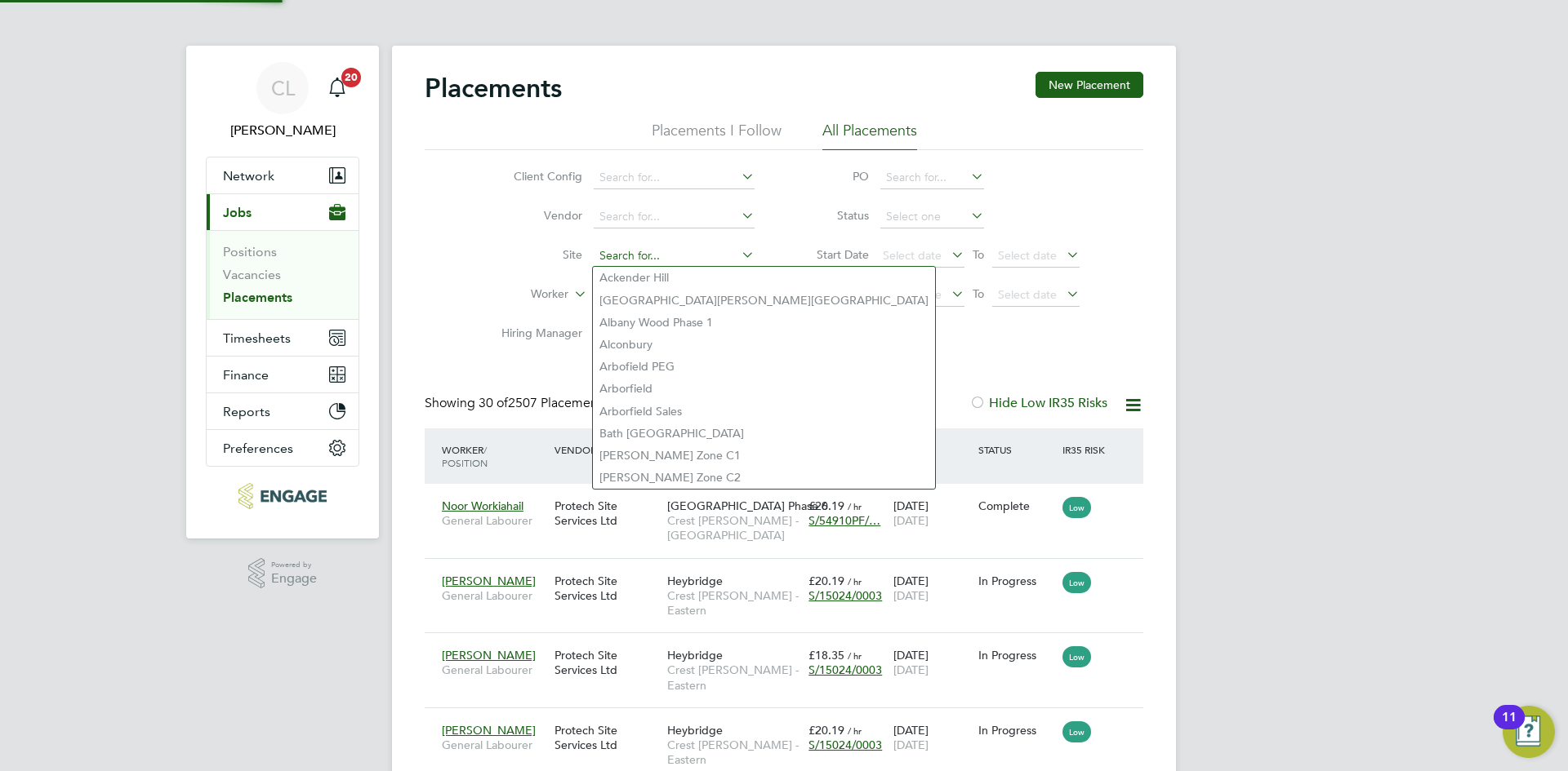
scroll to position [47, 142]
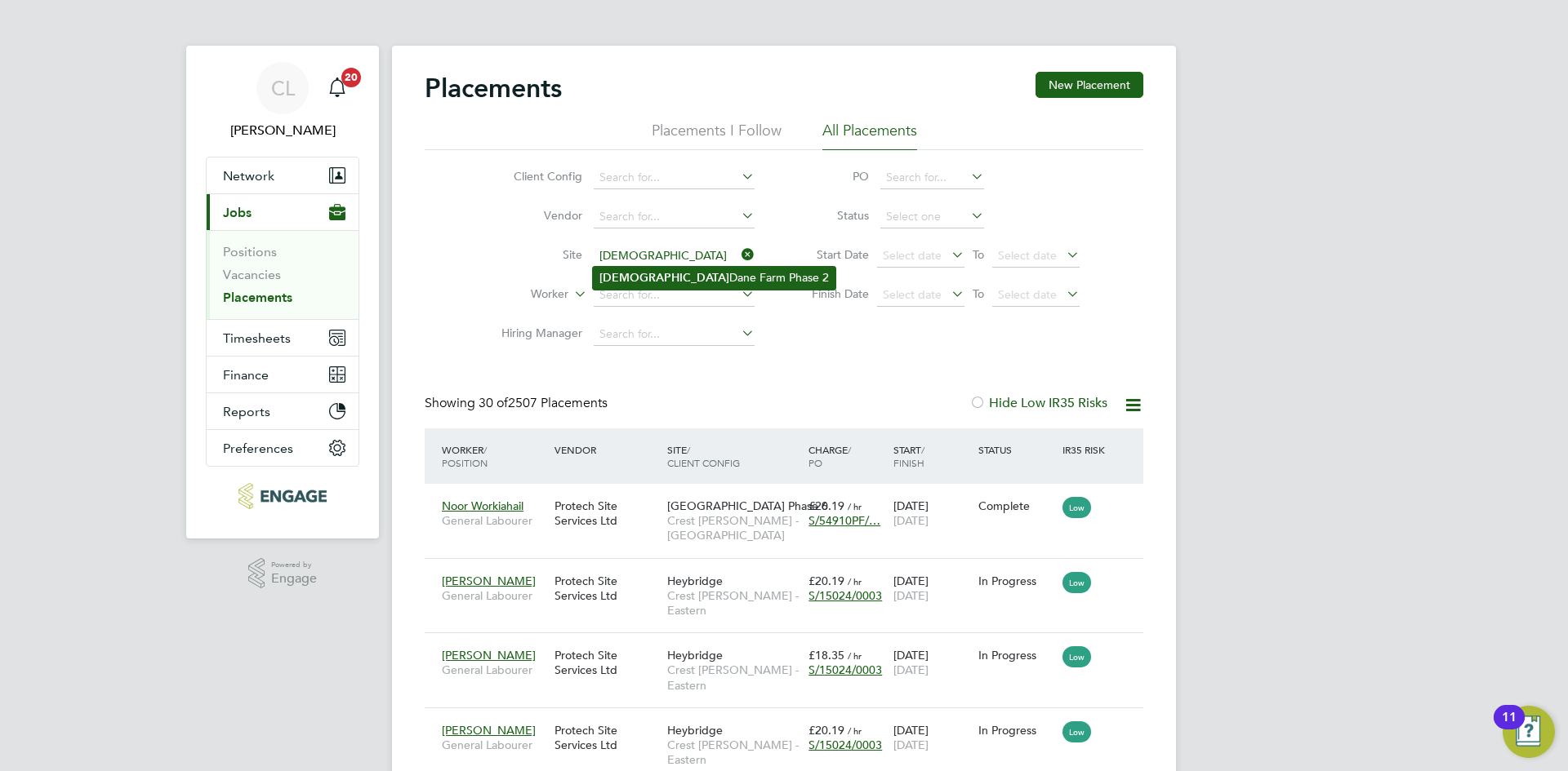
click at [657, 284] on li "Lady Dane Farm Phase 2" at bounding box center [714, 277] width 242 height 22
type input "Lady Dane Farm Phase 2"
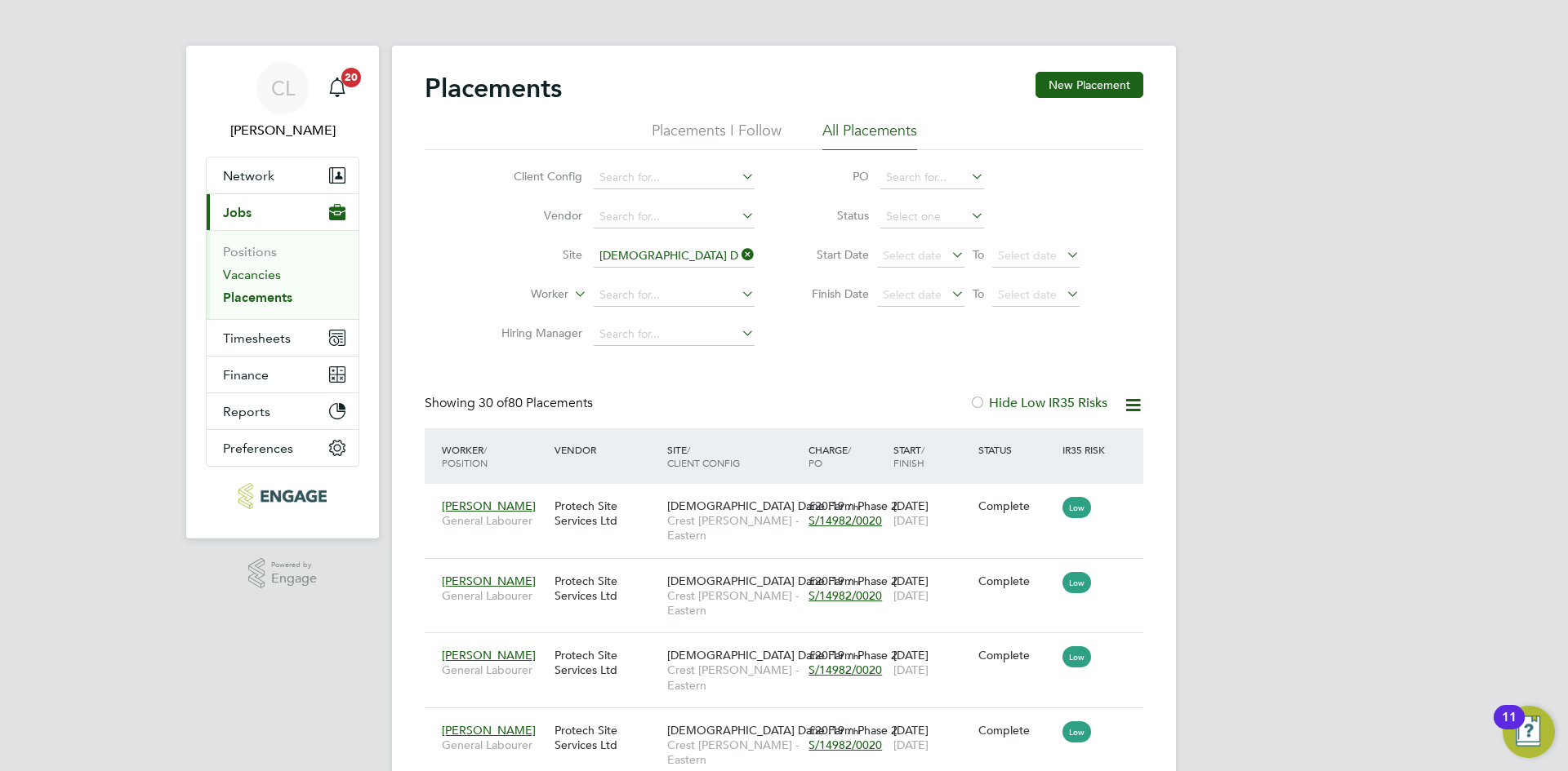
drag, startPoint x: 264, startPoint y: 279, endPoint x: 325, endPoint y: 278, distance: 61.0
click at [264, 279] on link "Vacancies" at bounding box center [251, 274] width 58 height 15
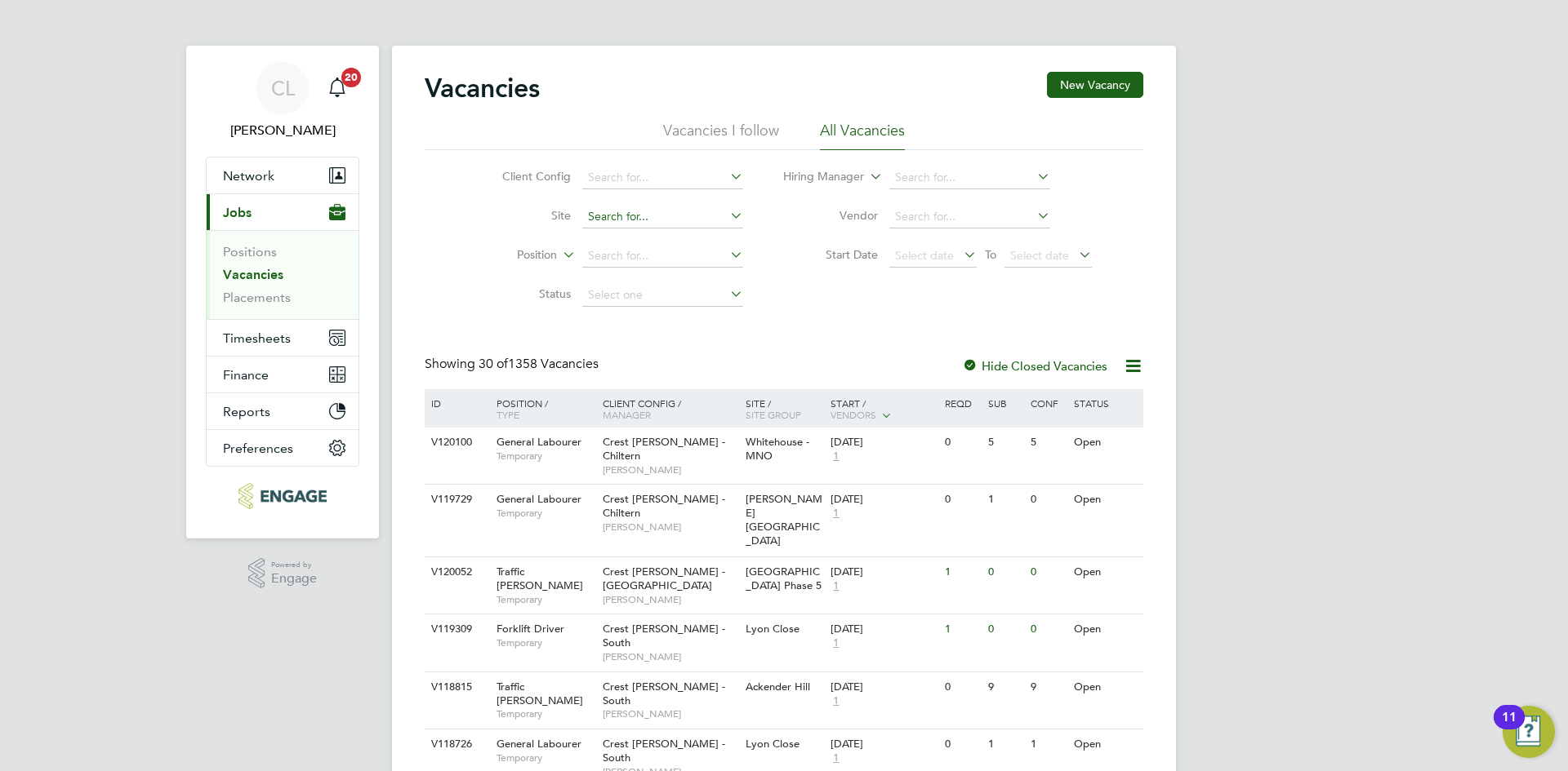
click at [621, 217] on input at bounding box center [663, 217] width 161 height 23
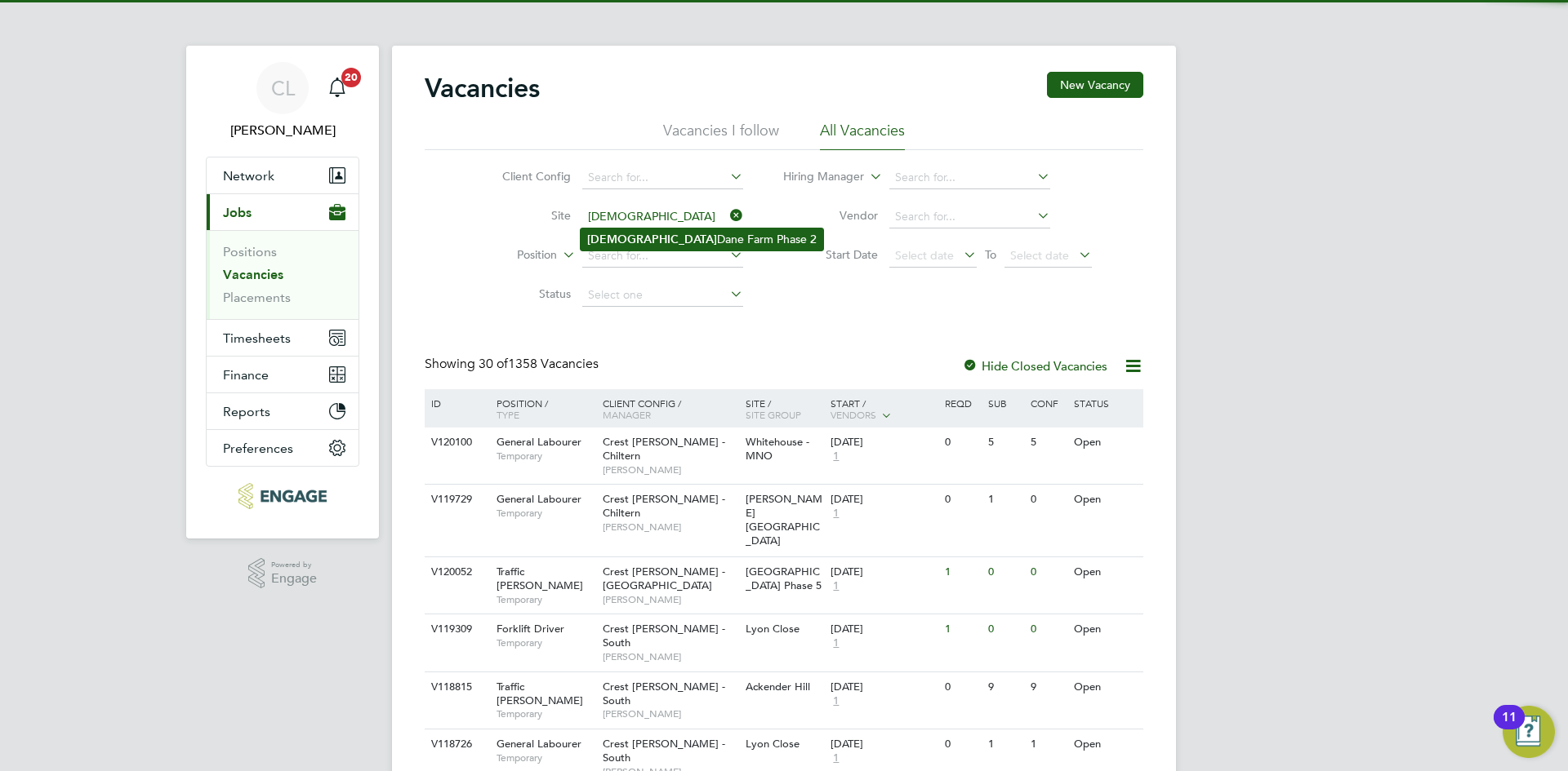
click at [630, 238] on li "Lady Dane Farm Phase 2" at bounding box center [701, 239] width 242 height 22
type input "Lady Dane Farm Phase 2"
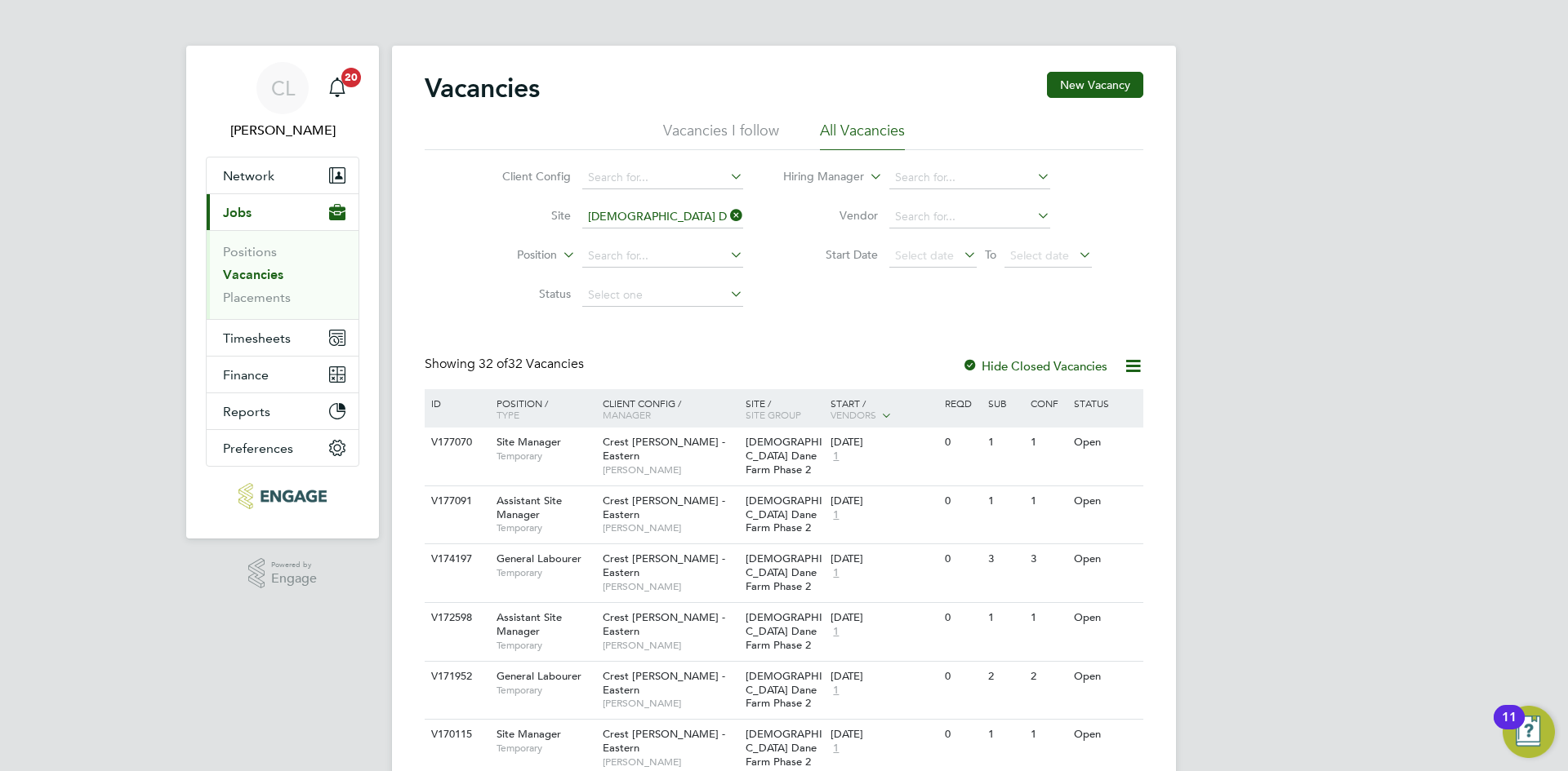
click at [727, 216] on icon at bounding box center [727, 216] width 0 height 23
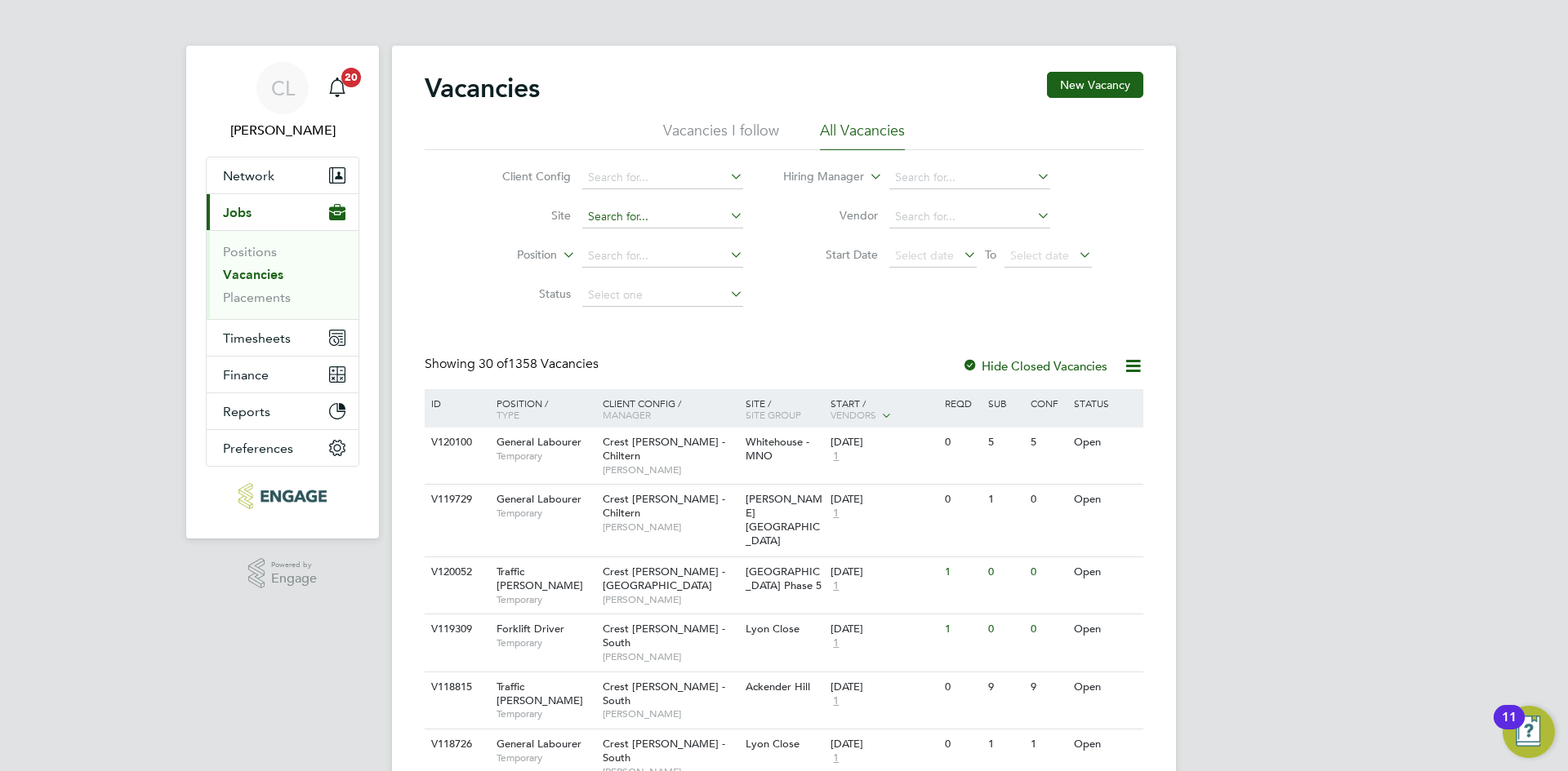
click at [624, 221] on input at bounding box center [663, 217] width 161 height 23
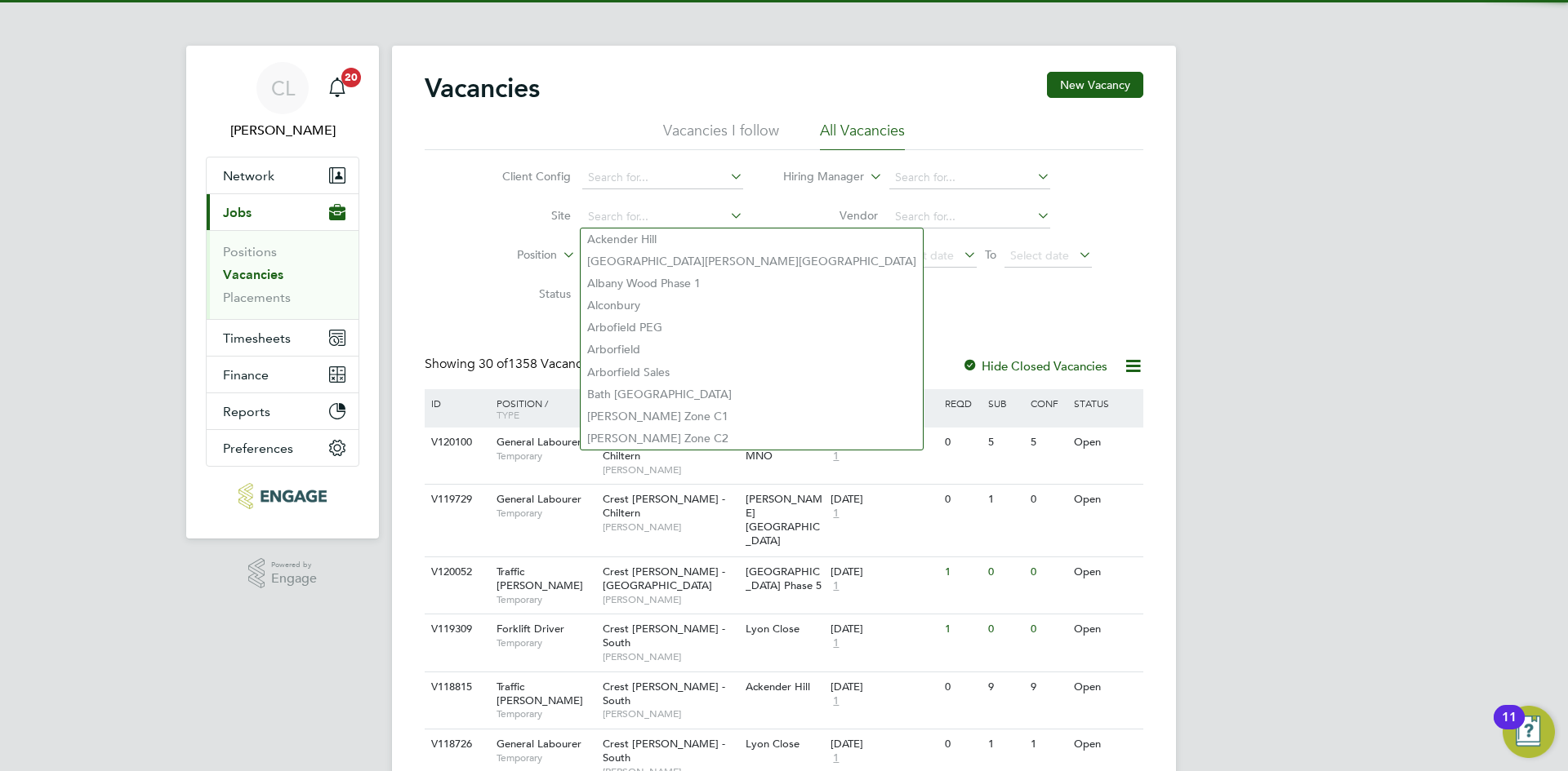
click at [522, 213] on label "Site" at bounding box center [524, 216] width 94 height 15
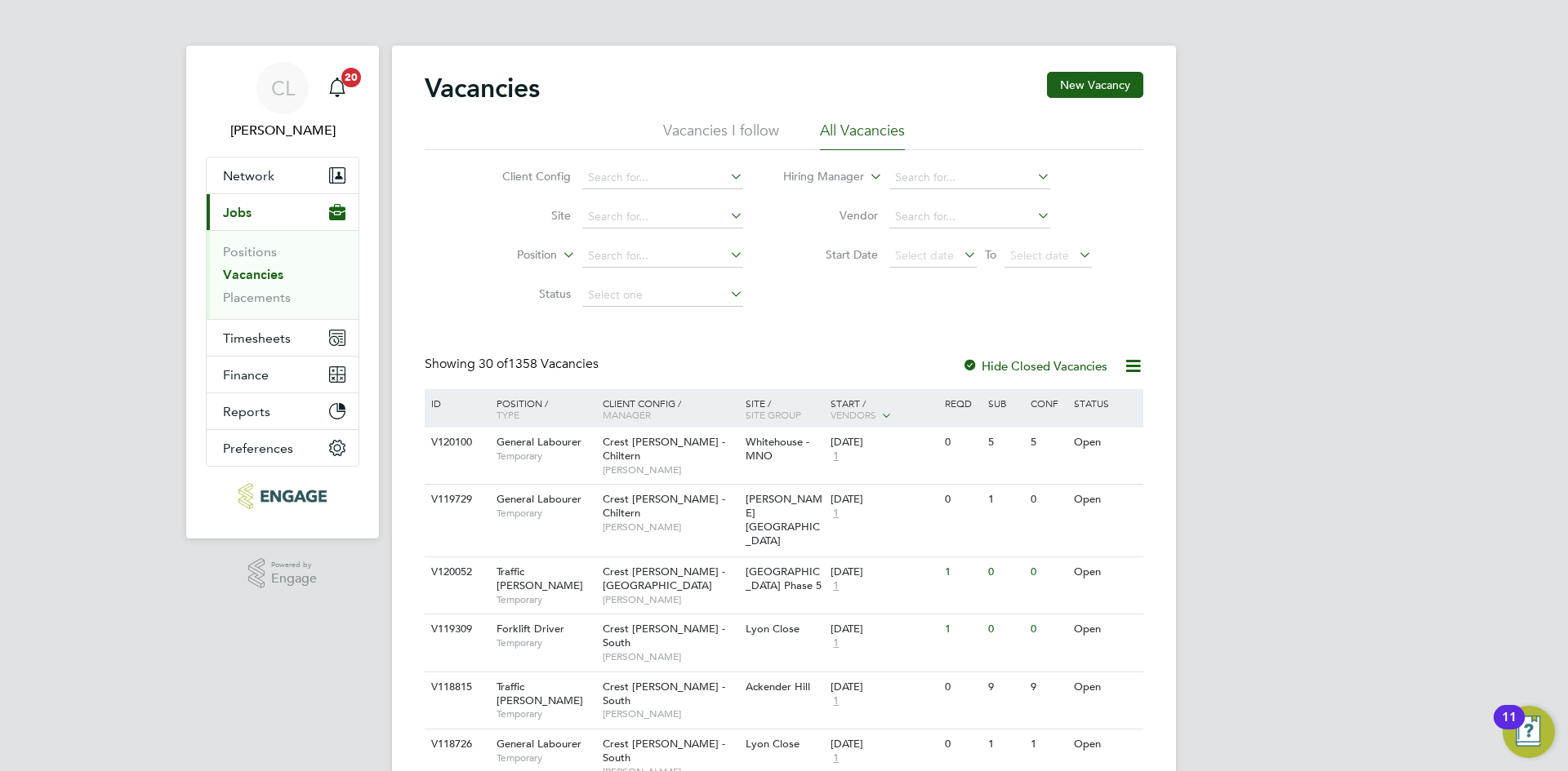
click at [254, 312] on ul "Positions Vacancies Placements" at bounding box center [282, 274] width 152 height 89
click at [242, 296] on link "Placements" at bounding box center [256, 297] width 68 height 15
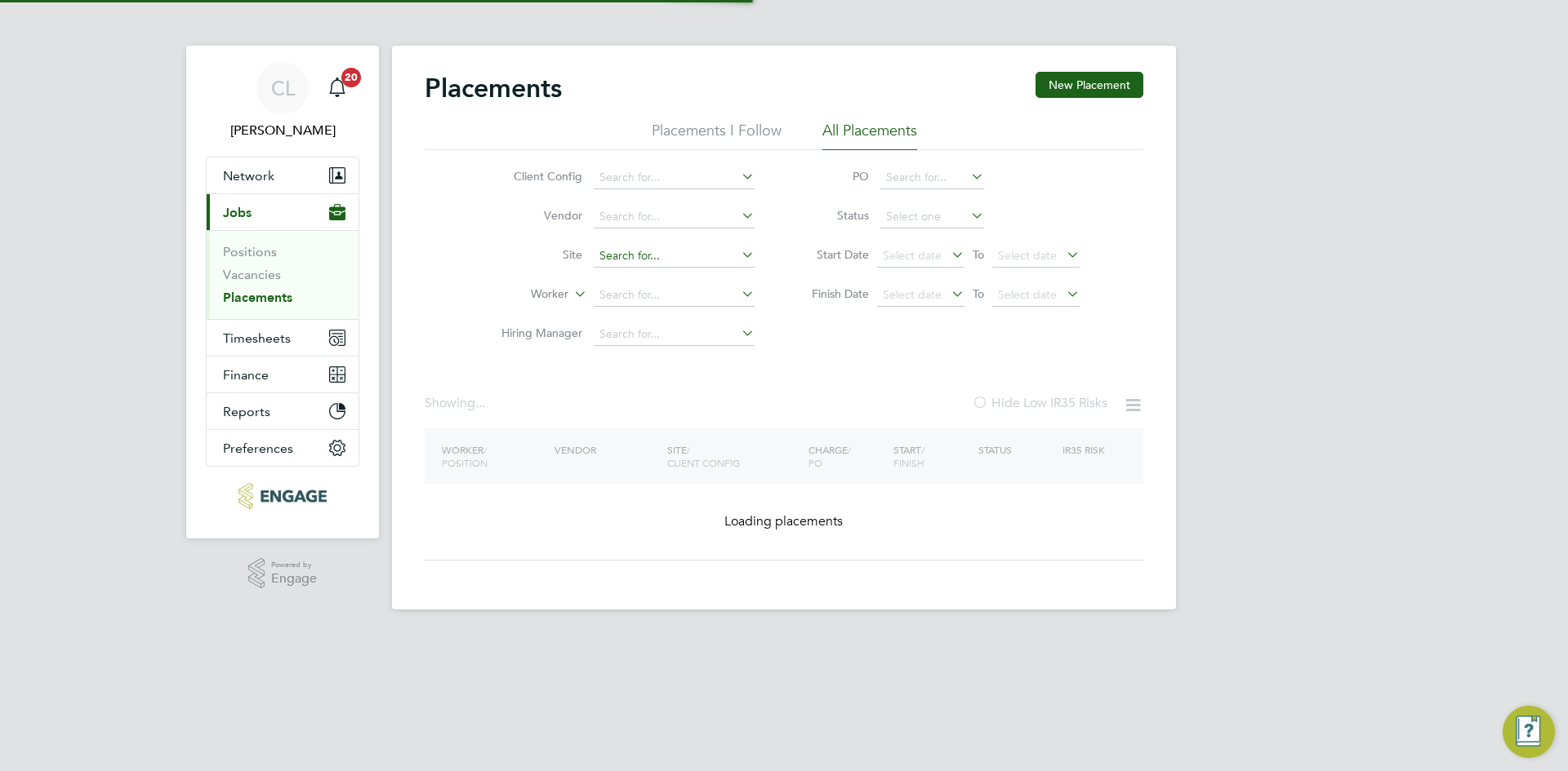
click at [626, 260] on input at bounding box center [674, 256] width 161 height 23
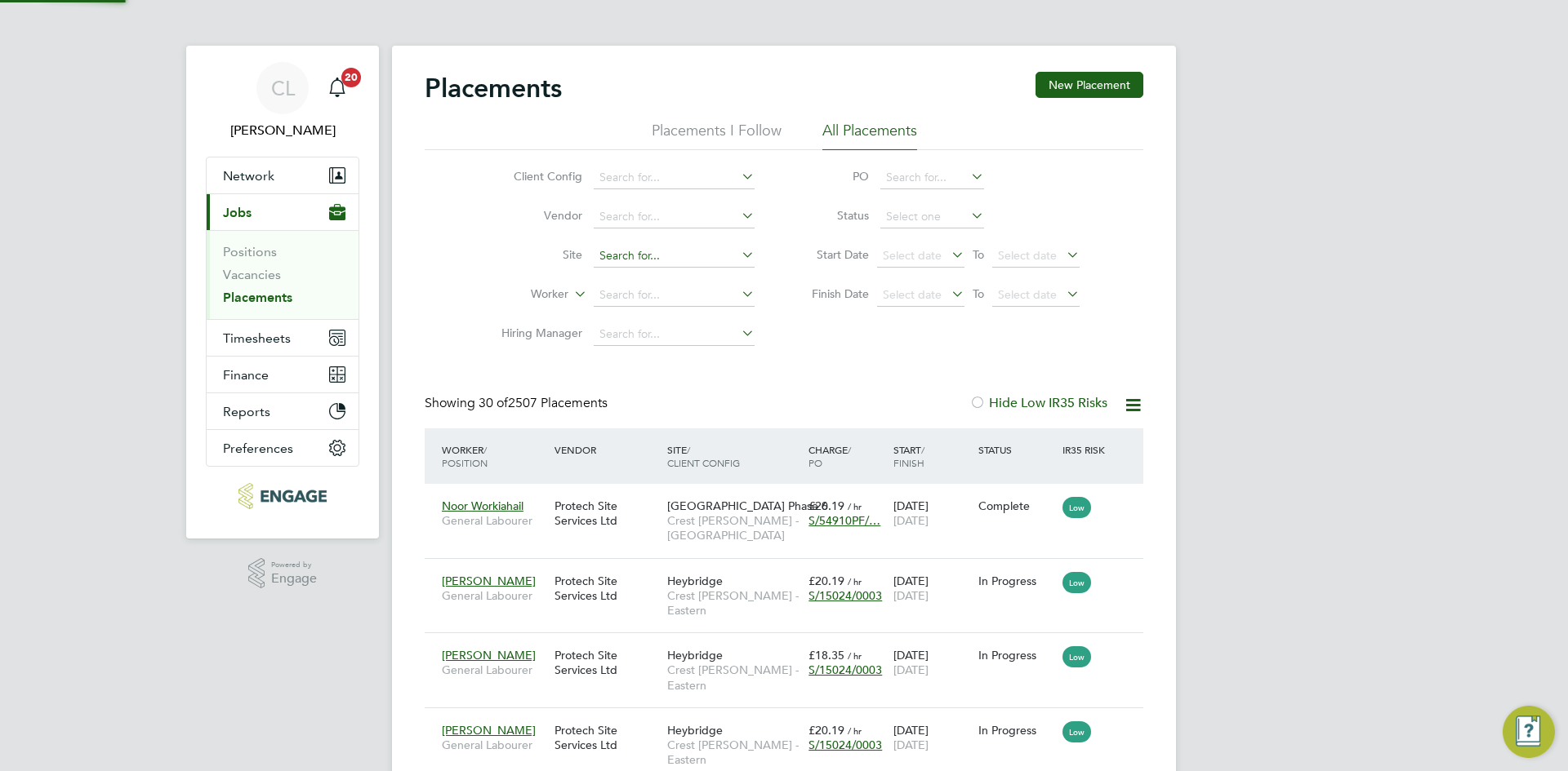
scroll to position [47, 142]
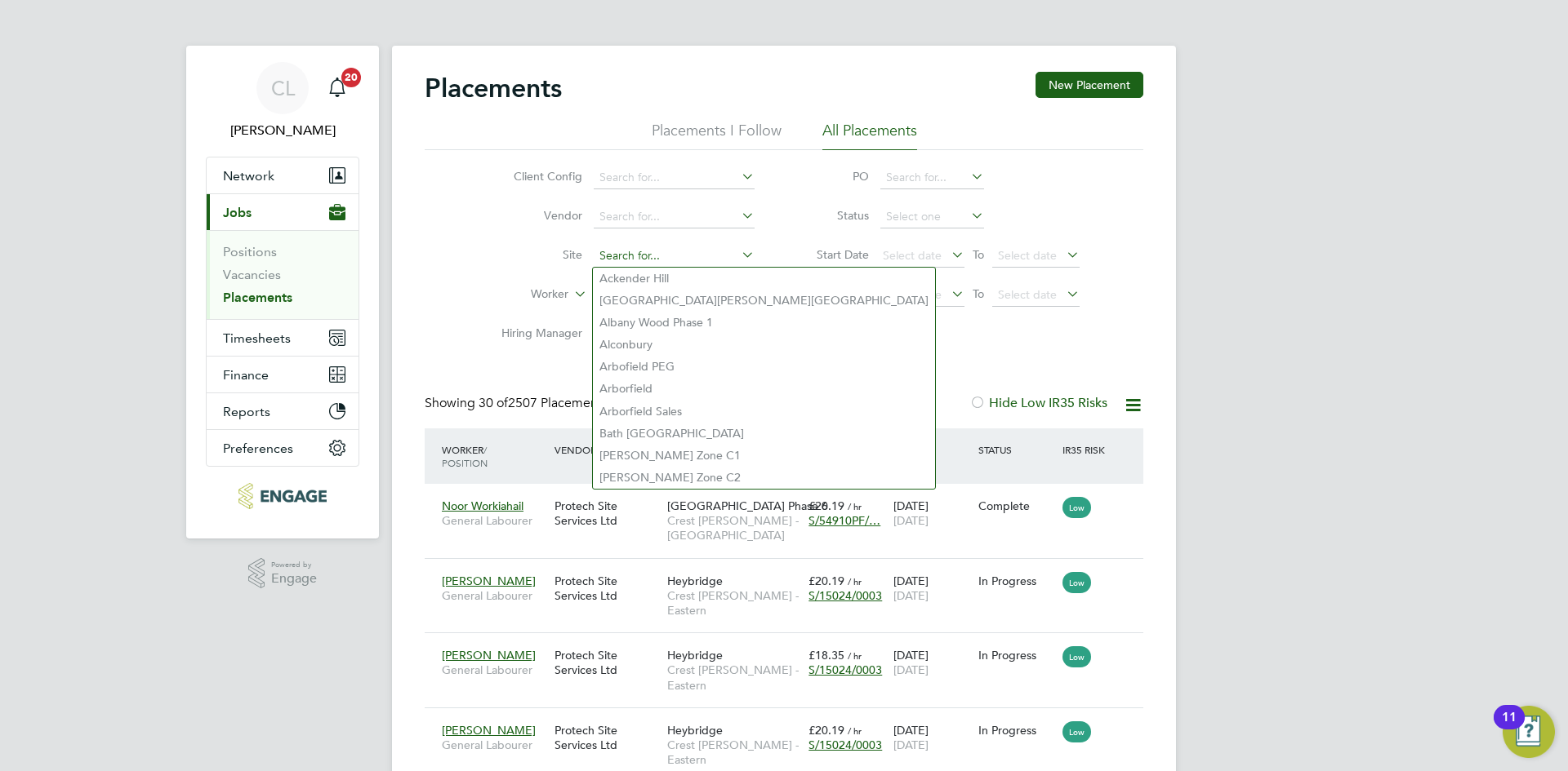
click at [601, 260] on input at bounding box center [674, 256] width 161 height 23
click at [536, 242] on li "Site" at bounding box center [621, 256] width 307 height 40
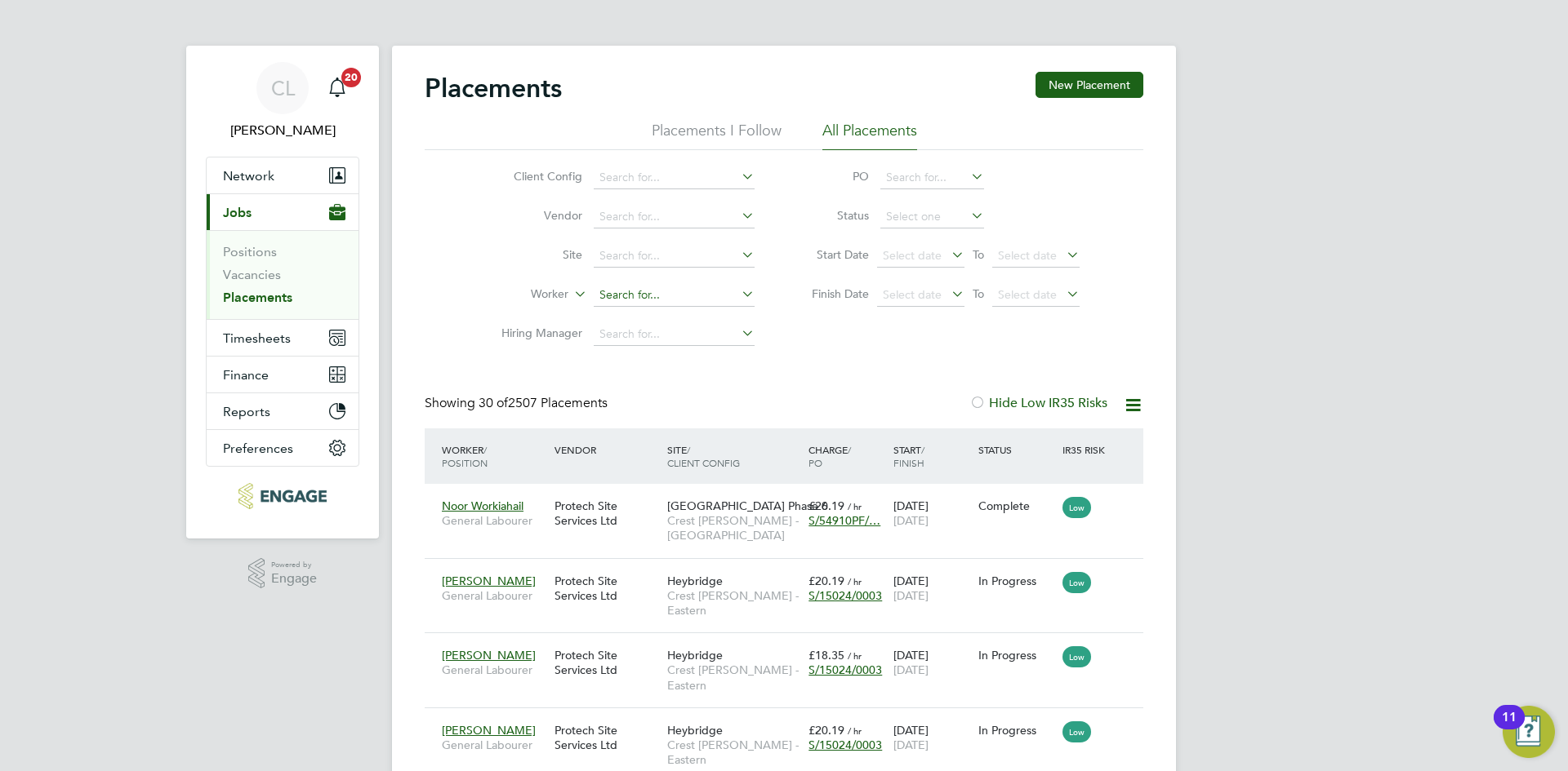
click at [629, 287] on input at bounding box center [674, 295] width 161 height 23
click at [263, 277] on link "Vacancies" at bounding box center [251, 274] width 58 height 15
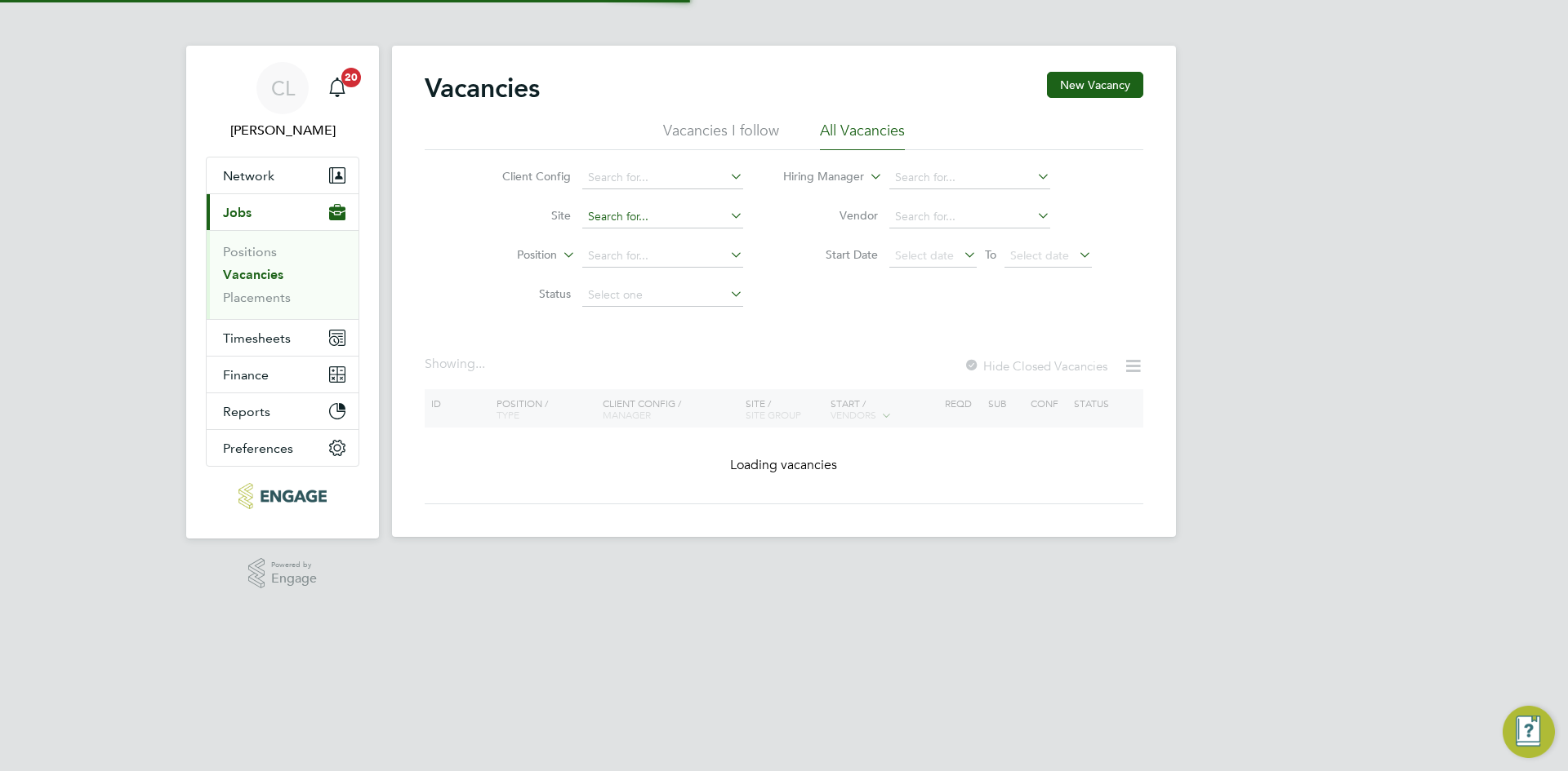
click at [635, 217] on input at bounding box center [663, 217] width 161 height 23
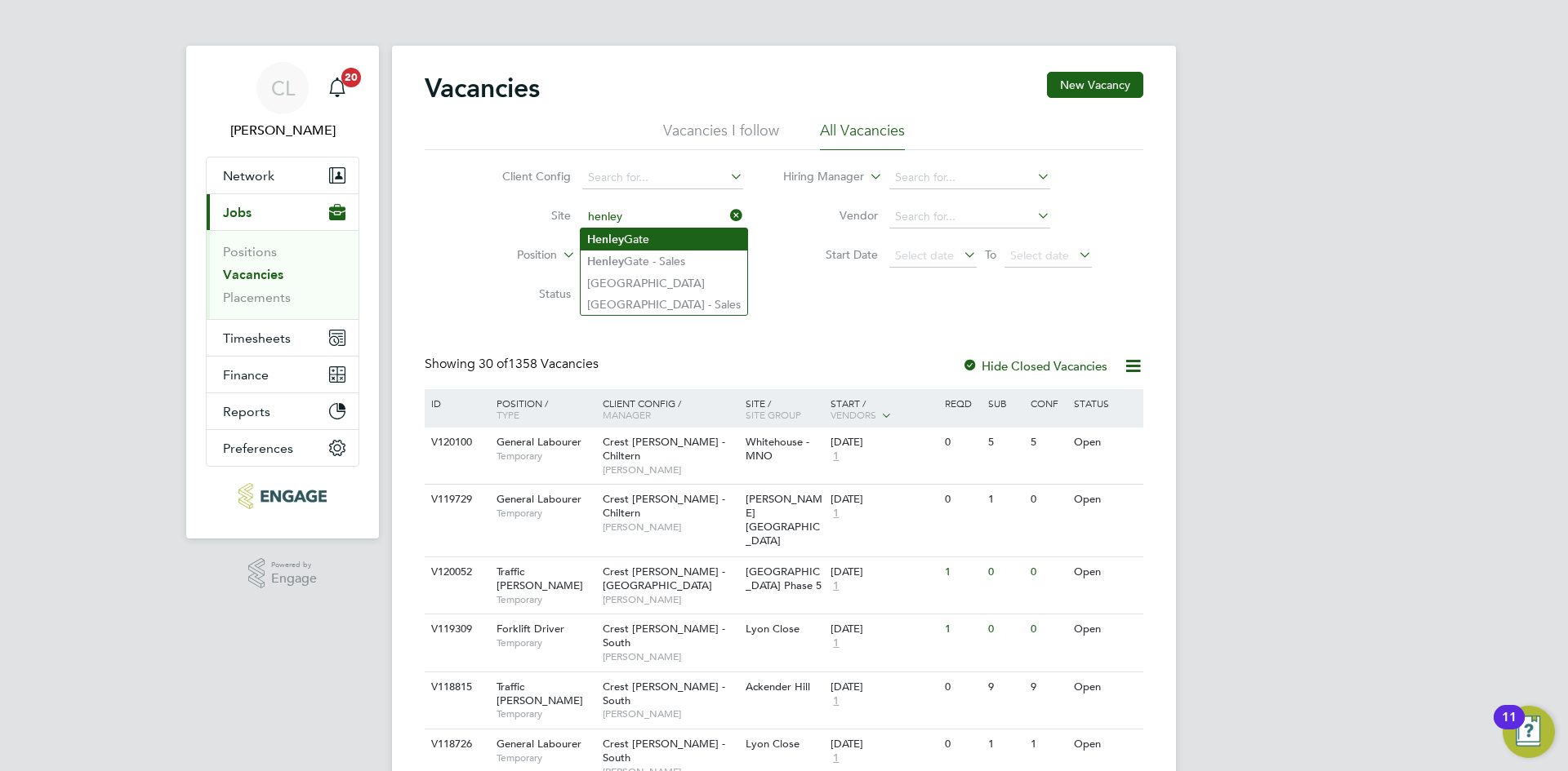
click at [654, 237] on li "Henley Gate" at bounding box center [664, 239] width 167 height 22
type input "Henley Gate"
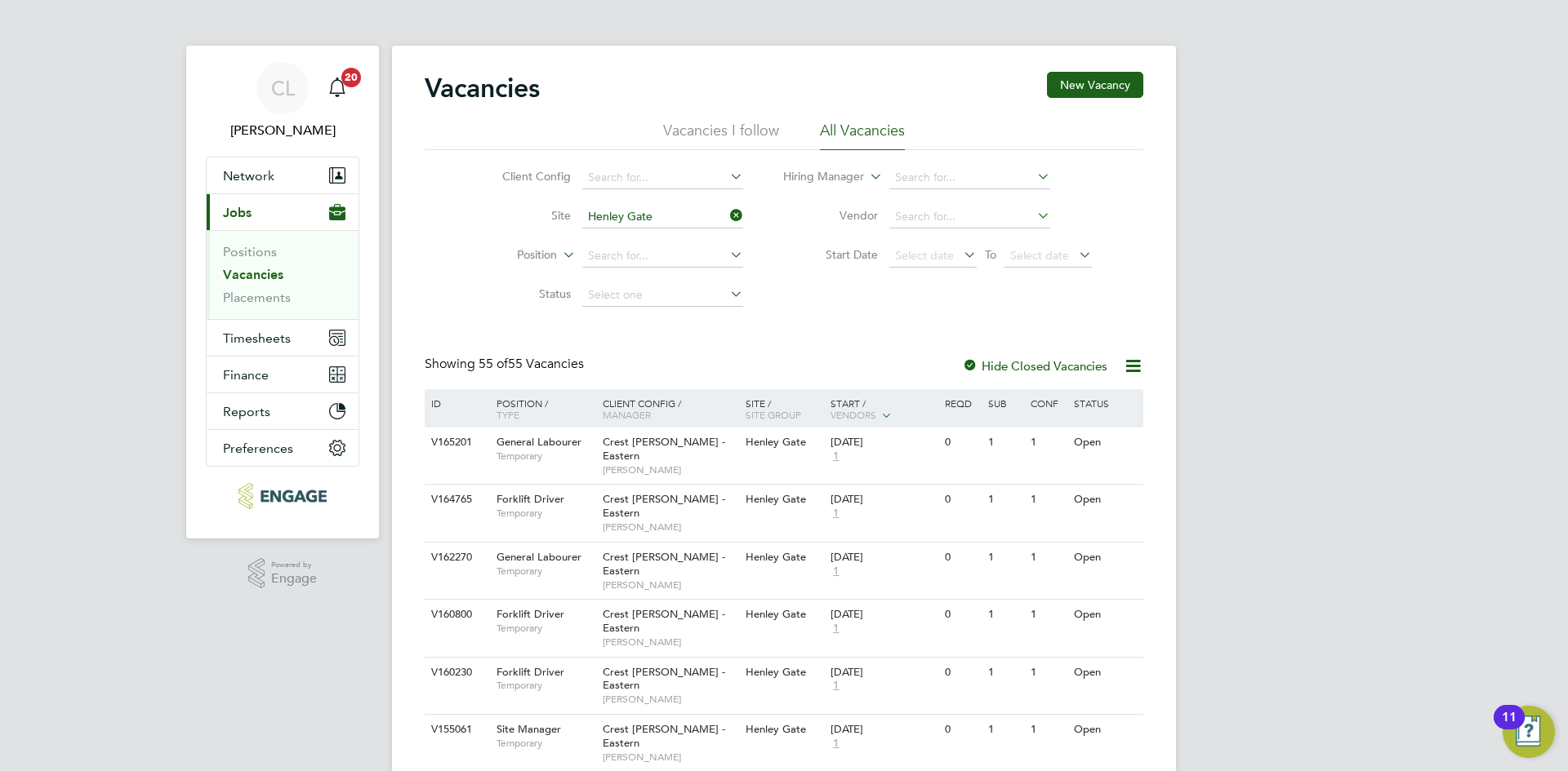
click at [727, 221] on icon at bounding box center [727, 216] width 0 height 23
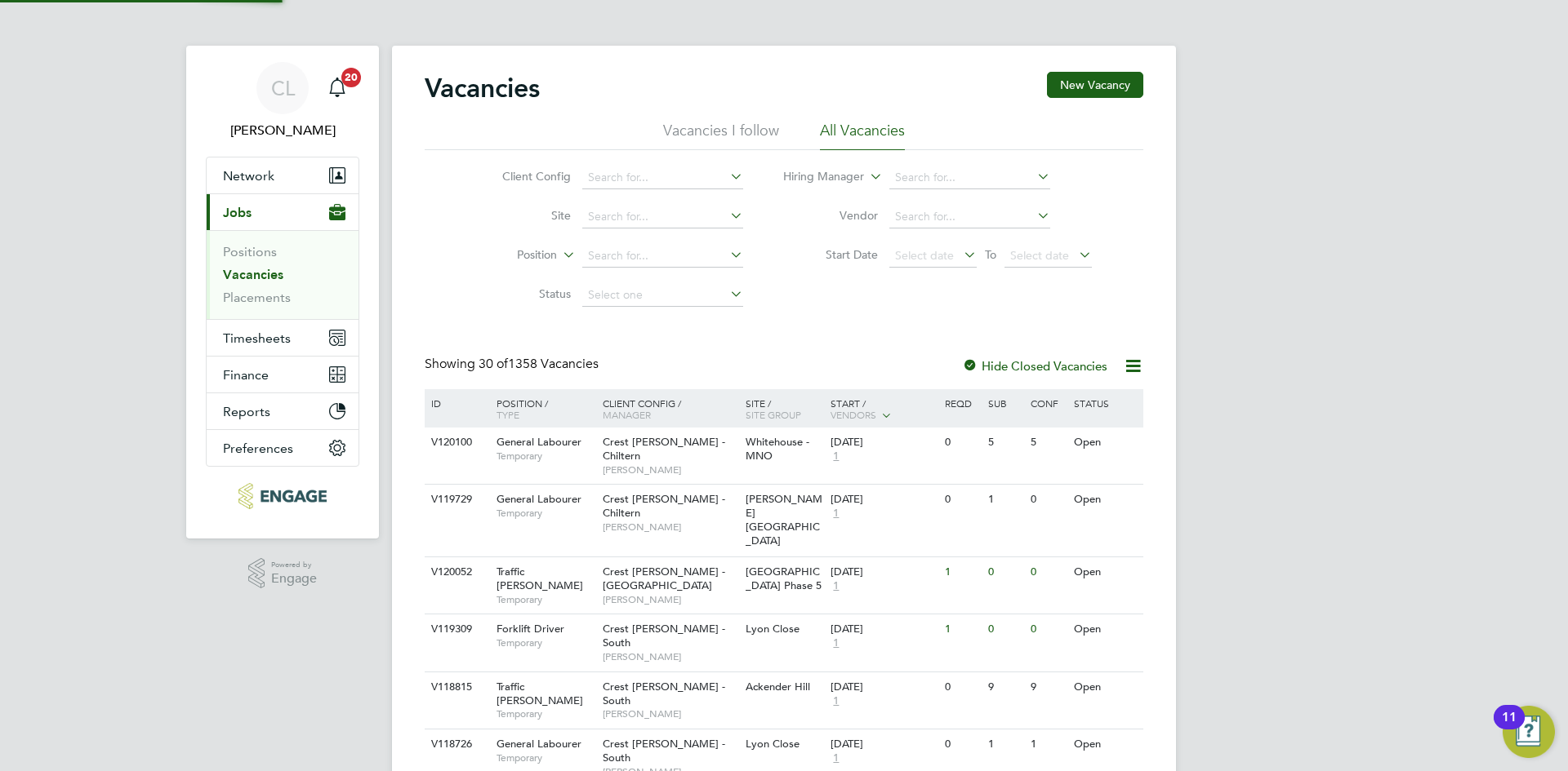
click at [296, 300] on li "Placements" at bounding box center [284, 297] width 123 height 16
click at [273, 303] on link "Placements" at bounding box center [256, 297] width 68 height 15
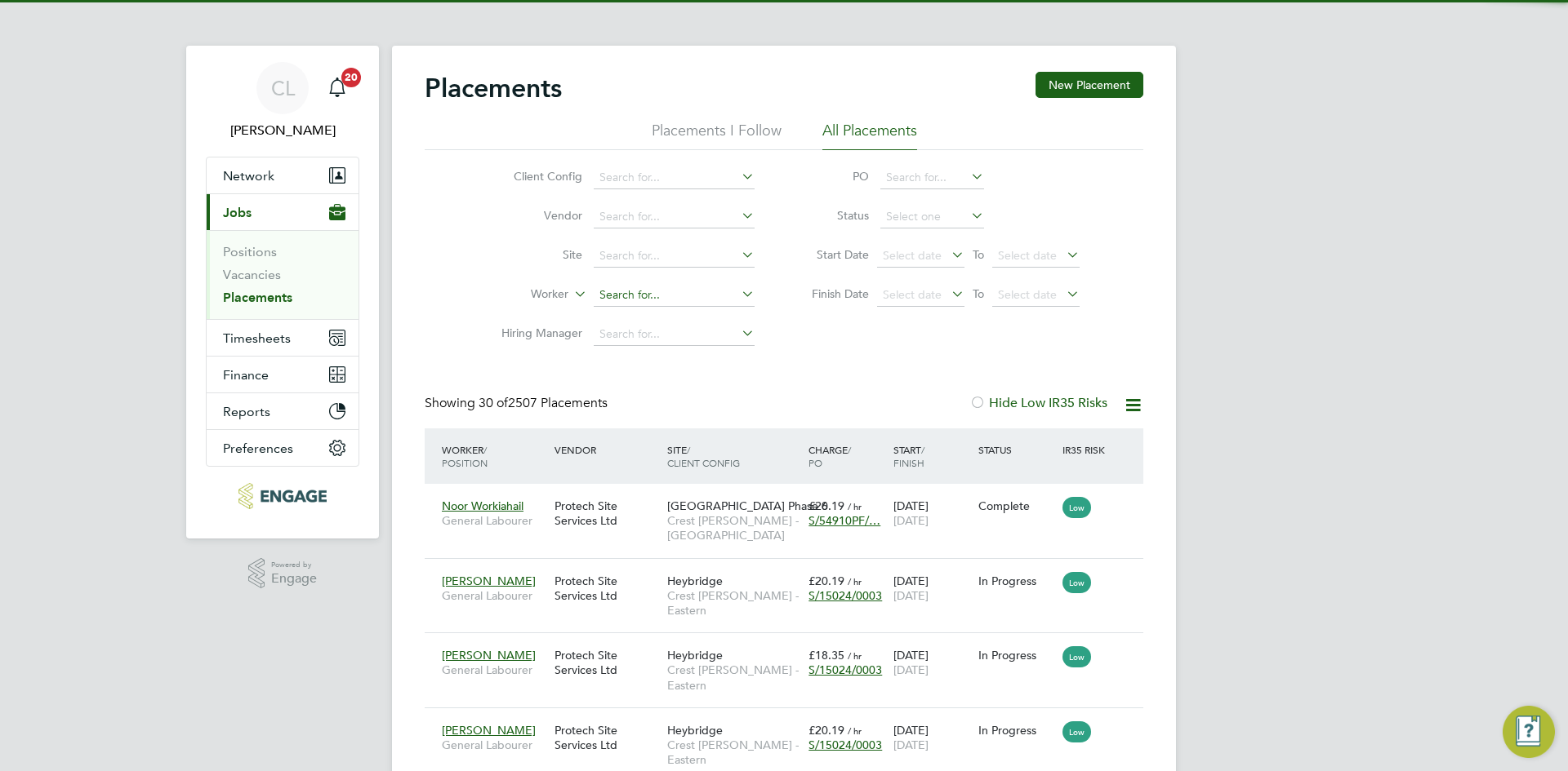
scroll to position [47, 142]
click at [652, 288] on input at bounding box center [674, 295] width 161 height 23
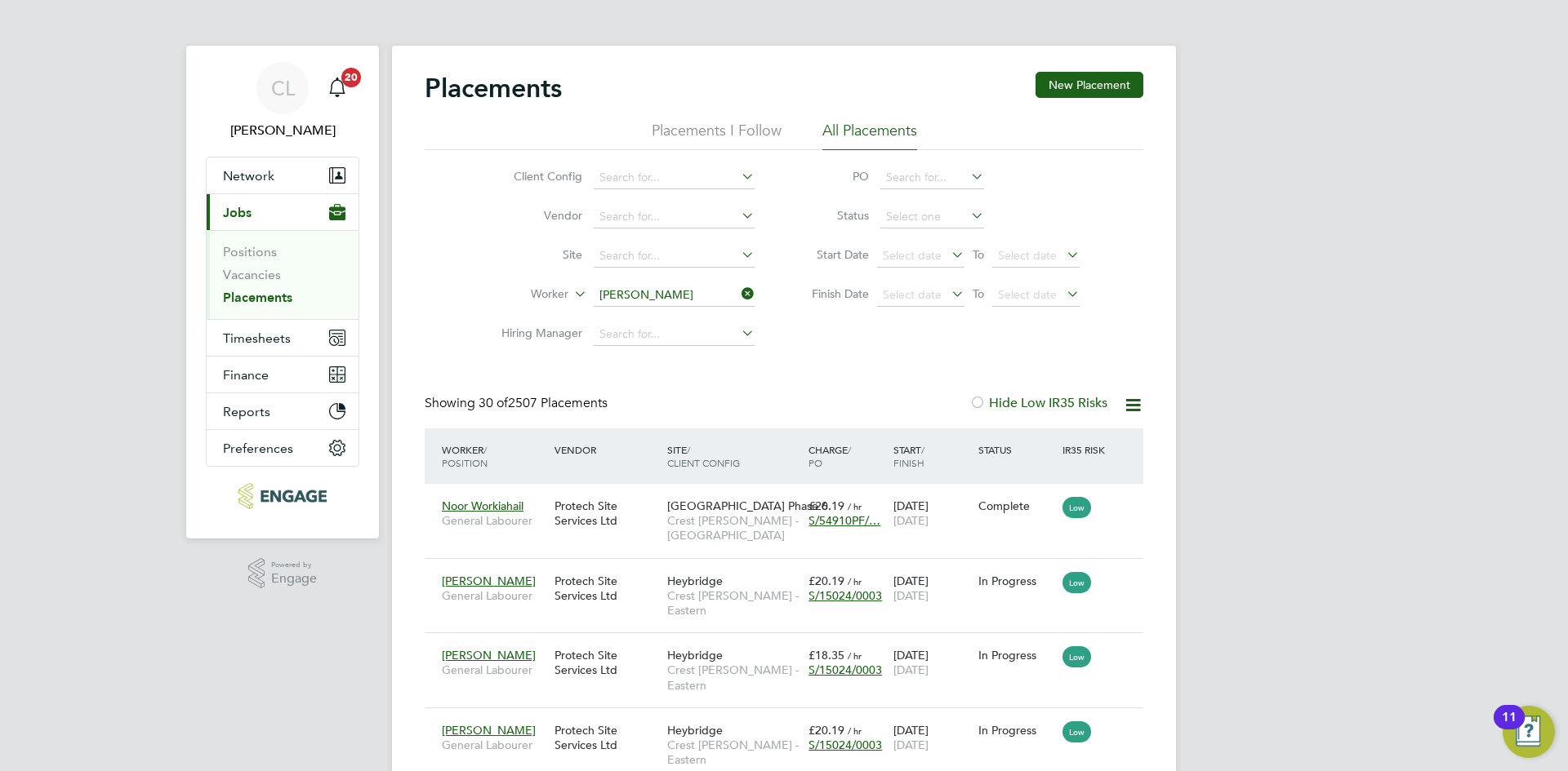
click at [690, 310] on li "Steven Cumb erbatch" at bounding box center [685, 318] width 183 height 22
type input "Steven Cumberbatch"
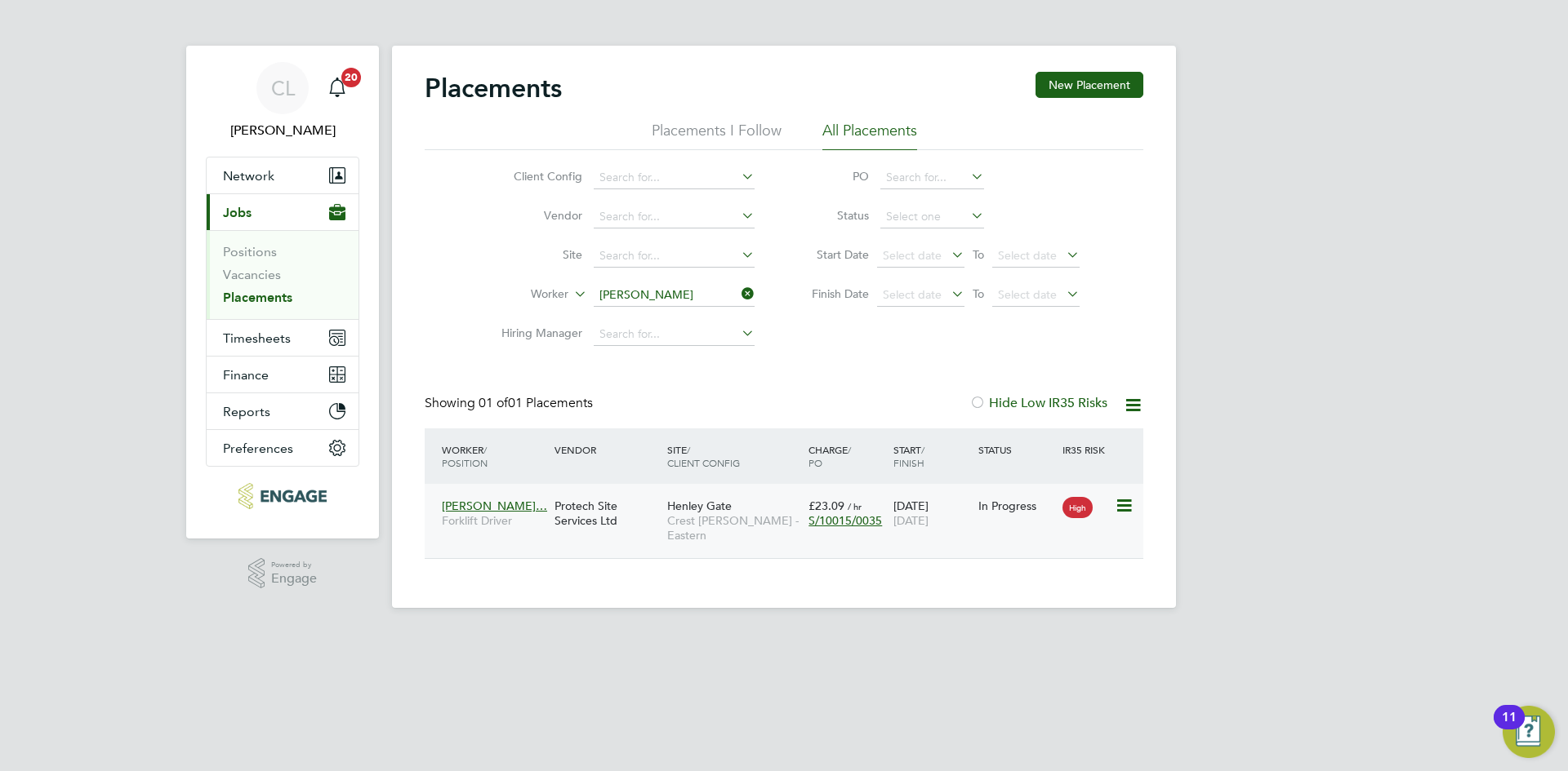
click at [599, 516] on div "Protech Site Services Ltd" at bounding box center [607, 514] width 113 height 46
drag, startPoint x: 756, startPoint y: 303, endPoint x: 746, endPoint y: 295, distance: 12.8
click at [754, 303] on li "Worker Steven Cumberbatch" at bounding box center [621, 296] width 307 height 40
click at [738, 287] on icon at bounding box center [738, 294] width 0 height 23
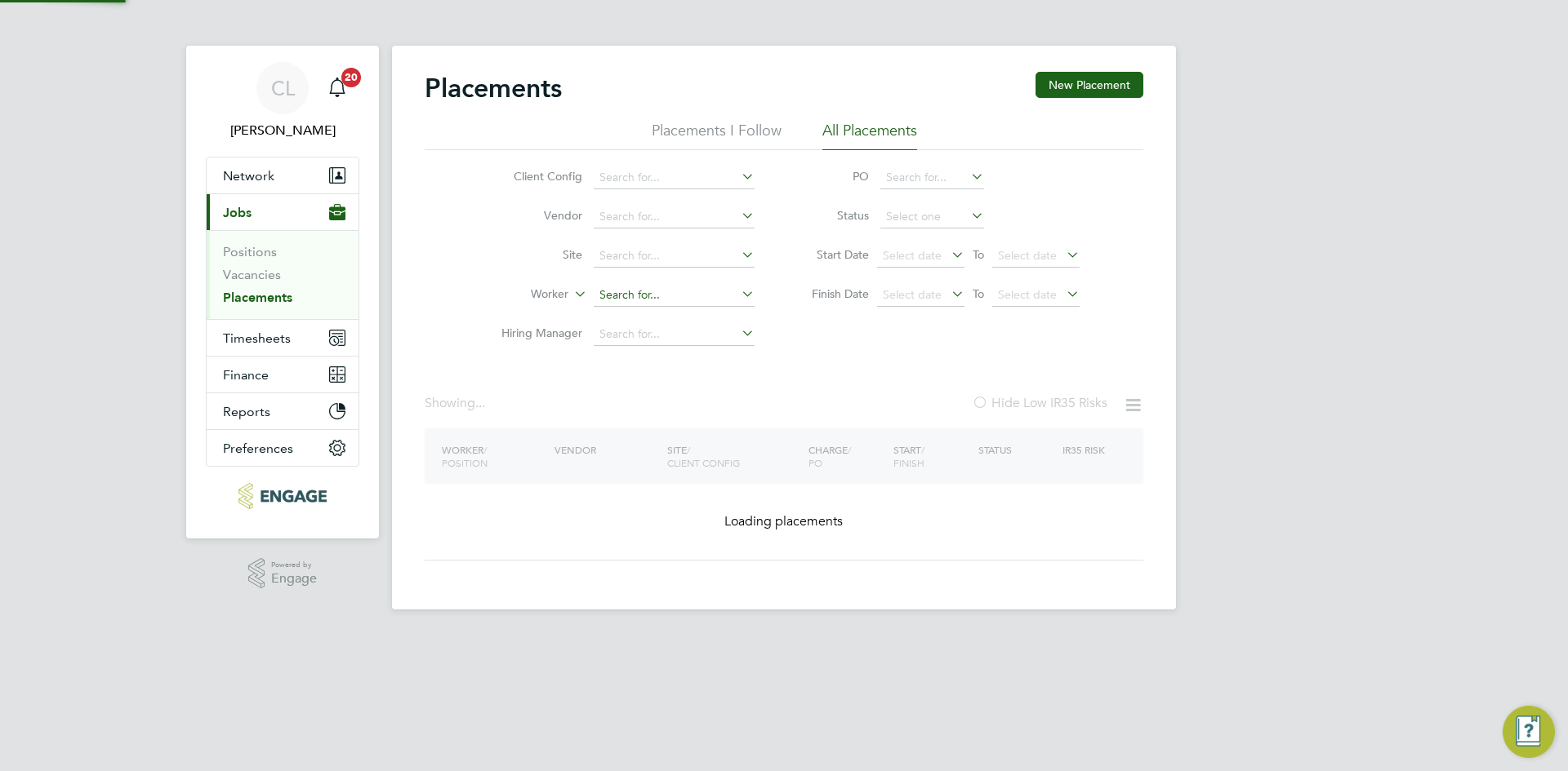
click at [665, 289] on input at bounding box center [674, 295] width 161 height 23
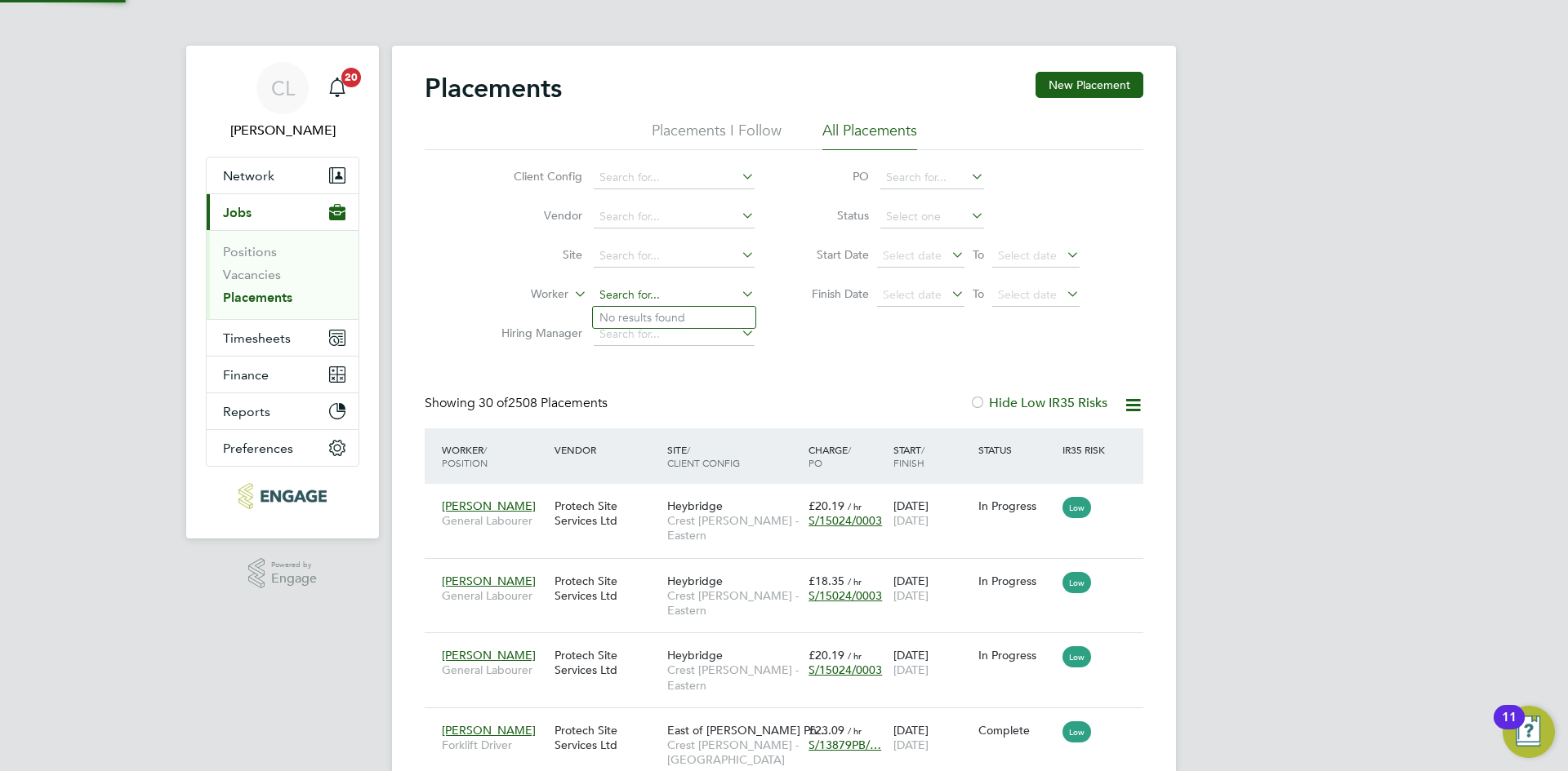
scroll to position [47, 142]
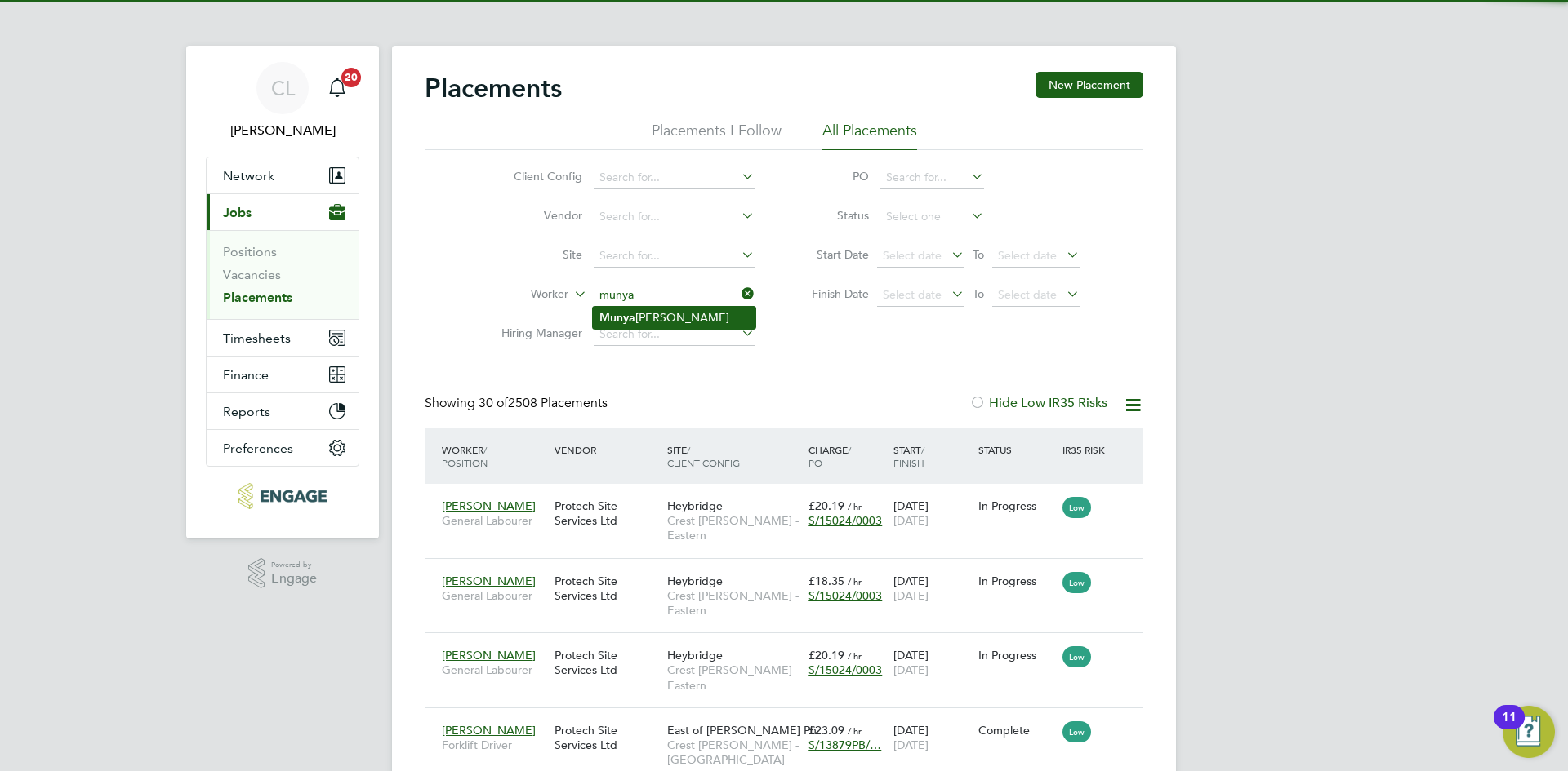
click at [701, 316] on li "Munya radzi Mutsinze" at bounding box center [674, 318] width 162 height 22
type input "[PERSON_NAME]"
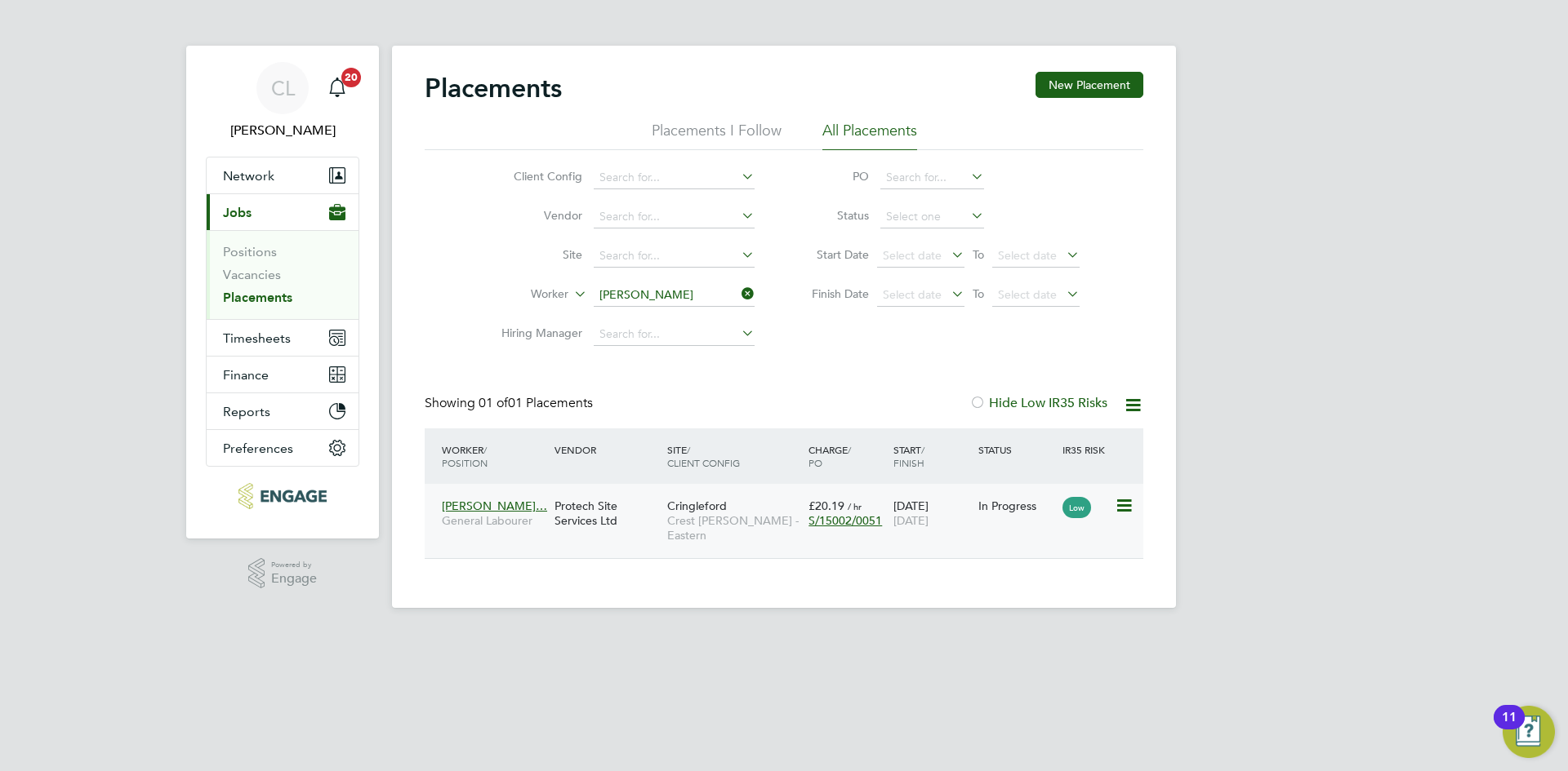
click at [593, 515] on div "Protech Site Services Ltd" at bounding box center [607, 514] width 113 height 46
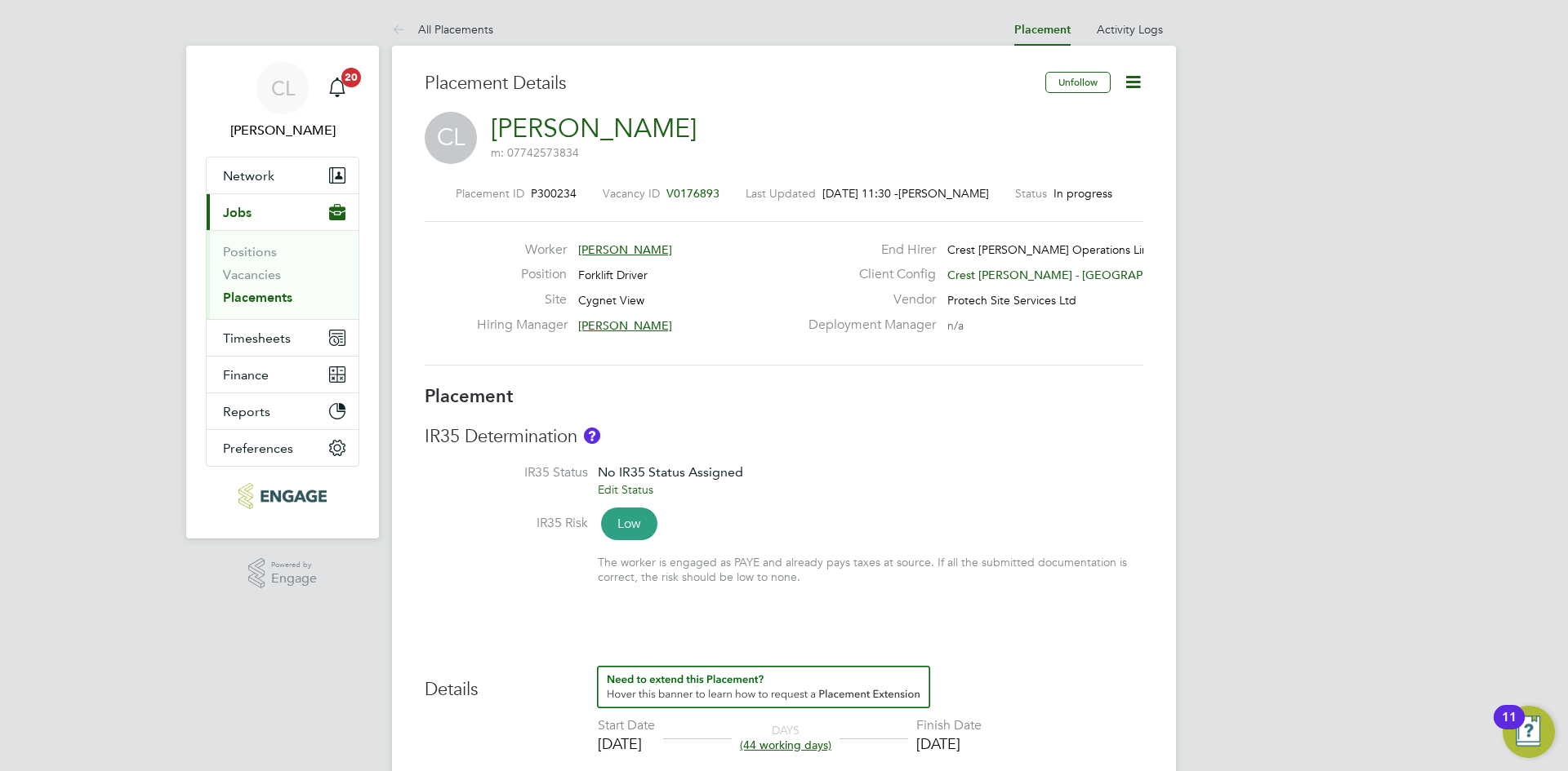
click at [687, 192] on span "V0176893" at bounding box center [693, 193] width 53 height 15
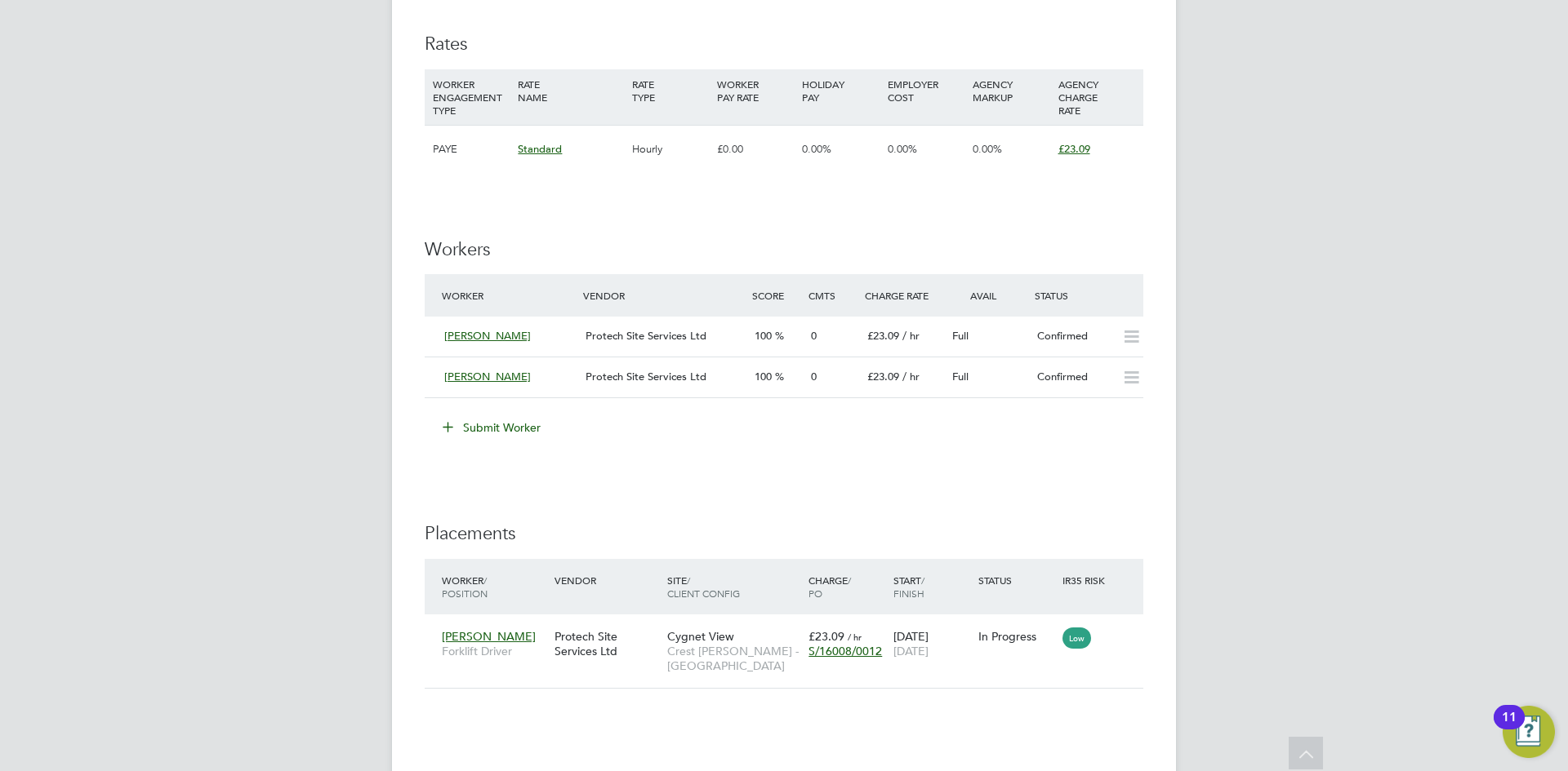
scroll to position [1143, 0]
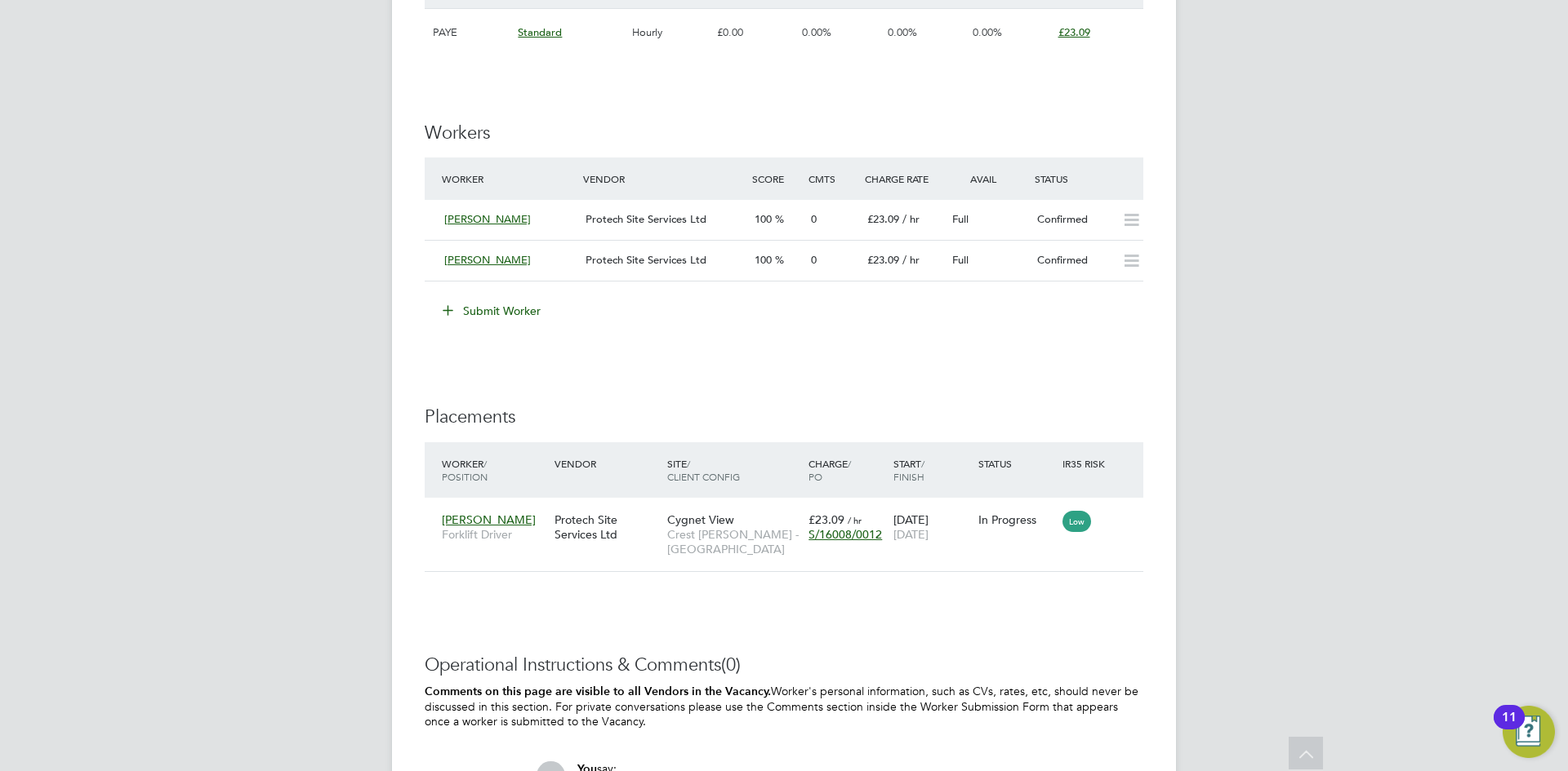
click at [503, 307] on button "Submit Worker" at bounding box center [492, 311] width 123 height 26
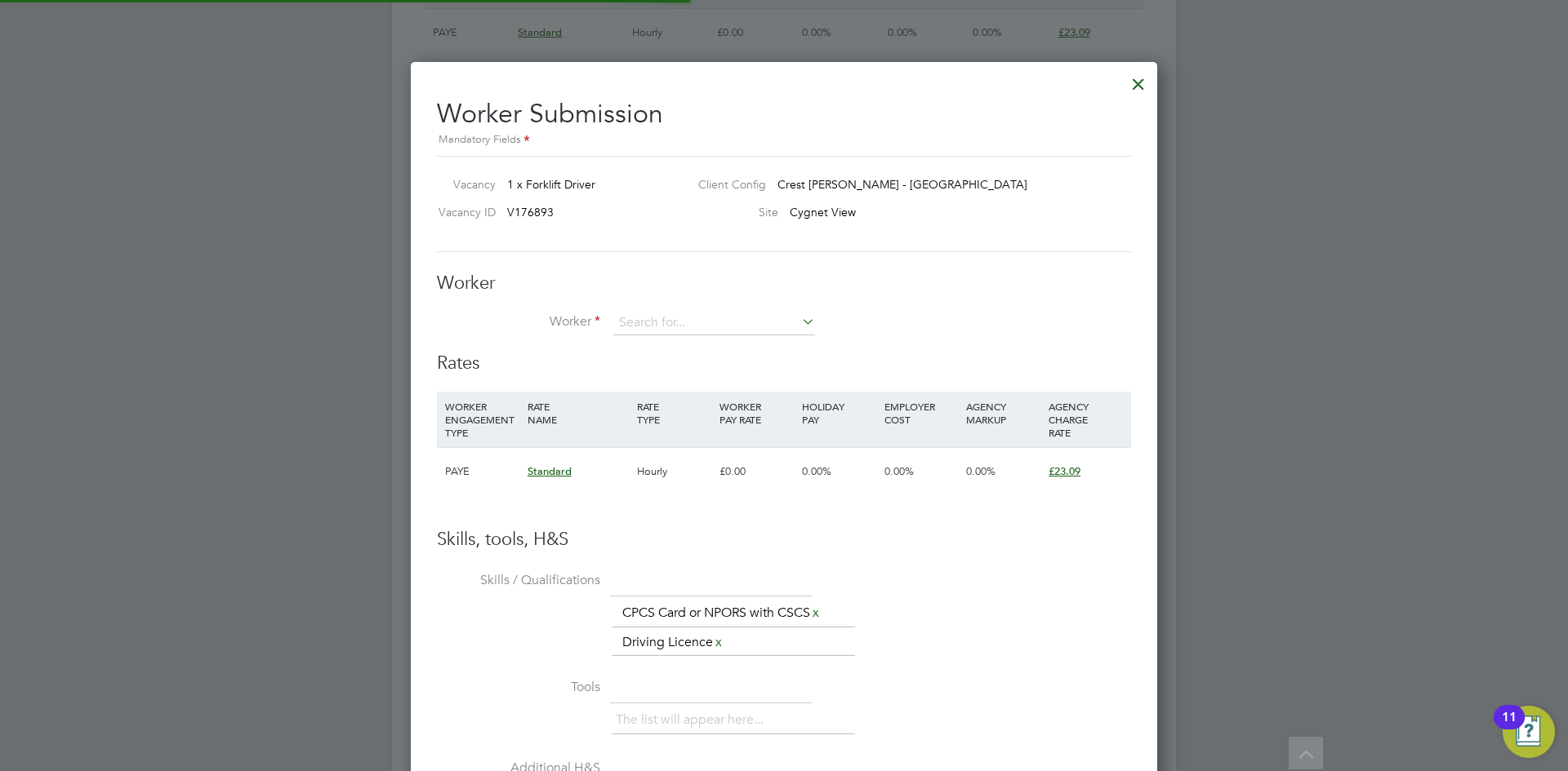
scroll to position [1017, 748]
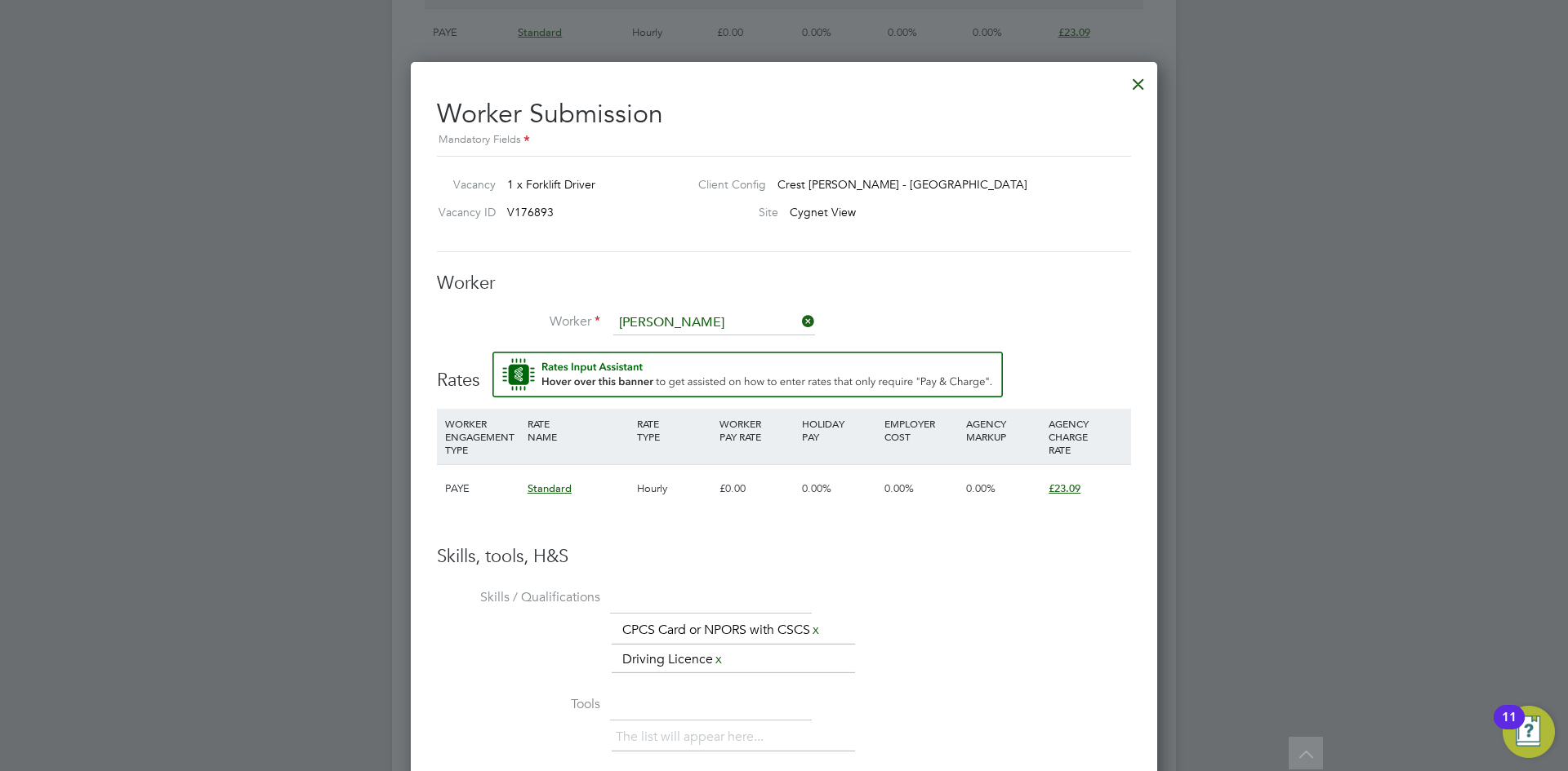
click at [744, 429] on li "[PERSON_NAME] (SKI101)" at bounding box center [742, 435] width 259 height 22
type input "[PERSON_NAME] (SKI101)"
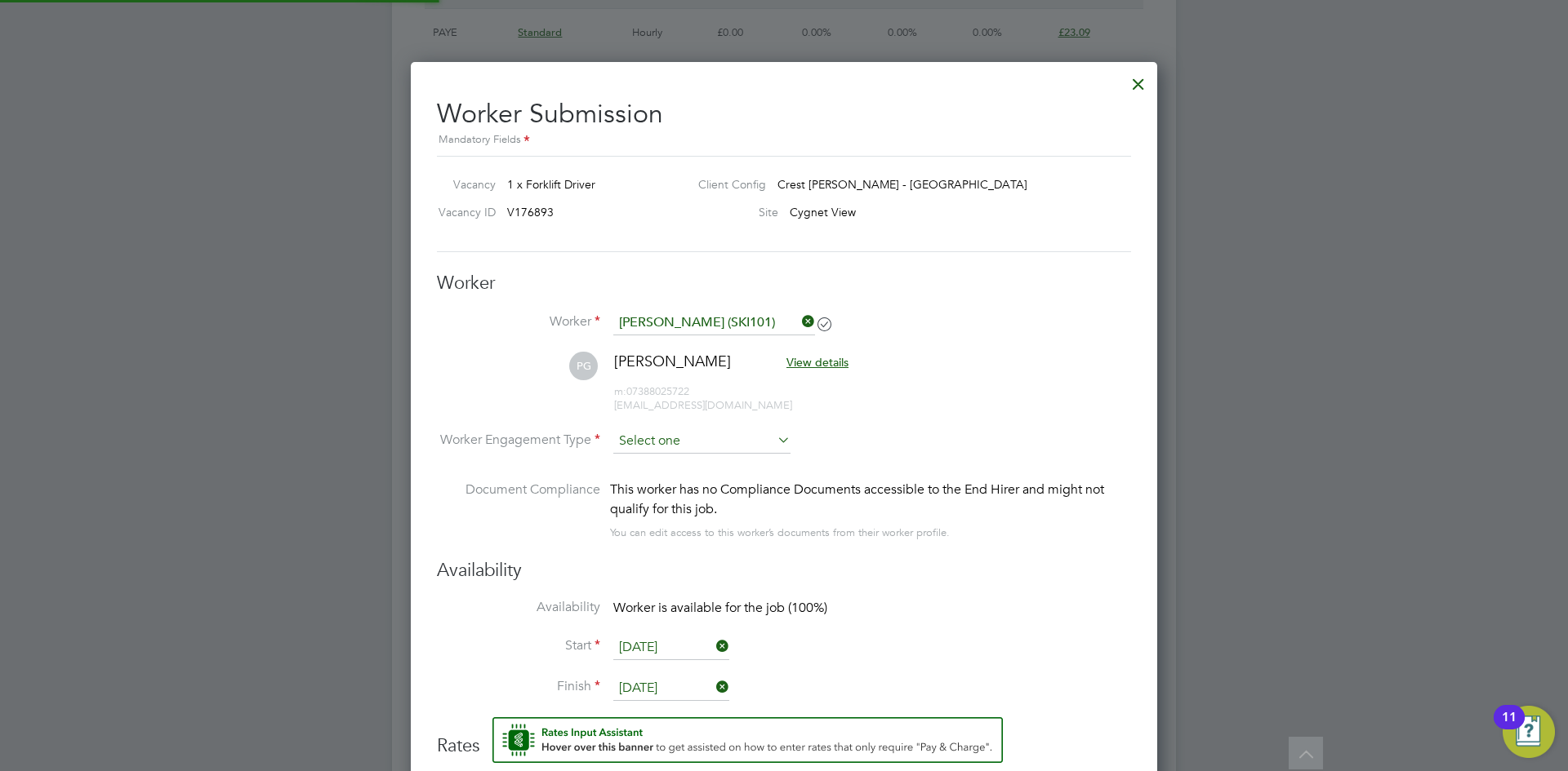
scroll to position [1400, 748]
click at [675, 436] on input at bounding box center [701, 442] width 177 height 25
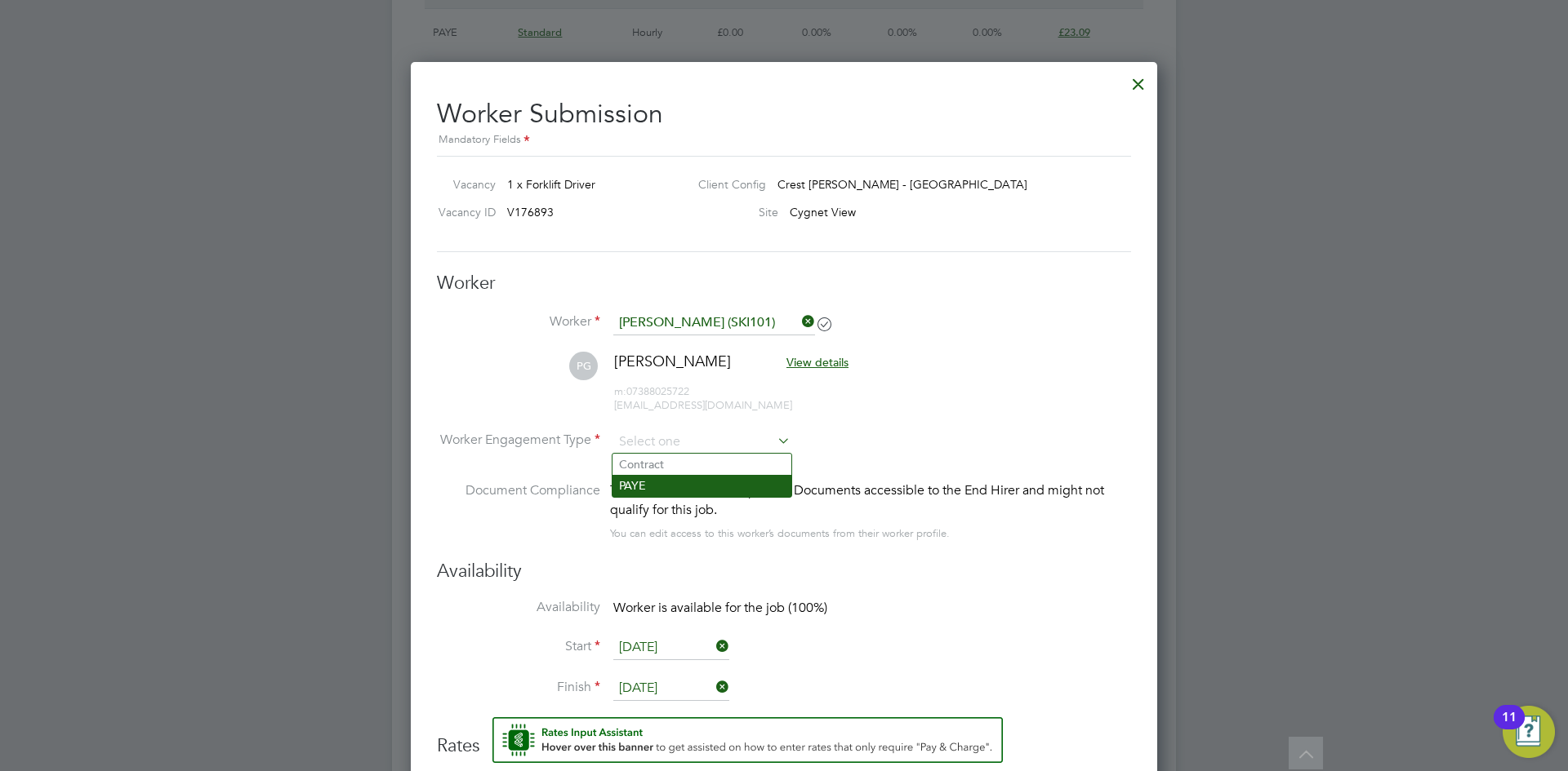
click at [687, 483] on li "PAYE" at bounding box center [702, 485] width 179 height 22
type input "PAYE"
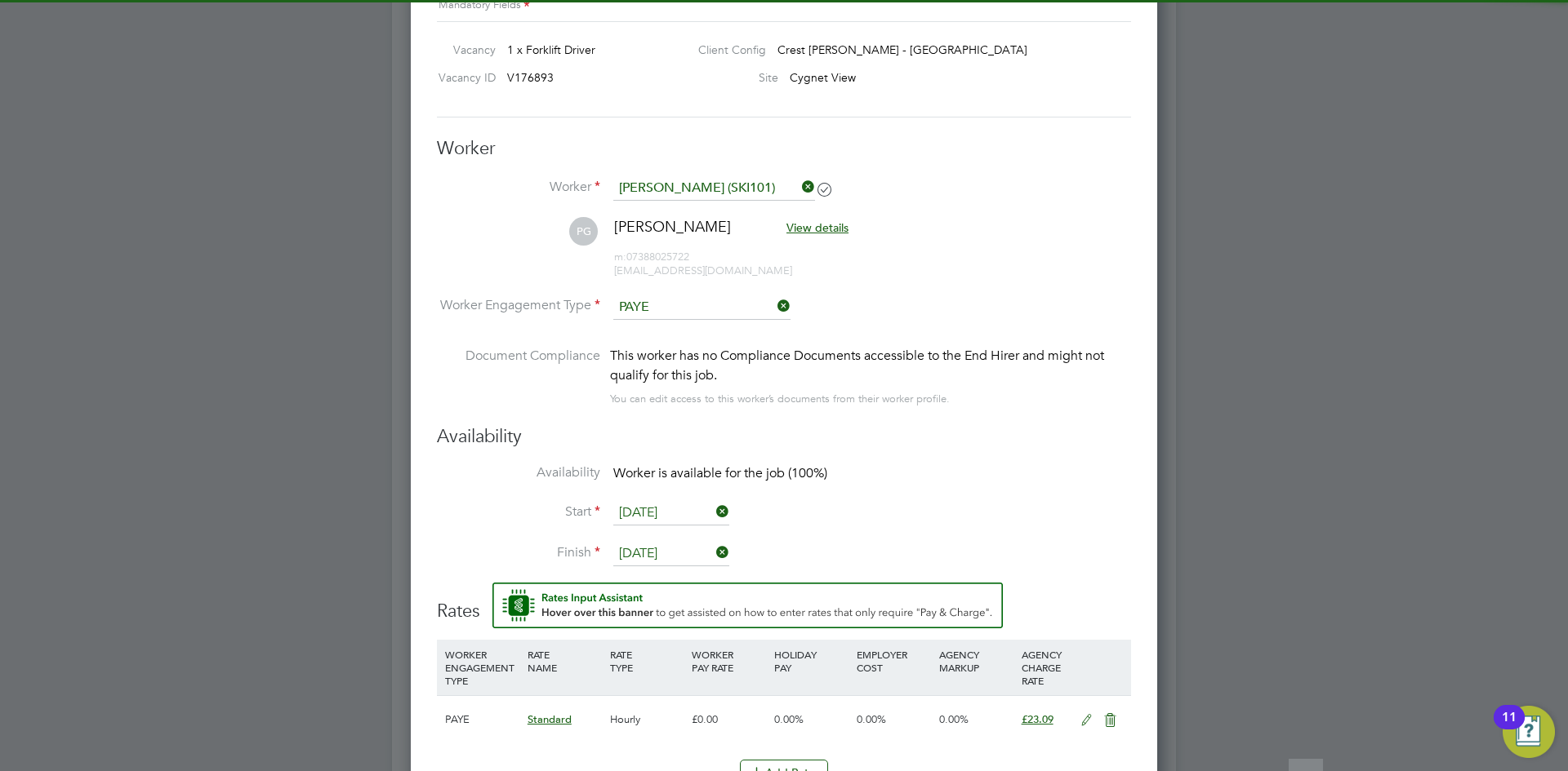
scroll to position [1387, 0]
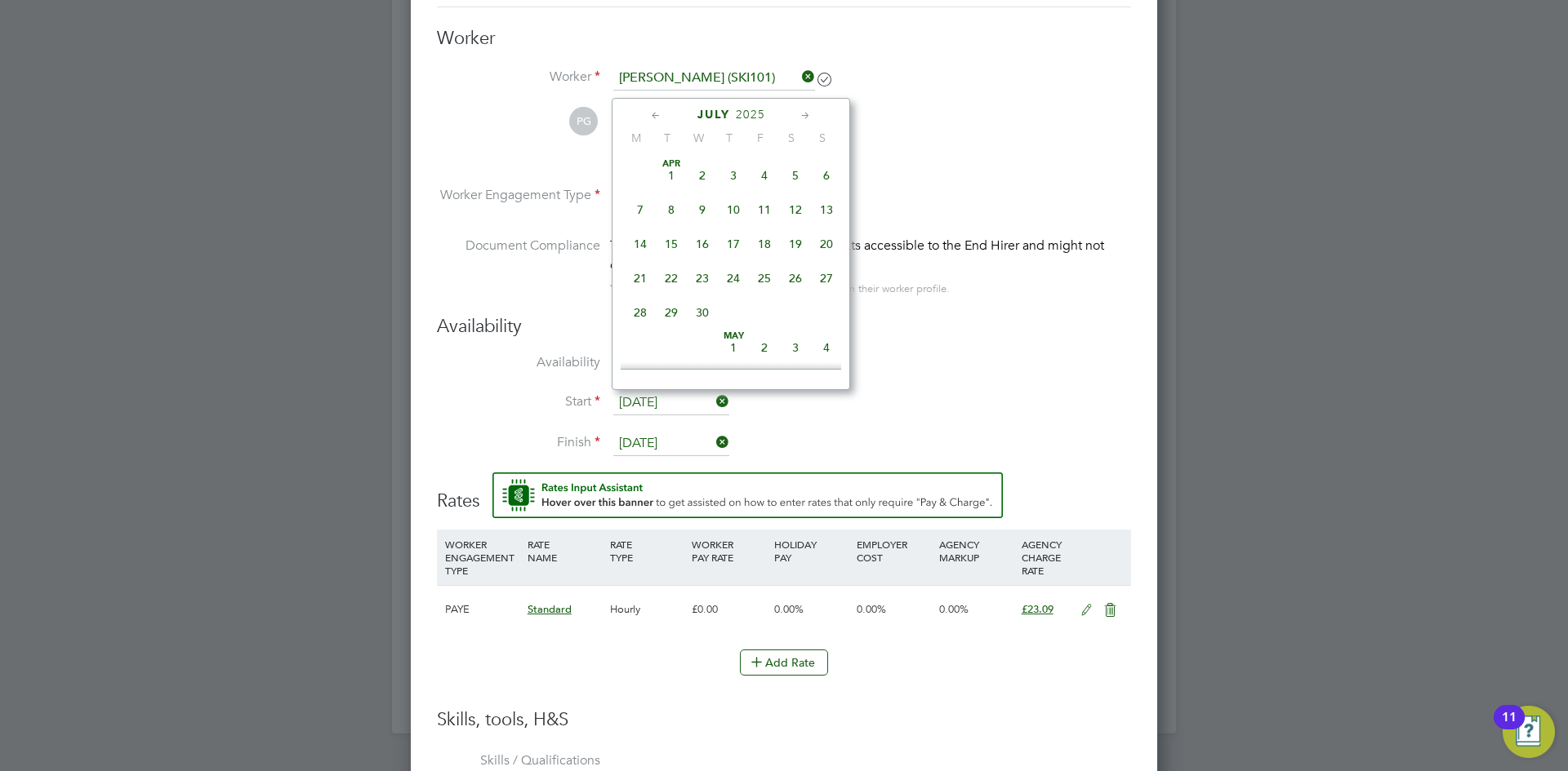
click at [652, 409] on input "14 Jul 2025" at bounding box center [670, 403] width 116 height 25
click at [801, 115] on icon at bounding box center [805, 115] width 15 height 18
click at [670, 310] on span "26" at bounding box center [671, 295] width 31 height 31
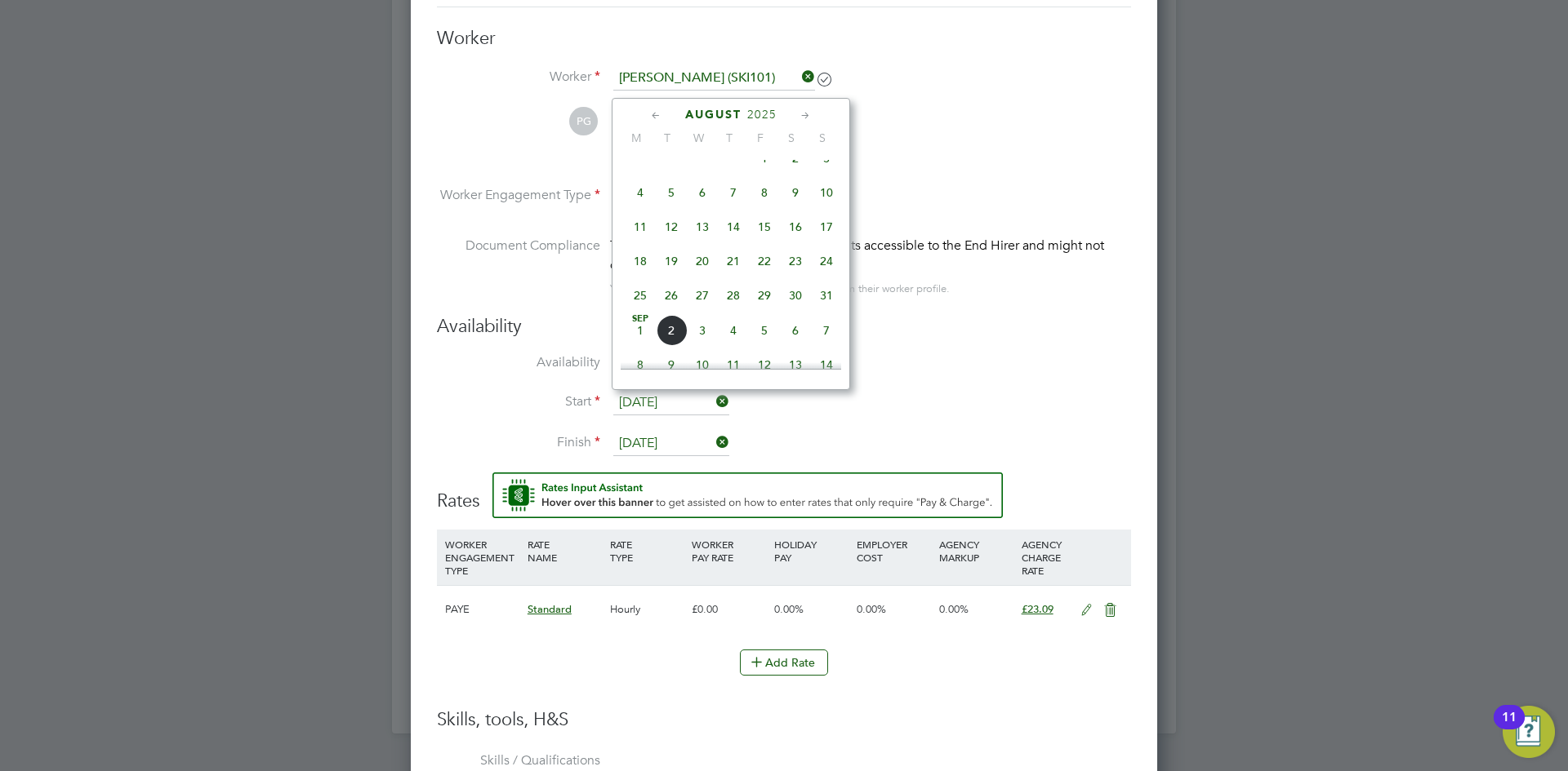
type input "26 Aug 2025"
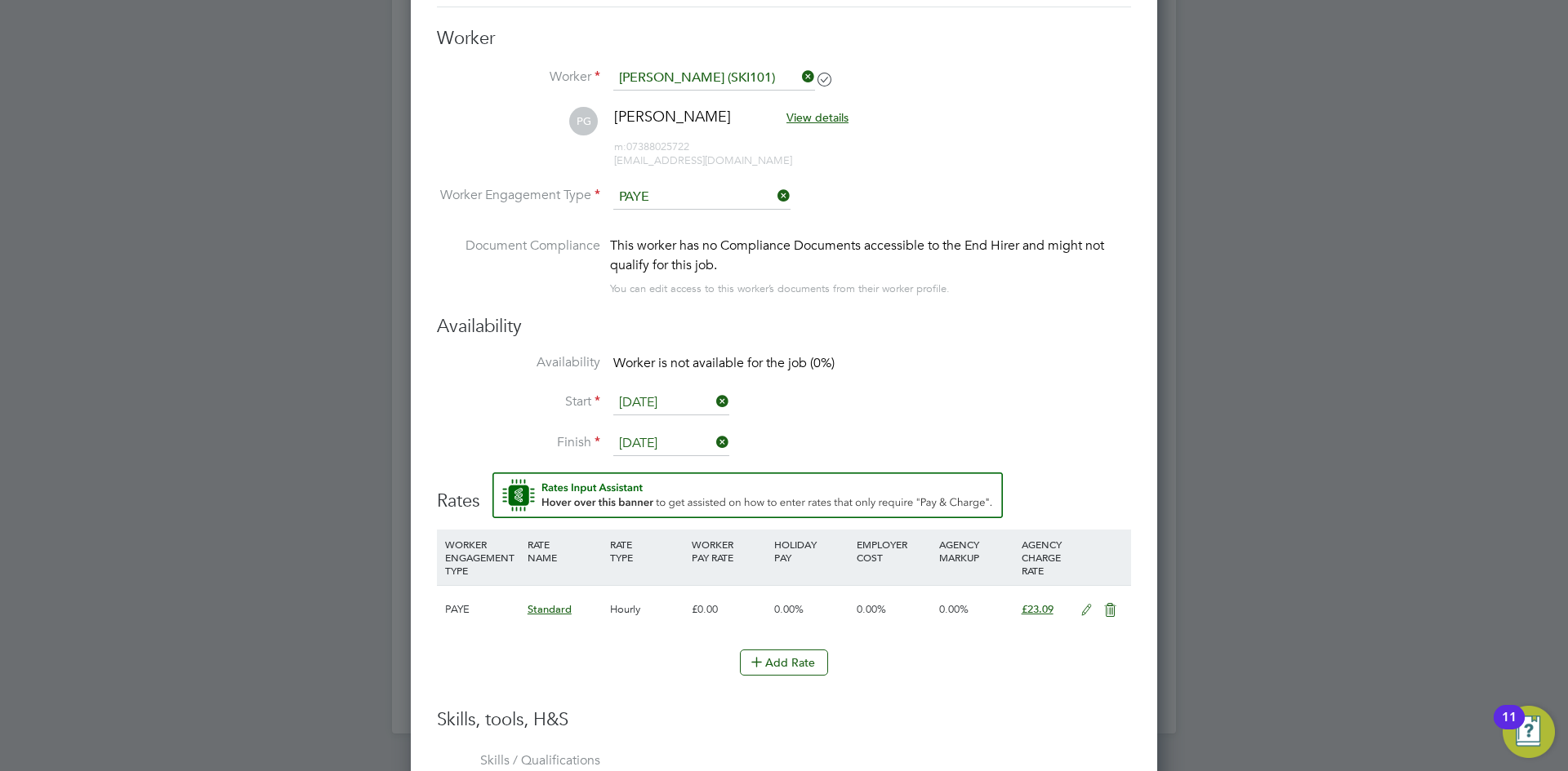
click at [642, 448] on input "08 Aug 2025" at bounding box center [670, 444] width 116 height 25
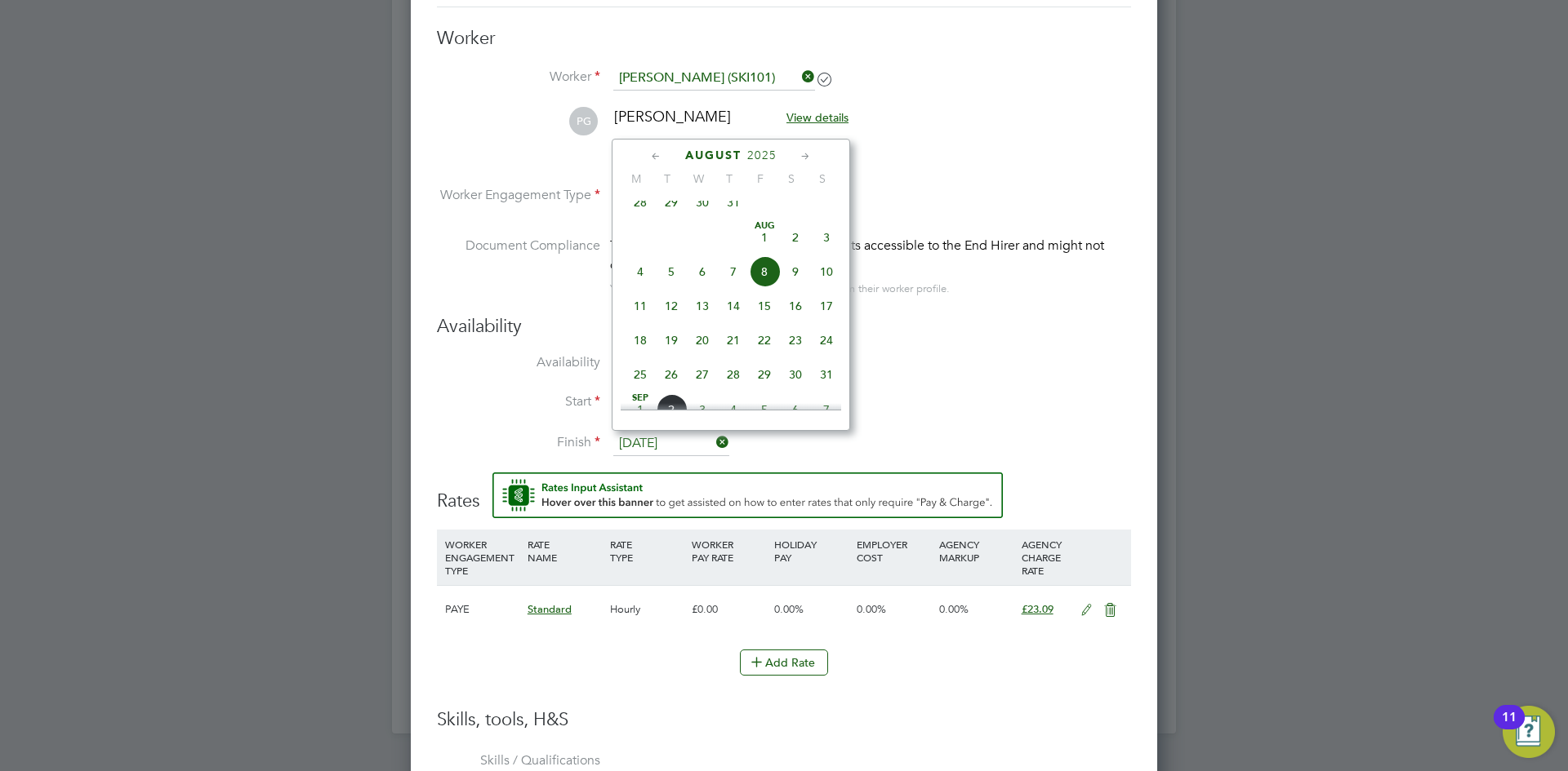
click at [800, 157] on icon at bounding box center [805, 156] width 15 height 18
click at [674, 351] on span "30" at bounding box center [671, 336] width 31 height 31
type input "30 Sep 2025"
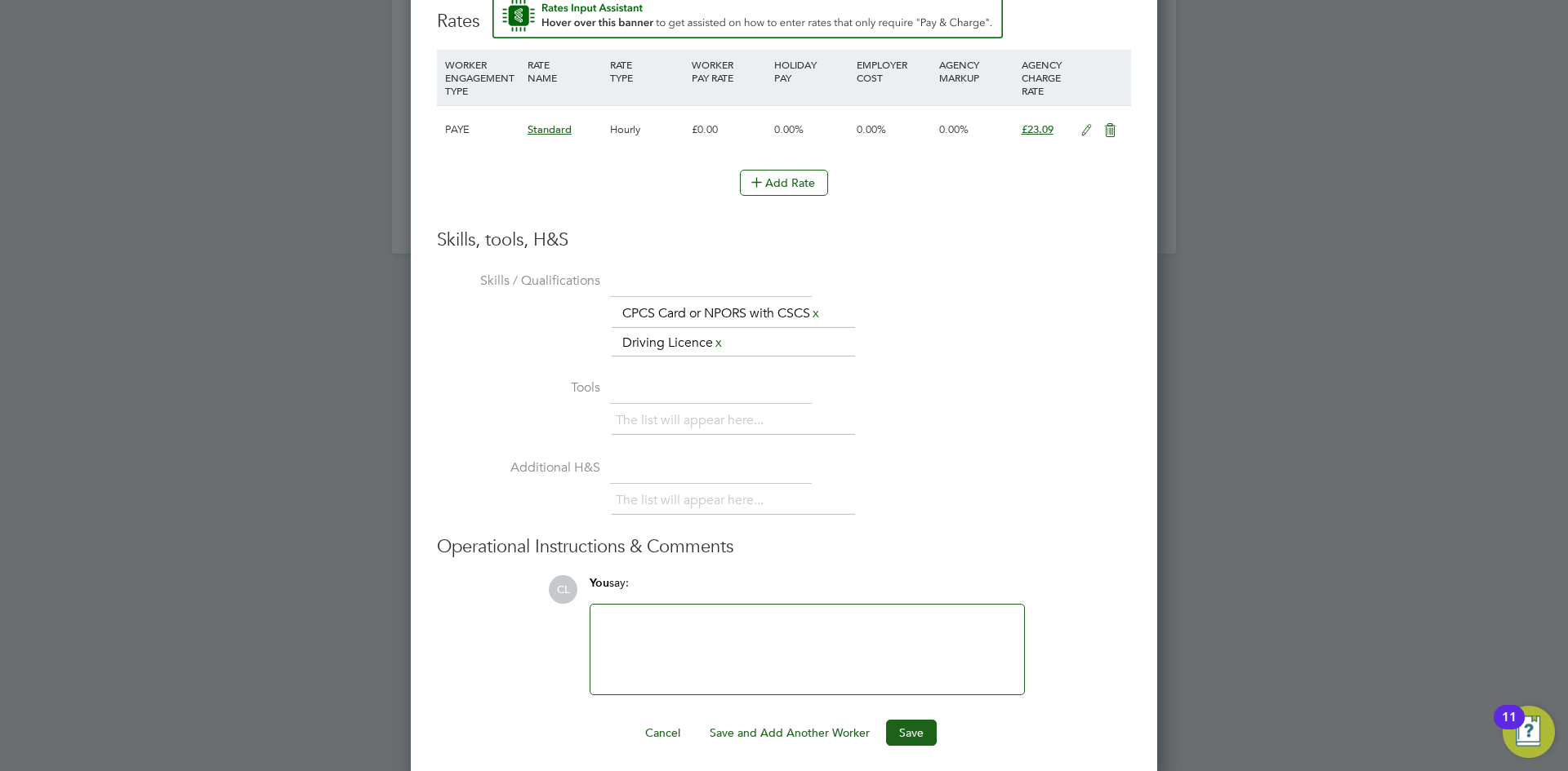
scroll to position [1876, 0]
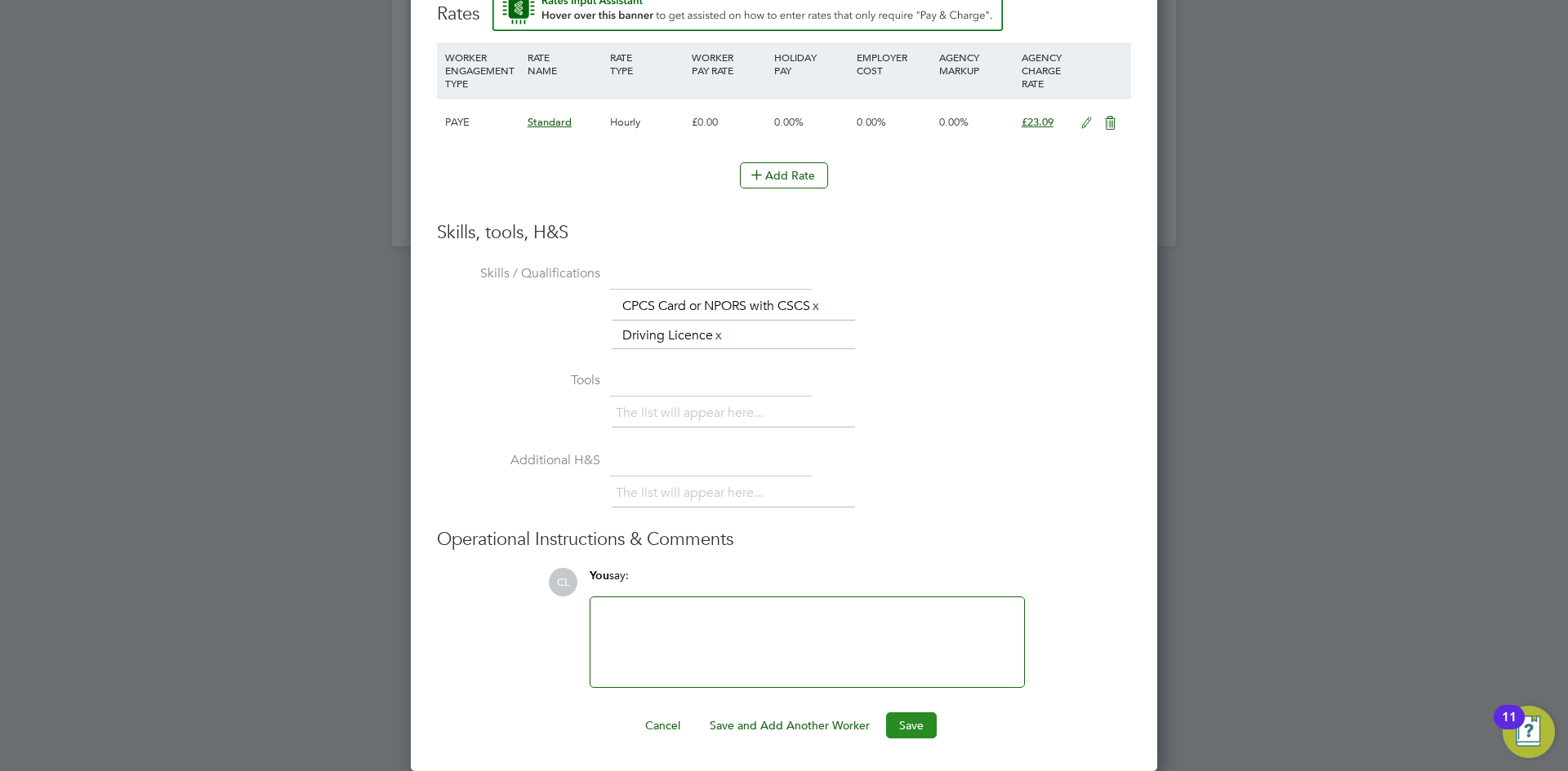
click at [900, 726] on button "Save" at bounding box center [912, 726] width 51 height 26
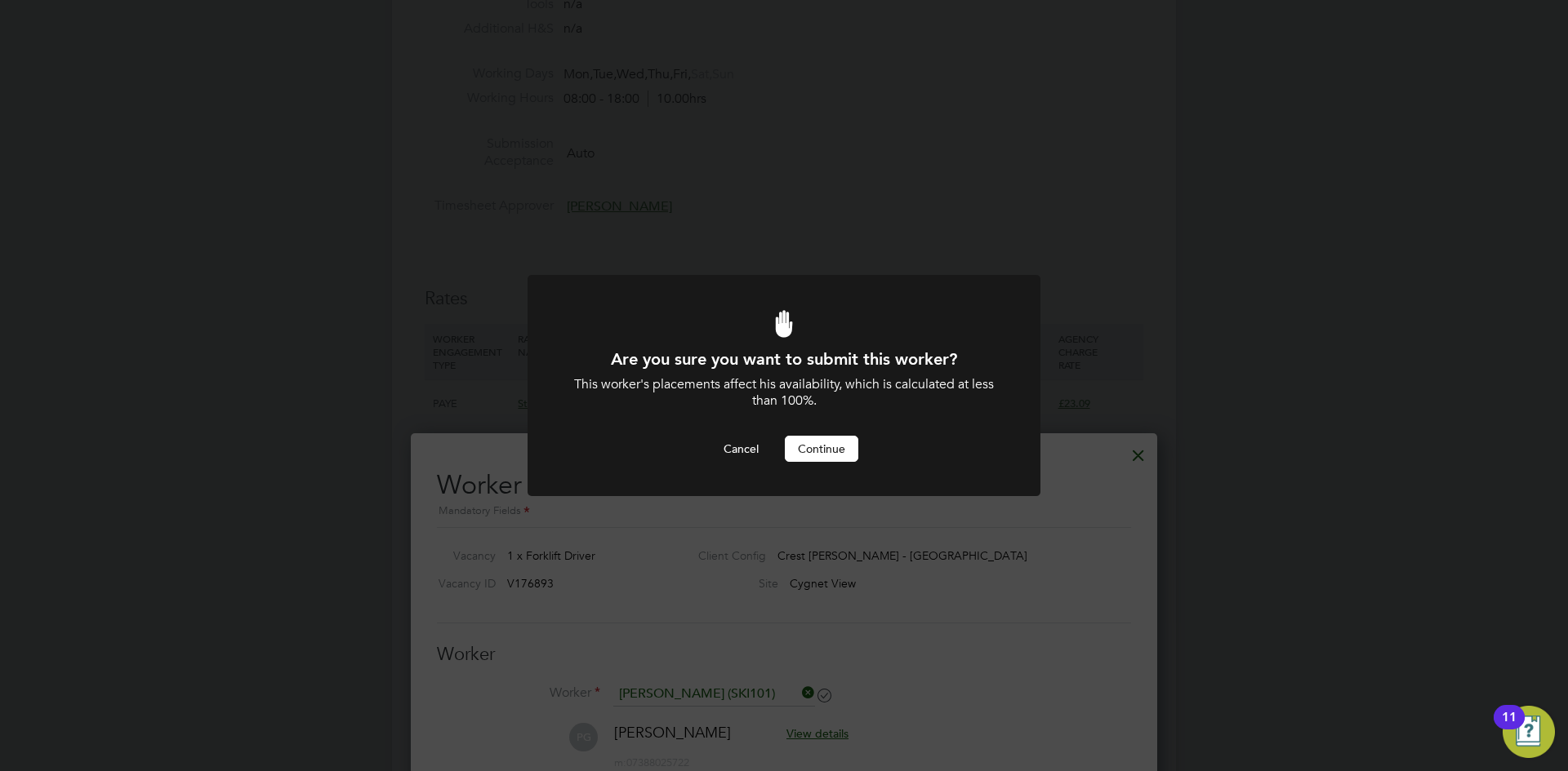
click at [834, 445] on button "Continue" at bounding box center [821, 450] width 74 height 26
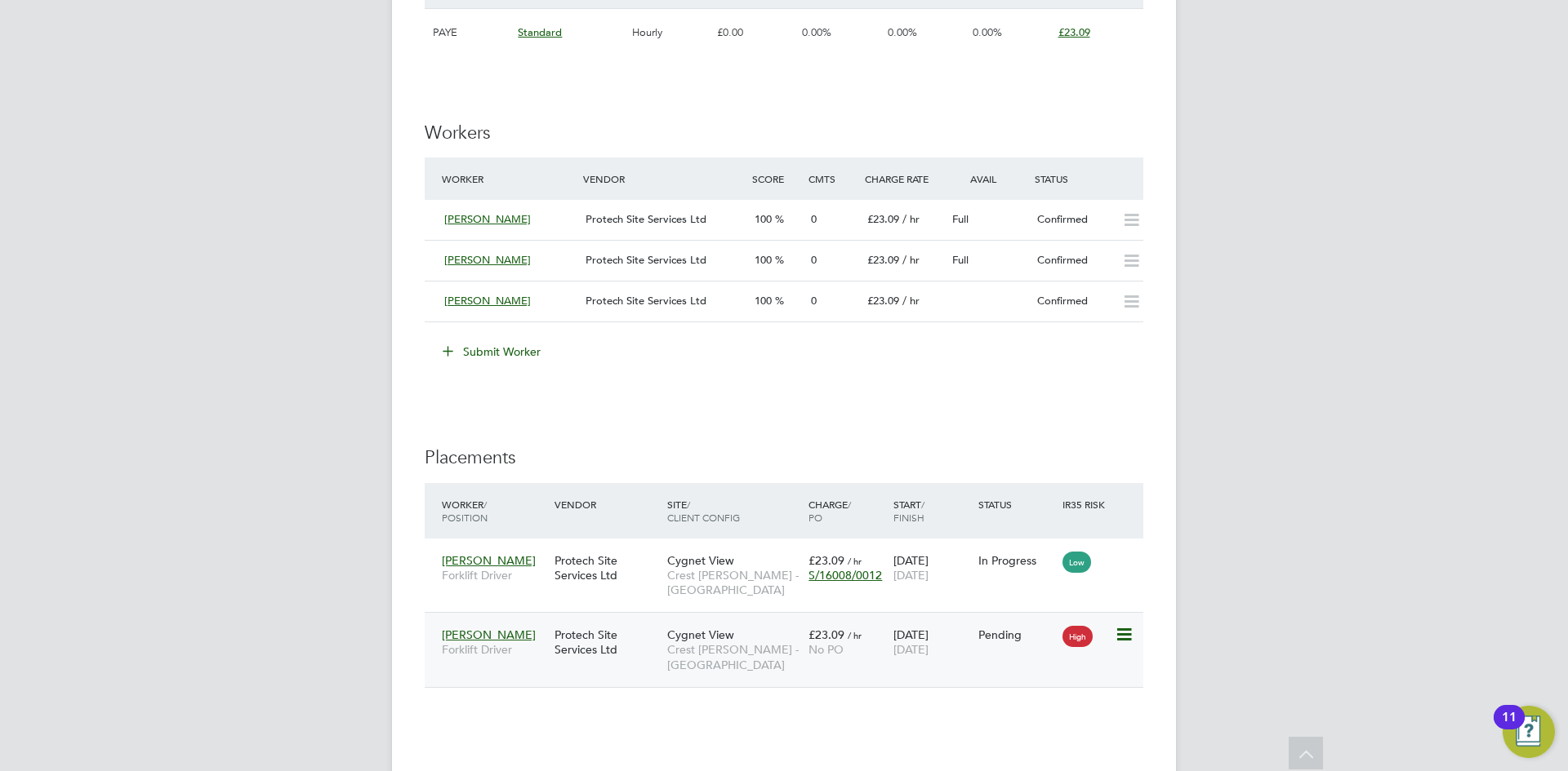
click at [1124, 632] on icon at bounding box center [1122, 634] width 16 height 20
click at [1023, 737] on li "Start" at bounding box center [1073, 736] width 116 height 23
type input "[PERSON_NAME]"
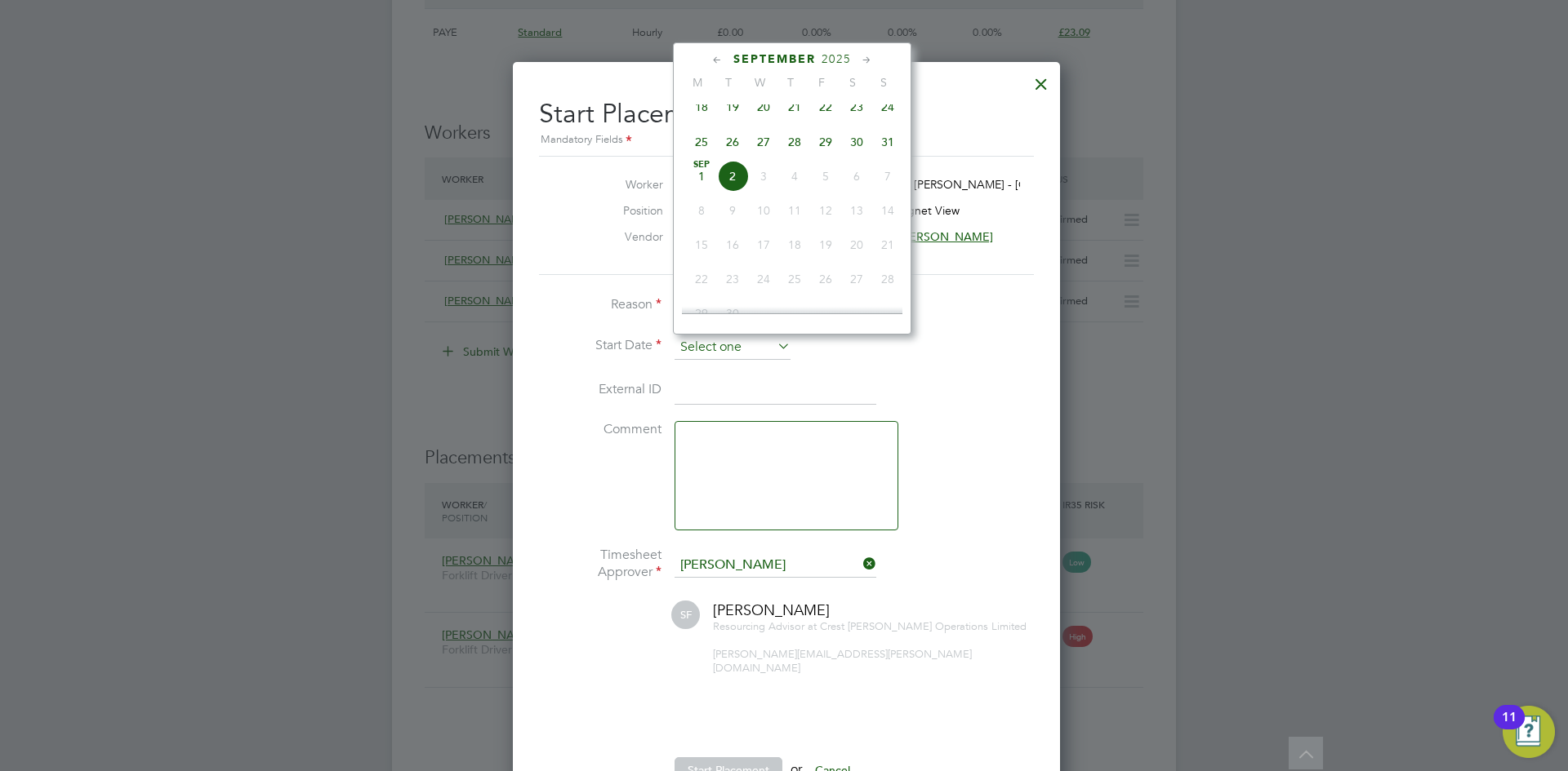
click at [690, 359] on input at bounding box center [732, 348] width 116 height 25
click at [710, 57] on icon at bounding box center [718, 60] width 15 height 18
click at [737, 254] on span "26" at bounding box center [732, 249] width 31 height 31
type input "[DATE]"
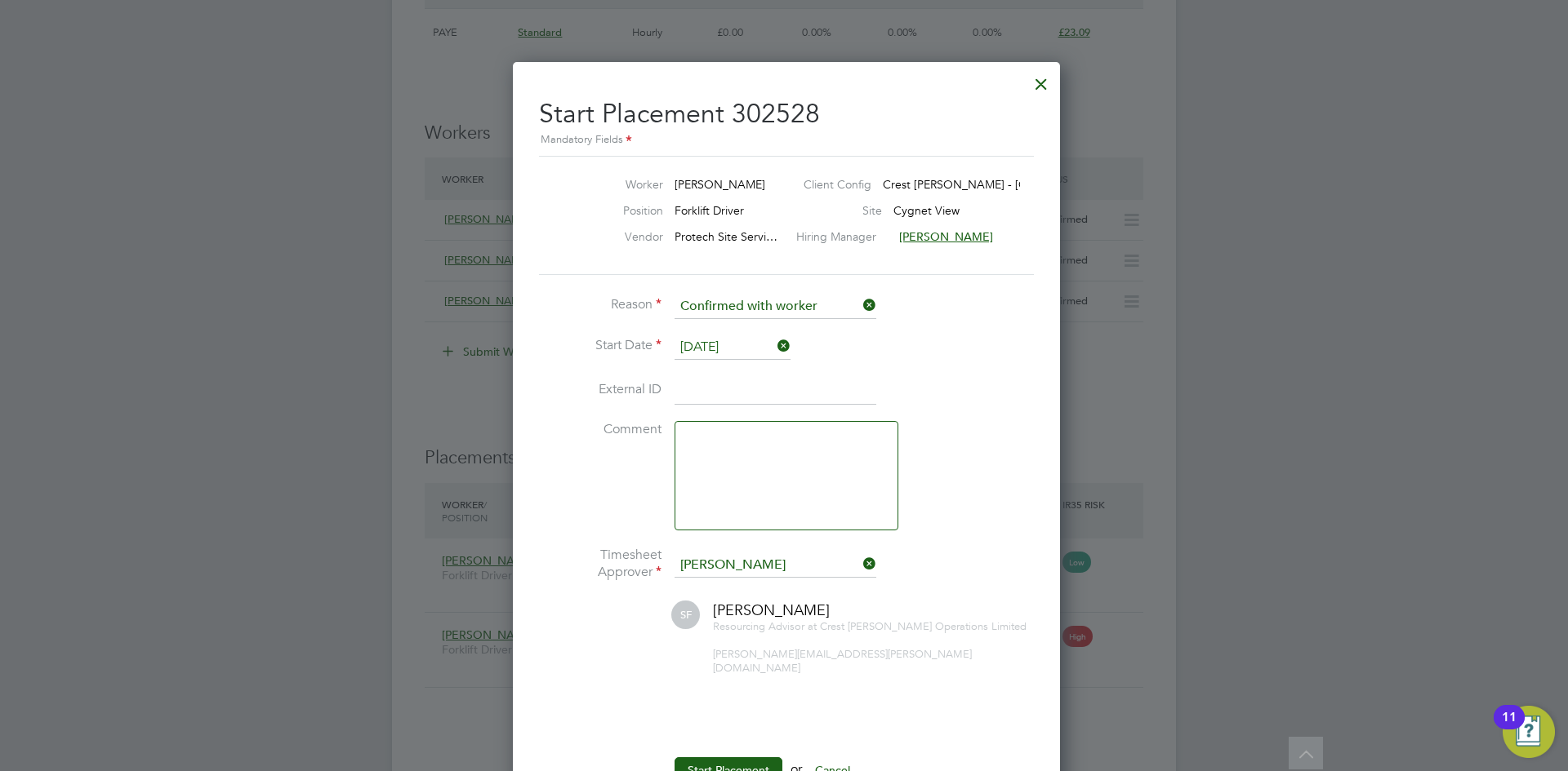
click at [1015, 379] on li "External ID" at bounding box center [784, 399] width 490 height 46
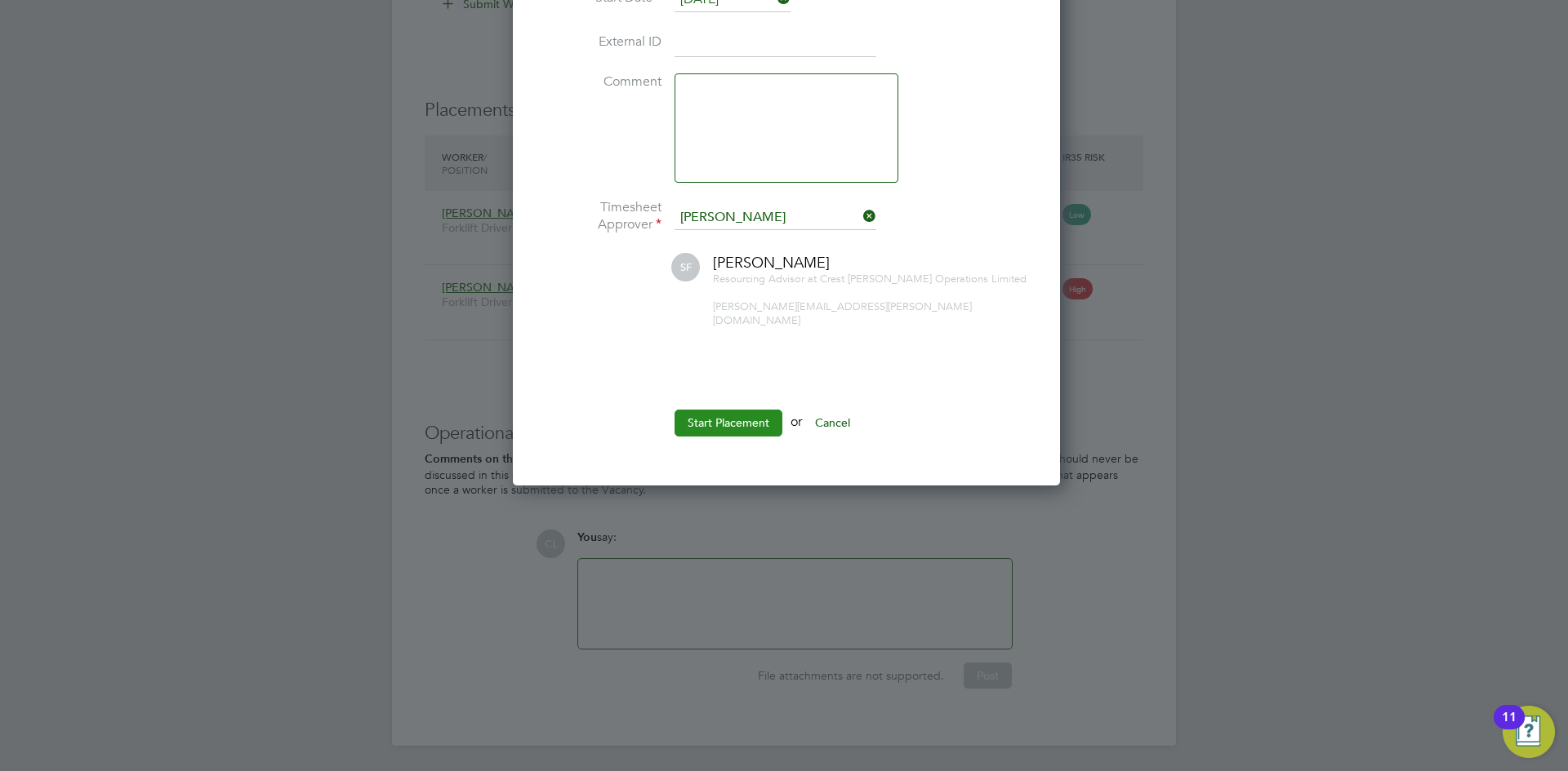
click at [729, 415] on button "Start Placement" at bounding box center [728, 423] width 107 height 26
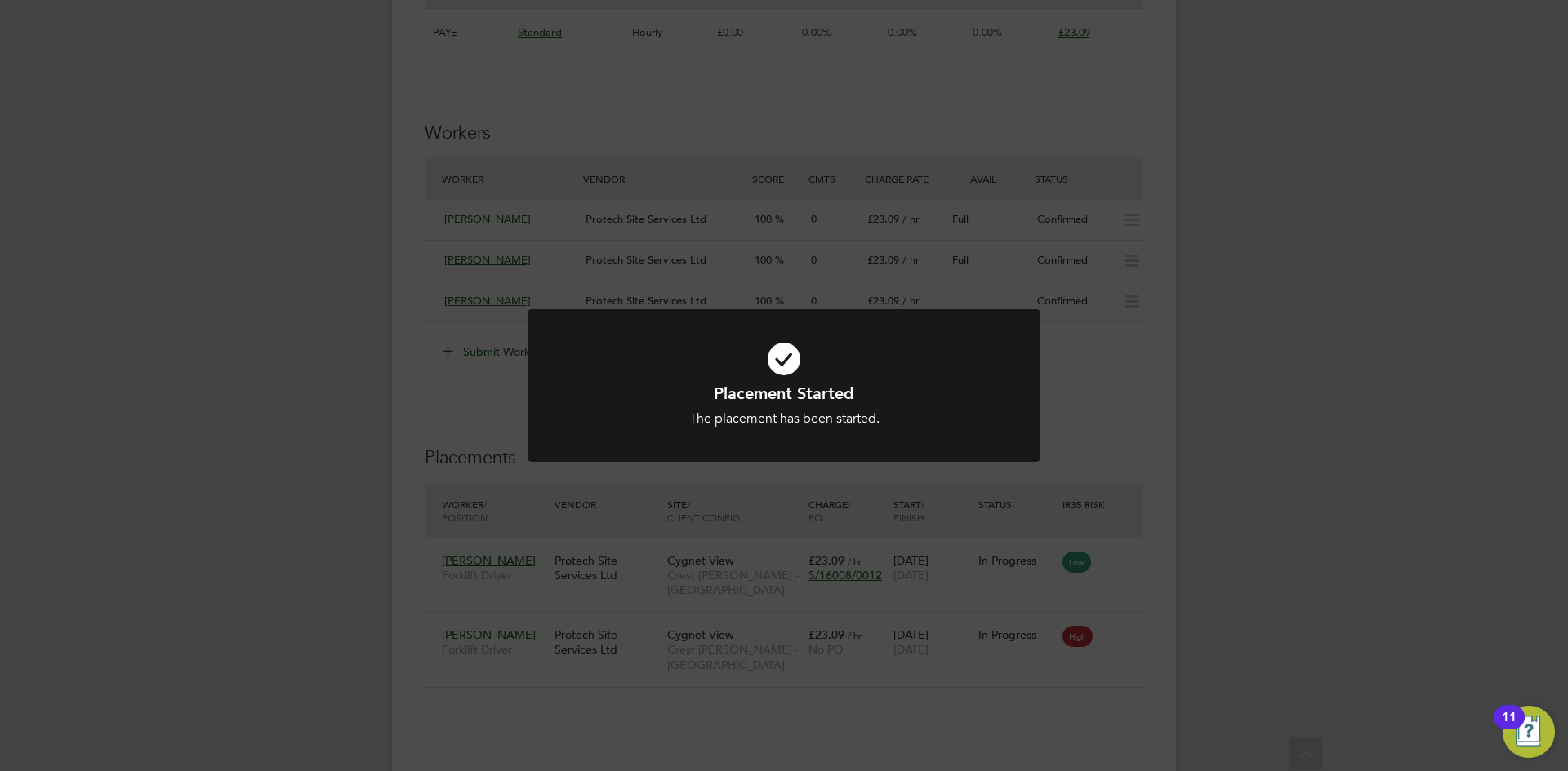
click at [996, 309] on div at bounding box center [784, 386] width 513 height 153
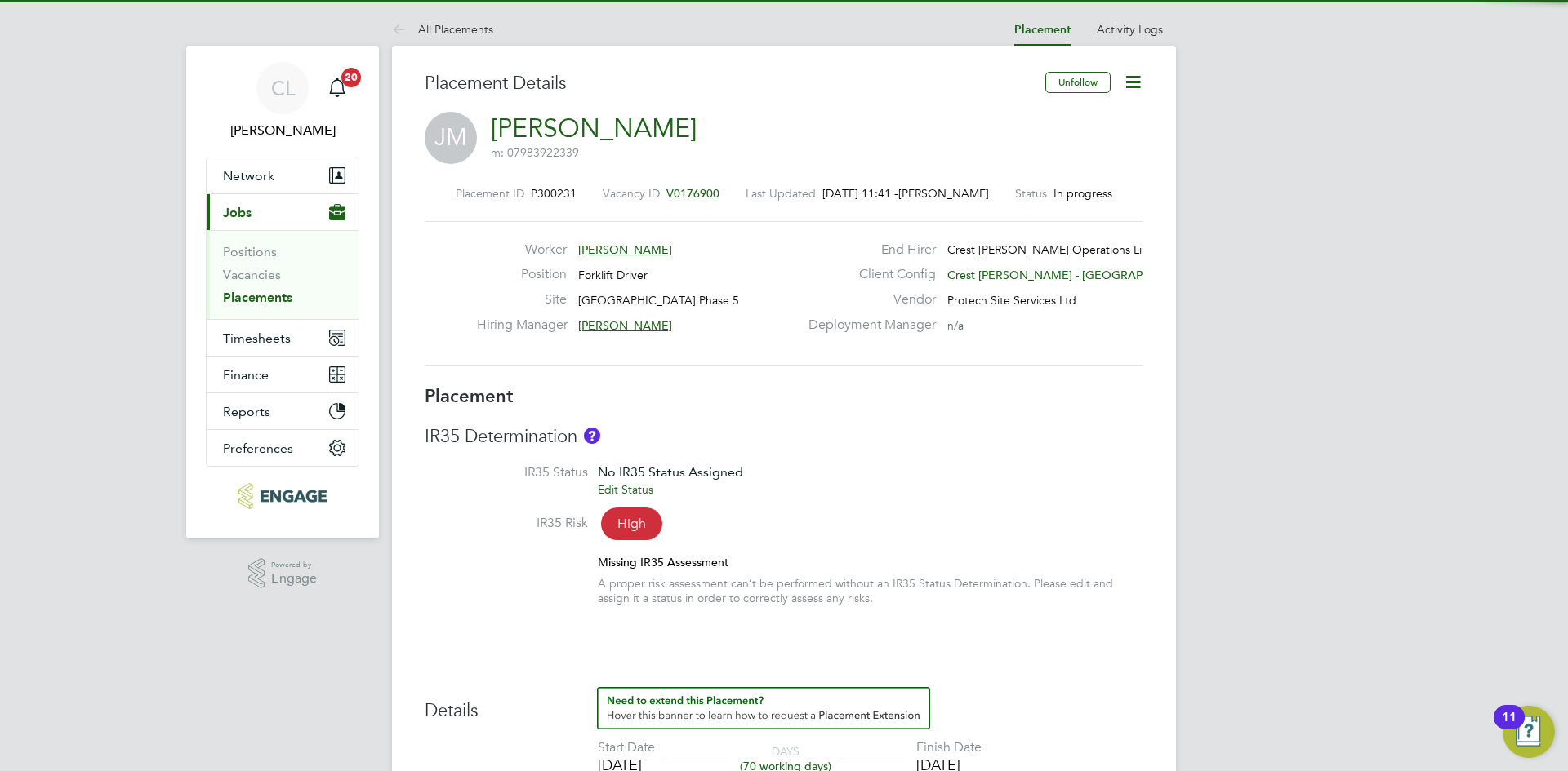
click at [699, 186] on span "V0176900" at bounding box center [693, 193] width 53 height 15
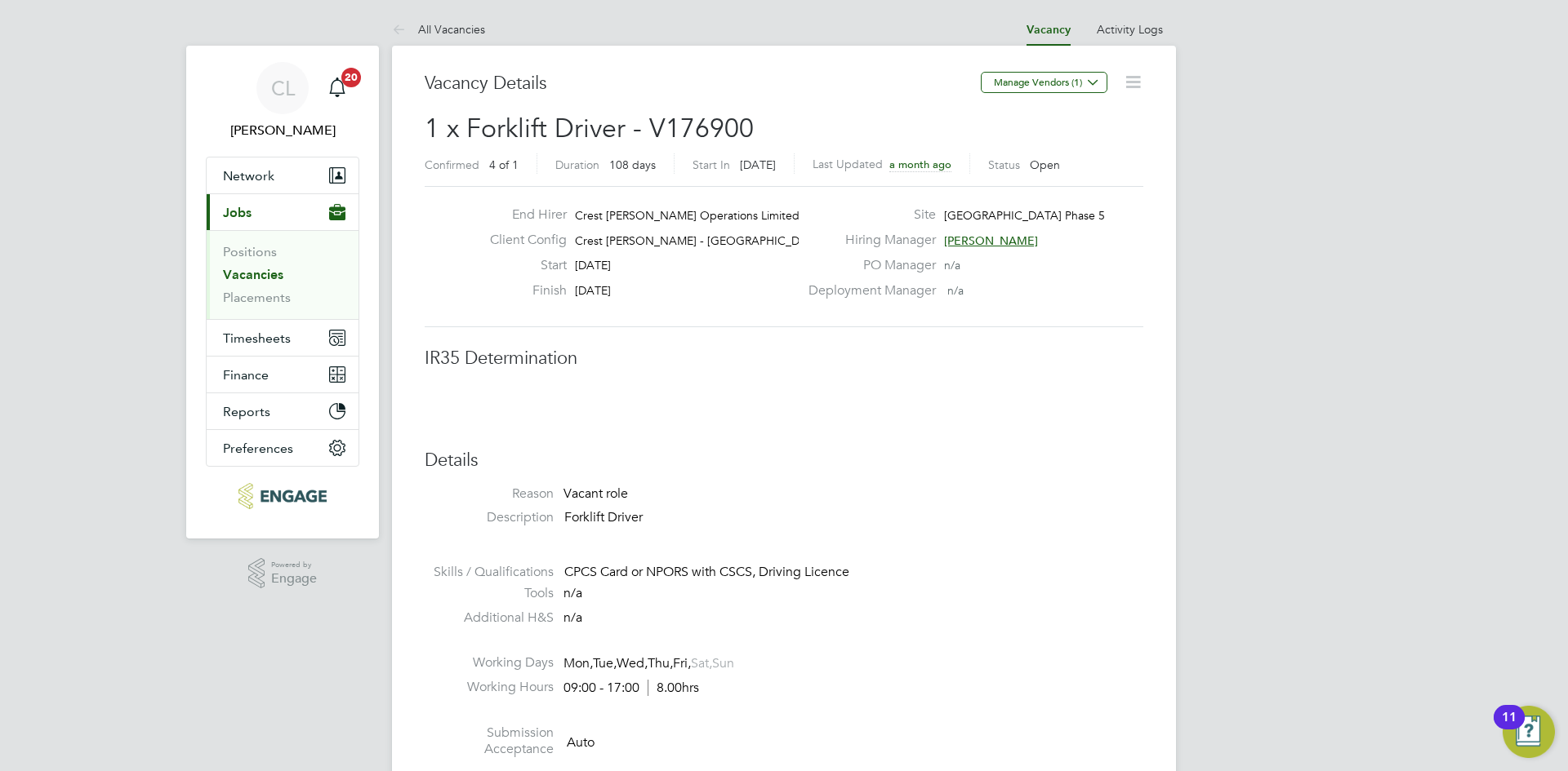
scroll to position [8, 8]
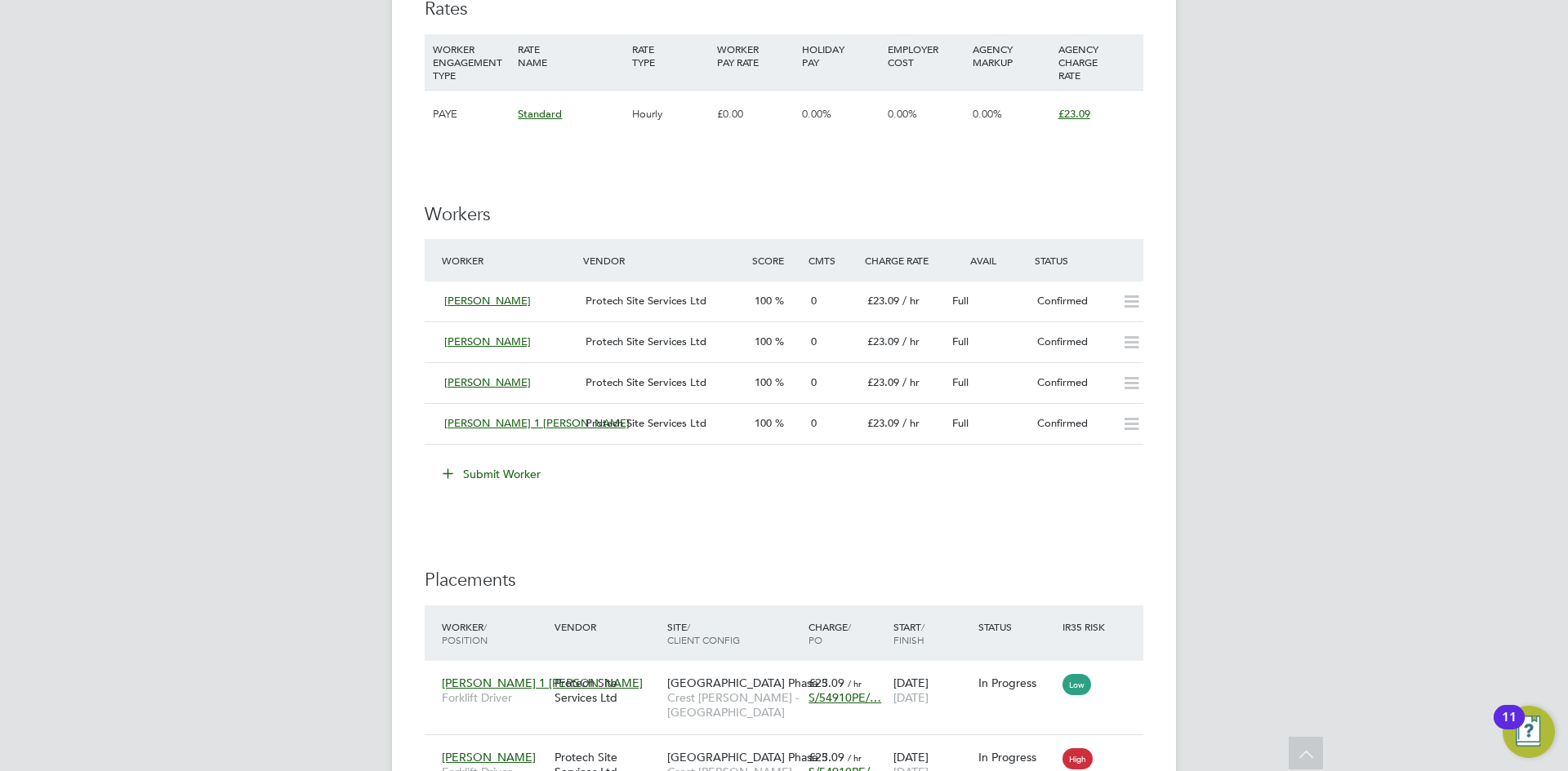
click at [515, 472] on button "Submit Worker" at bounding box center [492, 474] width 123 height 26
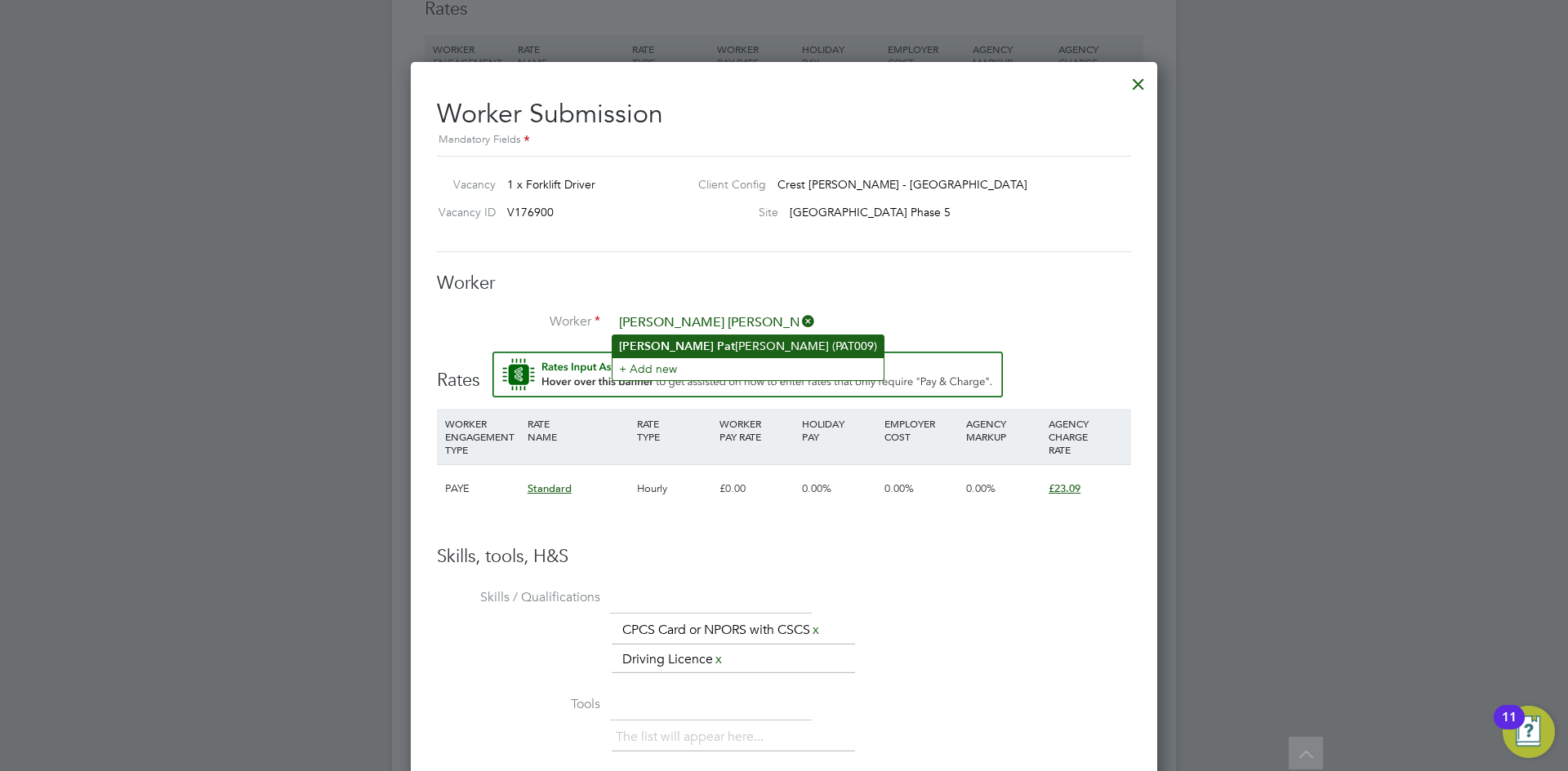
click at [706, 340] on li "Edward Pat rick (PAT009)" at bounding box center [749, 346] width 272 height 22
type input "Edward Patrick (PAT009)"
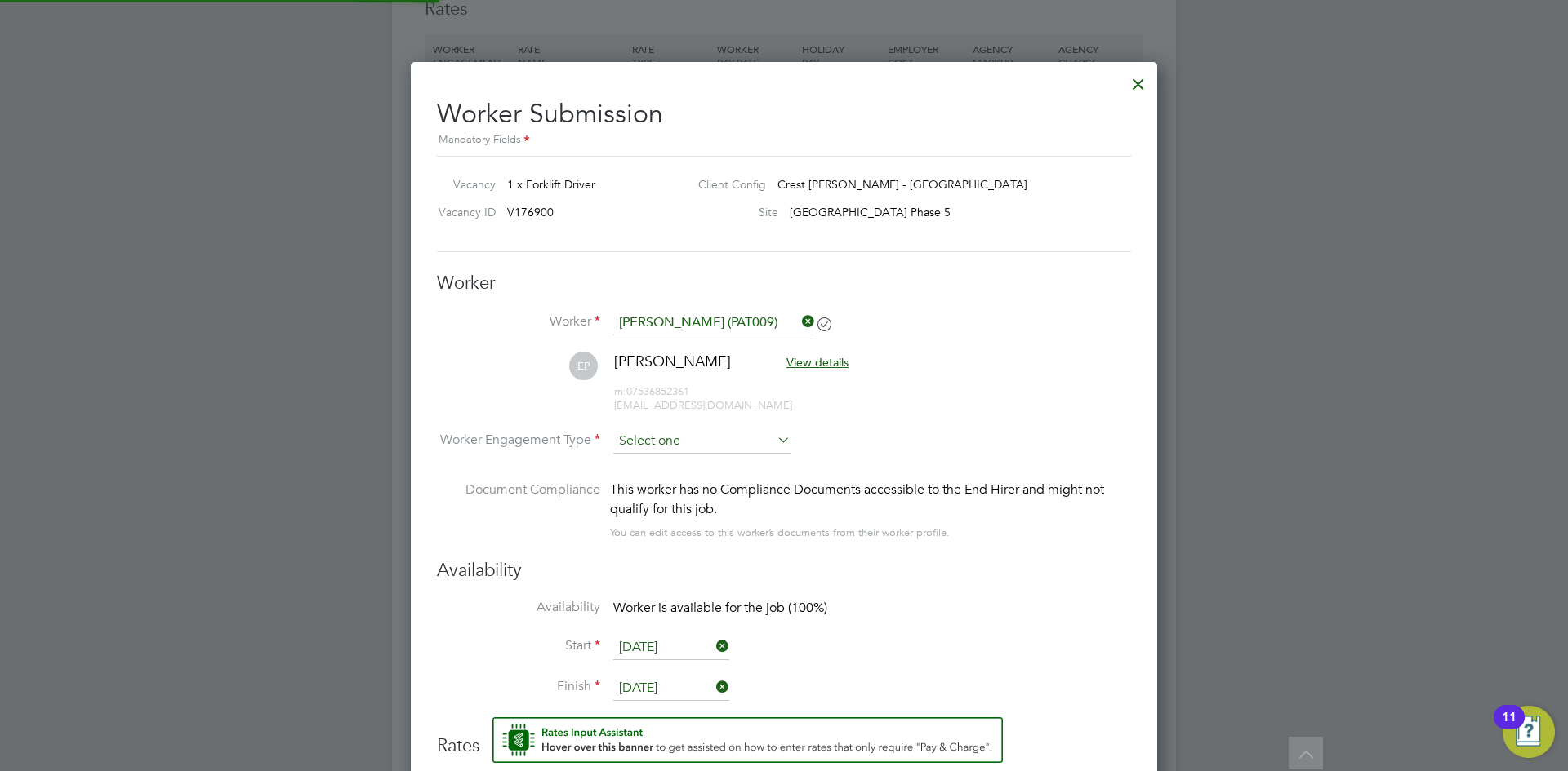
type input "12 Aug 2025"
click at [658, 456] on li "Worker Engagement Type" at bounding box center [784, 455] width 694 height 51
click at [680, 436] on input at bounding box center [701, 442] width 177 height 25
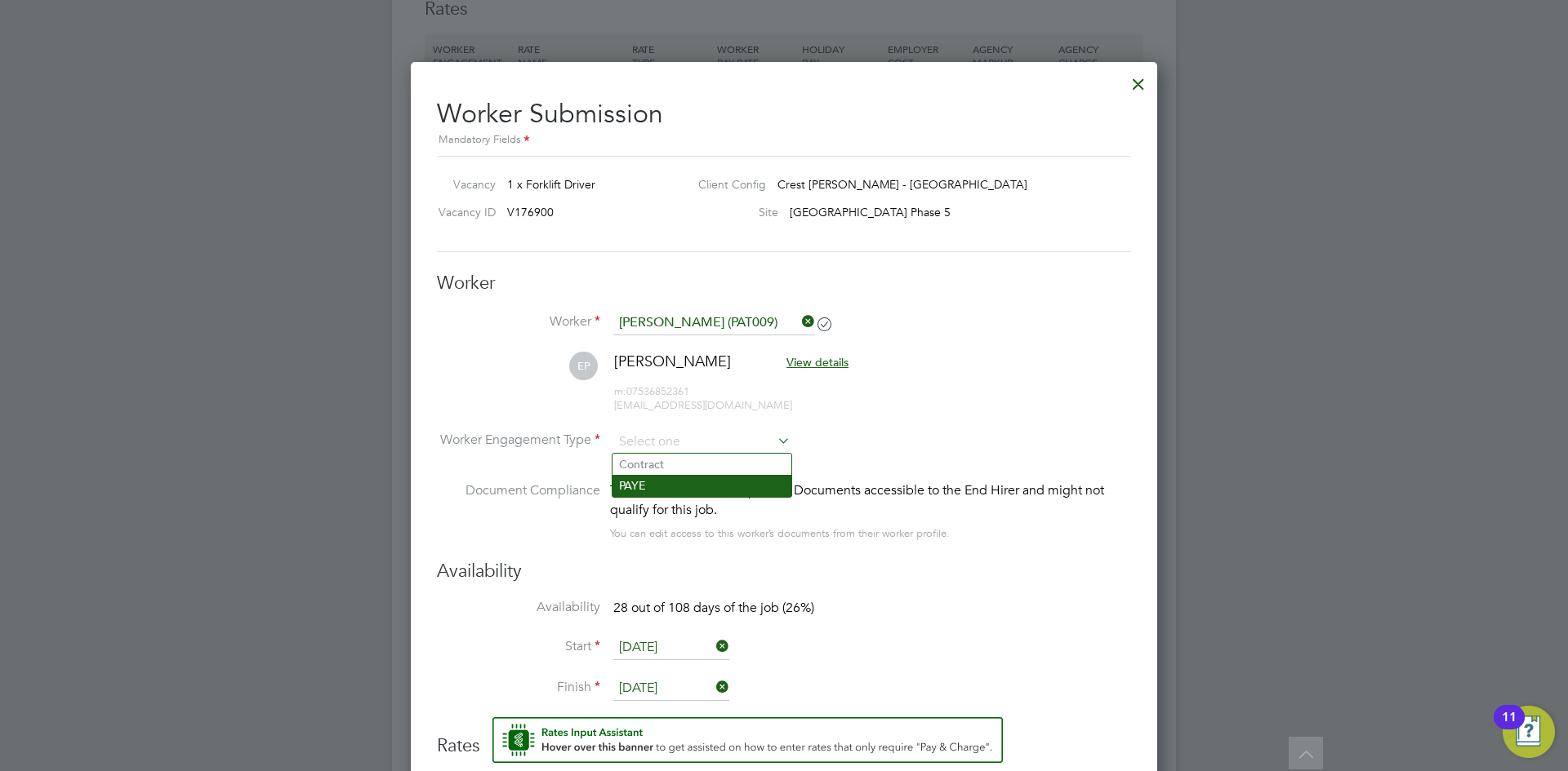
drag, startPoint x: 672, startPoint y: 498, endPoint x: 678, endPoint y: 485, distance: 14.3
click at [670, 498] on div "This worker has no Compliance Documents accessible to the End Hirer and might n…" at bounding box center [870, 500] width 521 height 40
click at [677, 484] on div "All Vacancies Vacancy Activity Logs Vacancy Activity Logs All Vacancies Vacancy…" at bounding box center [784, 158] width 784 height 2414
click at [708, 454] on div "All Vacancies Vacancy Activity Logs Vacancy Activity Logs All Vacancies Vacancy…" at bounding box center [784, 158] width 784 height 2414
click at [676, 475] on li "PAYE" at bounding box center [702, 485] width 179 height 22
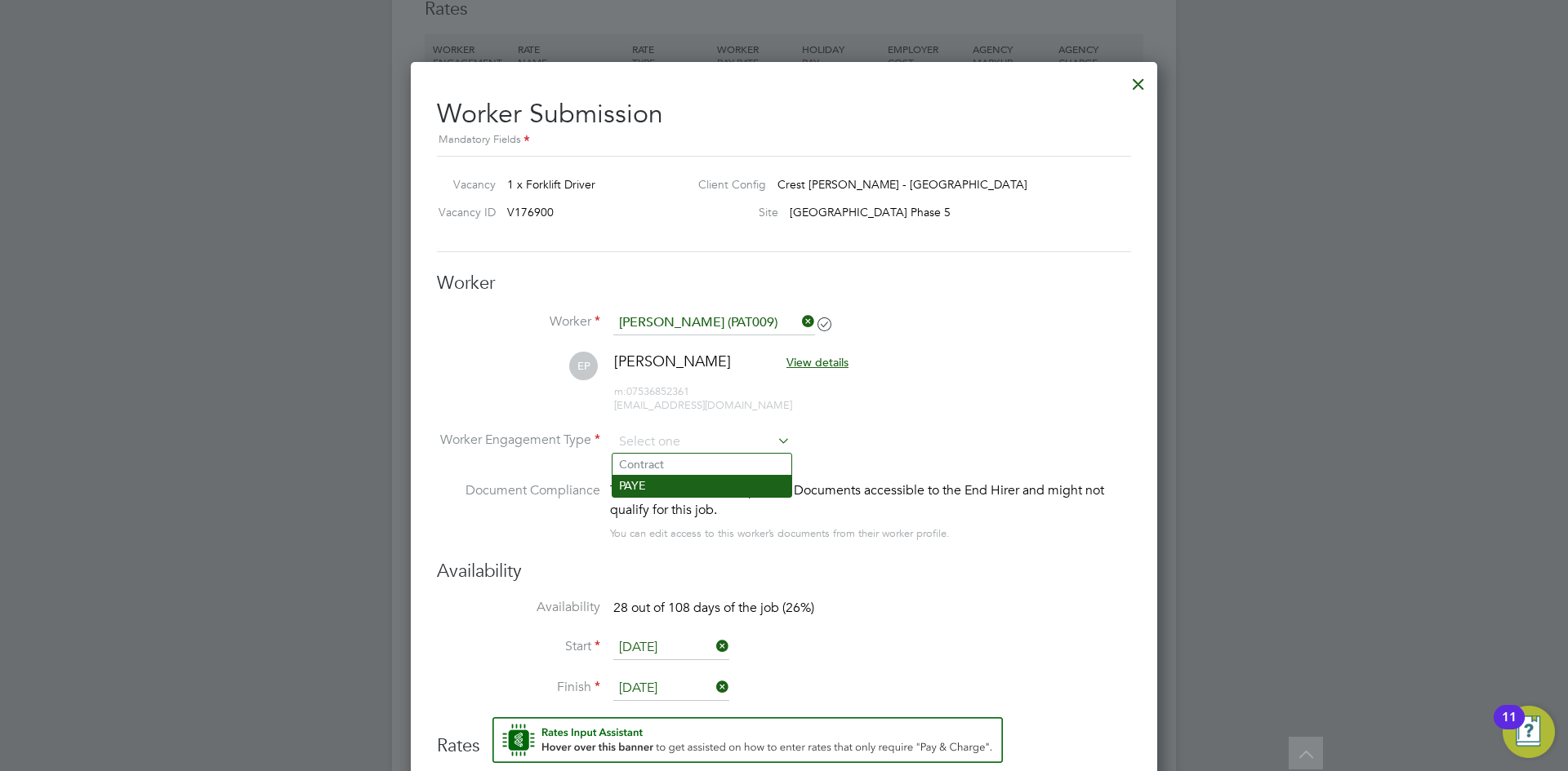
type input "PAYE"
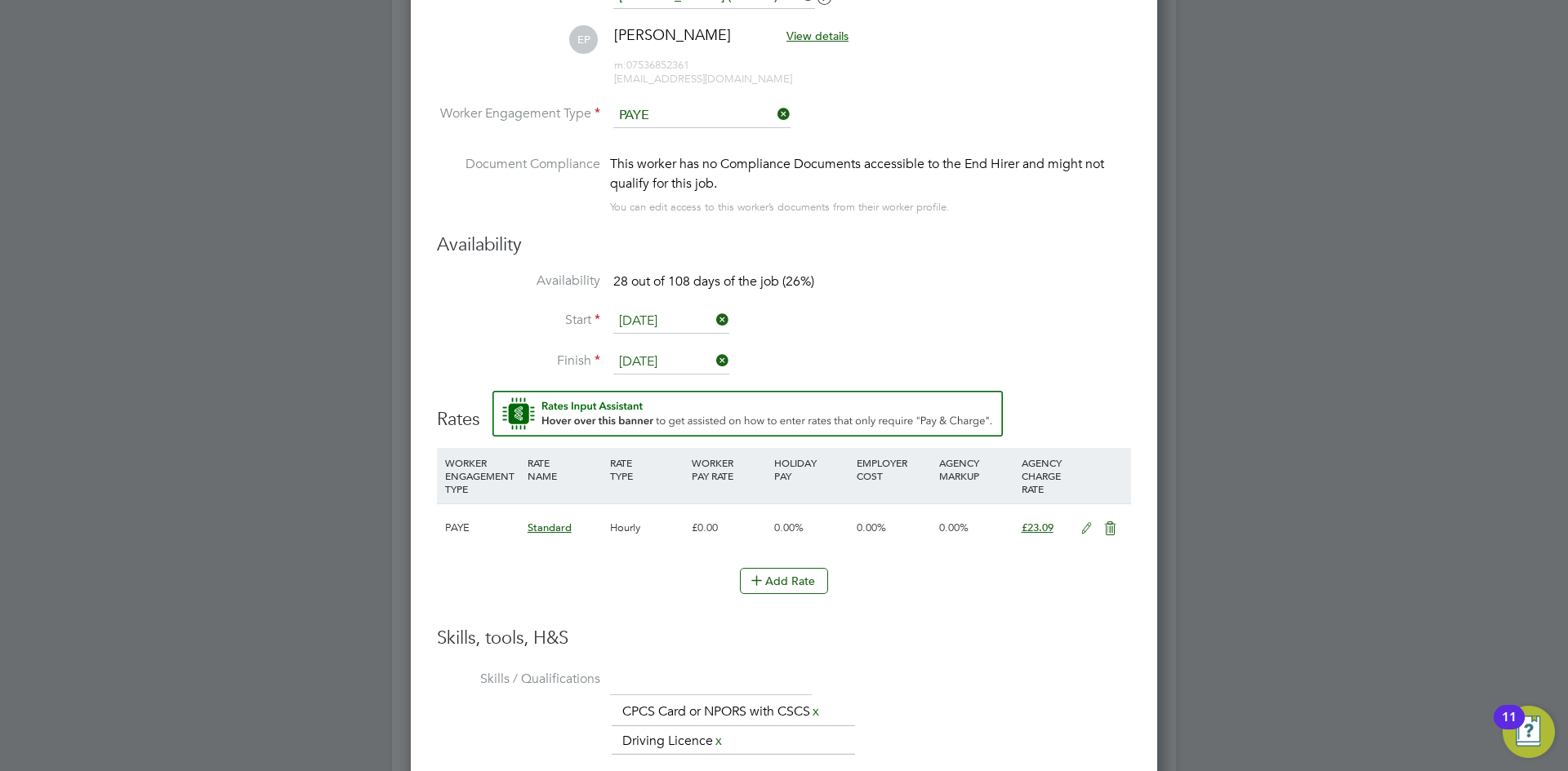
click at [662, 320] on input "16 Jul 2025" at bounding box center [670, 321] width 116 height 25
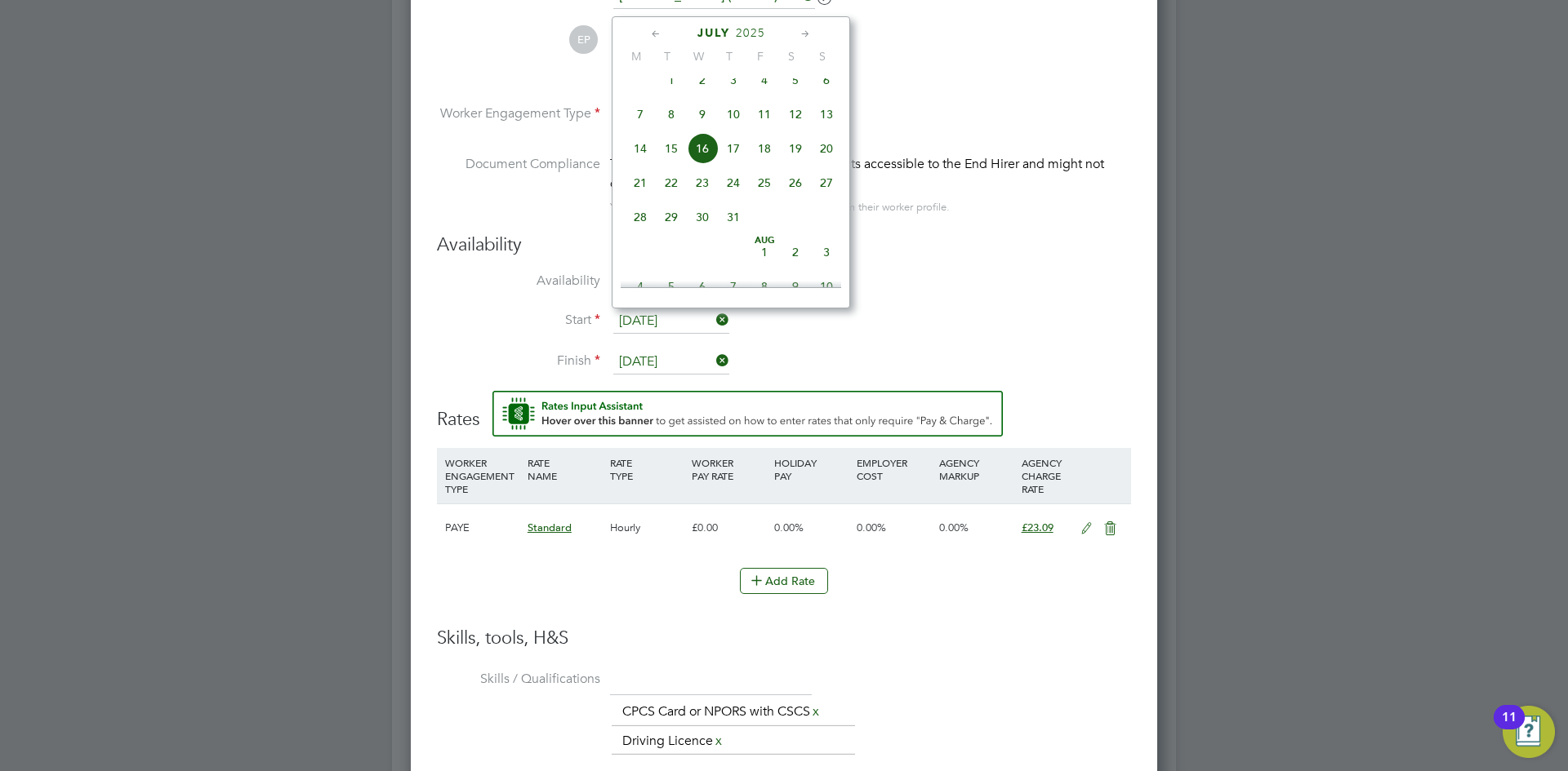
click at [795, 29] on div "July 2025" at bounding box center [731, 33] width 221 height 15
click at [804, 37] on icon at bounding box center [805, 34] width 15 height 18
click at [723, 229] on span "28" at bounding box center [733, 213] width 31 height 31
type input "28 Aug 2025"
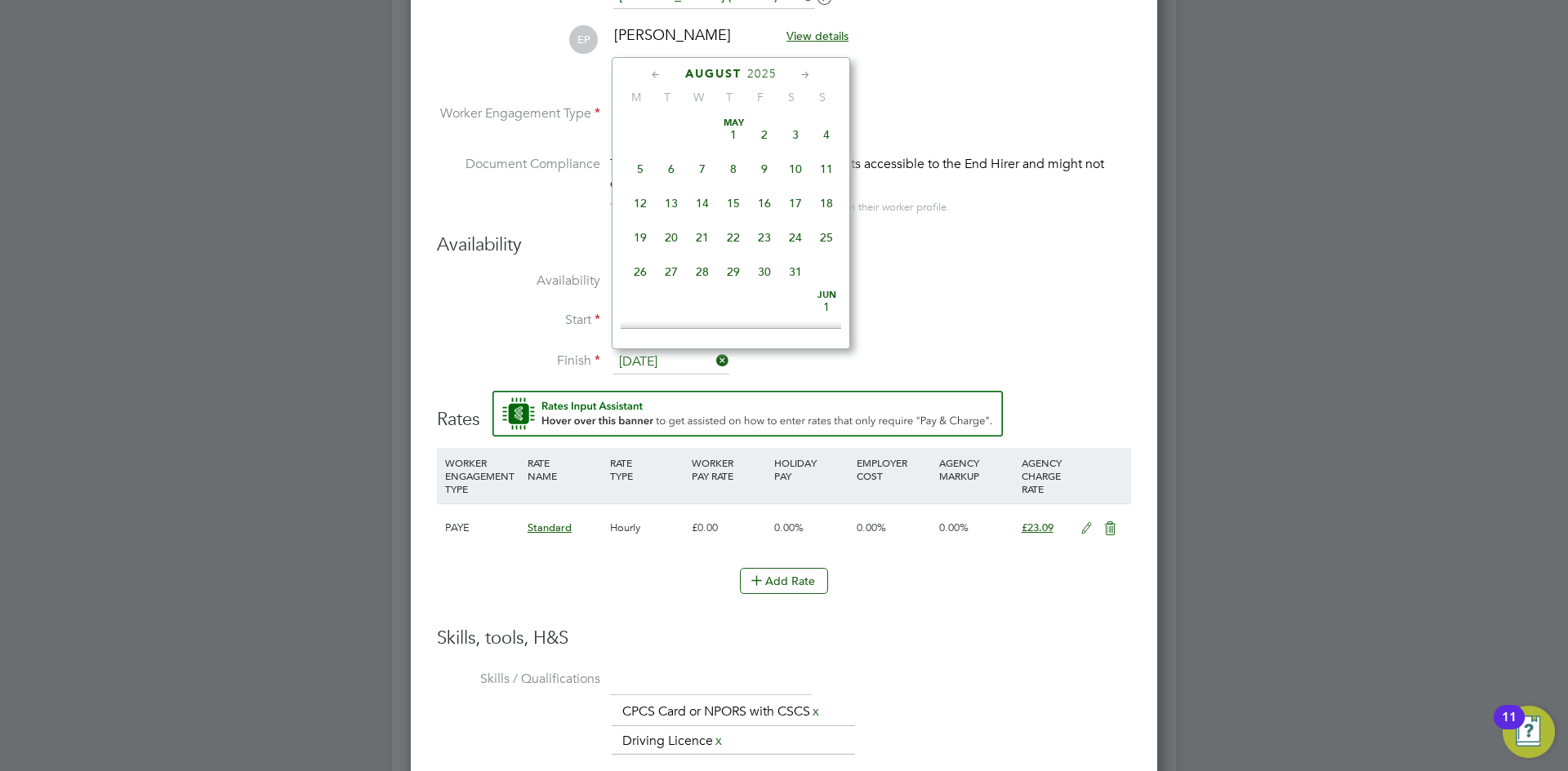
click at [674, 366] on input "12 Aug 2025" at bounding box center [670, 363] width 116 height 25
click at [810, 74] on icon at bounding box center [805, 74] width 15 height 18
click at [677, 271] on span "30" at bounding box center [671, 254] width 31 height 31
type input "30 Sep 2025"
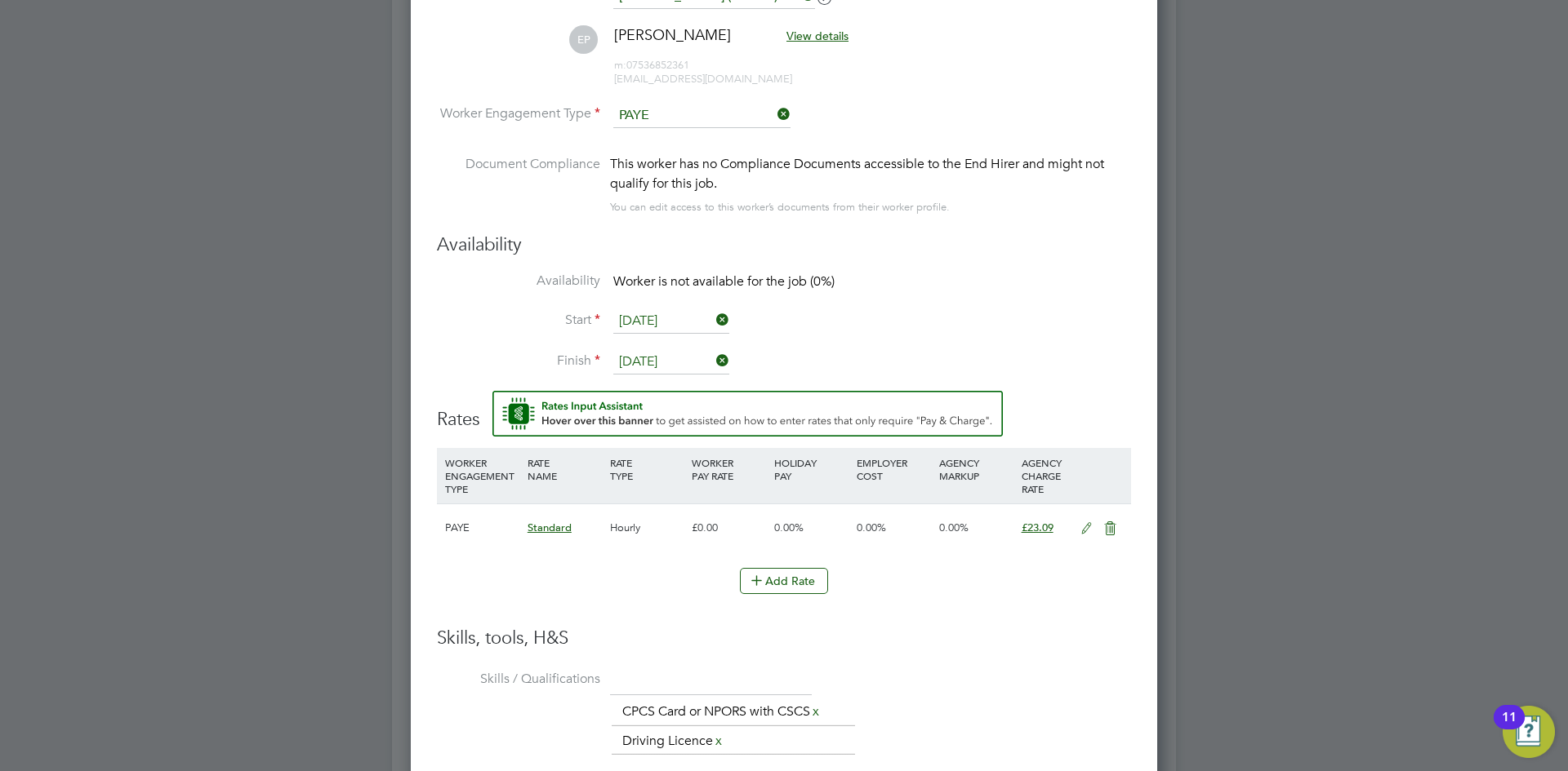
click at [983, 353] on li "Finish 30 Sep 2025" at bounding box center [784, 370] width 694 height 41
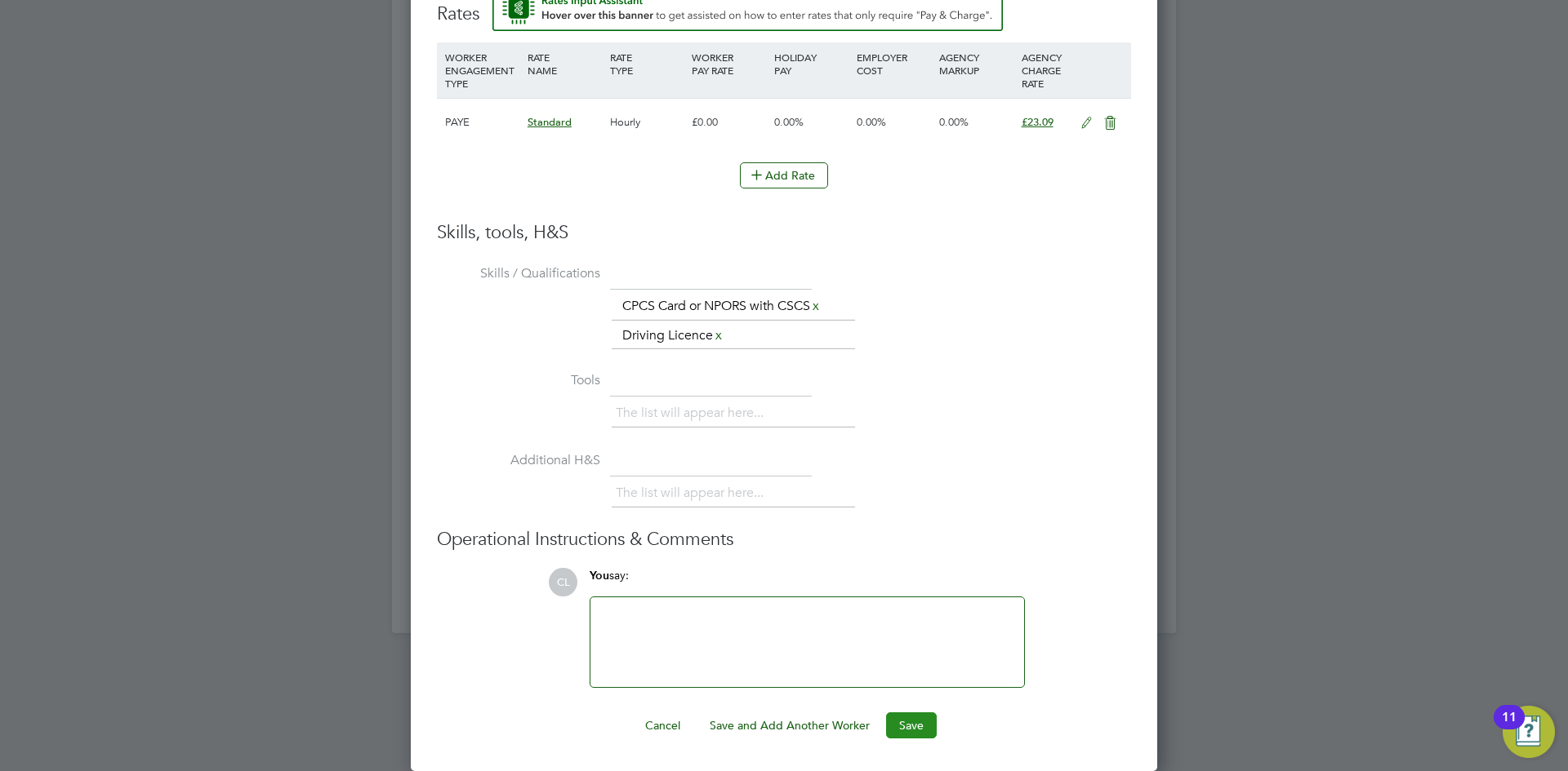
click at [922, 714] on button "Save" at bounding box center [912, 726] width 51 height 26
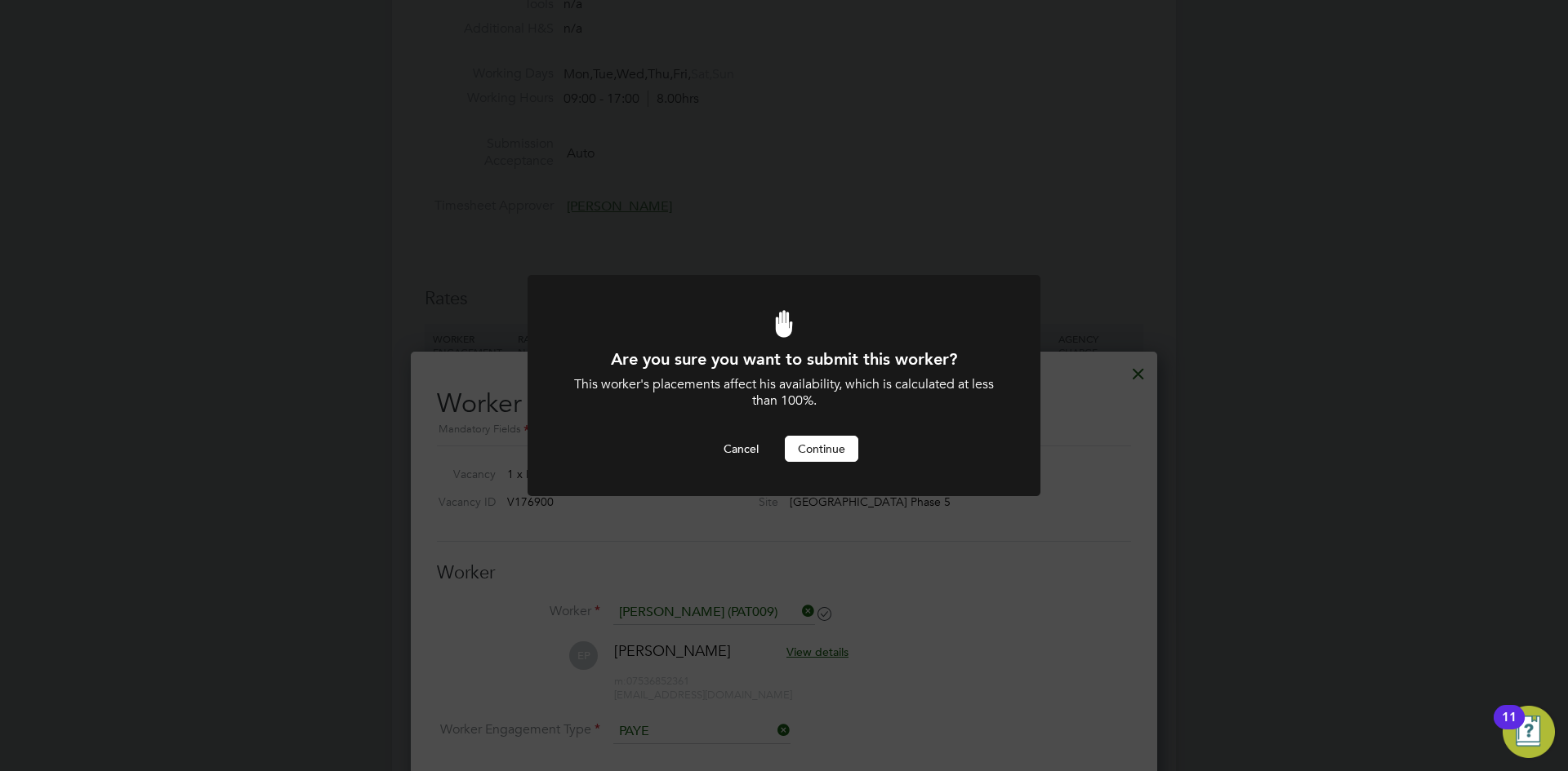
click at [841, 445] on button "Continue" at bounding box center [821, 450] width 74 height 26
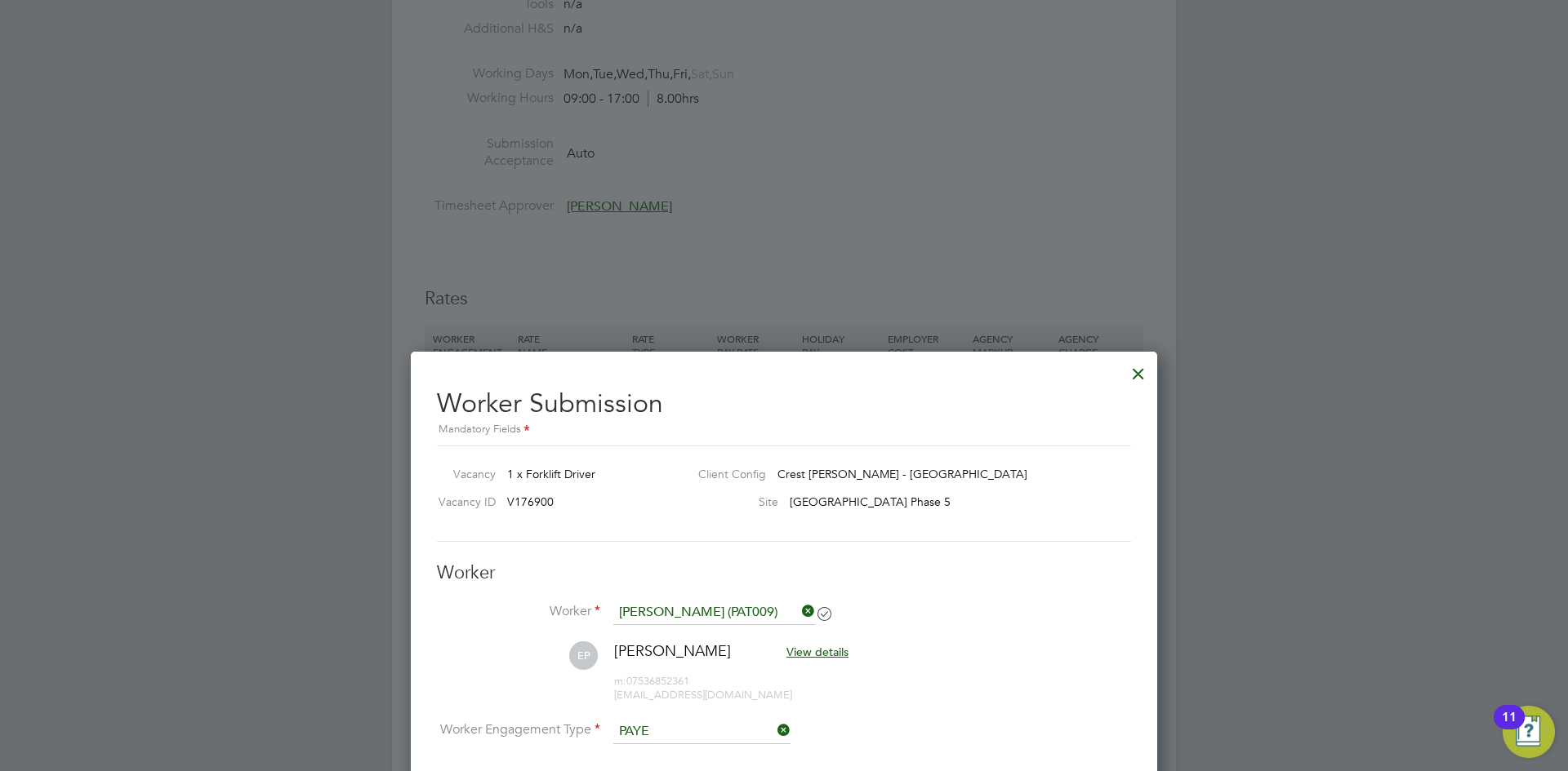
click at [1133, 369] on div at bounding box center [1138, 369] width 29 height 29
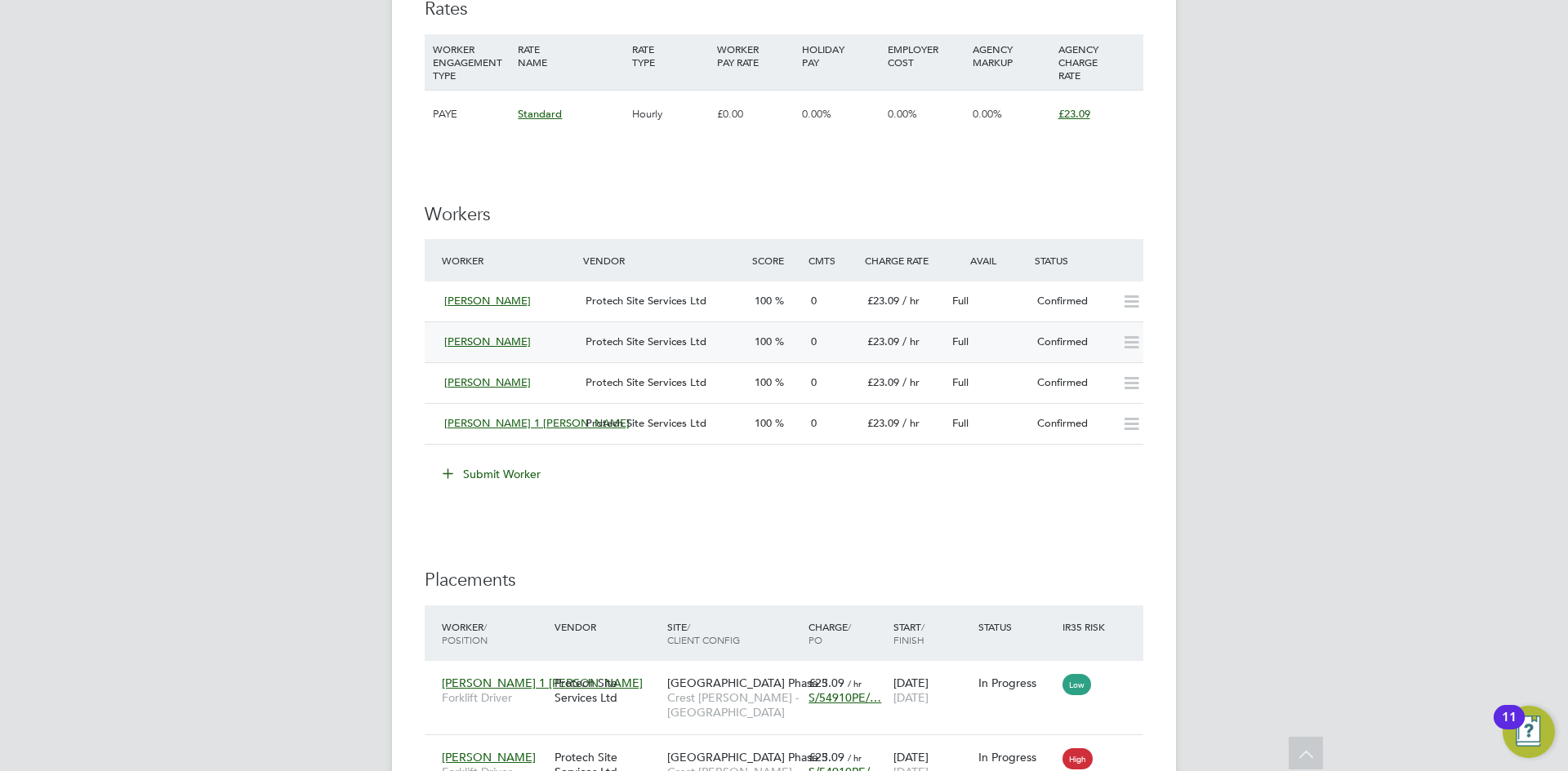
click at [479, 341] on span "Edward Patrick" at bounding box center [487, 341] width 87 height 14
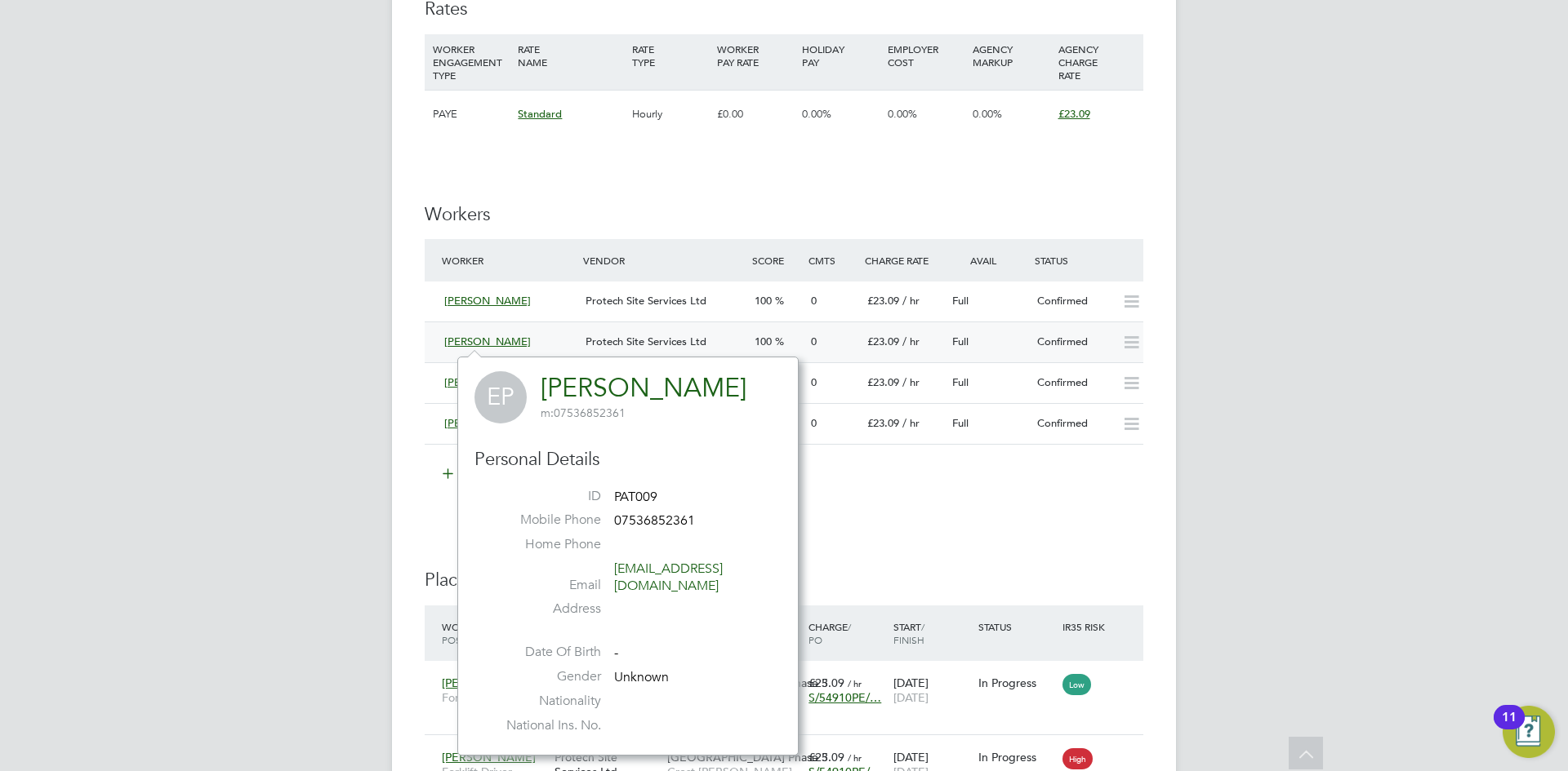
click at [1010, 337] on div "Full" at bounding box center [988, 342] width 85 height 27
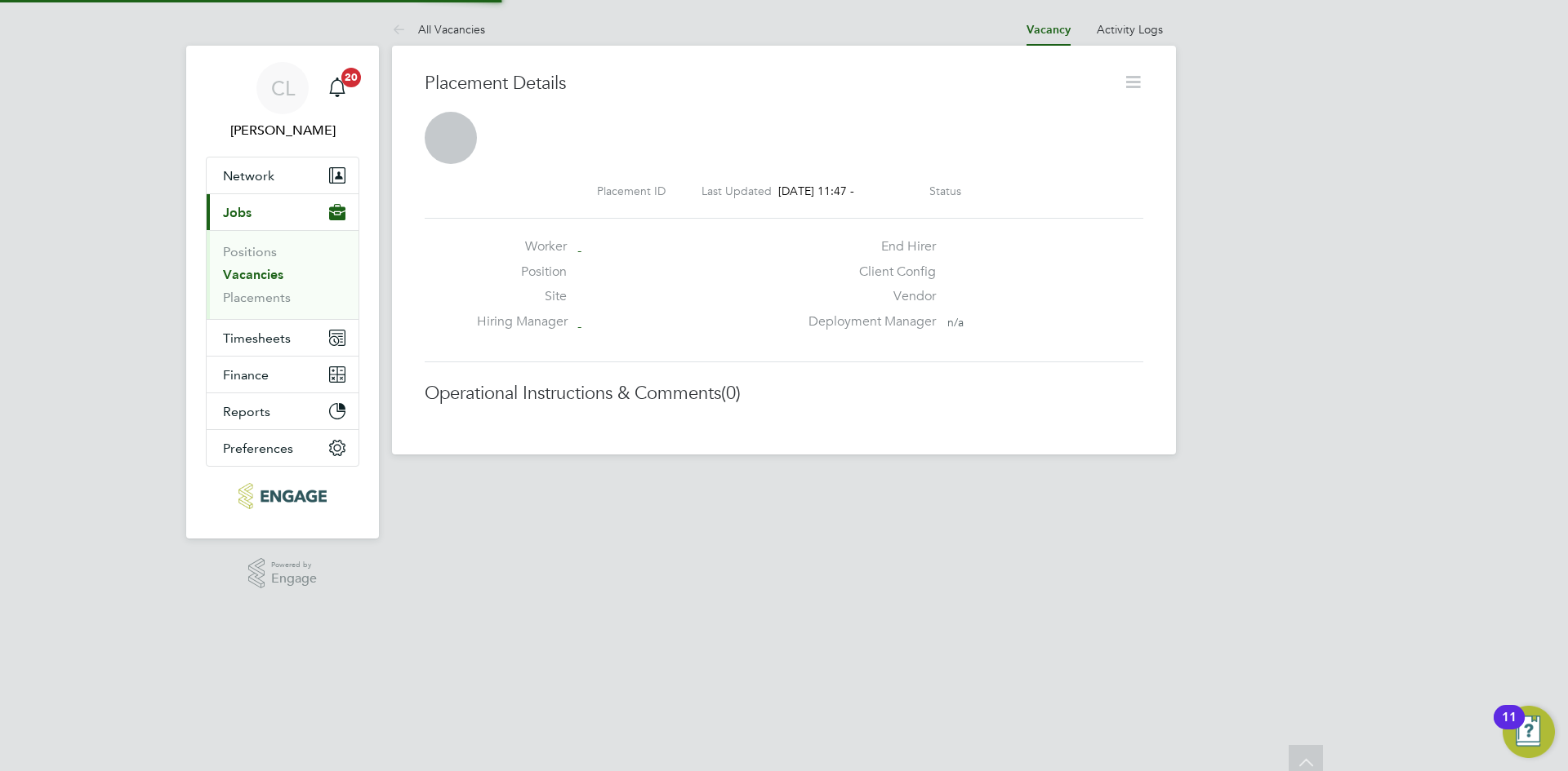
scroll to position [8, 8]
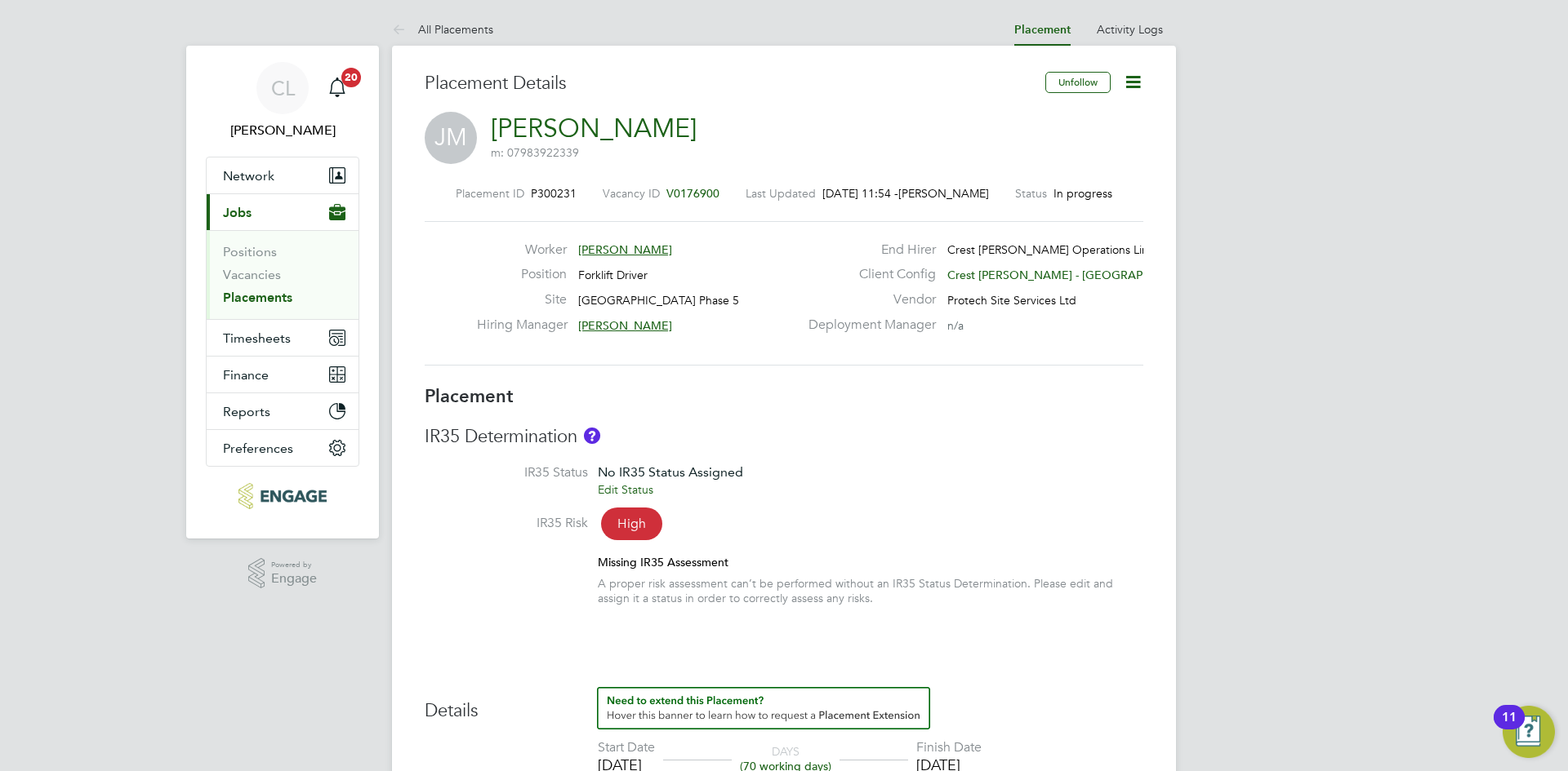
click at [690, 186] on div "Placement ID P300231 Vacancy ID V0176900 Last Updated [DATE] 11:54 - [PERSON_NA…" at bounding box center [784, 276] width 718 height 219
click at [693, 188] on span "V0176900" at bounding box center [693, 193] width 53 height 15
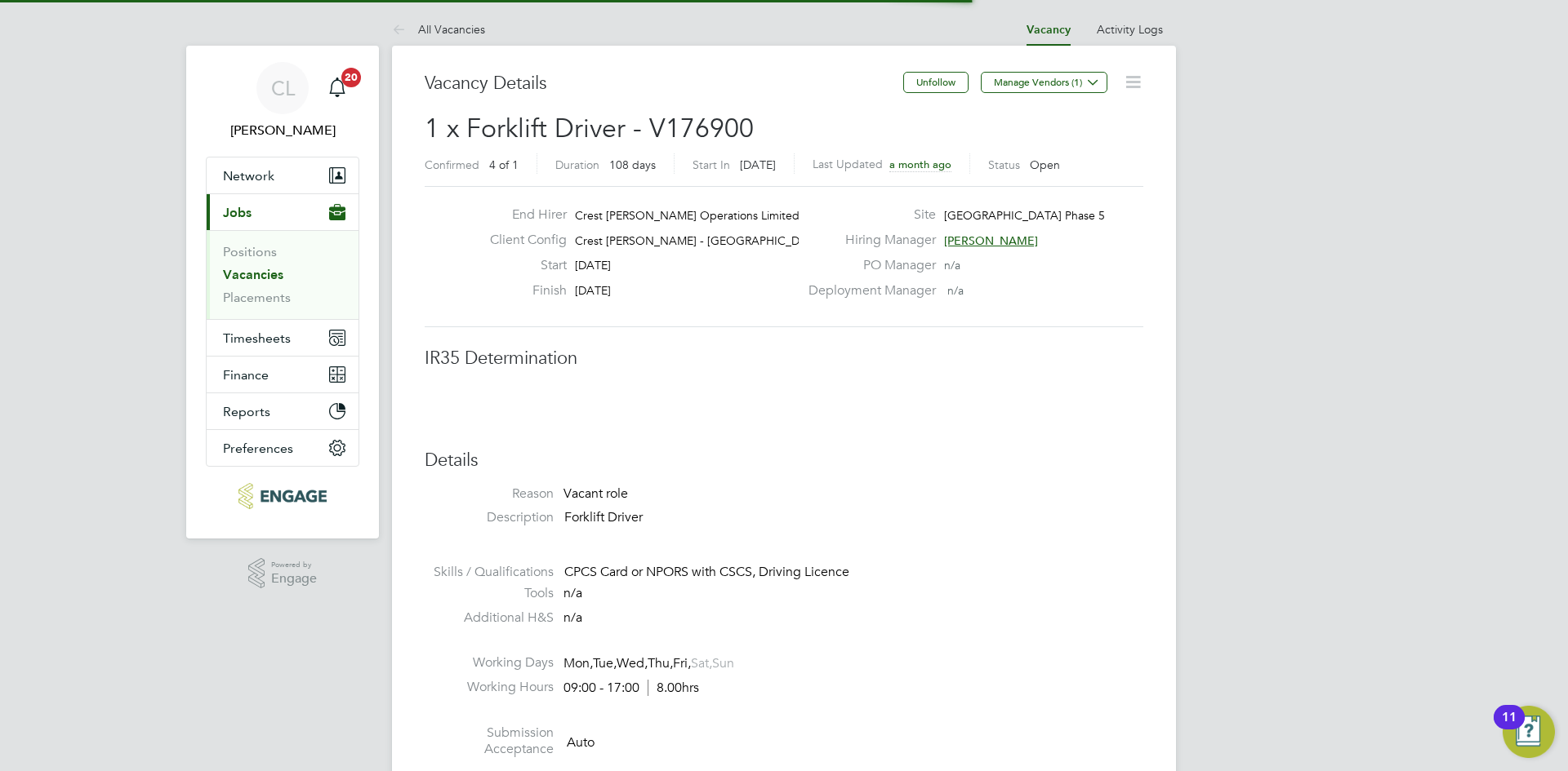
scroll to position [8, 8]
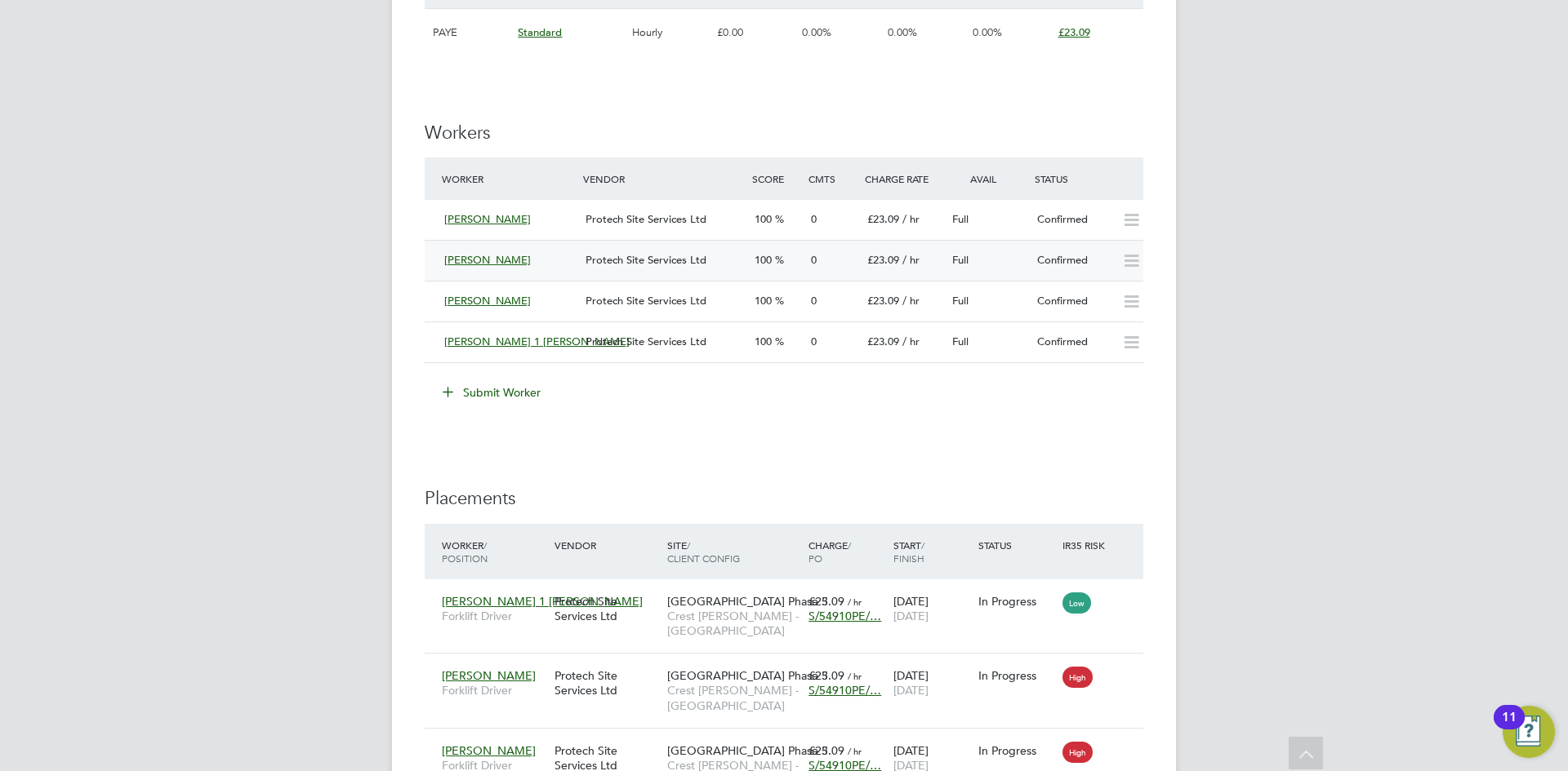
click at [491, 265] on span "[PERSON_NAME]" at bounding box center [487, 260] width 87 height 14
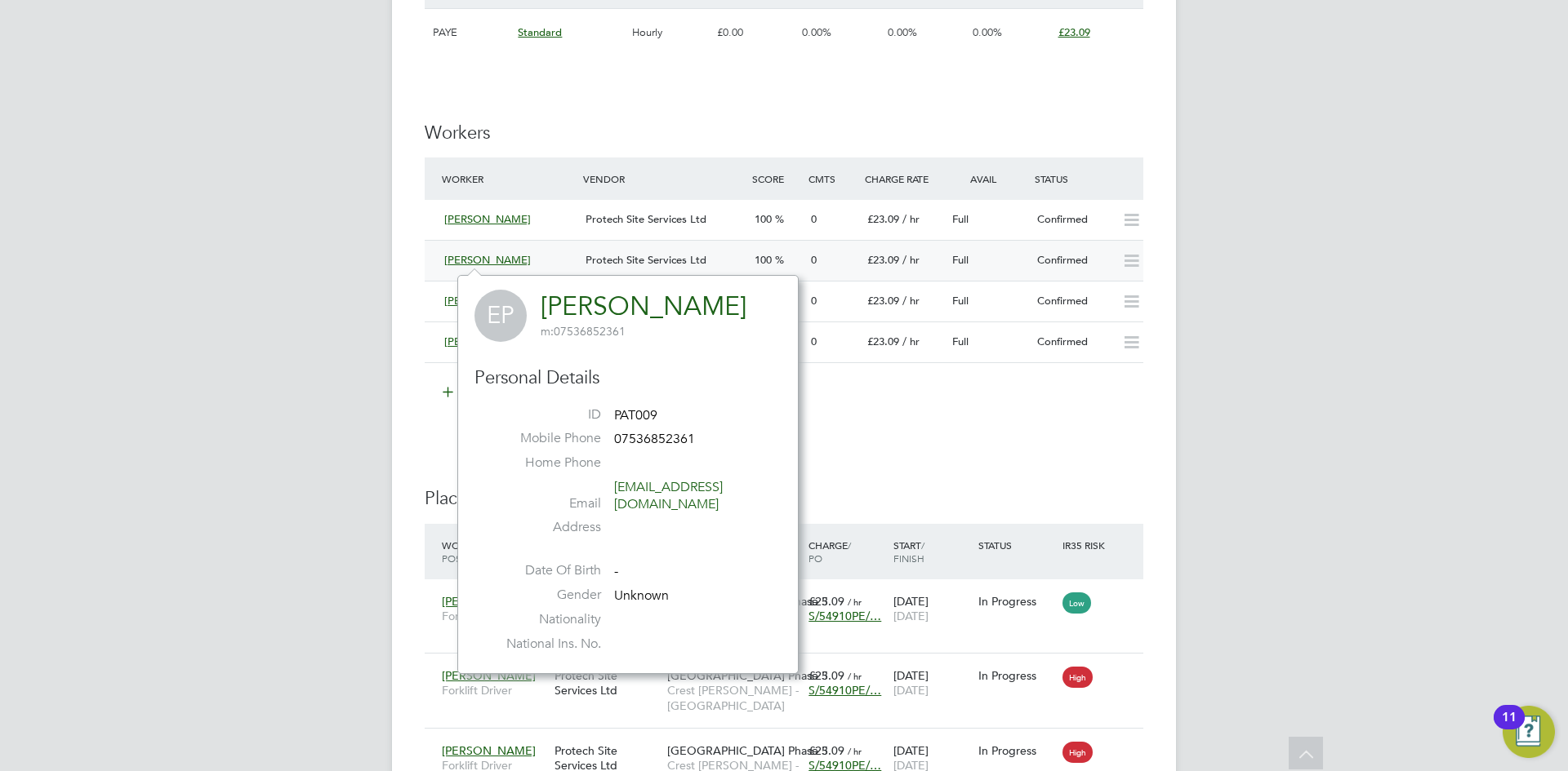
click at [508, 265] on span "[PERSON_NAME]" at bounding box center [487, 260] width 87 height 14
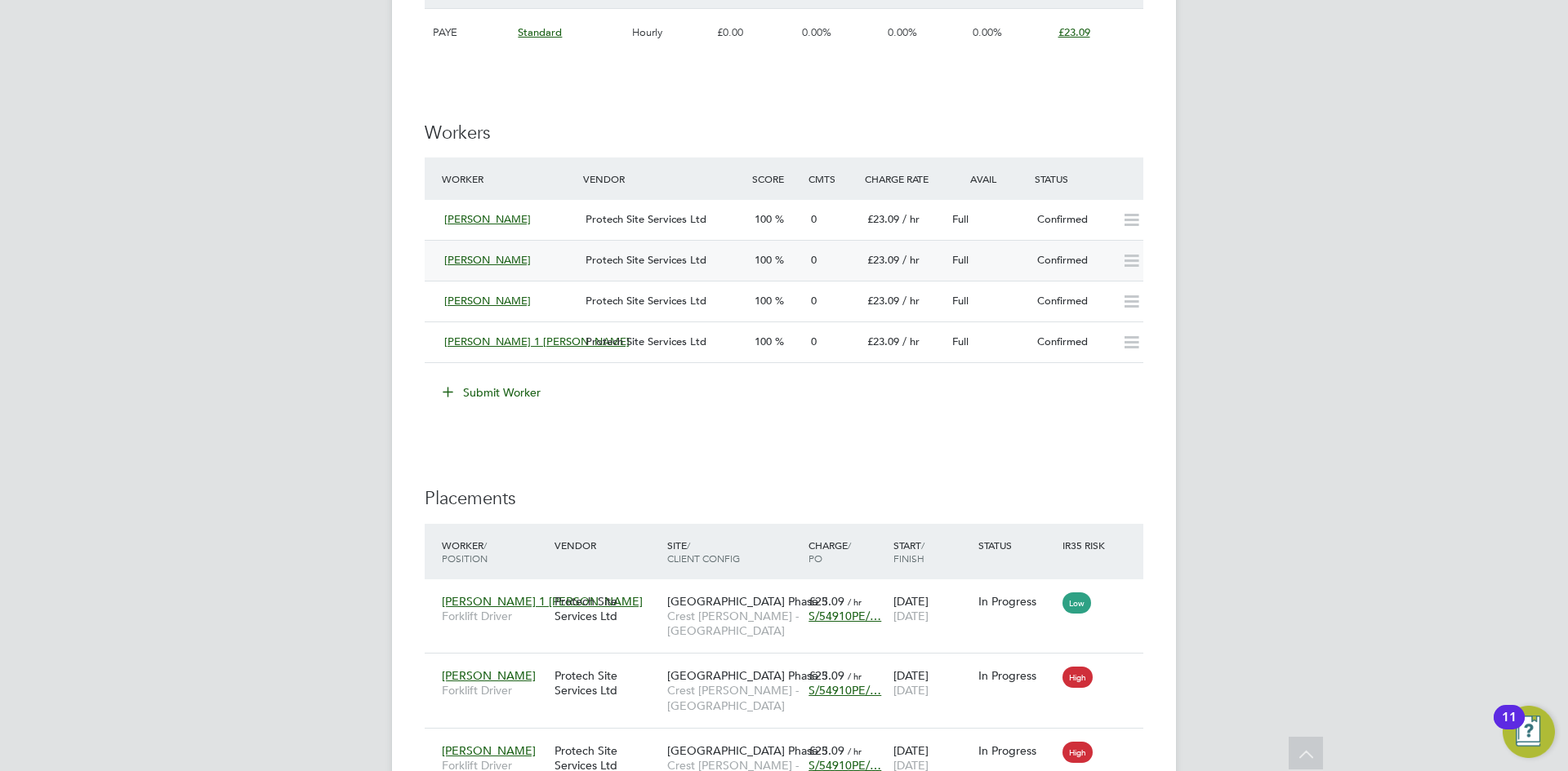
click at [455, 251] on div "[PERSON_NAME]" at bounding box center [508, 260] width 141 height 27
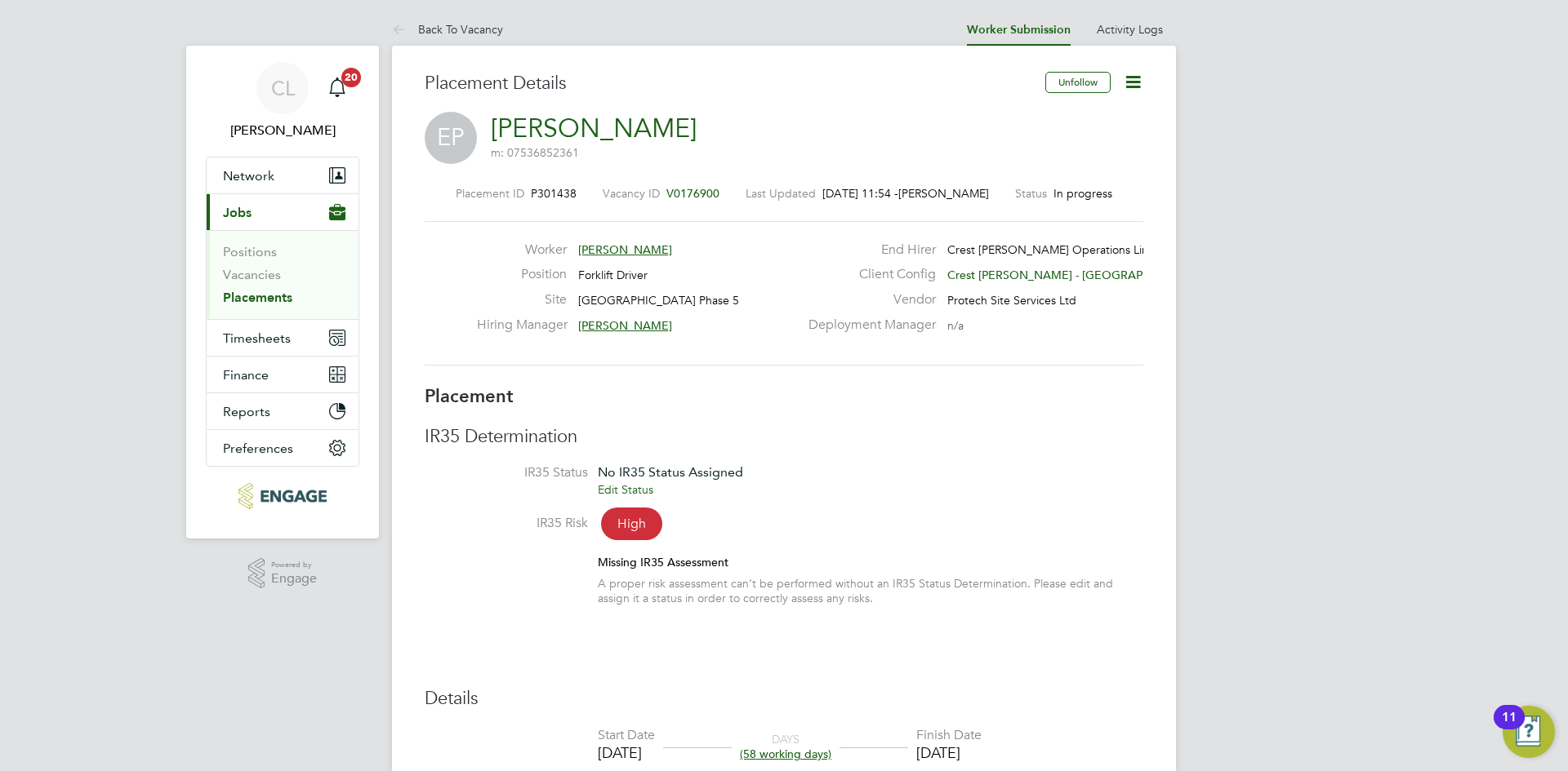
scroll to position [408, 0]
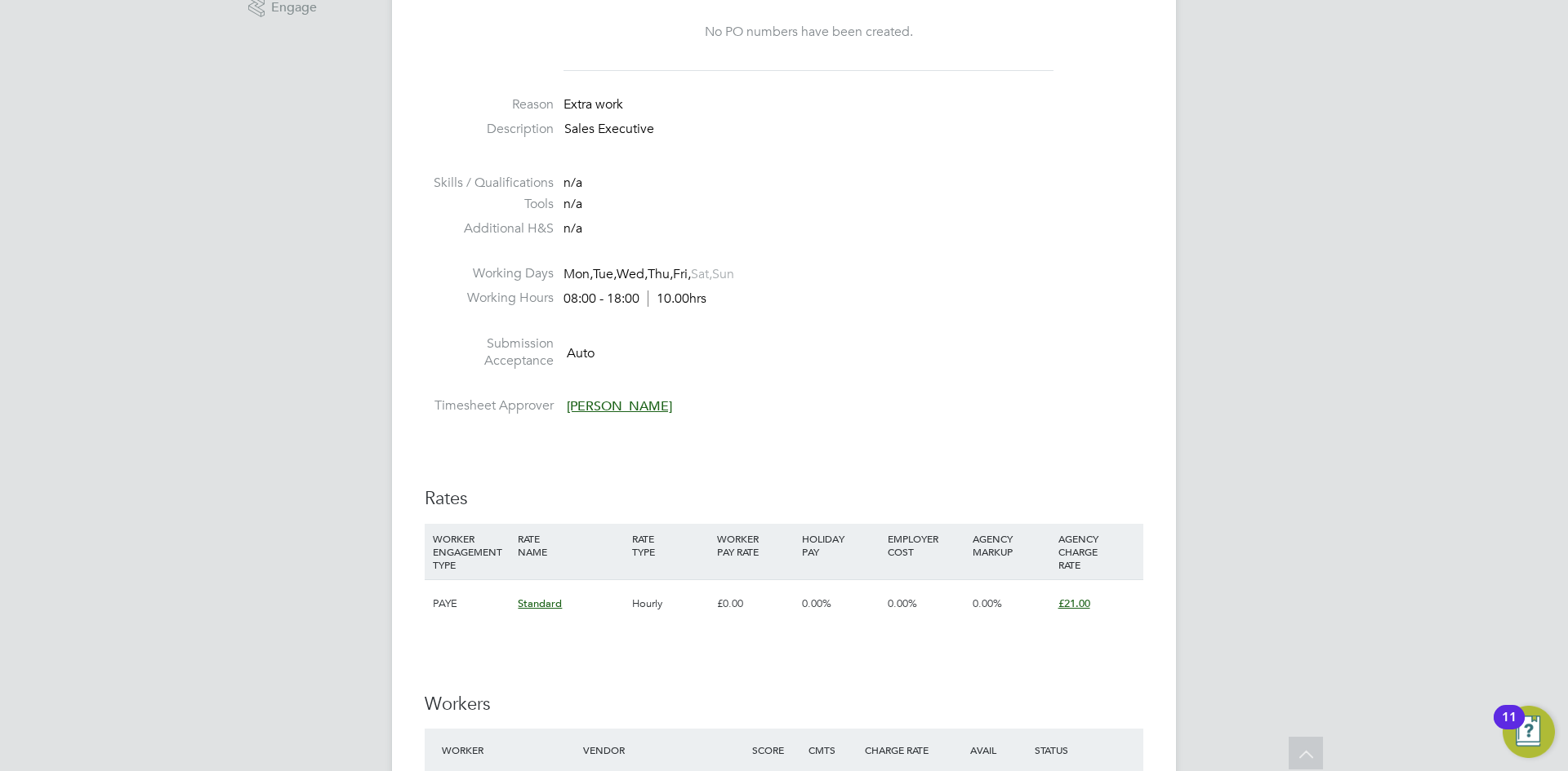
scroll to position [898, 0]
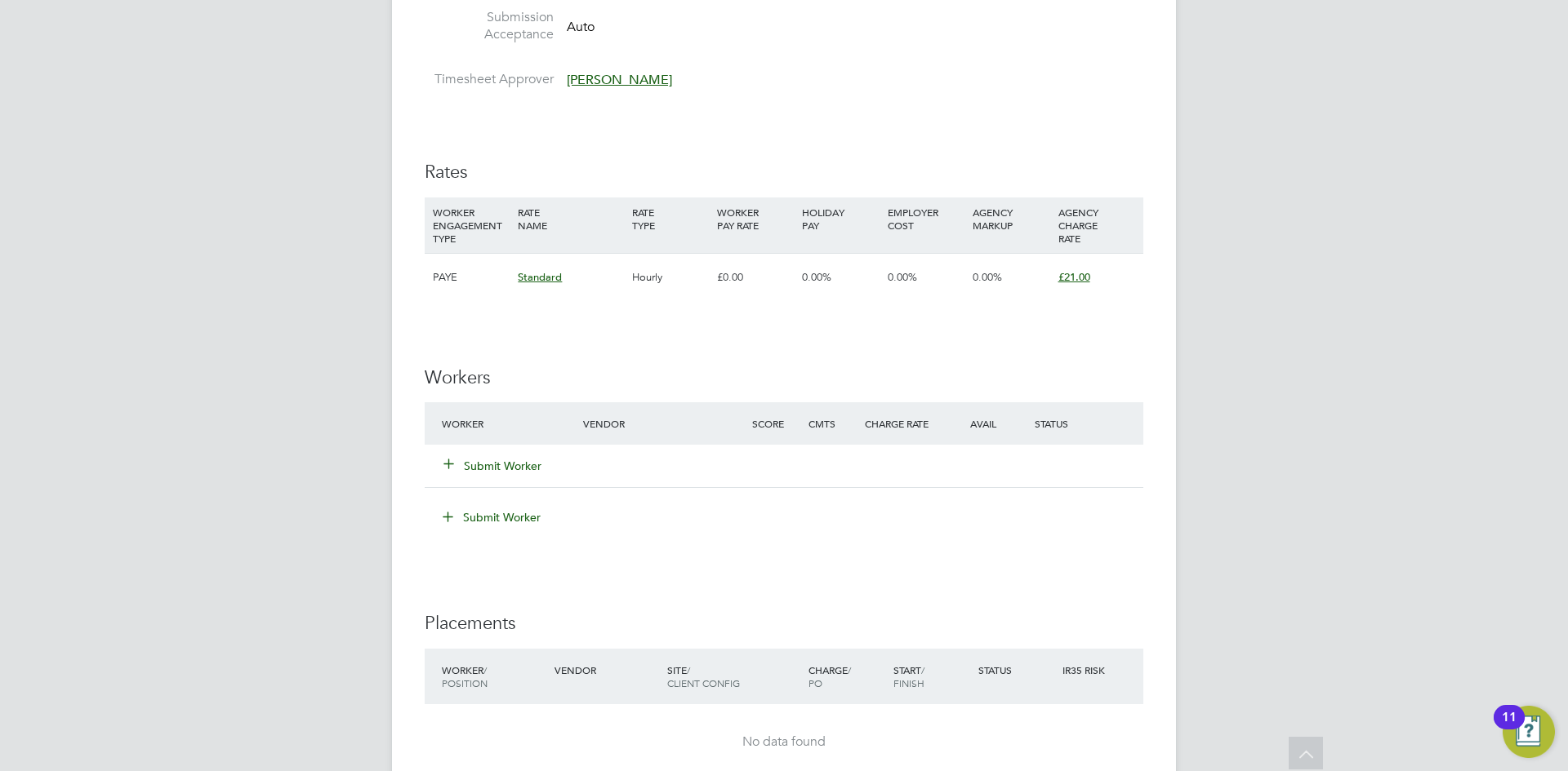
click at [495, 464] on button "Submit Worker" at bounding box center [493, 466] width 98 height 16
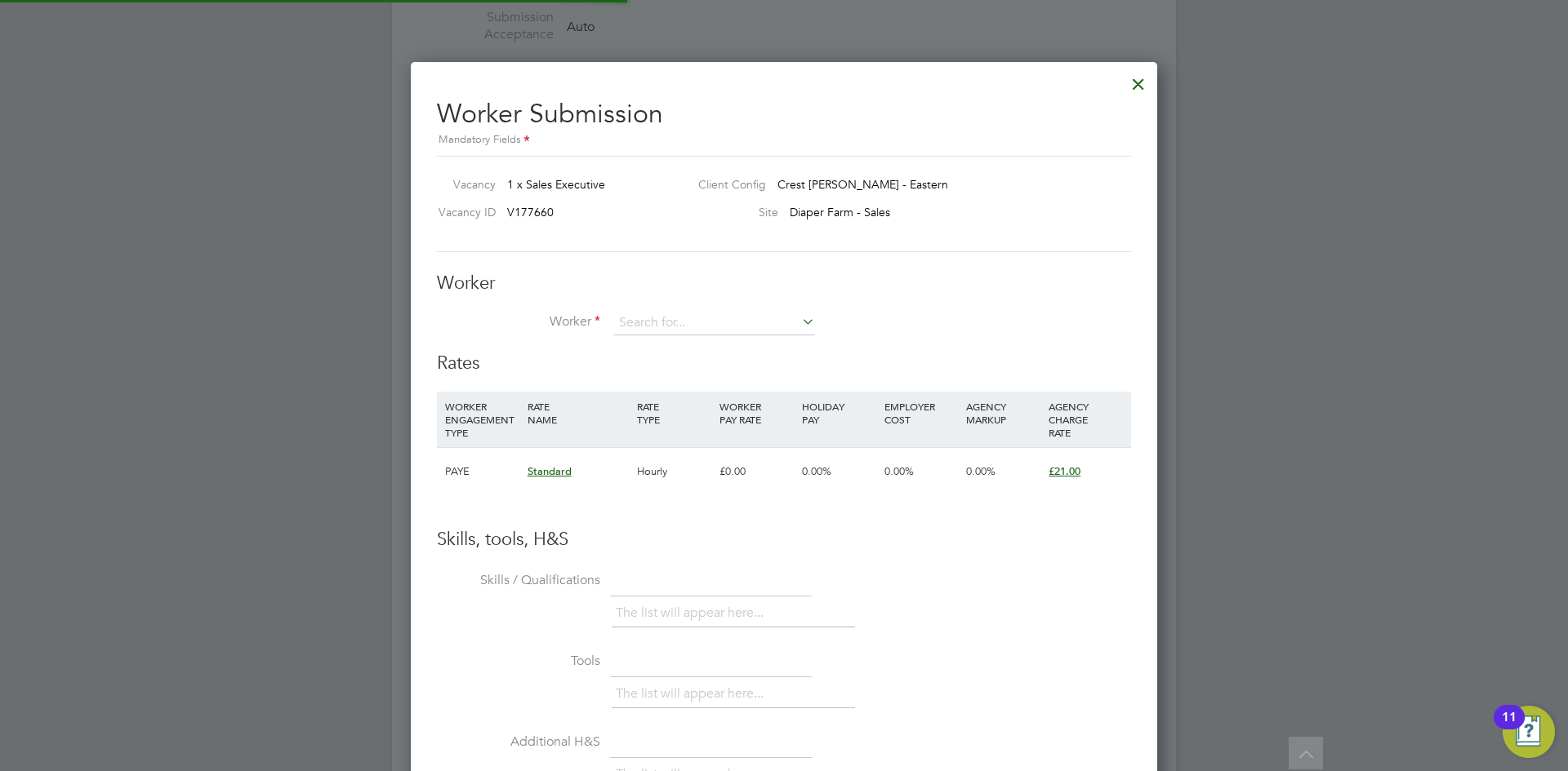
scroll to position [1009, 748]
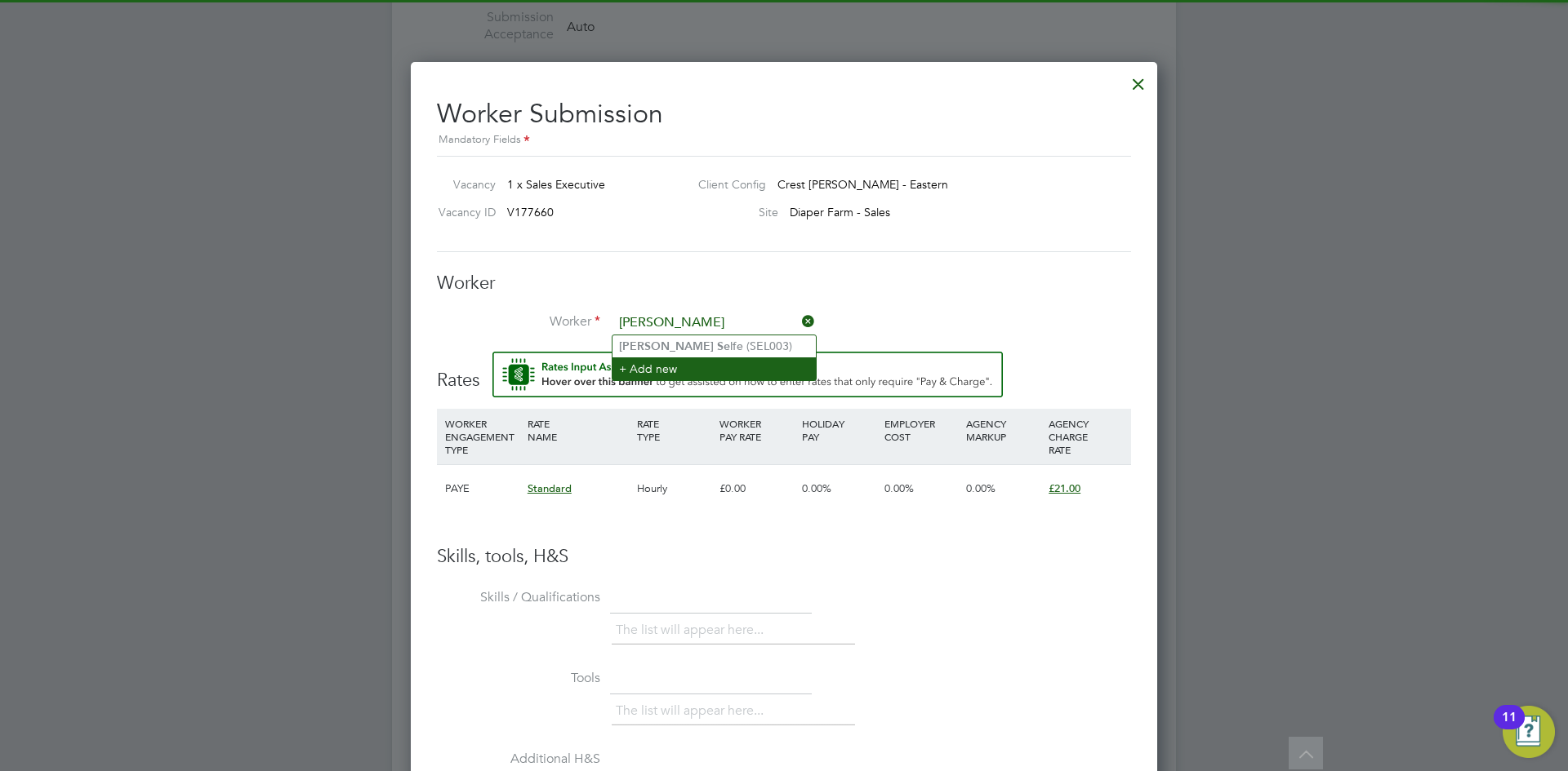
type input "[PERSON_NAME]"
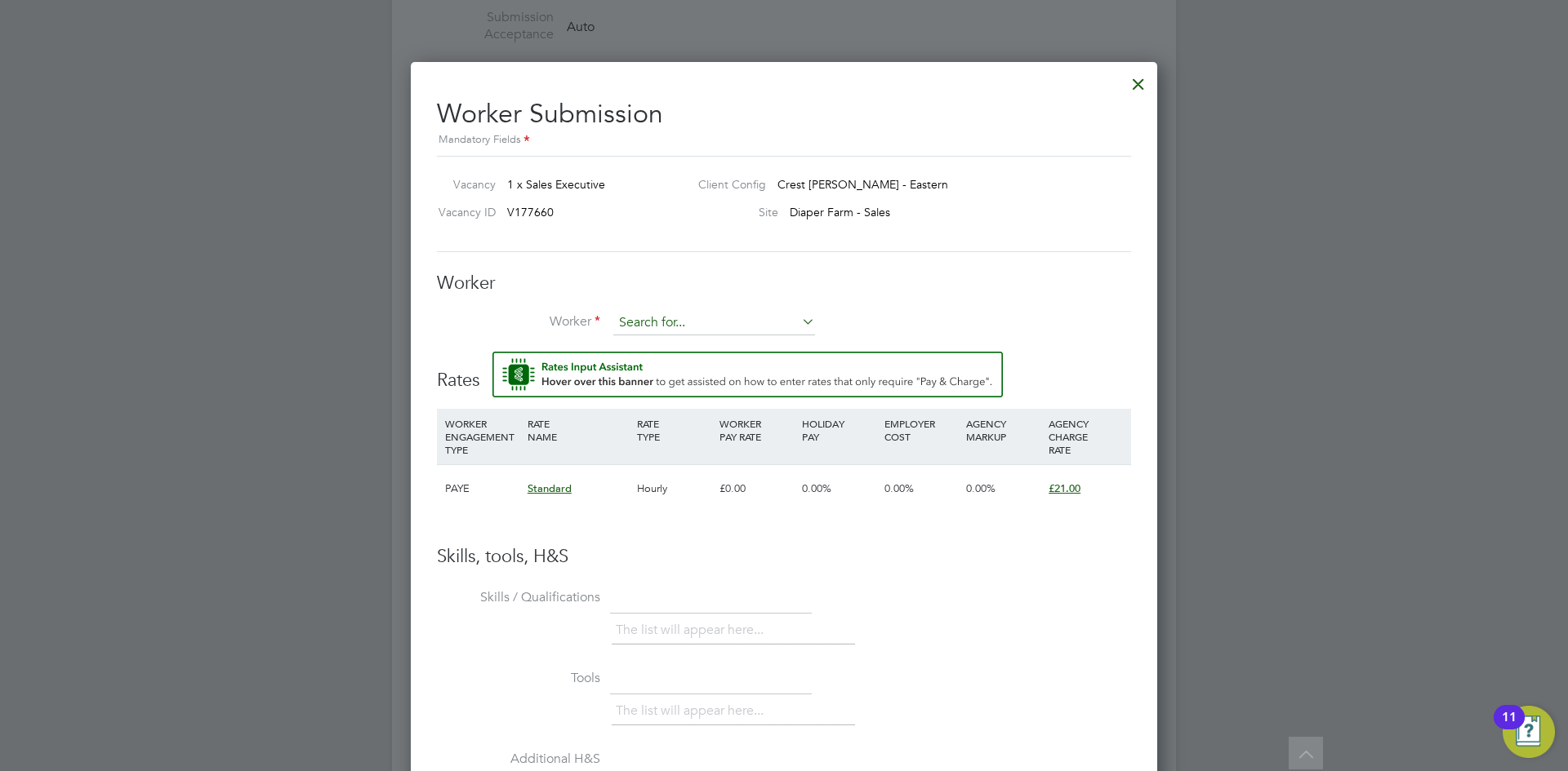
click at [678, 323] on input at bounding box center [714, 323] width 202 height 25
click at [738, 350] on li "[PERSON_NAME] (SEL003)" at bounding box center [715, 346] width 204 height 22
type input "[PERSON_NAME] (SEL003)"
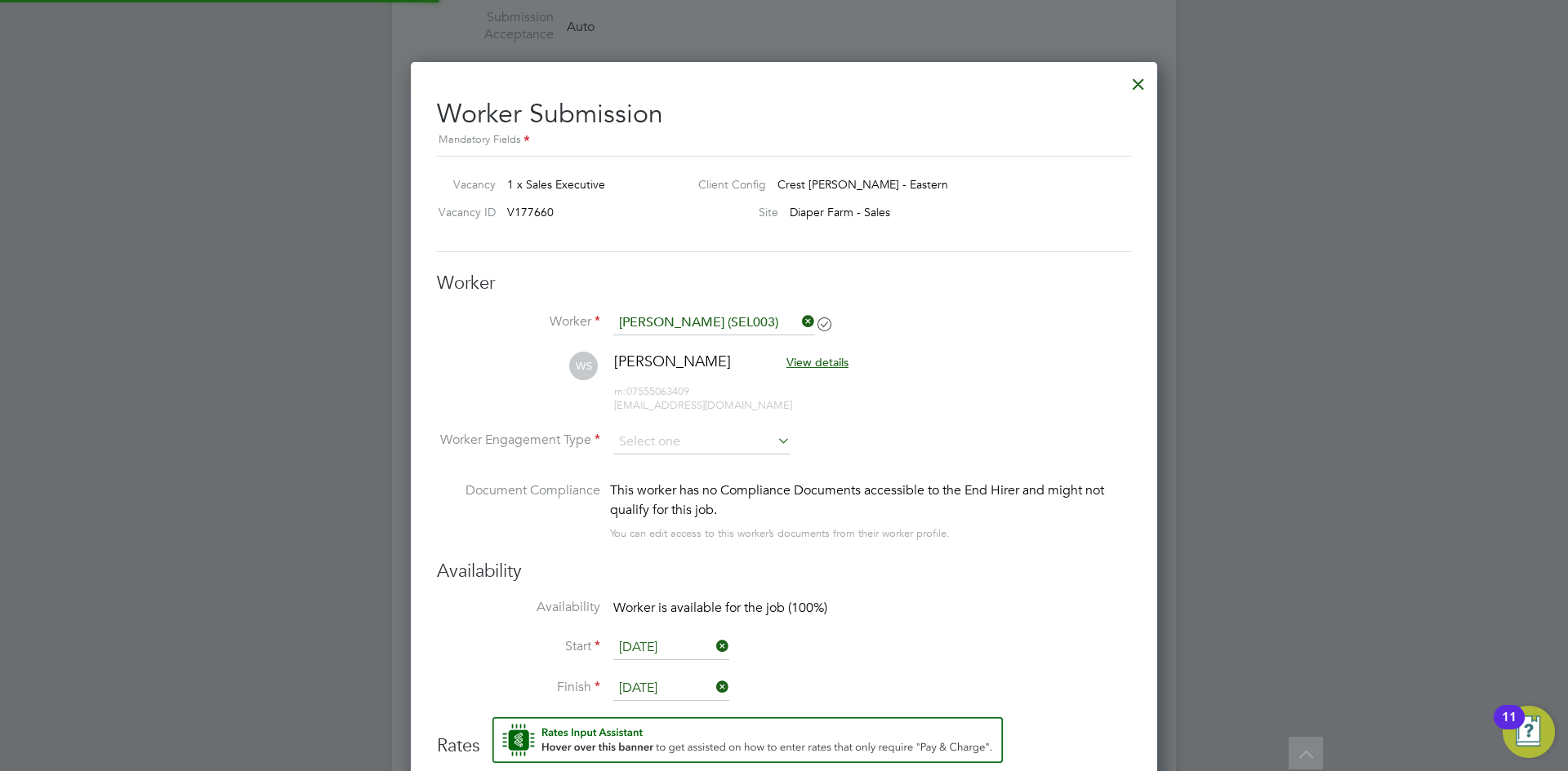
scroll to position [1374, 748]
click at [656, 433] on input at bounding box center [701, 442] width 177 height 25
click at [676, 479] on li "PAYE" at bounding box center [702, 485] width 179 height 22
type input "PAYE"
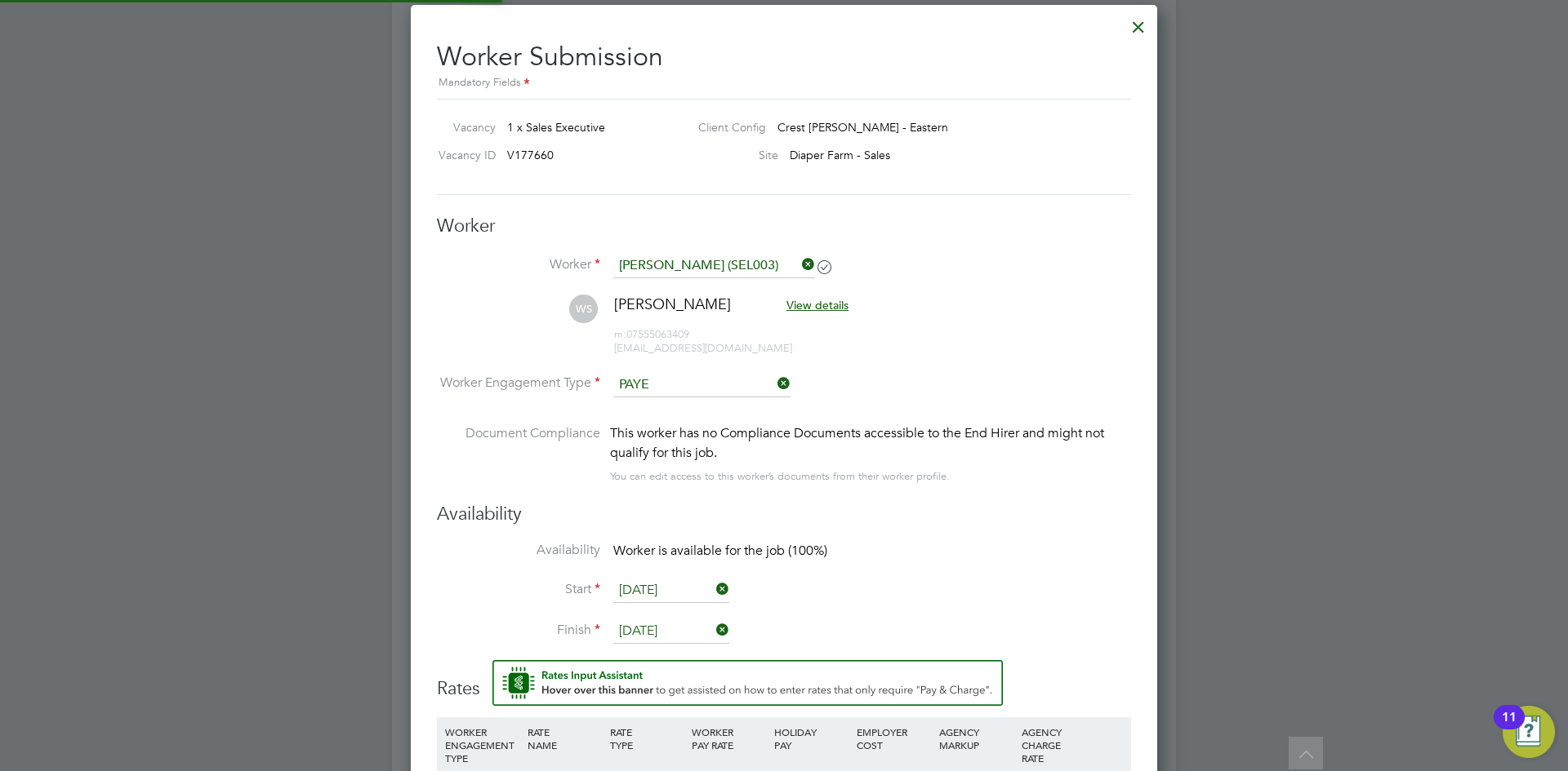
scroll to position [0, 0]
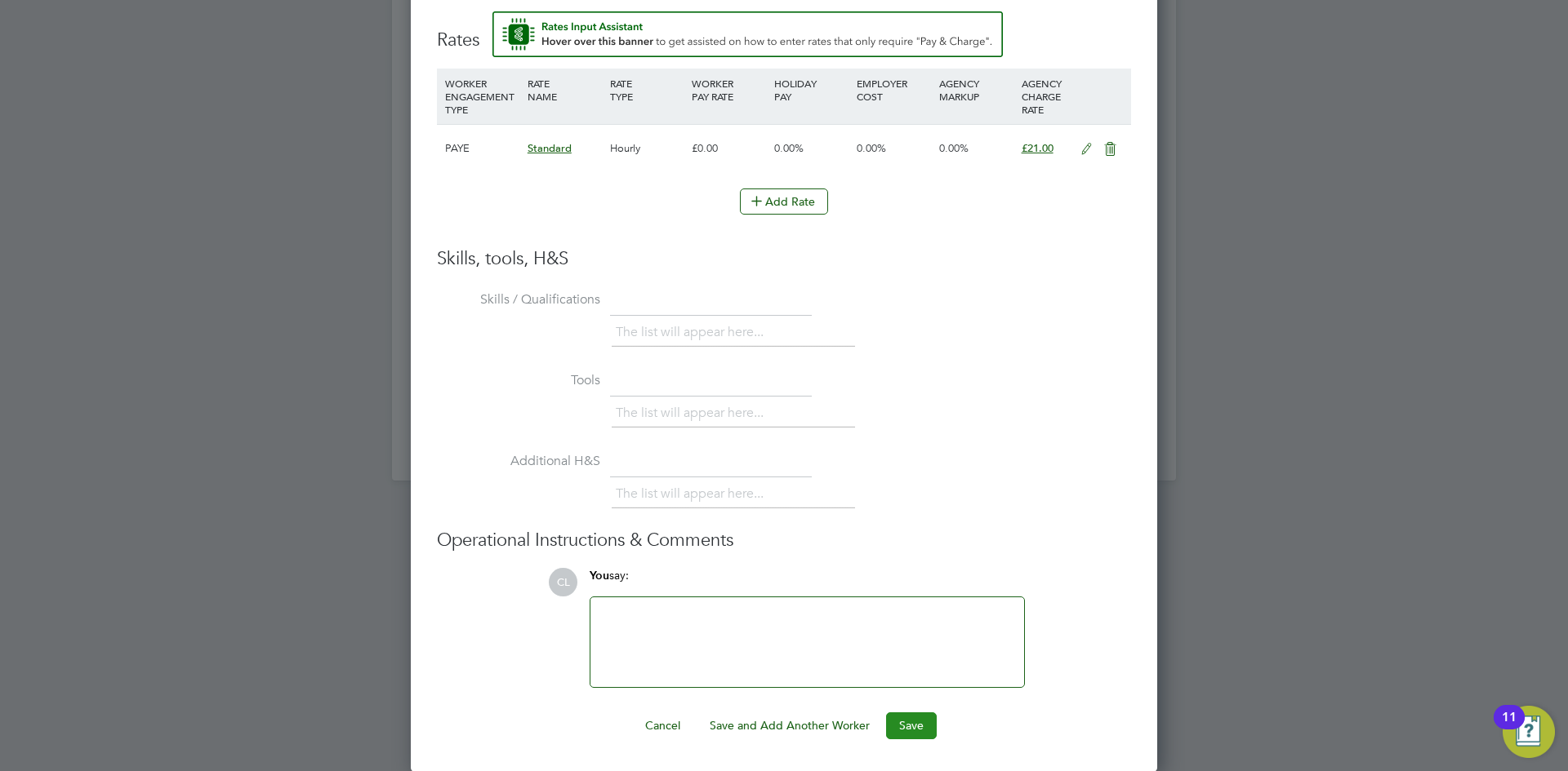
click at [914, 723] on button "Save" at bounding box center [912, 726] width 51 height 26
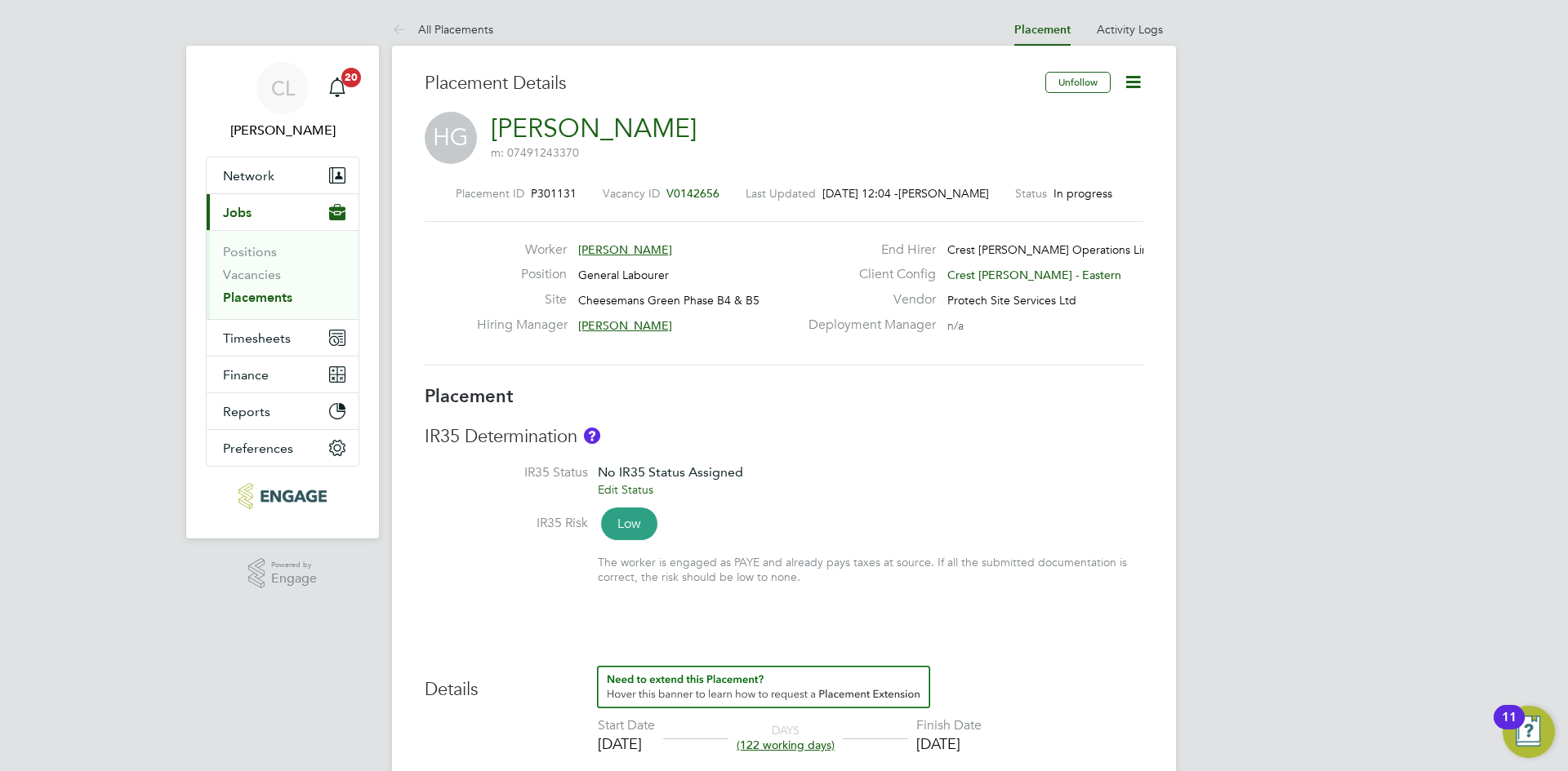
click at [685, 186] on span "V0142656" at bounding box center [693, 193] width 53 height 15
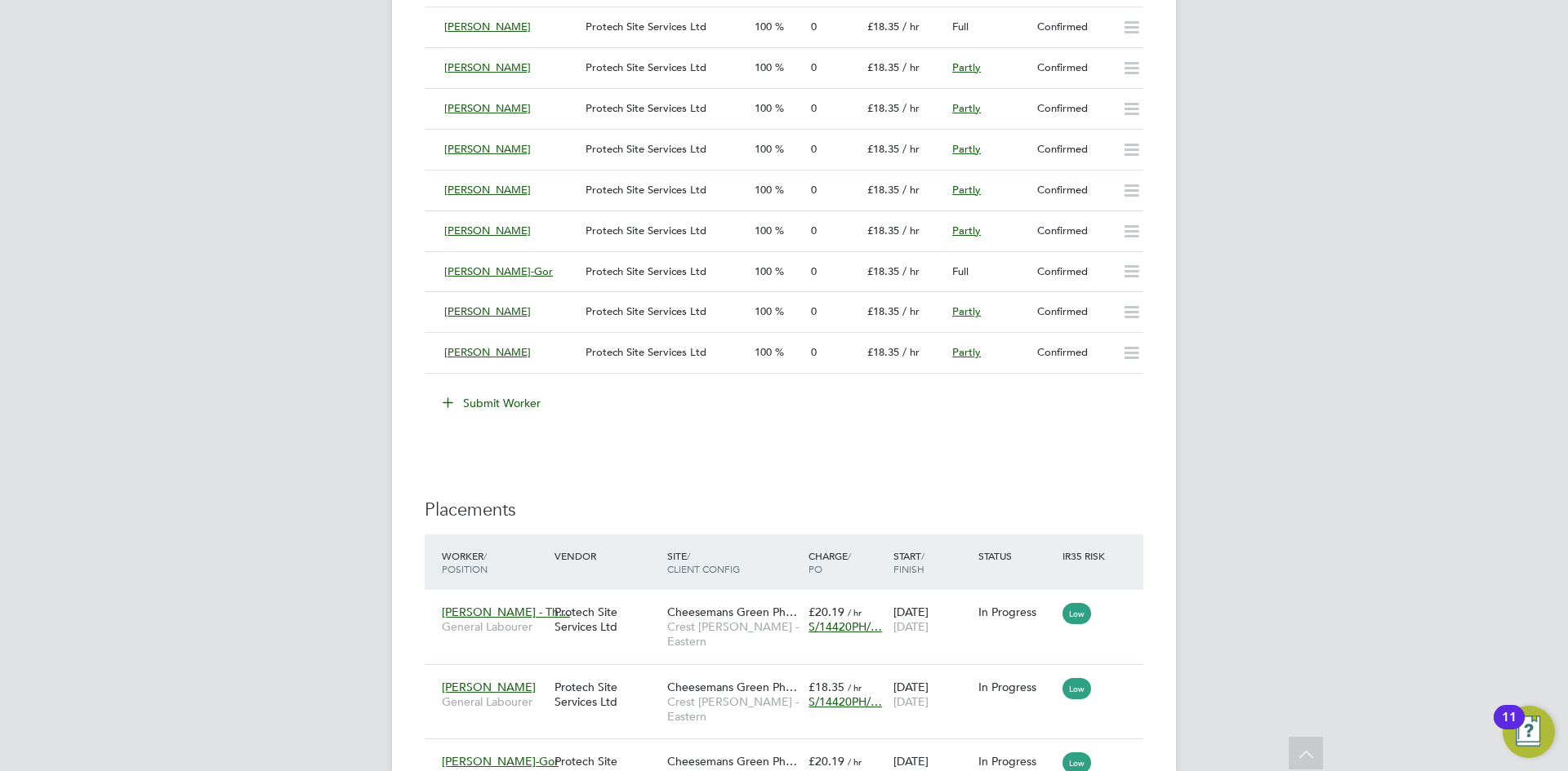
click at [502, 406] on button "Submit Worker" at bounding box center [492, 403] width 123 height 26
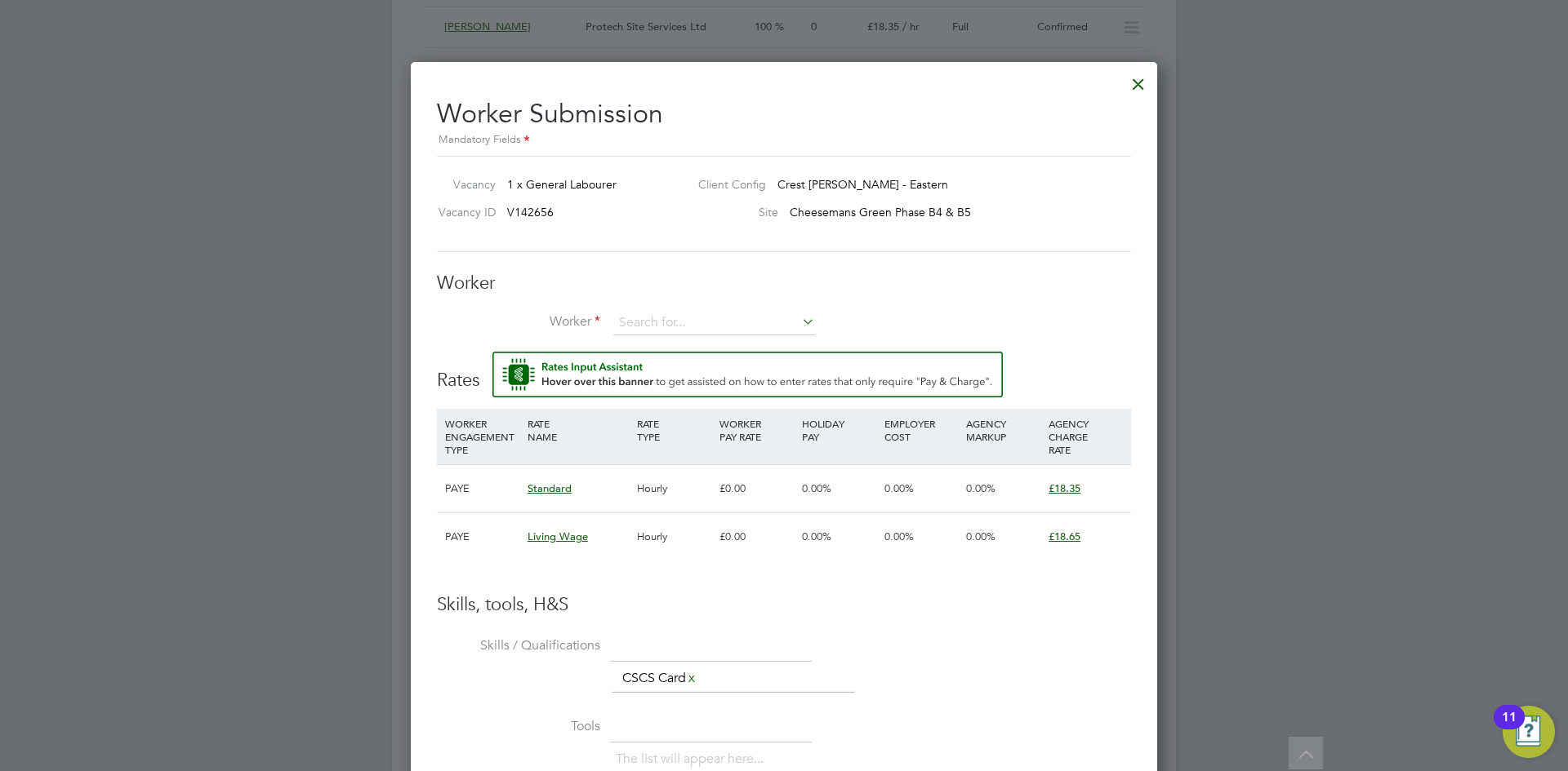
click at [686, 304] on div "Worker Worker Worker Engagement Type" at bounding box center [784, 312] width 694 height 81
click at [675, 320] on input at bounding box center [714, 323] width 202 height 25
type input "b"
click at [662, 339] on li "Byr on Smith (SMI0010)" at bounding box center [715, 346] width 204 height 22
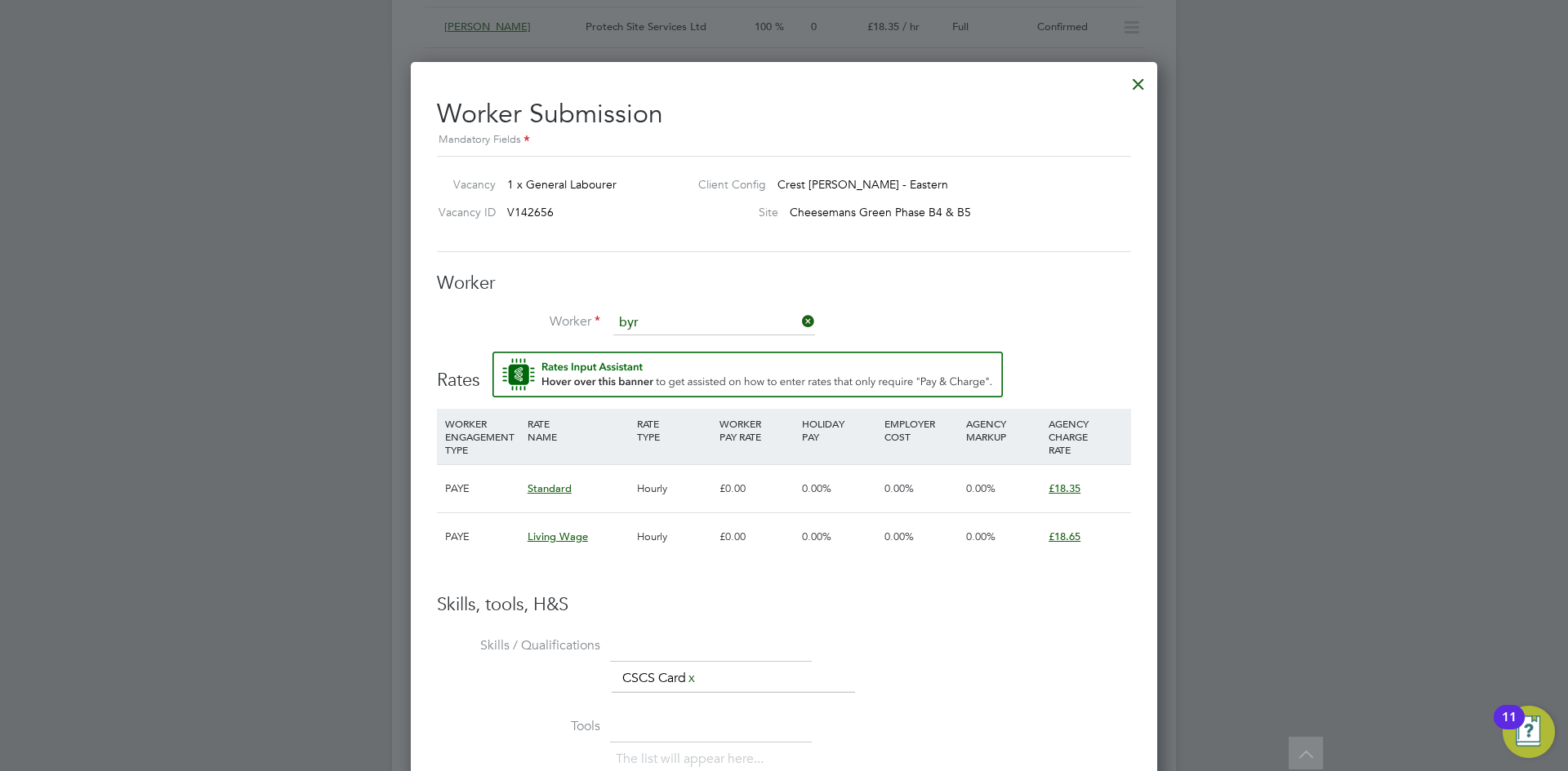
type input "Byron Smith (SMI0010)"
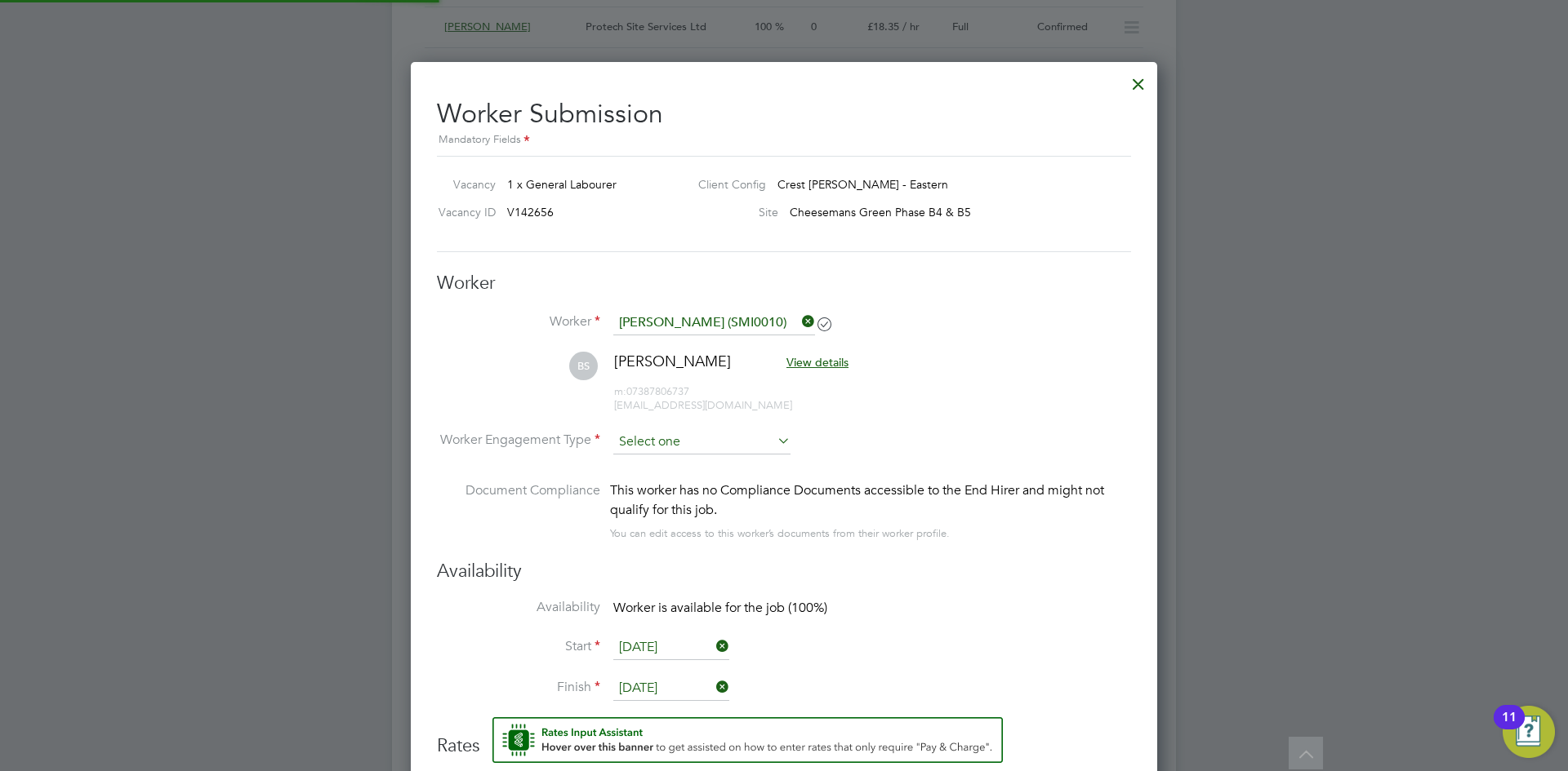
click at [651, 444] on input at bounding box center [701, 442] width 177 height 25
click at [692, 480] on li "PAYE" at bounding box center [702, 485] width 179 height 22
type input "PAYE"
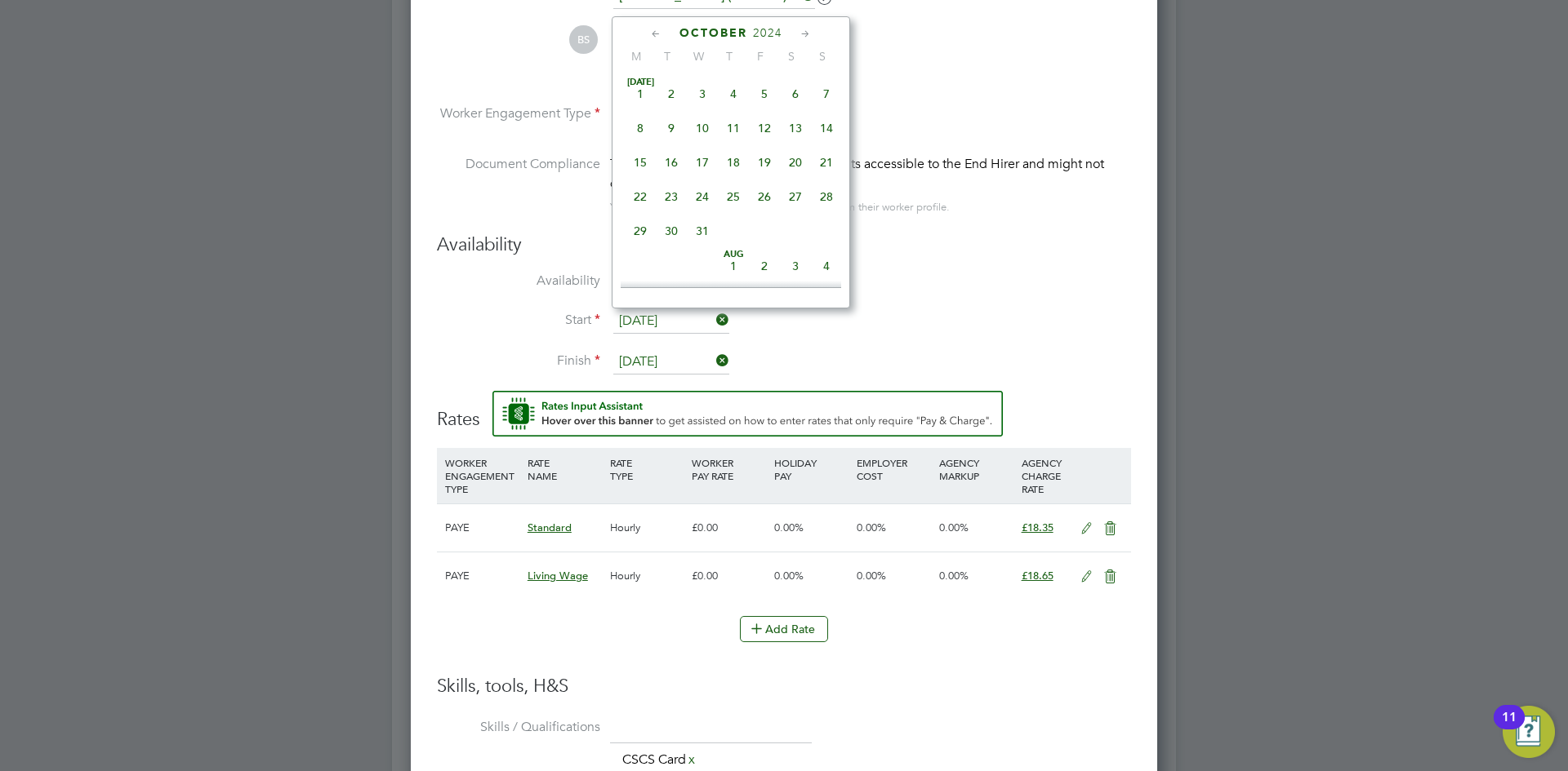
click at [654, 328] on input "08 Oct 2024" at bounding box center [670, 321] width 116 height 25
click at [800, 31] on icon at bounding box center [805, 34] width 15 height 18
click at [799, 31] on icon at bounding box center [805, 34] width 15 height 18
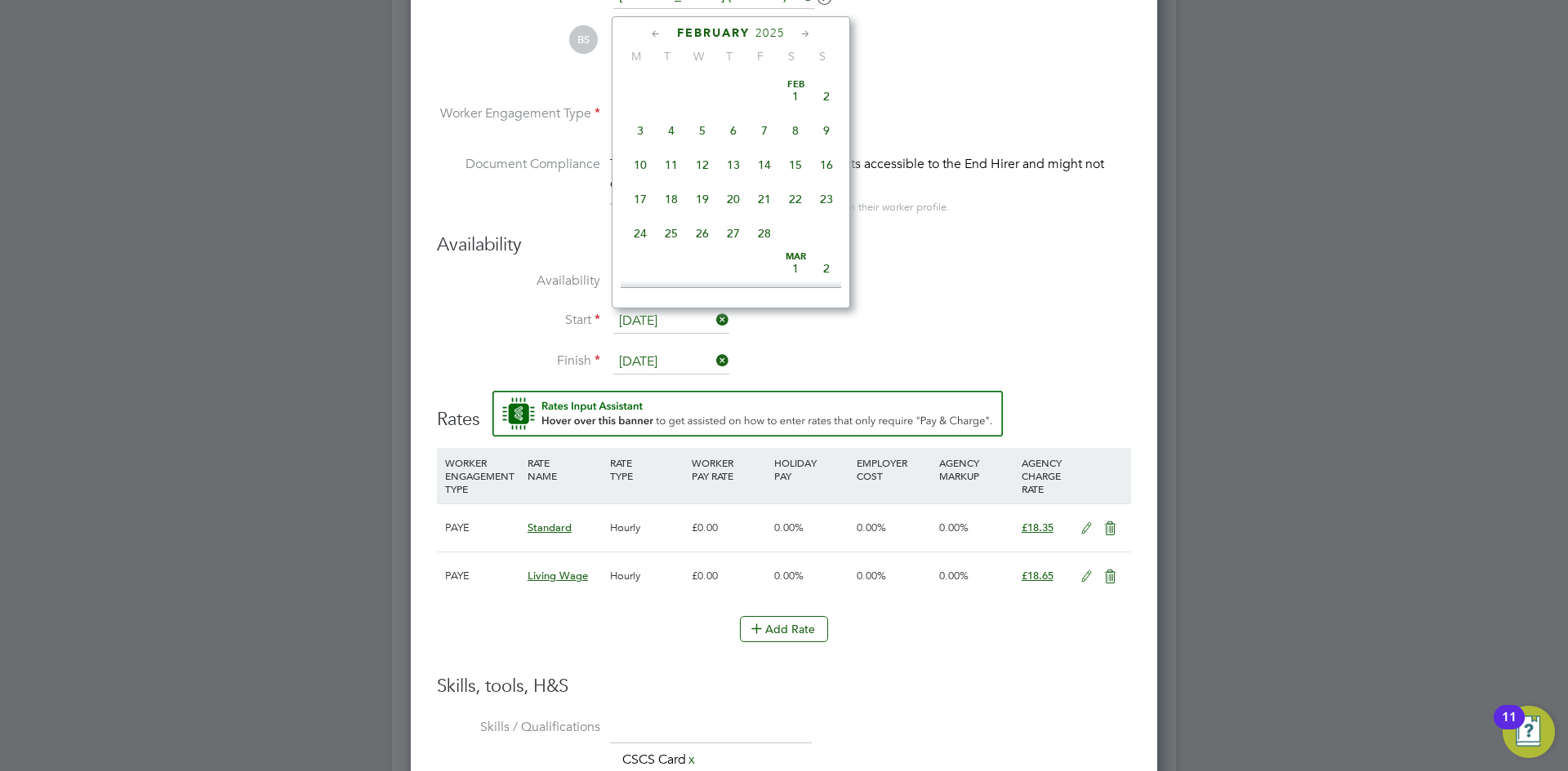
click at [799, 31] on icon at bounding box center [805, 34] width 15 height 18
click at [801, 27] on icon at bounding box center [805, 34] width 15 height 18
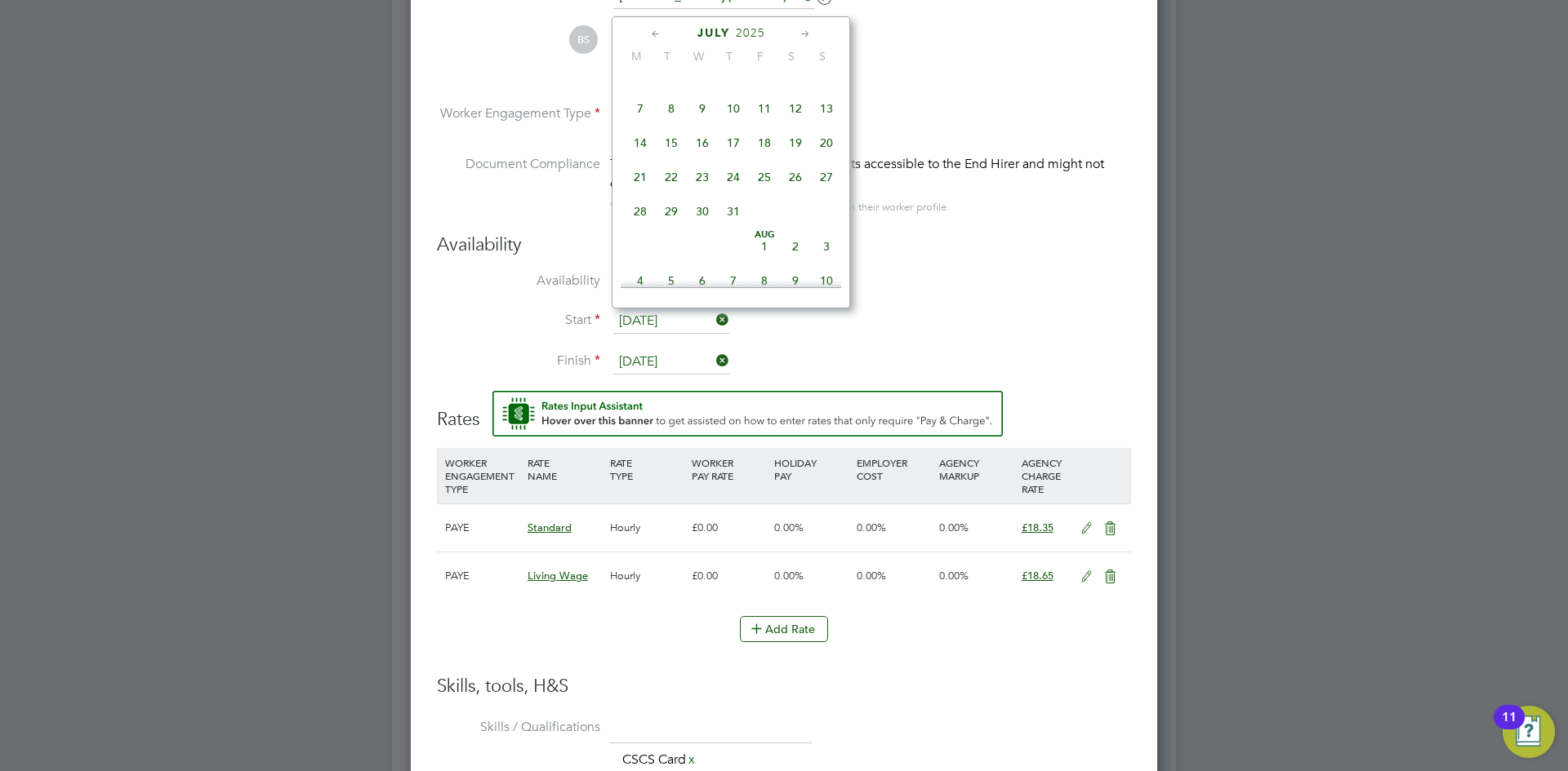
click at [801, 27] on icon at bounding box center [805, 34] width 15 height 18
click at [673, 222] on span "26" at bounding box center [671, 207] width 31 height 31
type input "26 Aug 2025"
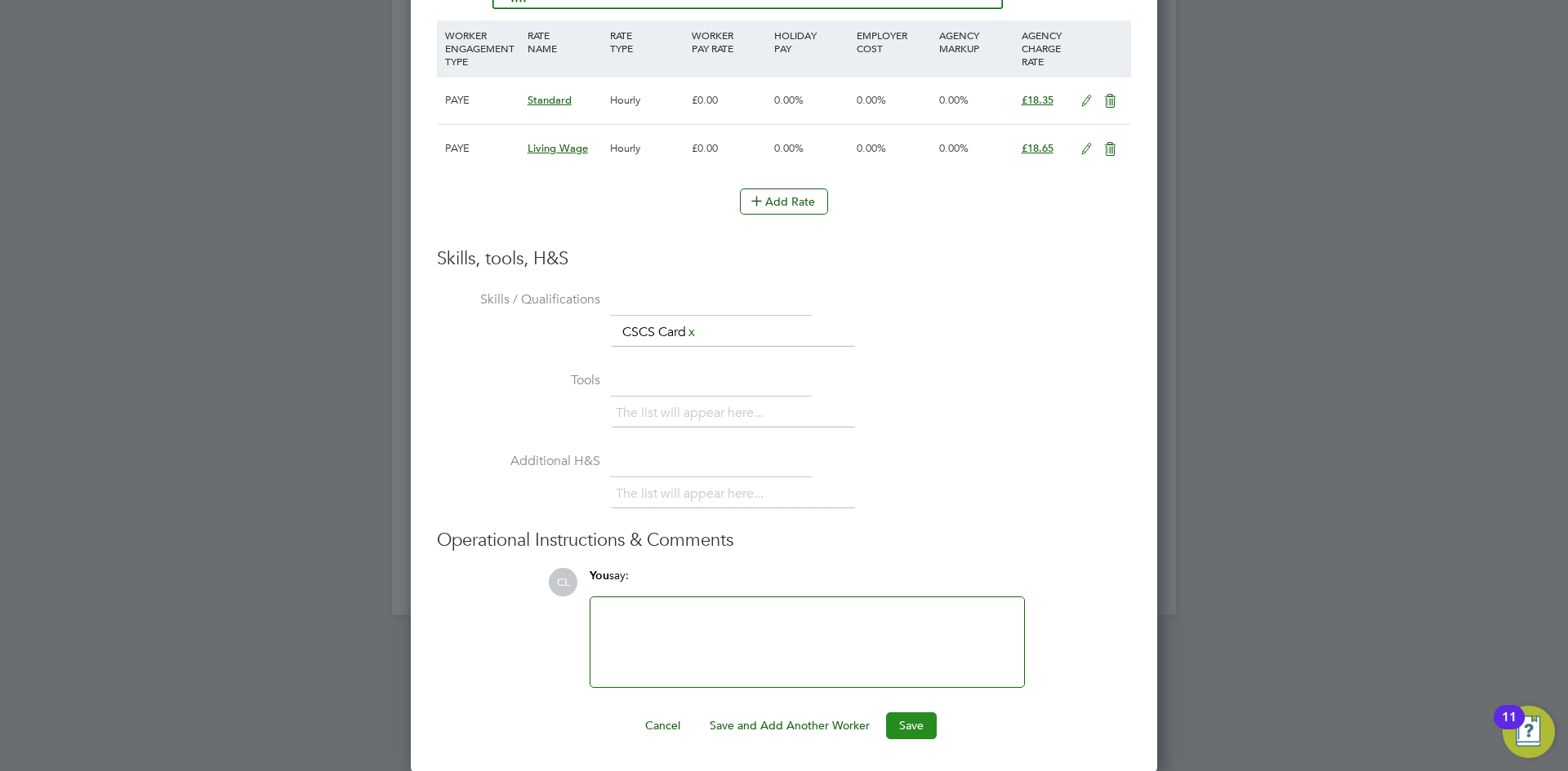
click at [911, 730] on button "Save" at bounding box center [912, 726] width 51 height 26
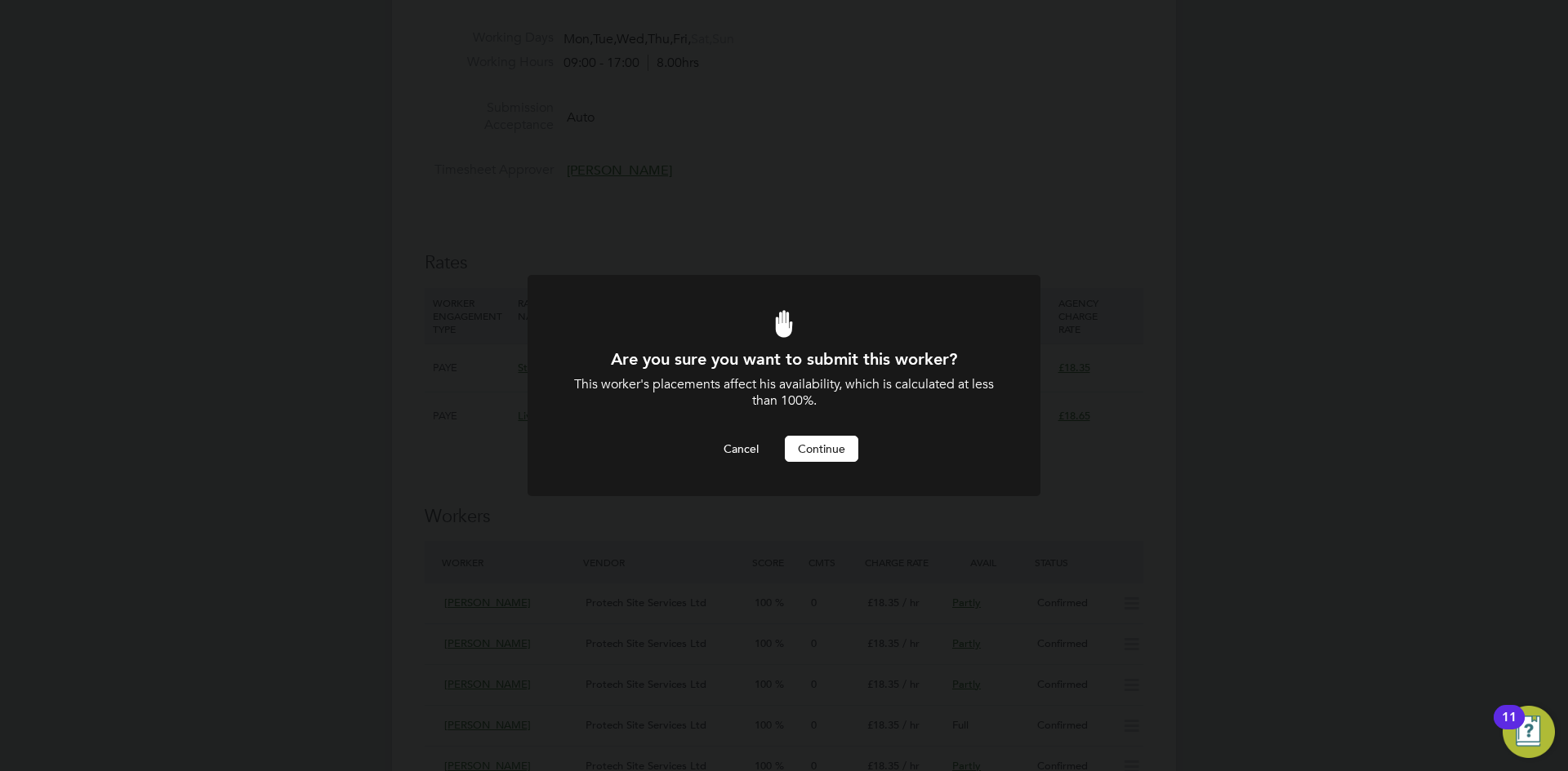
click at [841, 449] on button "Continue" at bounding box center [821, 450] width 74 height 26
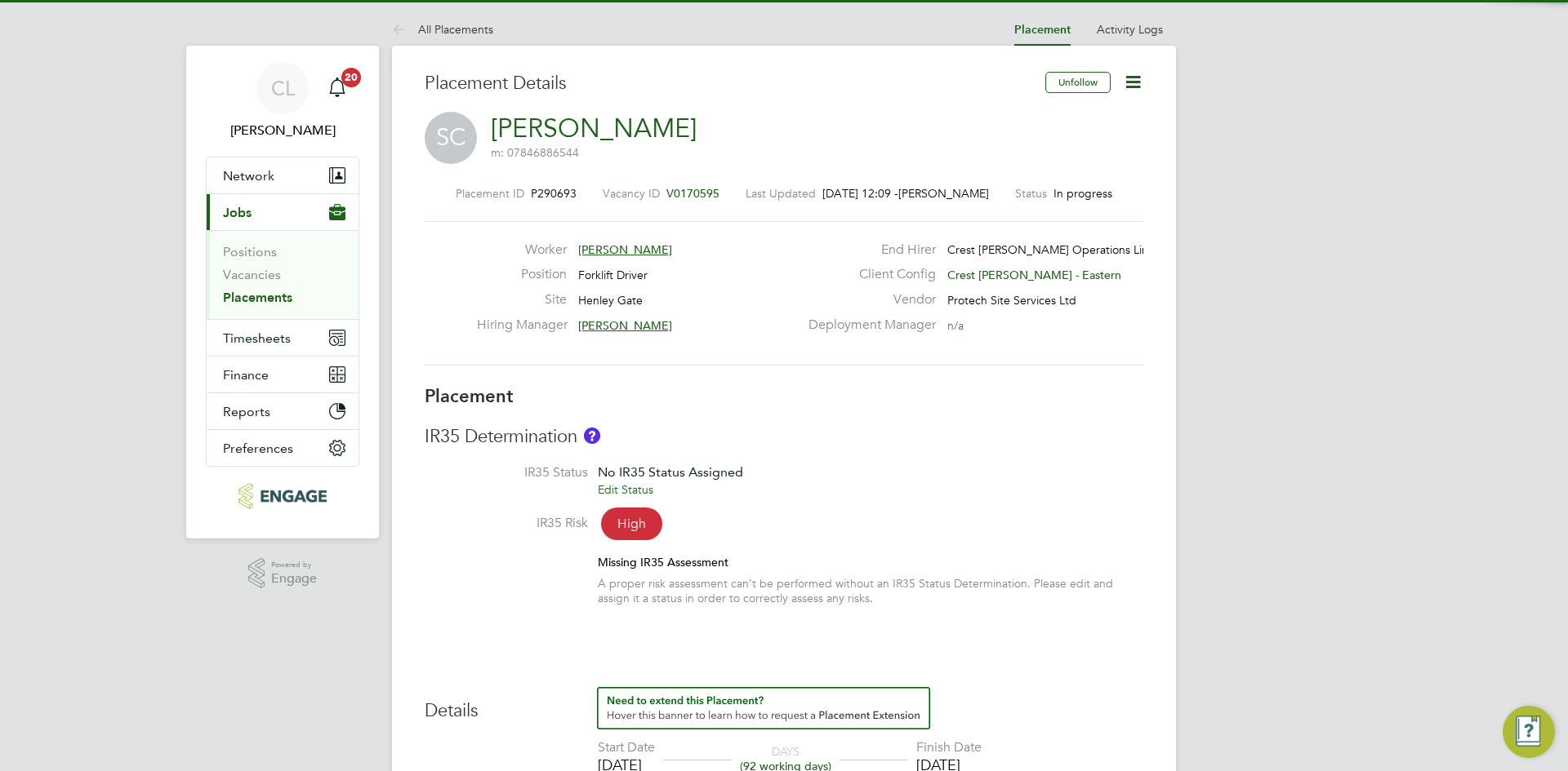
click at [669, 187] on span "V0170595" at bounding box center [693, 193] width 53 height 15
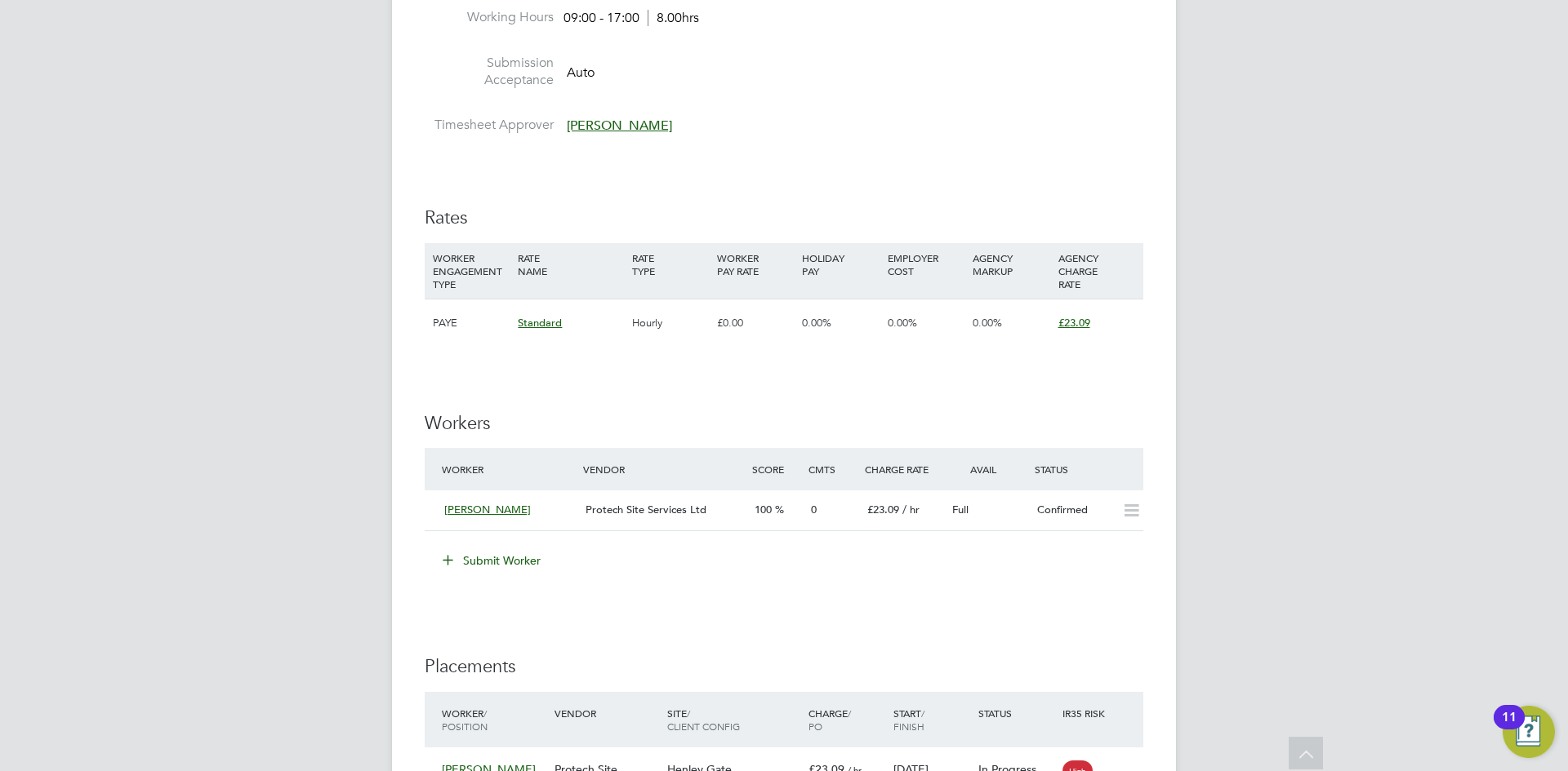
click at [483, 570] on button "Submit Worker" at bounding box center [492, 561] width 123 height 26
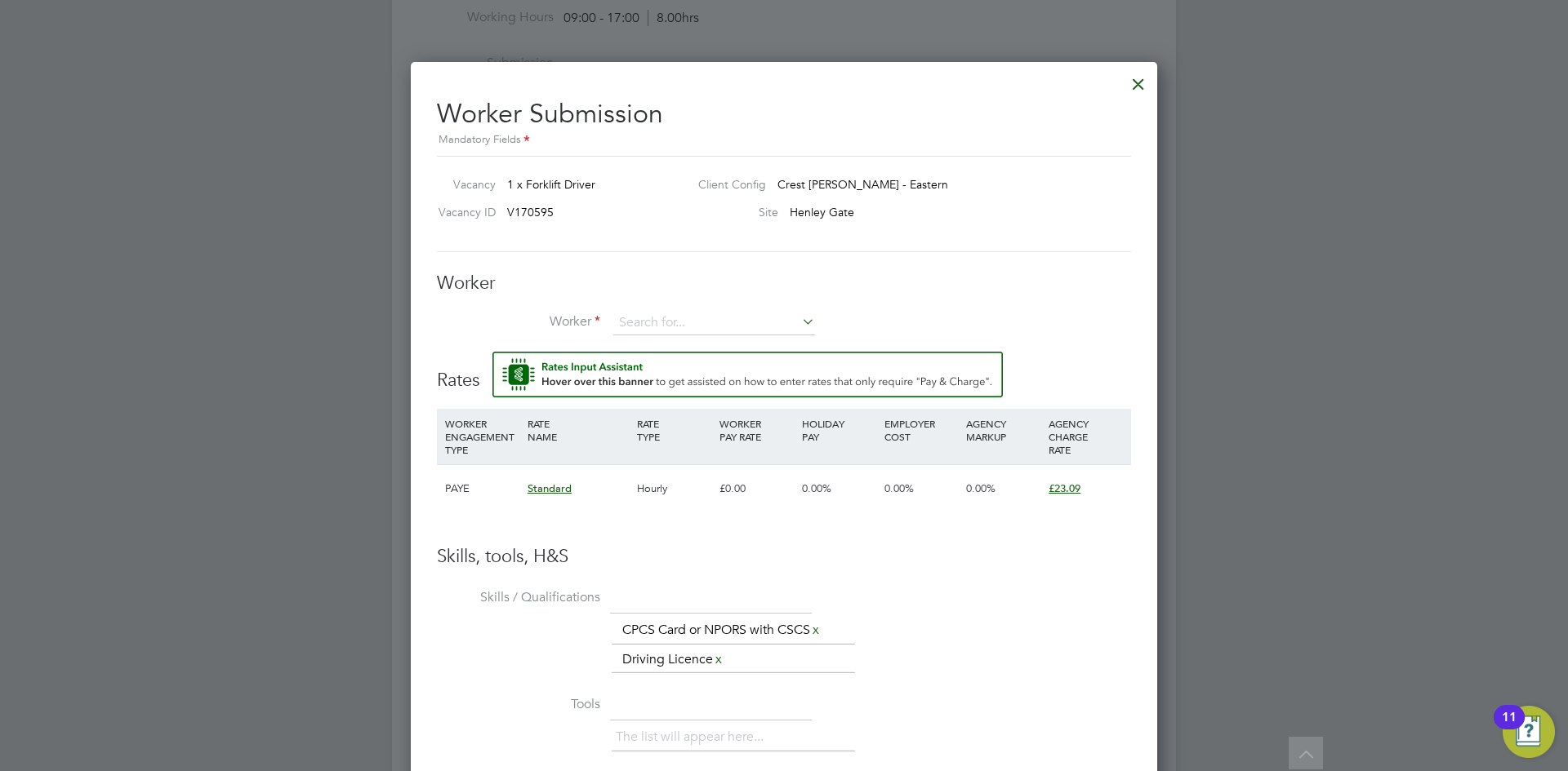
click at [492, 352] on button "Rate Assistant" at bounding box center [747, 374] width 510 height 46
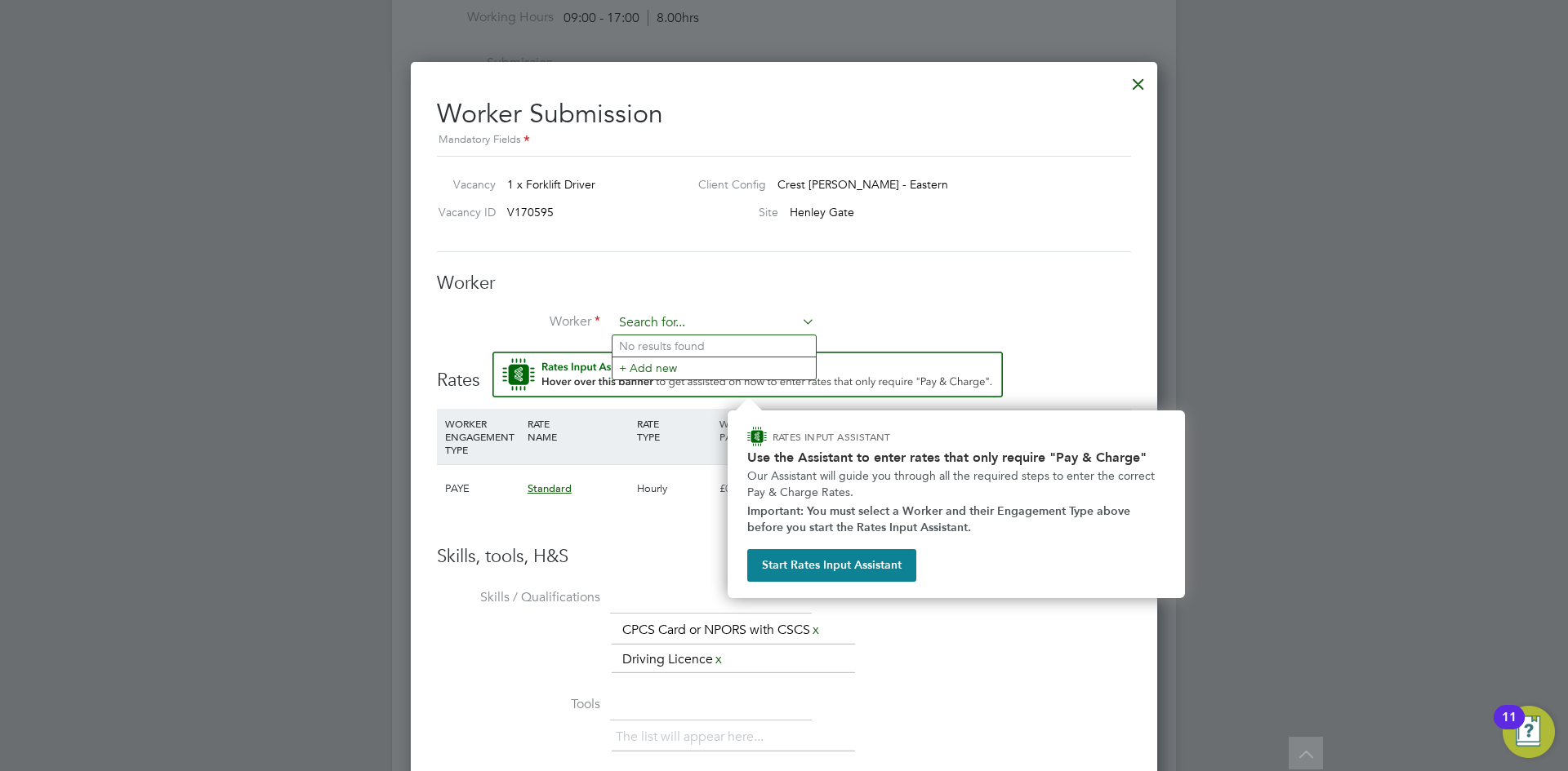
click at [651, 313] on input at bounding box center [714, 323] width 202 height 25
click at [681, 352] on li "Robert Roo k (ROO002)" at bounding box center [715, 346] width 204 height 22
type input "Robert Rook (ROO002)"
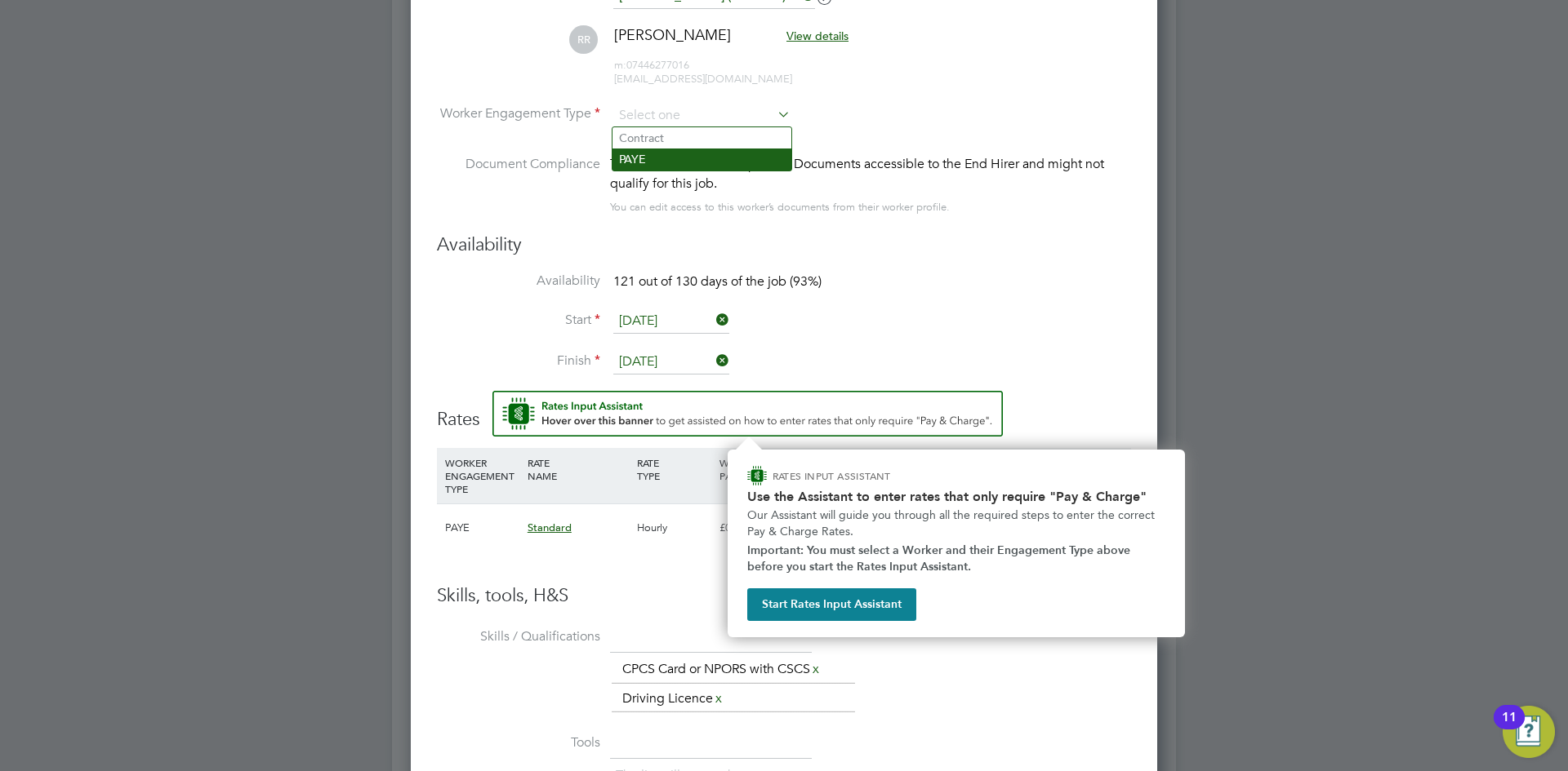
click at [682, 168] on li "PAYE" at bounding box center [702, 159] width 179 height 22
type input "PAYE"
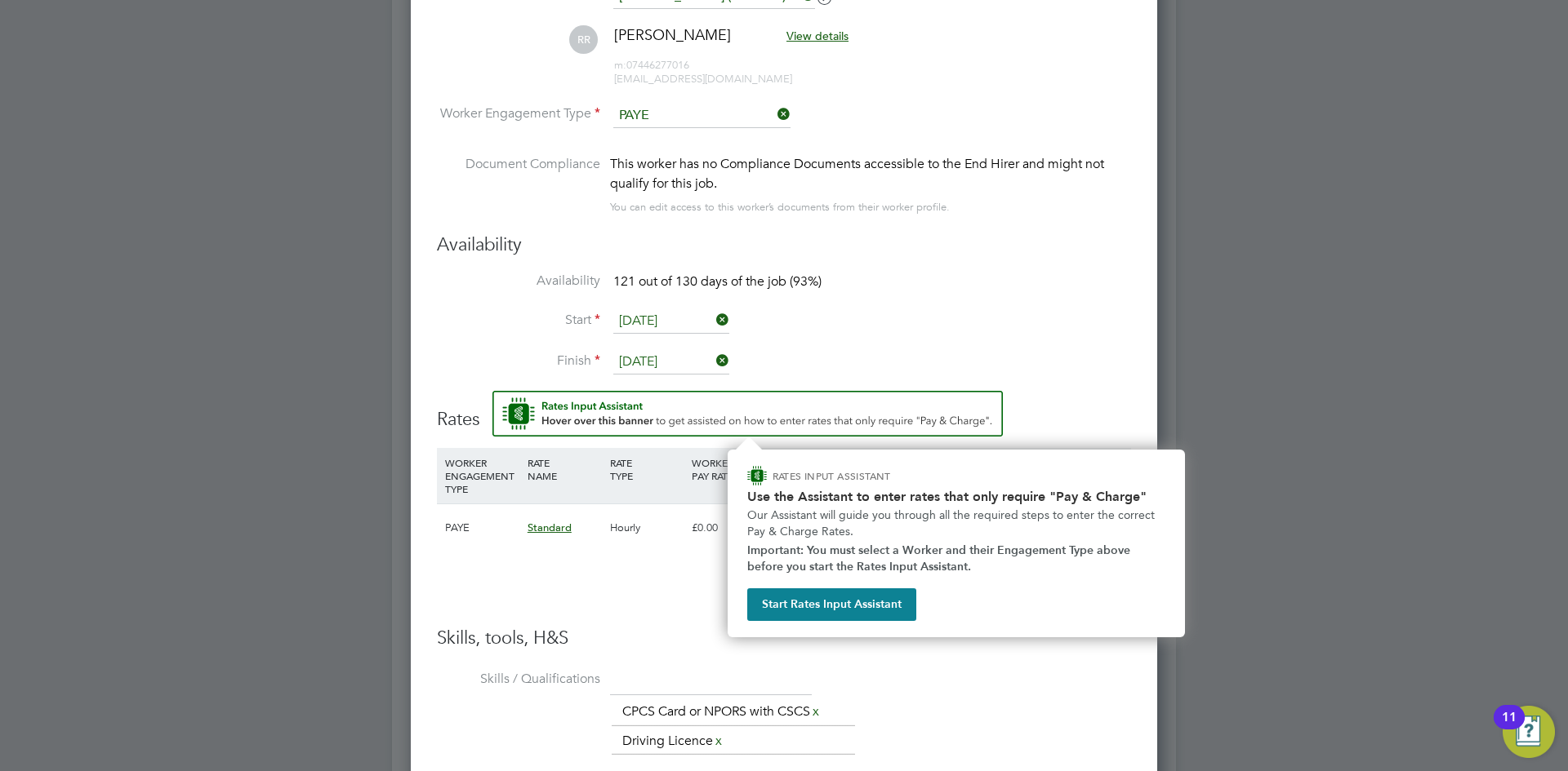
click at [674, 314] on input "[DATE]" at bounding box center [670, 321] width 116 height 25
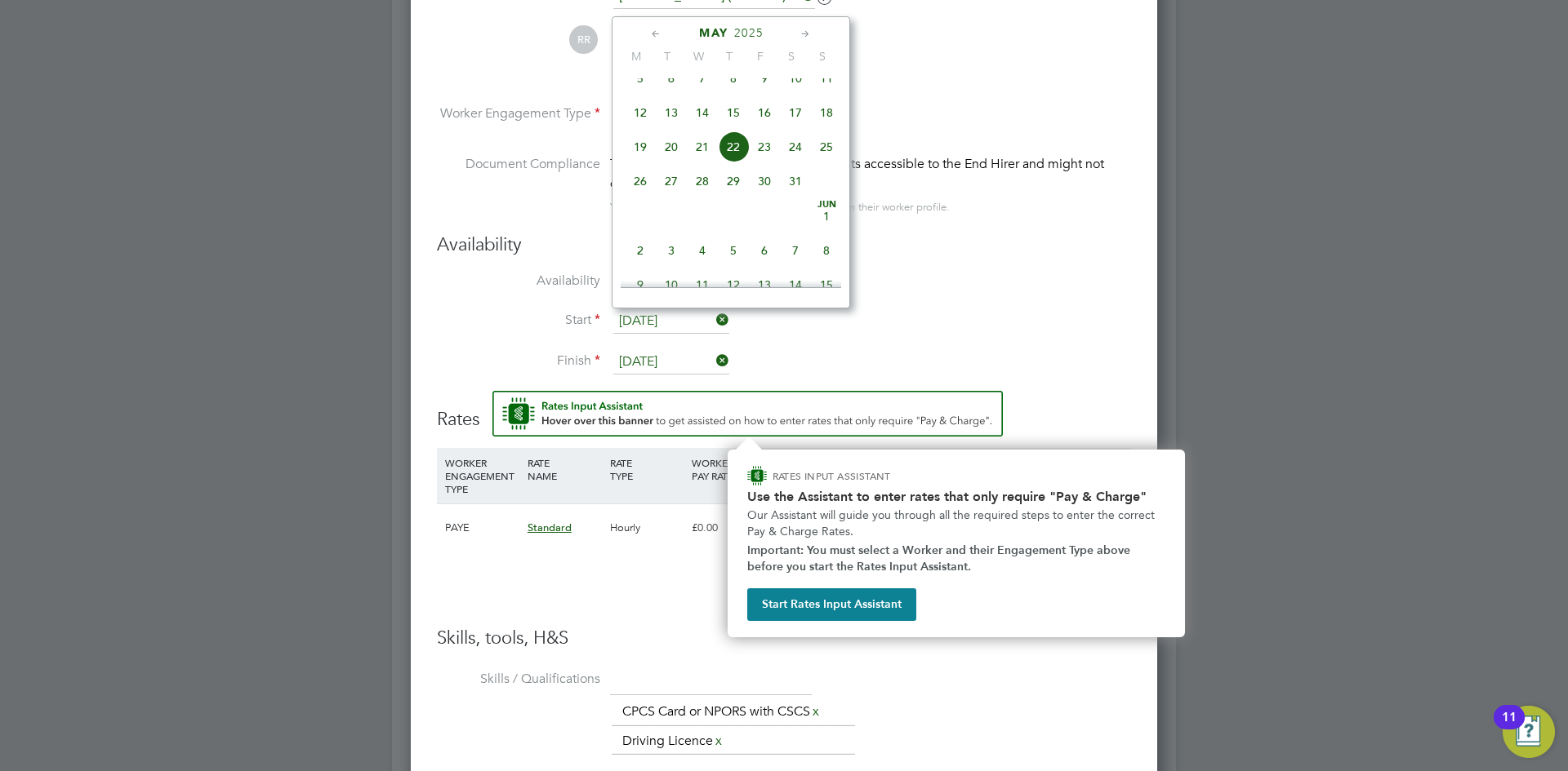
click at [806, 27] on icon at bounding box center [805, 34] width 15 height 18
click at [808, 27] on icon at bounding box center [805, 34] width 15 height 18
click at [734, 221] on span "28" at bounding box center [733, 205] width 31 height 31
type input "28 Aug 2025"
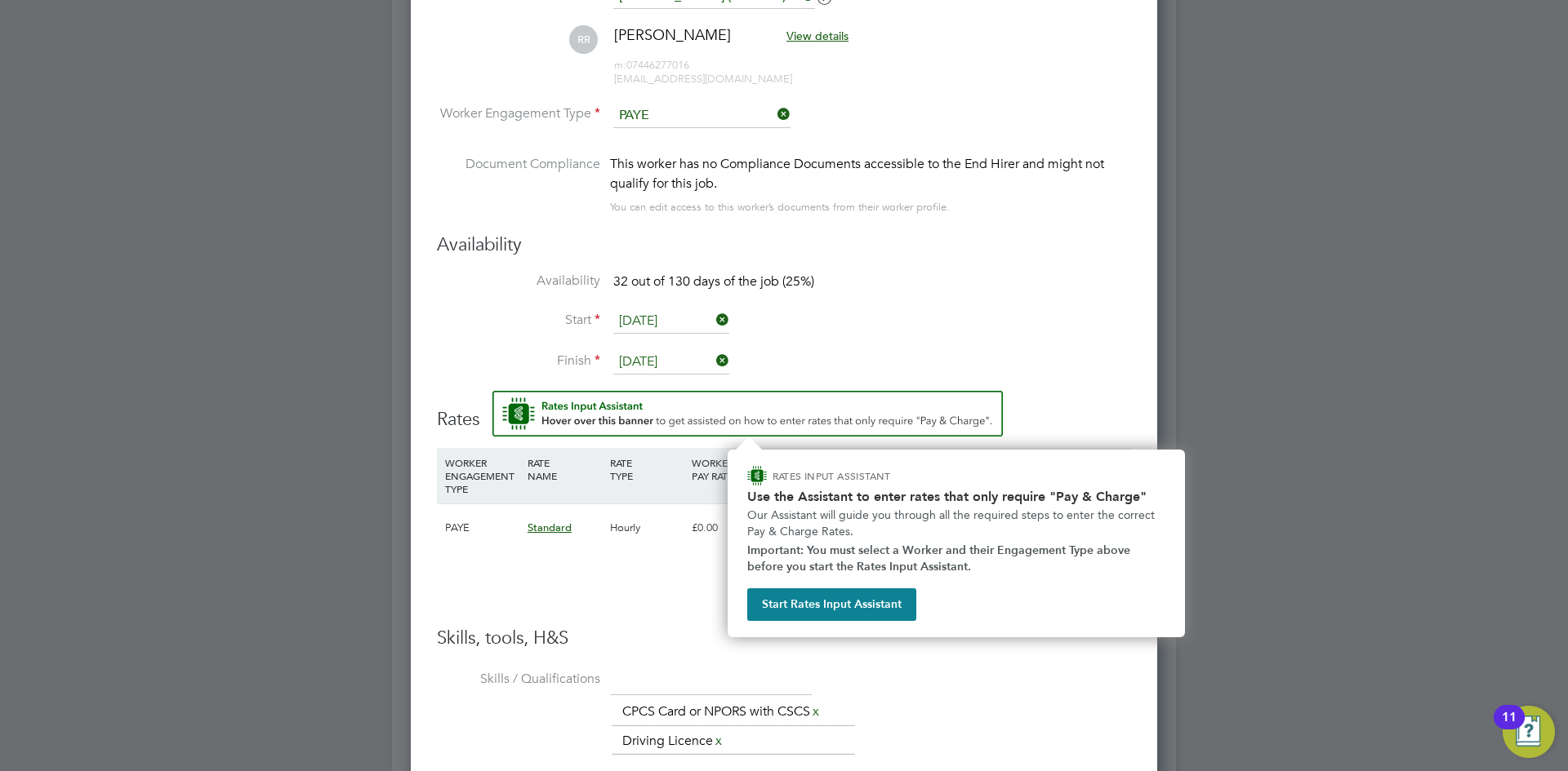
click at [876, 302] on li "Availability 32 out of 130 days of the job (25%)" at bounding box center [784, 290] width 694 height 37
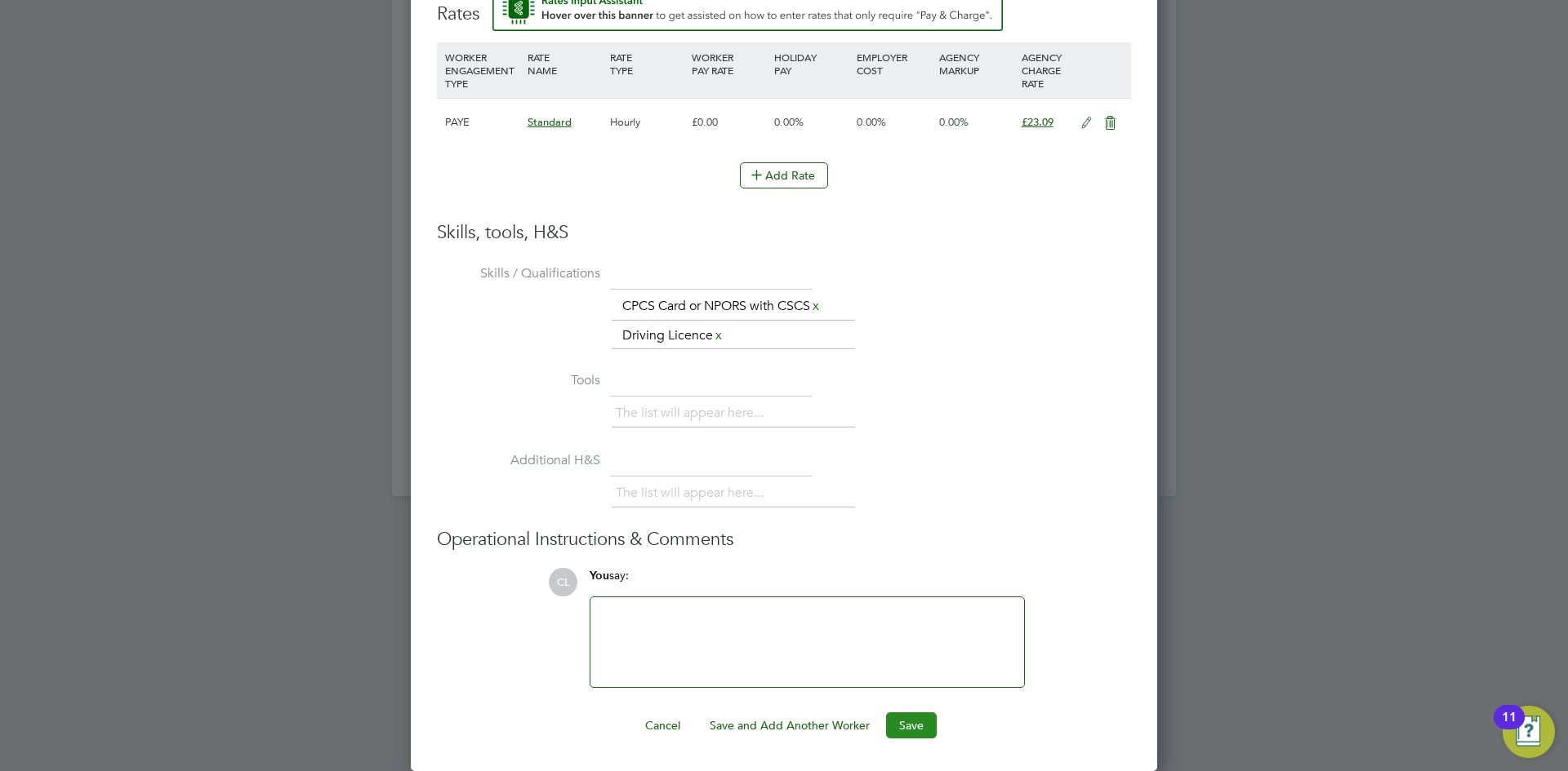
click at [924, 720] on button "Save" at bounding box center [912, 726] width 51 height 26
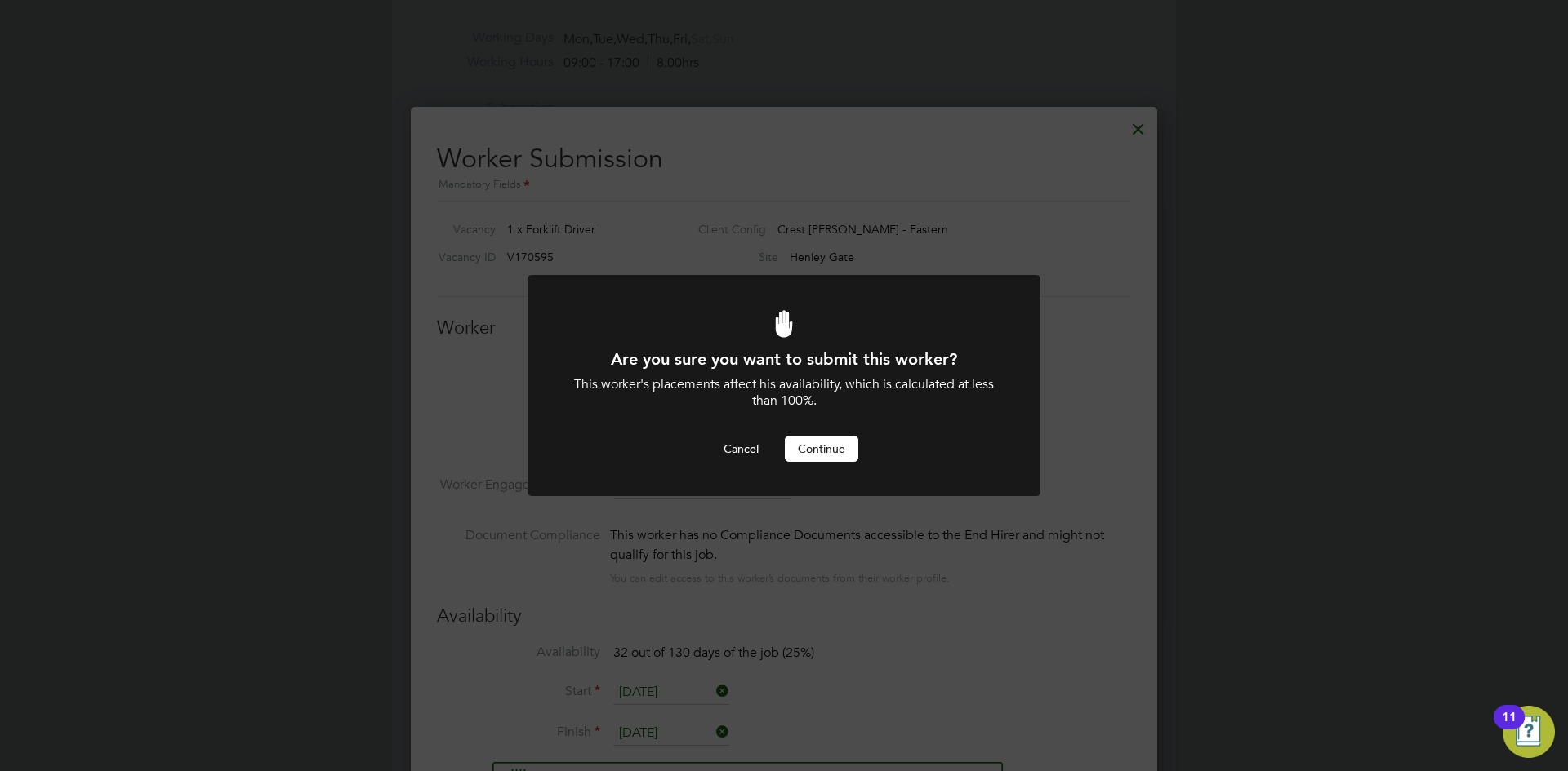
click at [860, 446] on div "Cancel Continue" at bounding box center [784, 450] width 424 height 26
click at [817, 436] on button "Continue" at bounding box center [821, 450] width 74 height 26
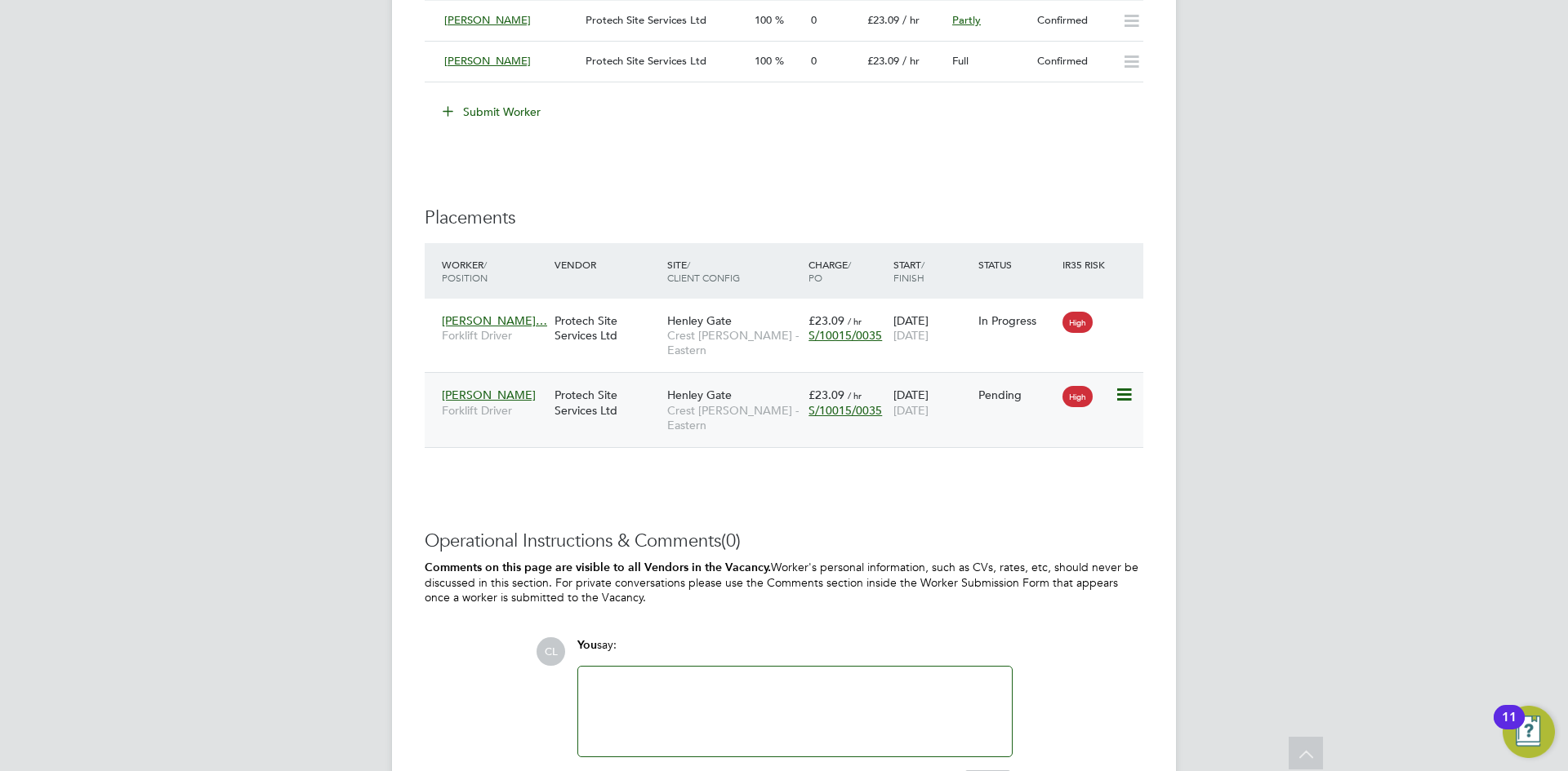
click at [1127, 386] on icon at bounding box center [1122, 395] width 16 height 20
click at [1034, 479] on li "Start" at bounding box center [1073, 482] width 116 height 23
type input "[PERSON_NAME]"
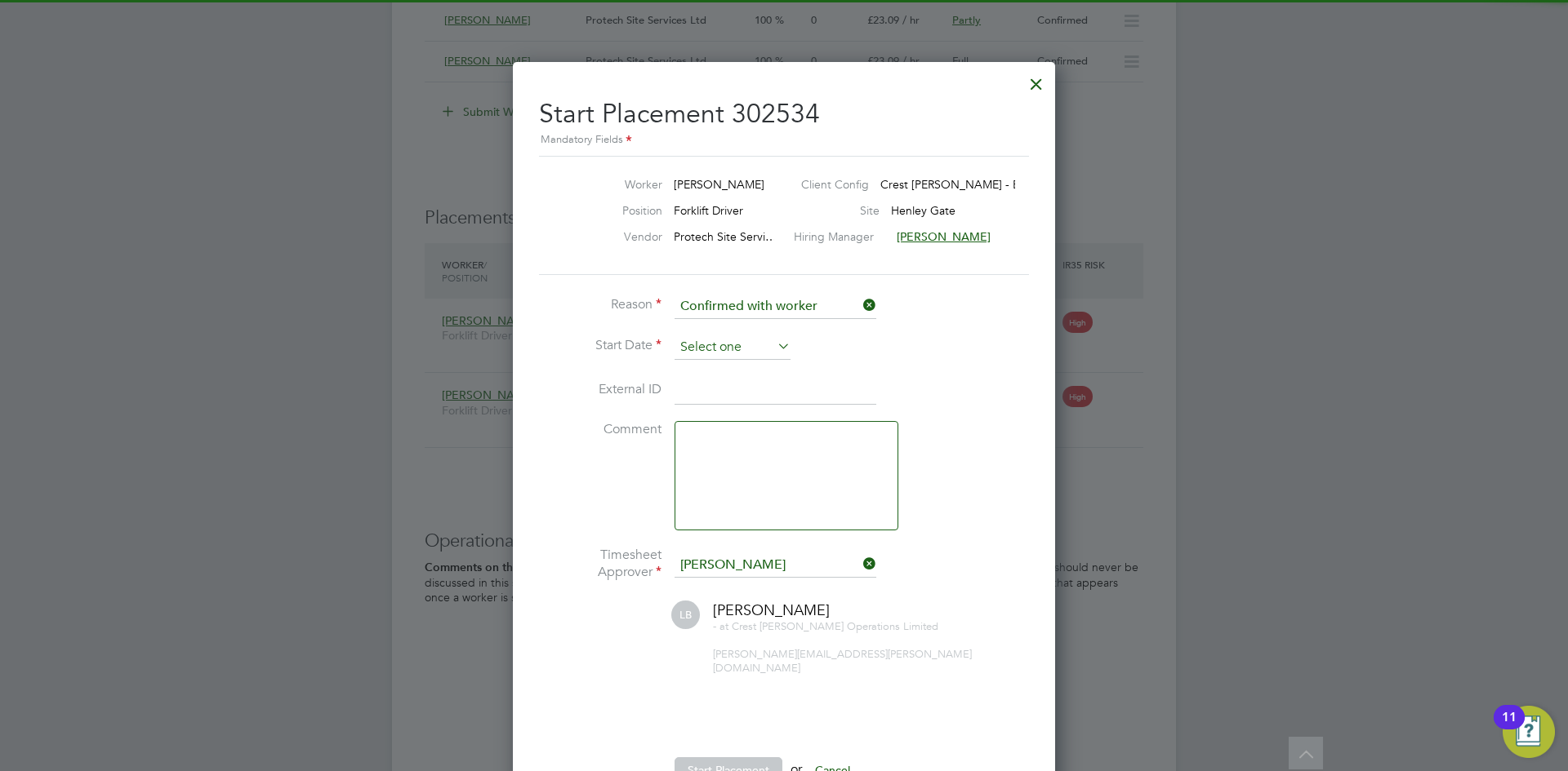
click at [701, 338] on input at bounding box center [732, 348] width 116 height 25
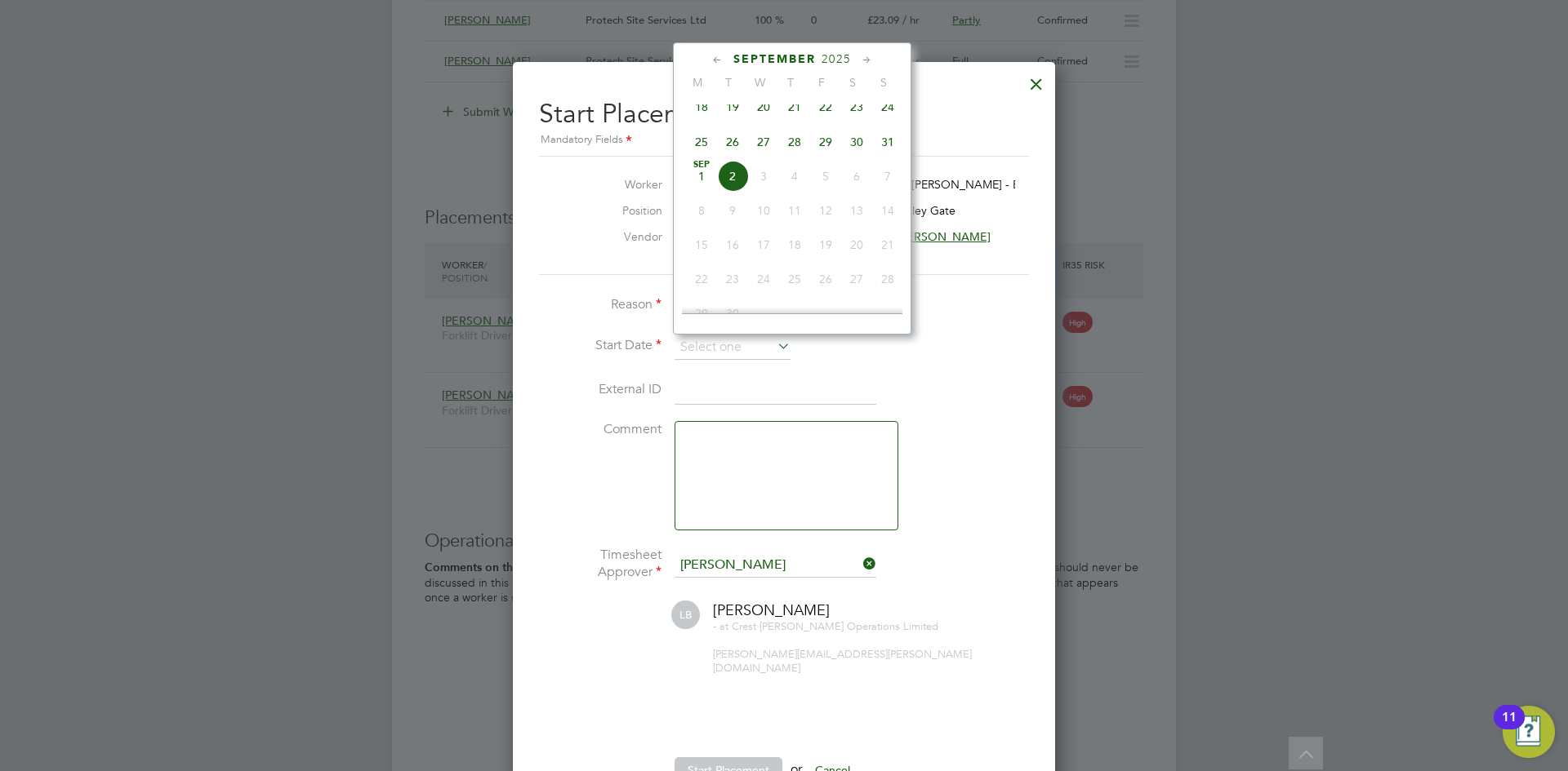
click at [723, 50] on div "[DATE] M T W T F S S [DATE] 2 3 4 5 6 7 8 9 10 11 12 13 14 15 16 17 18 19 20 21…" at bounding box center [792, 189] width 239 height 292
click at [718, 54] on icon at bounding box center [718, 60] width 15 height 18
click at [787, 261] on span "28" at bounding box center [794, 249] width 31 height 31
type input "[DATE]"
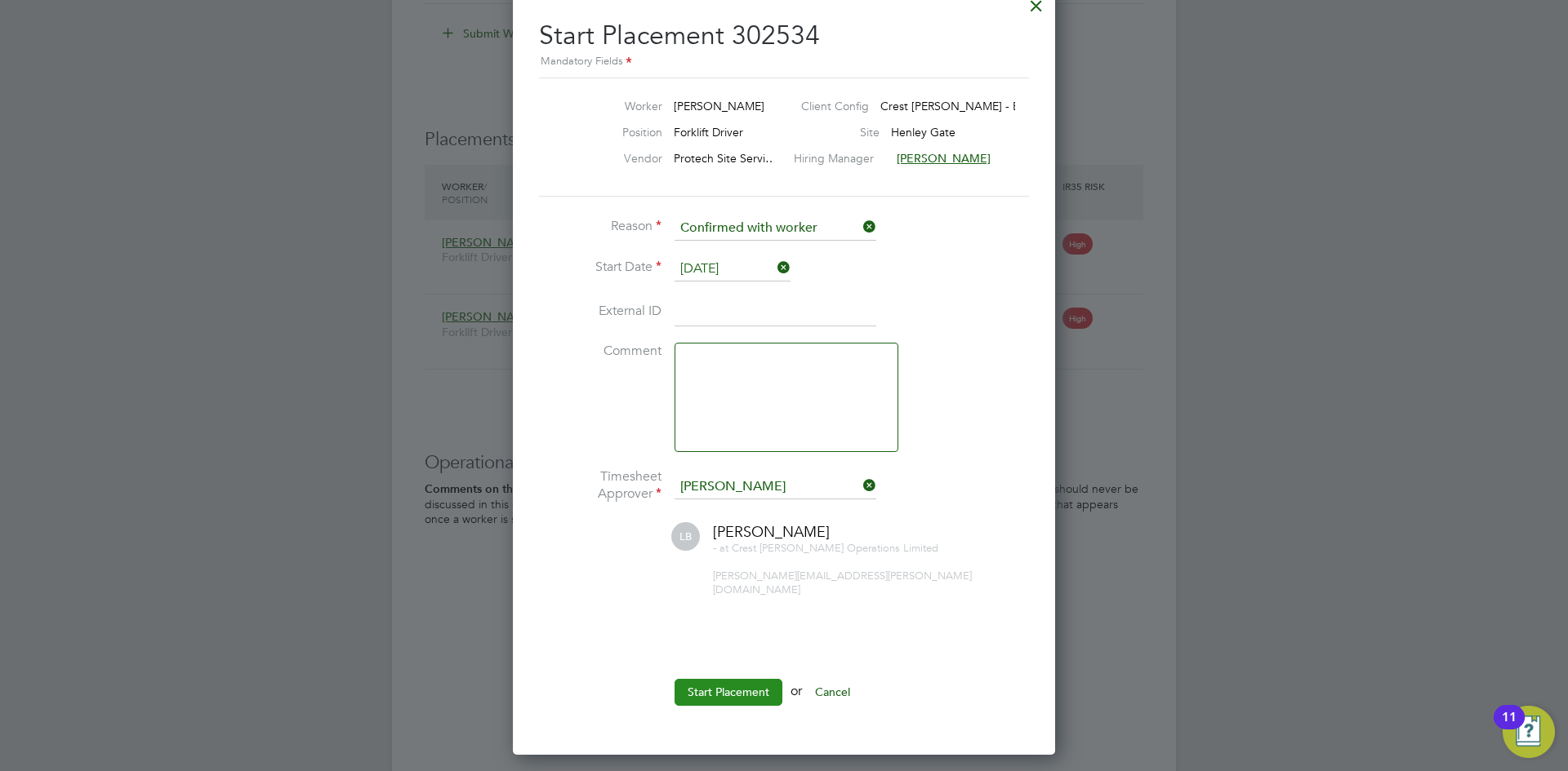
click at [740, 684] on button "Start Placement" at bounding box center [728, 693] width 107 height 26
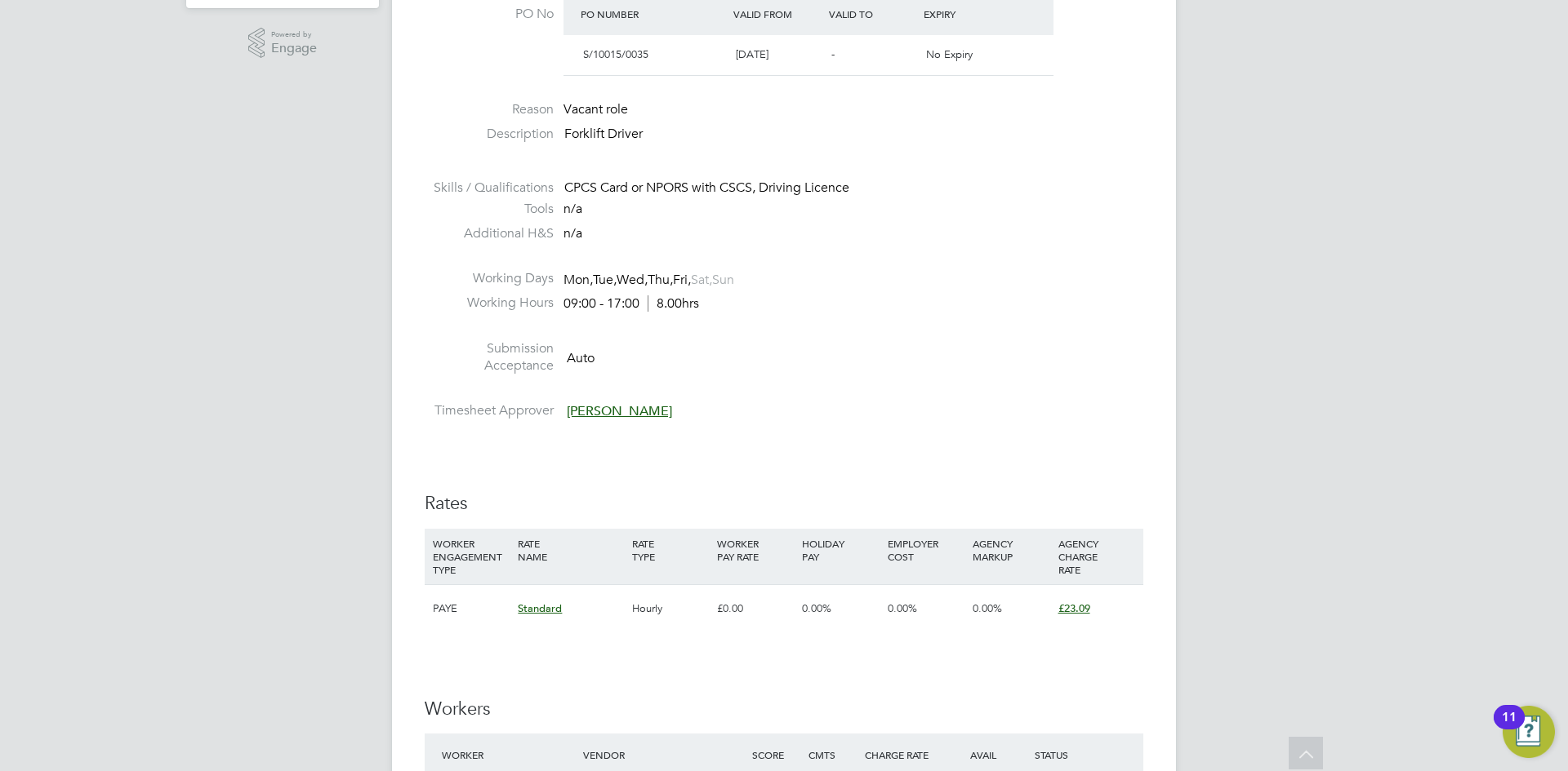
scroll to position [163, 0]
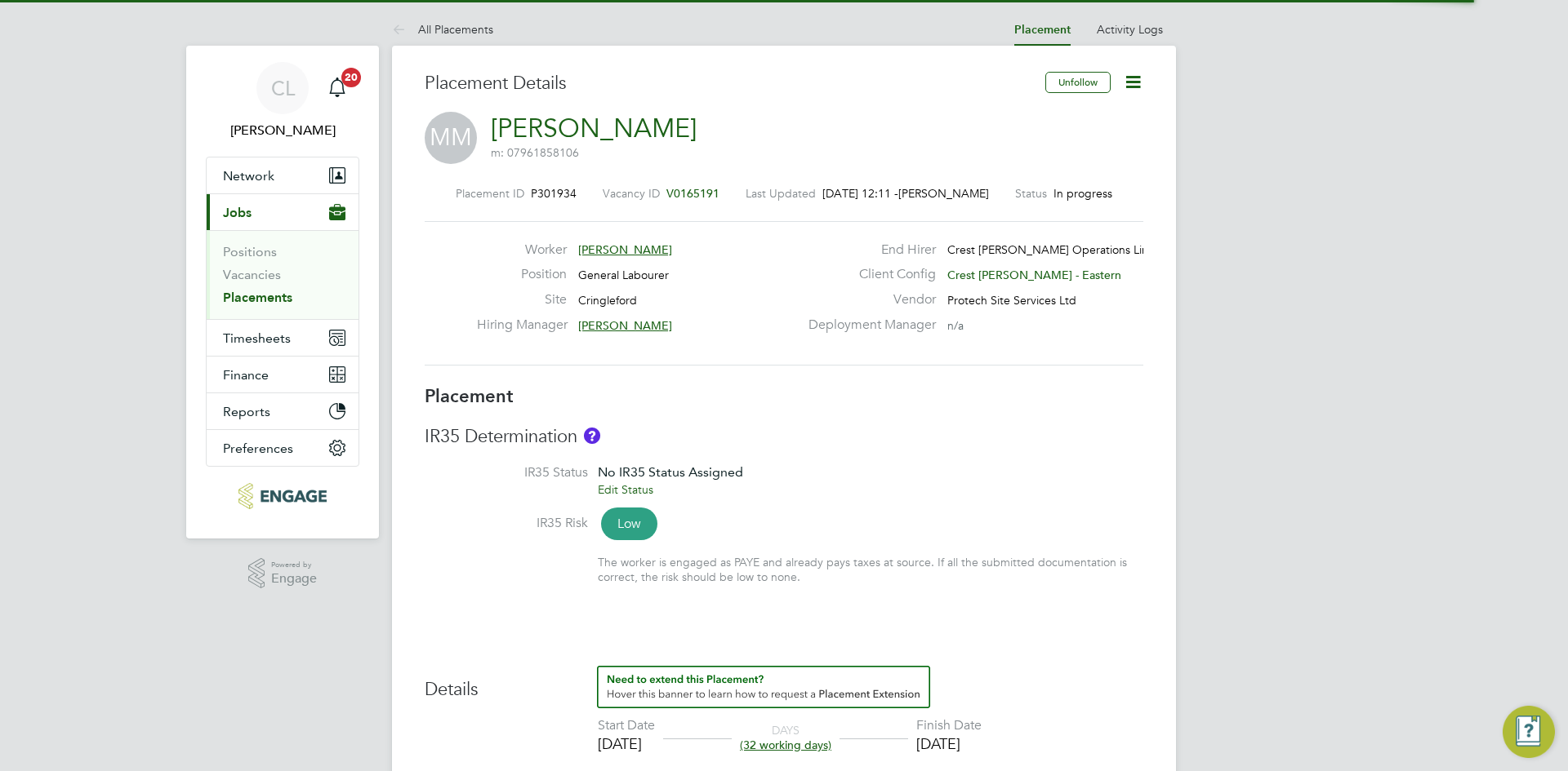
click at [685, 191] on span "V0165191" at bounding box center [693, 193] width 53 height 15
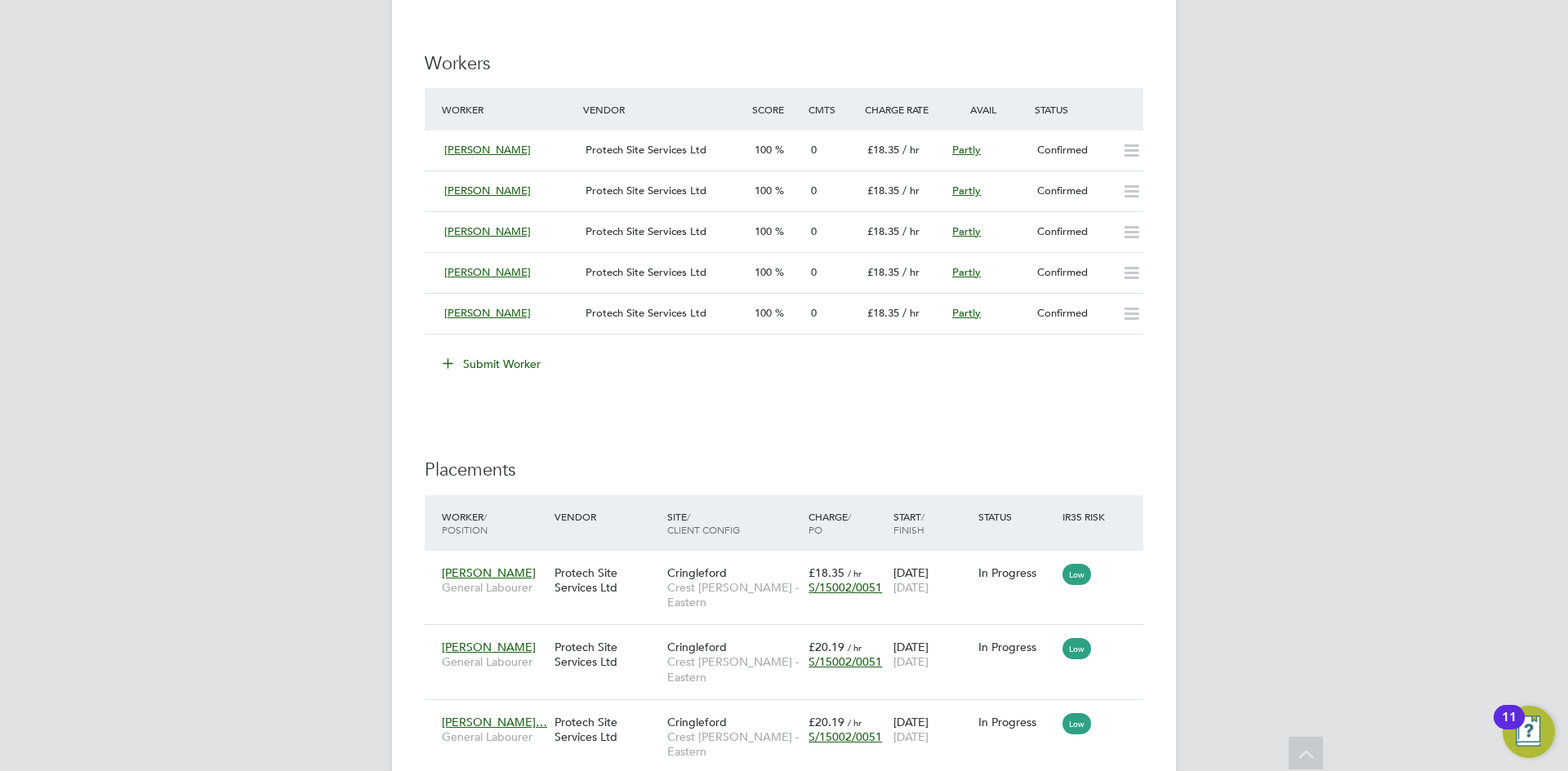
click at [496, 344] on li "Worker Vendor Score Cmts Charge Rate Avail Status Grazvydas Valionis Protech Si…" at bounding box center [784, 220] width 718 height 263
click at [495, 356] on button "Submit Worker" at bounding box center [492, 364] width 123 height 26
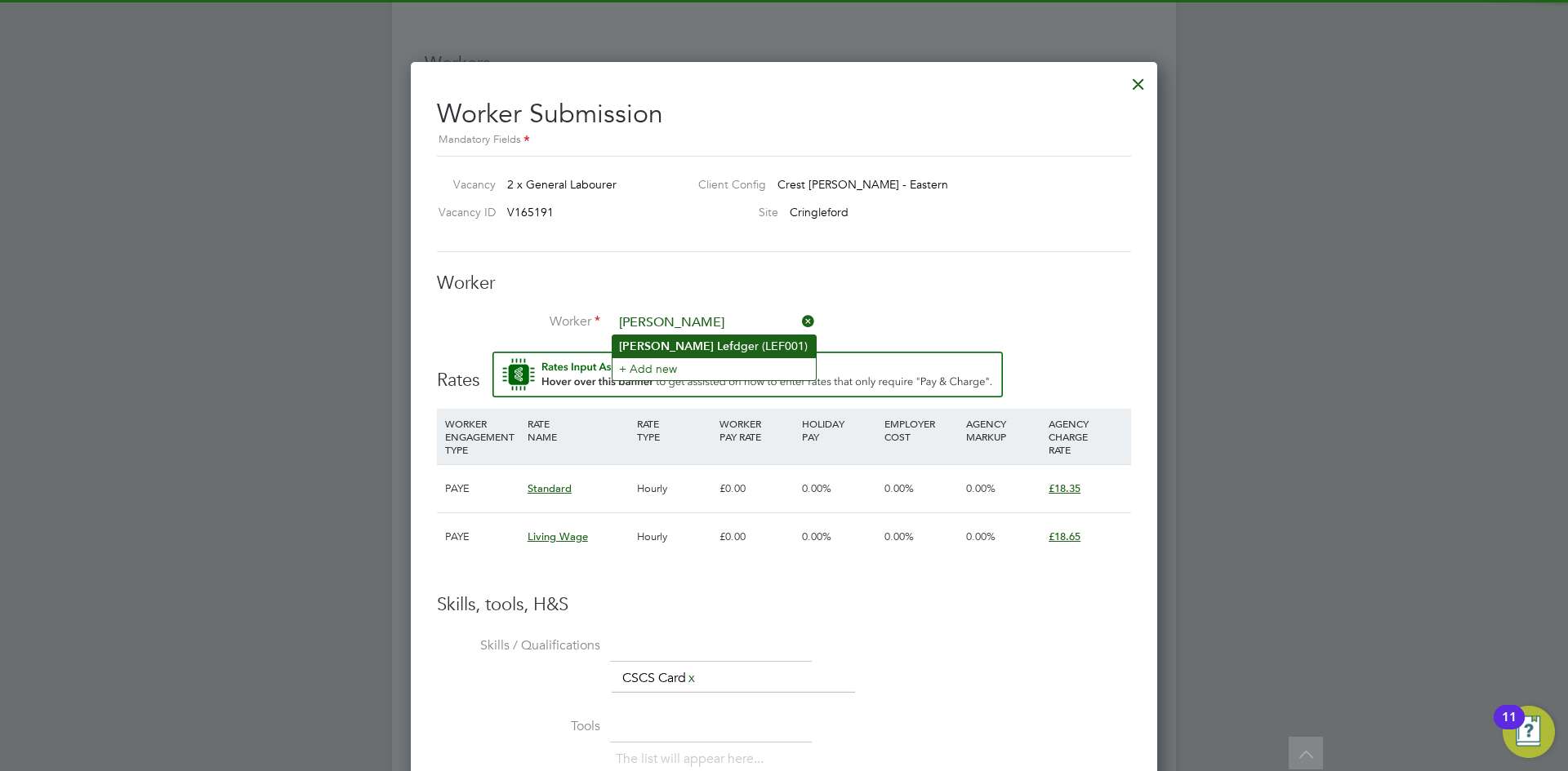
click at [696, 340] on li "[PERSON_NAME] dger (LEF001)" at bounding box center [715, 346] width 204 height 22
type input "[PERSON_NAME] (LEF001)"
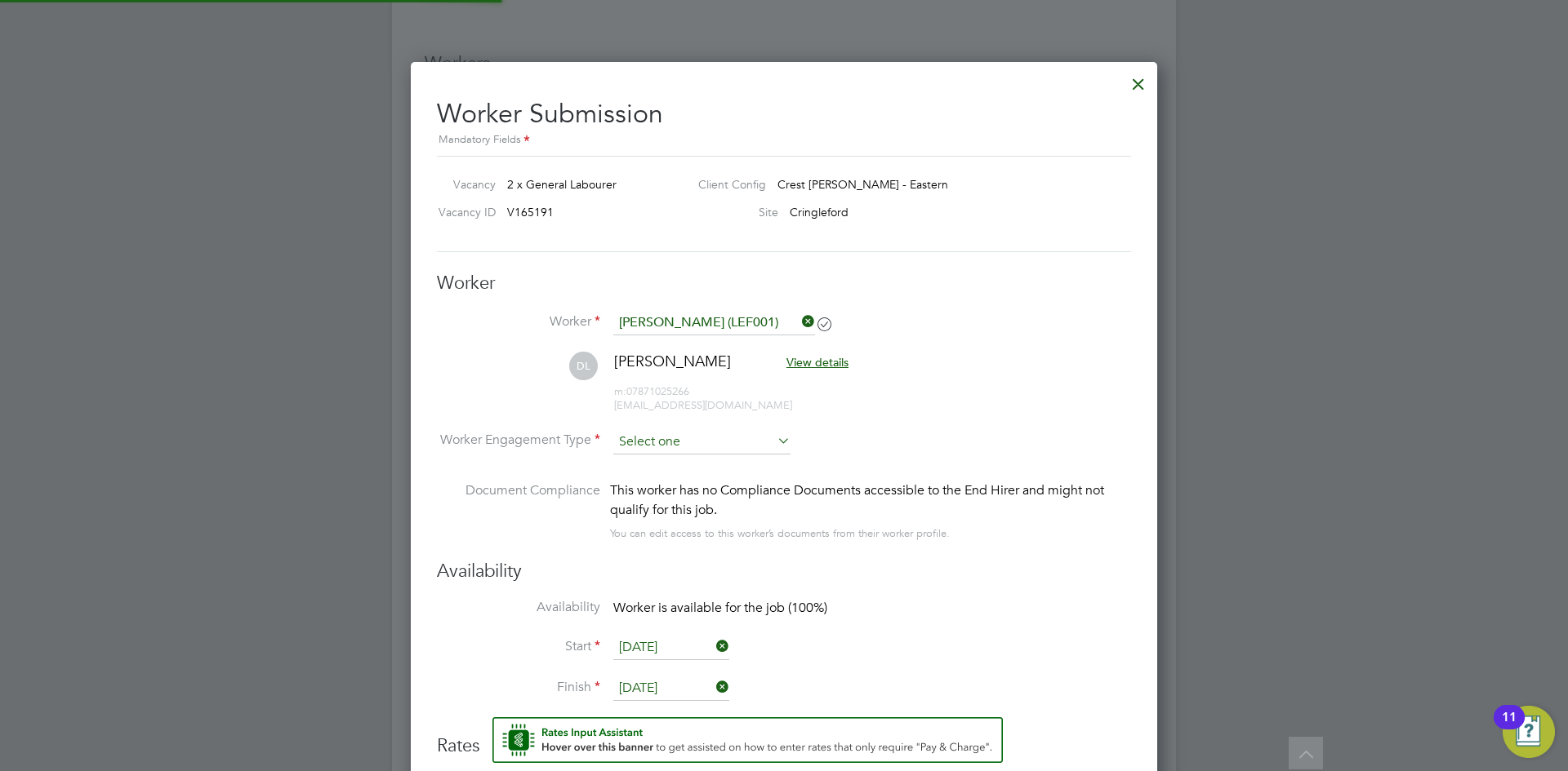
click at [664, 432] on input at bounding box center [701, 442] width 177 height 25
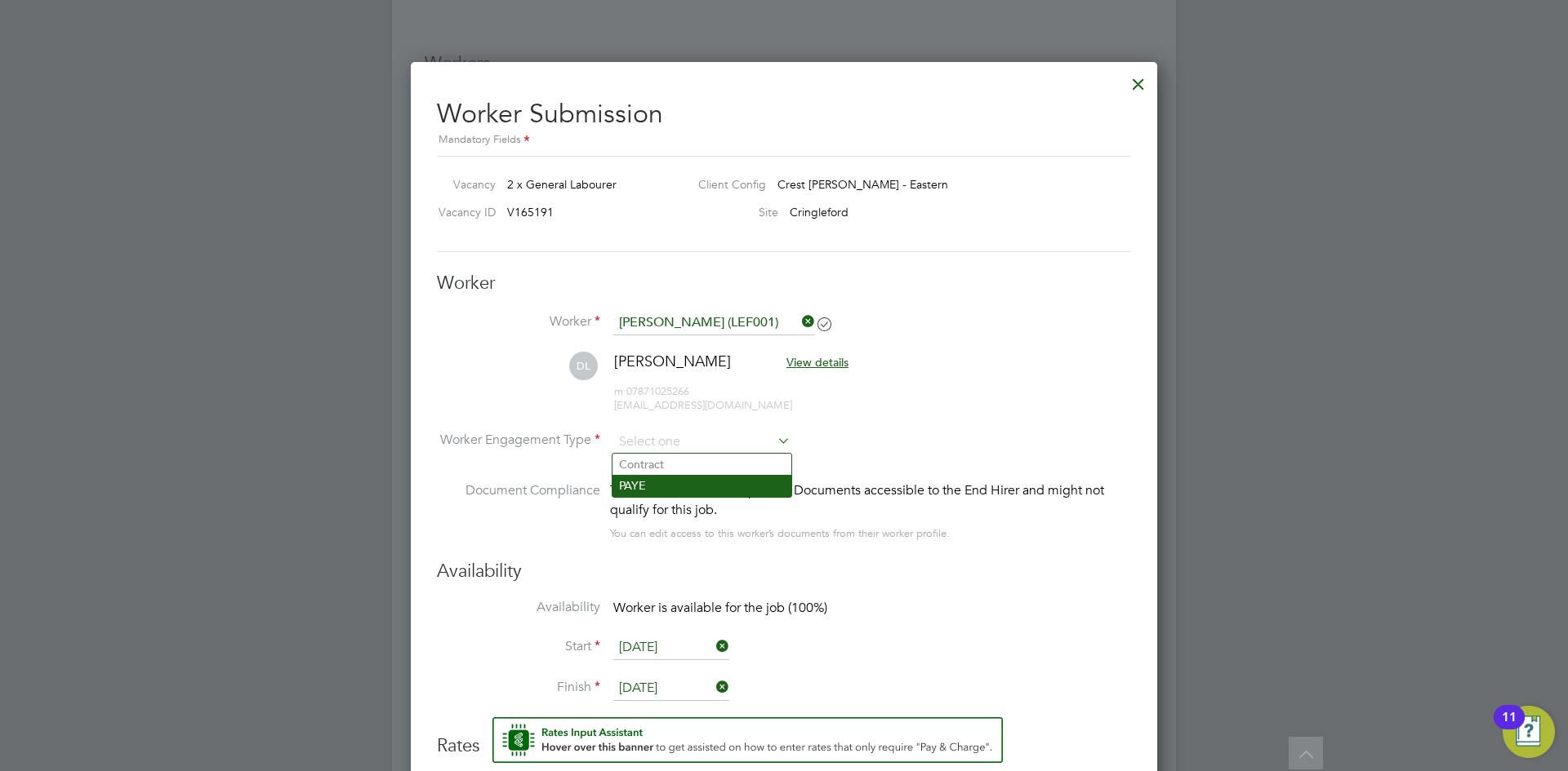
click at [665, 483] on li "PAYE" at bounding box center [702, 485] width 179 height 22
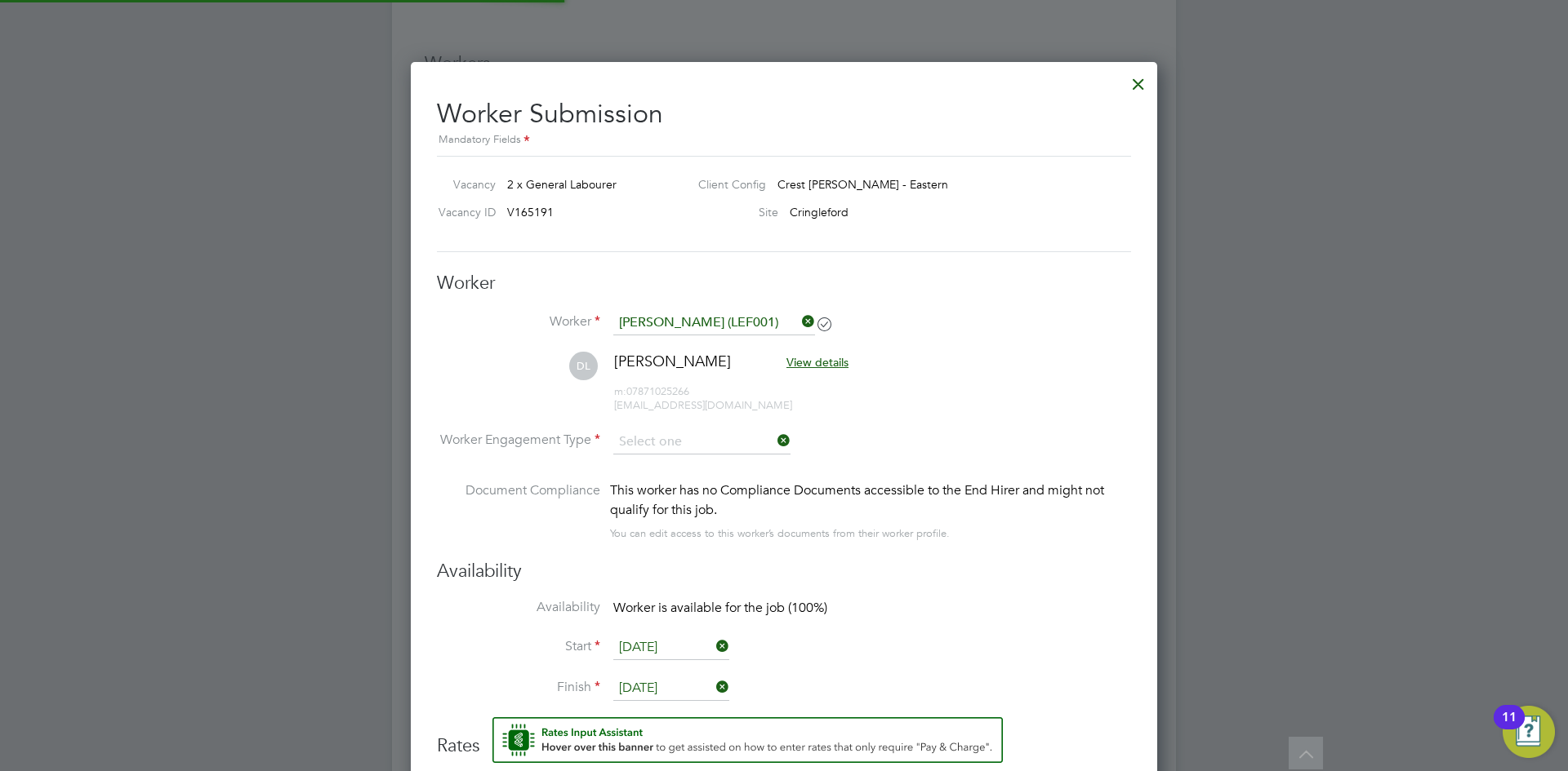
type input "PAYE"
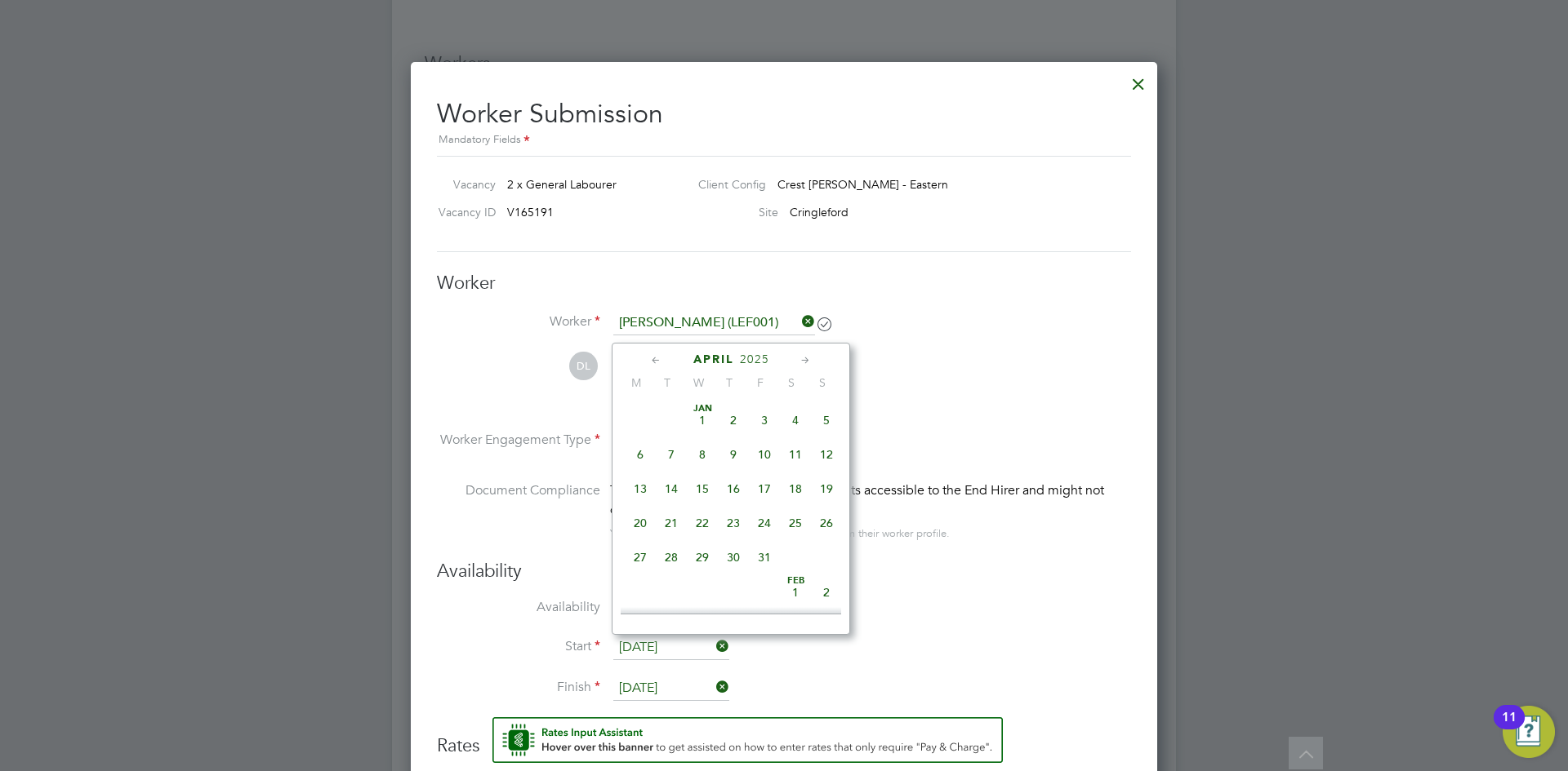
click at [673, 655] on input "[DATE]" at bounding box center [670, 648] width 116 height 25
click at [803, 361] on icon at bounding box center [805, 360] width 15 height 18
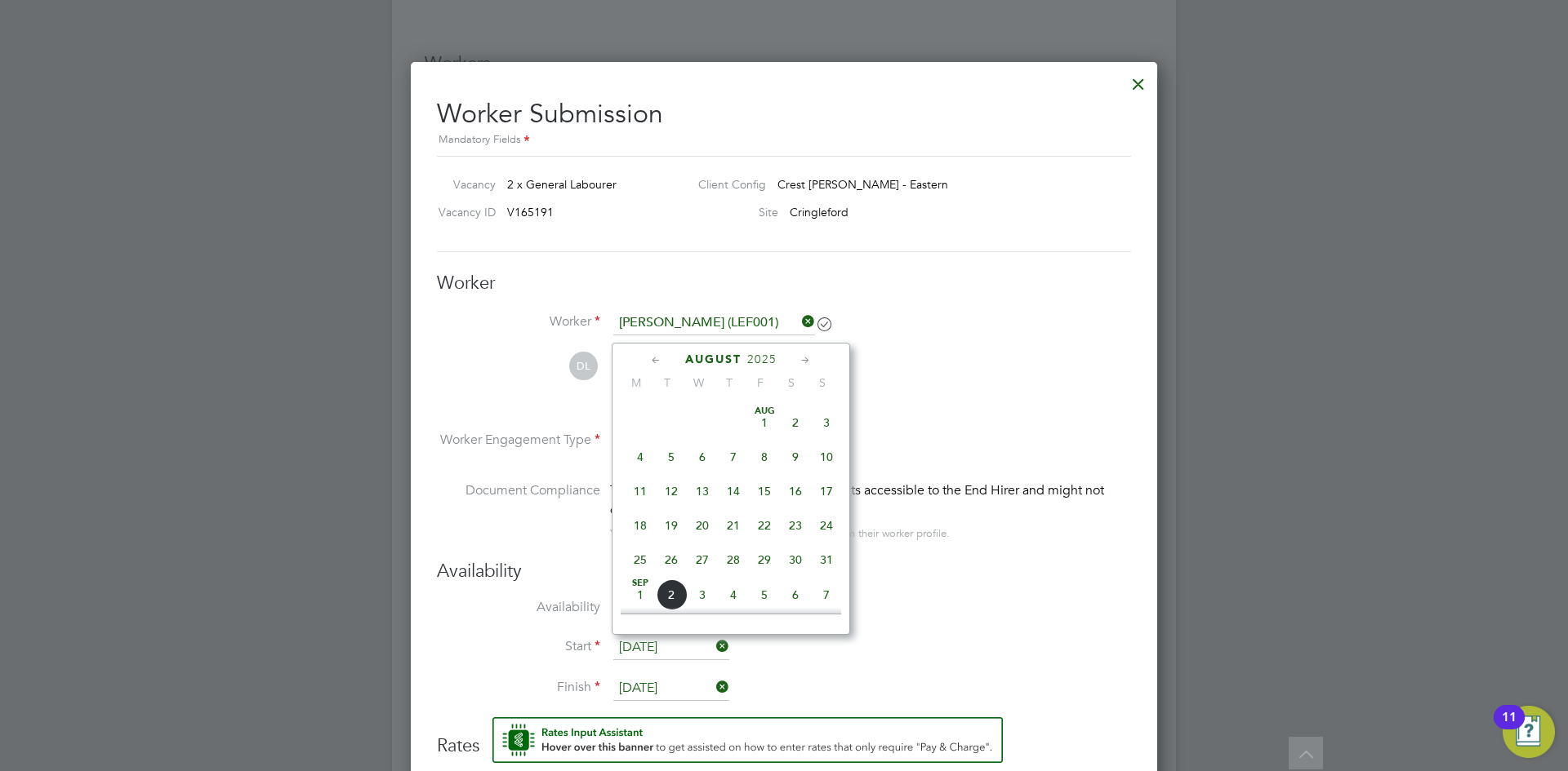
click at [803, 361] on icon at bounding box center [805, 360] width 15 height 18
click at [663, 358] on icon at bounding box center [656, 360] width 15 height 18
click at [703, 543] on span "27" at bounding box center [701, 527] width 31 height 31
type input "[DATE]"
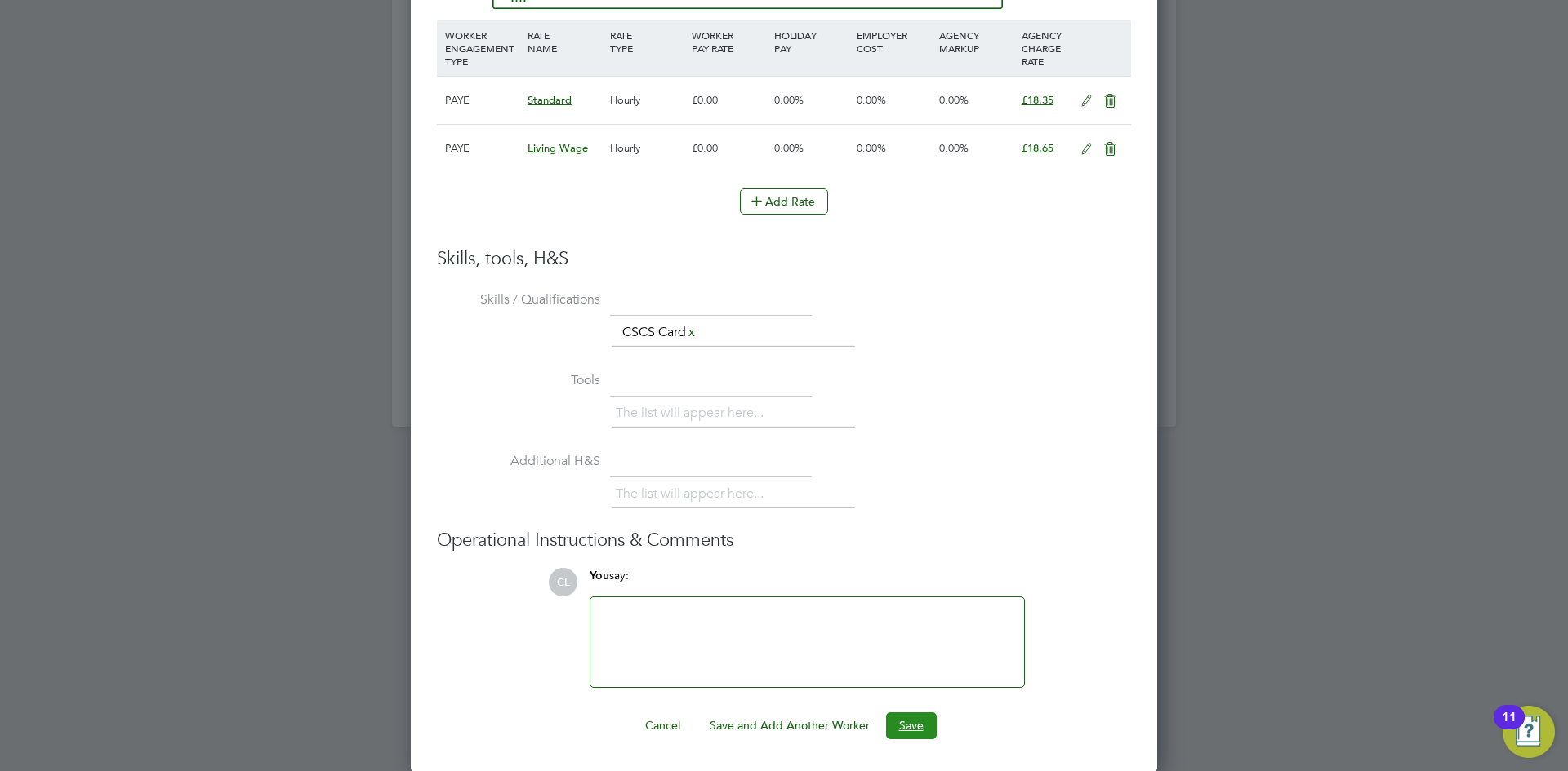
click at [924, 727] on button "Save" at bounding box center [912, 726] width 51 height 26
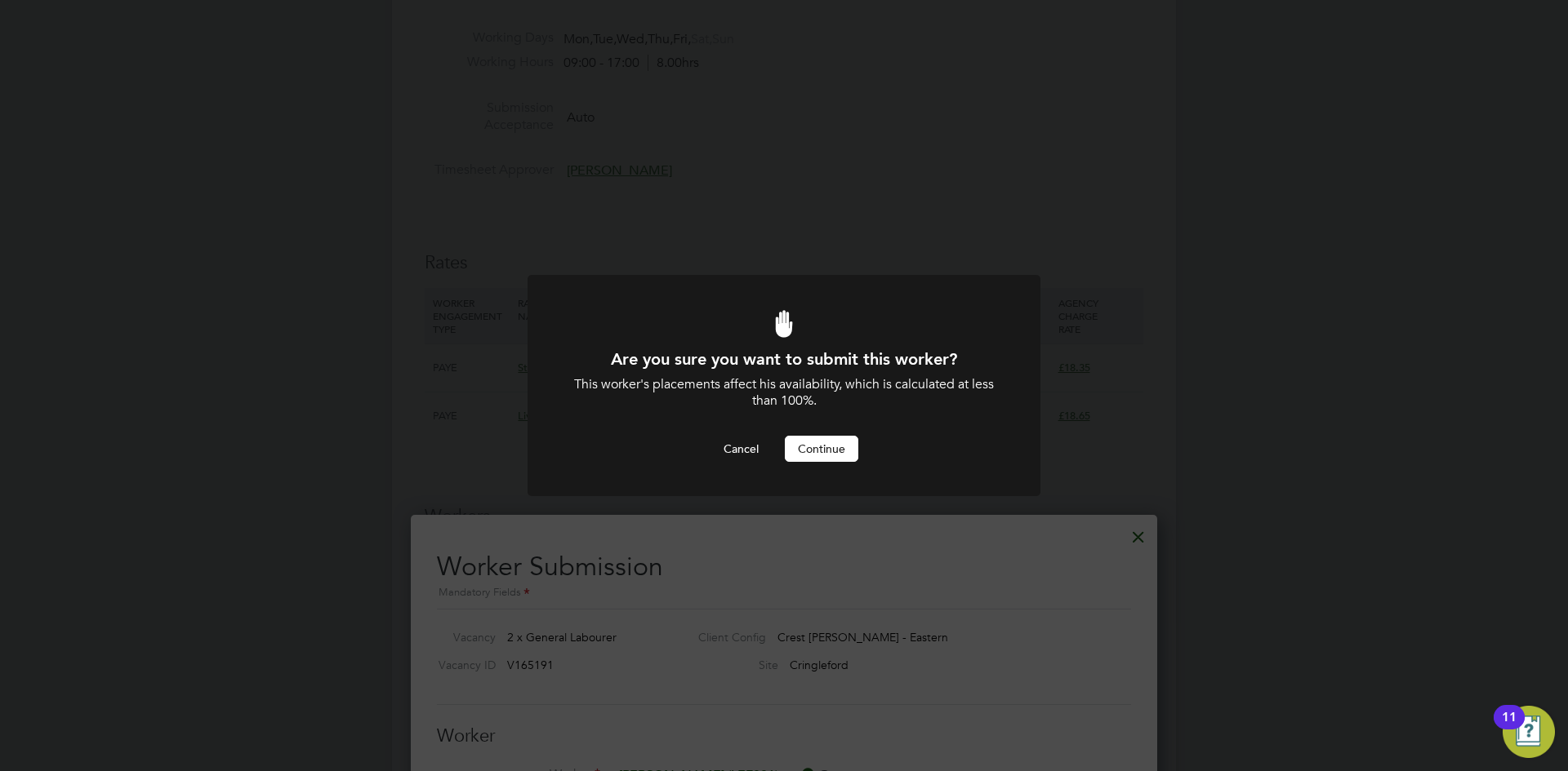
click at [815, 457] on button "Continue" at bounding box center [821, 450] width 74 height 26
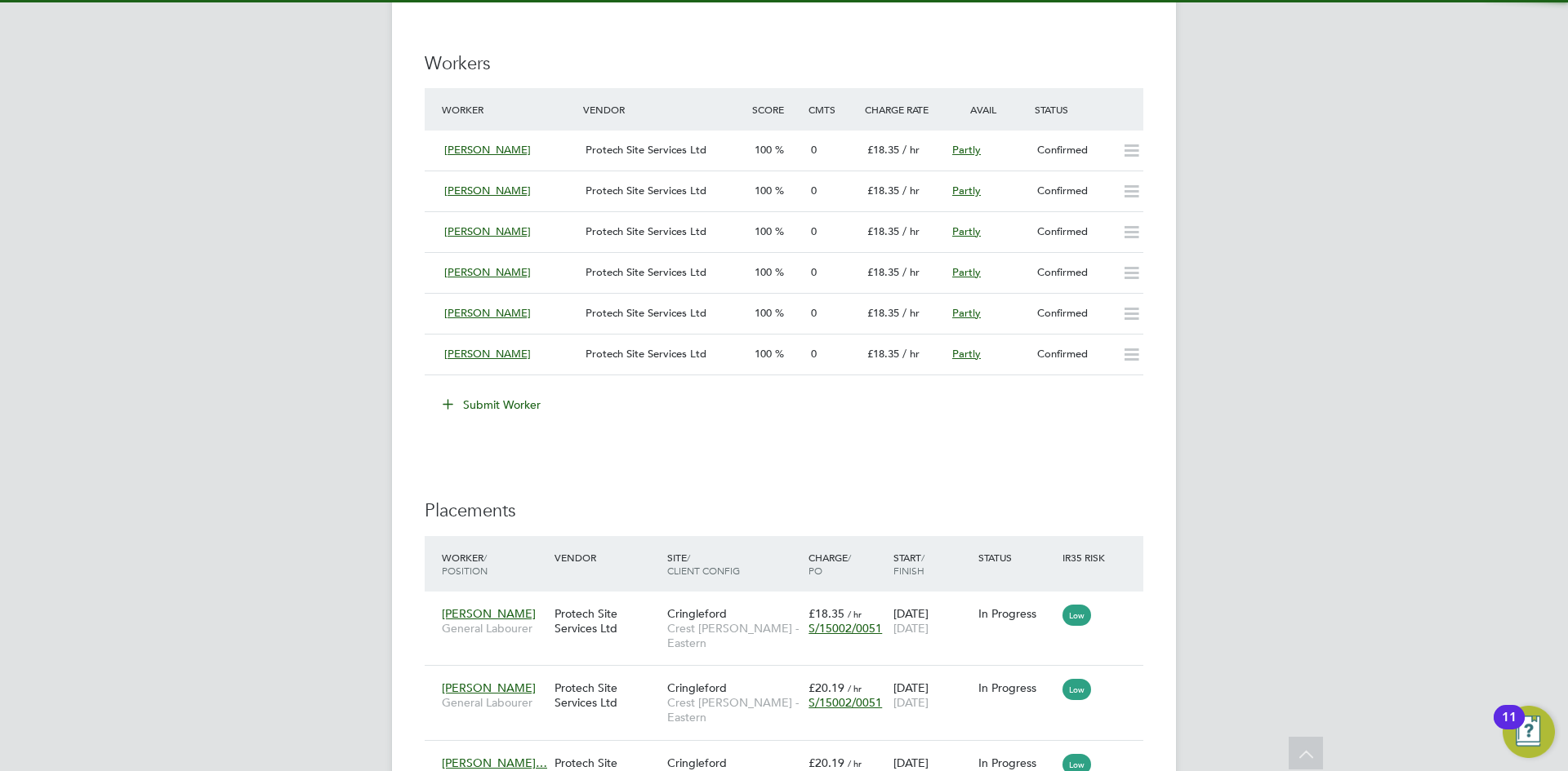
click at [489, 407] on button "Submit Worker" at bounding box center [492, 405] width 123 height 26
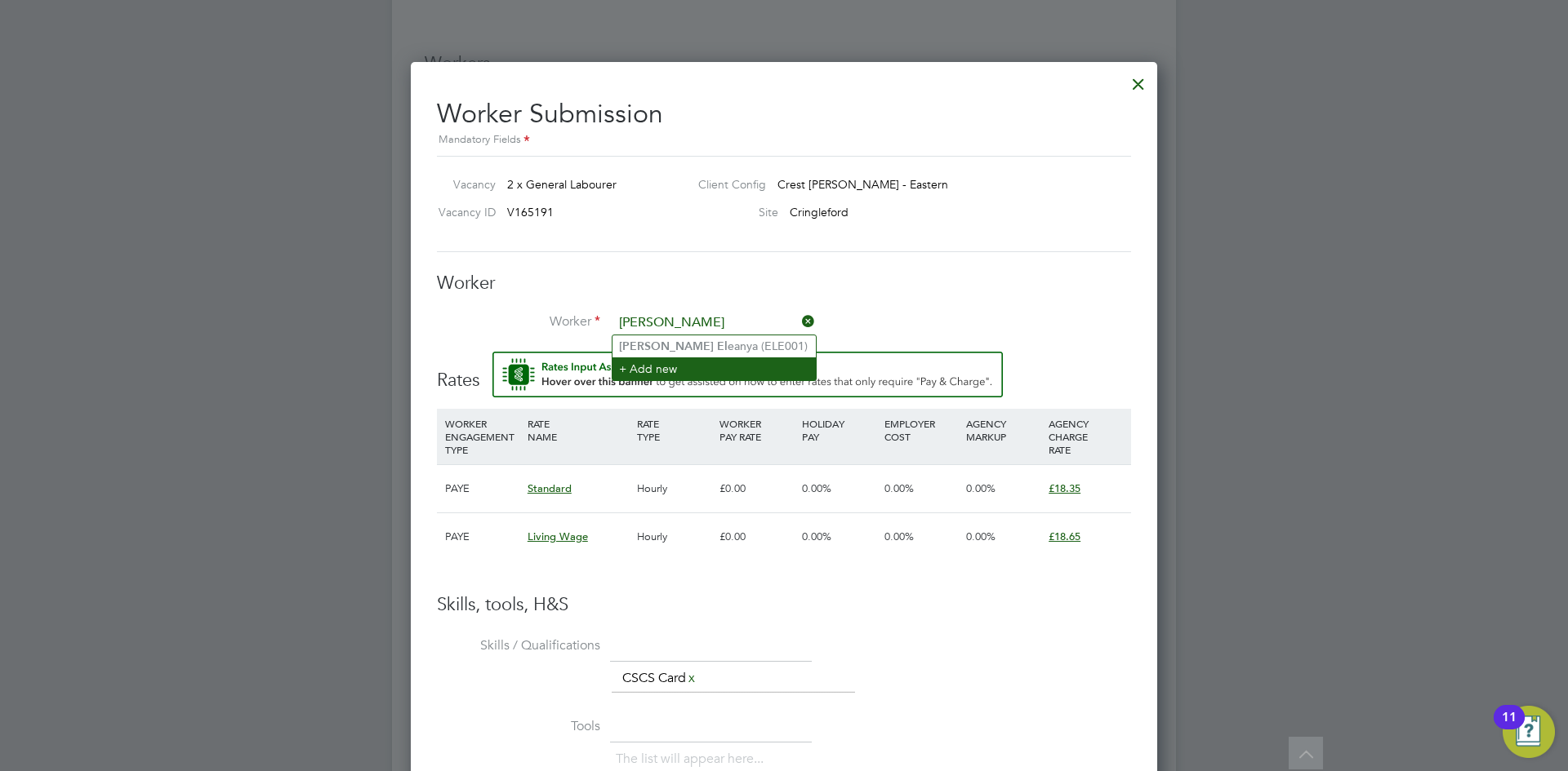
type input "[PERSON_NAME]"
click at [701, 320] on input at bounding box center [714, 323] width 202 height 25
click at [707, 342] on li "[PERSON_NAME] E [PERSON_NAME] (ELE001)" at bounding box center [715, 346] width 204 height 22
type input "[PERSON_NAME] (ELE001)"
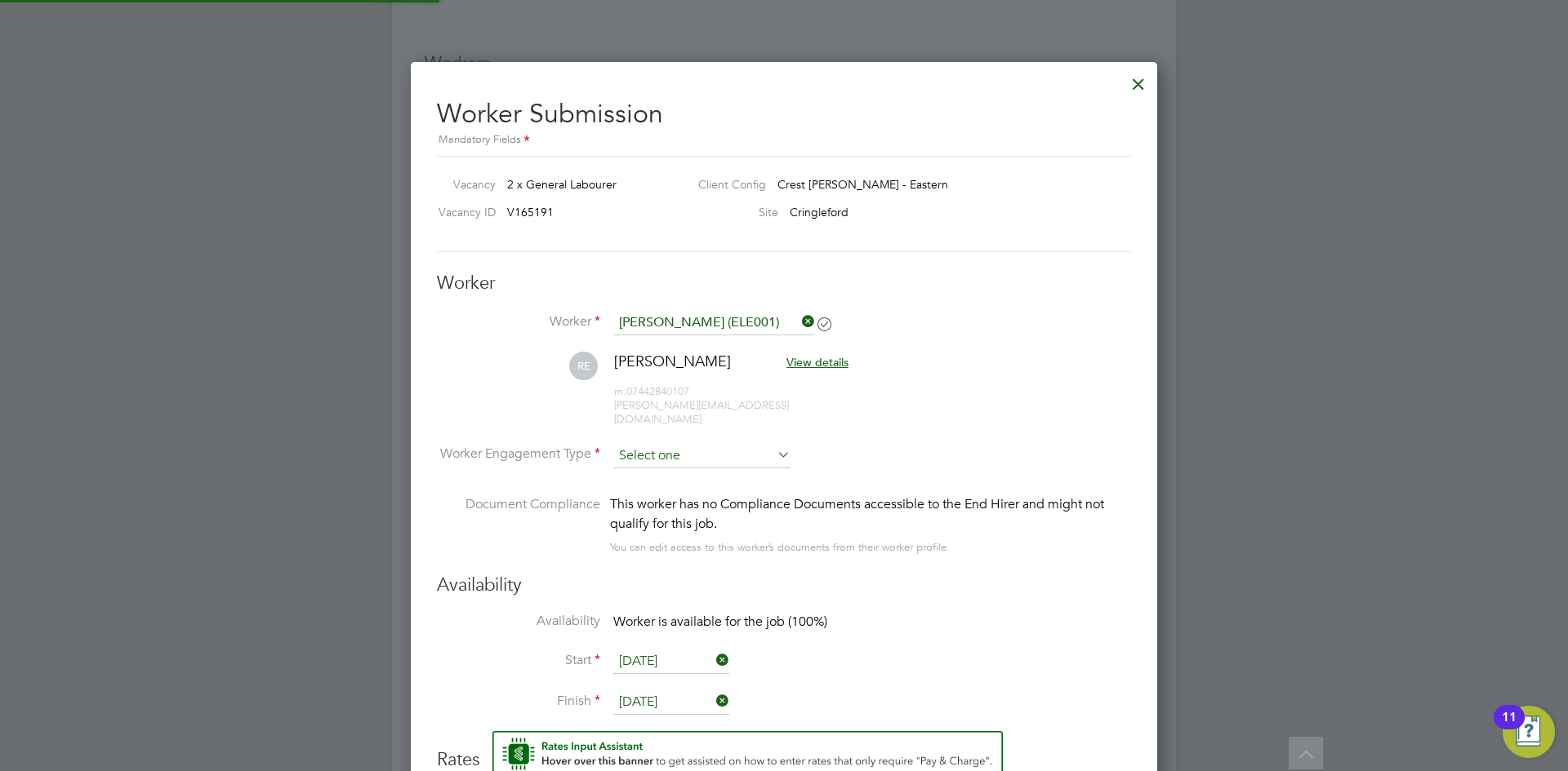
click at [682, 444] on input at bounding box center [701, 456] width 177 height 25
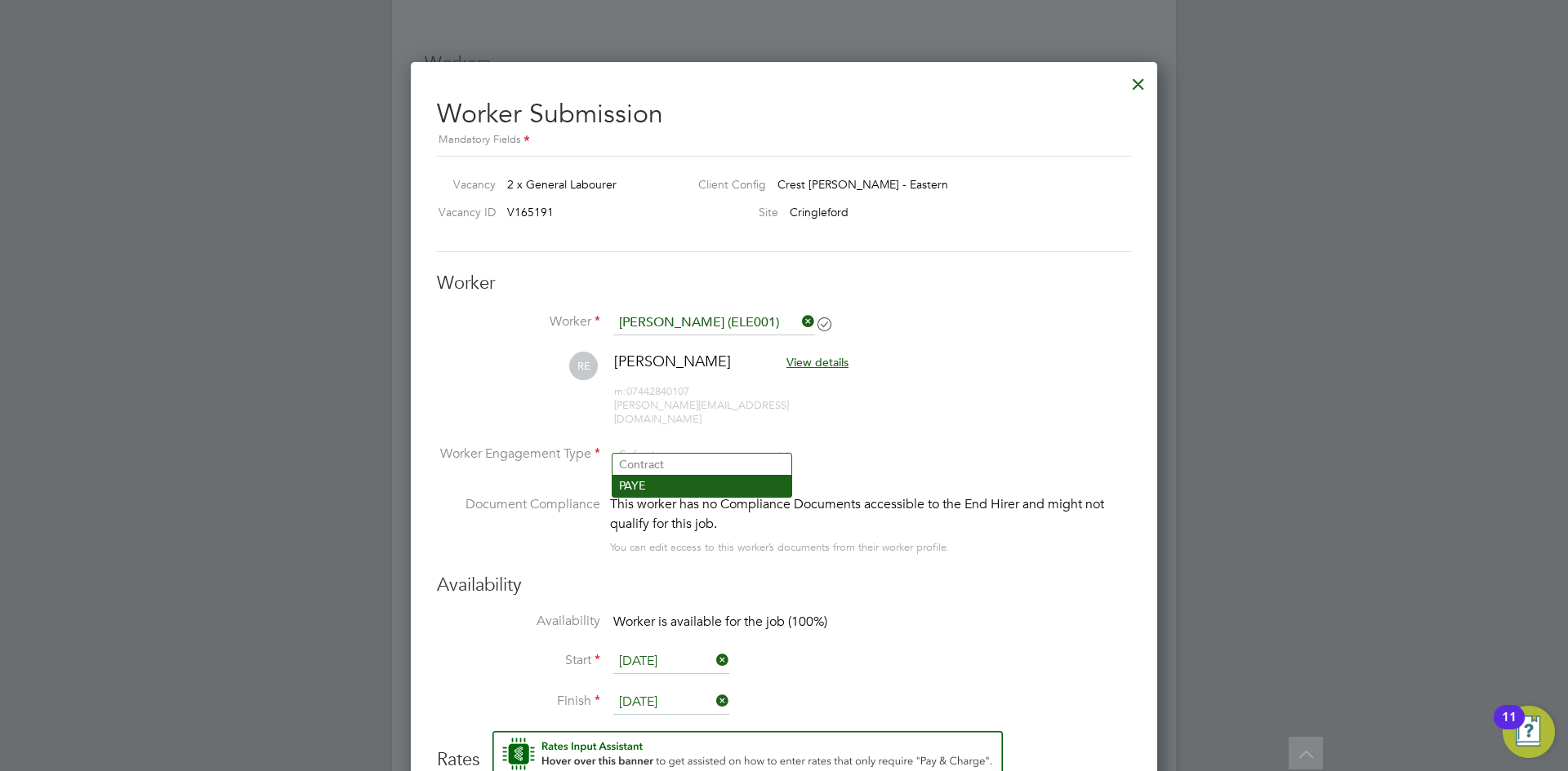
click at [659, 490] on li "PAYE" at bounding box center [702, 485] width 179 height 22
type input "PAYE"
click at [668, 649] on input "[DATE]" at bounding box center [670, 662] width 116 height 25
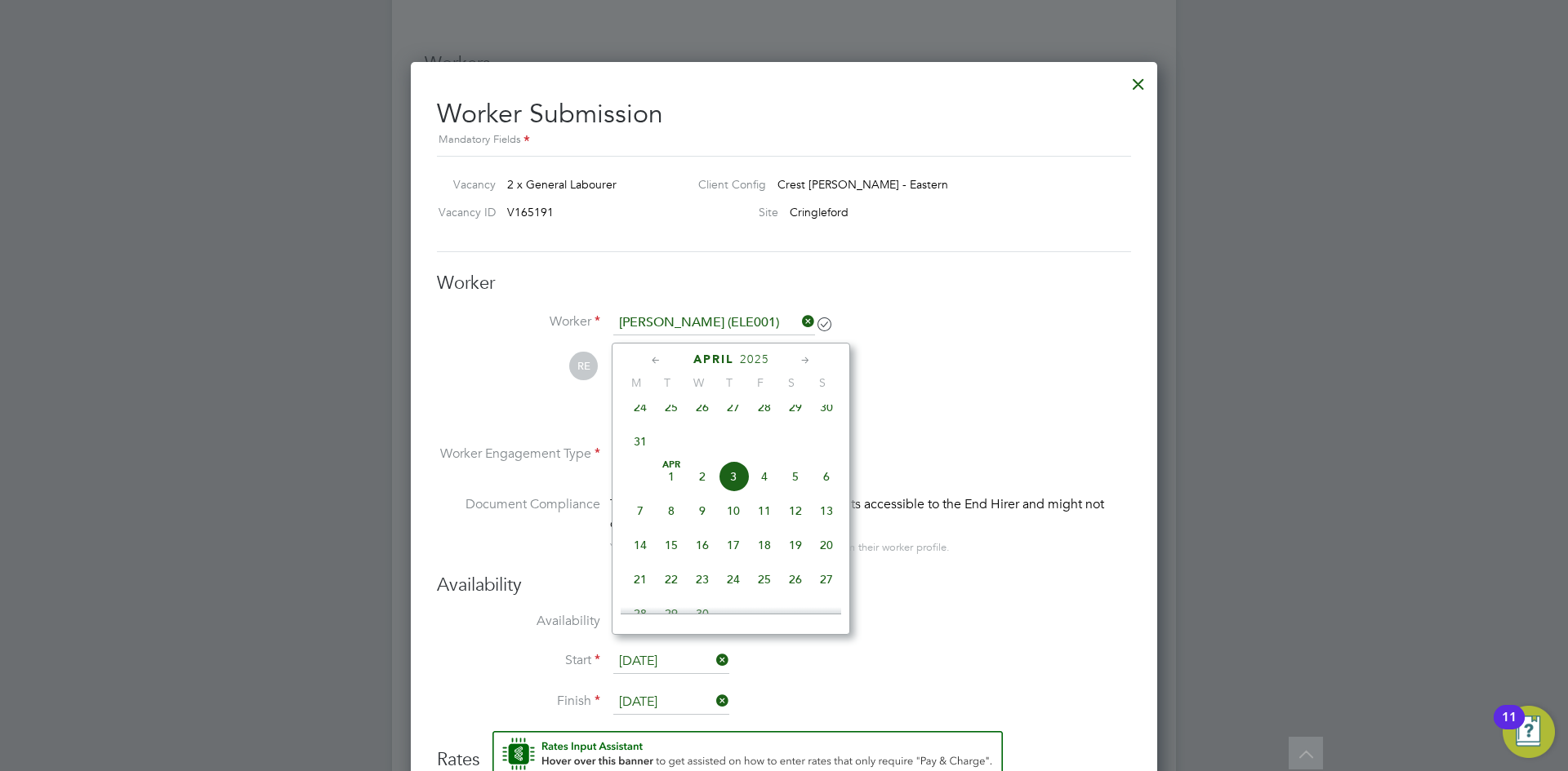
click at [808, 352] on icon at bounding box center [805, 360] width 15 height 18
click at [694, 576] on span "27" at bounding box center [701, 560] width 31 height 31
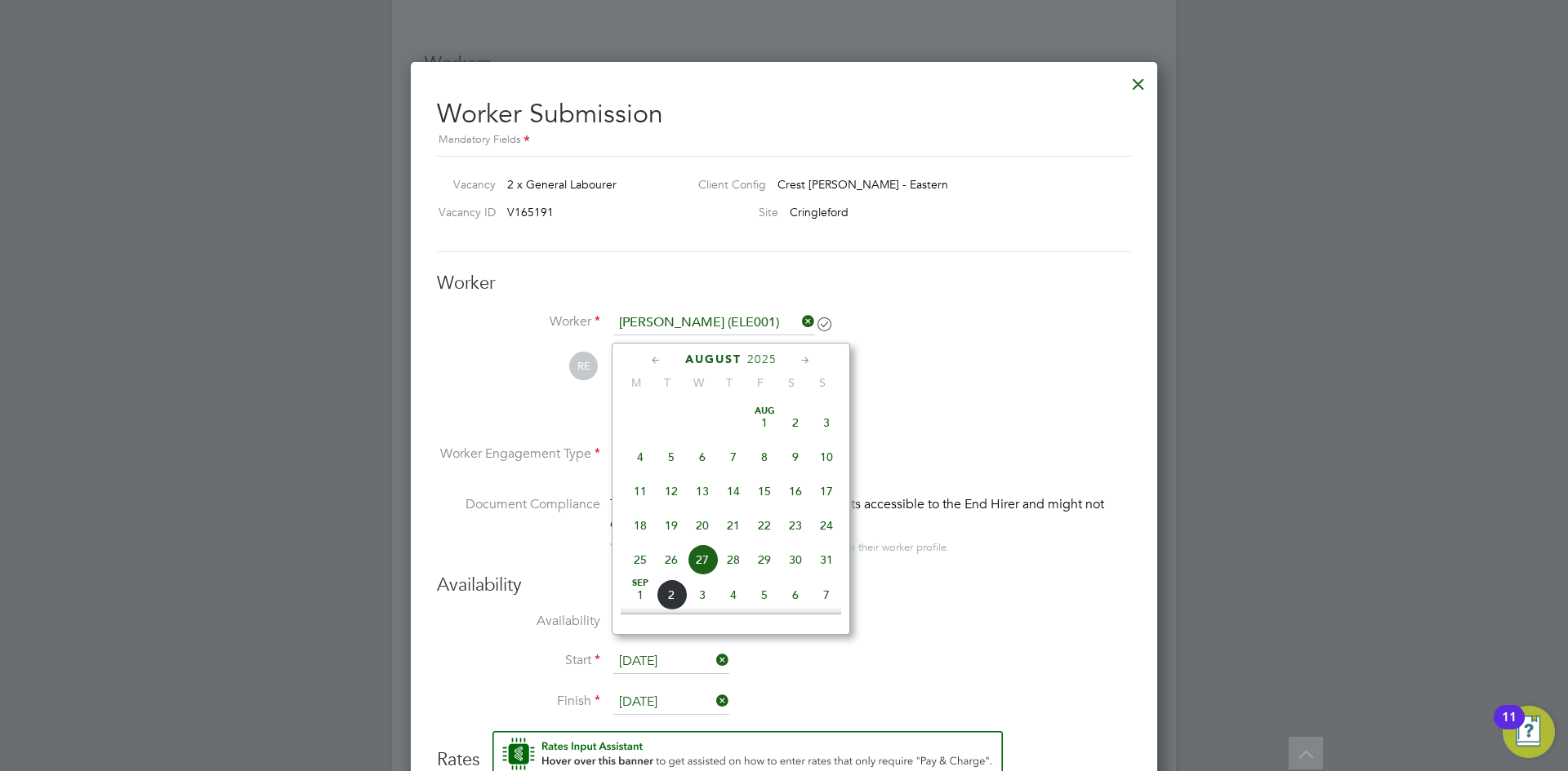
type input "[DATE]"
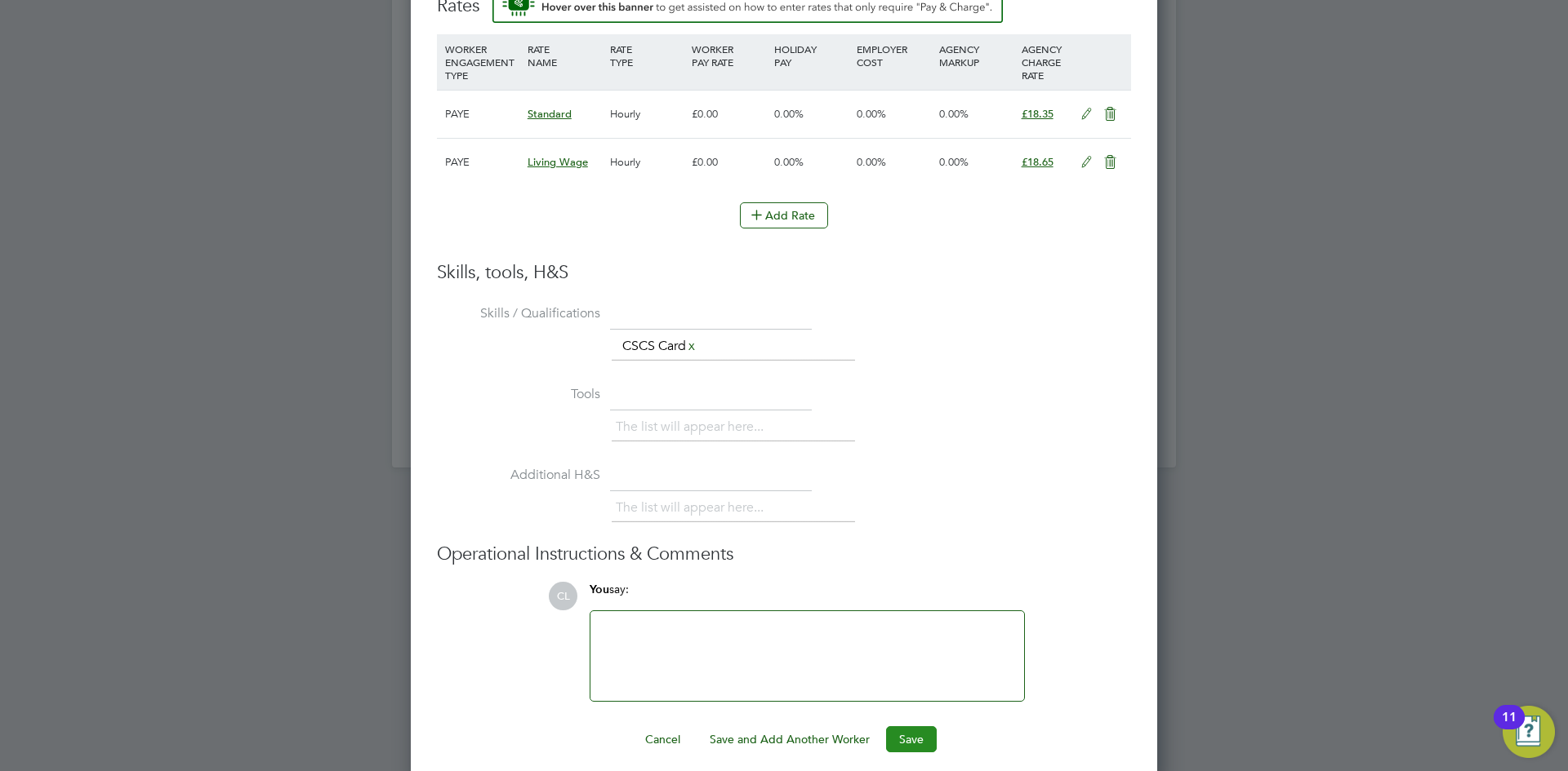
click at [928, 727] on button "Save" at bounding box center [912, 740] width 51 height 26
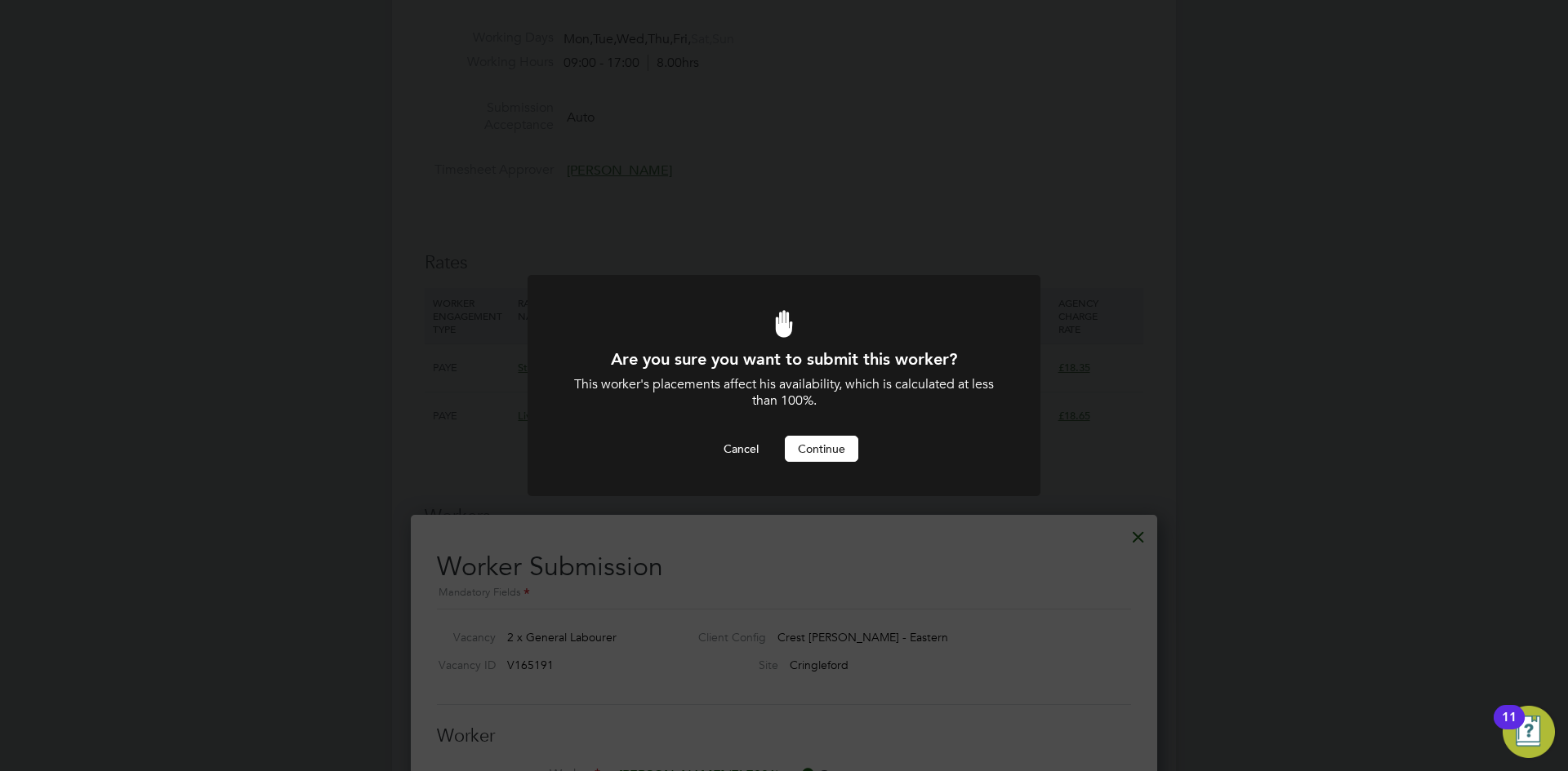
click at [840, 451] on button "Continue" at bounding box center [821, 450] width 74 height 26
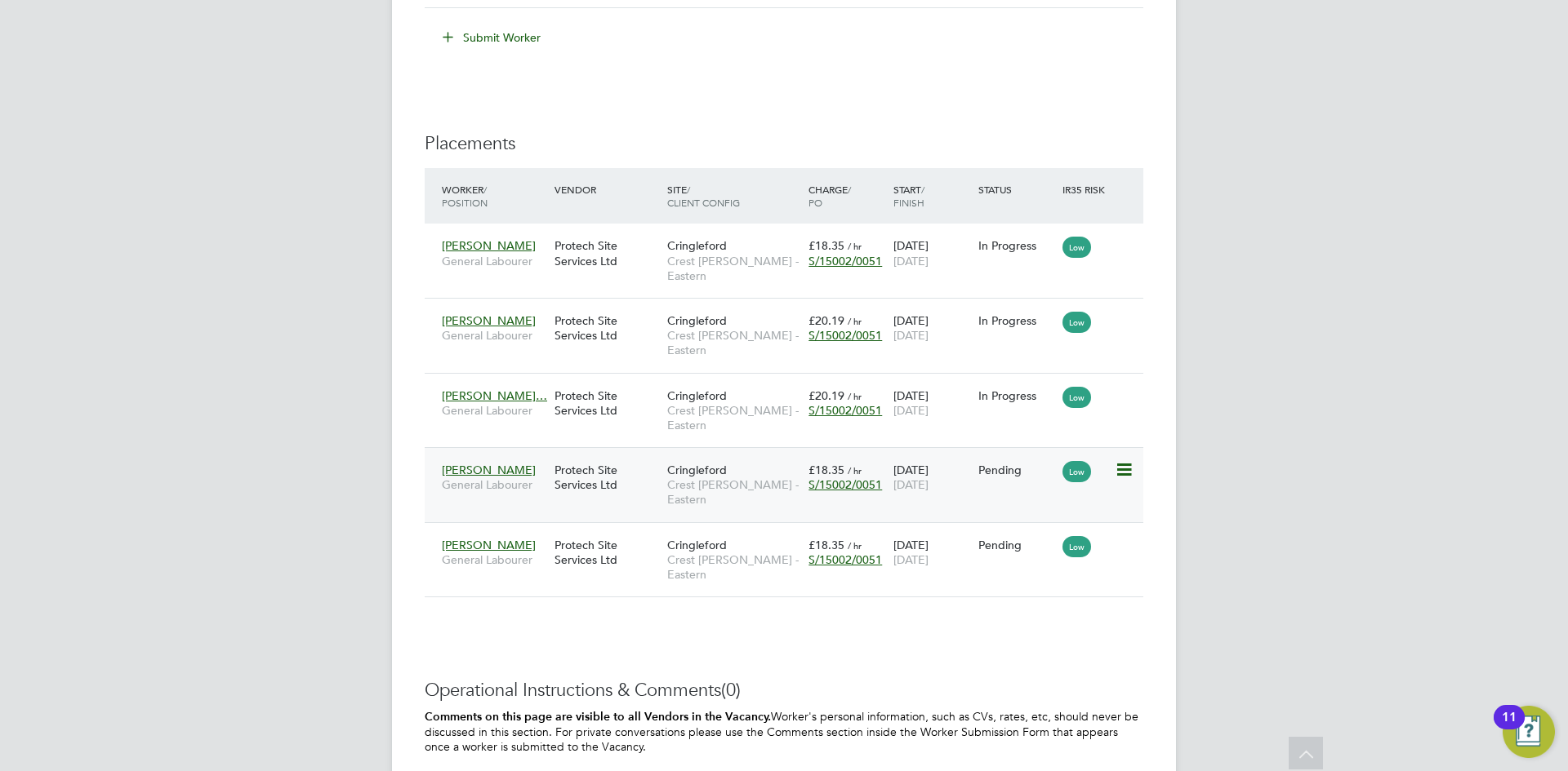
click at [1124, 460] on icon at bounding box center [1122, 469] width 16 height 20
click at [1039, 523] on li "Start" at bounding box center [1073, 527] width 116 height 23
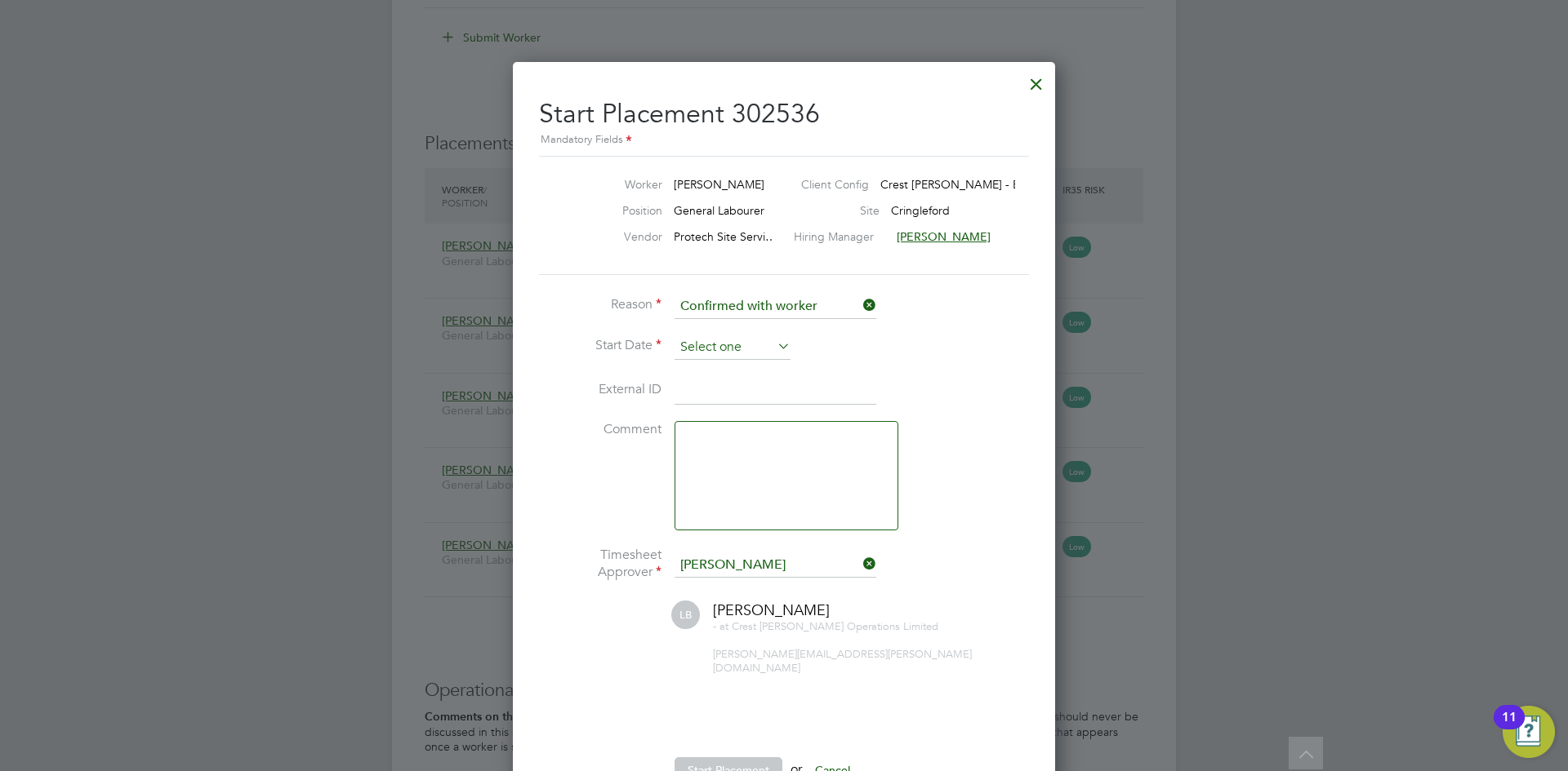
click at [709, 345] on input at bounding box center [732, 348] width 116 height 25
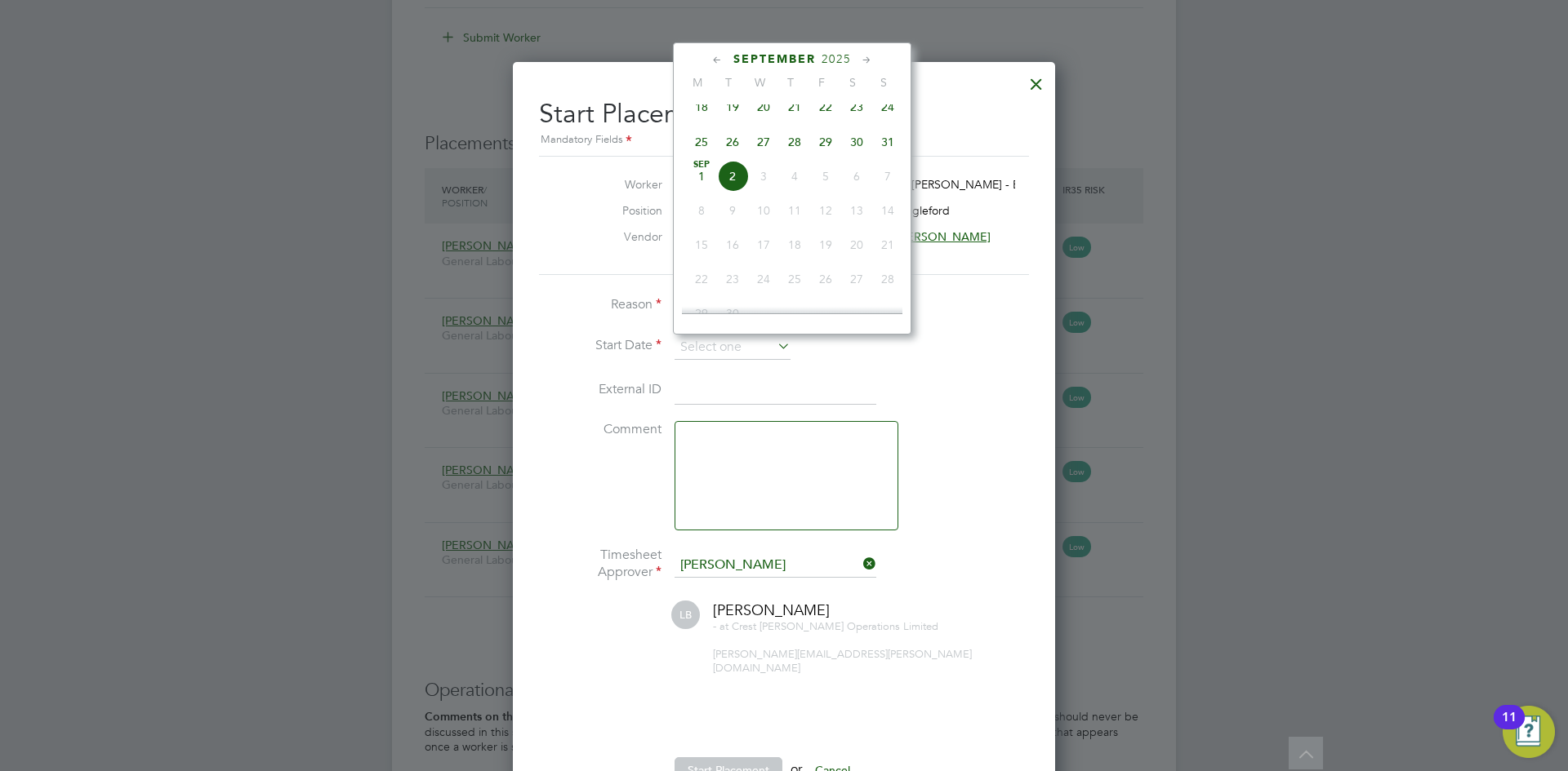
click at [757, 141] on span "27" at bounding box center [763, 141] width 31 height 31
type input "[DATE]"
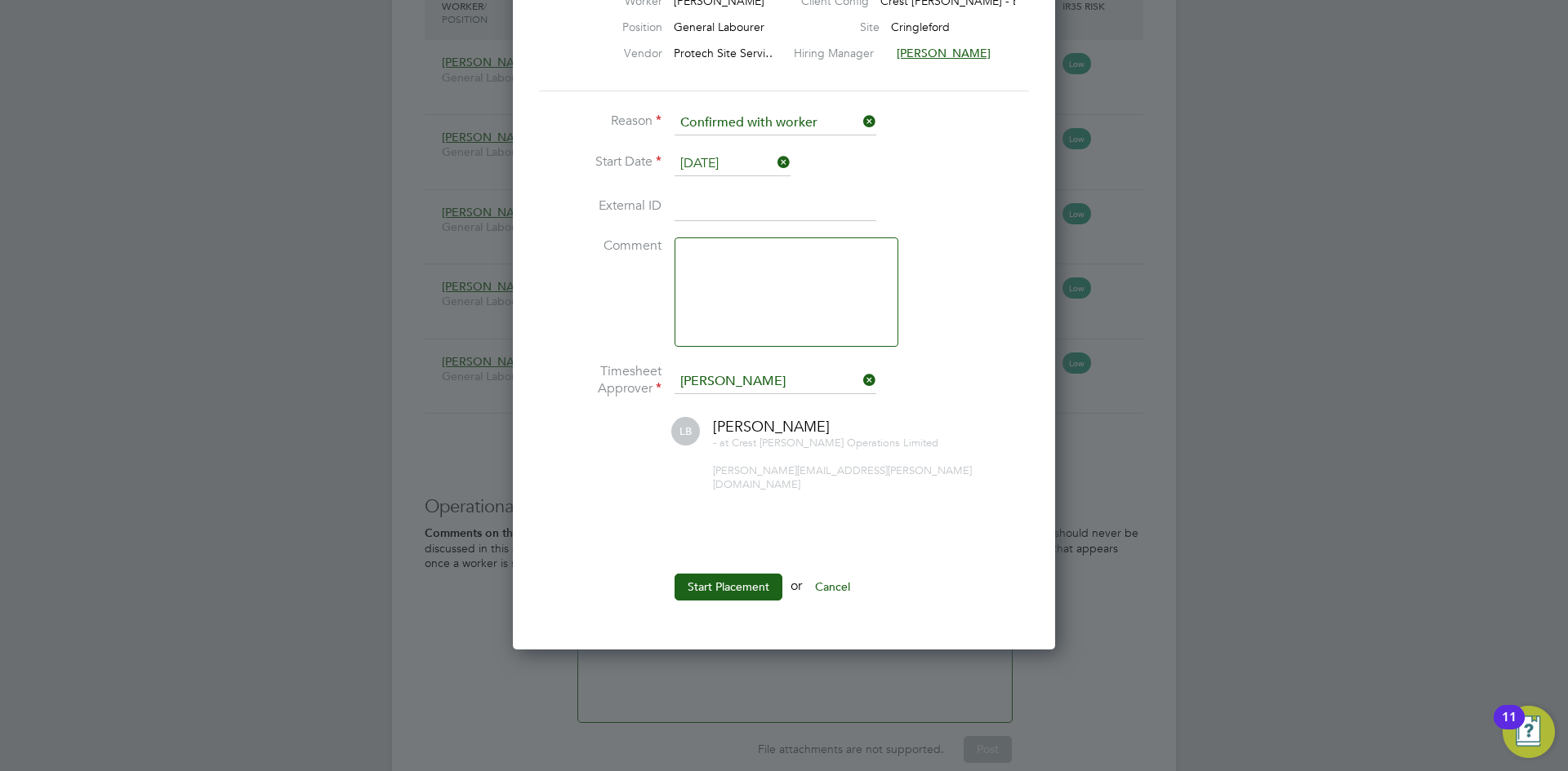
click at [753, 541] on li at bounding box center [784, 549] width 490 height 17
click at [735, 575] on button "Start Placement" at bounding box center [728, 587] width 107 height 26
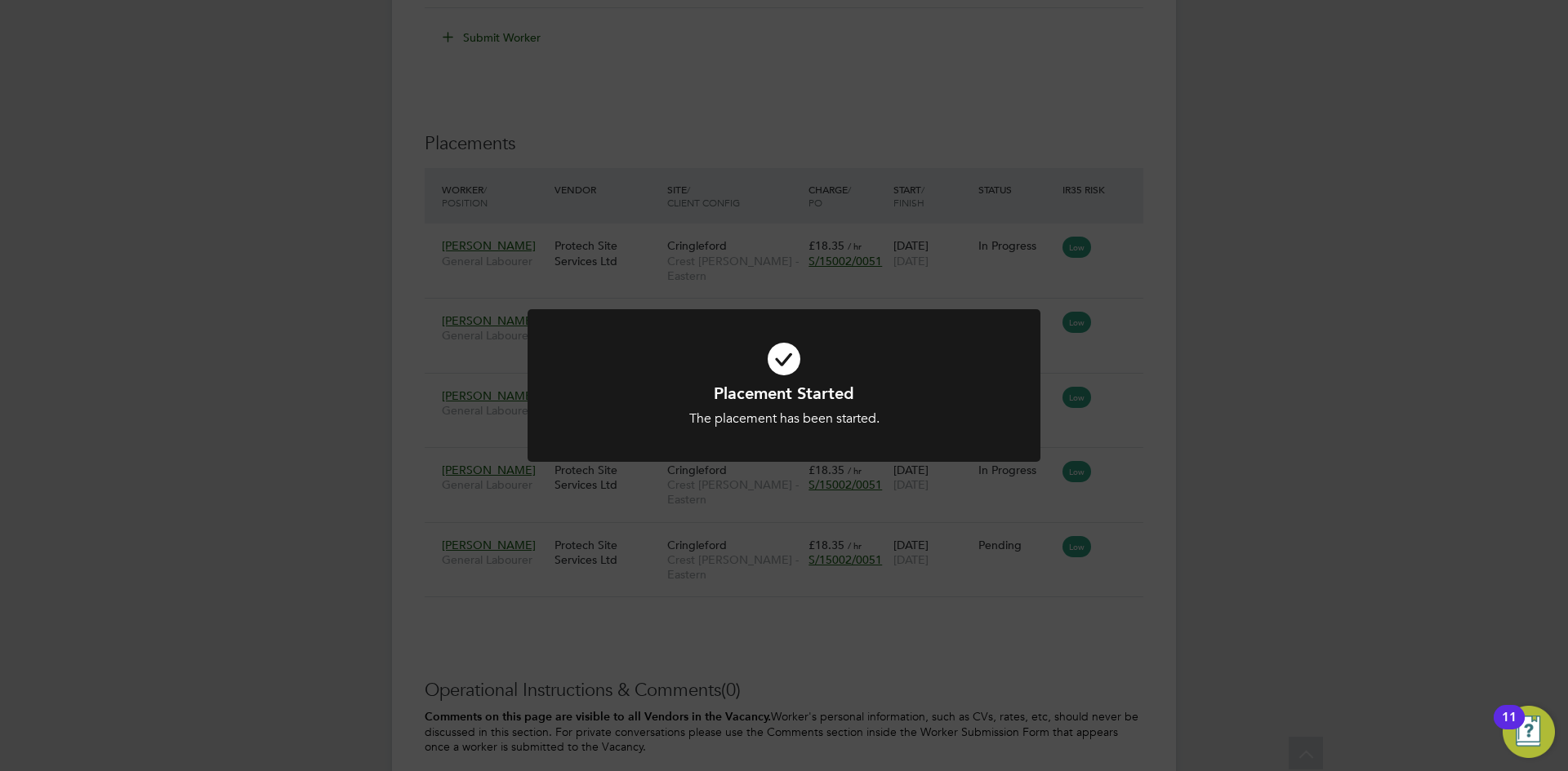
click at [1102, 477] on div "Placement Started The placement has been started. Cancel Okay" at bounding box center [784, 386] width 1568 height 771
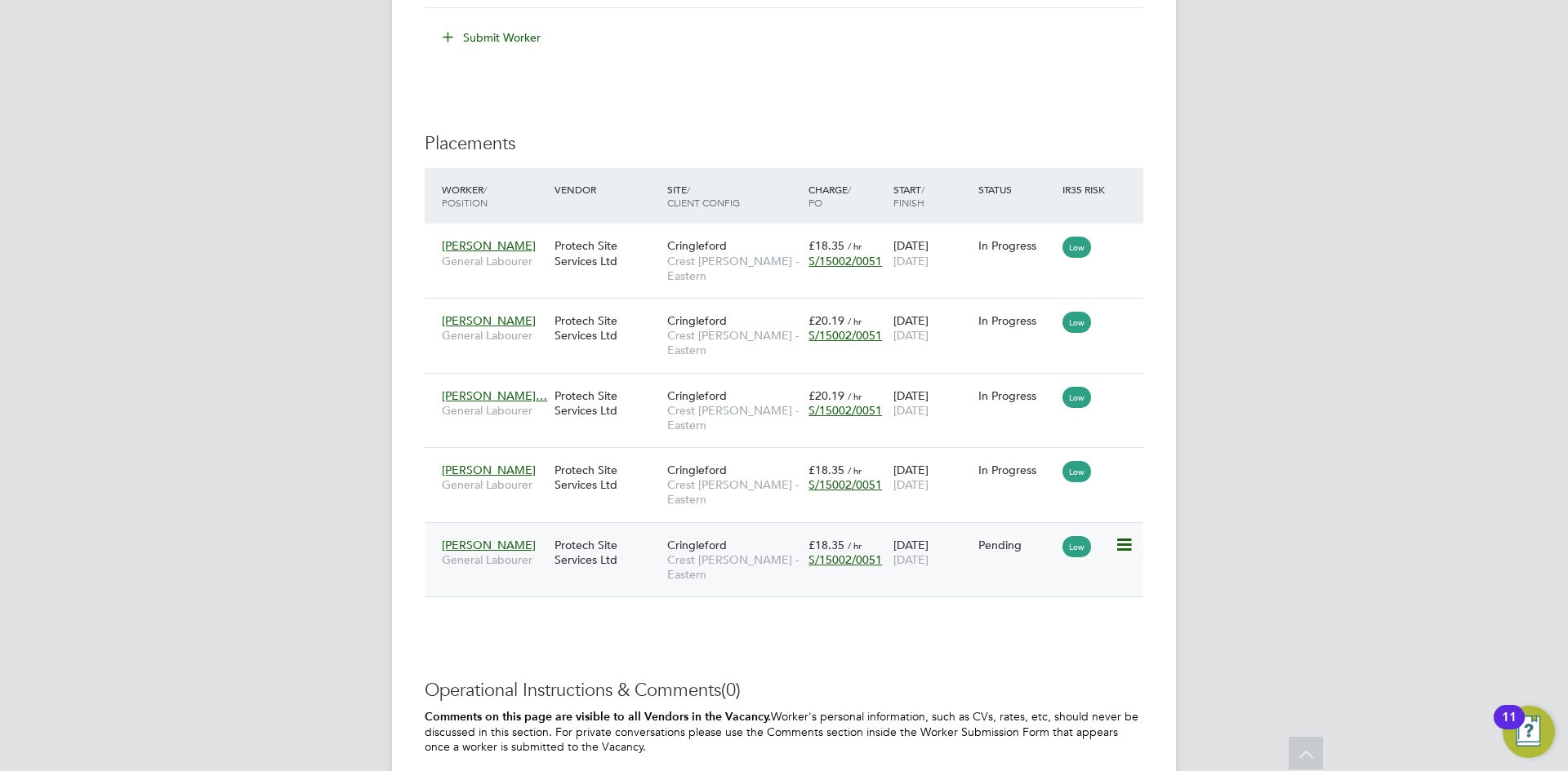
click at [1122, 535] on icon at bounding box center [1122, 545] width 16 height 20
click at [1038, 576] on li "Start" at bounding box center [1073, 587] width 116 height 23
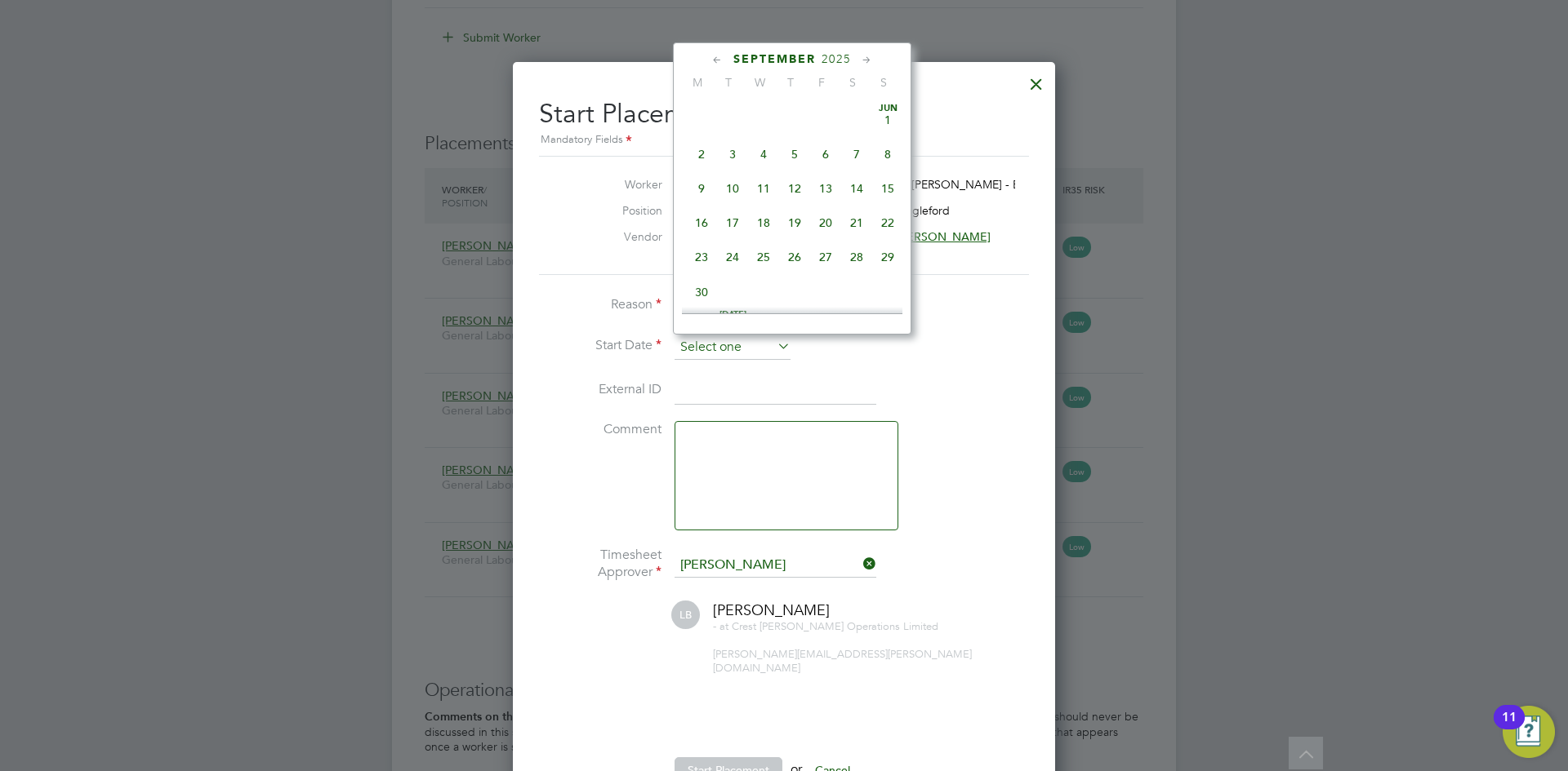
click at [696, 346] on input at bounding box center [732, 348] width 116 height 25
click at [767, 152] on span "27" at bounding box center [763, 141] width 31 height 31
type input "[DATE]"
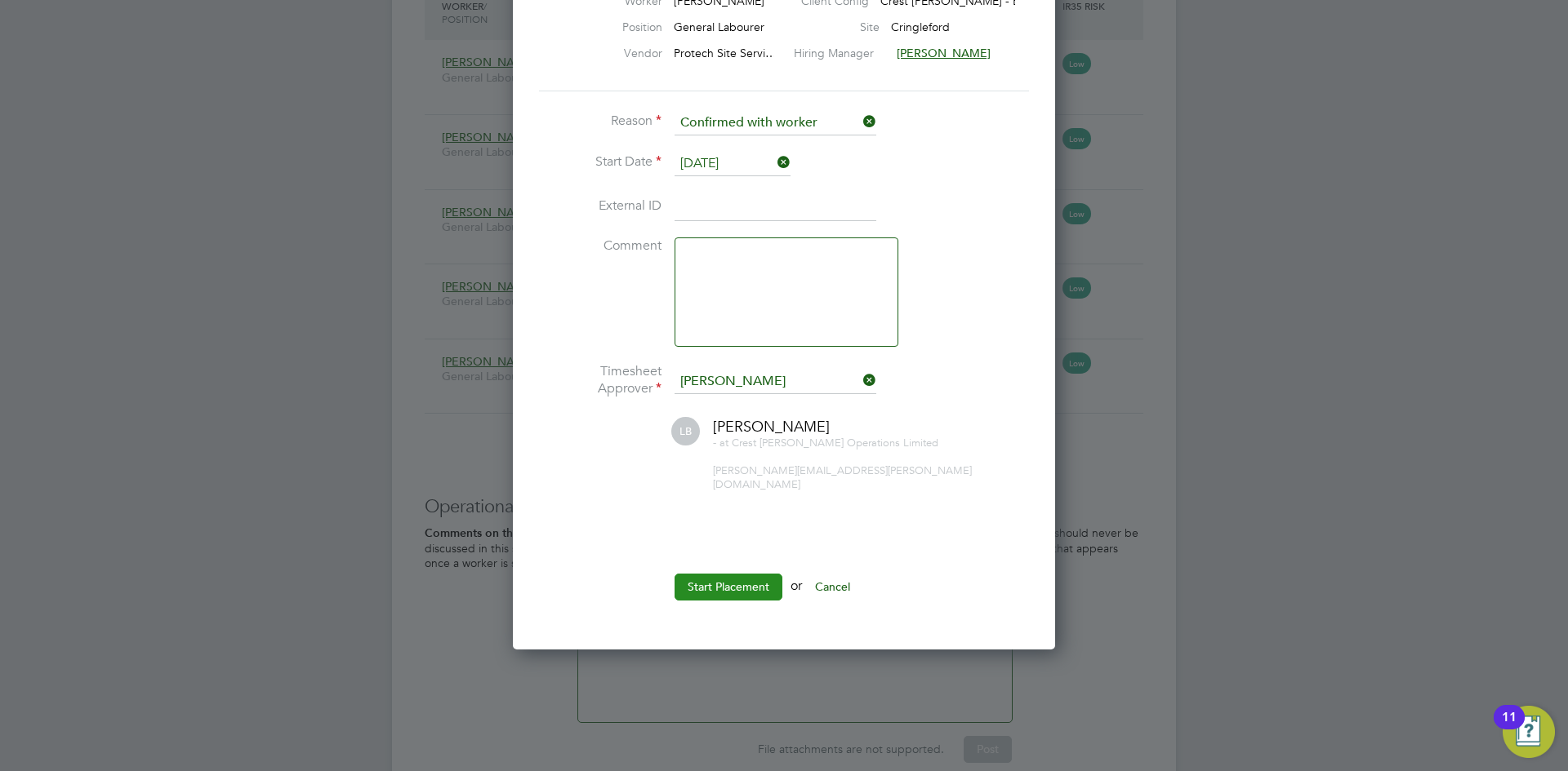
click at [713, 574] on button "Start Placement" at bounding box center [728, 587] width 107 height 26
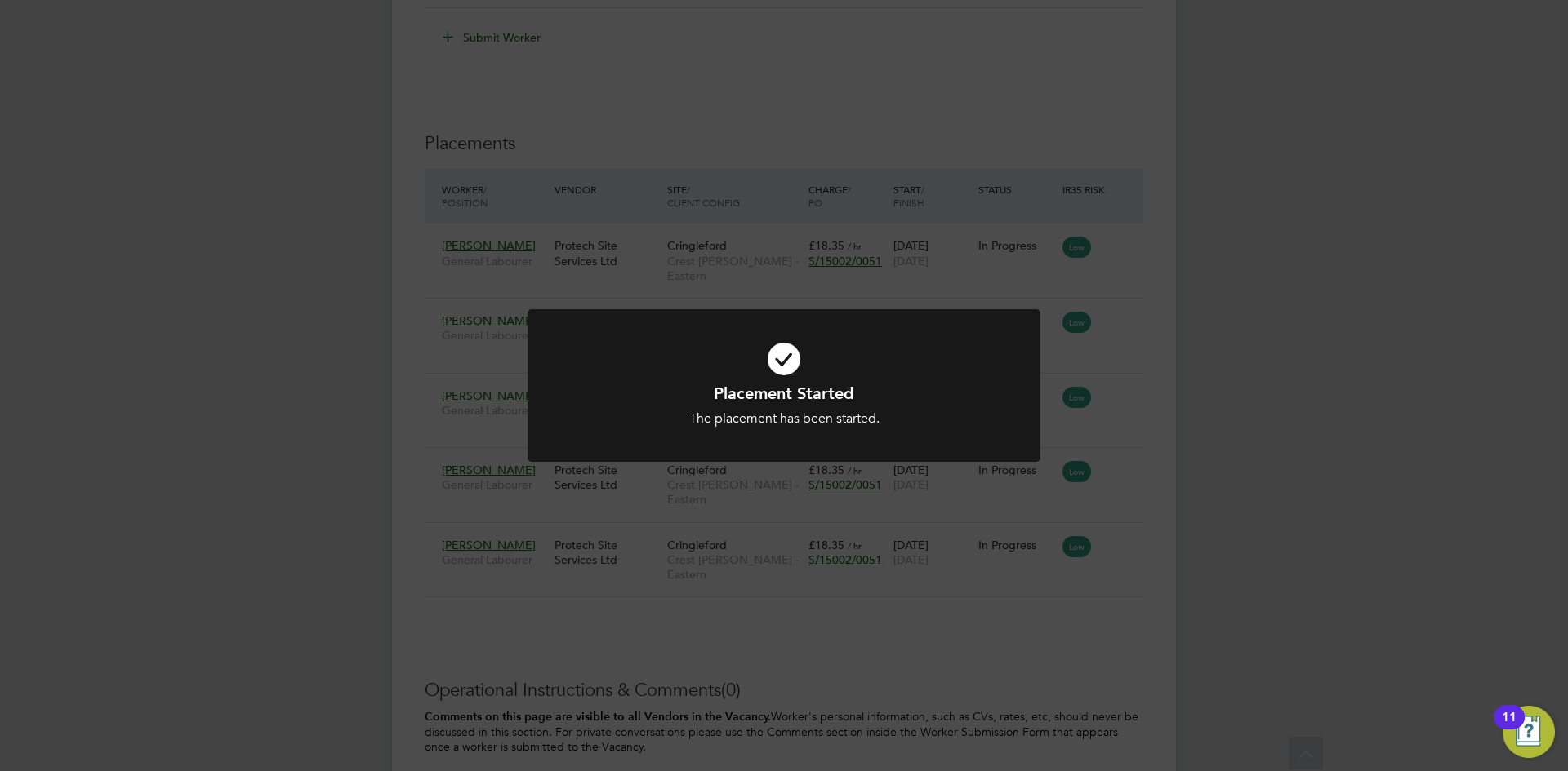
click at [831, 597] on div "Placement Started The placement has been started. Cancel Okay" at bounding box center [784, 386] width 1568 height 771
